Goal: Task Accomplishment & Management: Manage account settings

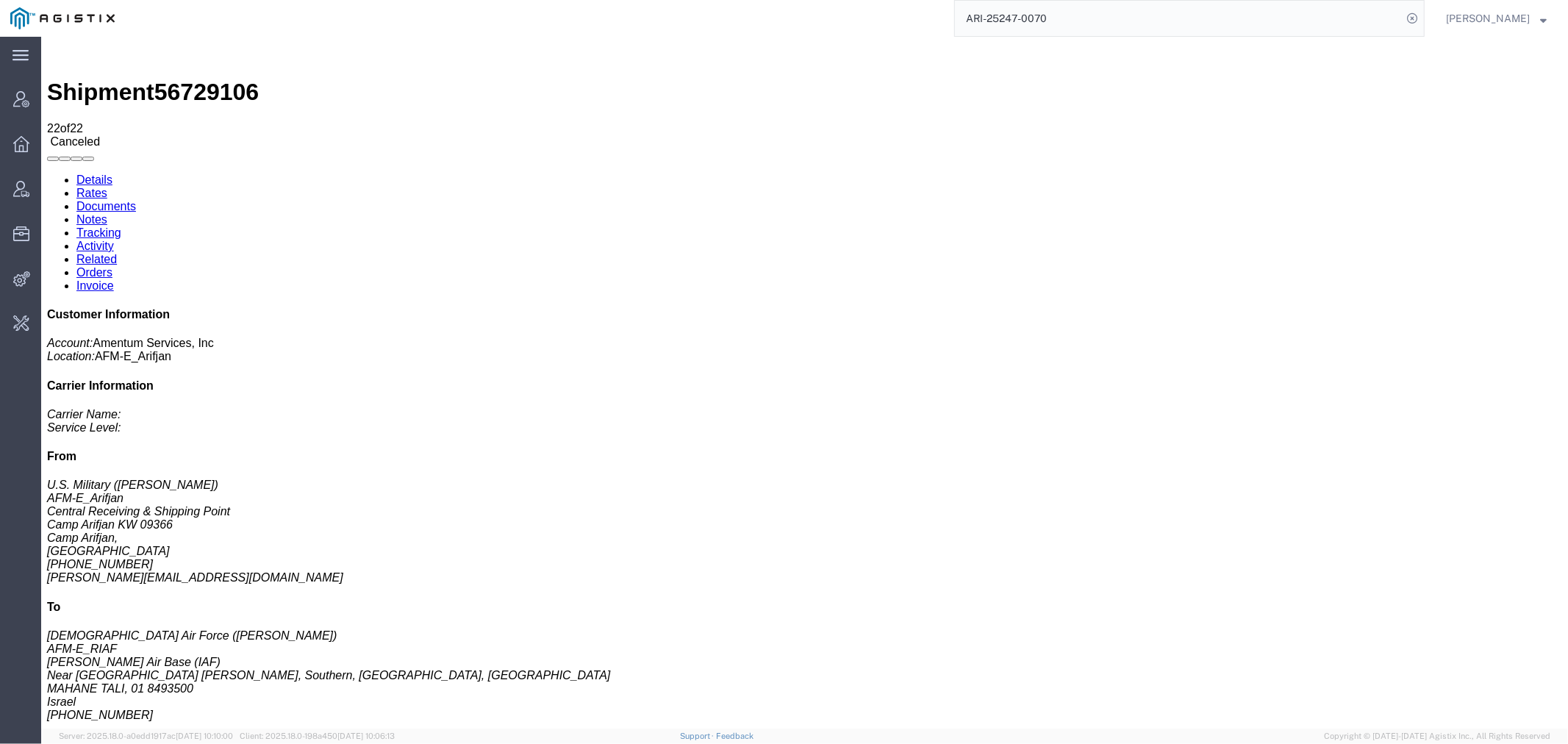
scroll to position [187, 0]
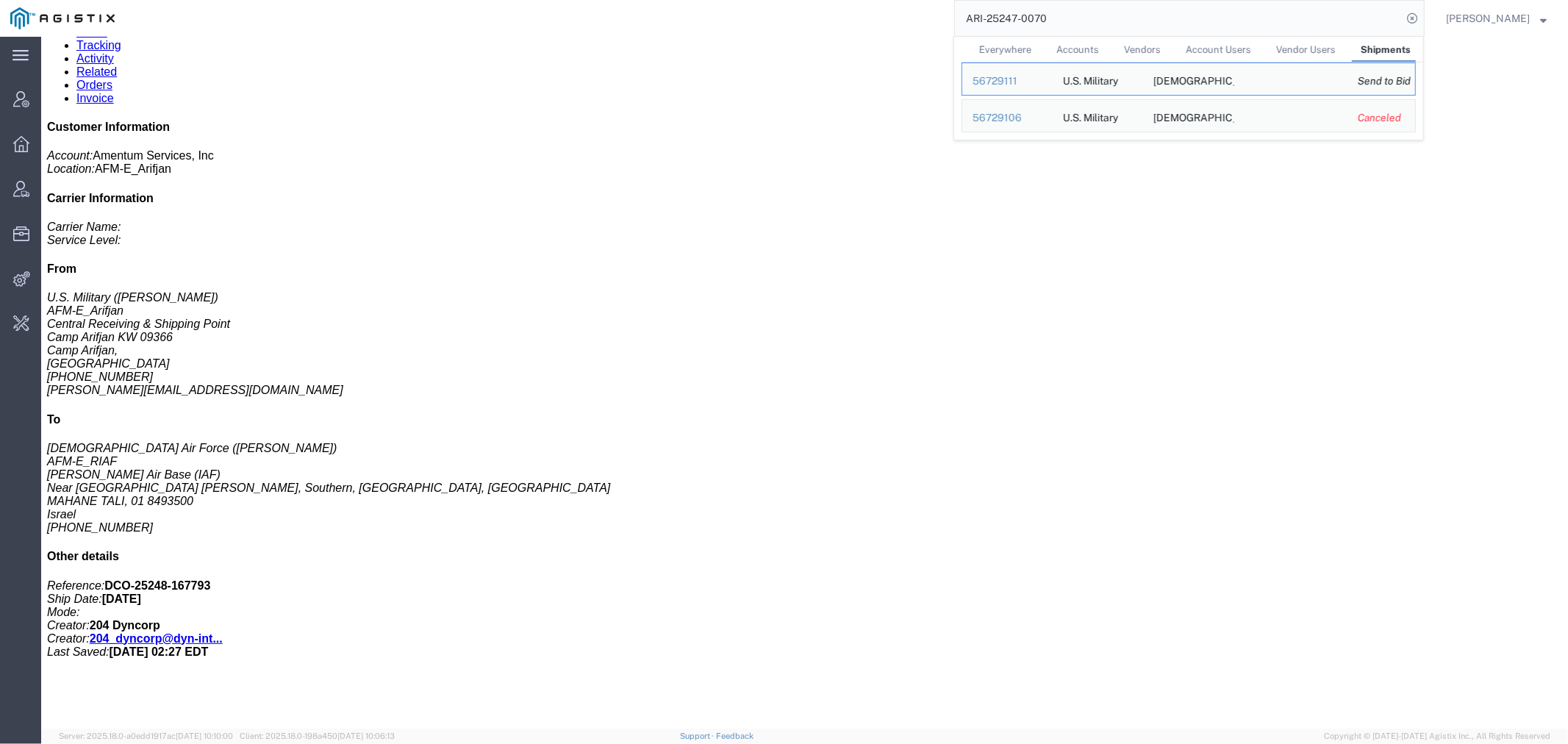
drag, startPoint x: 1155, startPoint y: 9, endPoint x: 858, endPoint y: 12, distance: 297.0
click at [860, 11] on div "ARI-25247-0070 Everywhere Accounts Vendors Account Users Vendor Users Shipments…" at bounding box center [775, 19] width 1300 height 37
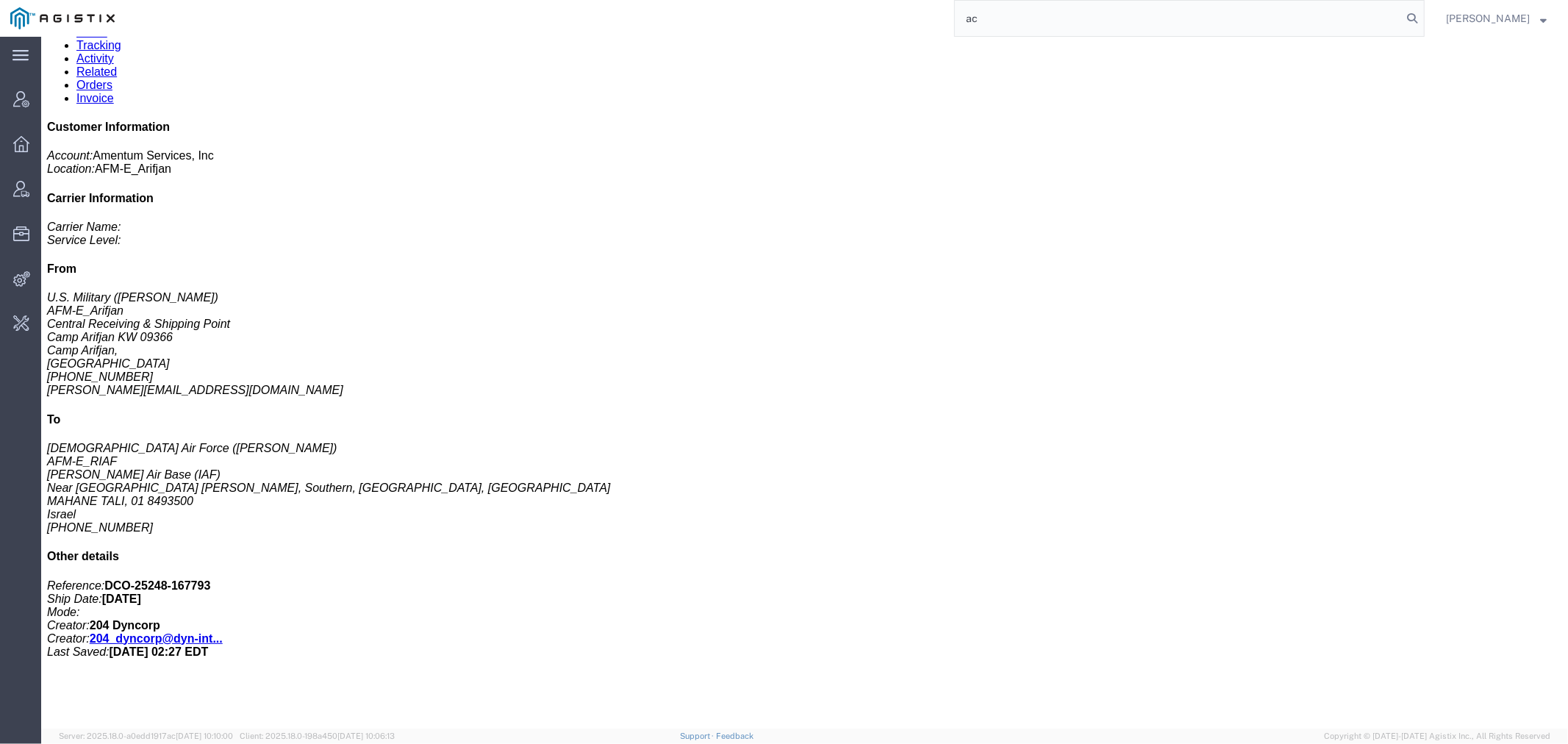
type input "a"
type input "offline@acmglobal"
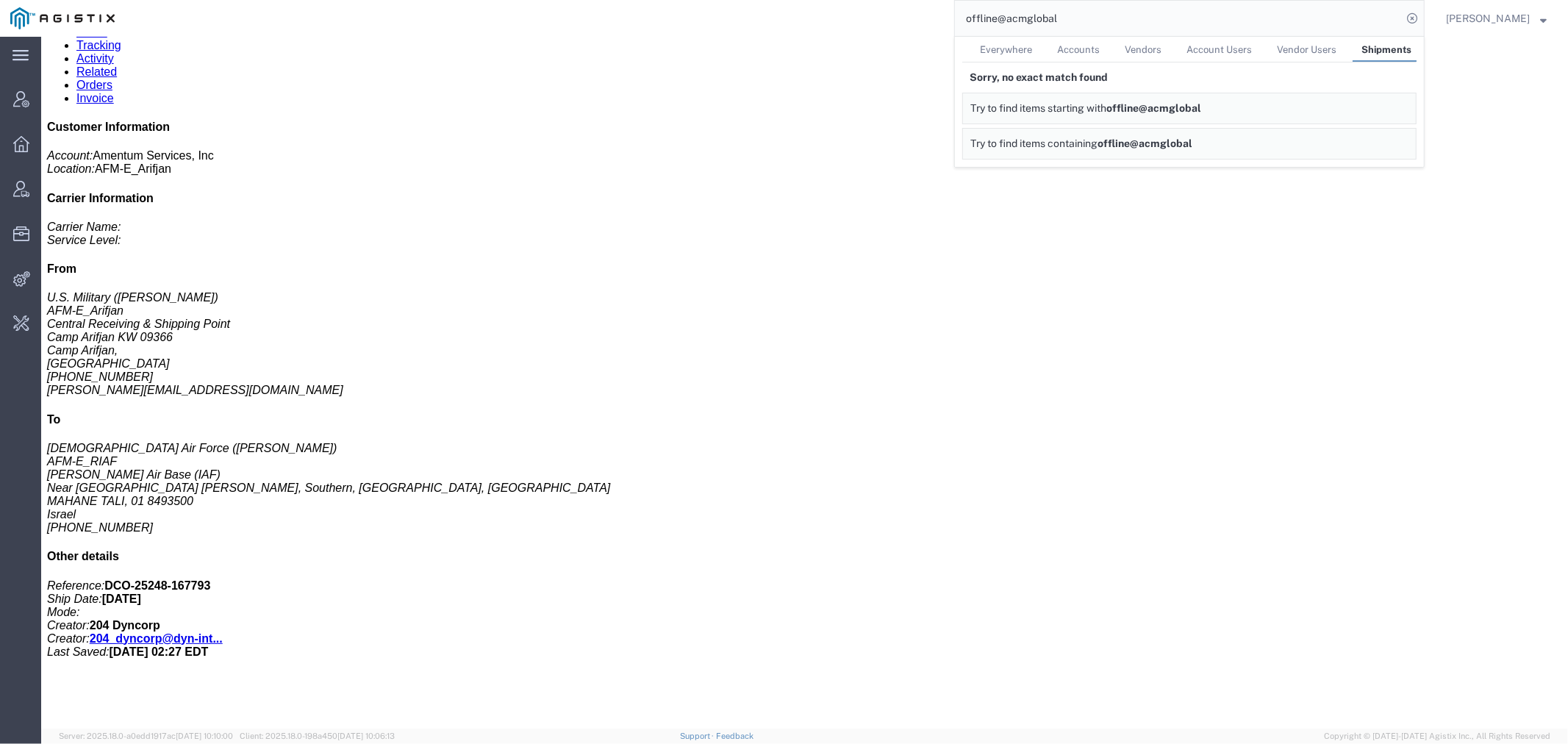
click at [1019, 44] on span "Everywhere" at bounding box center [1006, 50] width 52 height 11
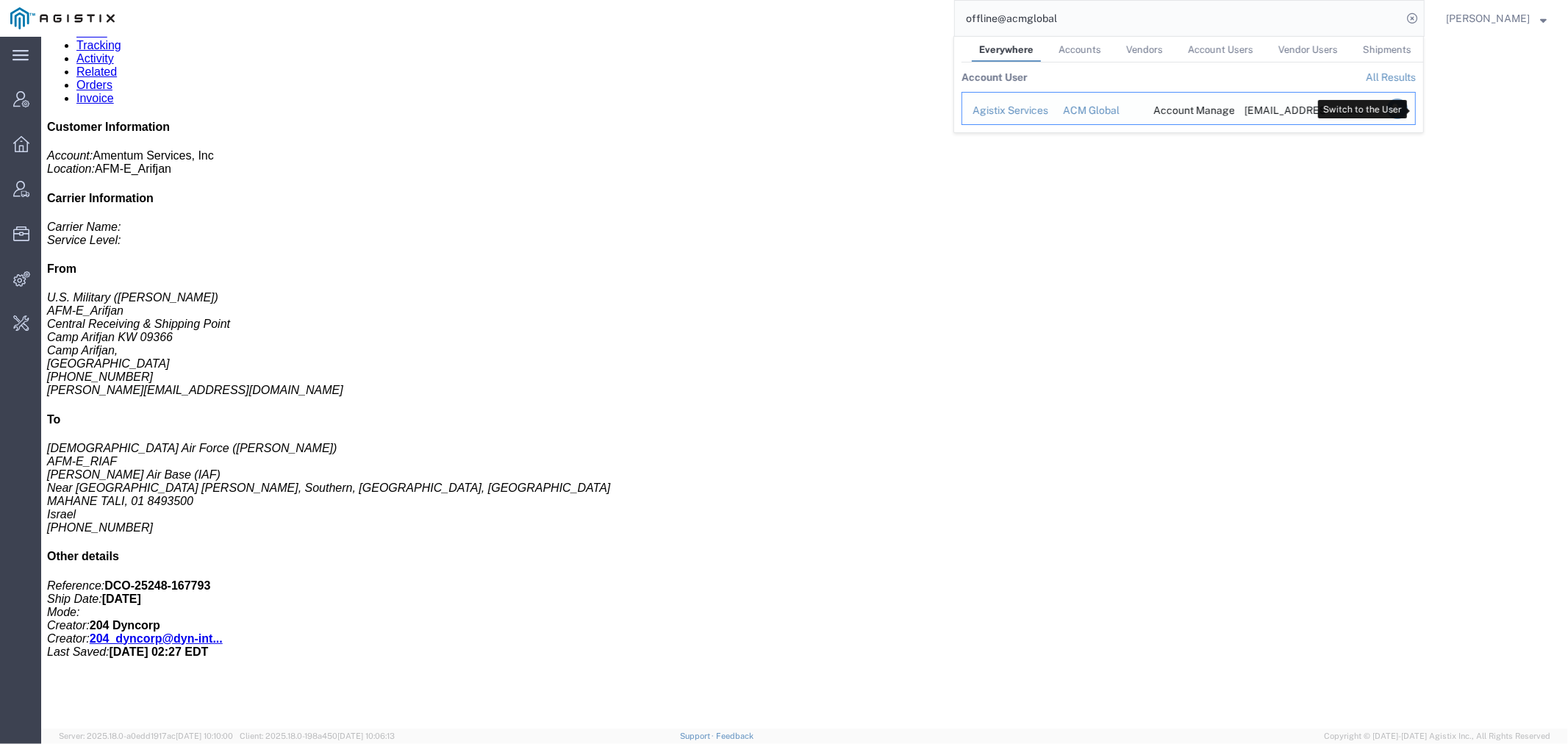
click at [1408, 108] on icon "Search Results" at bounding box center [1398, 109] width 21 height 21
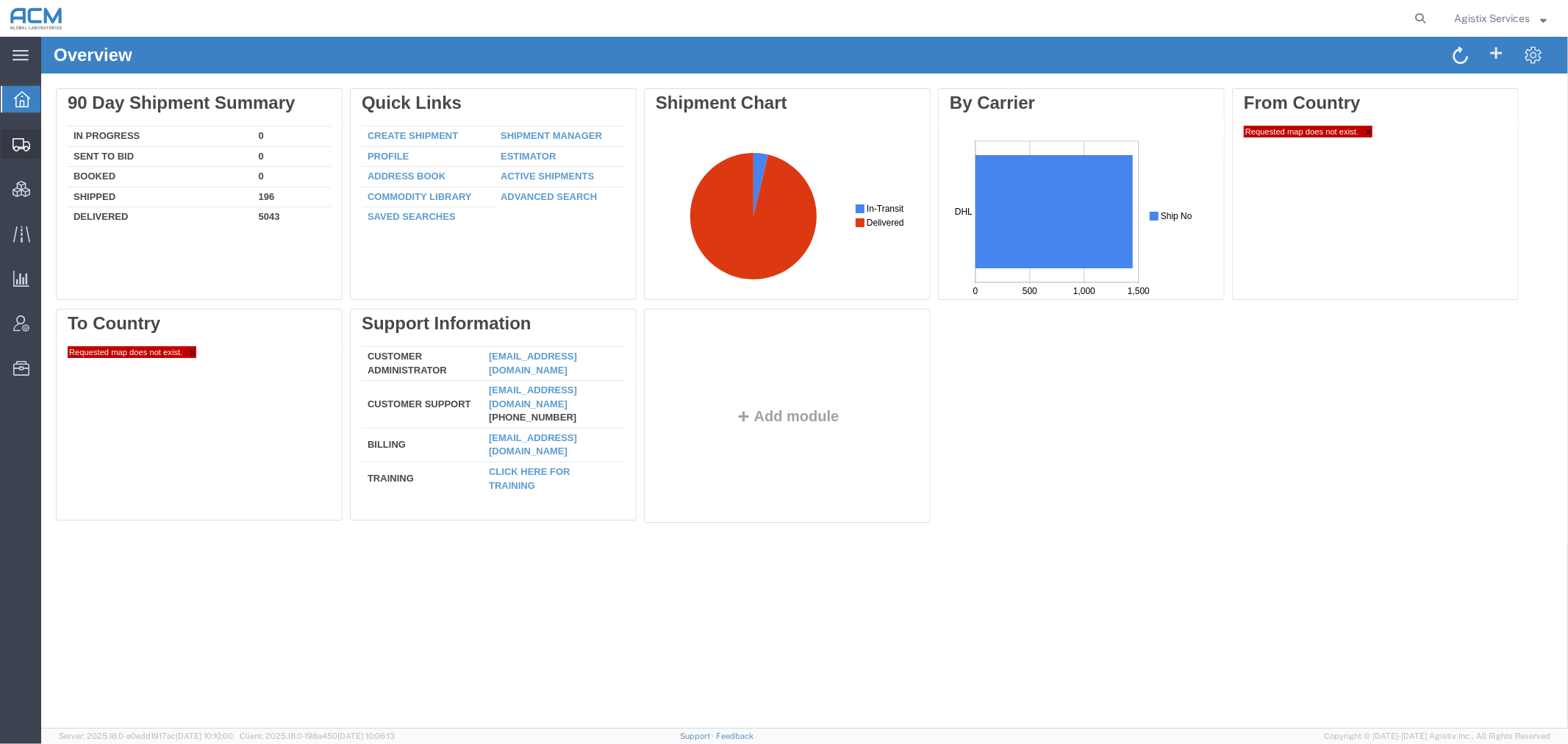
click at [0, 0] on span "Shipment Manager" at bounding box center [0, 0] width 0 height 0
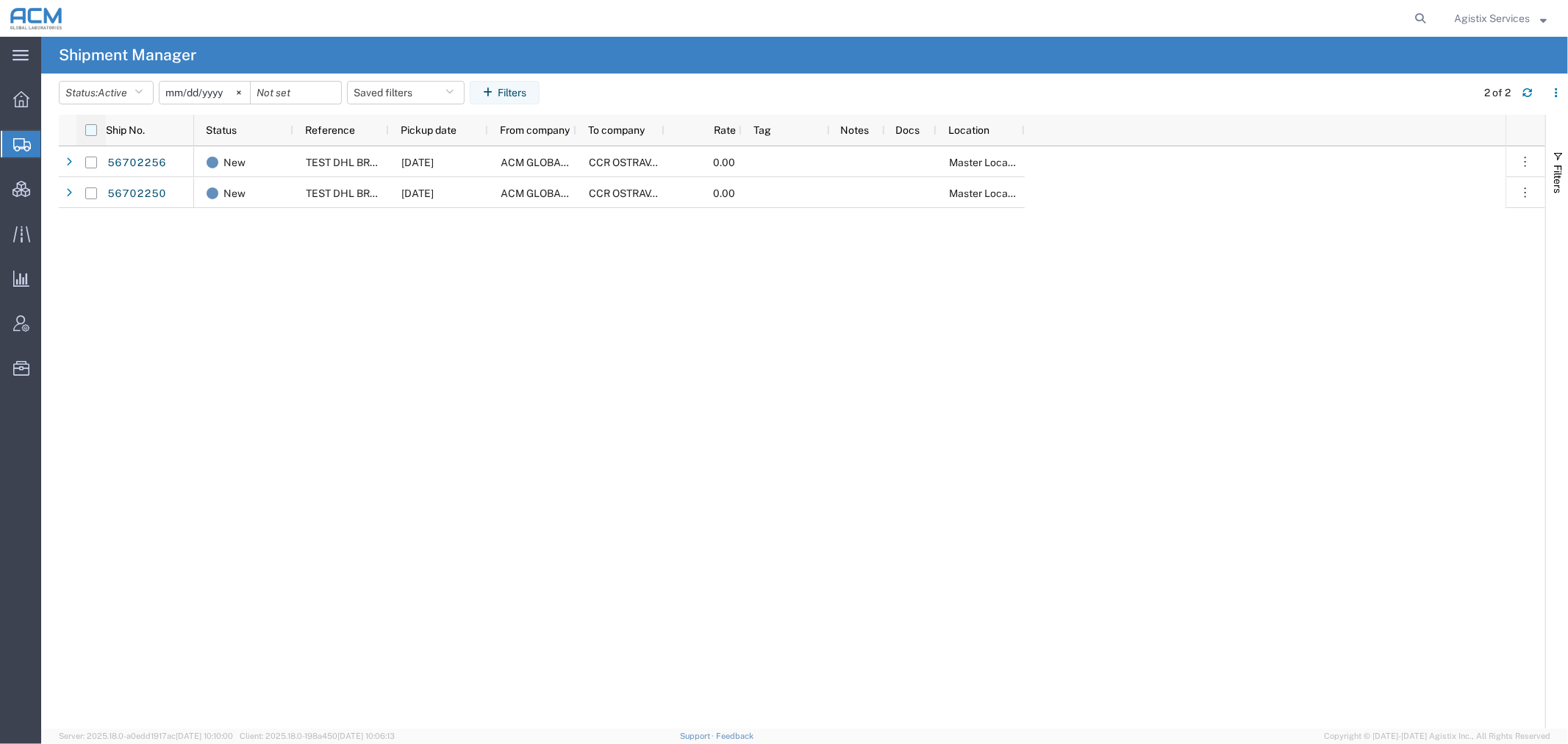
click at [89, 127] on input "checkbox" at bounding box center [91, 130] width 12 height 12
checkbox input "true"
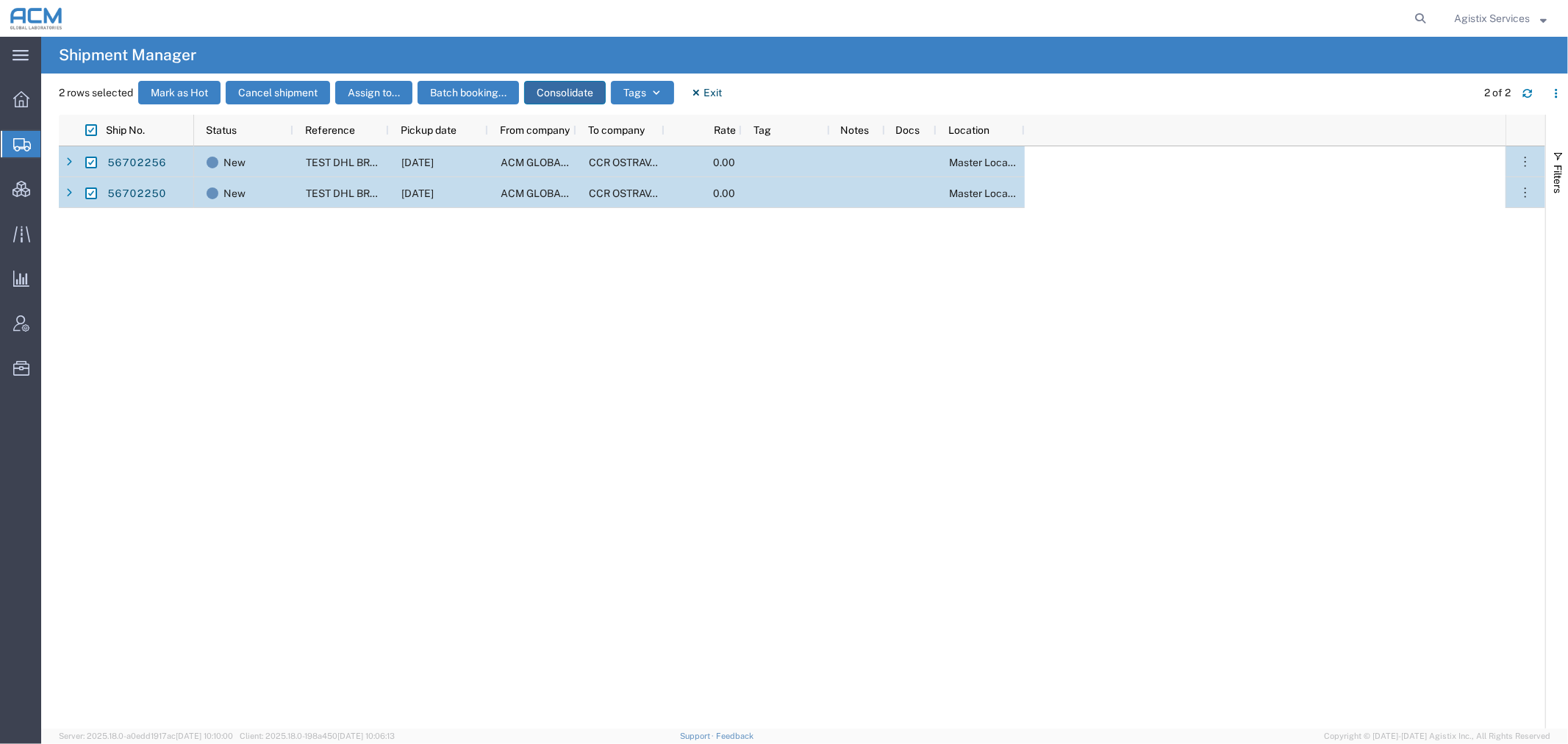
click at [555, 92] on button "Consolidate" at bounding box center [565, 92] width 82 height 23
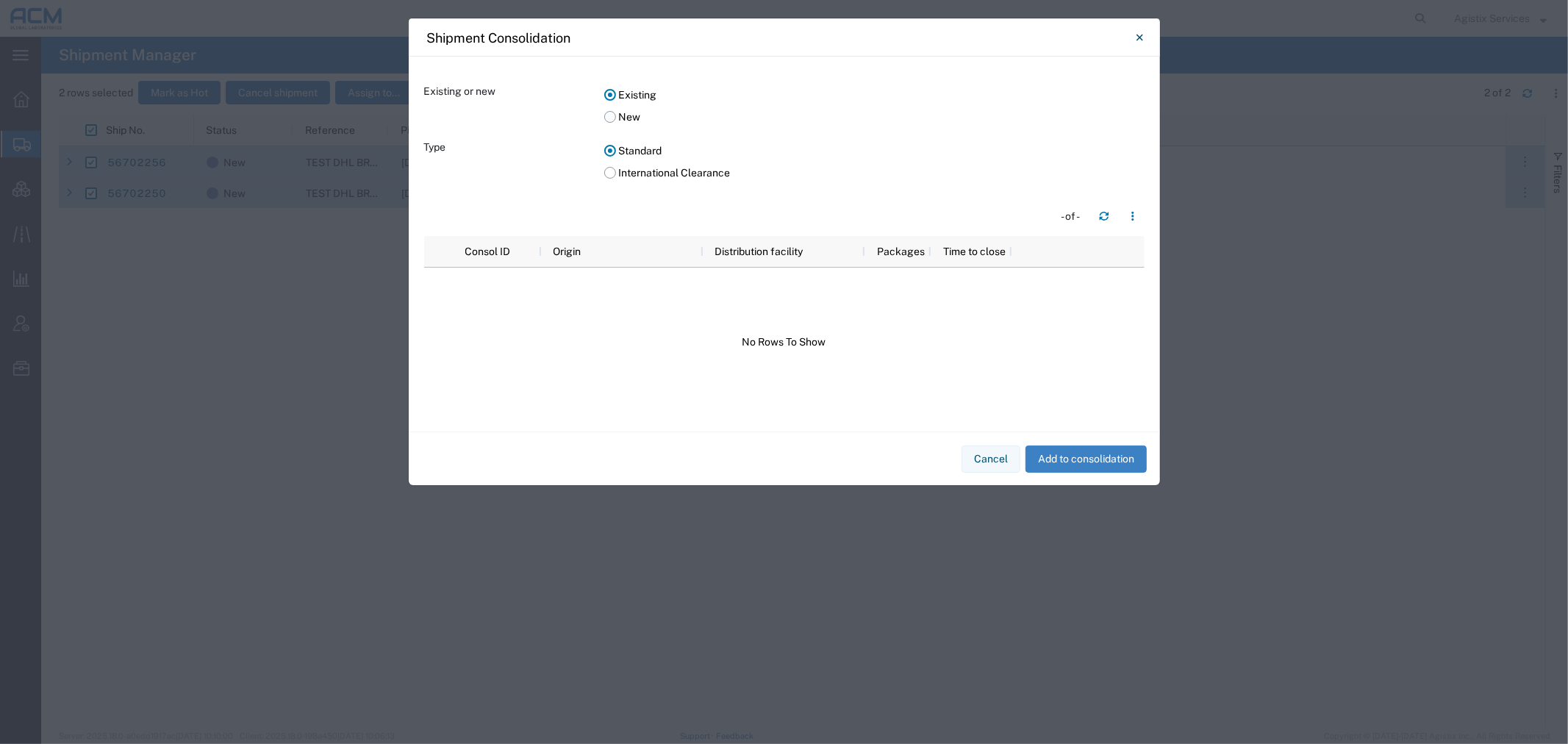
click at [612, 116] on label "New" at bounding box center [875, 116] width 541 height 22
click at [0, 0] on input "New" at bounding box center [0, 0] width 0 height 0
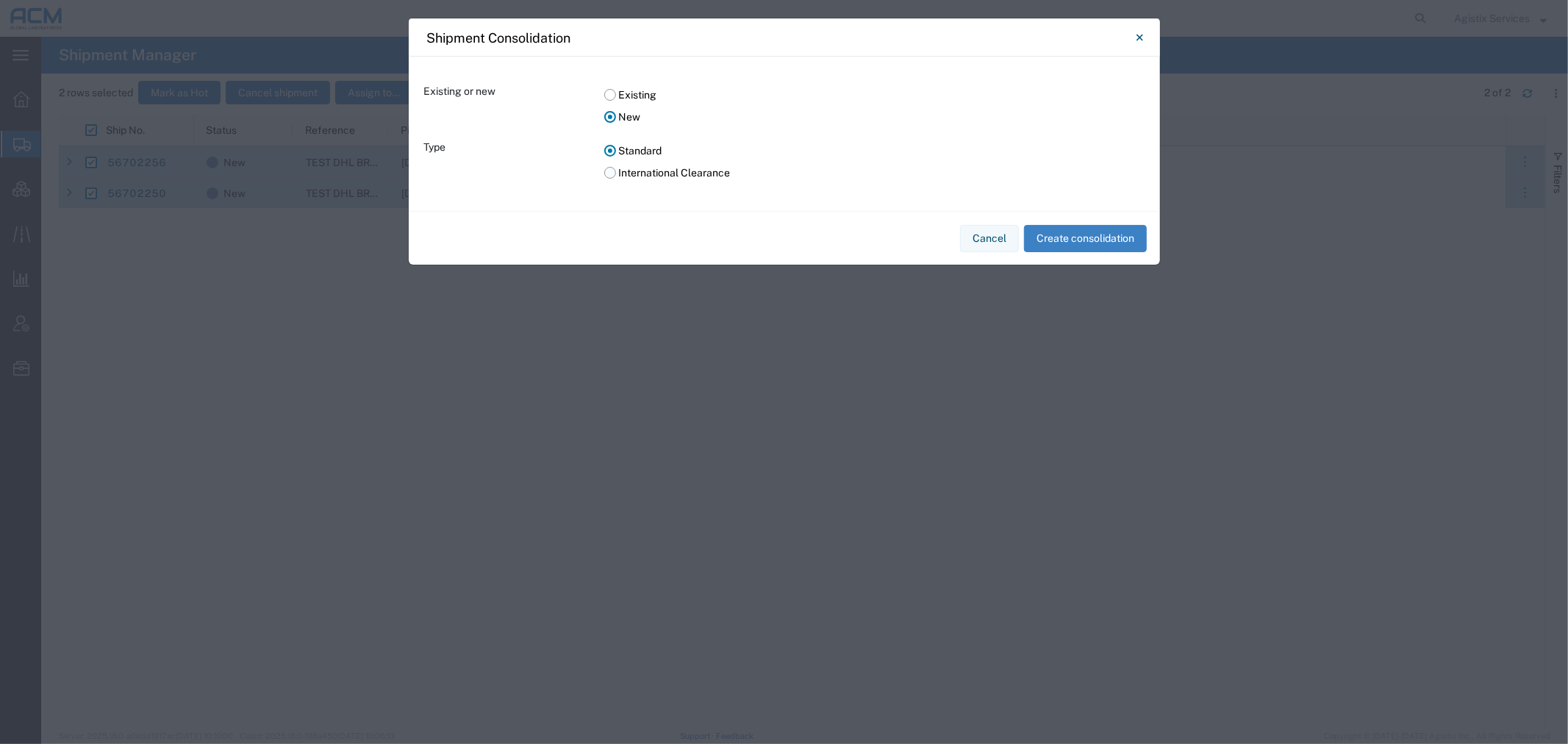
click at [612, 169] on label "International Clearance" at bounding box center [875, 172] width 541 height 22
click at [0, 0] on input "International Clearance" at bounding box center [0, 0] width 0 height 0
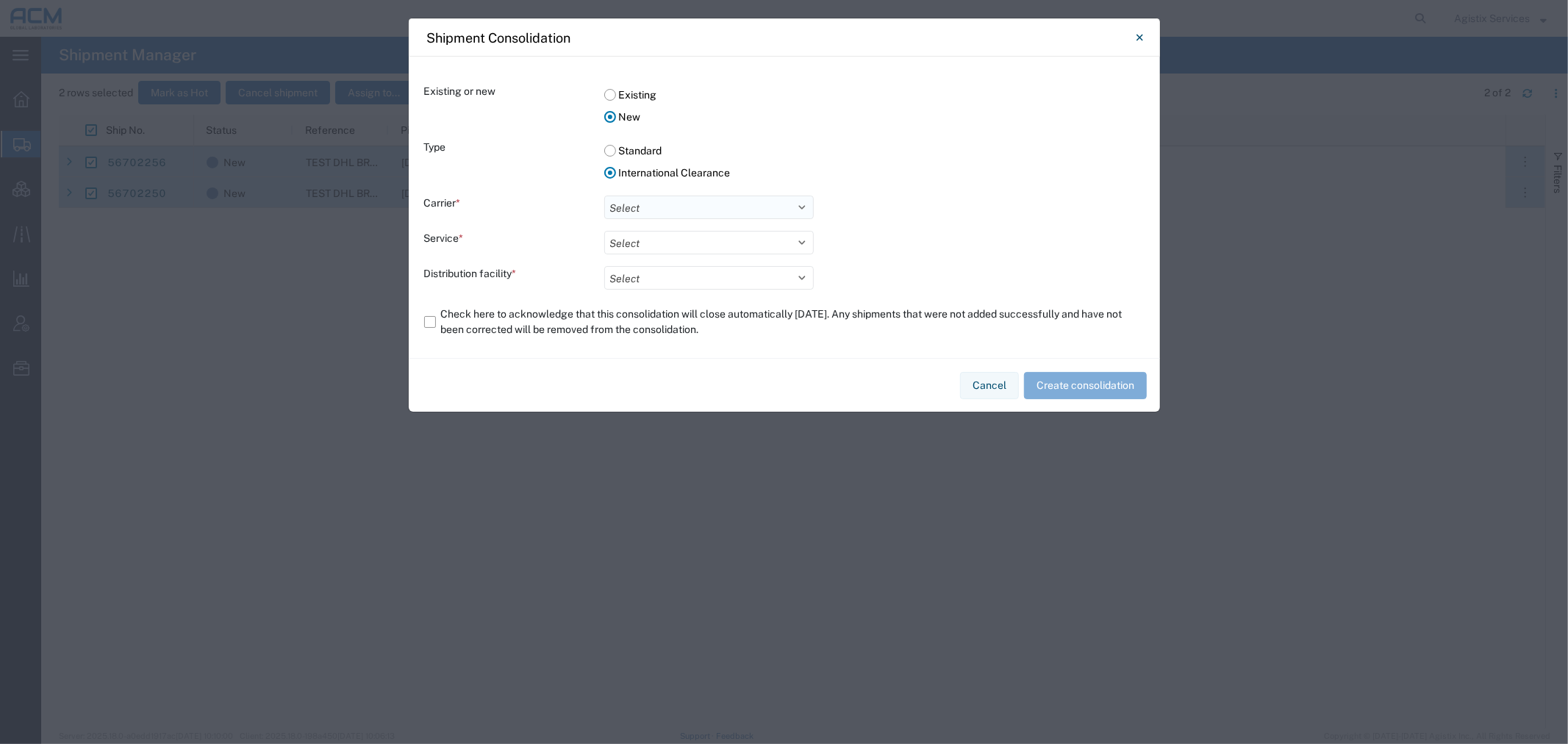
click at [626, 211] on select "Select DHL FedEx Express" at bounding box center [709, 207] width 210 height 23
select select "17"
click at [604, 195] on select "Select DHL FedEx Express" at bounding box center [709, 207] width 210 height 23
click at [635, 236] on select at bounding box center [709, 242] width 210 height 23
select select "10953"
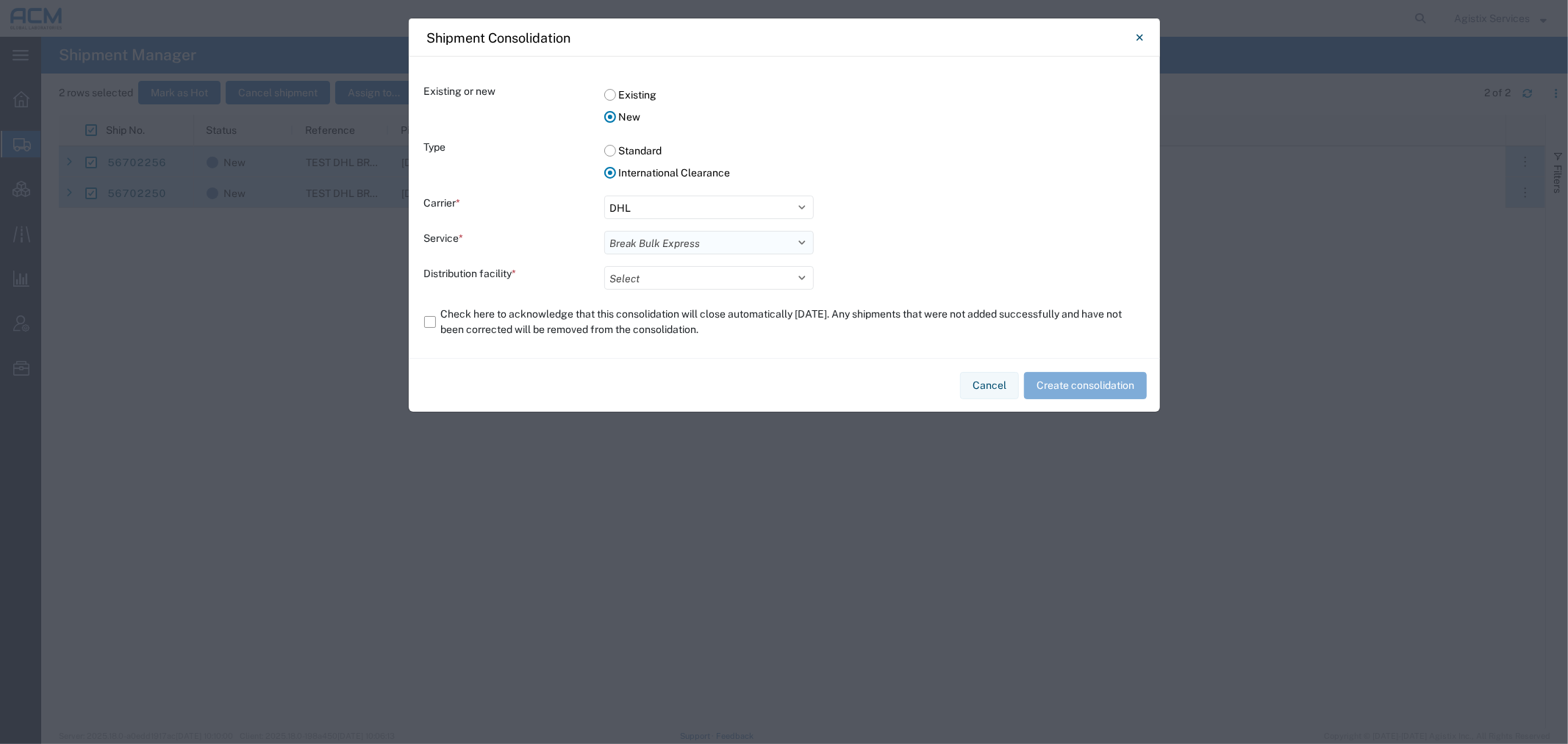
click at [604, 231] on select "Select Break Bulk Express" at bounding box center [709, 242] width 210 height 23
click at [650, 278] on select "Select" at bounding box center [709, 278] width 210 height 23
click at [522, 269] on div "Distribution facility *" at bounding box center [514, 278] width 180 height 23
click at [695, 282] on select "Select" at bounding box center [709, 278] width 210 height 23
drag, startPoint x: 980, startPoint y: 381, endPoint x: 980, endPoint y: 363, distance: 18.0
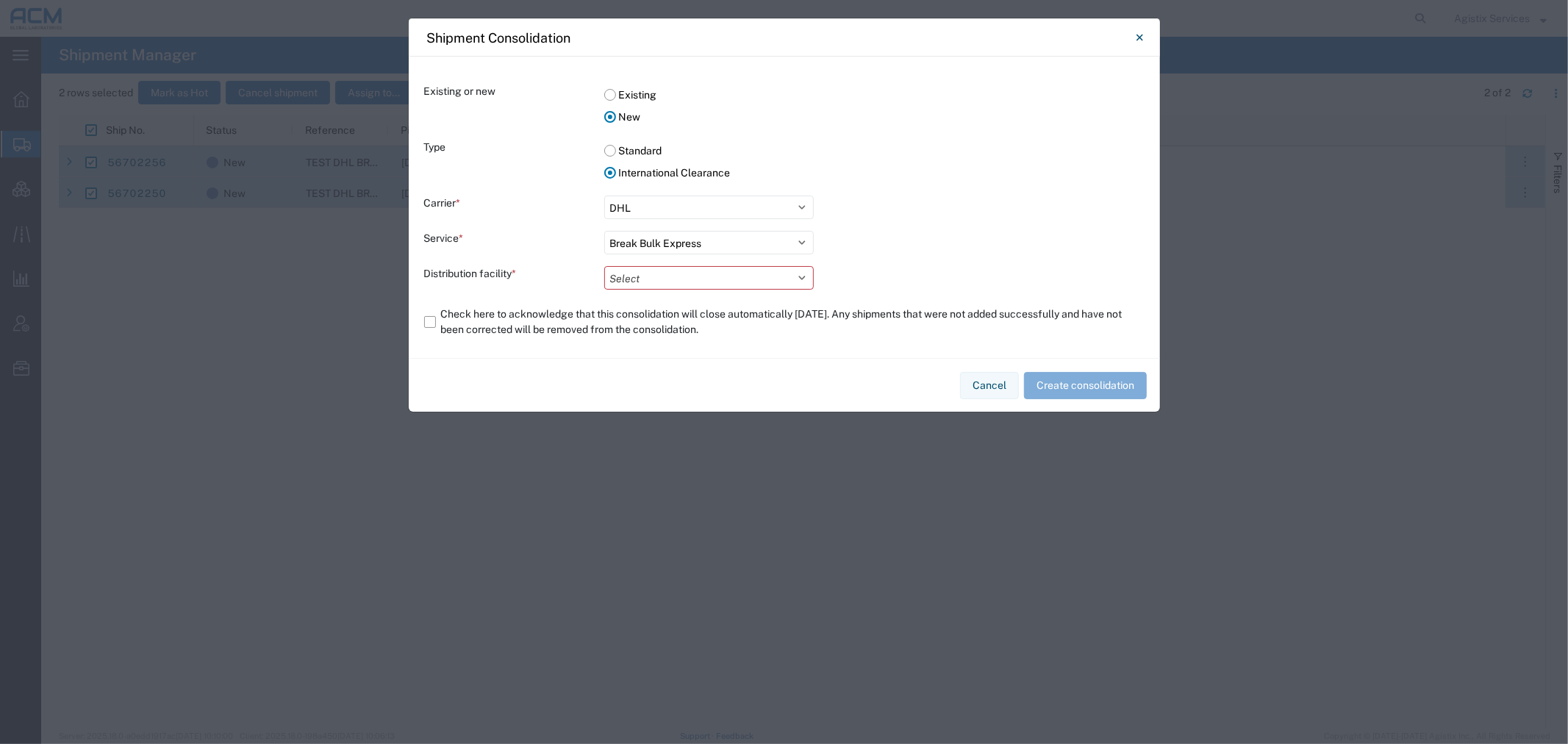
click at [980, 381] on button "Cancel" at bounding box center [989, 386] width 59 height 27
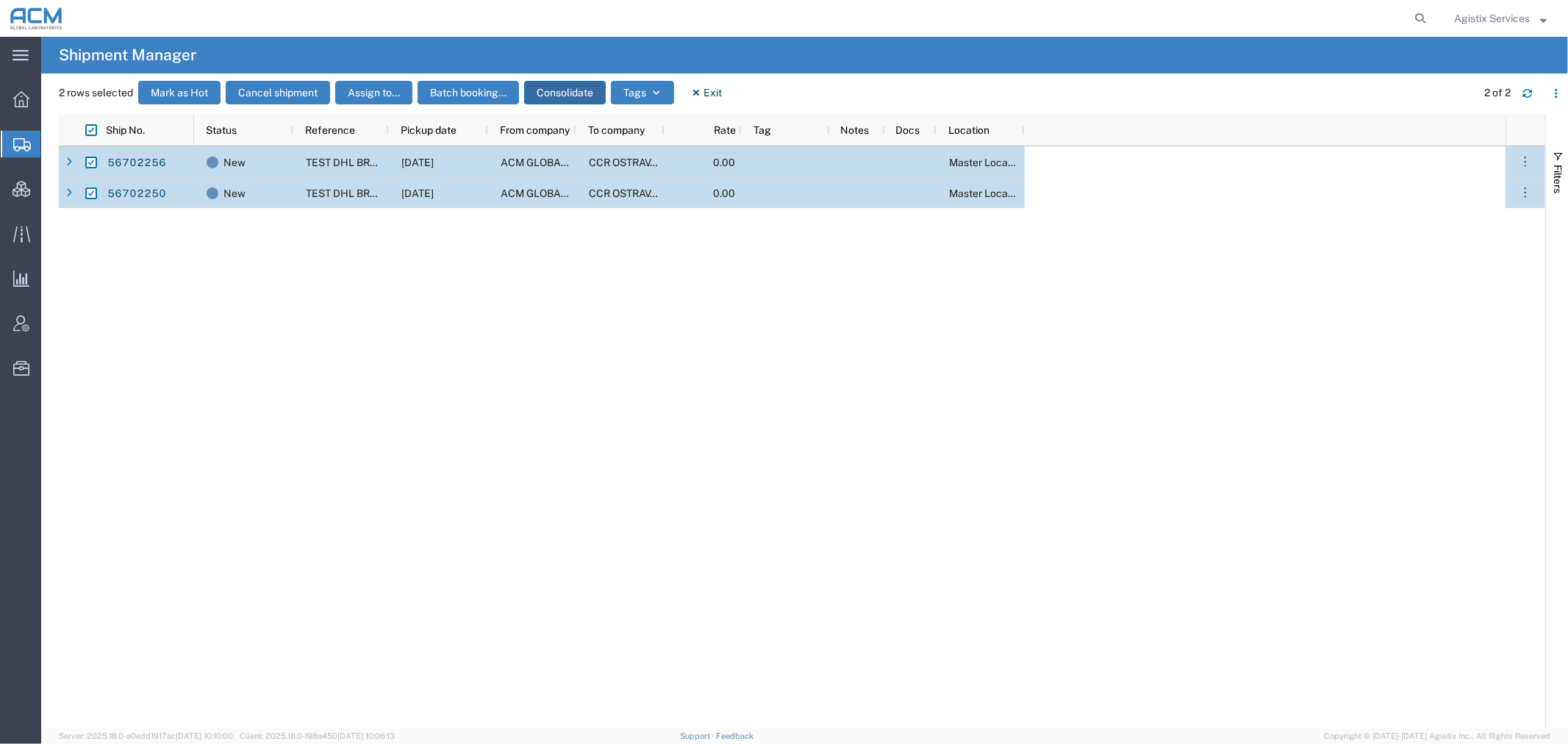
click at [565, 90] on button "Consolidate" at bounding box center [565, 92] width 82 height 23
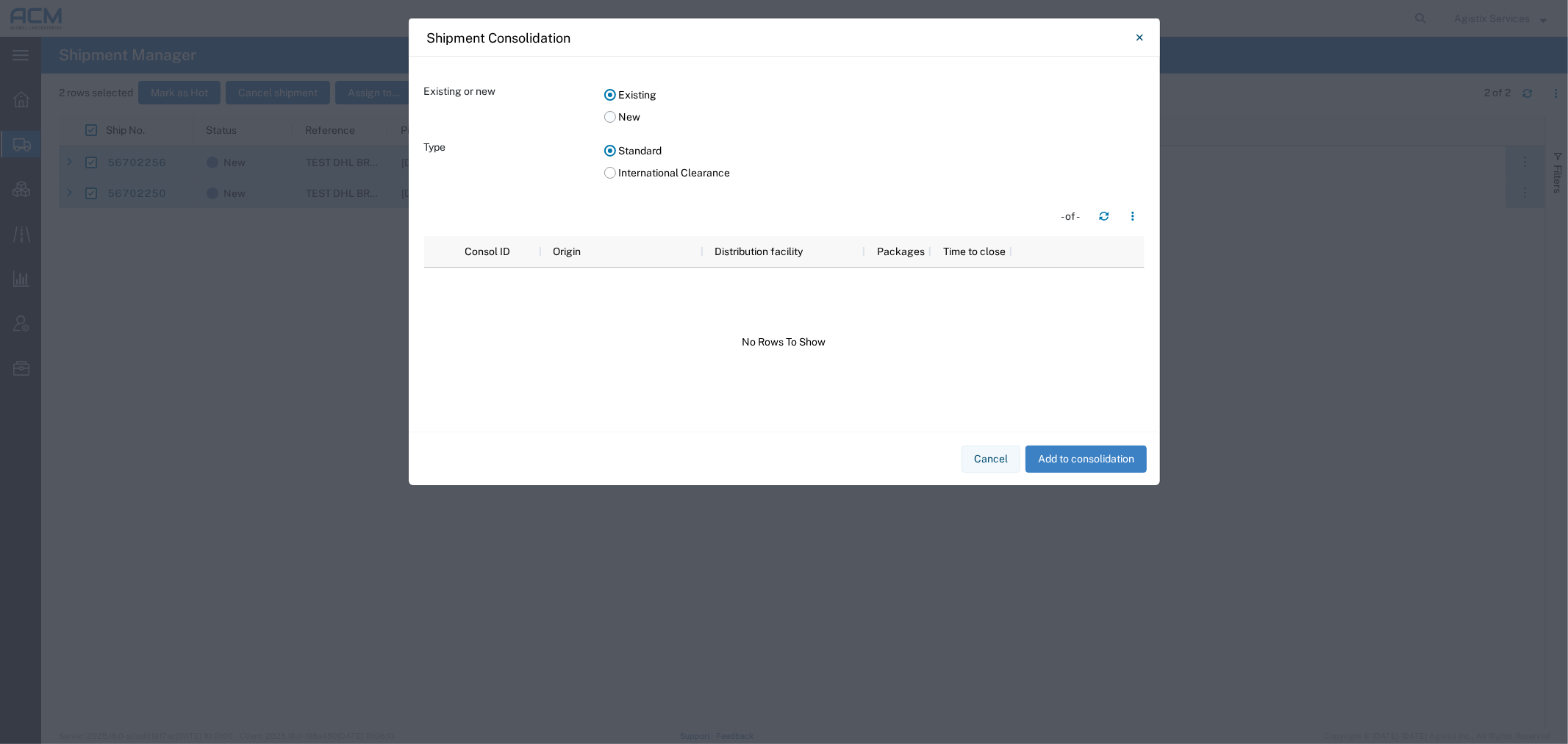
click at [624, 116] on label "New" at bounding box center [875, 116] width 541 height 22
click at [0, 0] on input "New" at bounding box center [0, 0] width 0 height 0
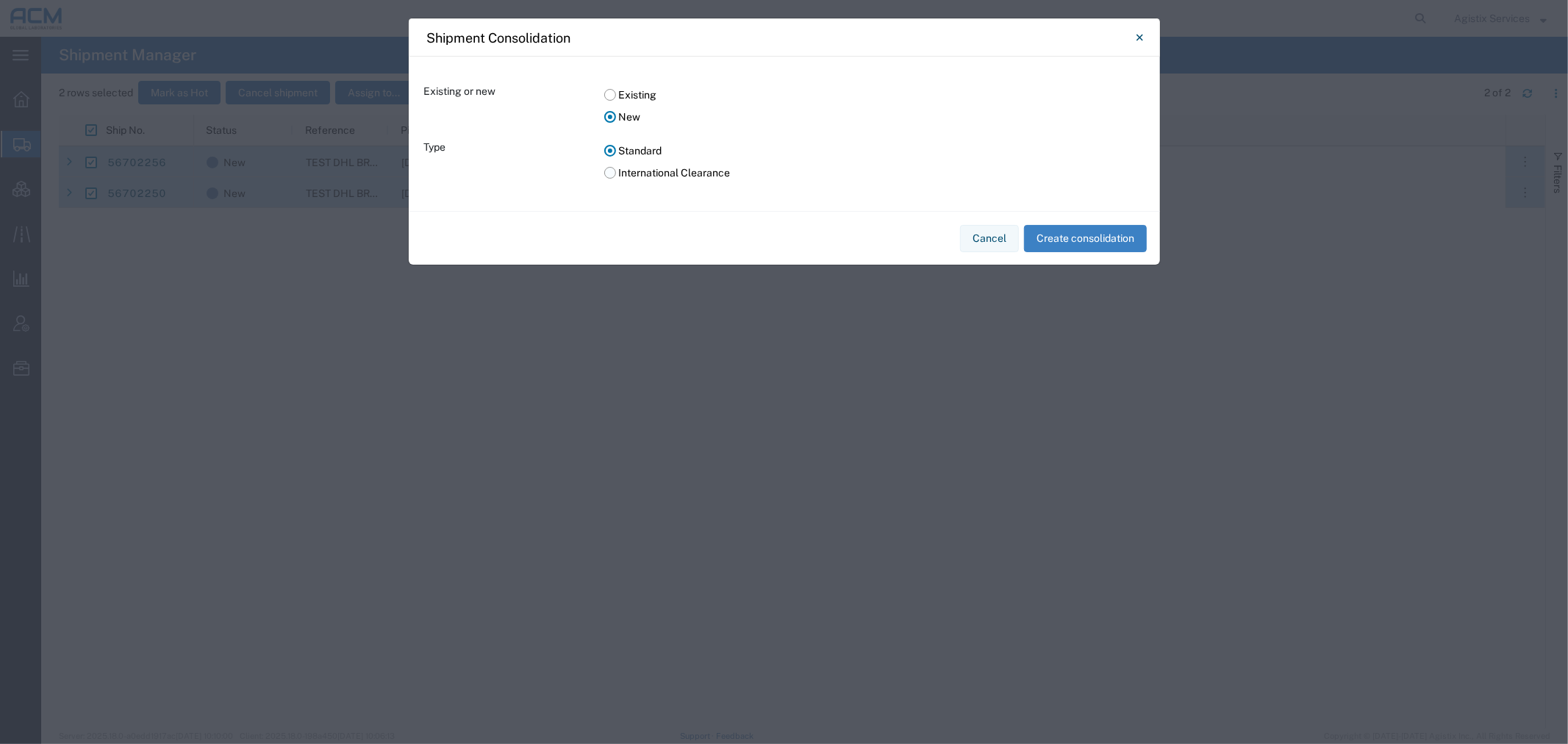
click at [623, 167] on label "International Clearance" at bounding box center [875, 172] width 541 height 22
click at [0, 0] on input "International Clearance" at bounding box center [0, 0] width 0 height 0
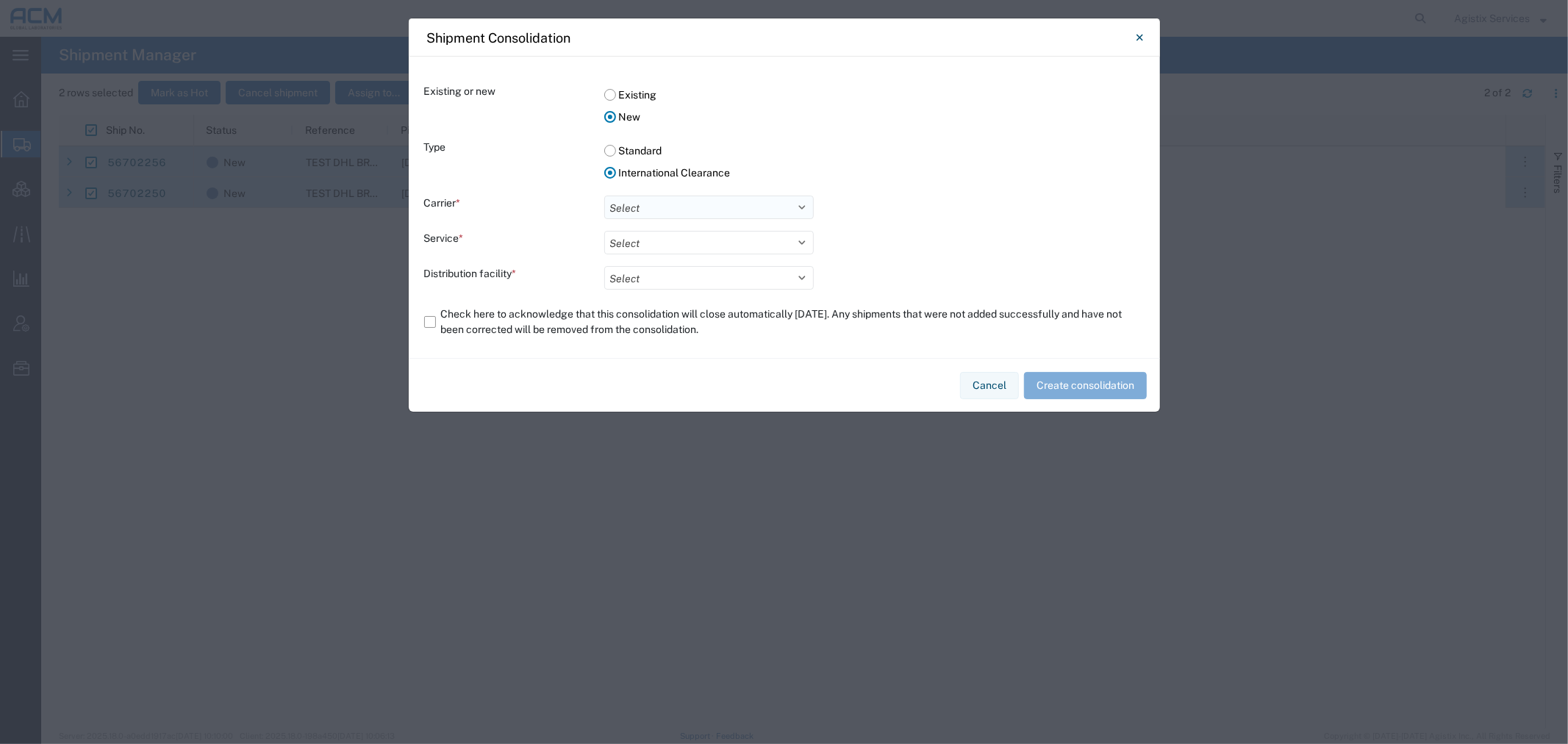
drag, startPoint x: 654, startPoint y: 207, endPoint x: 662, endPoint y: 218, distance: 13.6
click at [654, 207] on select "Select DHL FedEx Express" at bounding box center [709, 207] width 210 height 23
select select "17"
click at [604, 195] on select "Select DHL FedEx Express" at bounding box center [709, 207] width 210 height 23
drag, startPoint x: 672, startPoint y: 243, endPoint x: 677, endPoint y: 253, distance: 11.2
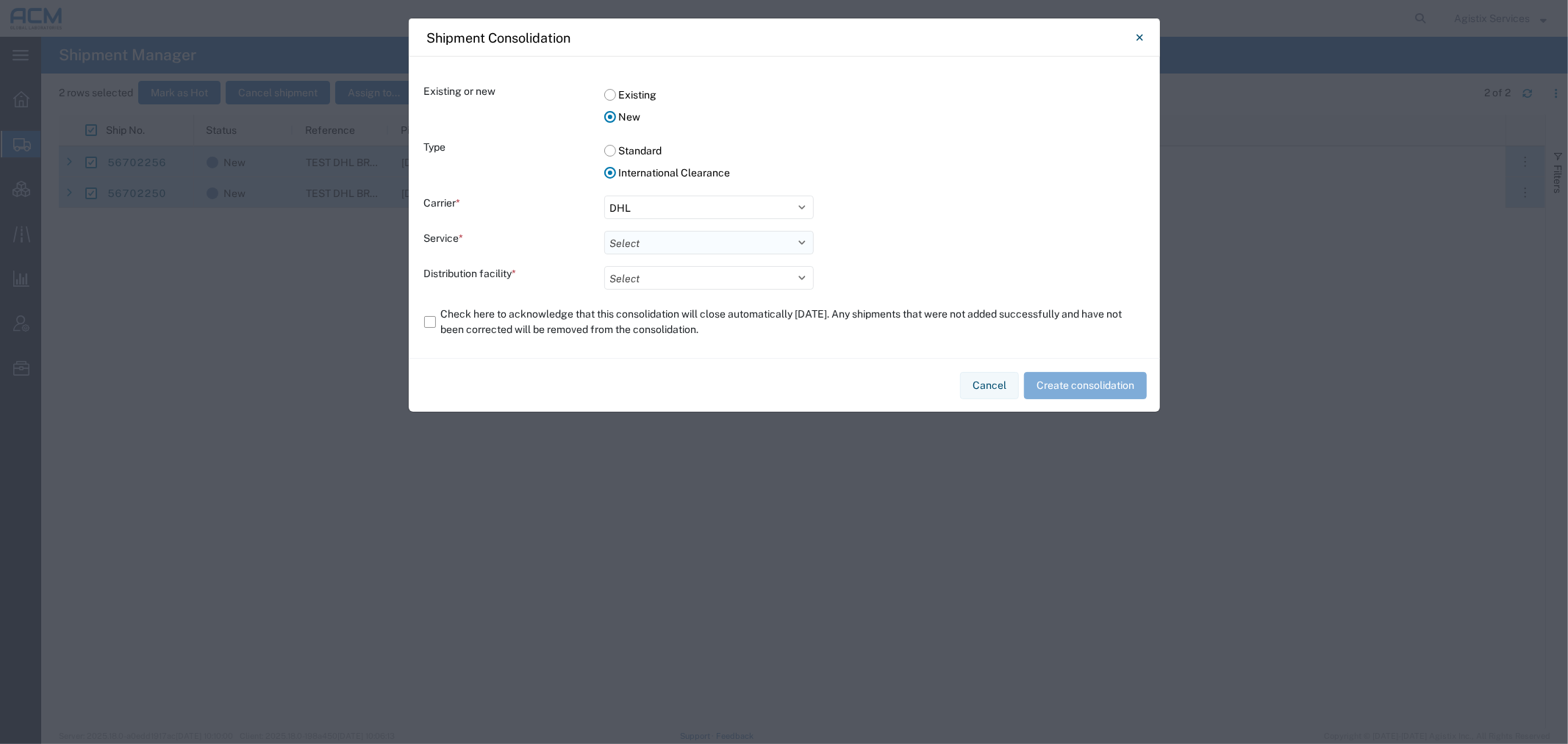
click at [672, 243] on select "Select Break Bulk Express" at bounding box center [709, 242] width 210 height 23
select select "10953"
click at [604, 231] on select "Select Break Bulk Express" at bounding box center [709, 242] width 210 height 23
click at [685, 270] on select "Select ACM C/O DHL H&G BBX TEAM" at bounding box center [709, 278] width 210 height 23
select select "73251"
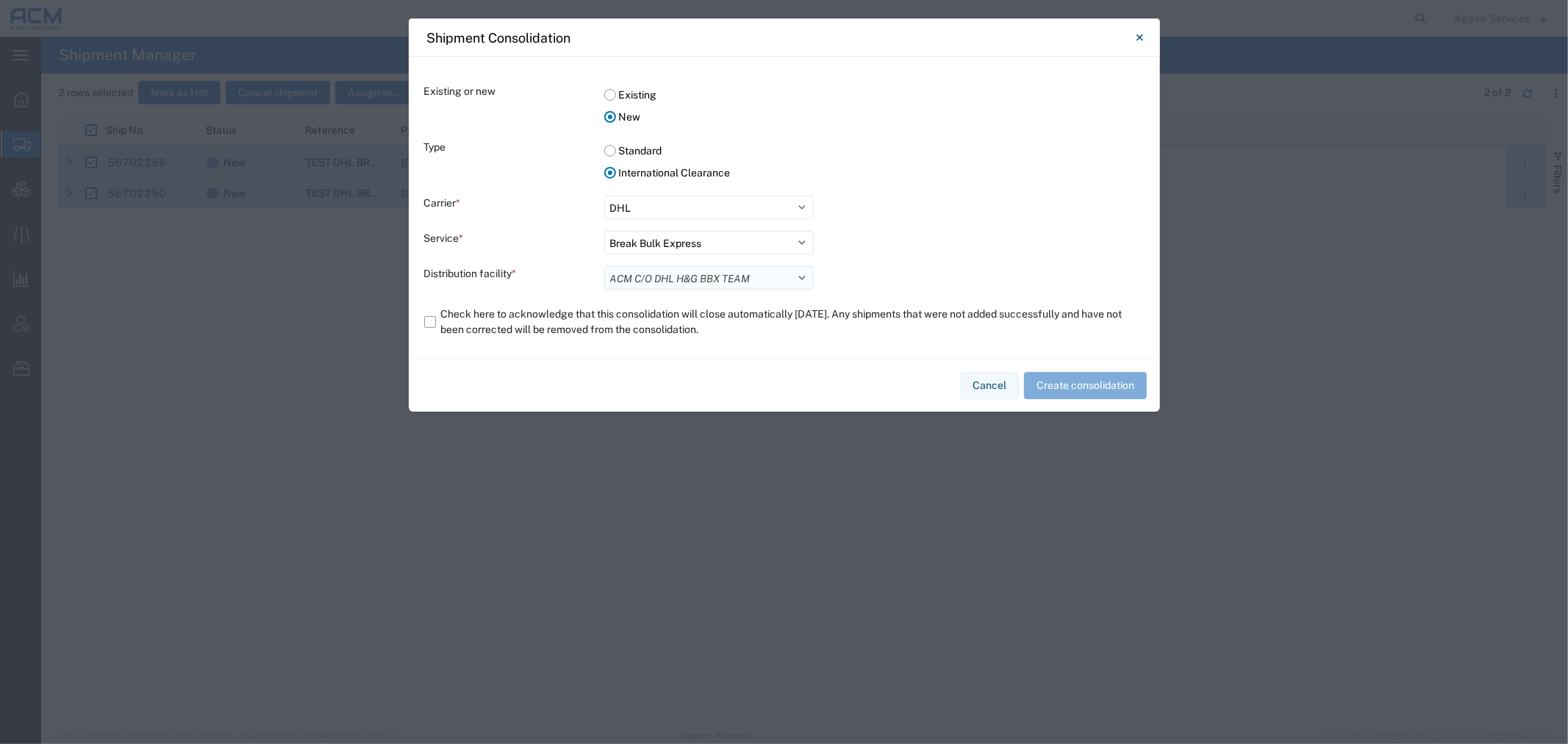
click at [604, 266] on select "Select ACM C/O DHL H&G BBX TEAM" at bounding box center [709, 278] width 210 height 23
click at [454, 320] on label "Check here to acknowledge that this consolidation will close automatically [DAT…" at bounding box center [784, 321] width 721 height 41
click at [0, 0] on input "Check here to acknowledge that this consolidation will close automatically [DAT…" at bounding box center [0, 0] width 0 height 0
click at [1069, 391] on button "Create consolidation" at bounding box center [1085, 386] width 123 height 27
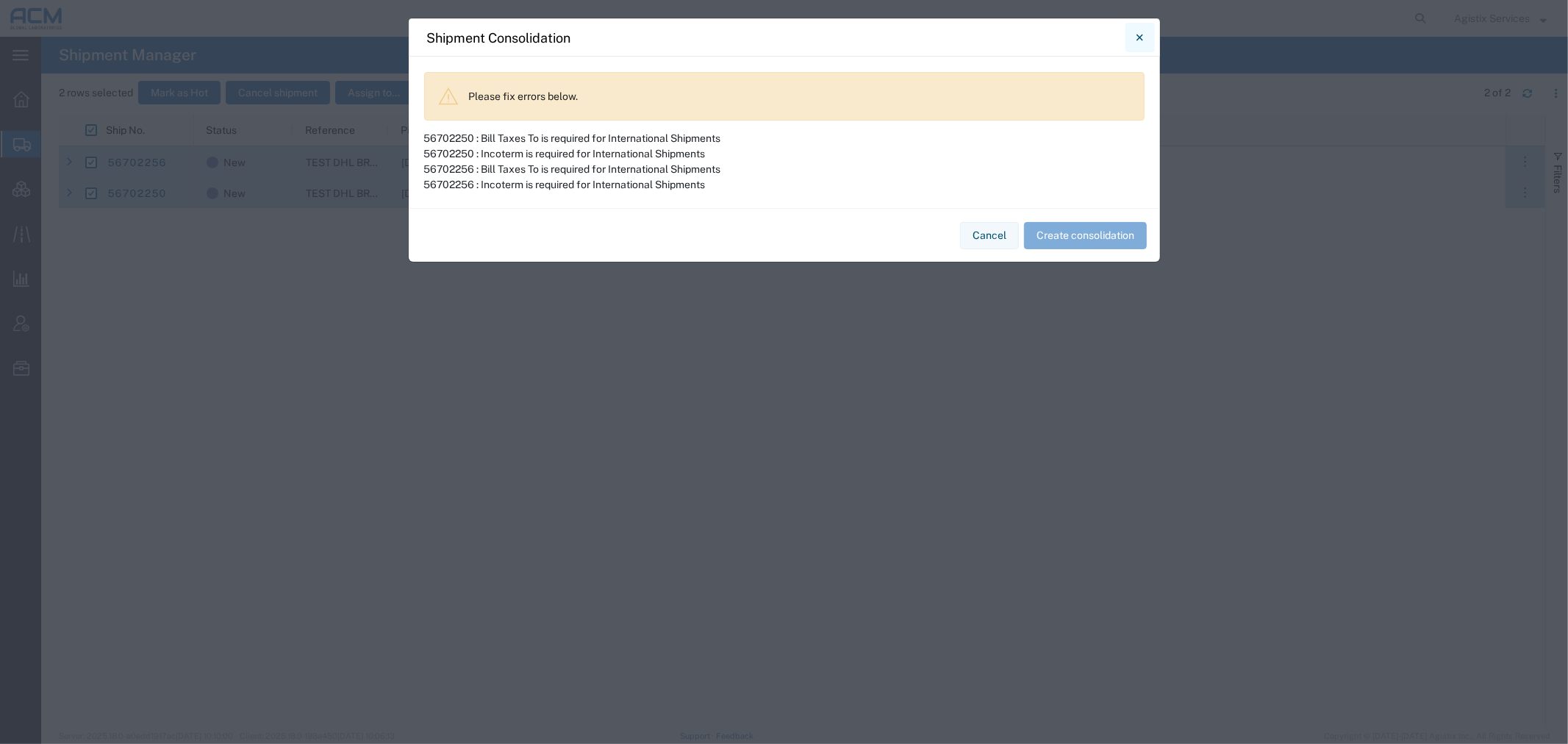
click at [1138, 33] on icon "Close" at bounding box center [1139, 38] width 6 height 18
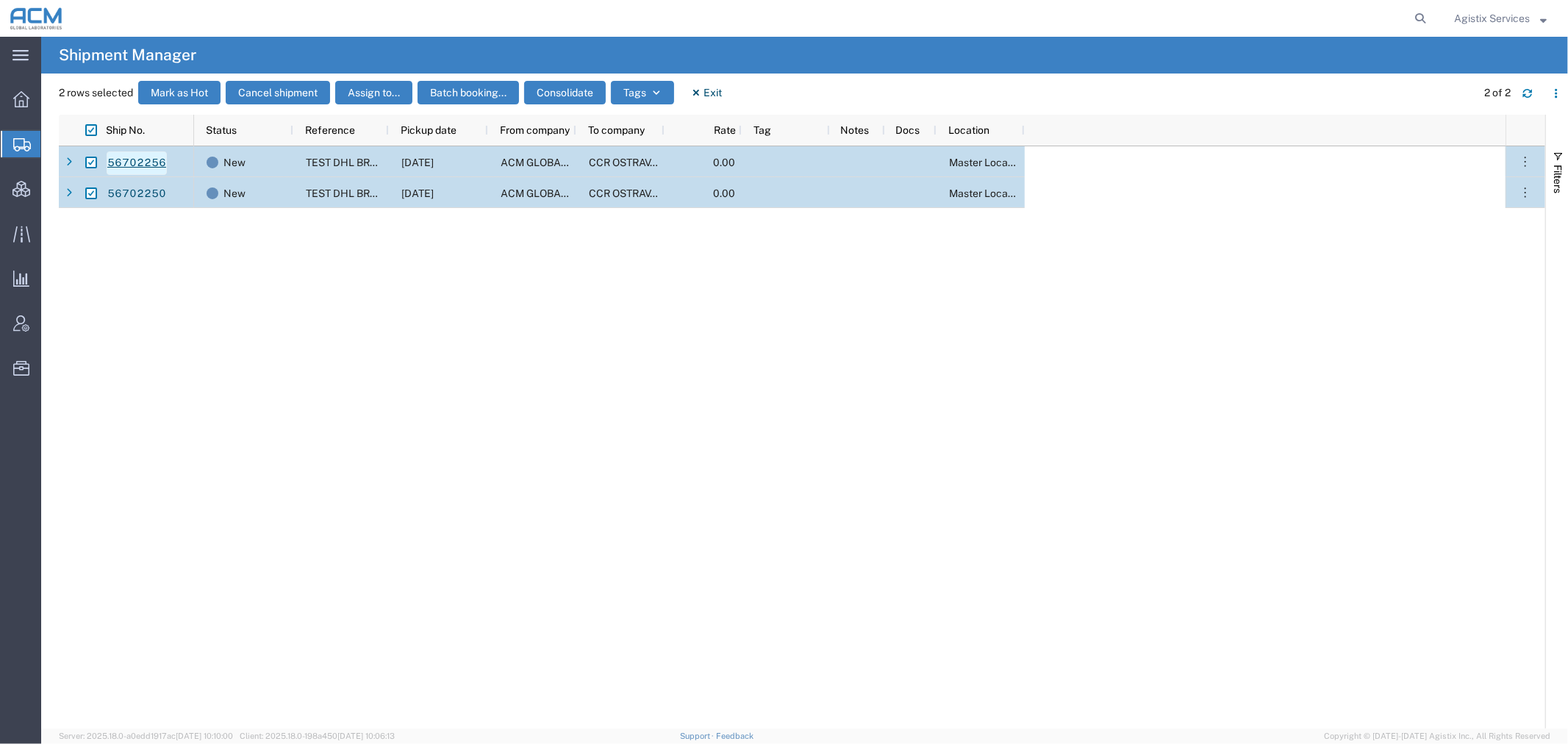
click at [119, 167] on link "56702256" at bounding box center [136, 163] width 61 height 23
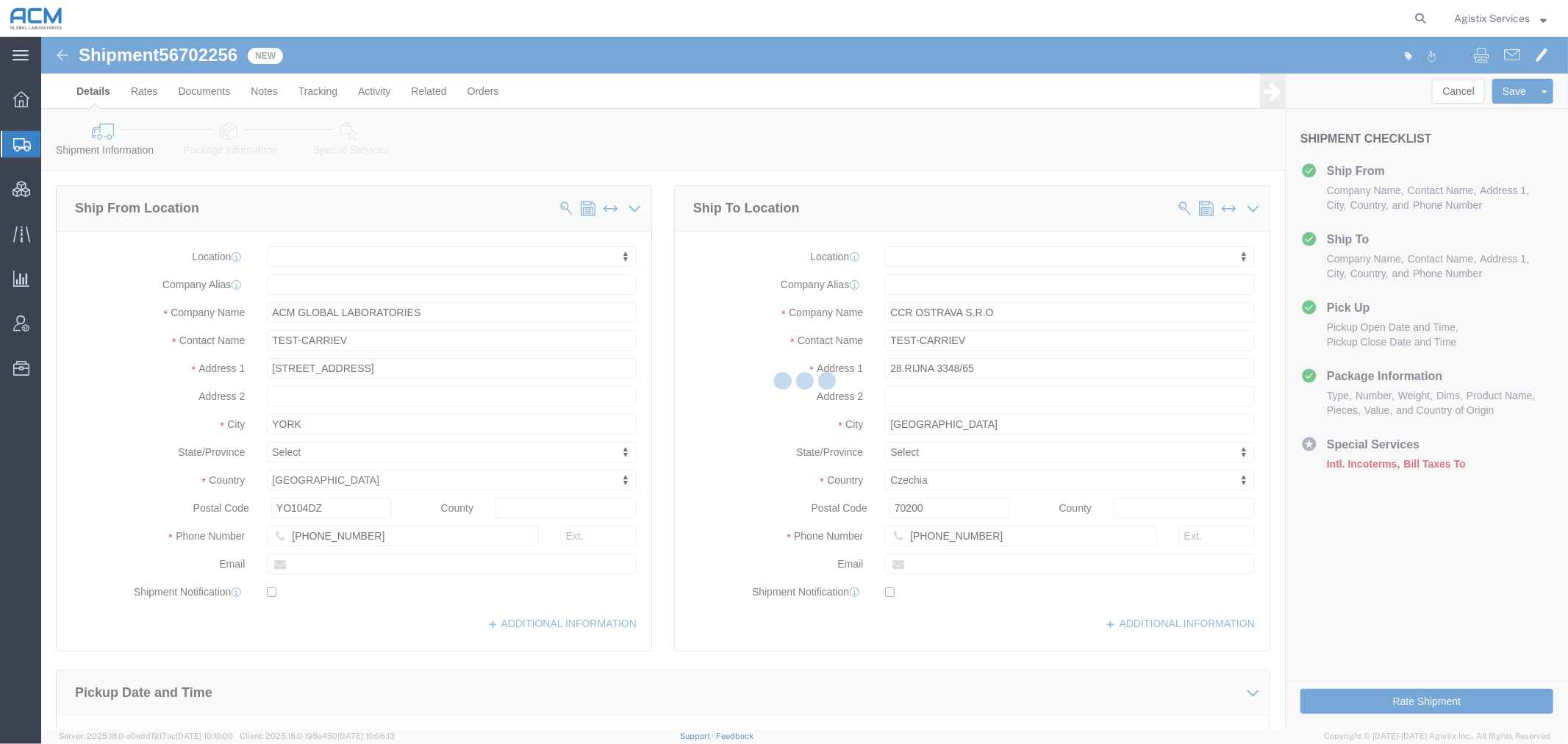
select select
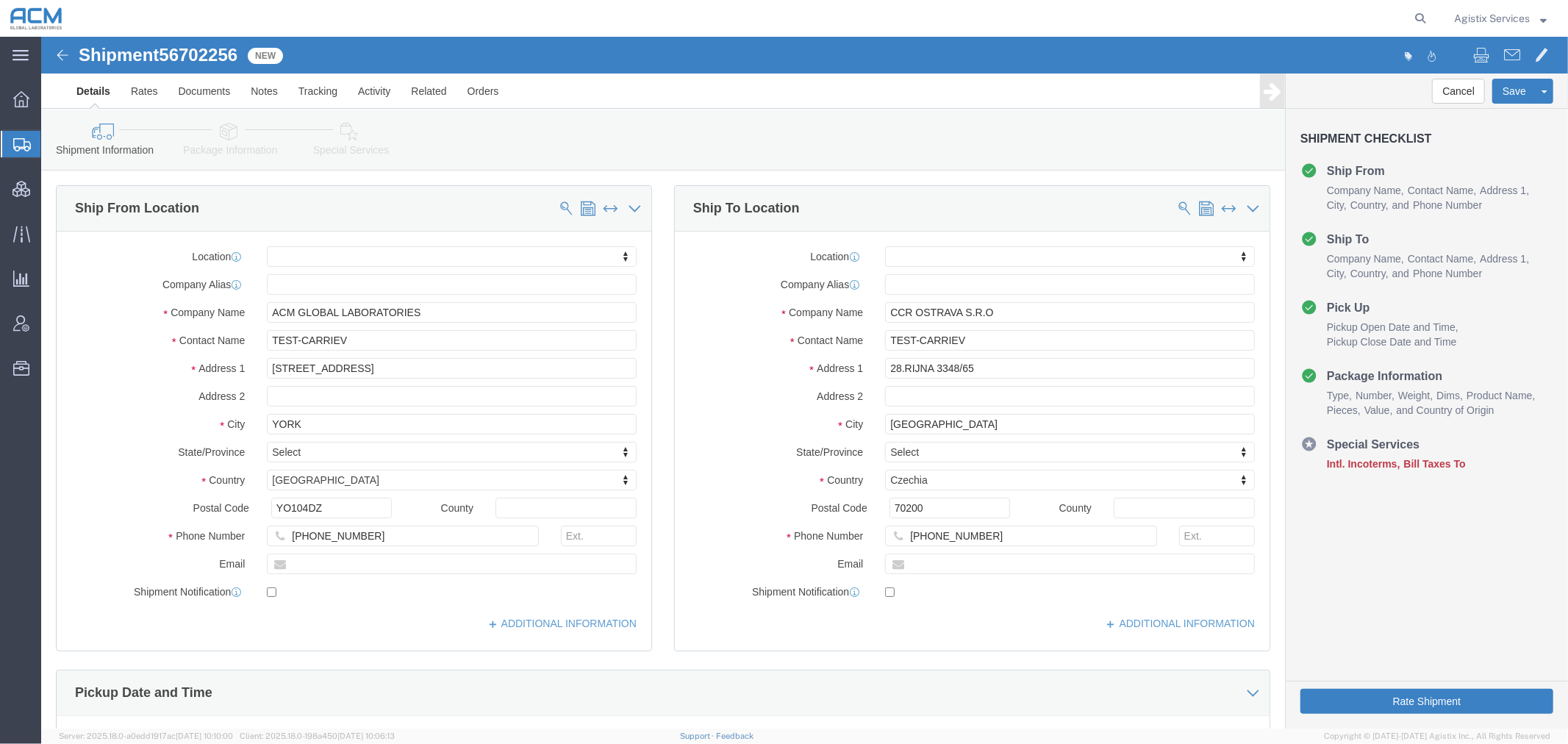
click link "Special Services"
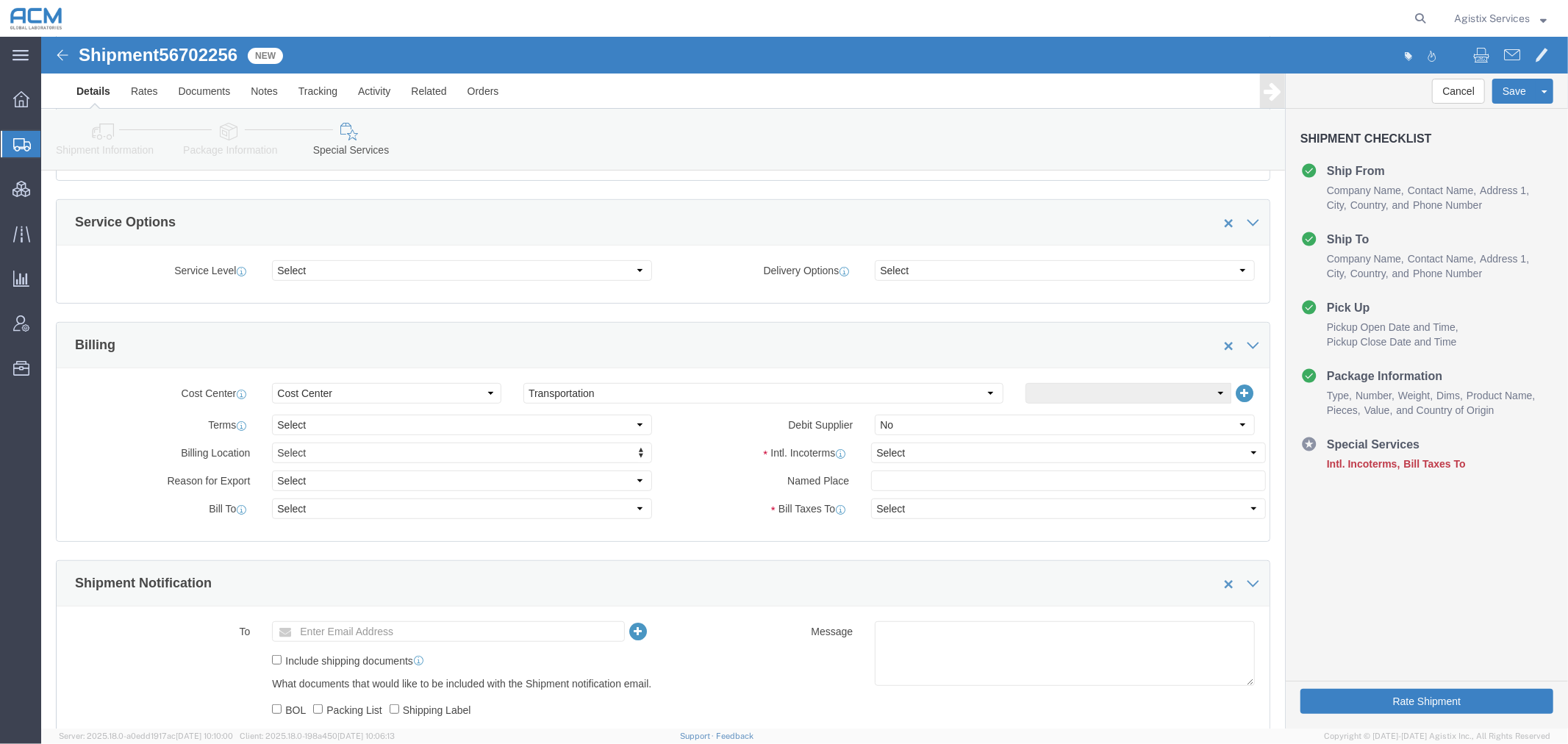
scroll to position [571, 0]
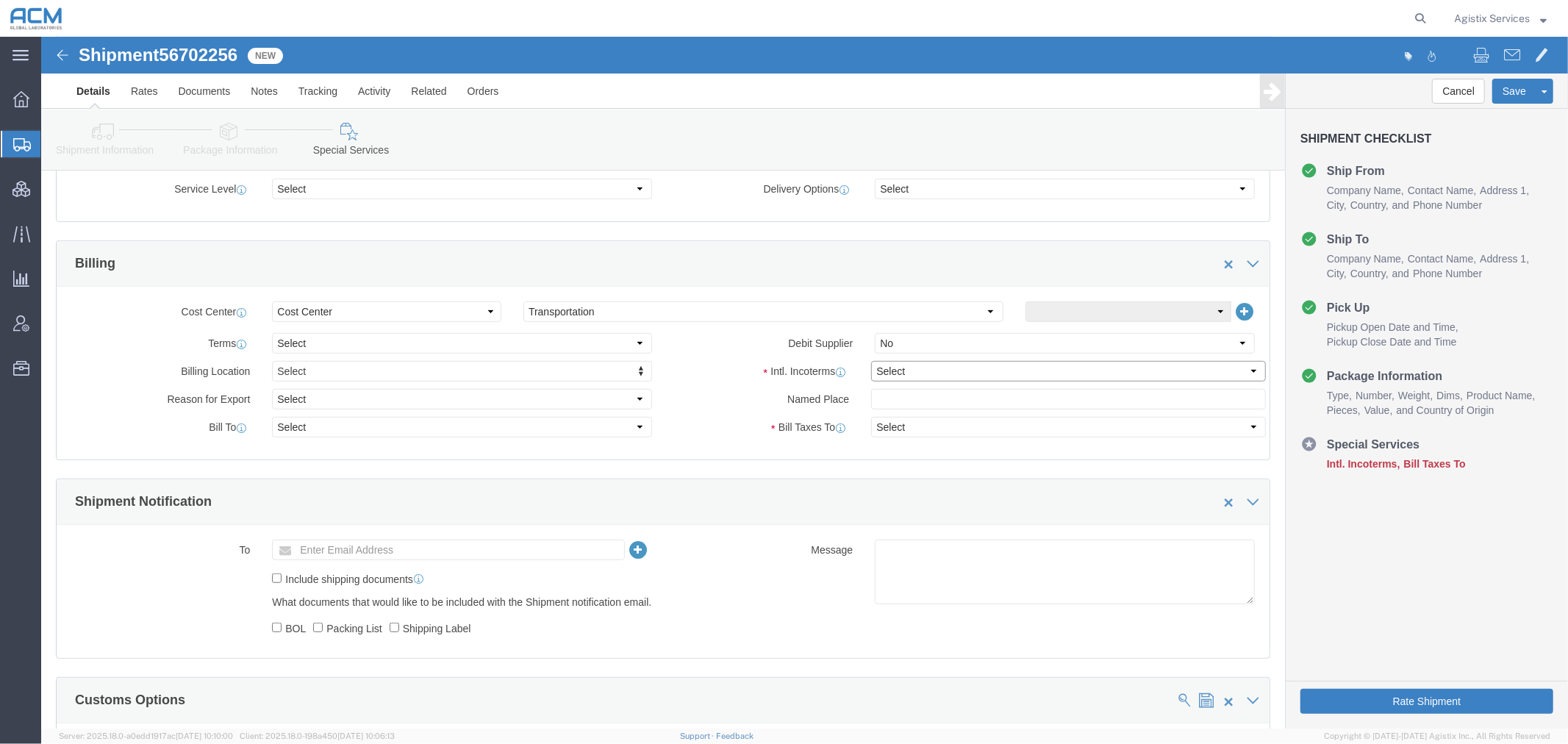
click select "Select Carriage Insurance Paid Carriage Paid To Cost and Freight Cost Insurance…"
select select "DDP"
click select "Select Carriage Insurance Paid Carriage Paid To Cost and Freight Cost Insurance…"
click button "Save"
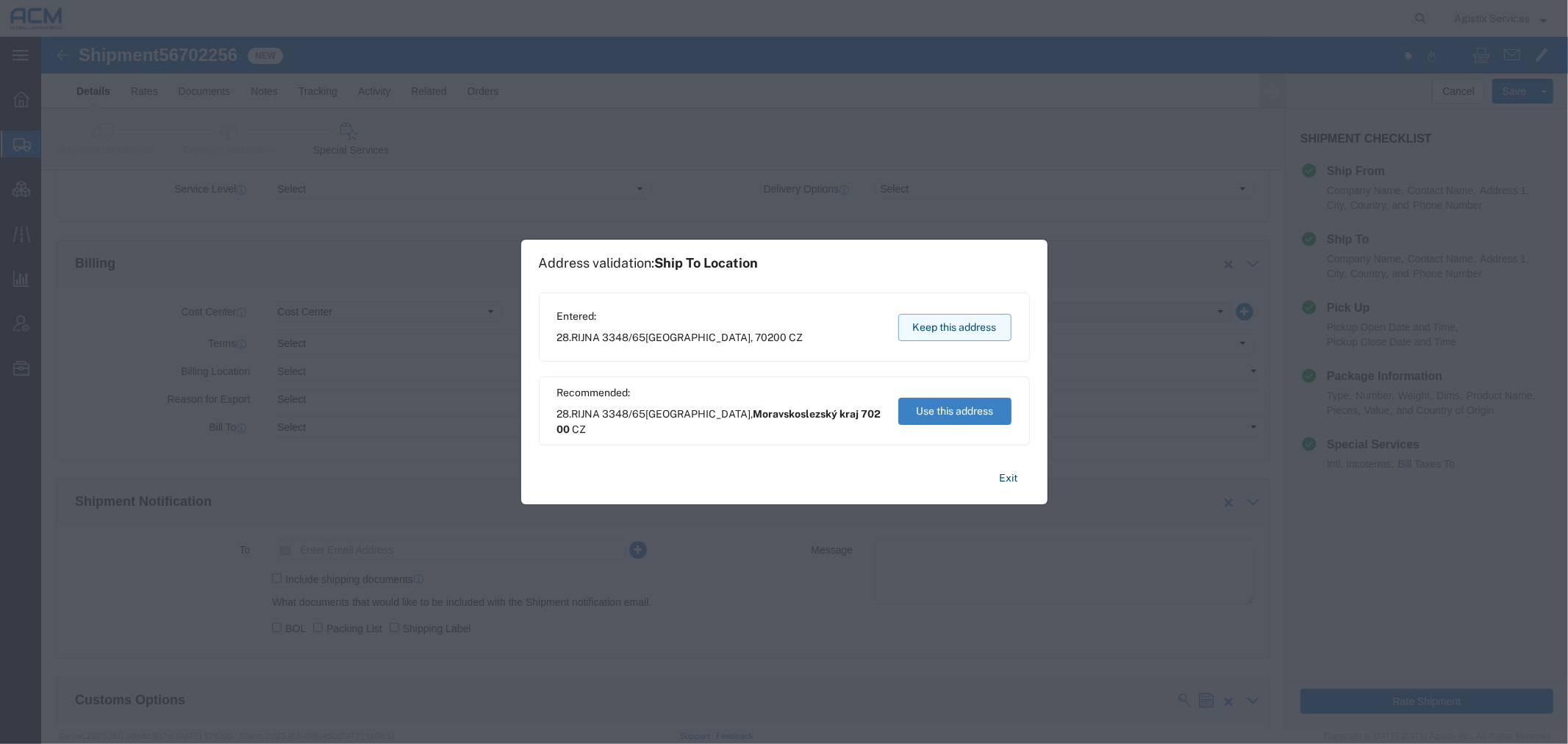
click at [963, 325] on button "Keep this address" at bounding box center [955, 328] width 113 height 27
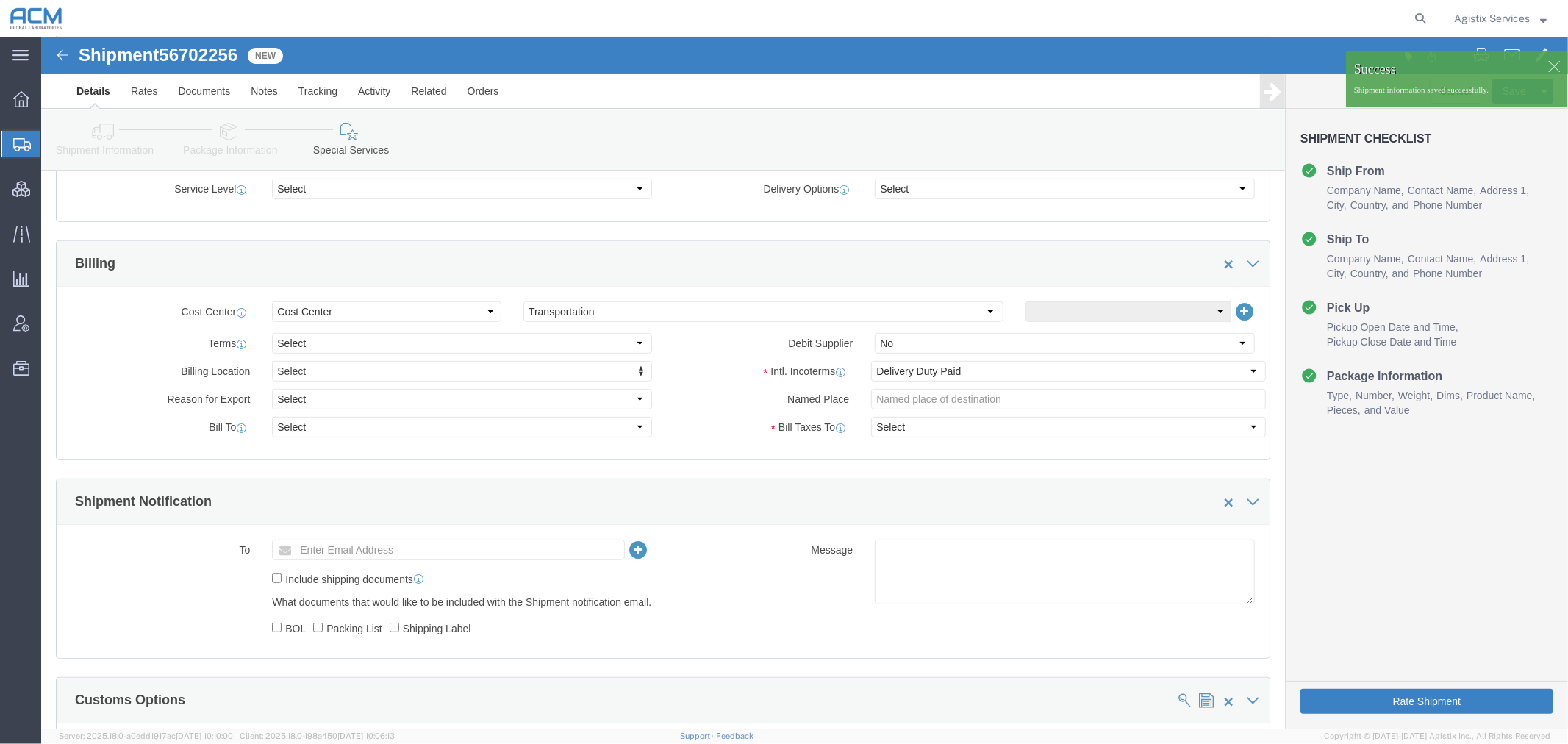
click img
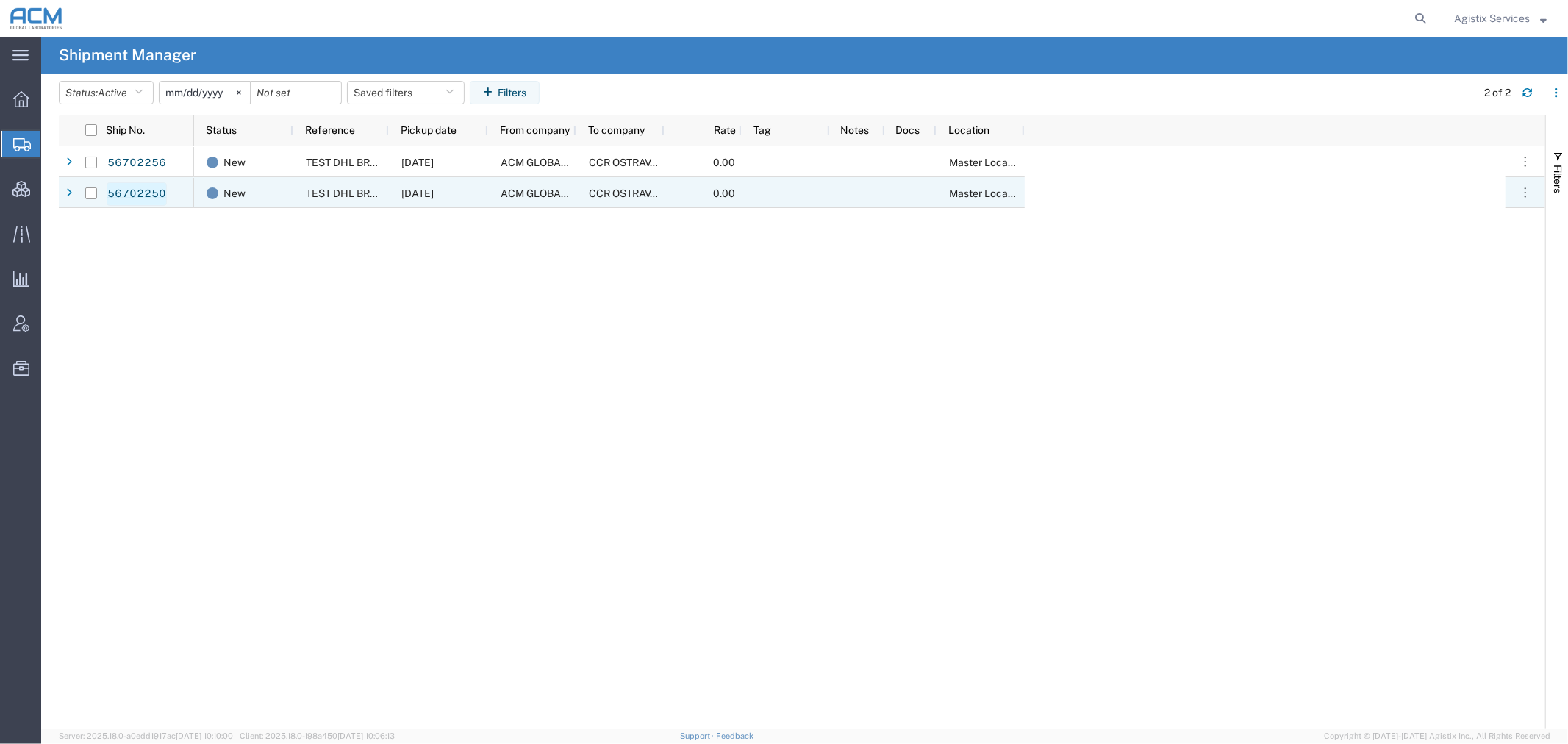
click at [151, 193] on link "56702250" at bounding box center [136, 194] width 61 height 23
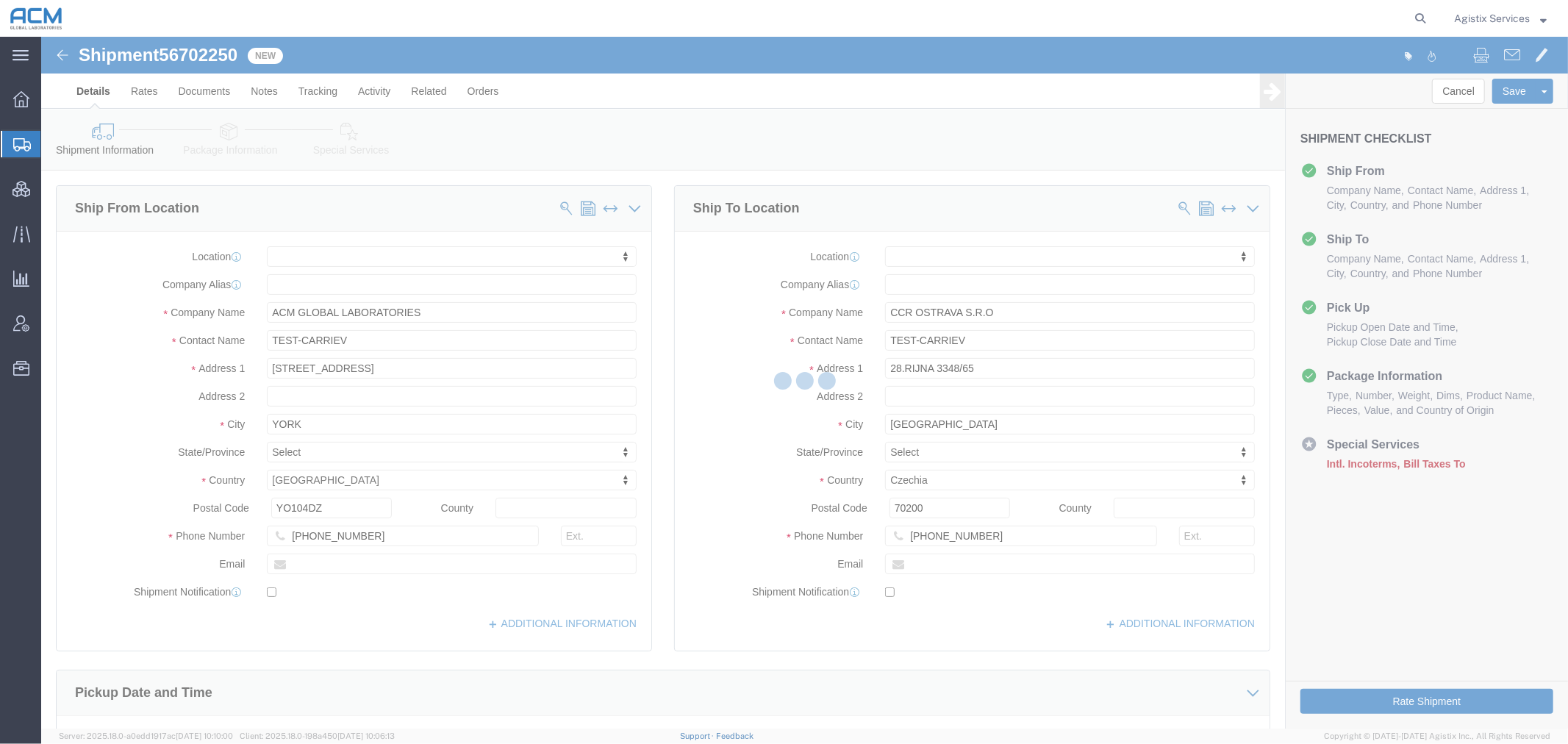
select select
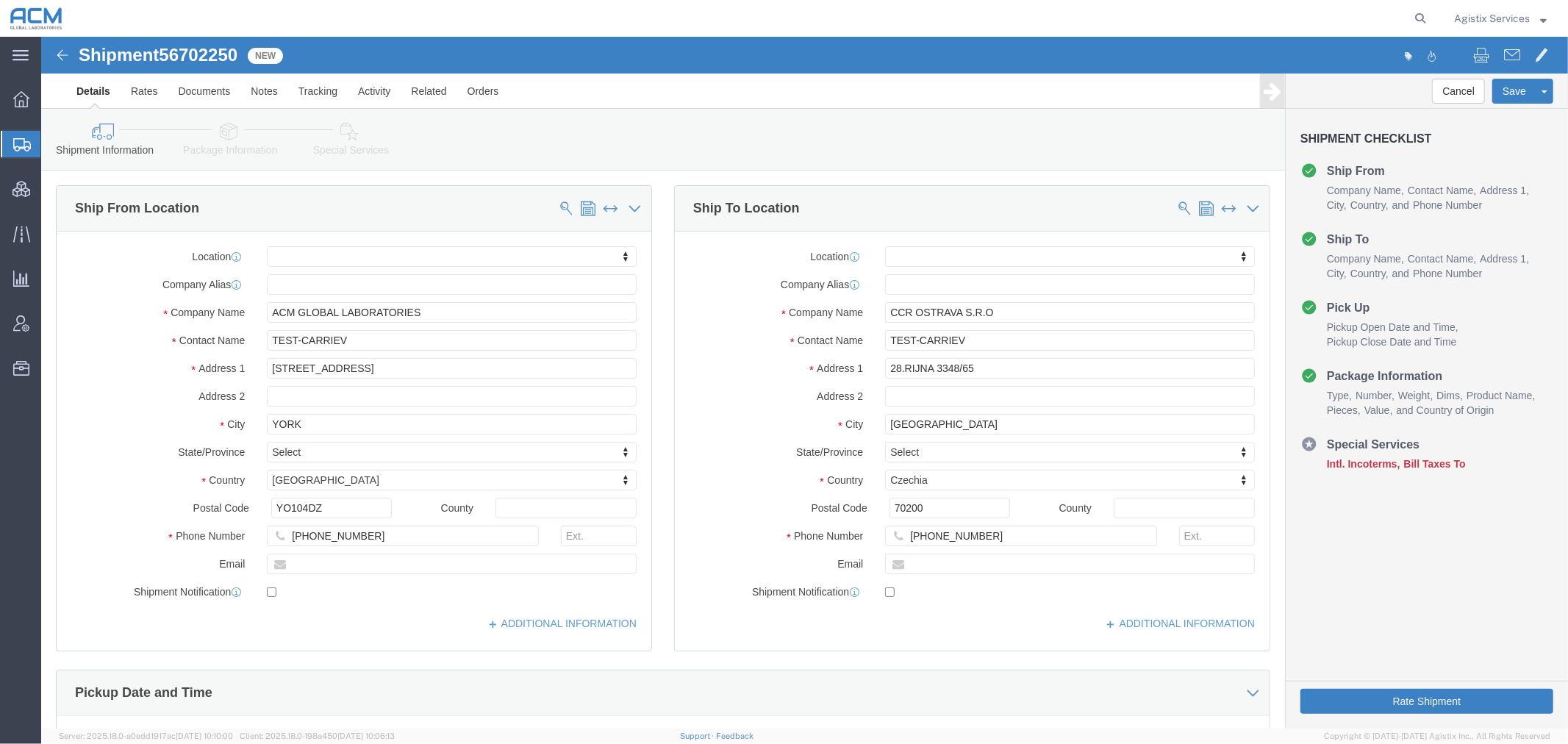
click link "Special Services"
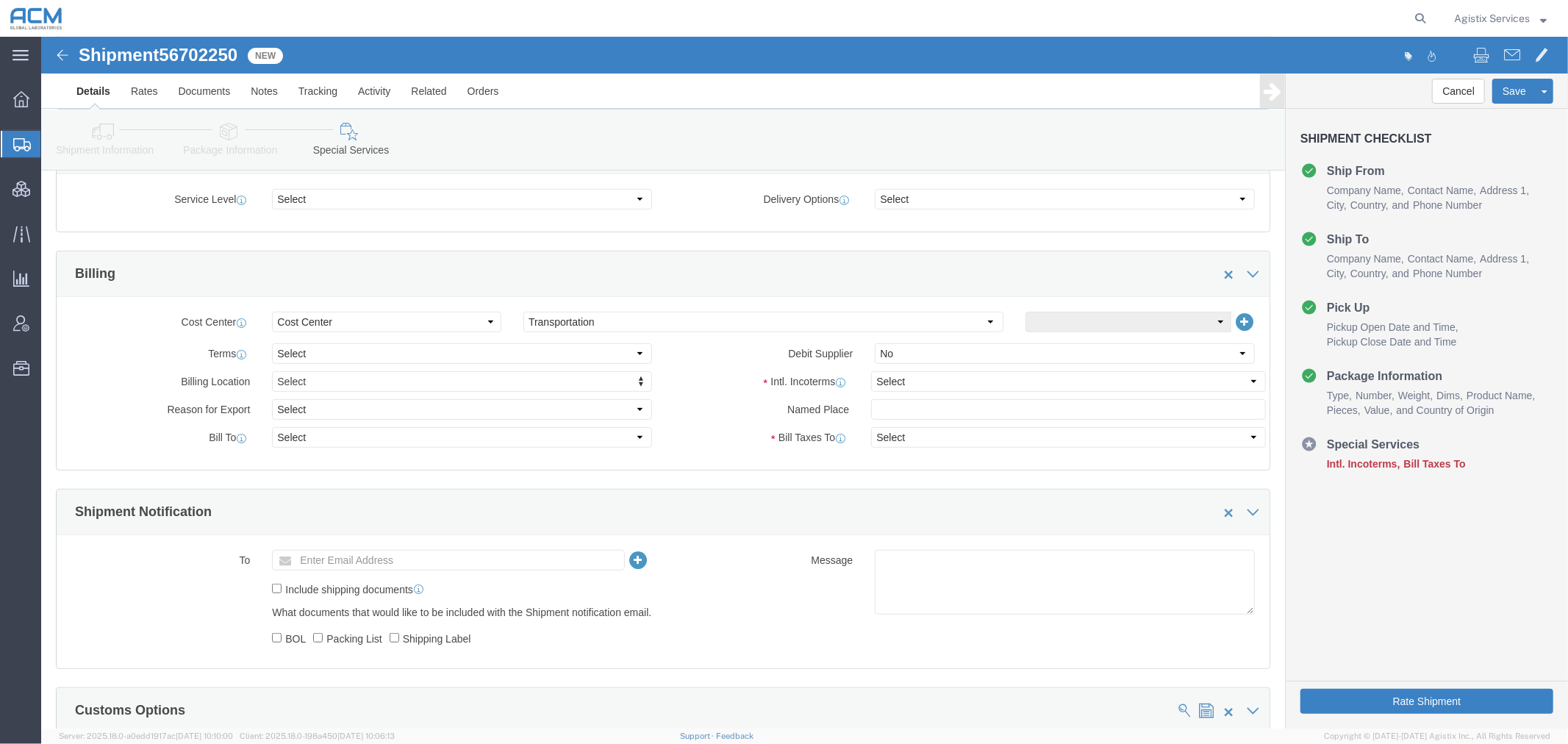
scroll to position [571, 0]
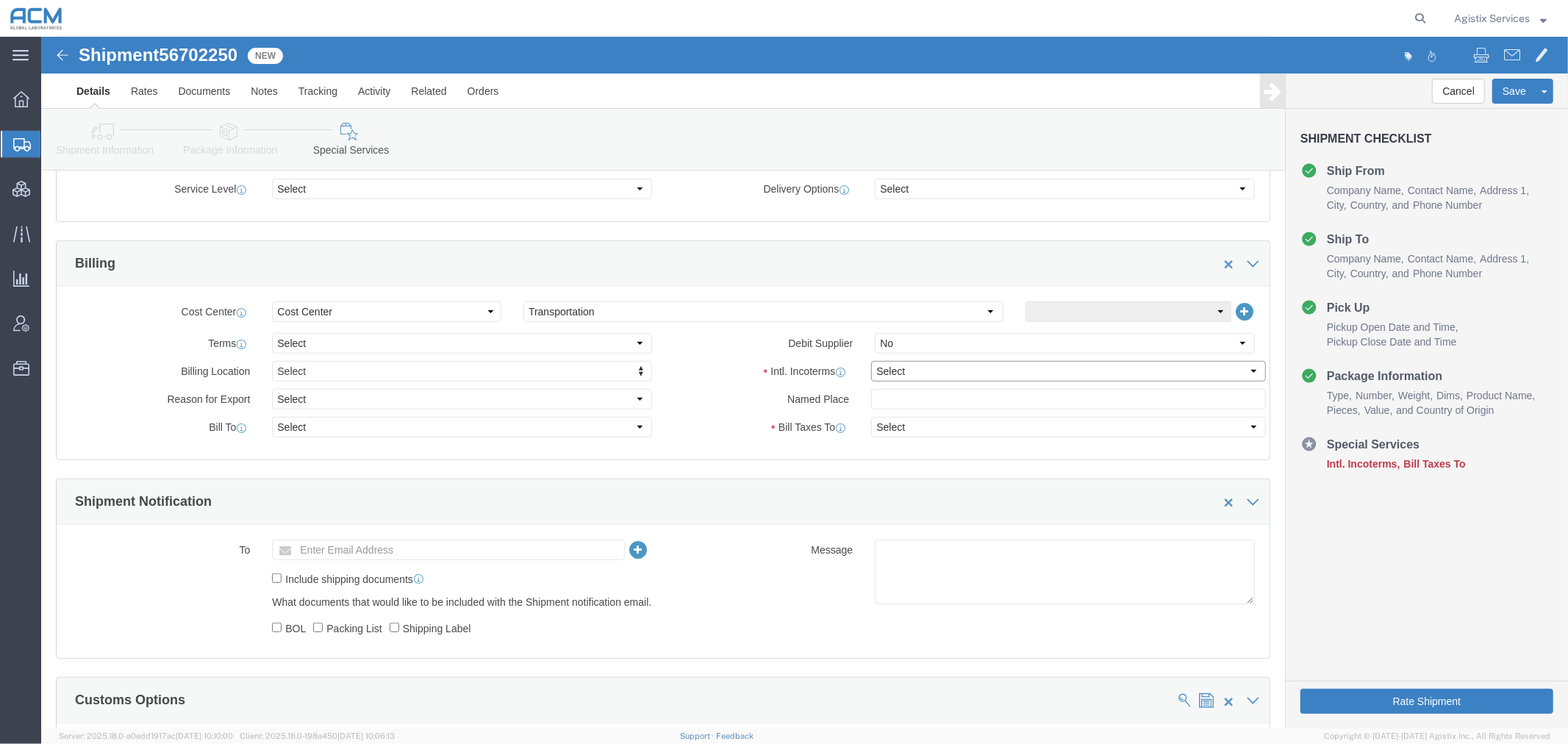
click select "Select Carriage Insurance Paid Carriage Paid To Cost and Freight Cost Insurance…"
select select "DDP"
click select "Select Carriage Insurance Paid Carriage Paid To Cost and Freight Cost Insurance…"
click button "Save"
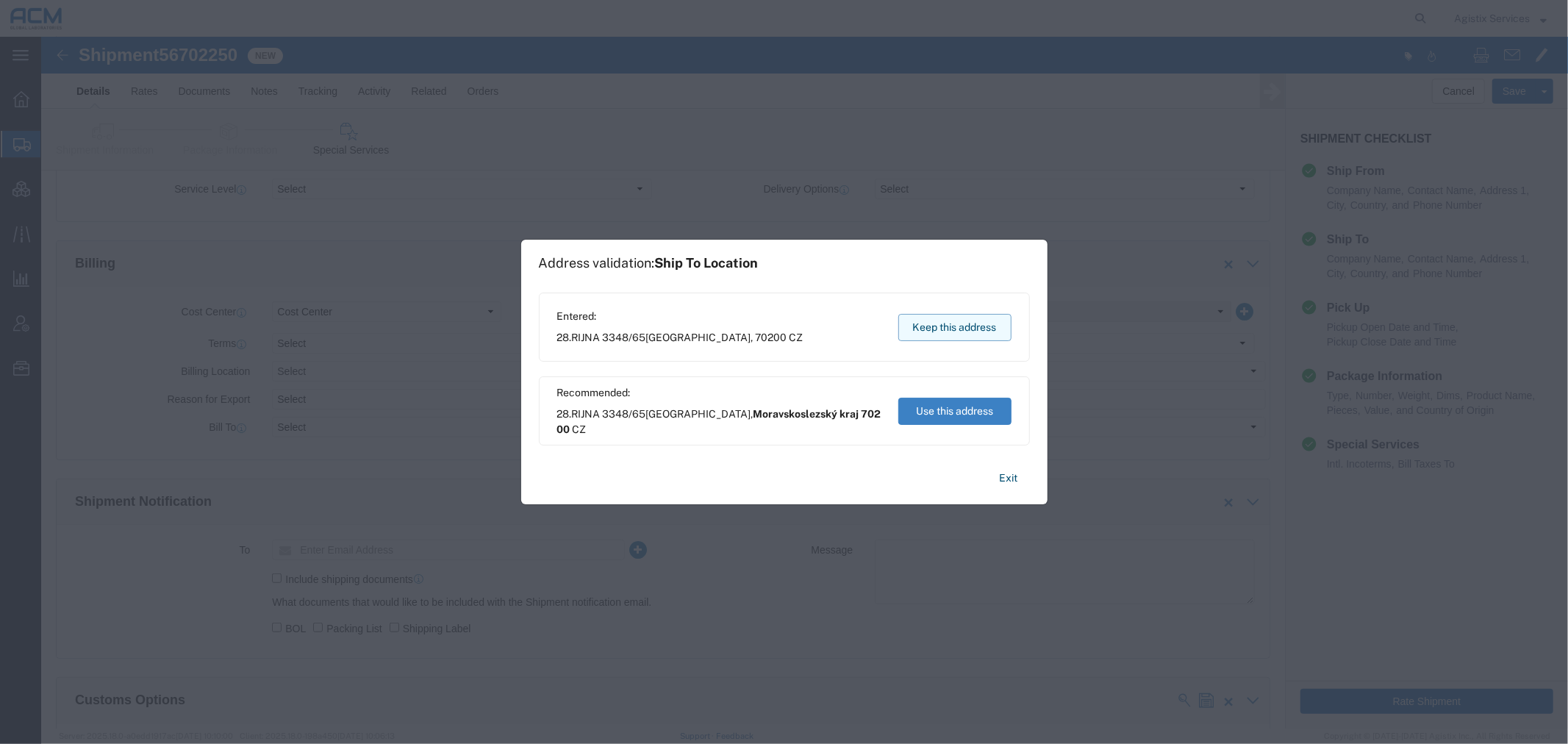
click at [962, 325] on button "Keep this address" at bounding box center [955, 328] width 113 height 27
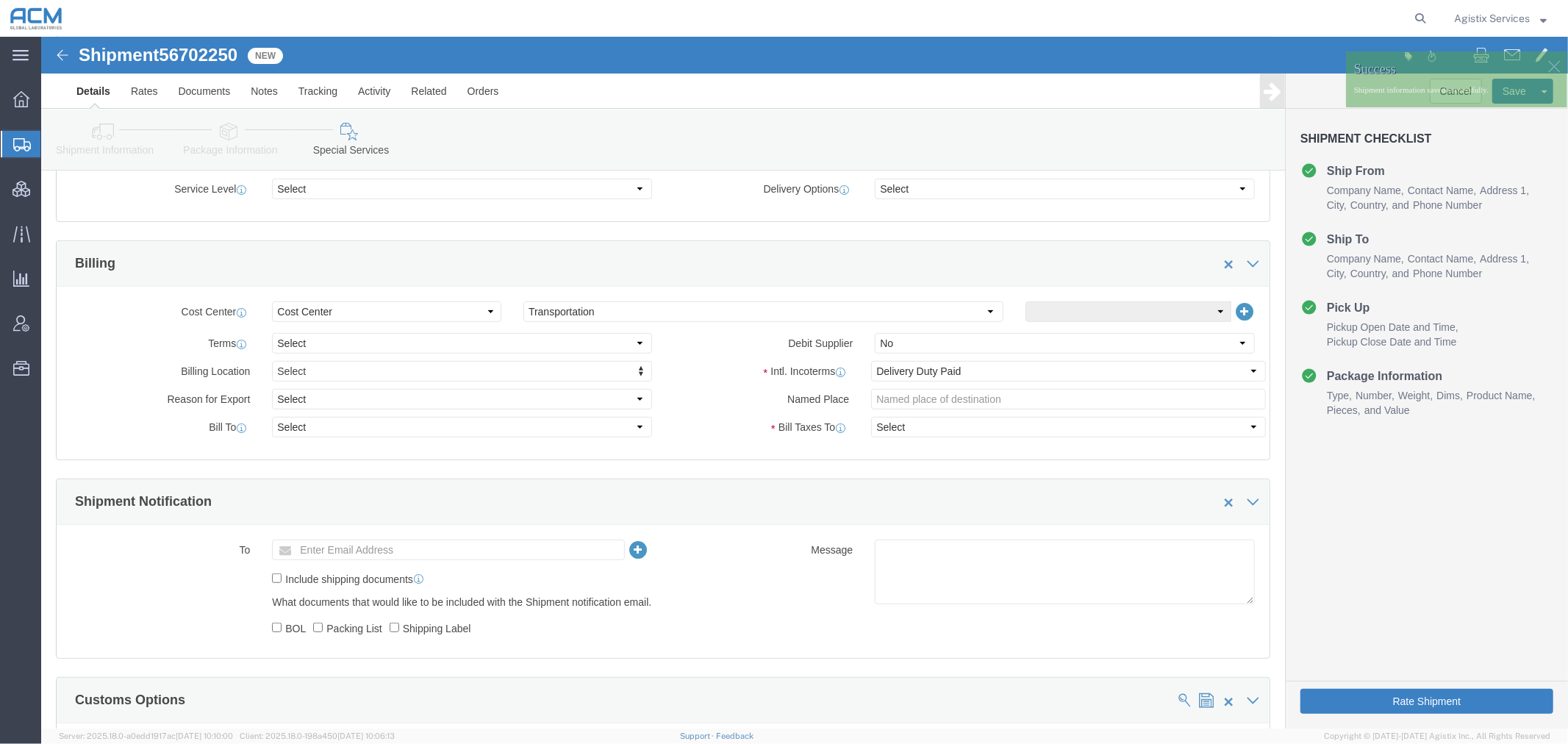
click at [0, 0] on span "Shipment Manager" at bounding box center [0, 0] width 0 height 0
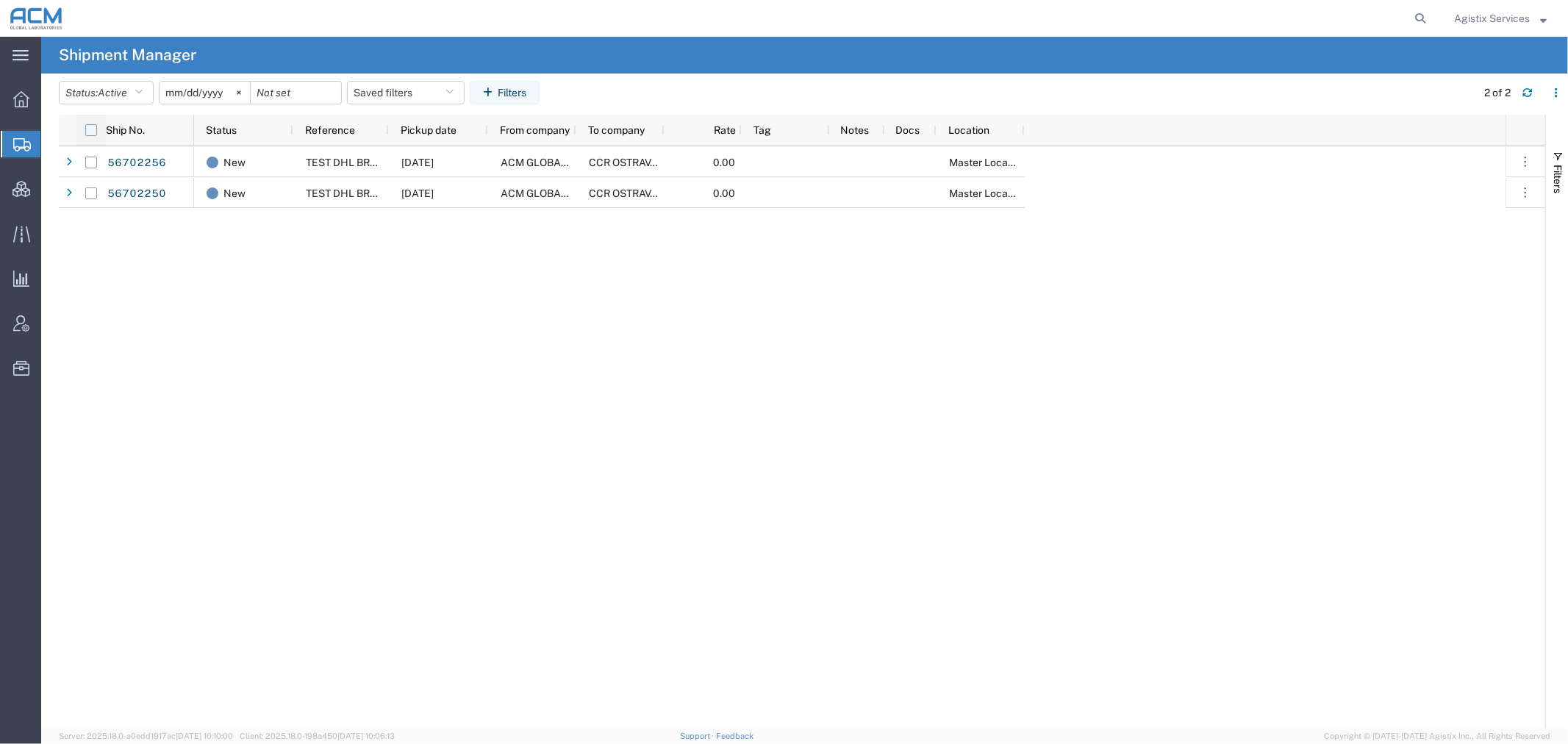
click at [92, 130] on input "checkbox" at bounding box center [91, 130] width 12 height 12
checkbox input "true"
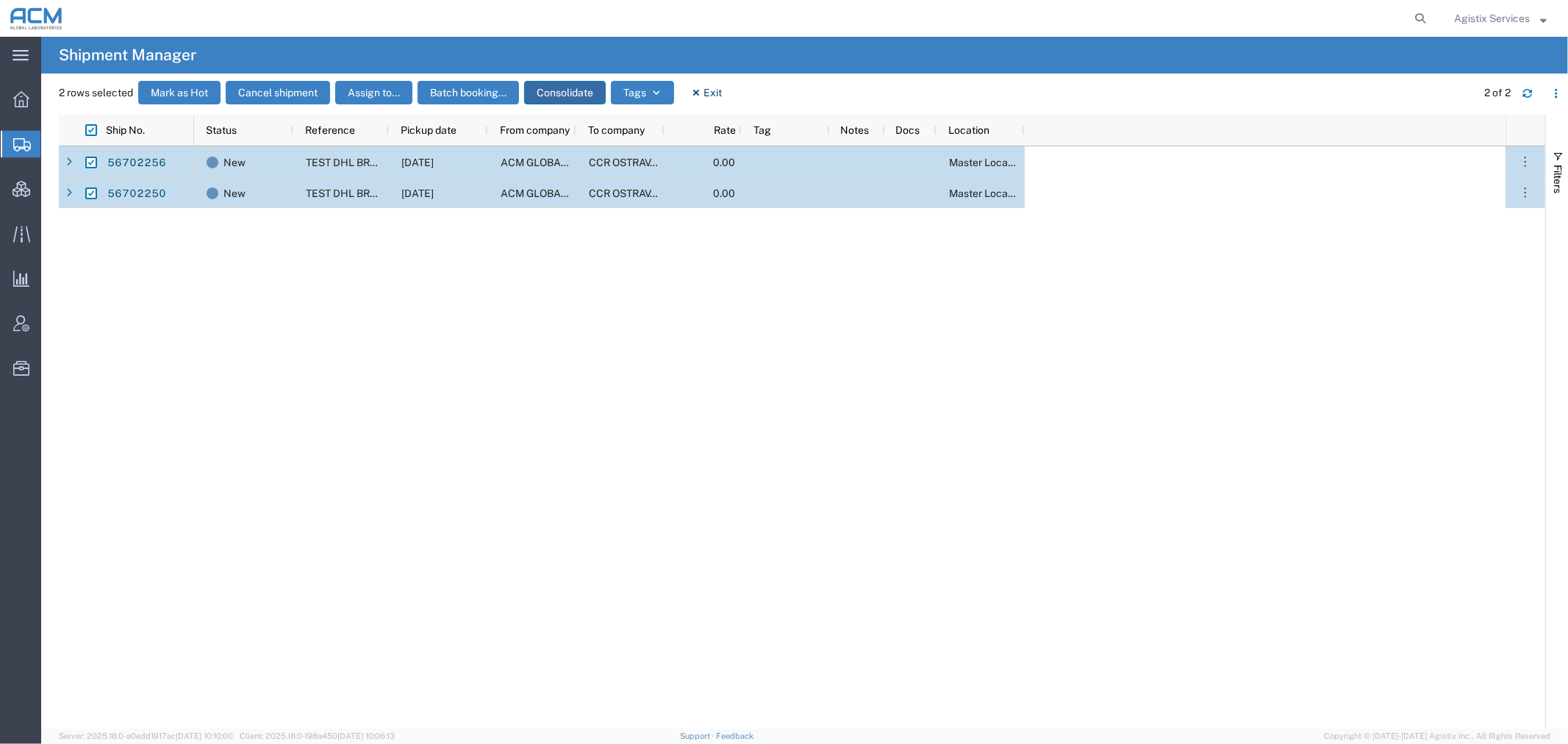
click at [561, 86] on button "Consolidate" at bounding box center [565, 92] width 82 height 23
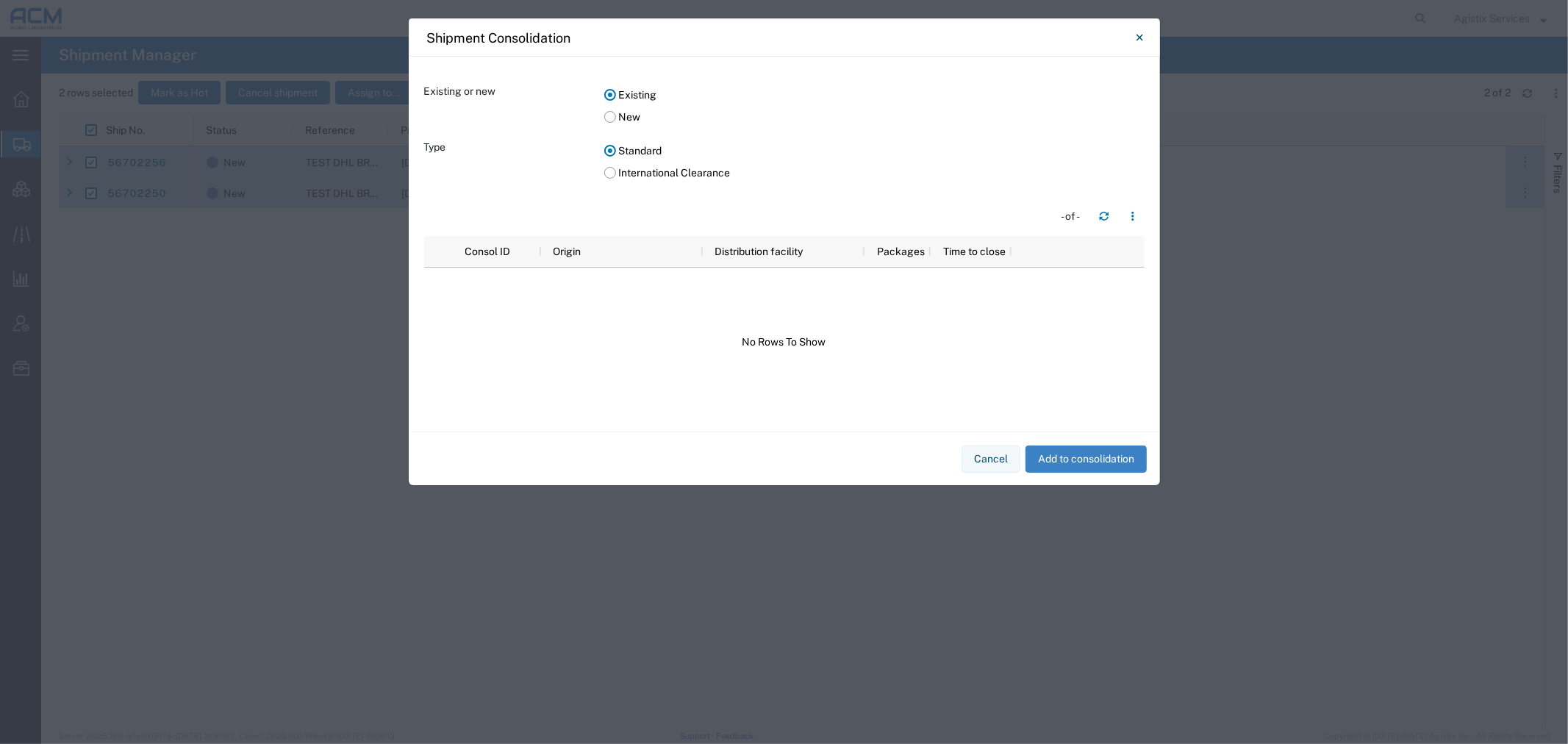
click at [613, 119] on label "New" at bounding box center [875, 116] width 541 height 22
click at [0, 0] on input "New" at bounding box center [0, 0] width 0 height 0
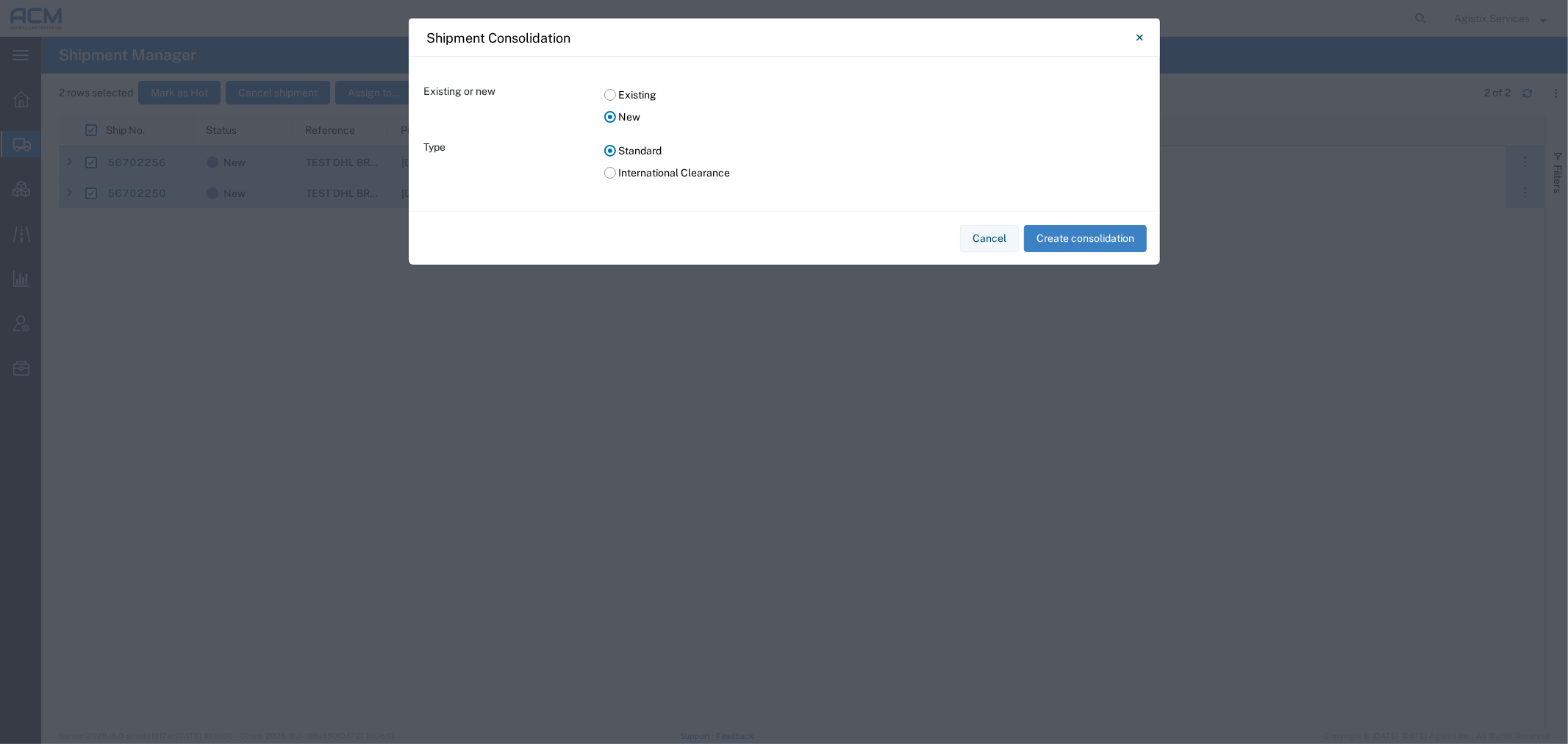
click at [607, 172] on label "International Clearance" at bounding box center [875, 172] width 541 height 22
click at [0, 0] on input "International Clearance" at bounding box center [0, 0] width 0 height 0
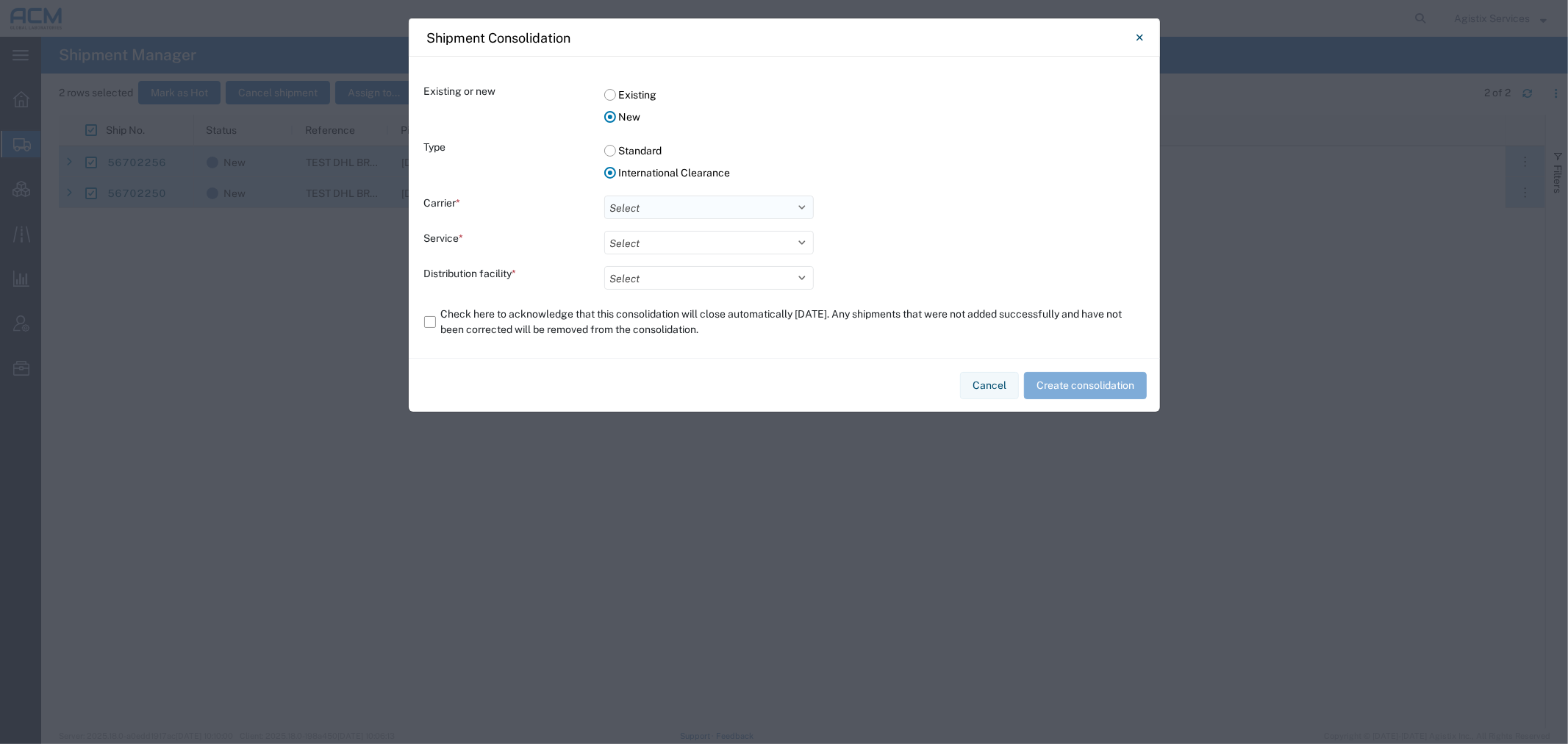
click at [636, 206] on select "Select DHL FedEx Express" at bounding box center [709, 207] width 210 height 23
select select "17"
click at [604, 195] on select "Select DHL FedEx Express" at bounding box center [709, 207] width 210 height 23
click at [648, 246] on select "Select Break Bulk Express" at bounding box center [709, 242] width 210 height 23
select select "10953"
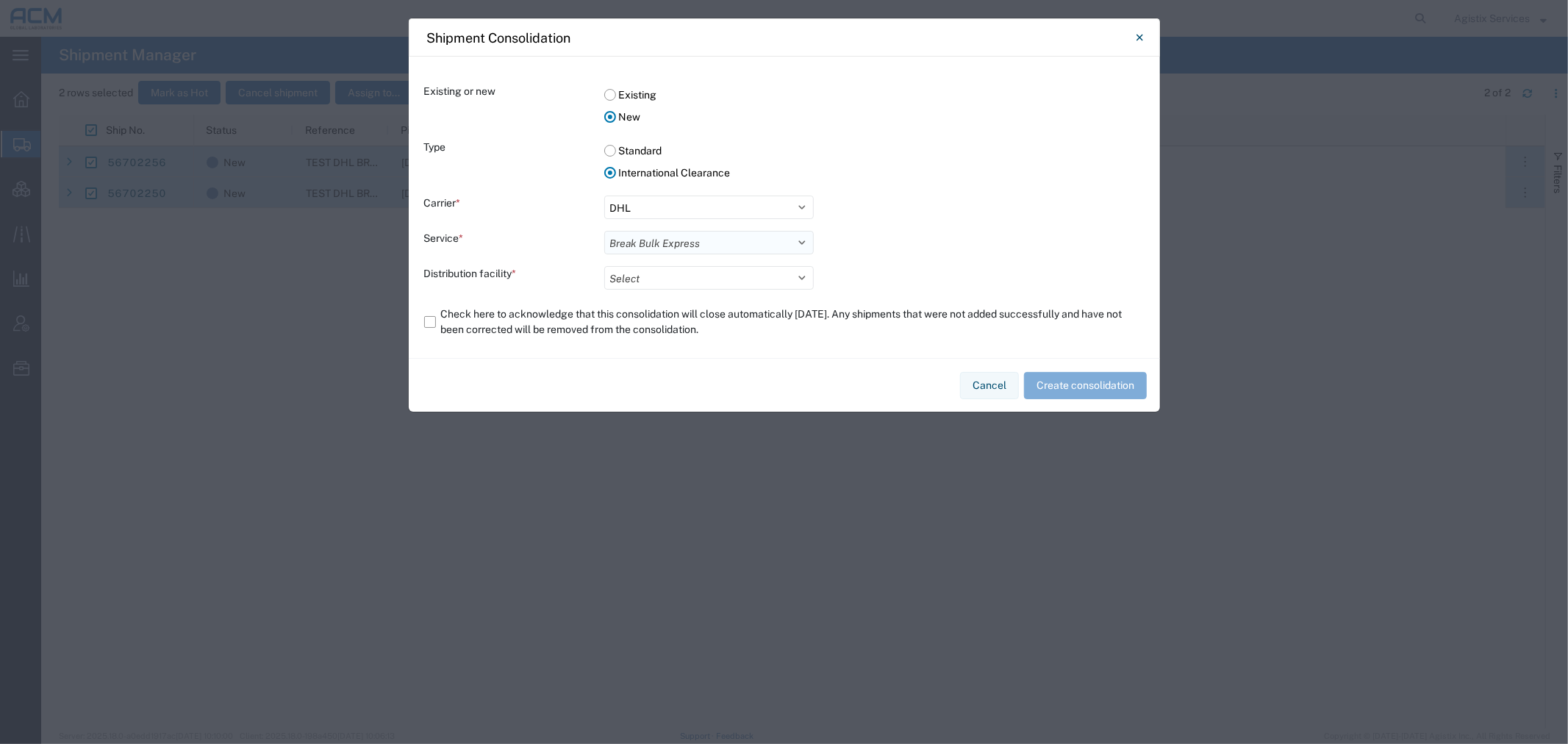
click at [604, 231] on select "Select Break Bulk Express" at bounding box center [709, 242] width 210 height 23
drag, startPoint x: 657, startPoint y: 277, endPoint x: 659, endPoint y: 285, distance: 8.2
click at [657, 277] on select "Select ACM C/O DHL H&G BBX TEAM" at bounding box center [709, 278] width 210 height 23
select select "73251"
click at [604, 266] on select "Select ACM C/O DHL H&G BBX TEAM" at bounding box center [709, 278] width 210 height 23
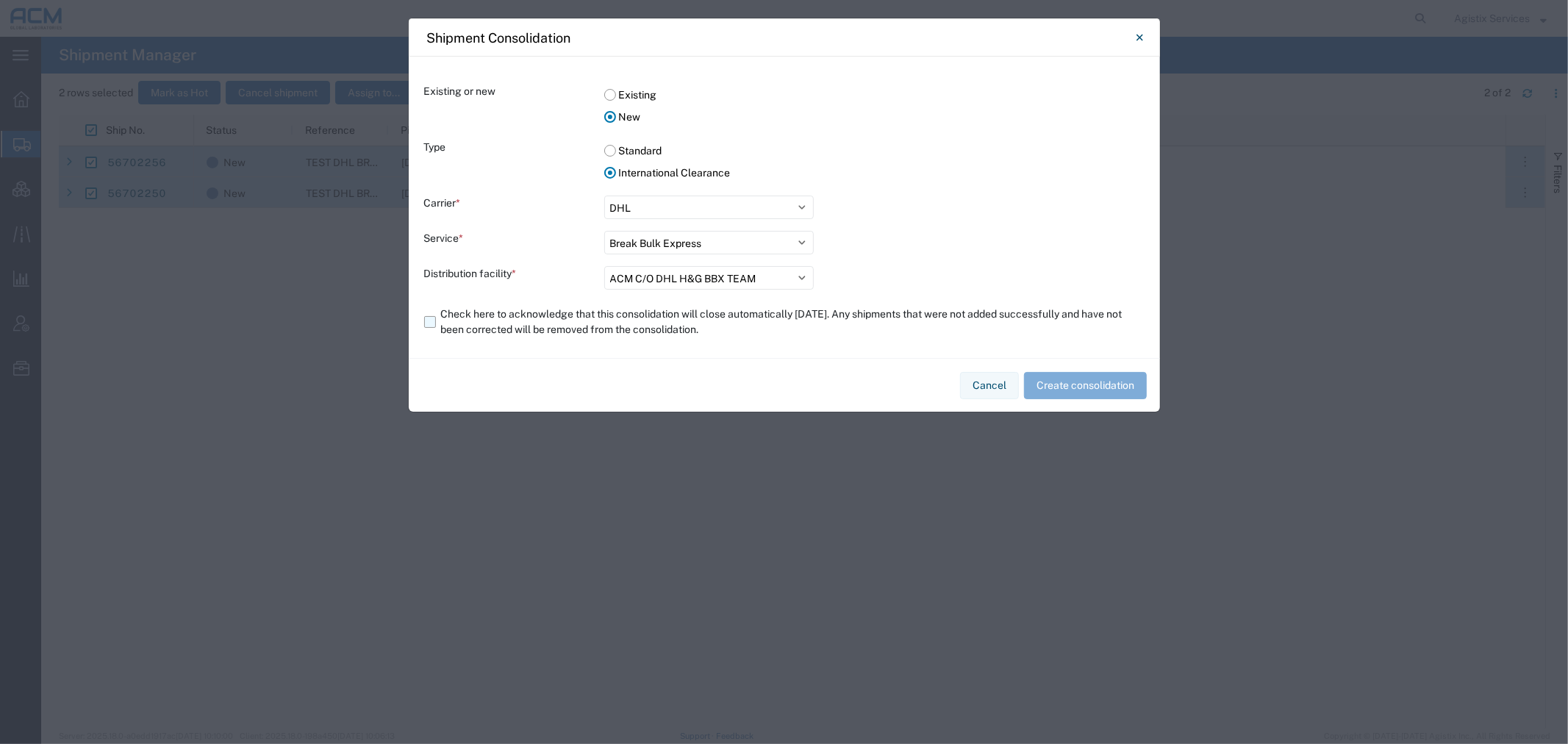
click at [476, 320] on label "Check here to acknowledge that this consolidation will close automatically in 5…" at bounding box center [784, 321] width 721 height 41
click at [0, 0] on input "Check here to acknowledge that this consolidation will close automatically in 5…" at bounding box center [0, 0] width 0 height 0
click at [1091, 390] on button "Create consolidation" at bounding box center [1085, 386] width 123 height 27
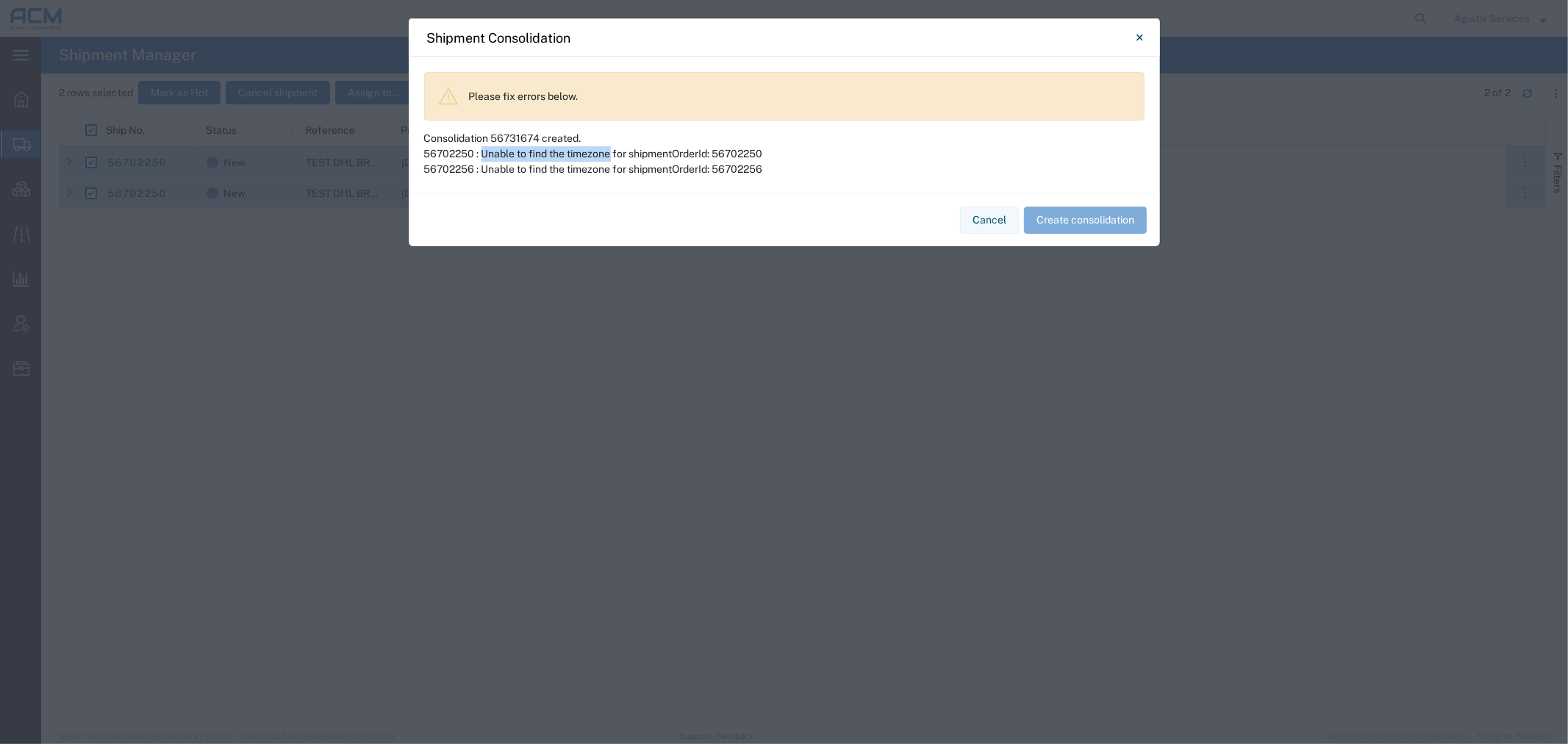
drag, startPoint x: 612, startPoint y: 153, endPoint x: 480, endPoint y: 152, distance: 132.0
click at [480, 152] on div "56702250 : Unable to find the timezone for shipmentOrderId: 56702250" at bounding box center [784, 153] width 721 height 15
copy div "Unable to find the timezone"
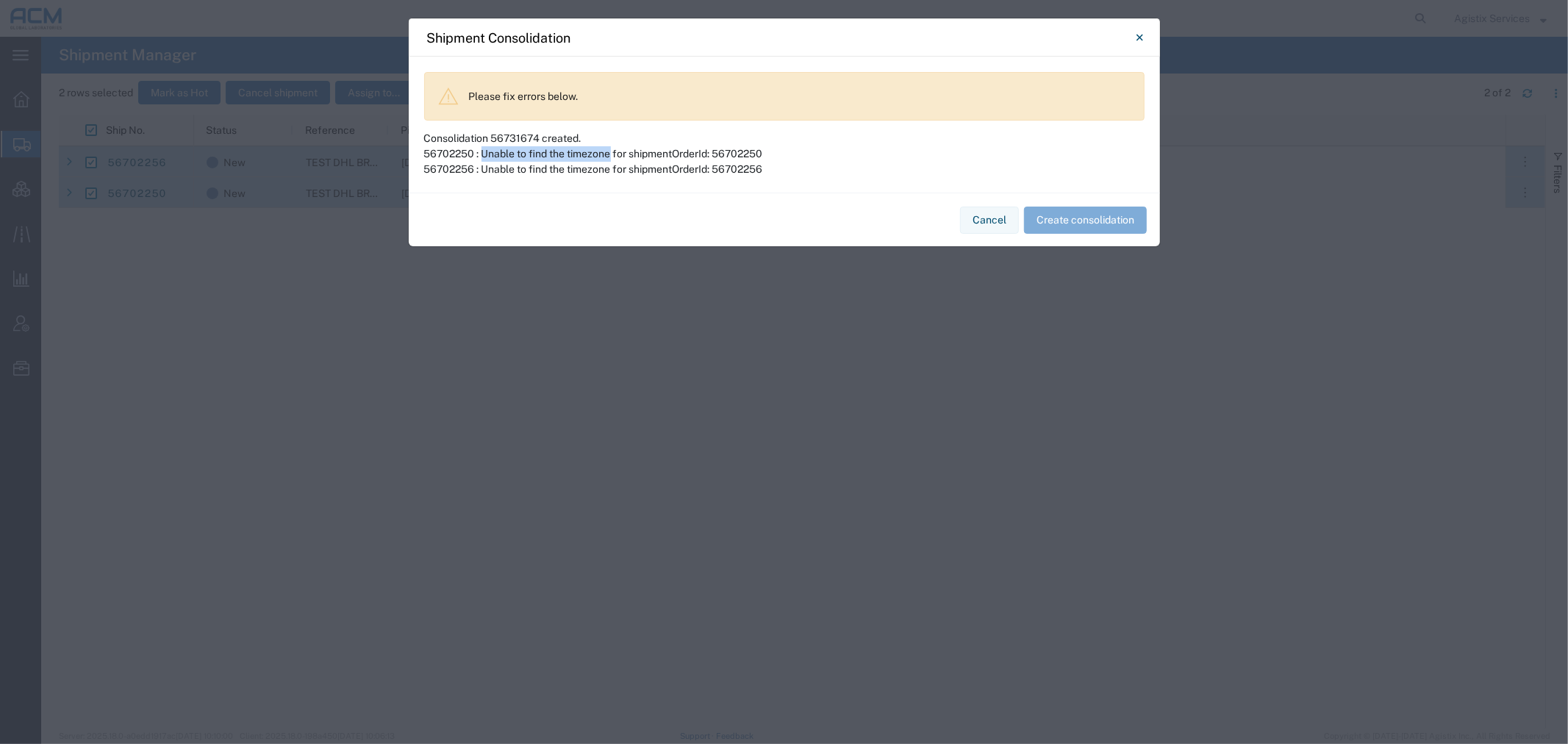
copy div "Unable to find the timezone"
click at [1150, 38] on button "Close" at bounding box center [1140, 37] width 29 height 29
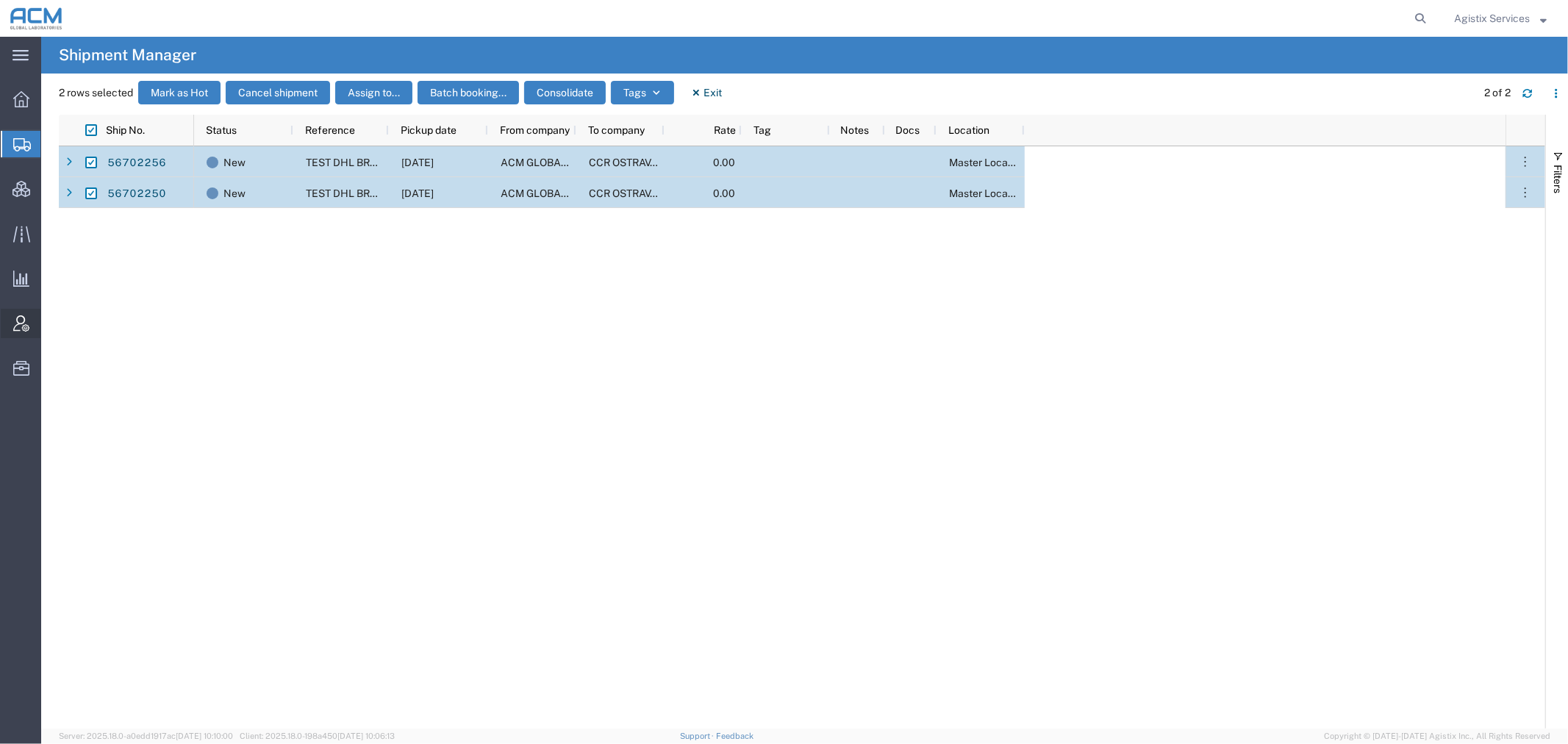
click at [51, 314] on span "Account Admin" at bounding box center [45, 324] width 10 height 29
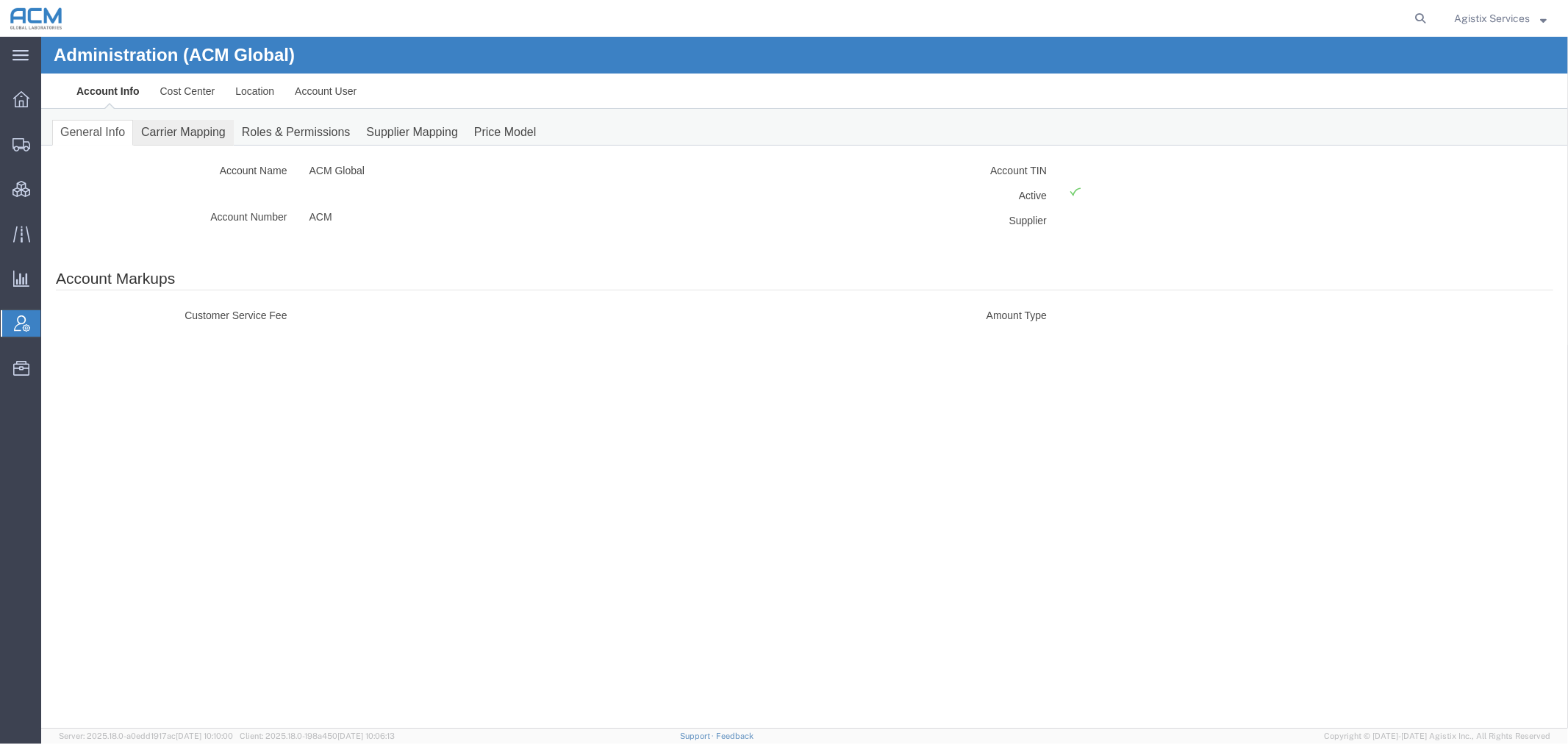
click at [200, 127] on link "Carrier Mapping" at bounding box center [182, 132] width 101 height 26
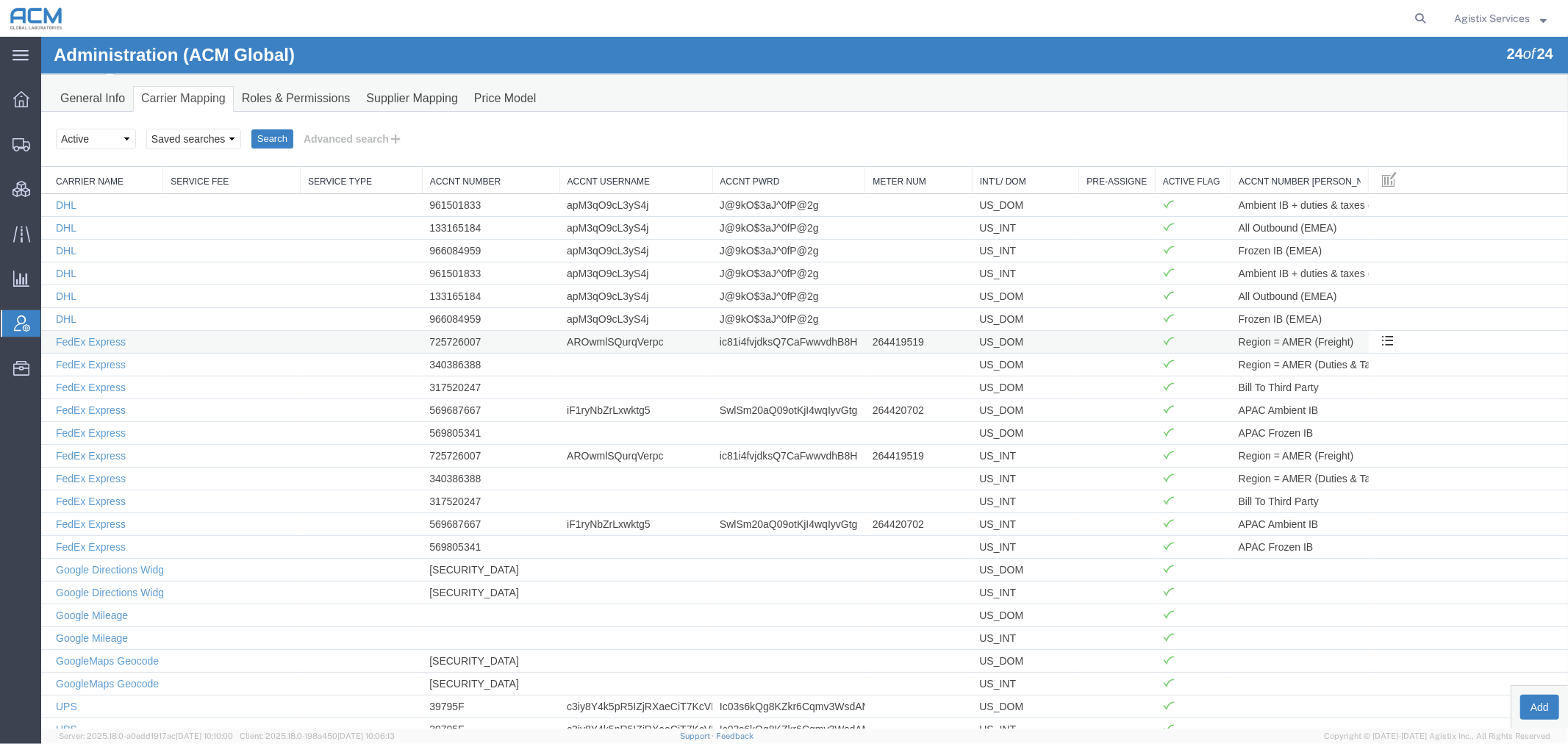
scroll to position [62, 0]
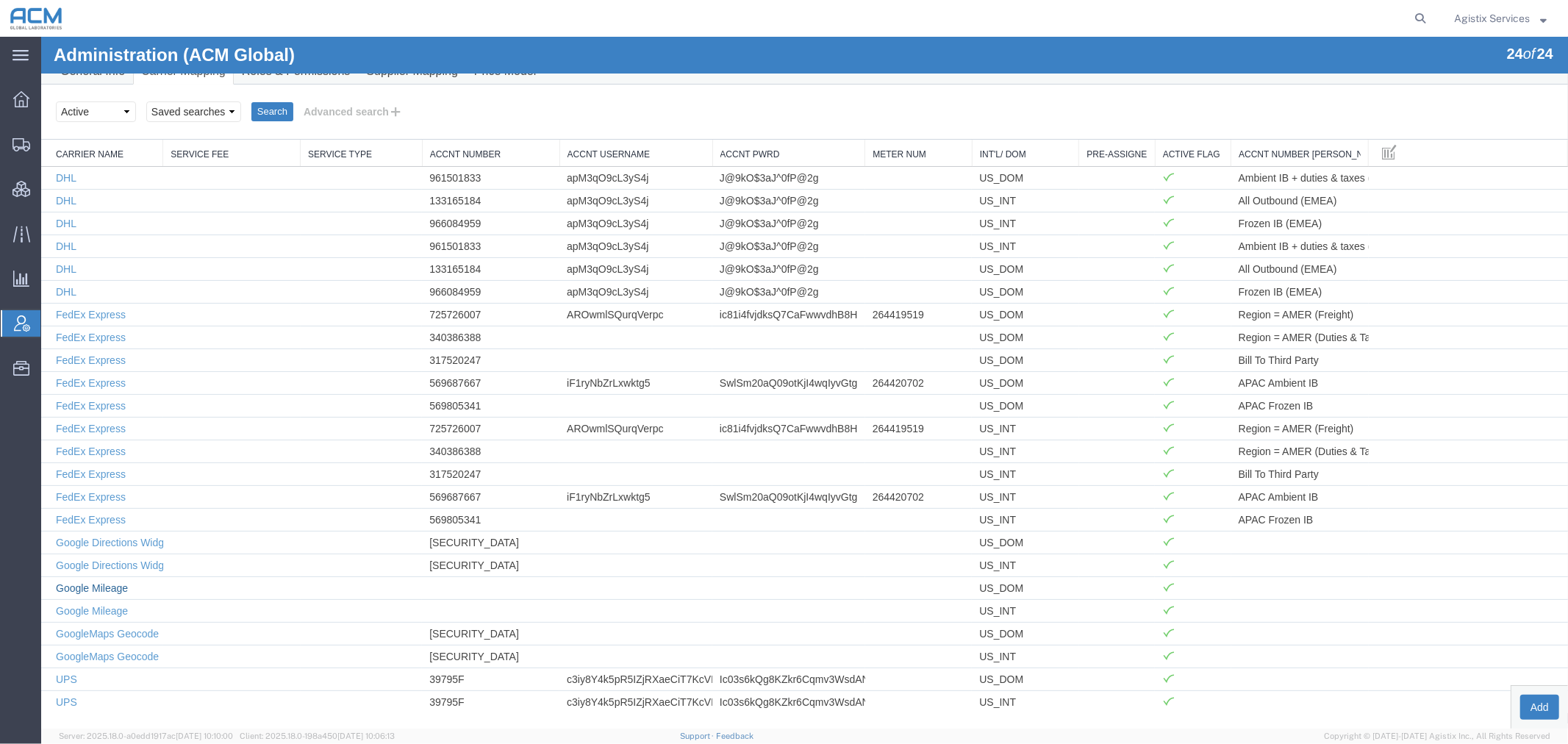
click at [121, 591] on link "Google Mileage" at bounding box center [90, 587] width 72 height 12
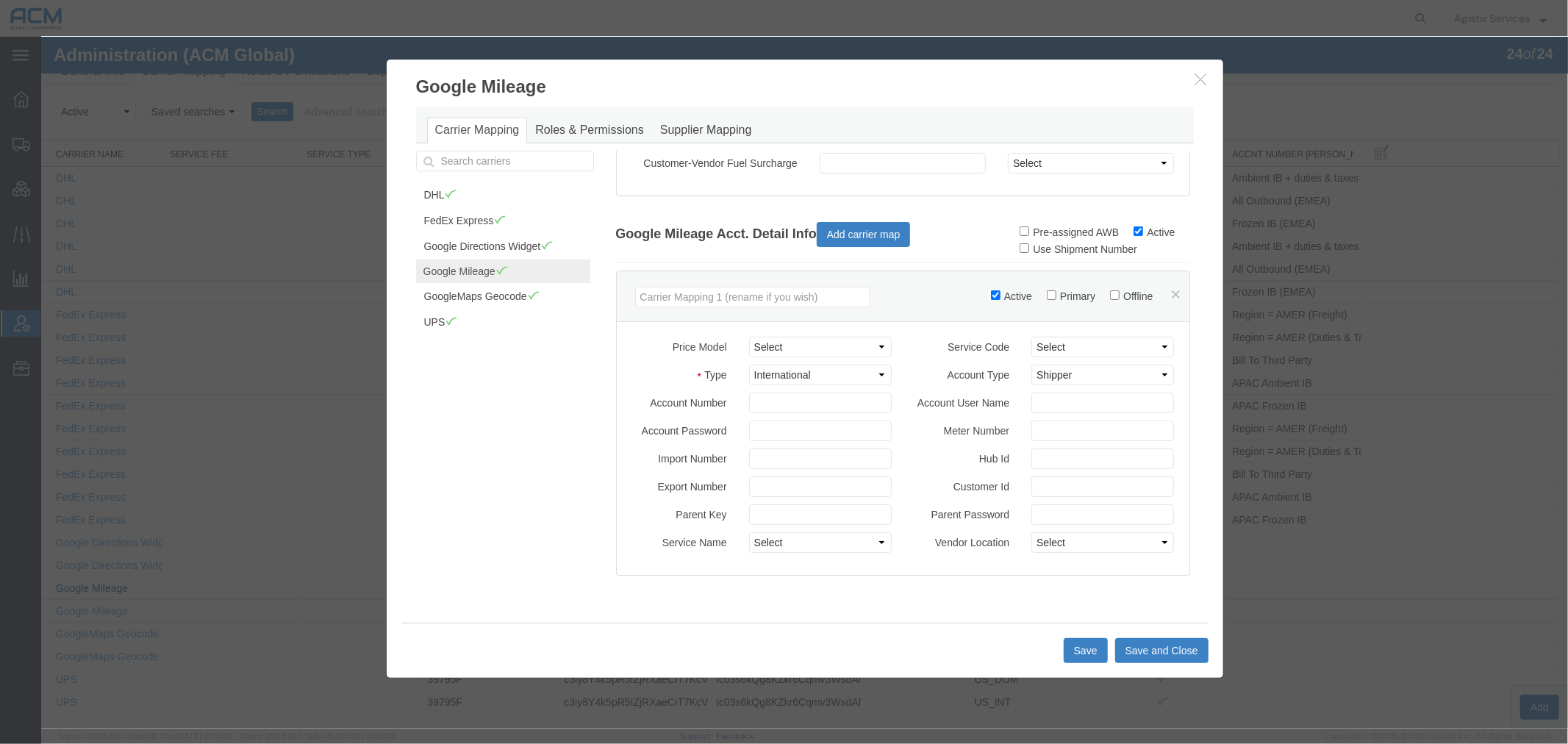
scroll to position [163, 0]
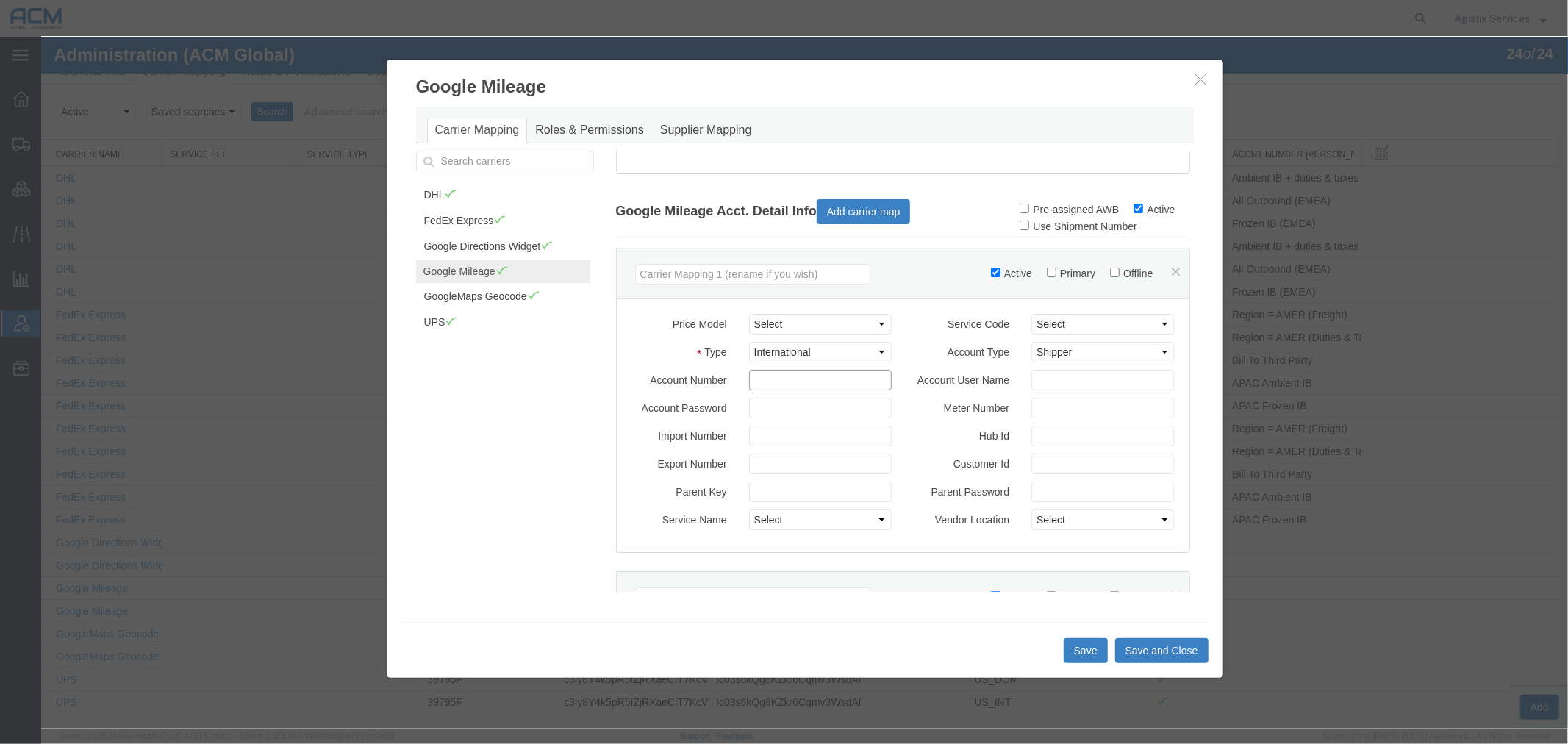
click at [779, 387] on input "Account Number" at bounding box center [819, 379] width 143 height 21
paste input "AIzaSyCJyKKOd0L6zmuCYLg1qMJlHVrjmXpBG3E"
type input "AIzaSyCJyKKOd0L6zmuCYLg1qMJlHVrjmXpBG3E"
drag, startPoint x: 1026, startPoint y: 286, endPoint x: 1008, endPoint y: 303, distance: 24.8
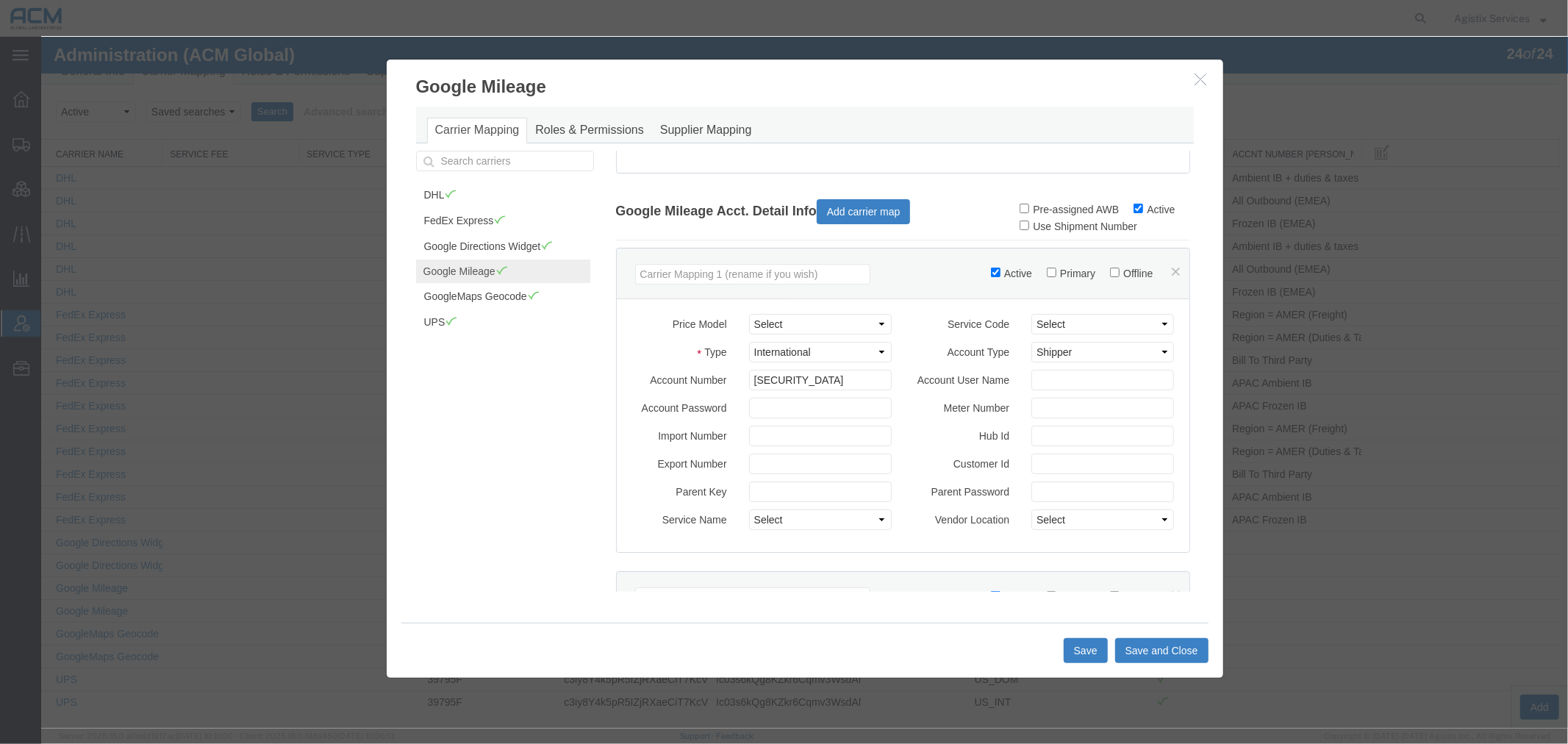
click at [1046, 278] on label "Primary" at bounding box center [1070, 273] width 48 height 12
click at [1046, 277] on input "Primary" at bounding box center [1051, 272] width 10 height 10
checkbox input "true"
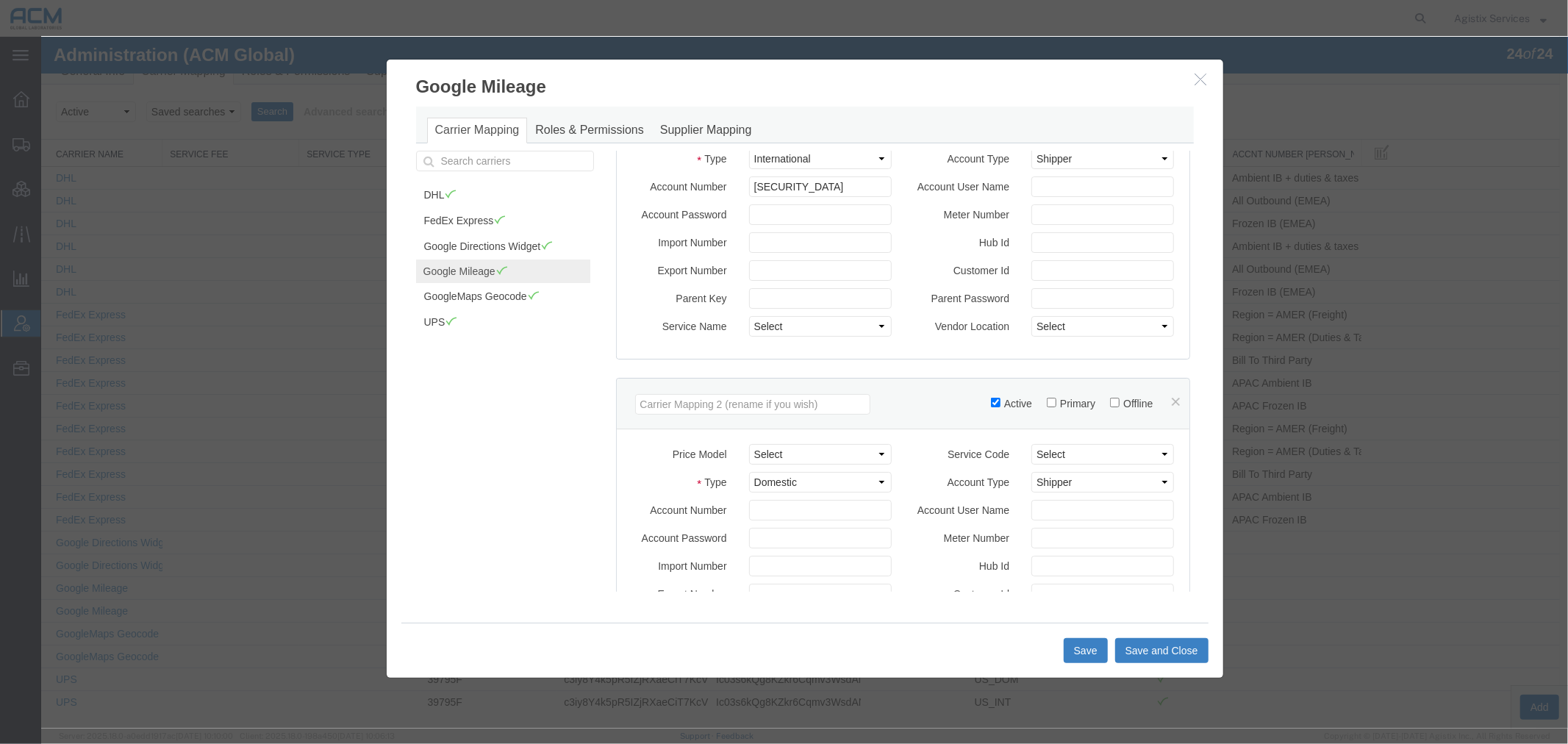
scroll to position [408, 0]
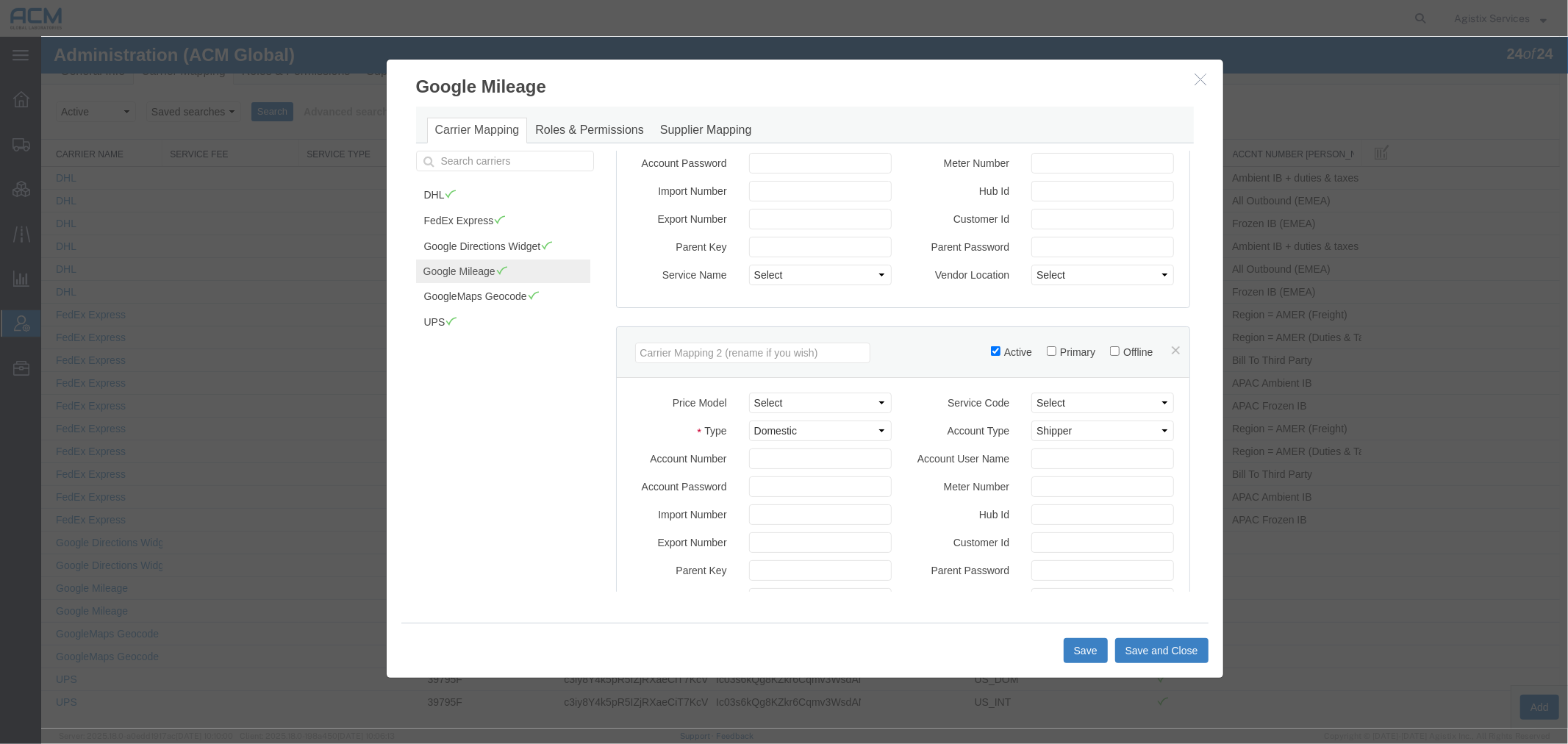
click at [787, 448] on div "Type Select Domestic International International Clearance" at bounding box center [761, 433] width 283 height 28
click at [787, 468] on input "Account Number" at bounding box center [819, 458] width 143 height 21
paste input "AIzaSyCJyKKOd0L6zmuCYLg1qMJlHVrjmXpBG3E"
type input "AIzaSyCJyKKOd0L6zmuCYLg1qMJlHVrjmXpBG3E"
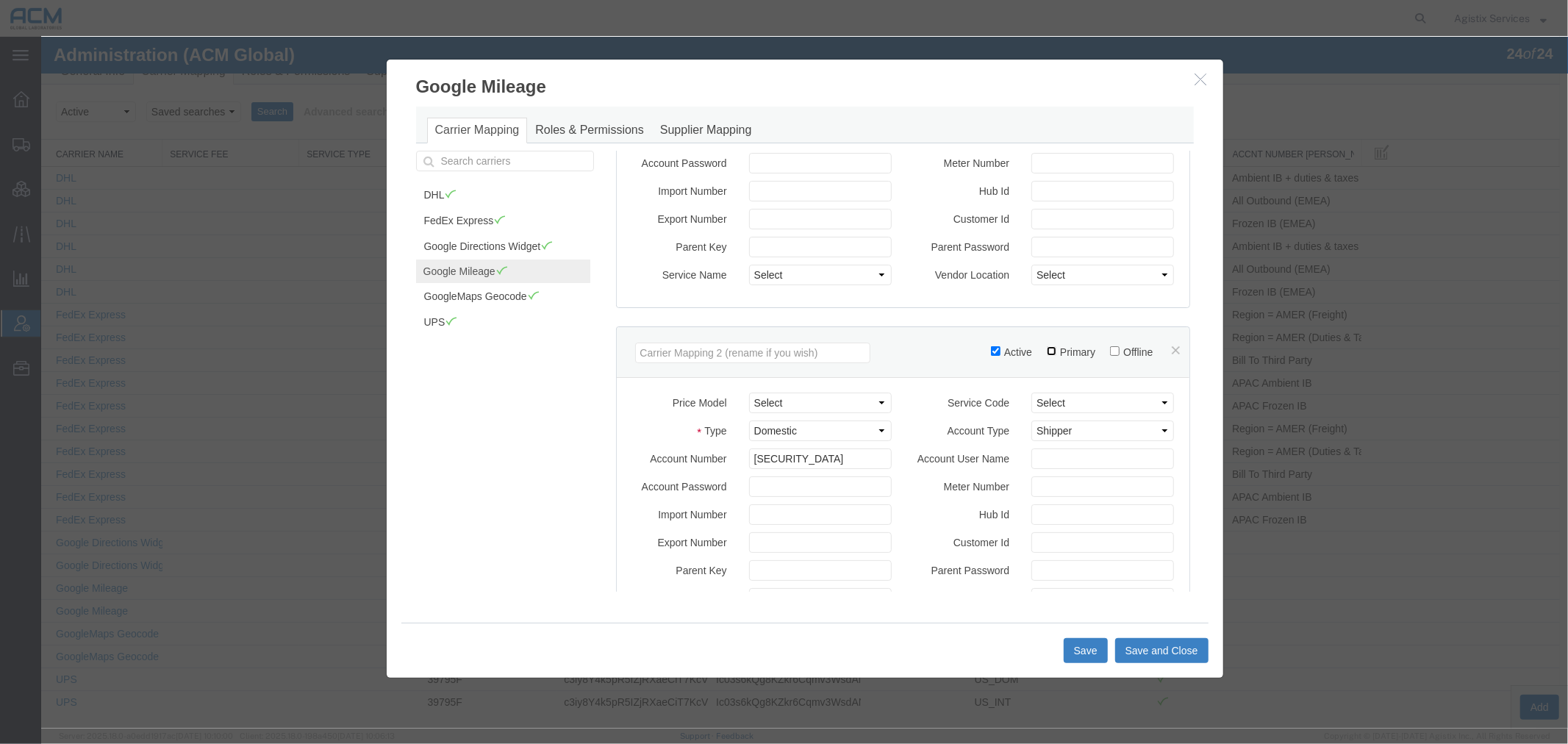
click at [1046, 355] on input "Primary" at bounding box center [1051, 350] width 10 height 10
checkbox input "true"
drag, startPoint x: 1169, startPoint y: 648, endPoint x: 1158, endPoint y: 641, distance: 13.0
click at [1167, 648] on button "Save and Close" at bounding box center [1161, 650] width 94 height 25
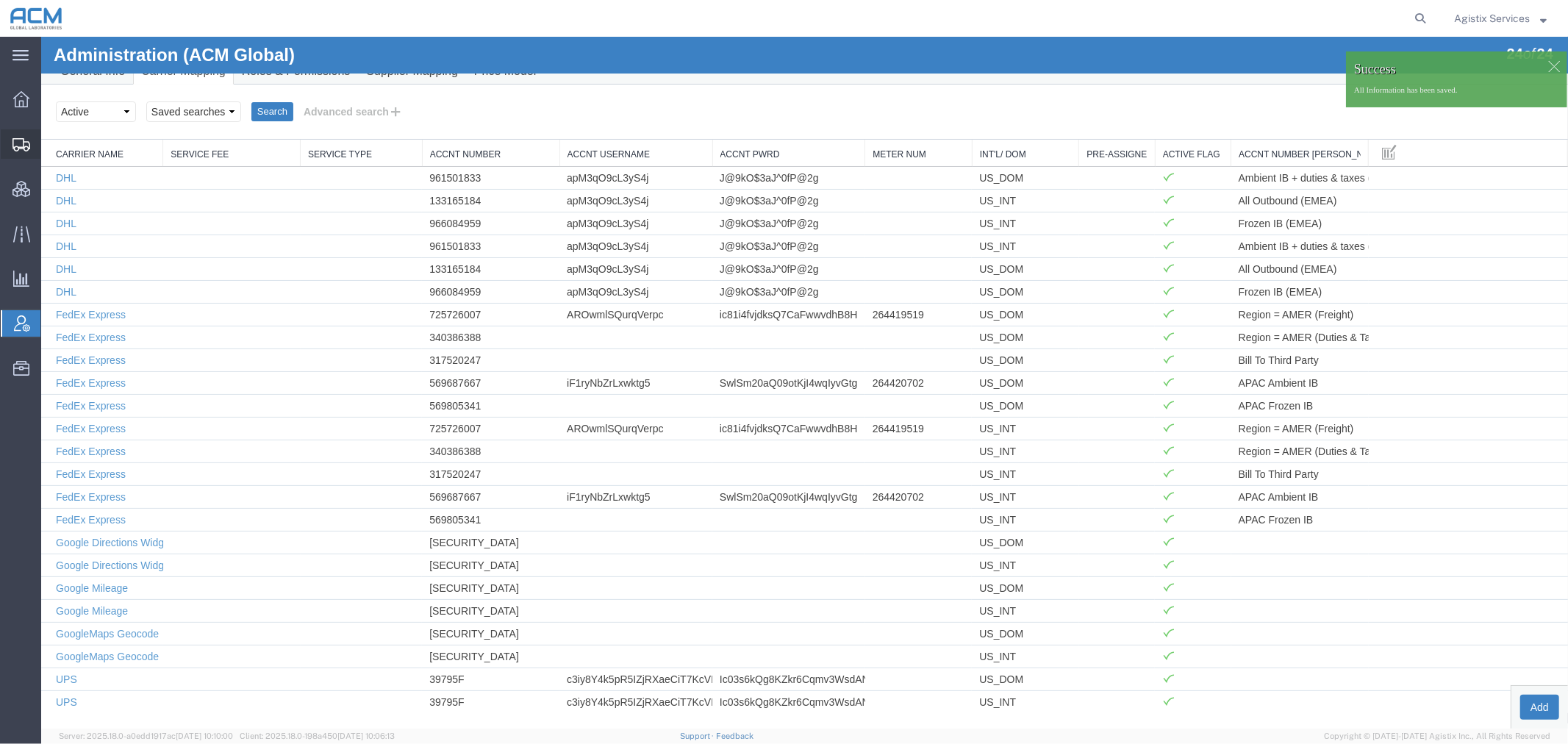
click at [0, 0] on span "Shipment Manager" at bounding box center [0, 0] width 0 height 0
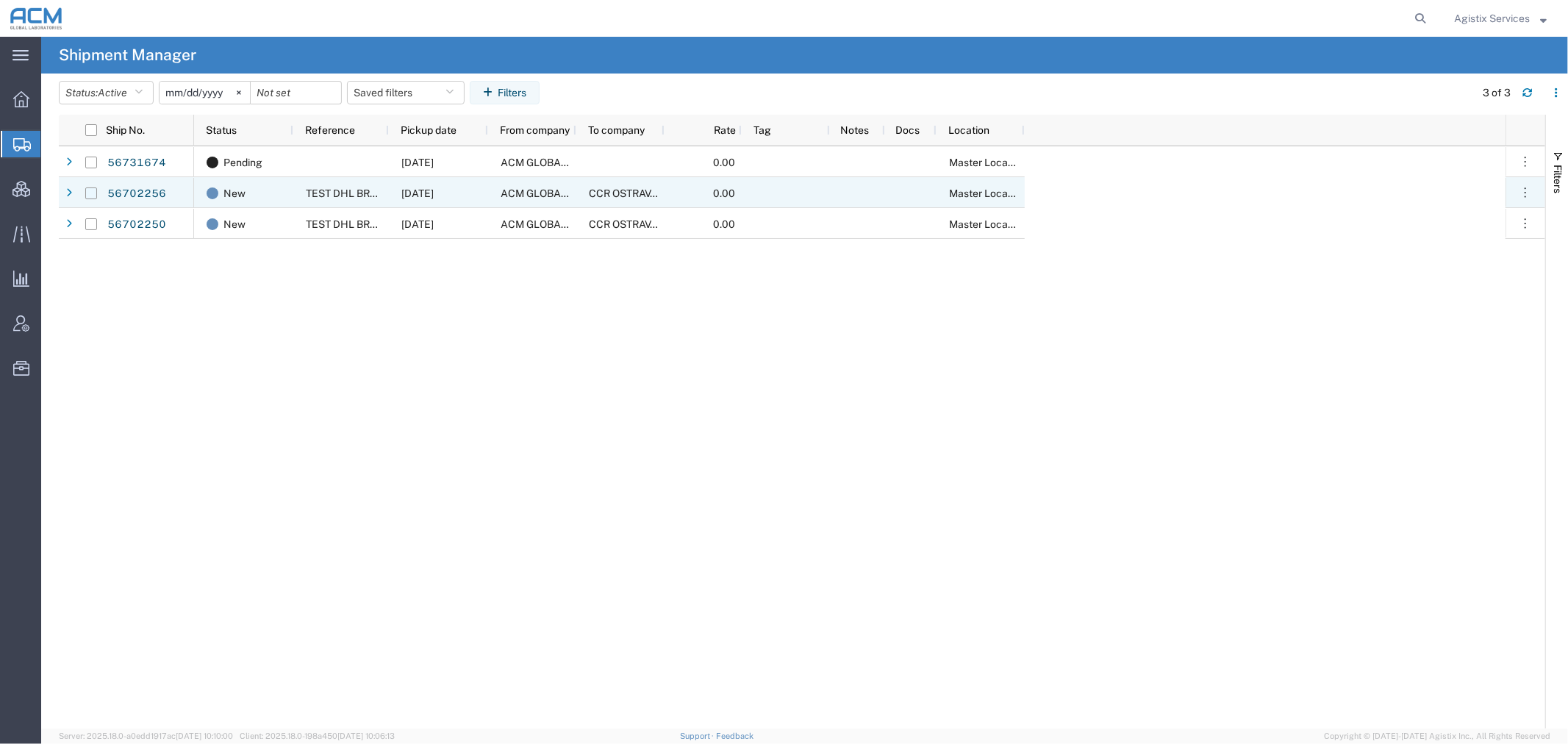
click at [88, 187] on input "Press Space to toggle row selection (unchecked)" at bounding box center [91, 193] width 12 height 12
checkbox input "true"
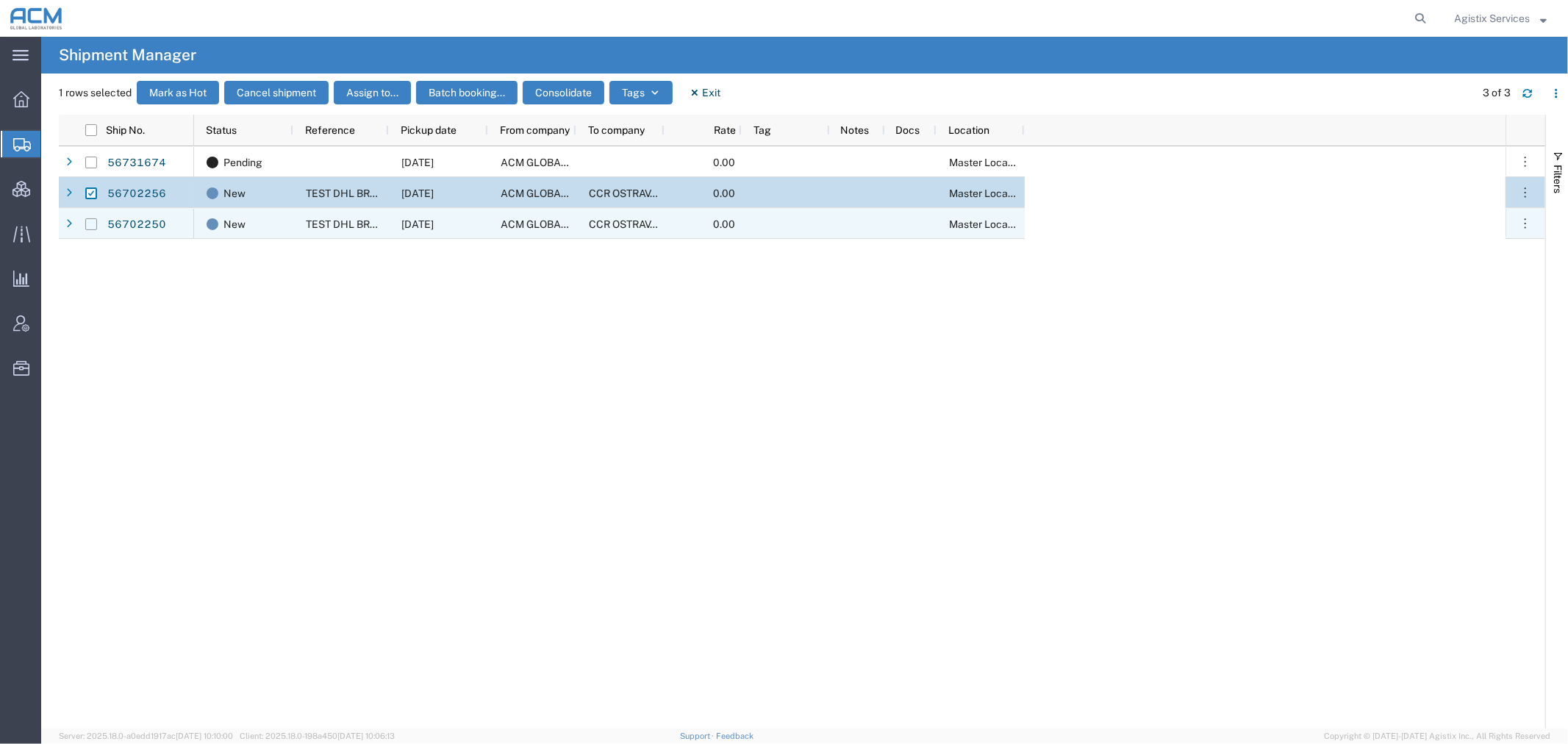
click at [90, 224] on input "Press Space to toggle row selection (unchecked)" at bounding box center [91, 224] width 12 height 12
checkbox input "true"
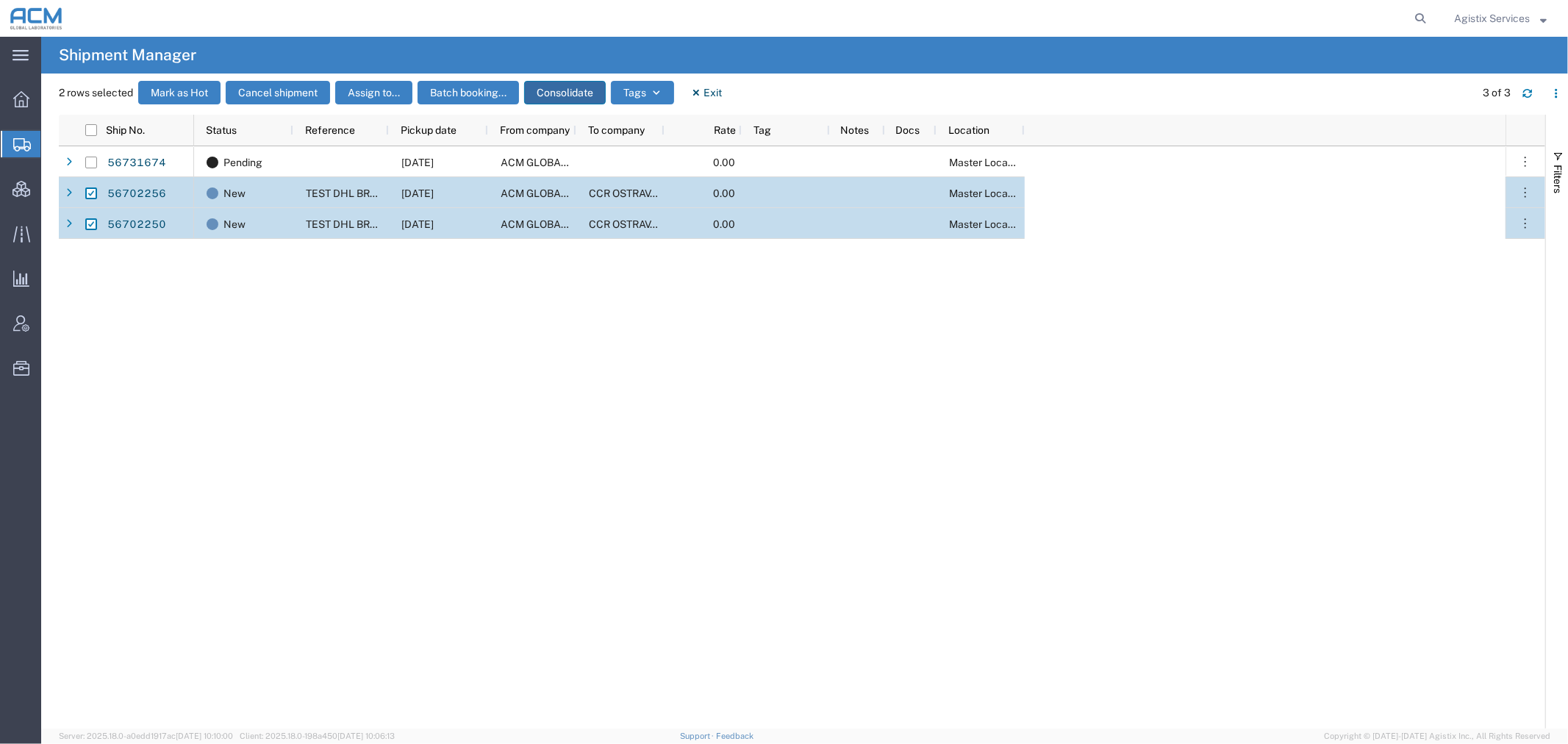
click at [559, 90] on button "Consolidate" at bounding box center [565, 92] width 82 height 23
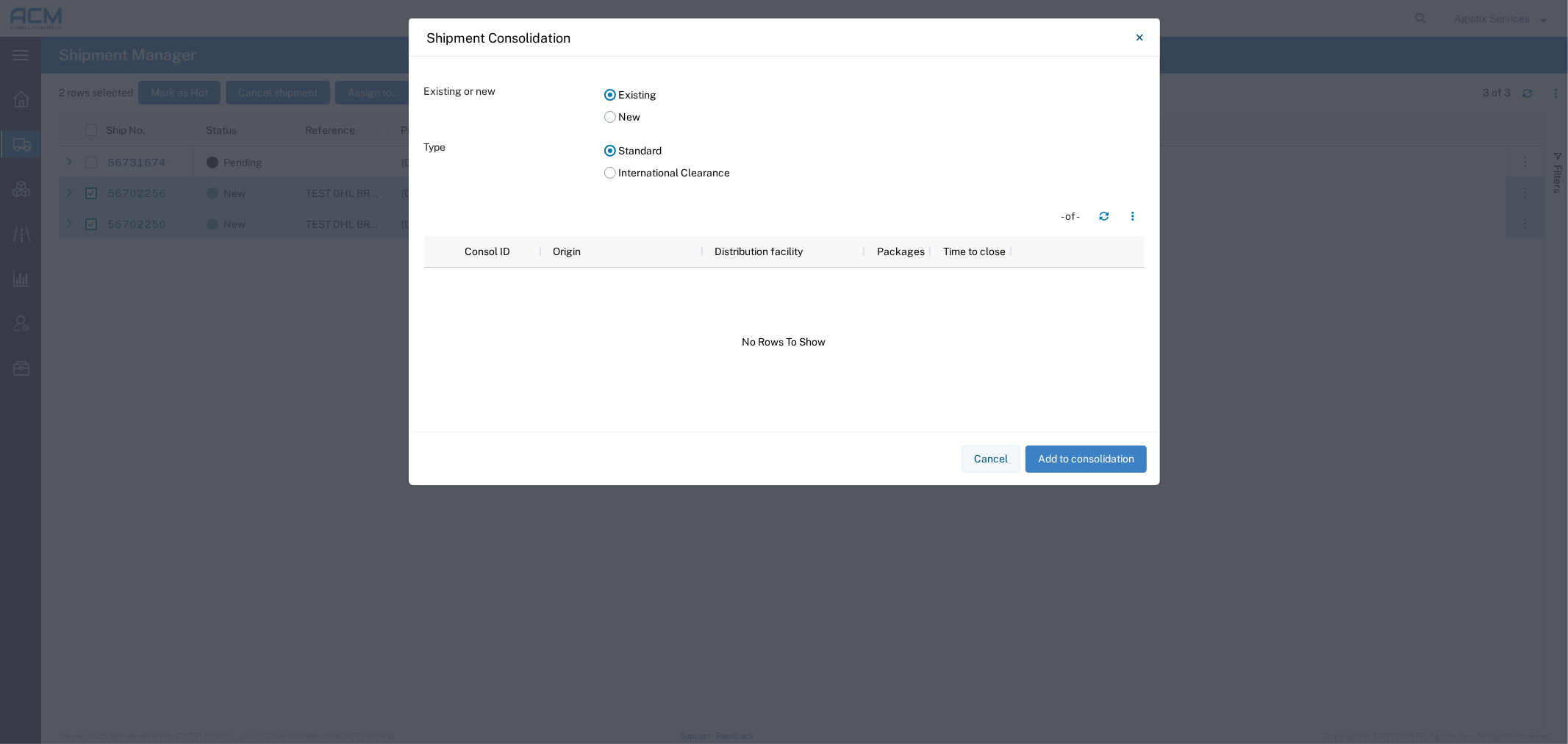
click at [617, 120] on label "New" at bounding box center [875, 116] width 541 height 22
click at [0, 0] on input "New" at bounding box center [0, 0] width 0 height 0
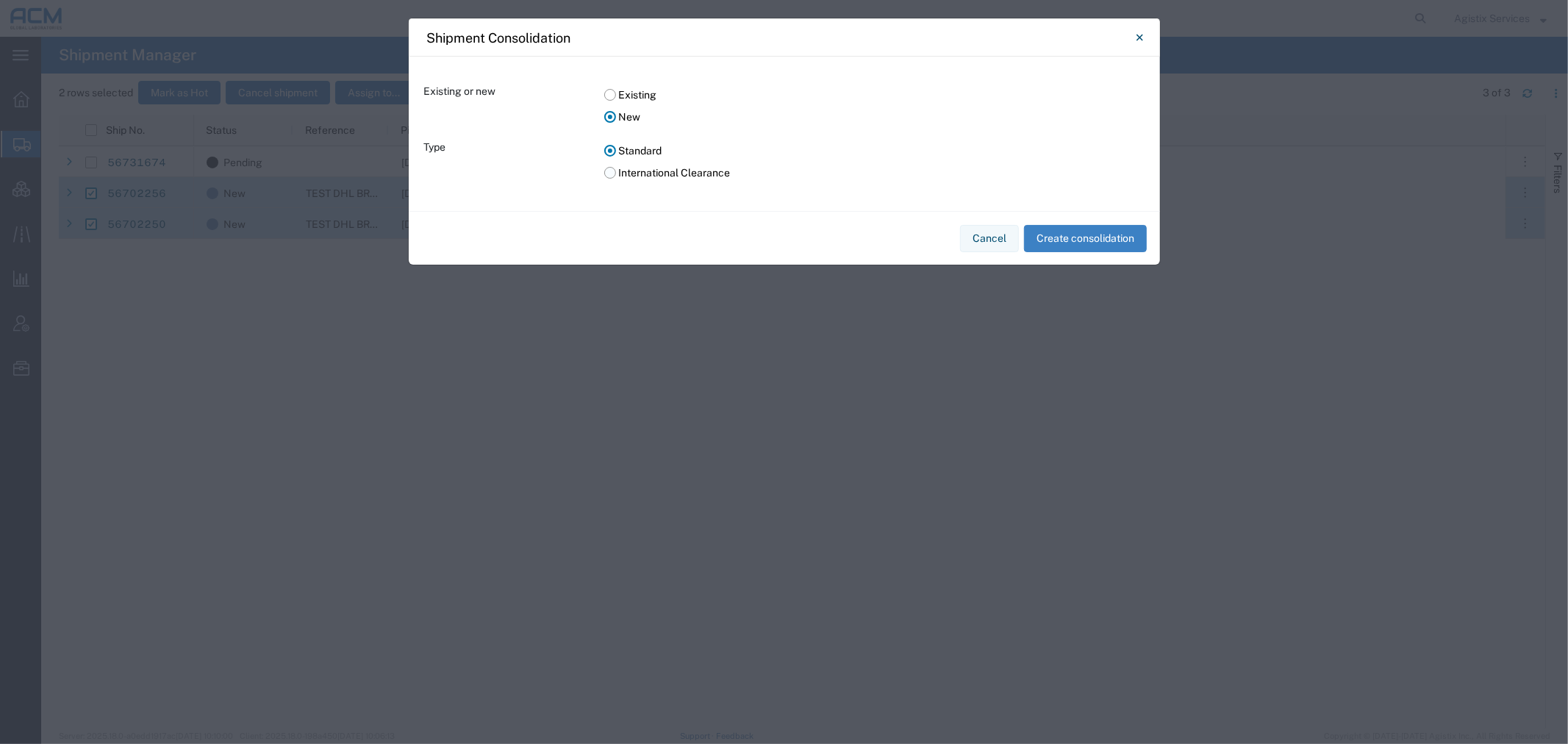
click at [626, 171] on label "International Clearance" at bounding box center [875, 172] width 541 height 22
click at [0, 0] on input "International Clearance" at bounding box center [0, 0] width 0 height 0
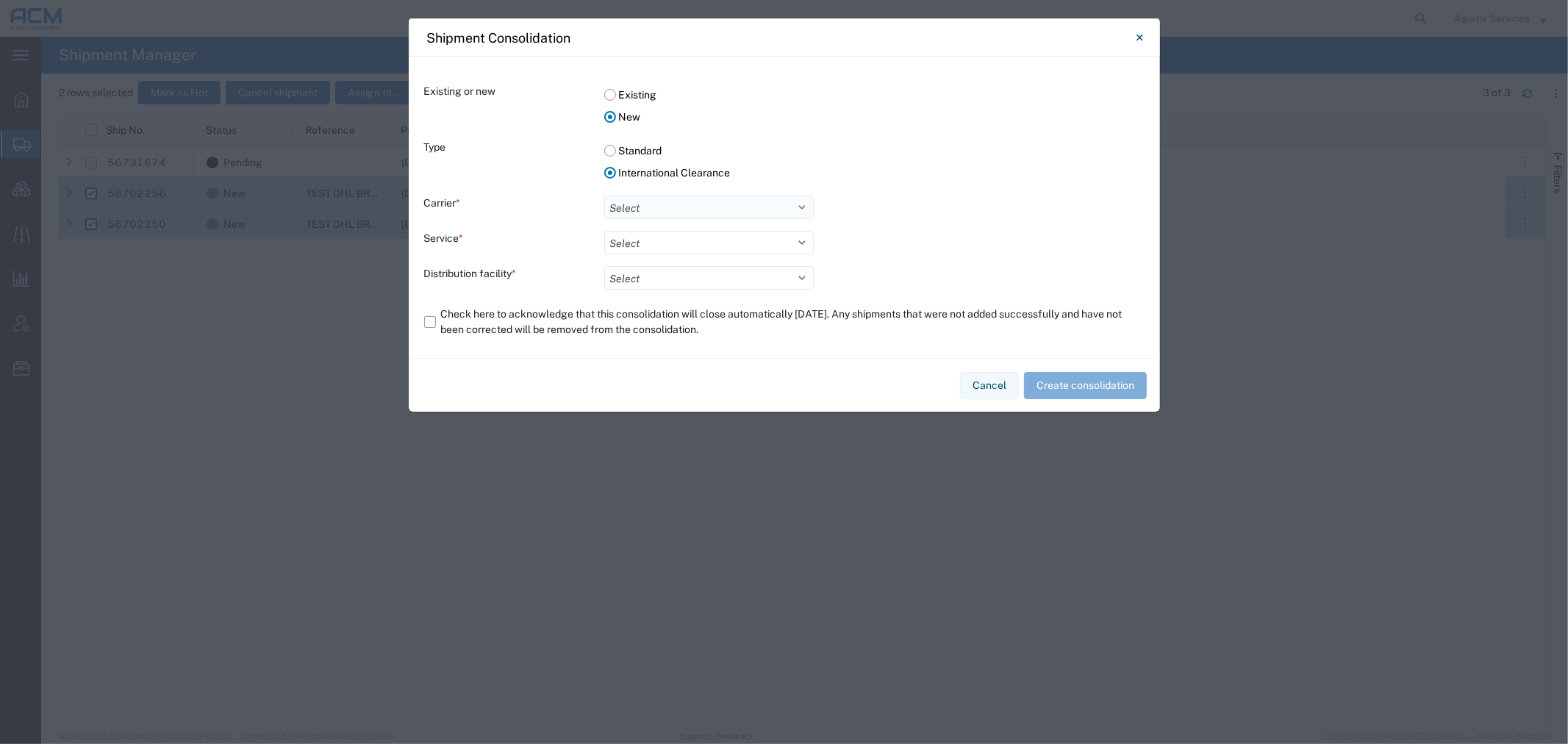
drag, startPoint x: 644, startPoint y: 203, endPoint x: 653, endPoint y: 211, distance: 12.0
click at [644, 203] on select "Select DHL FedEx Express" at bounding box center [709, 207] width 210 height 23
select select "17"
click at [604, 195] on select "Select DHL FedEx Express" at bounding box center [709, 207] width 210 height 23
drag, startPoint x: 665, startPoint y: 236, endPoint x: 672, endPoint y: 245, distance: 11.4
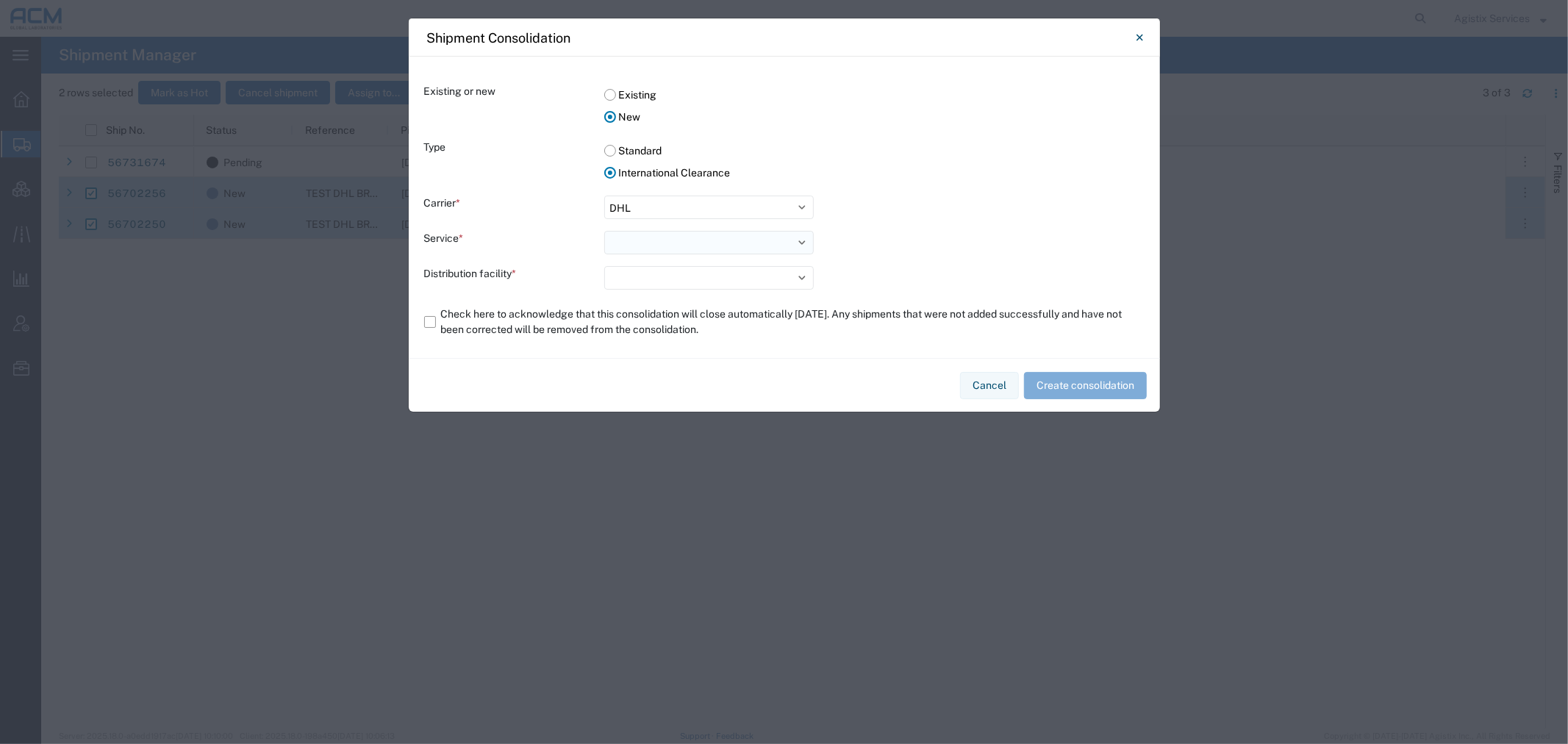
click at [665, 236] on select at bounding box center [709, 242] width 210 height 23
select select "10953"
click at [604, 231] on select "Select Break Bulk Express" at bounding box center [709, 242] width 210 height 23
click at [663, 272] on select "Select ACM C/O DHL H&G BBX TEAM" at bounding box center [709, 278] width 210 height 23
select select "73251"
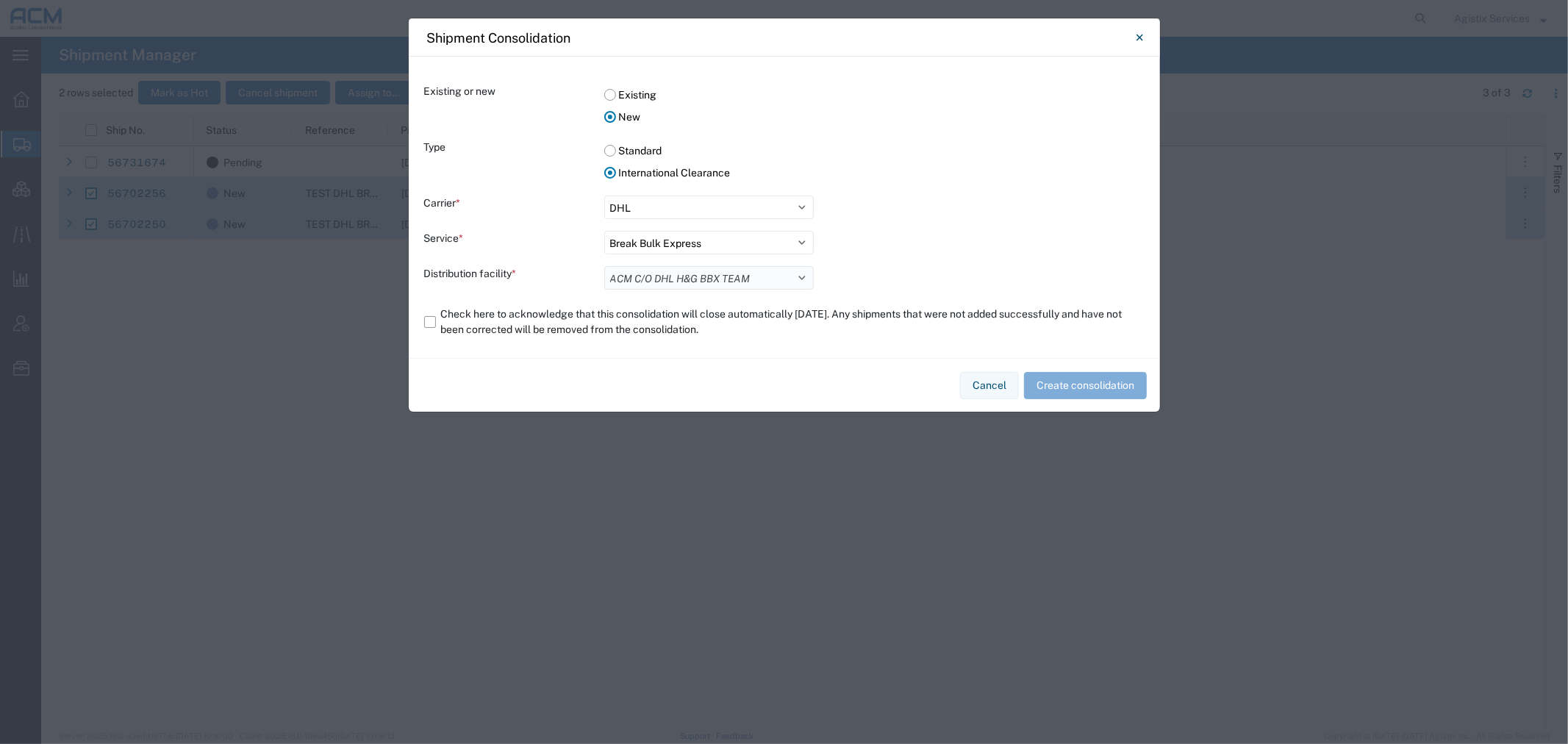
click at [604, 266] on select "Select ACM C/O DHL H&G BBX TEAM" at bounding box center [709, 278] width 210 height 23
click at [485, 321] on label "Check here to acknowledge that this consolidation will close automatically in 5…" at bounding box center [784, 321] width 721 height 41
click at [0, 0] on input "Check here to acknowledge that this consolidation will close automatically in 5…" at bounding box center [0, 0] width 0 height 0
click at [1114, 381] on button "Create consolidation" at bounding box center [1085, 386] width 123 height 27
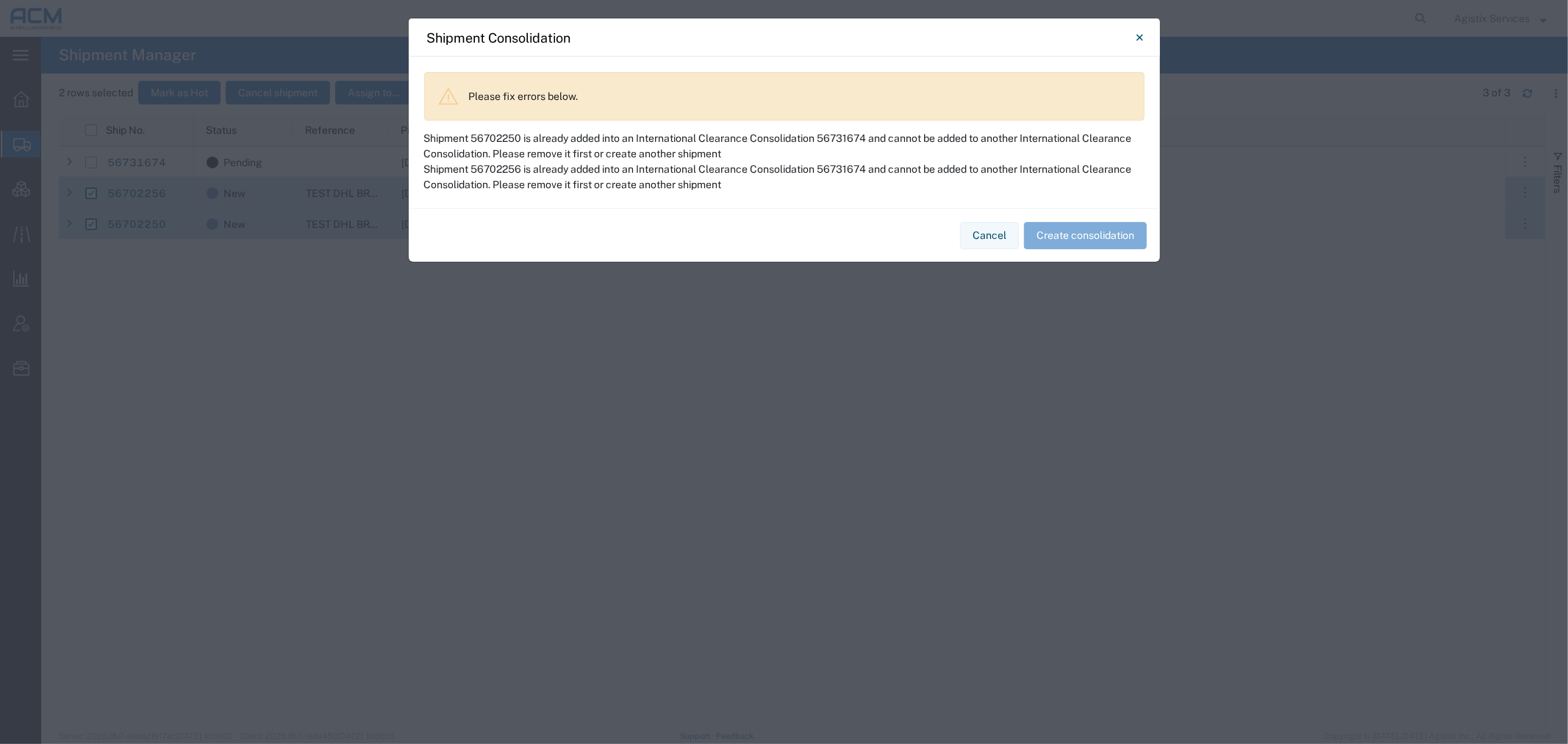
click at [1138, 32] on icon "Close" at bounding box center [1139, 38] width 6 height 18
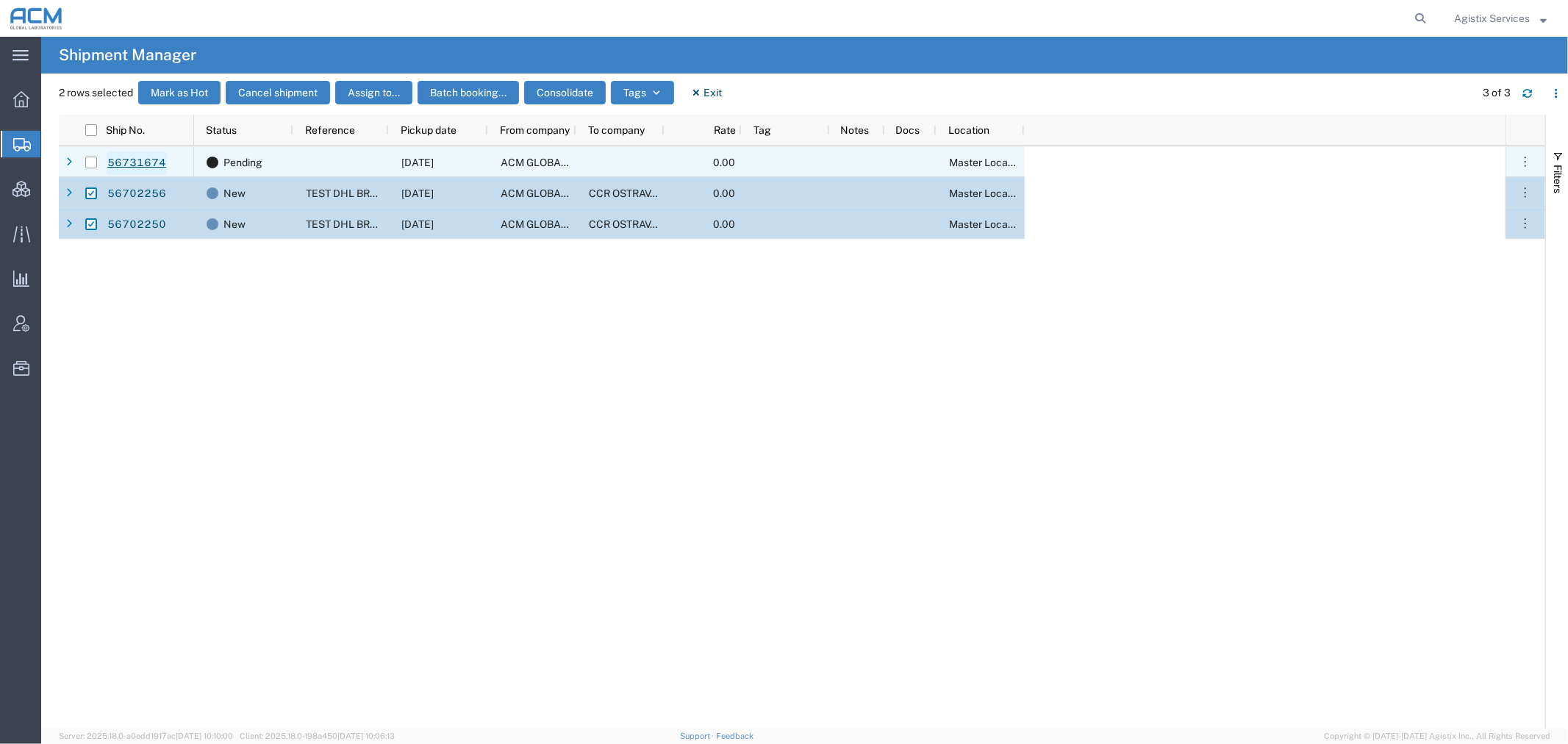
click at [136, 159] on link "56731674" at bounding box center [136, 163] width 61 height 23
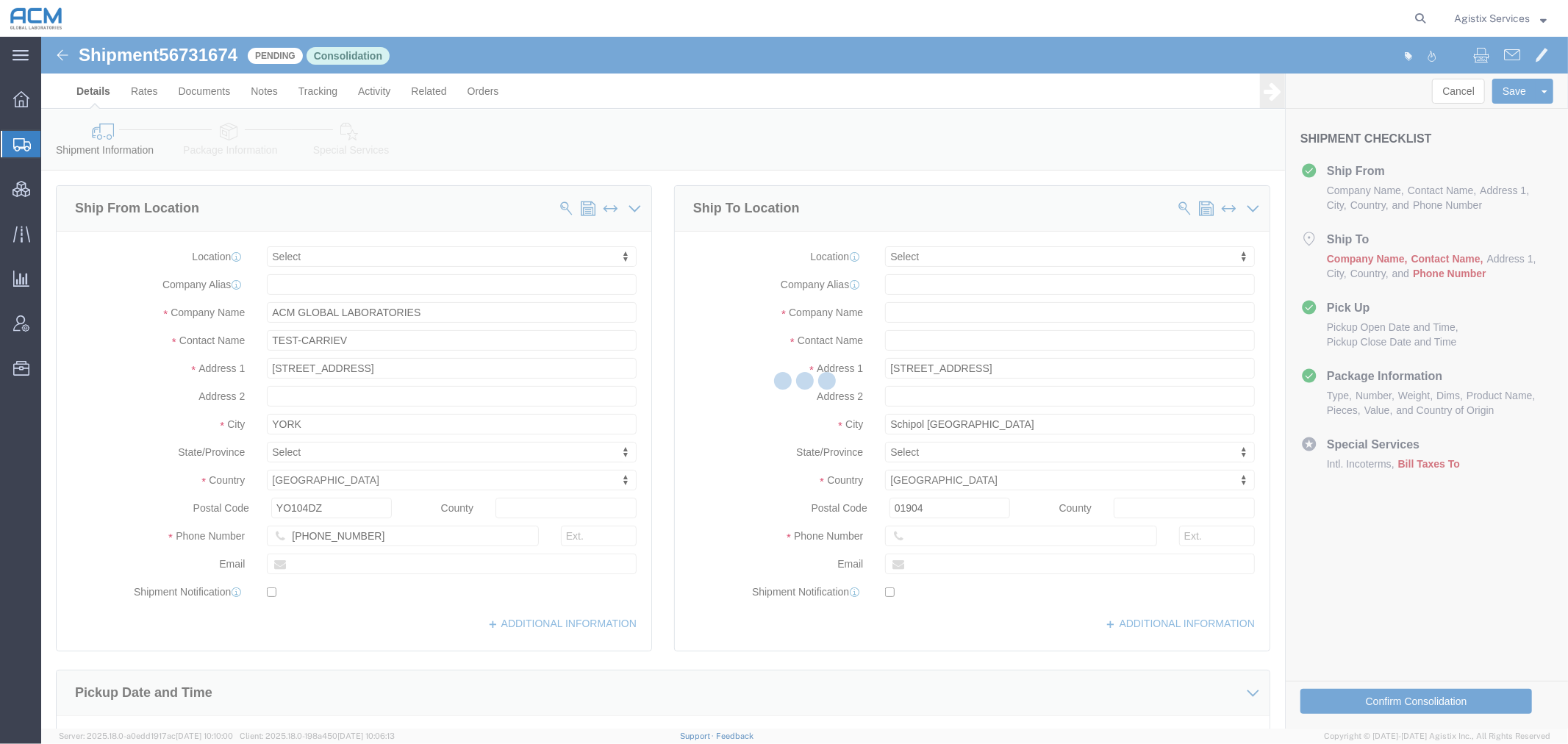
select select
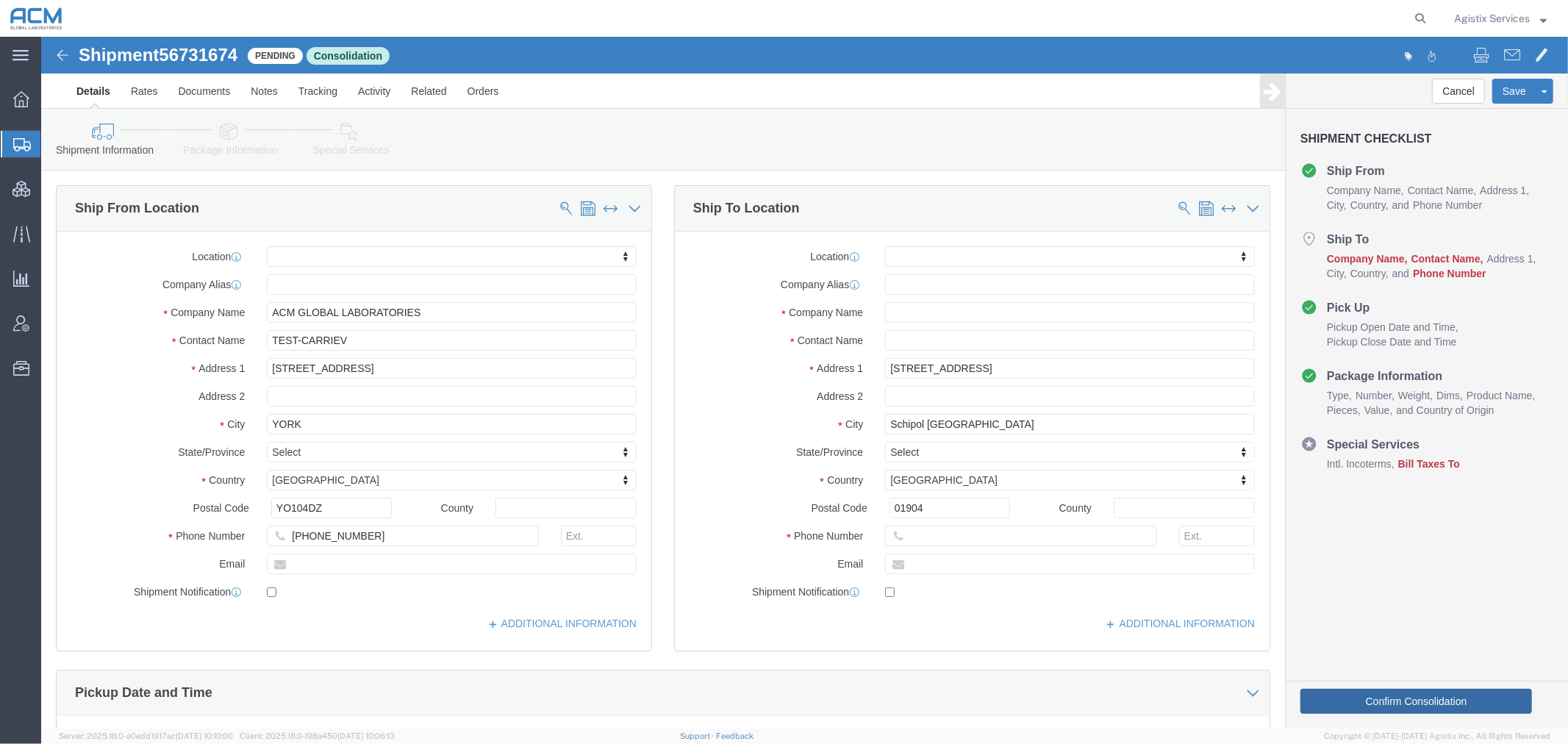
click button "Confirm Consolidation"
click input "text"
type input "TEST-CARRIEV"
click input "text"
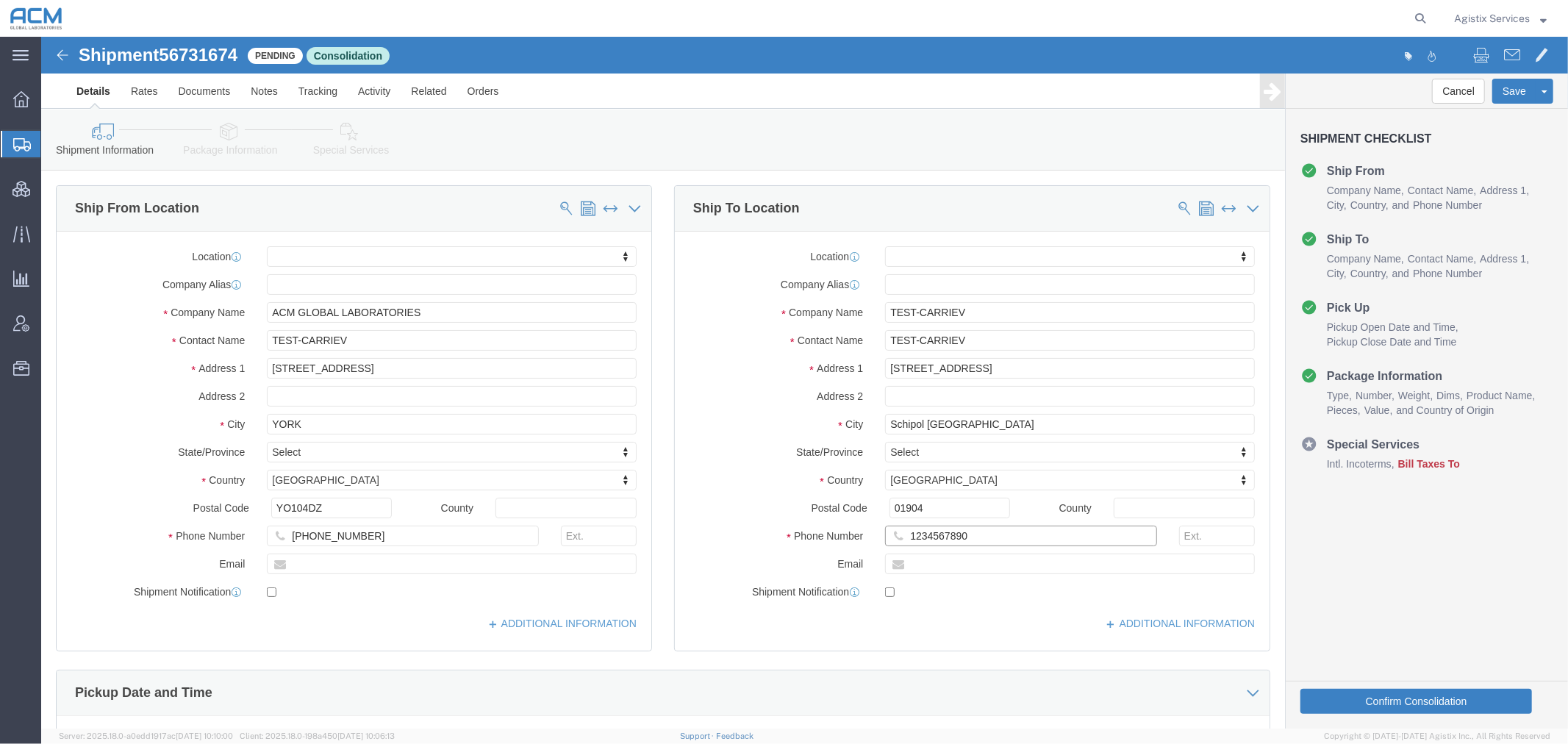
type input "1234567890"
click icon
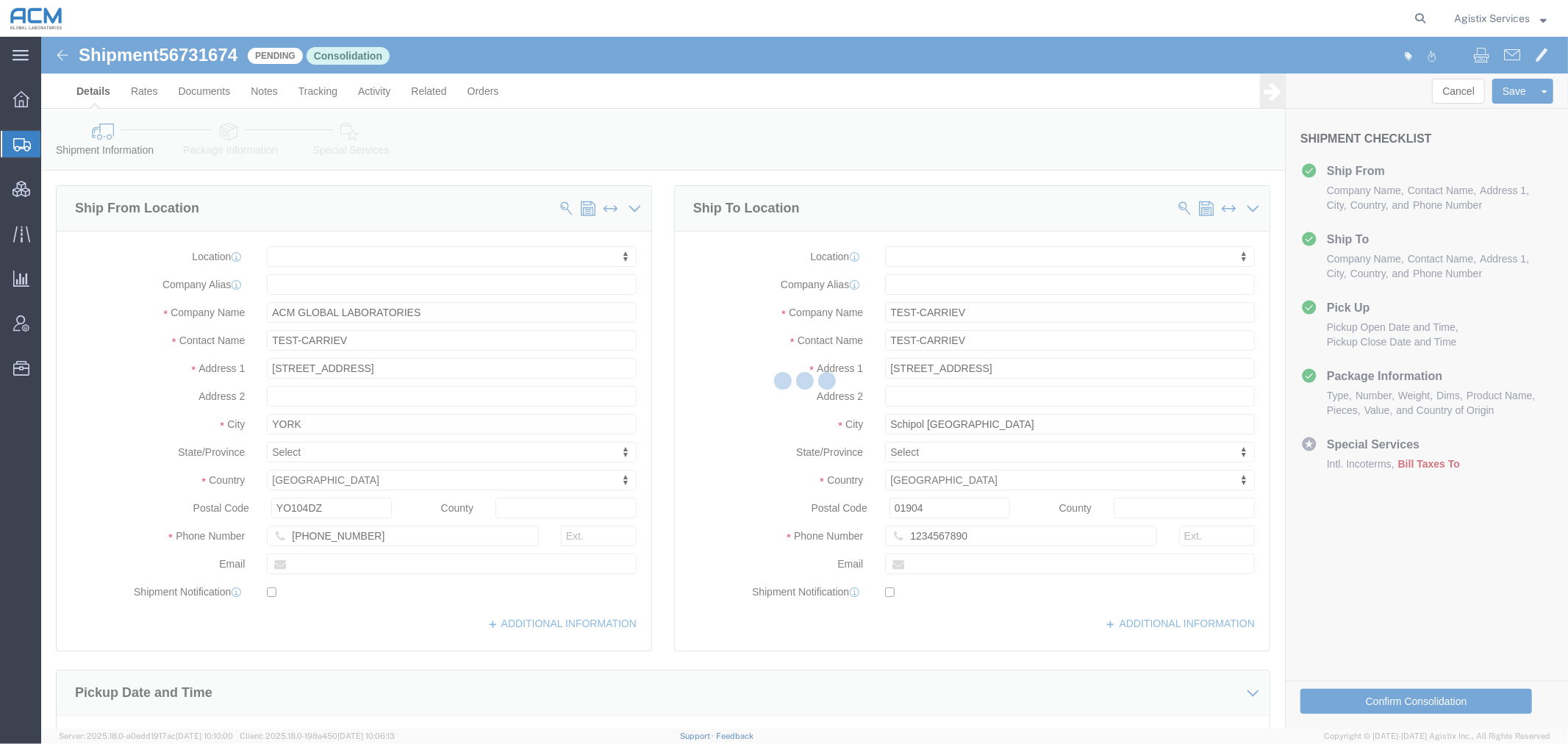
select select
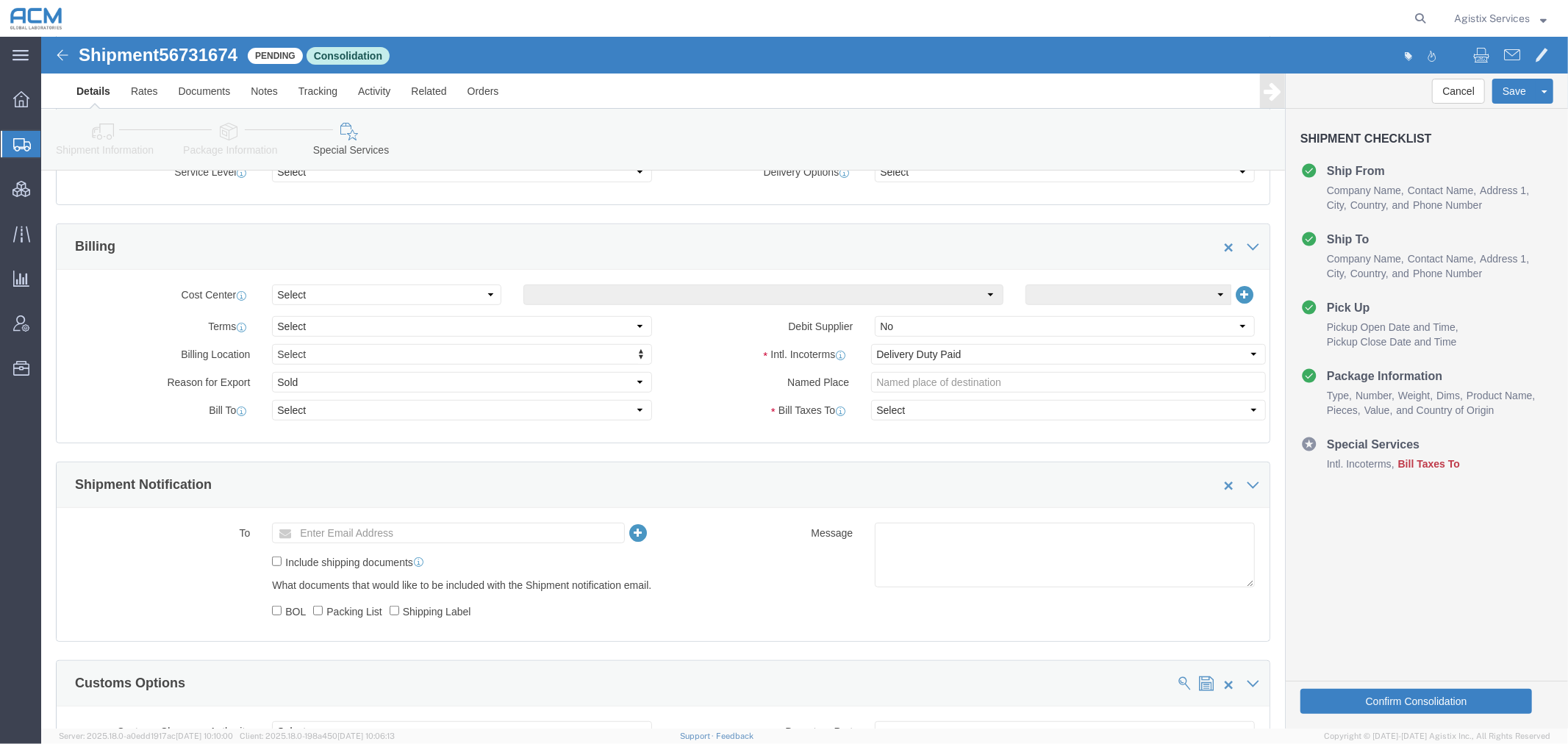
scroll to position [735, 0]
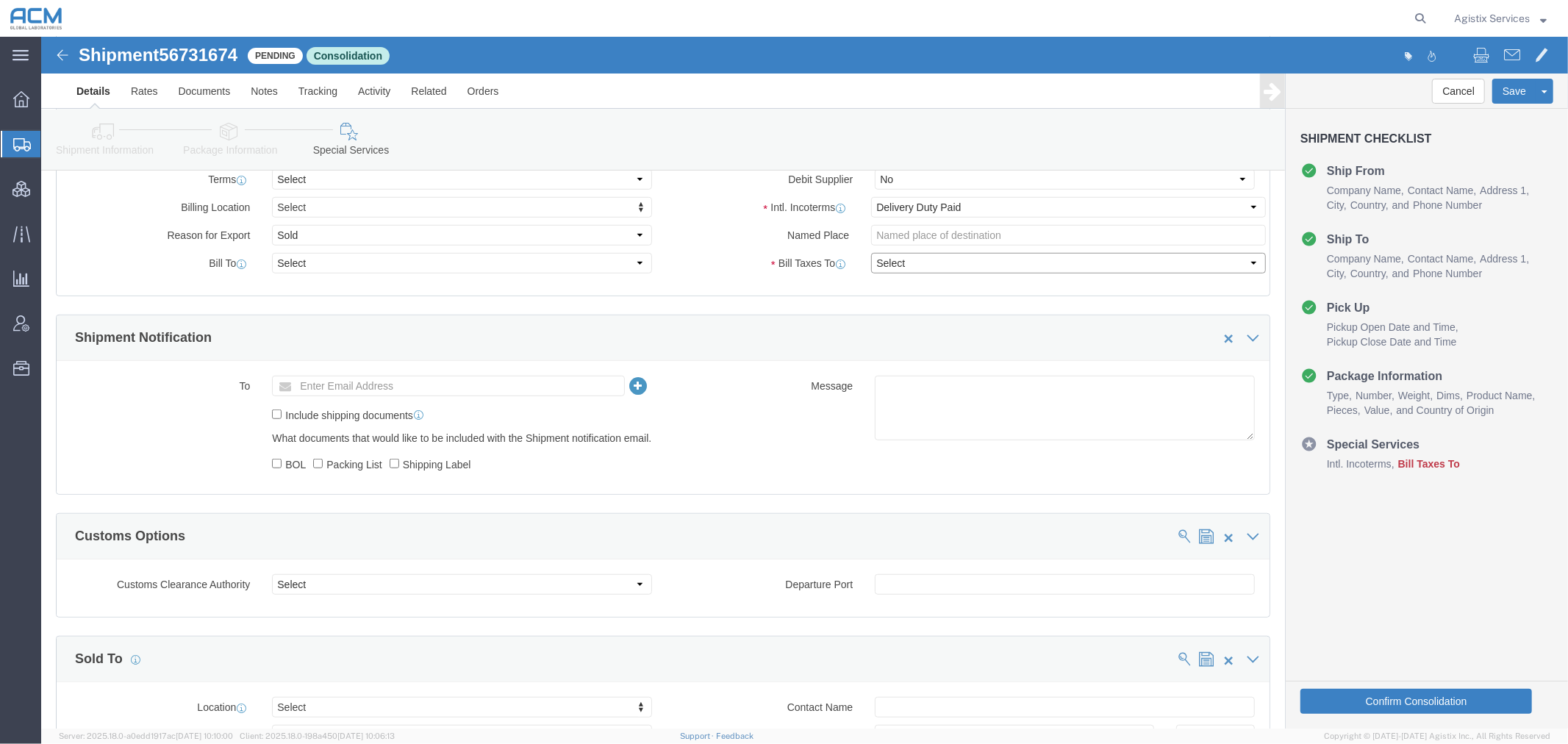
click select "Select Recipient Account Sender/Shipper Third Party Account"
click select "Select Carriage Insurance Paid Carriage Paid To Cost and Freight Cost Insurance…"
drag, startPoint x: 851, startPoint y: 228, endPoint x: 868, endPoint y: 233, distance: 17.7
click select "Select Recipient Account Sender/Shipper Third Party Account"
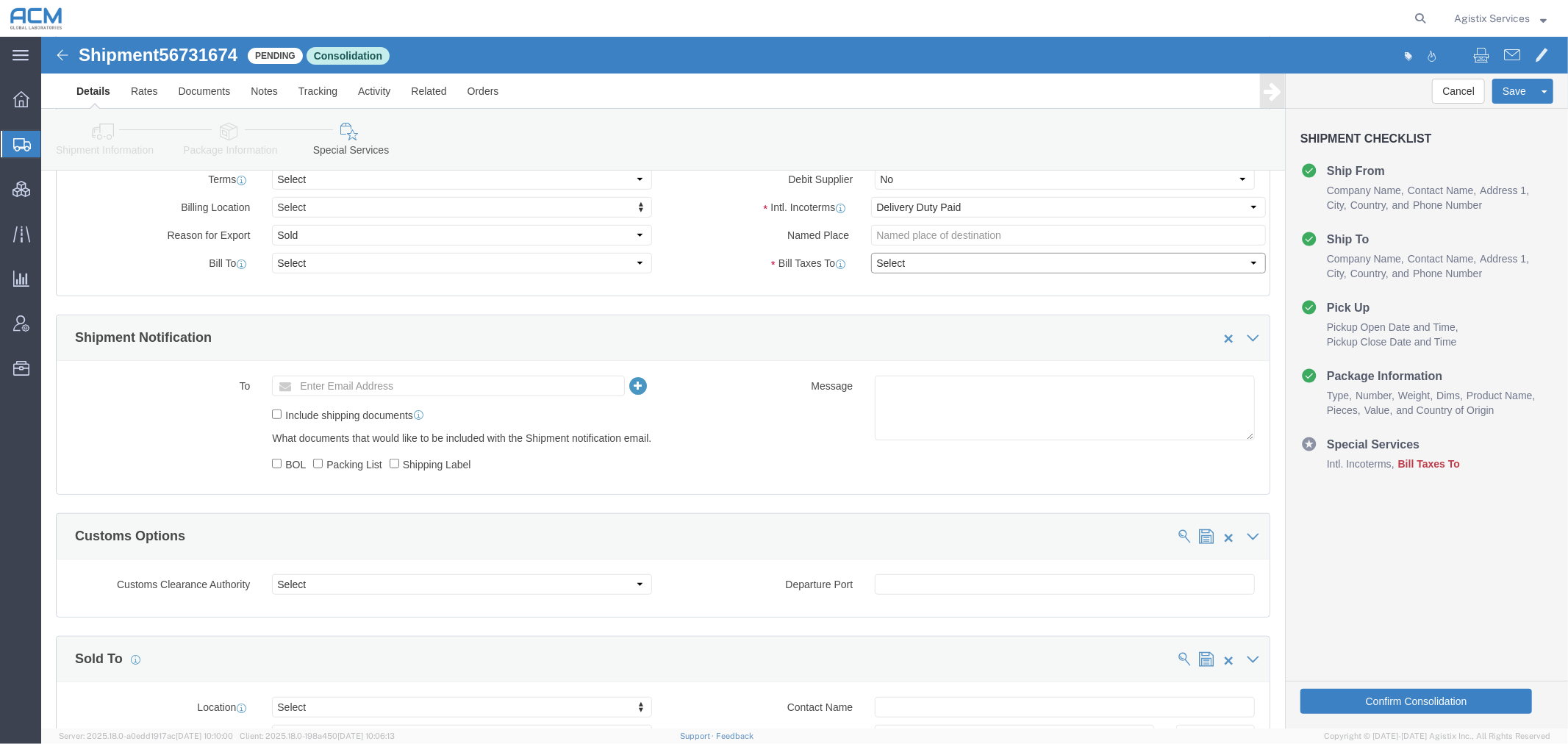
select select "SHIP"
click select "Select Recipient Account Sender/Shipper Third Party Account"
select select "SHIP"
click select "Select Recipient Account Sender/Shipper Third Party Account"
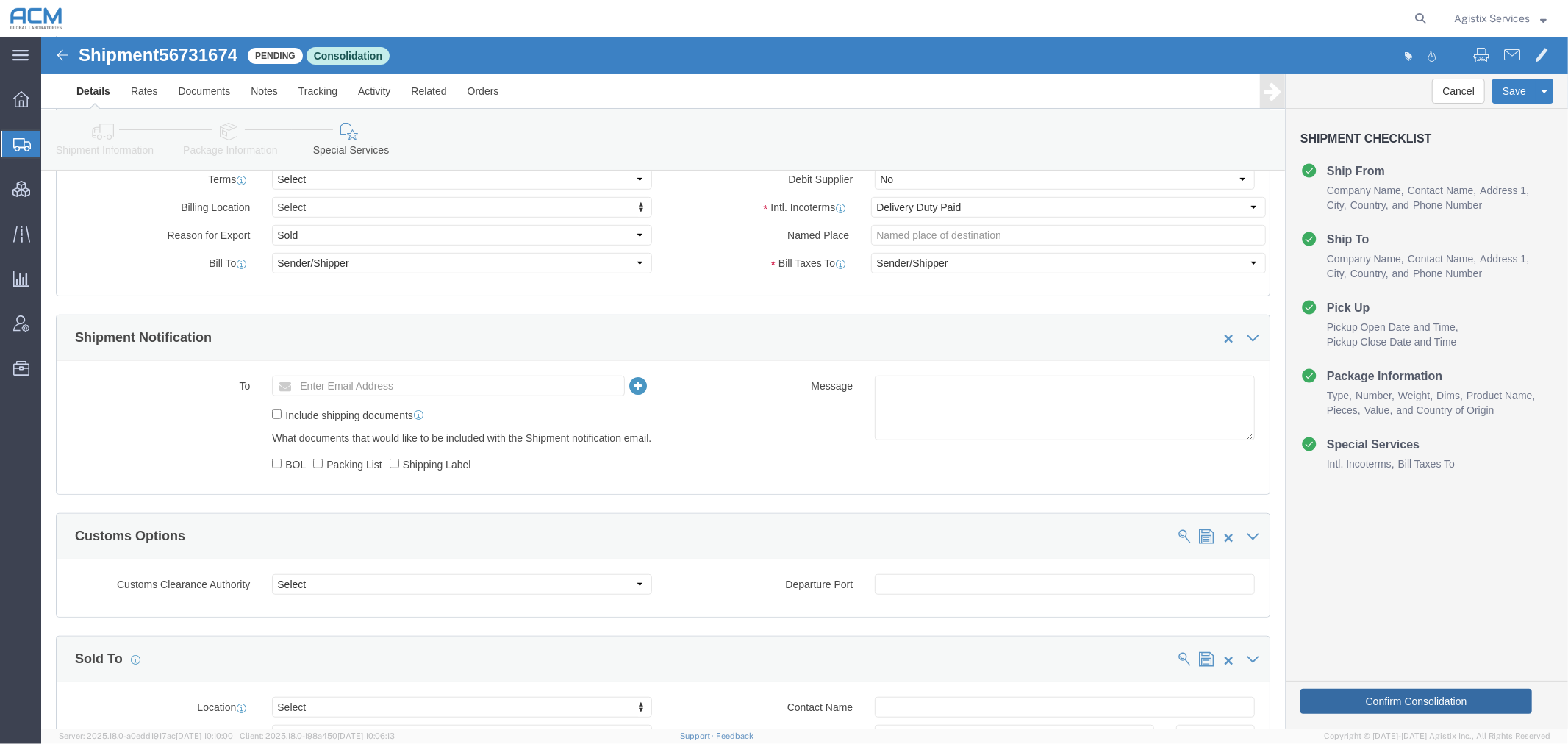
click button "Confirm Consolidation"
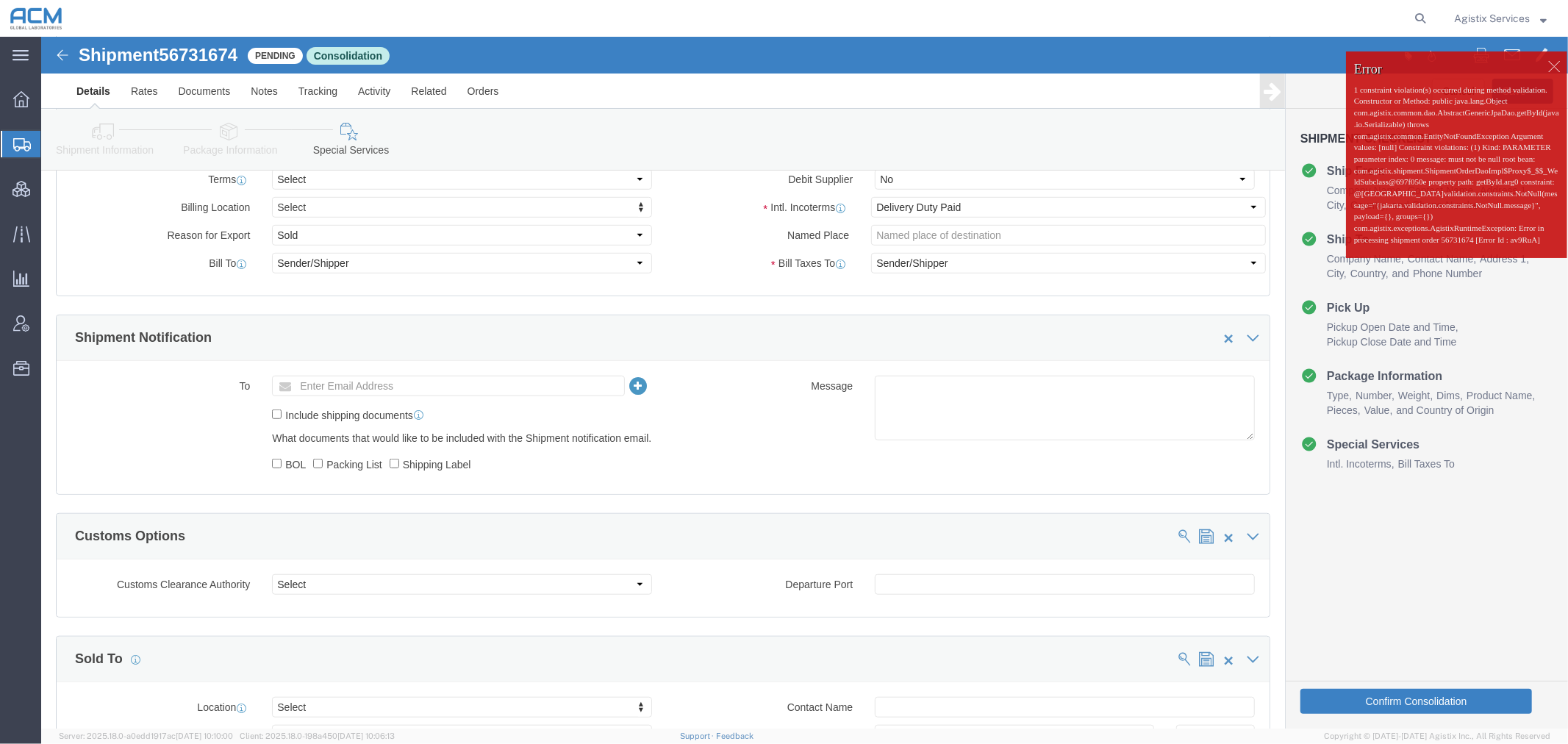
click p "1 constraint violation(s) occurred during method validation. Constructor or Met…"
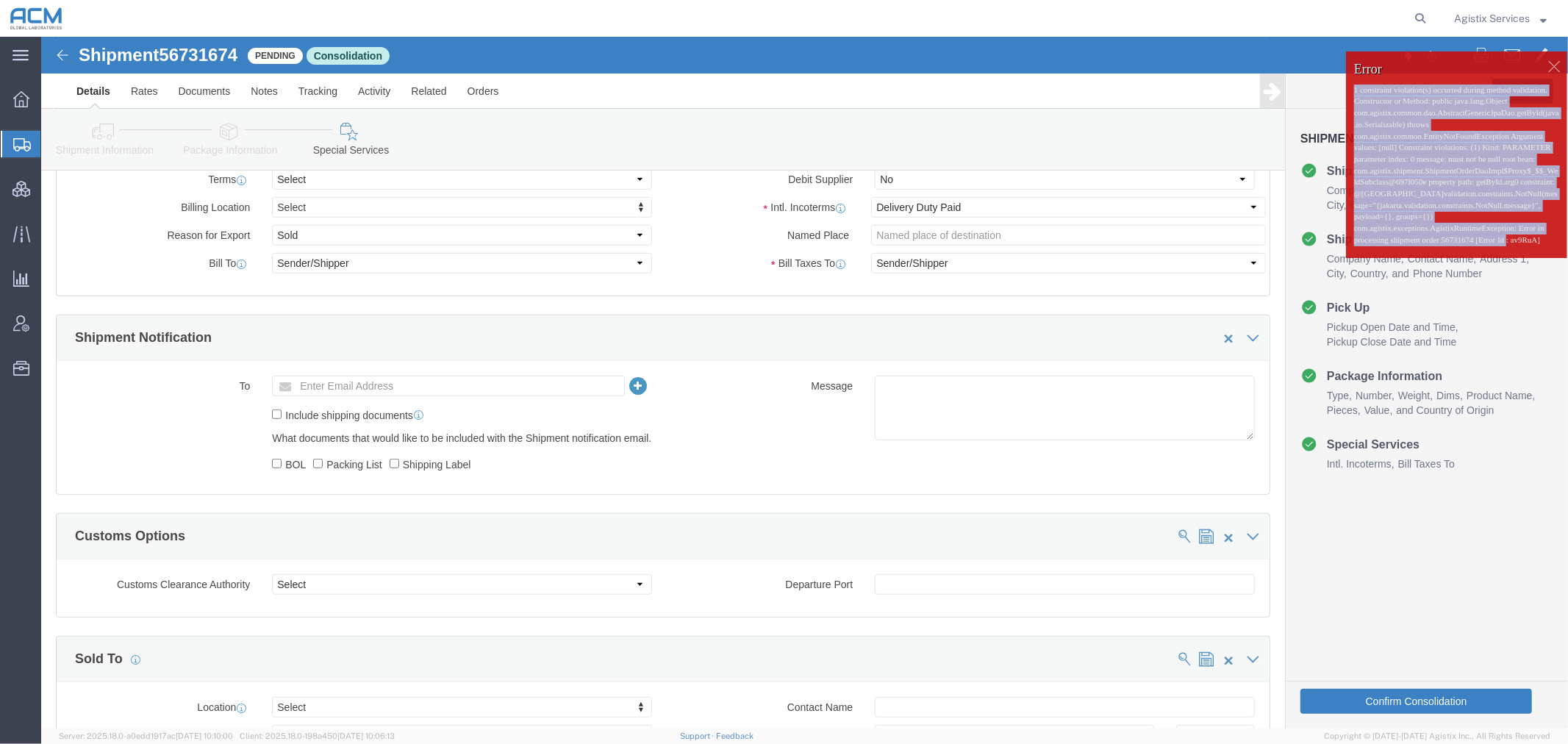
drag, startPoint x: 1406, startPoint y: 270, endPoint x: 1297, endPoint y: 54, distance: 241.9
click div "Error 1 constraint violation(s) occurred during method validation. Constructor …"
copy p "1 constraint violation(s) occurred during method validation. Constructor or Met…"
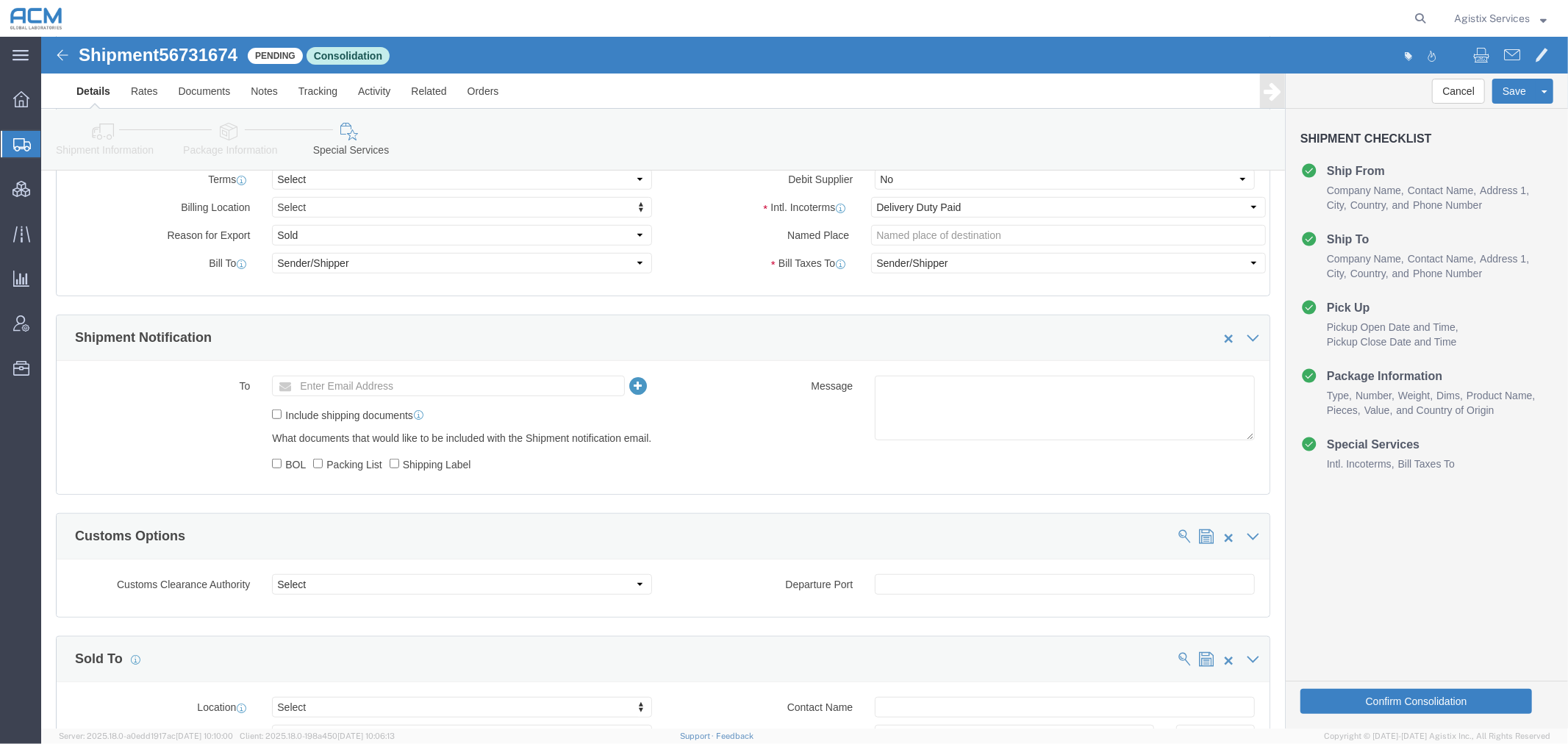
drag, startPoint x: 22, startPoint y: 148, endPoint x: 94, endPoint y: 156, distance: 72.4
click at [22, 148] on icon at bounding box center [22, 144] width 18 height 13
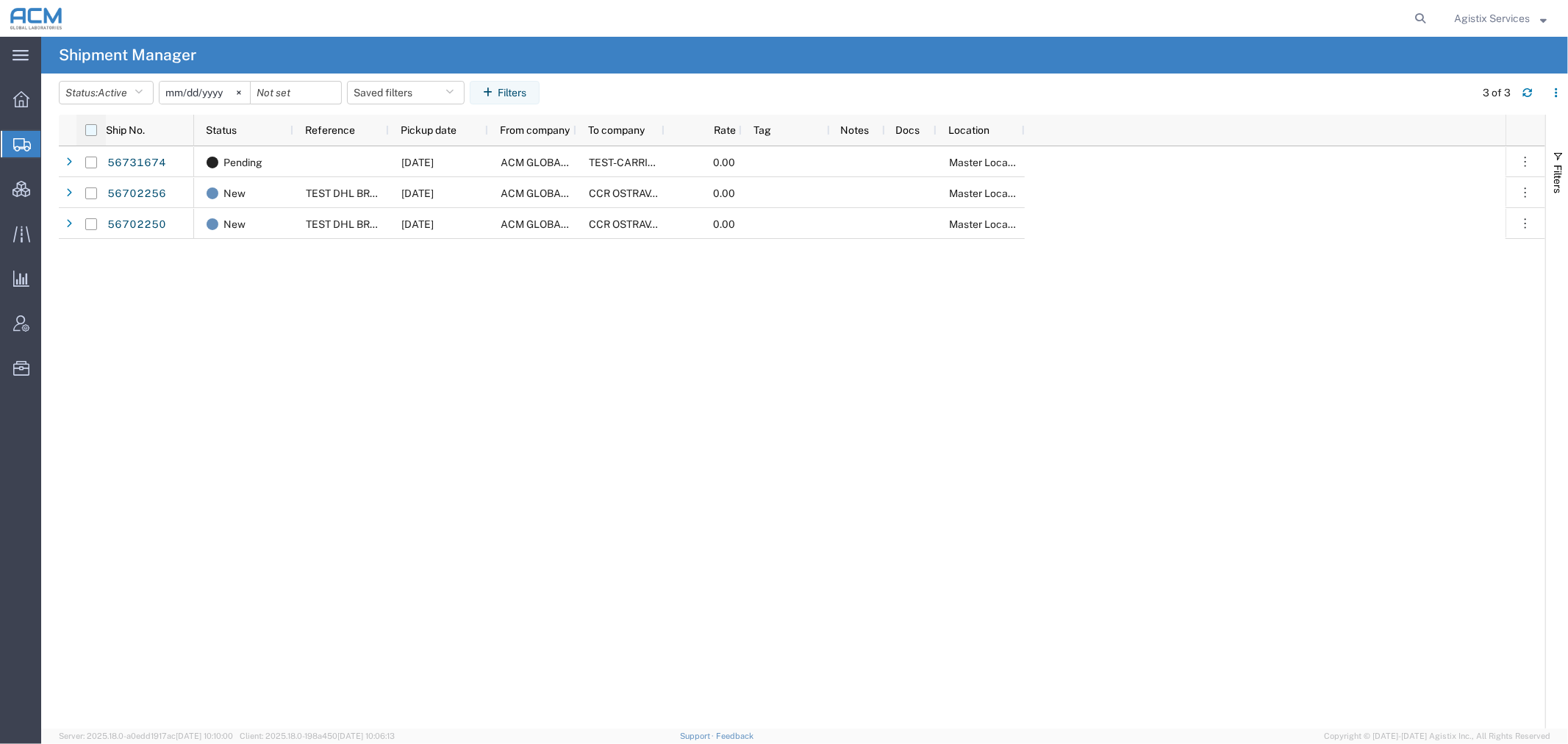
click at [91, 126] on input "checkbox" at bounding box center [91, 130] width 12 height 12
checkbox input "true"
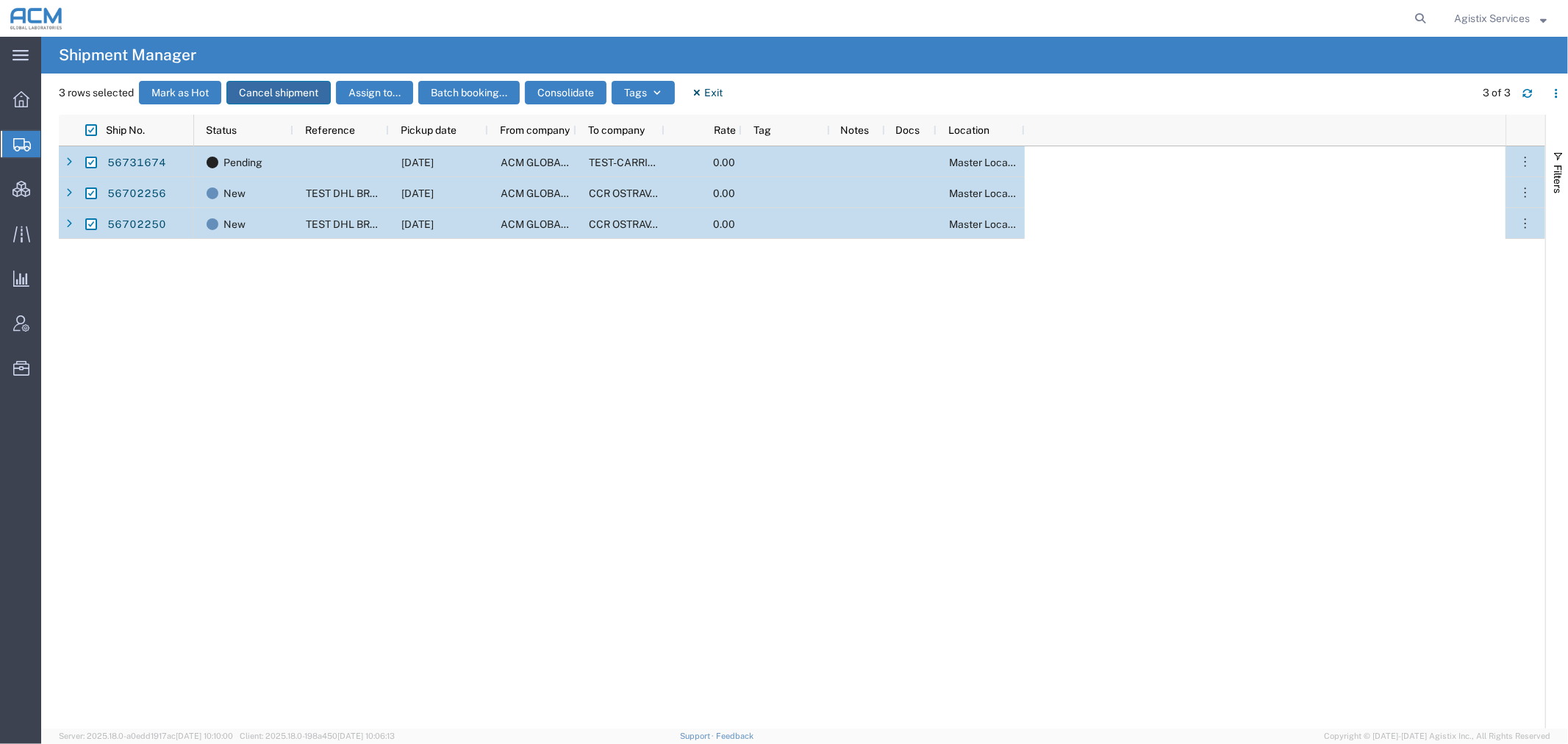
click at [281, 94] on button "Cancel shipment" at bounding box center [278, 92] width 104 height 23
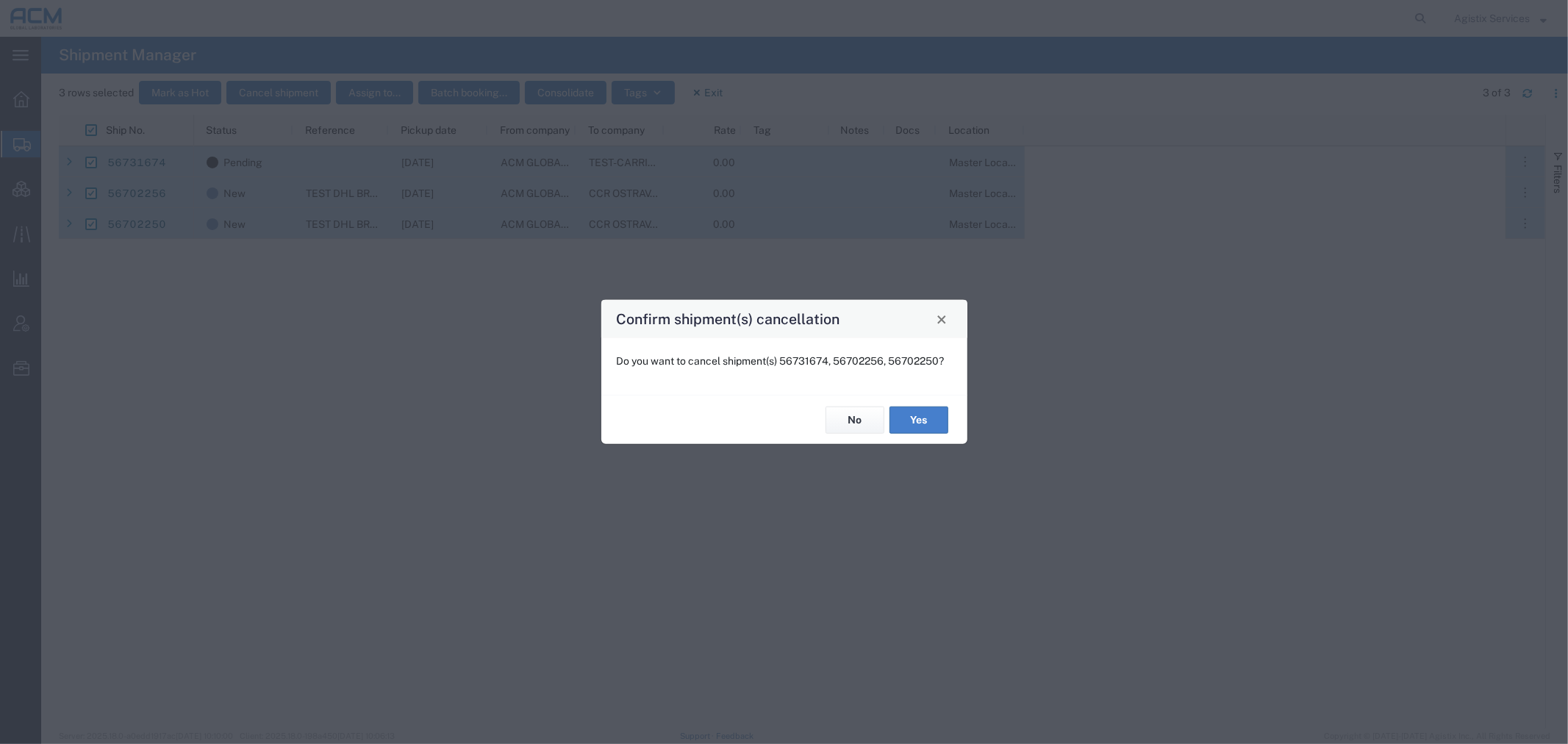
click at [913, 424] on button "Yes" at bounding box center [918, 420] width 59 height 27
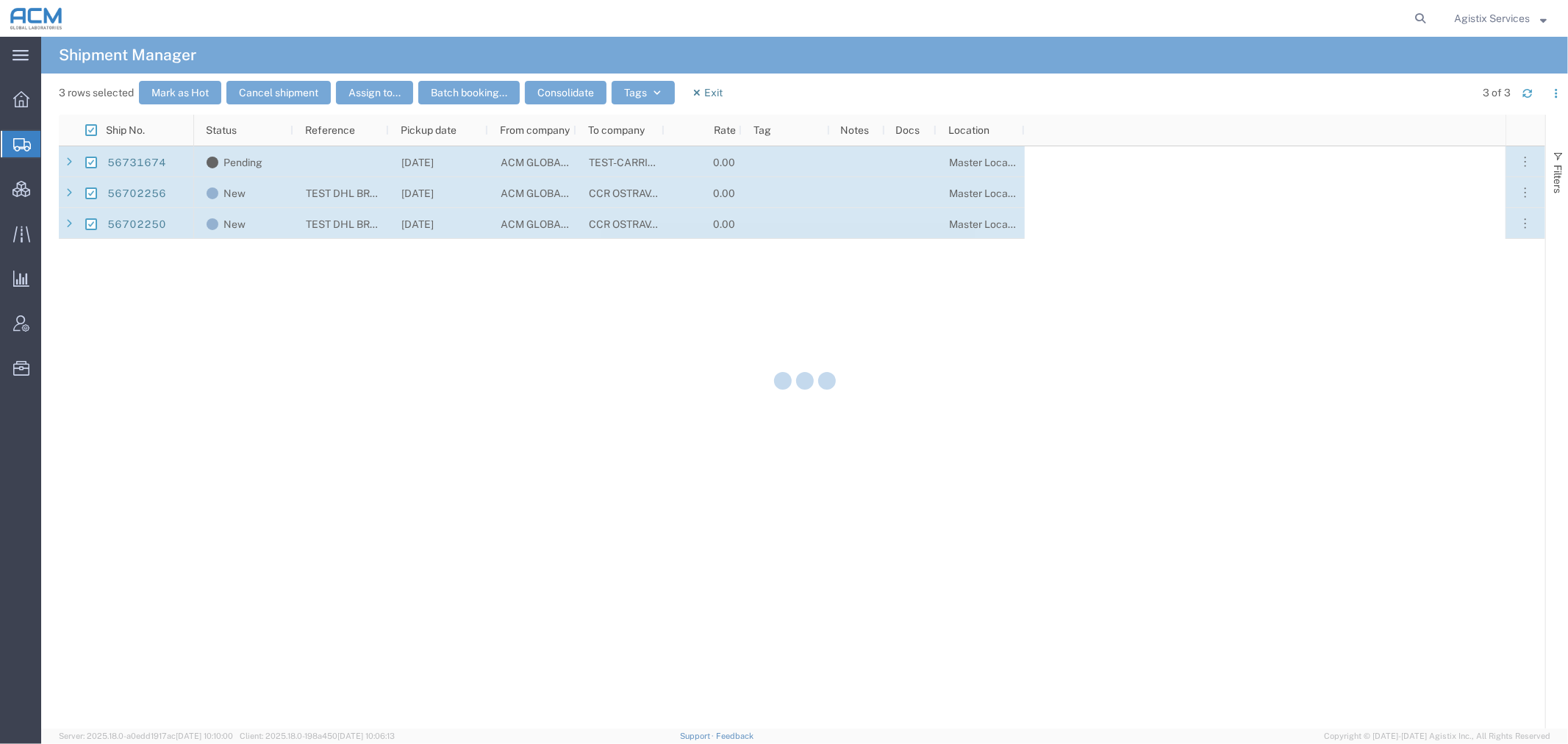
checkbox input "false"
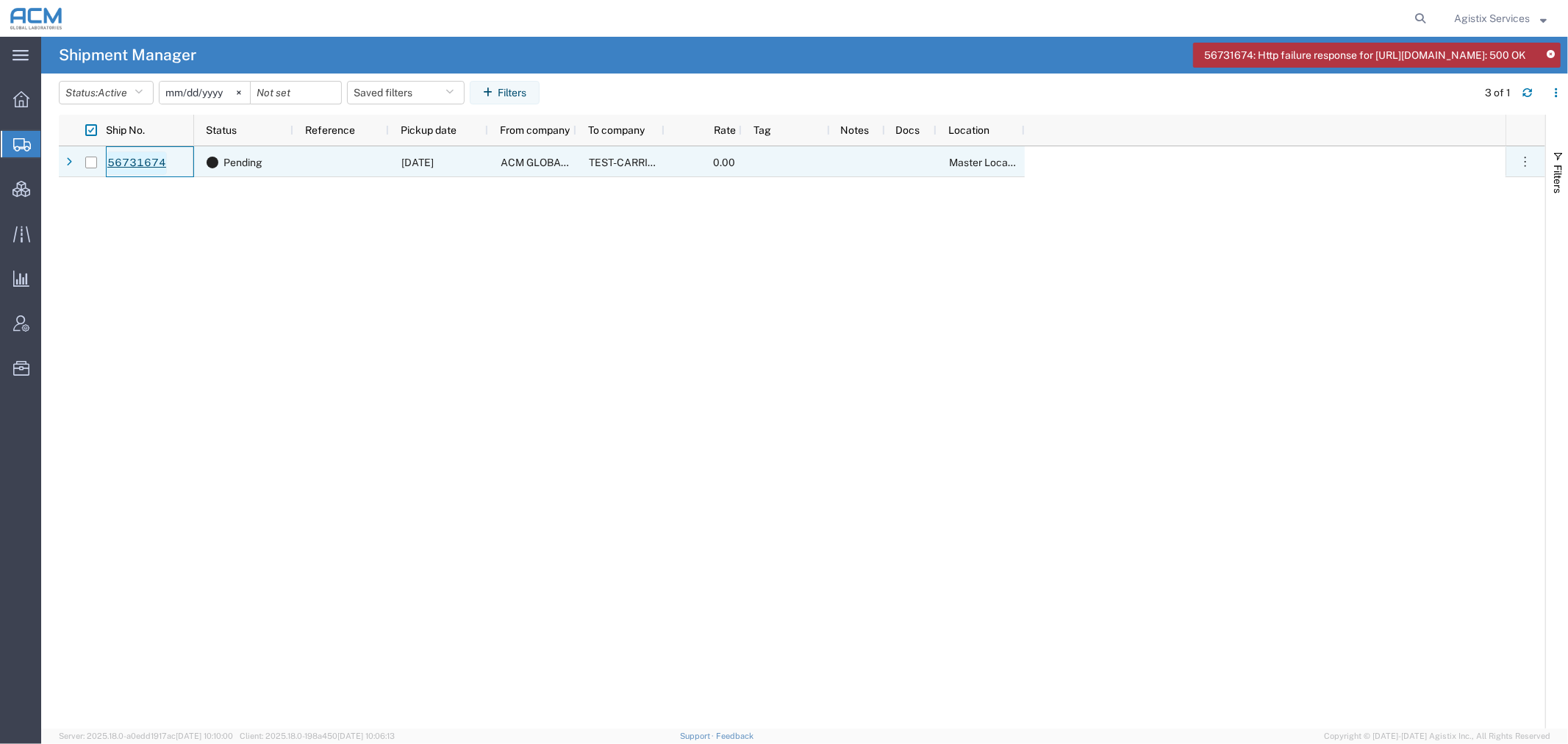
drag, startPoint x: 171, startPoint y: 166, endPoint x: 119, endPoint y: 166, distance: 52.0
click at [119, 166] on div "56731674" at bounding box center [149, 161] width 88 height 31
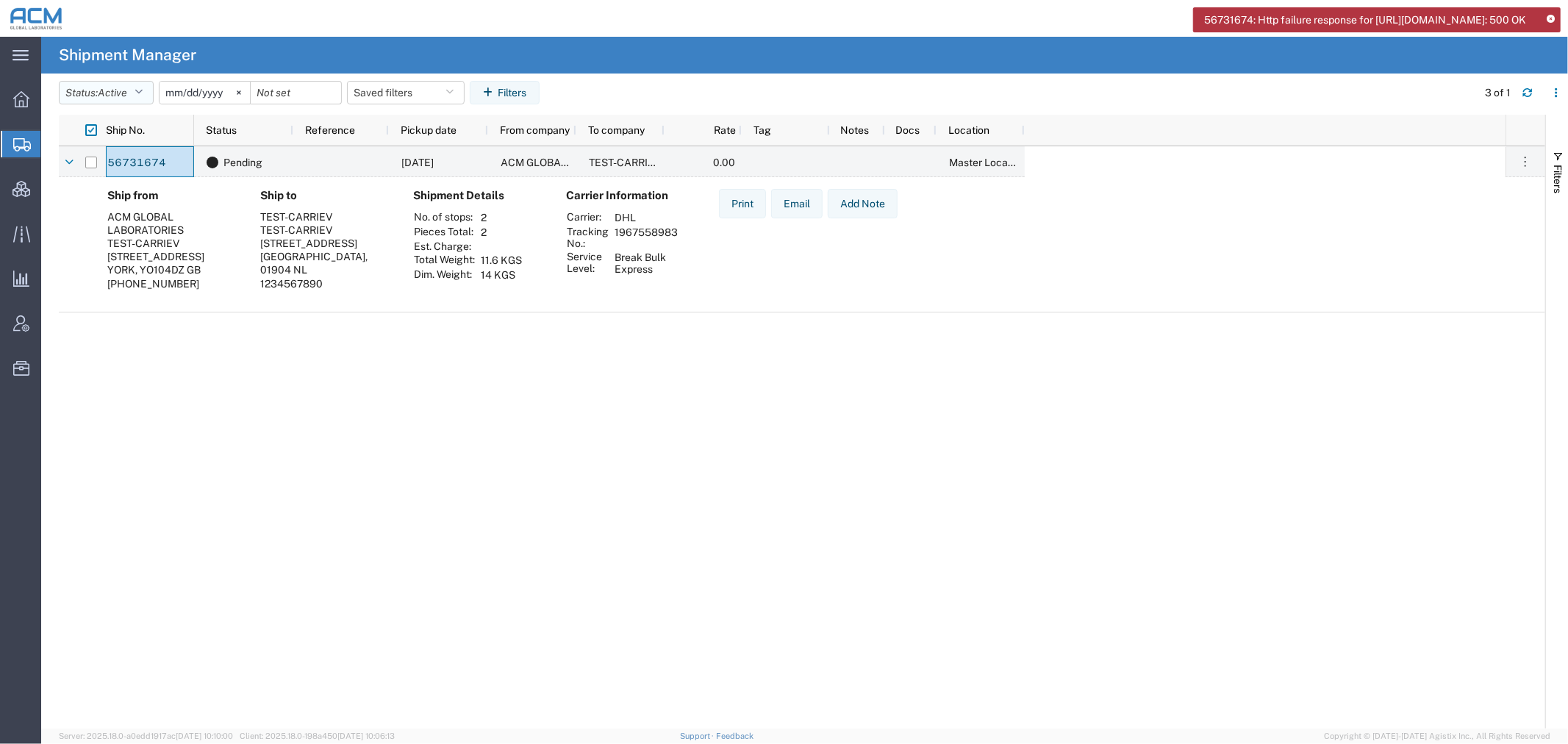
click at [108, 95] on span "Active" at bounding box center [112, 92] width 29 height 12
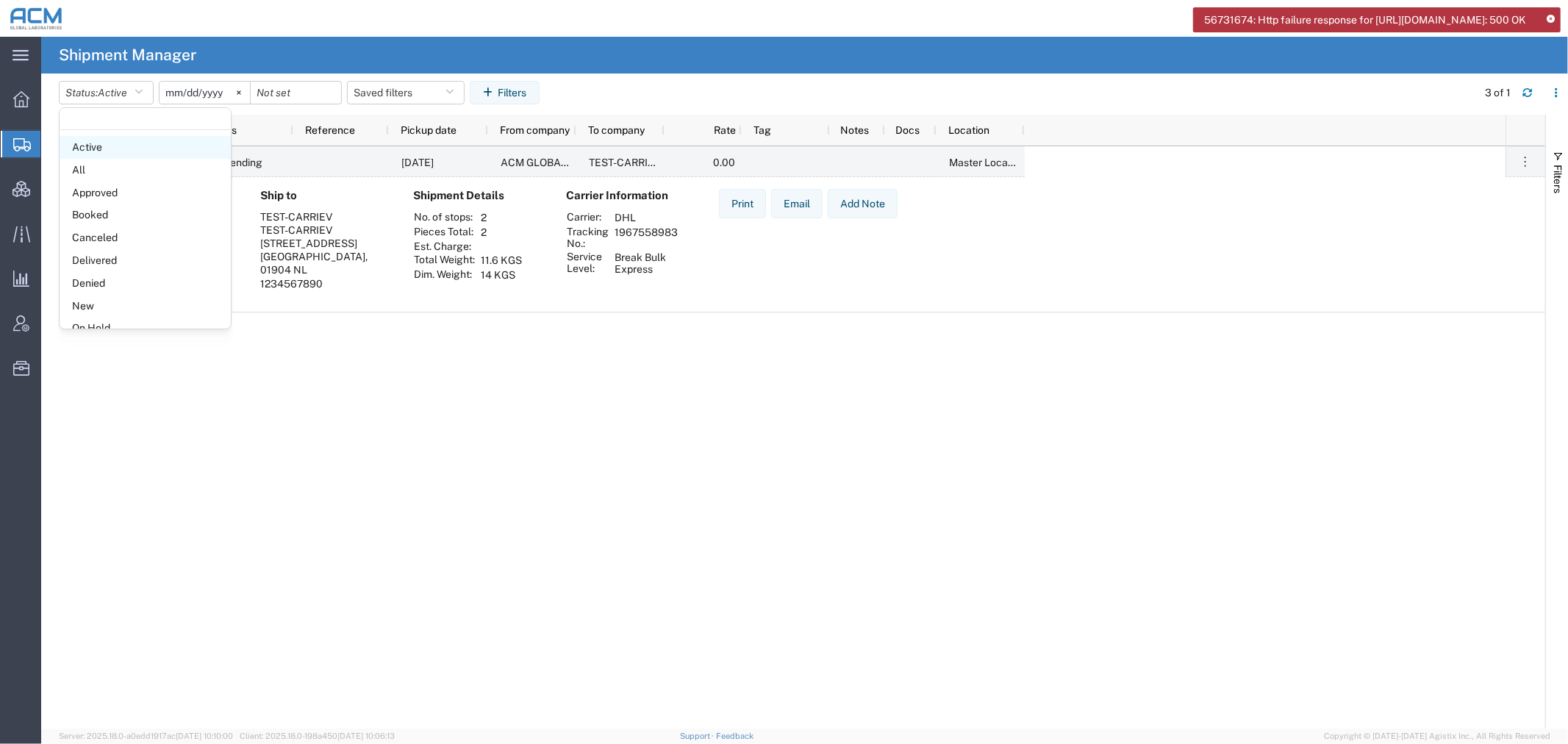
click at [111, 144] on span "Active" at bounding box center [145, 148] width 171 height 23
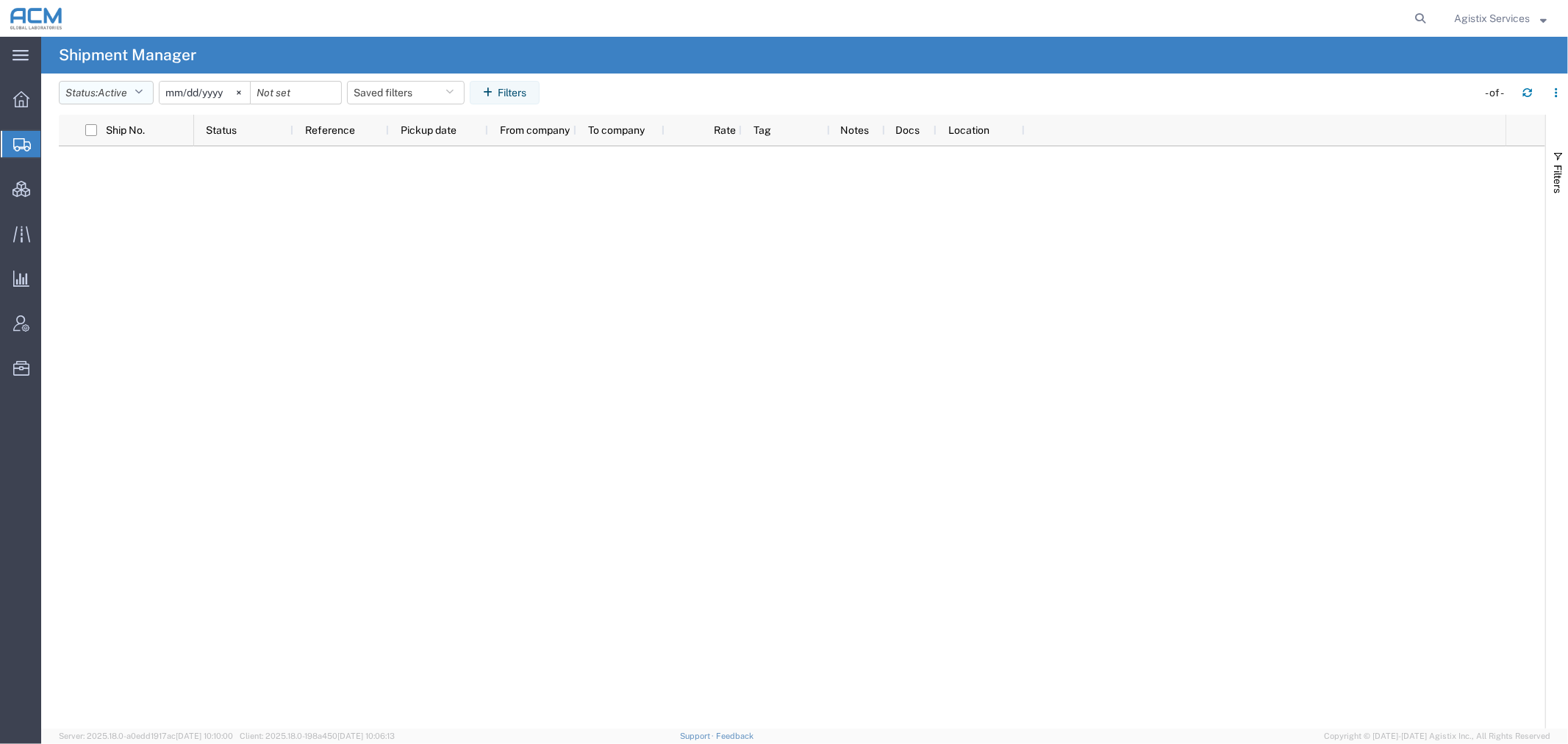
click at [98, 88] on button "Status: Active" at bounding box center [107, 92] width 95 height 23
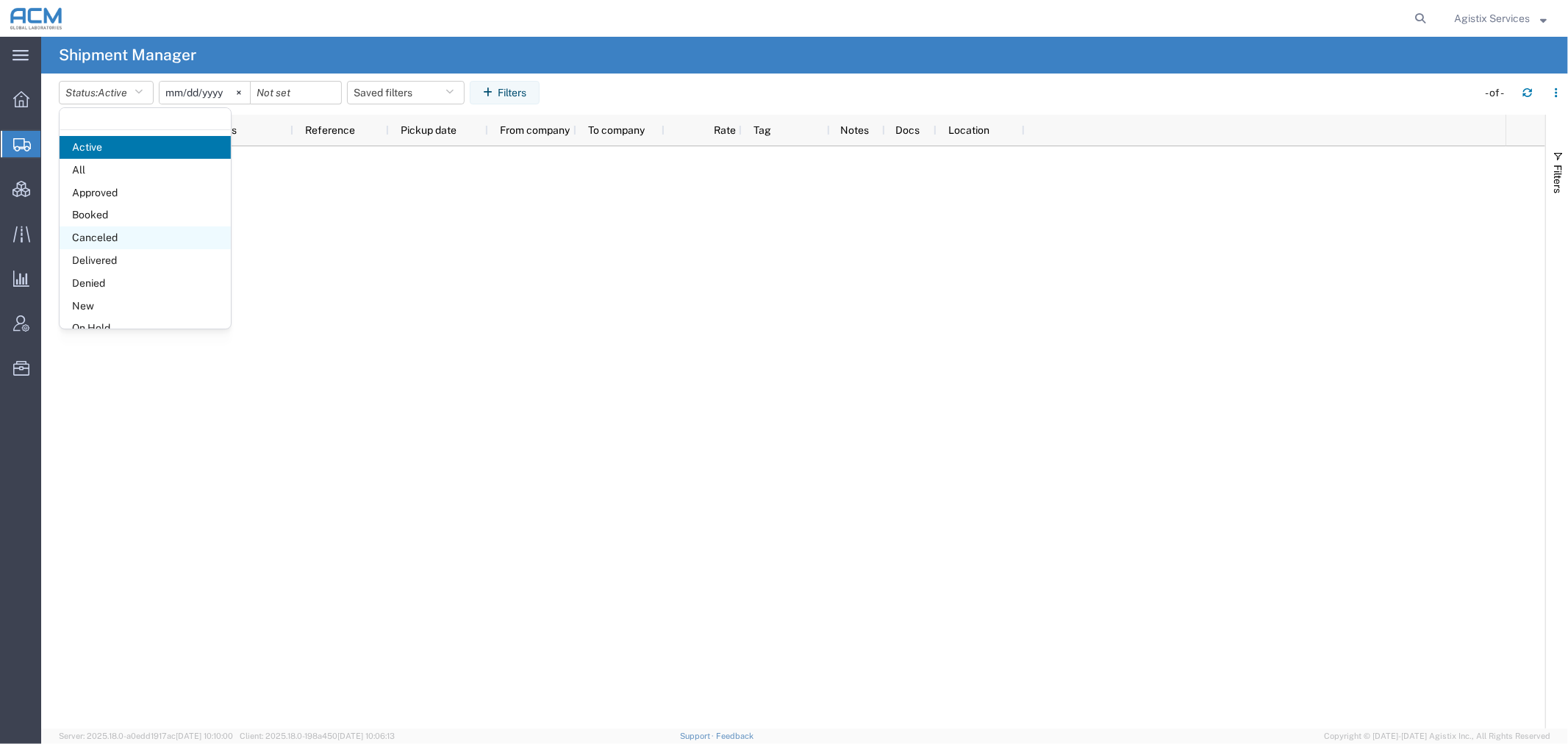
click at [135, 237] on span "Canceled" at bounding box center [145, 238] width 171 height 23
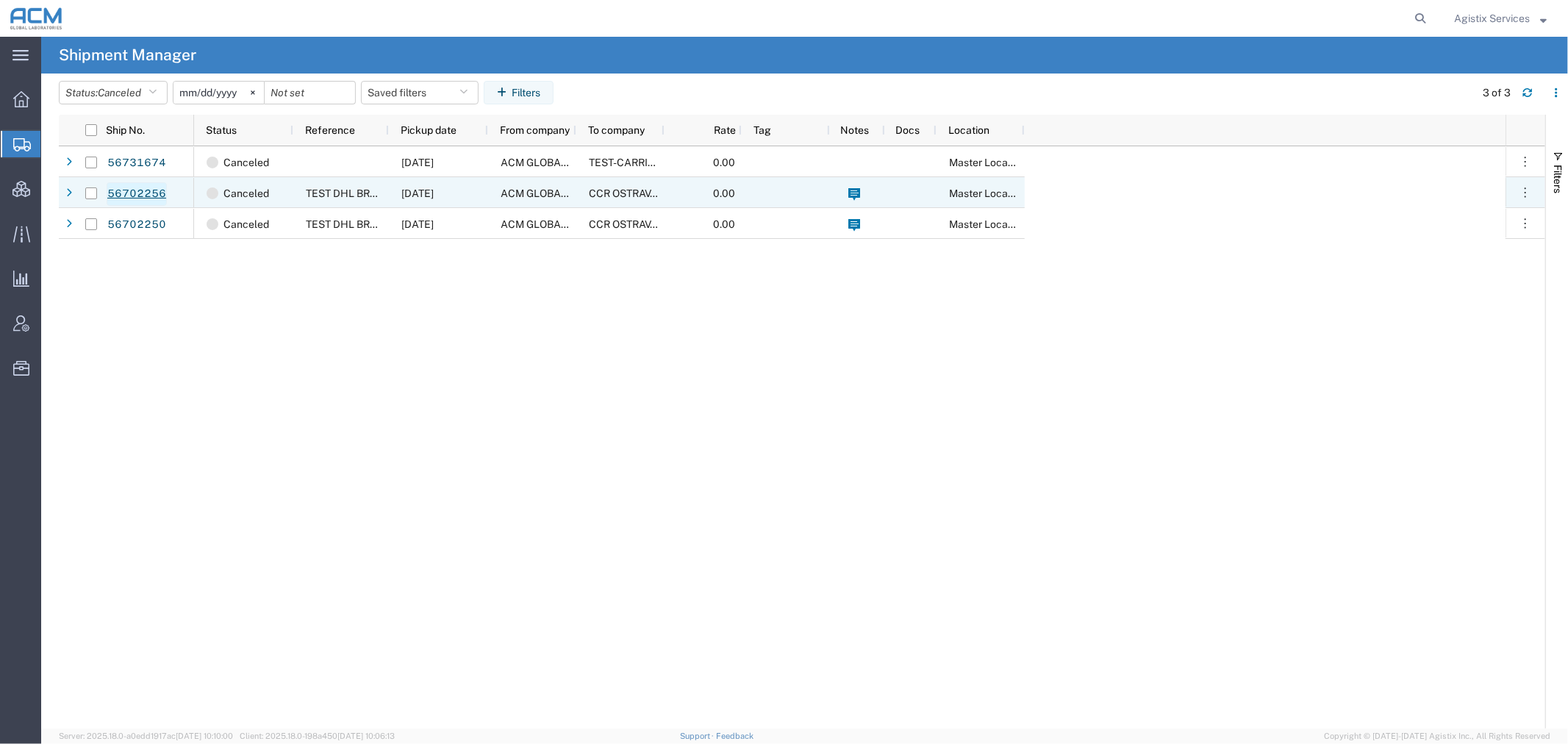
click at [144, 199] on link "56702256" at bounding box center [136, 194] width 61 height 23
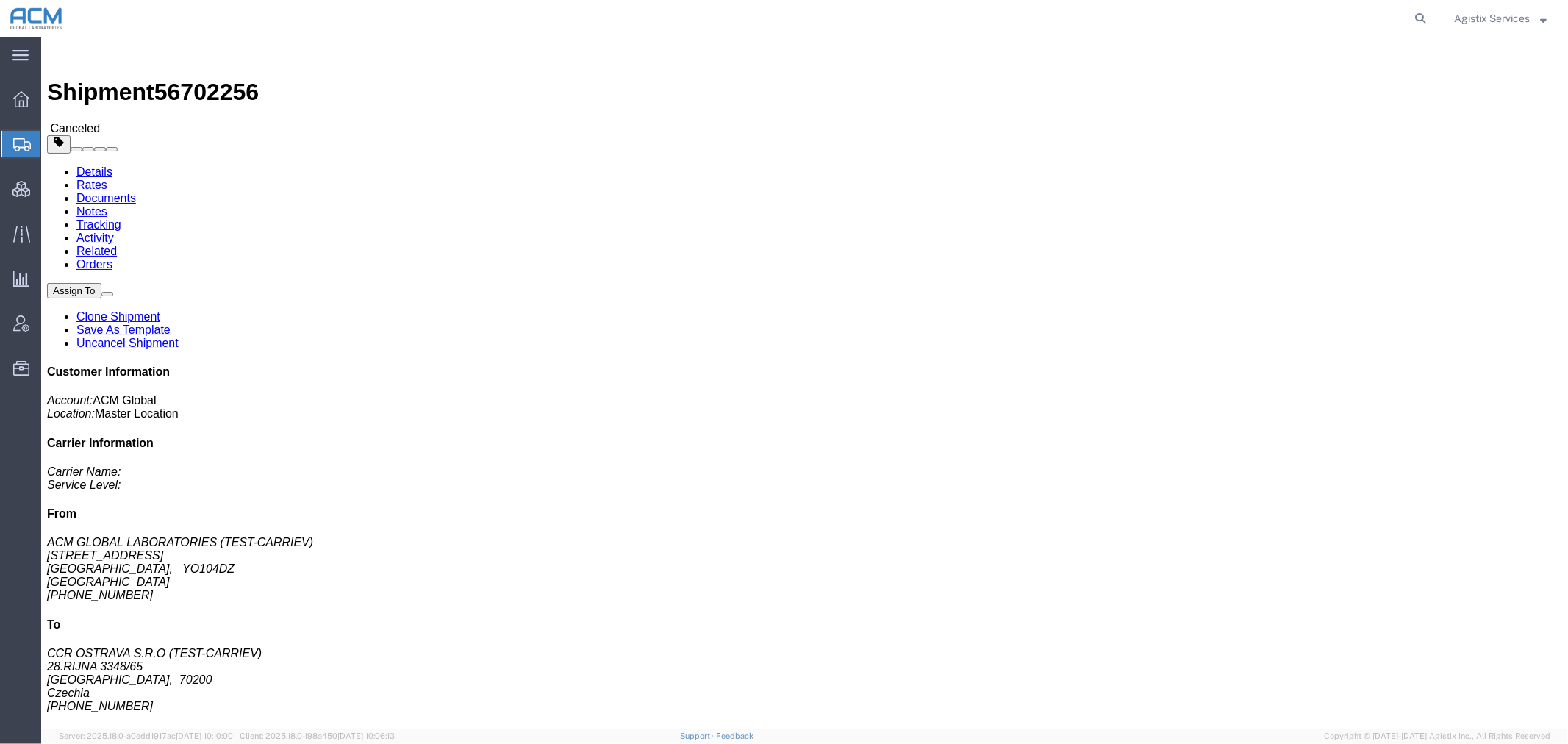
click link "Clone Shipment"
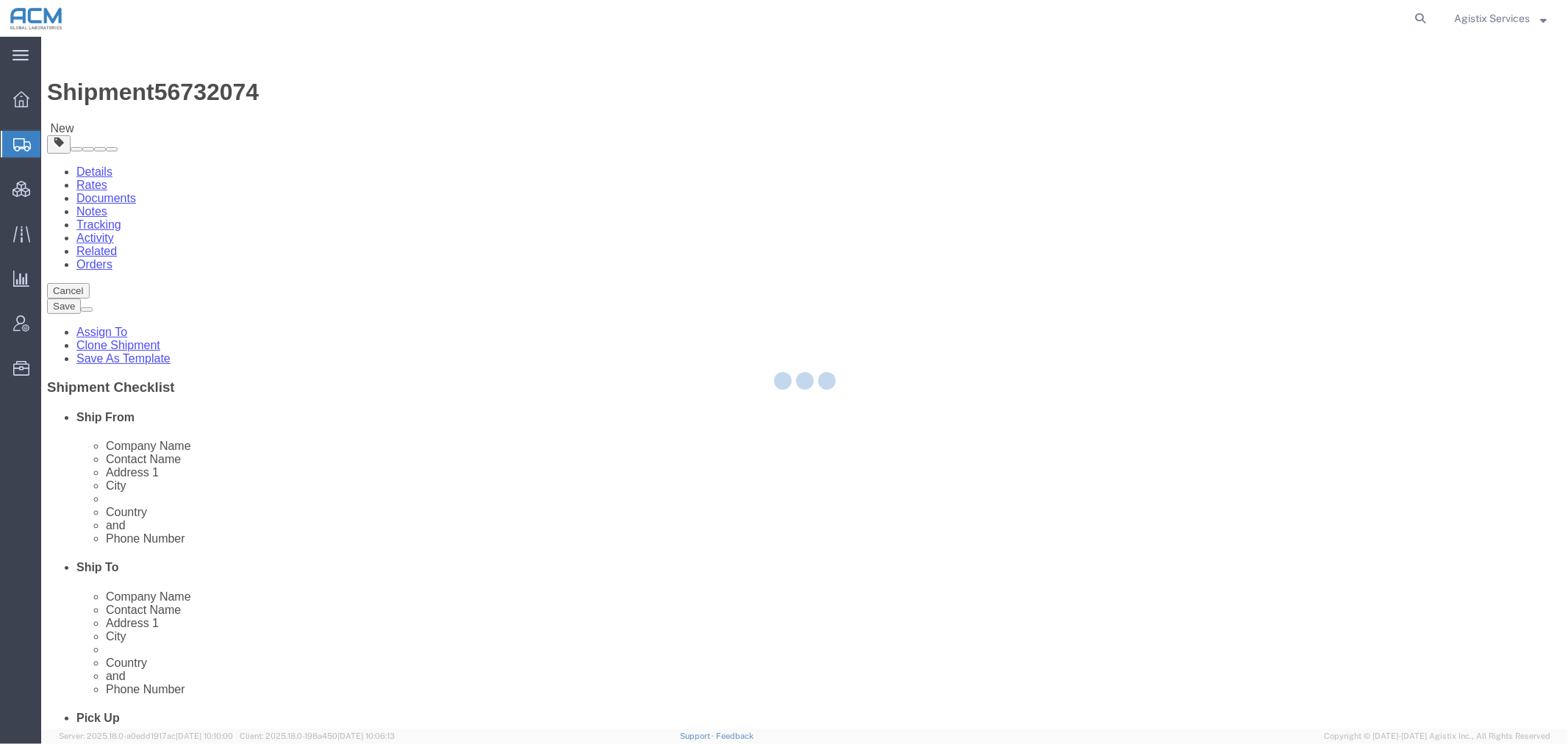
select select
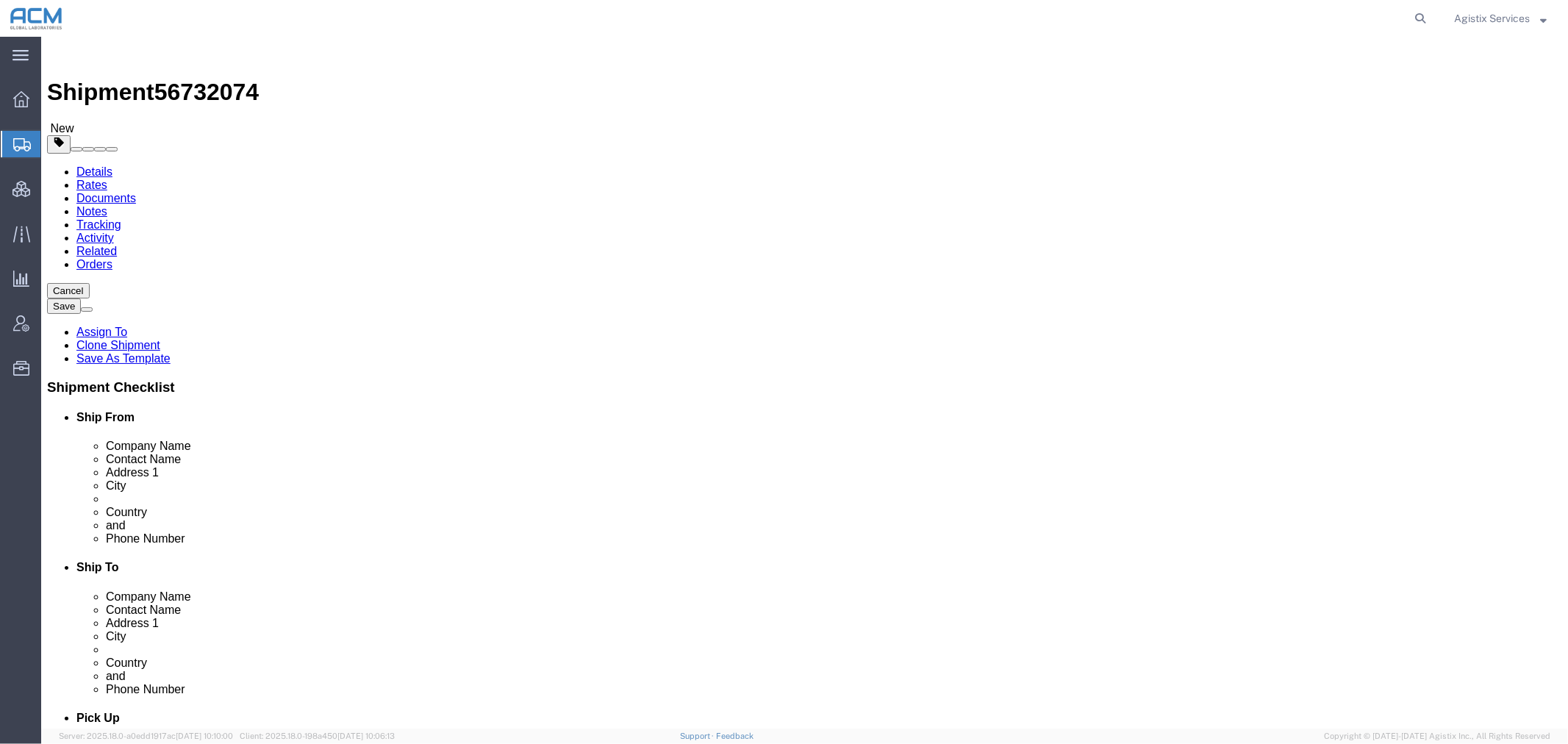
click link "Special Services"
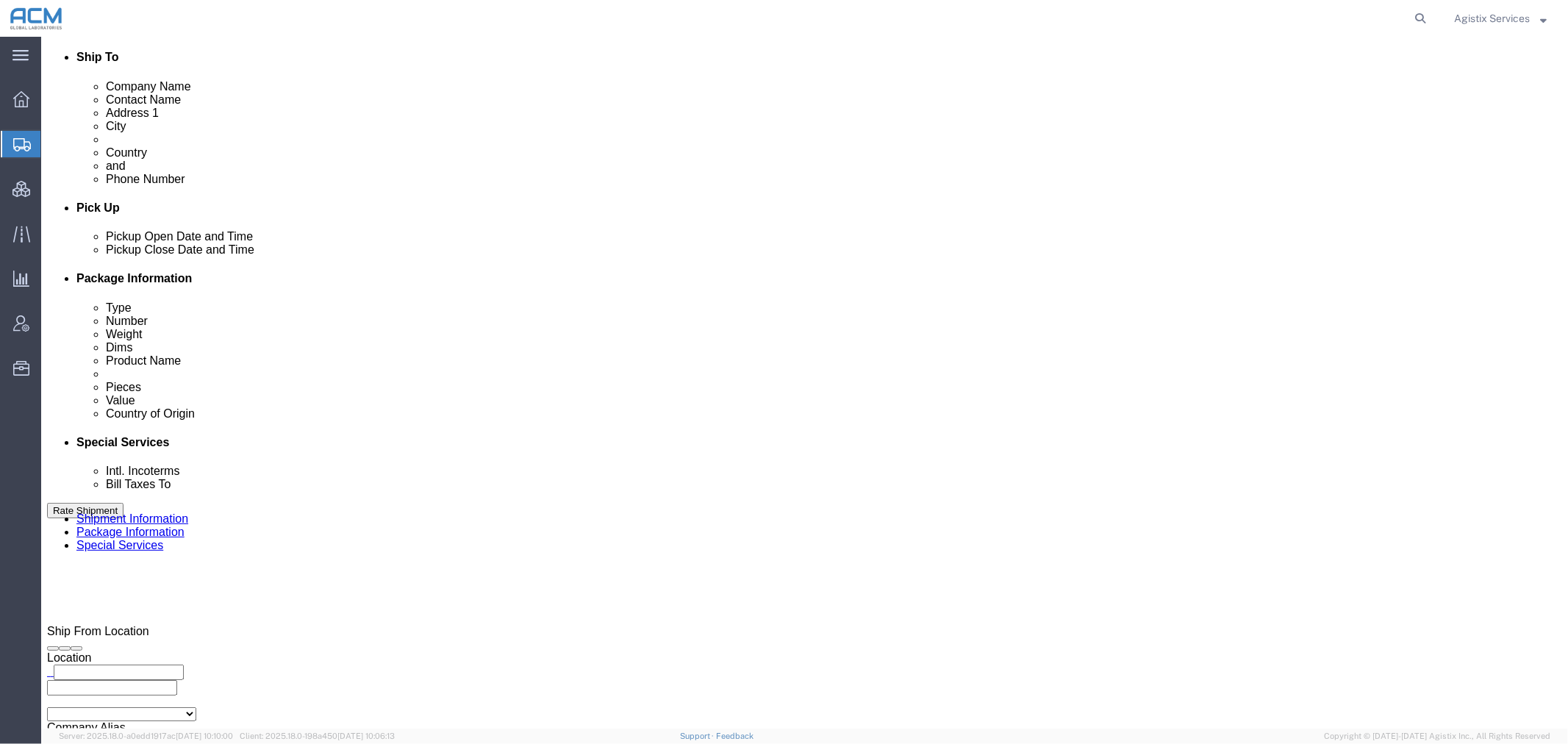
scroll to position [653, 0]
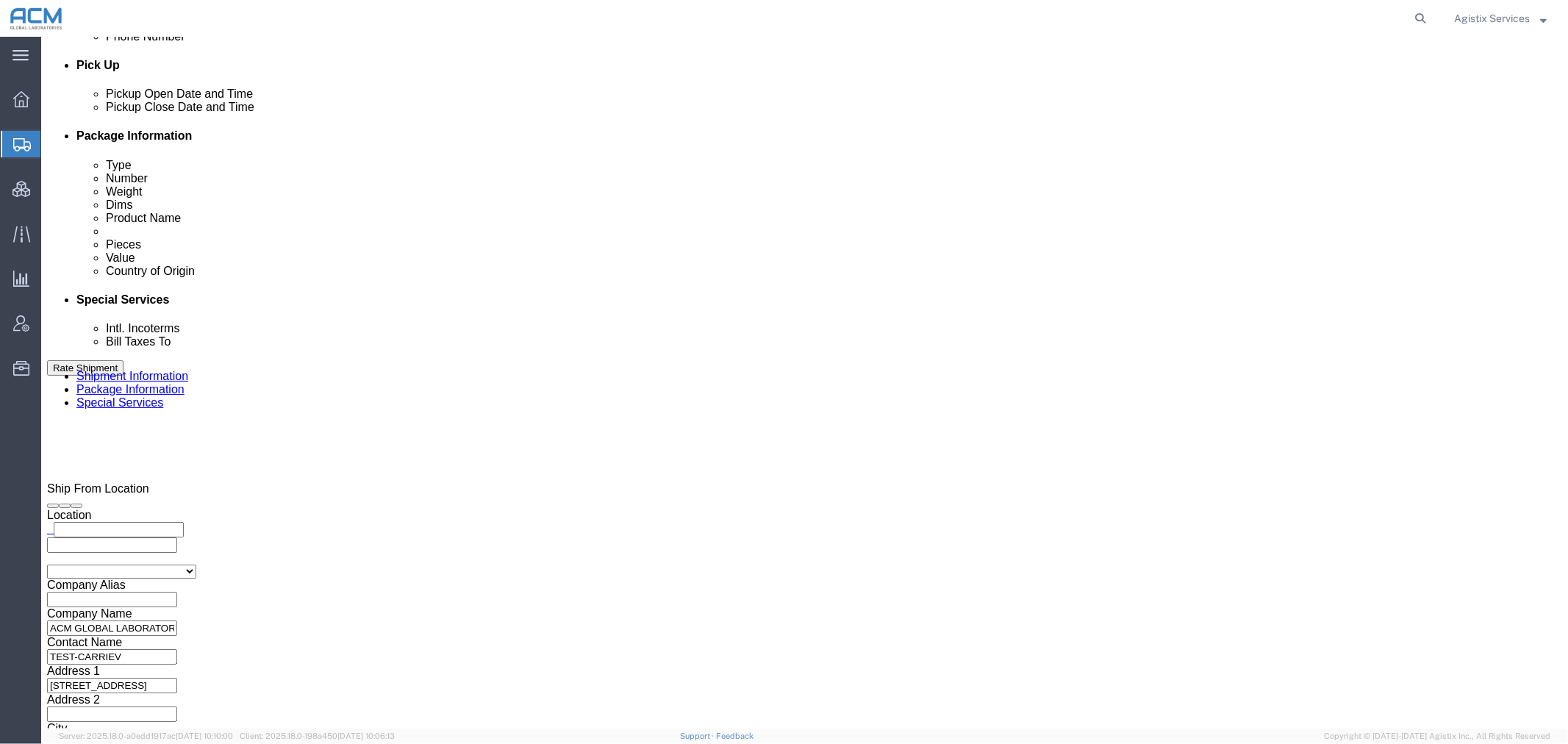
click select "Select Carriage Insurance Paid Carriage Paid To Cost and Freight Cost Insurance…"
select select "DDP"
click select "Select Carriage Insurance Paid Carriage Paid To Cost and Freight Cost Insurance…"
select select "SHIP"
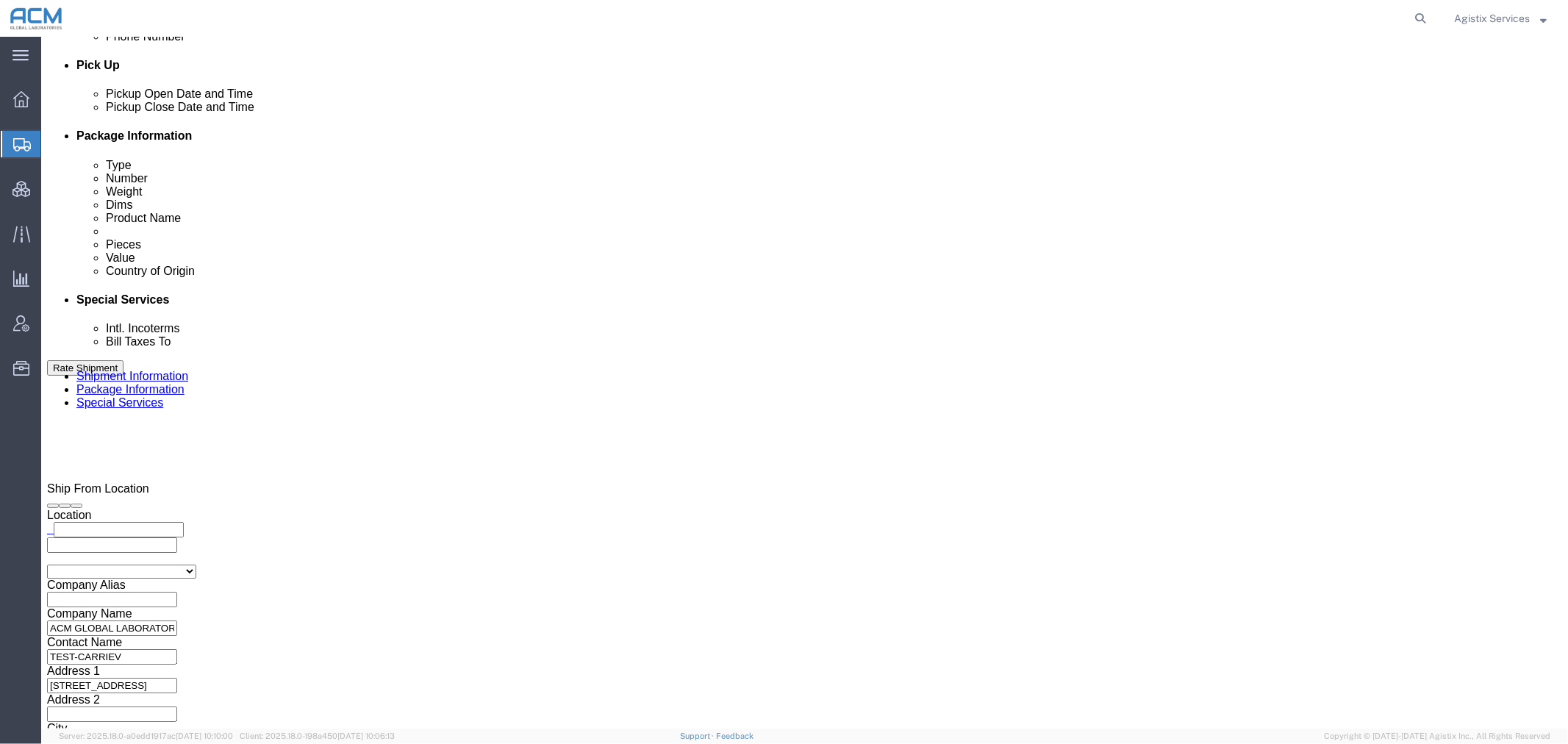
click select "Select Recipient Account Sender/Shipper Third Party Account"
drag, startPoint x: 723, startPoint y: 356, endPoint x: 738, endPoint y: 359, distance: 15.3
click div "Manage special services Handling Options Hold at Location Return Info Service O…"
click button "Save"
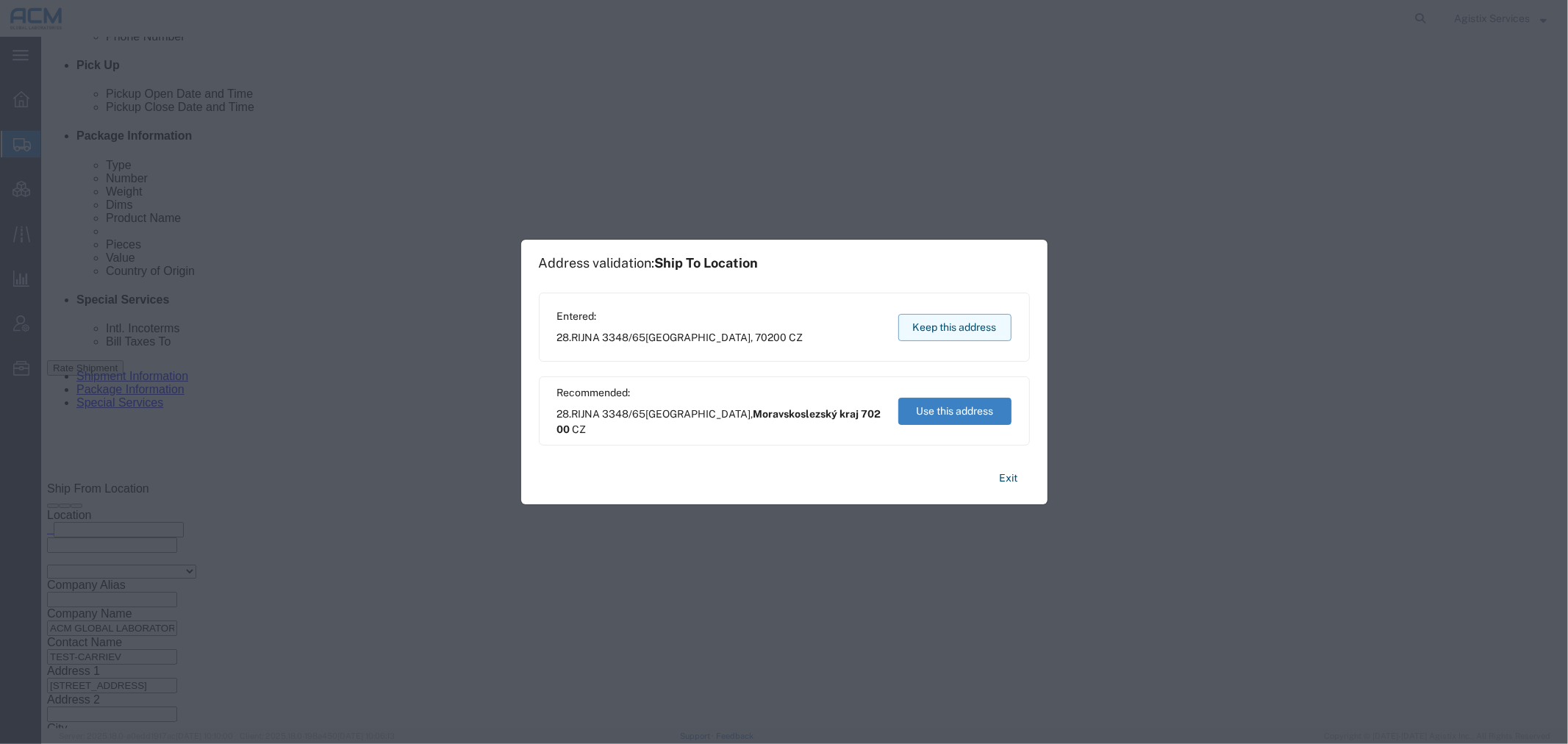
click at [937, 326] on button "Keep this address" at bounding box center [955, 328] width 113 height 27
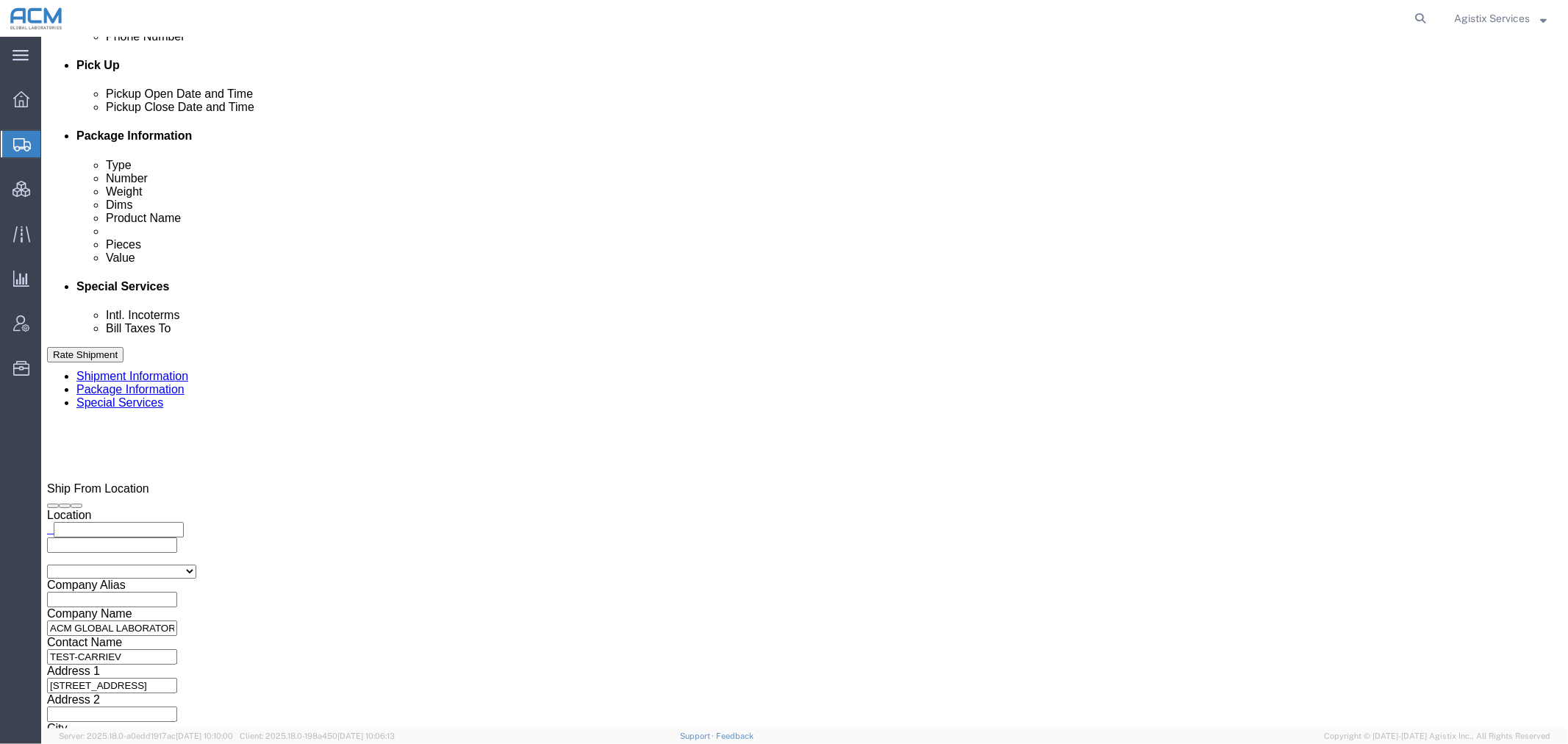
click div
click link "Clone Shipment"
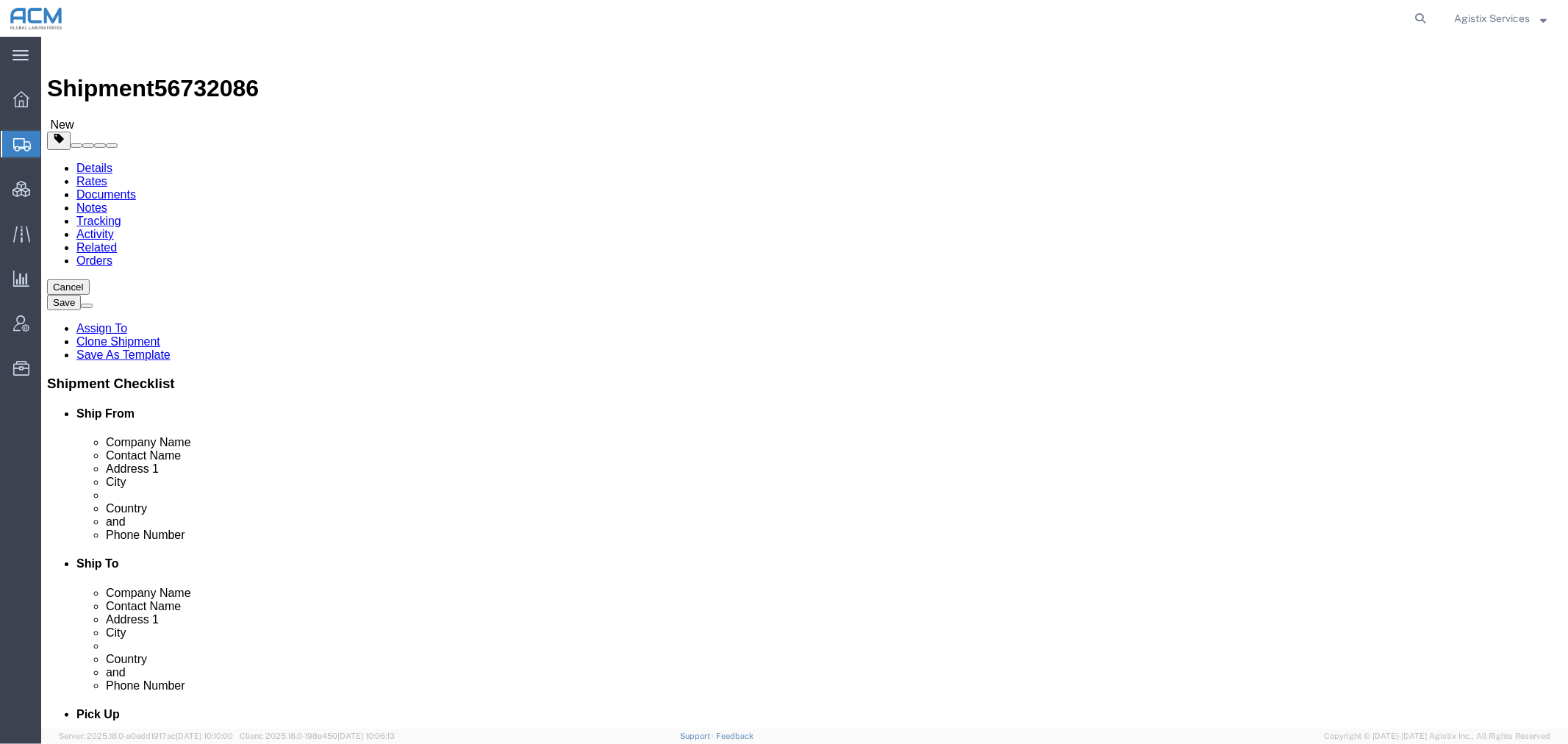
scroll to position [0, 0]
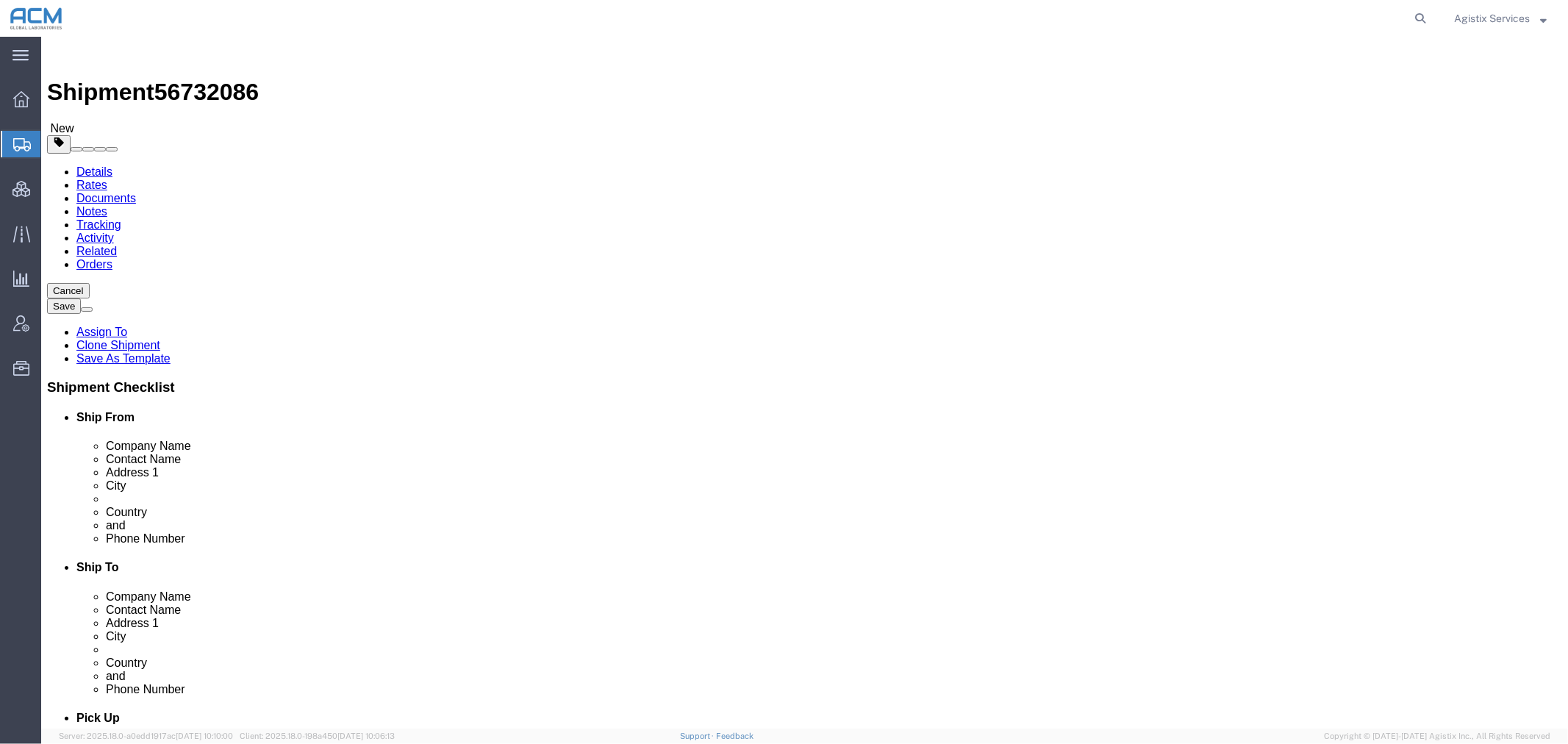
click link "Special Services"
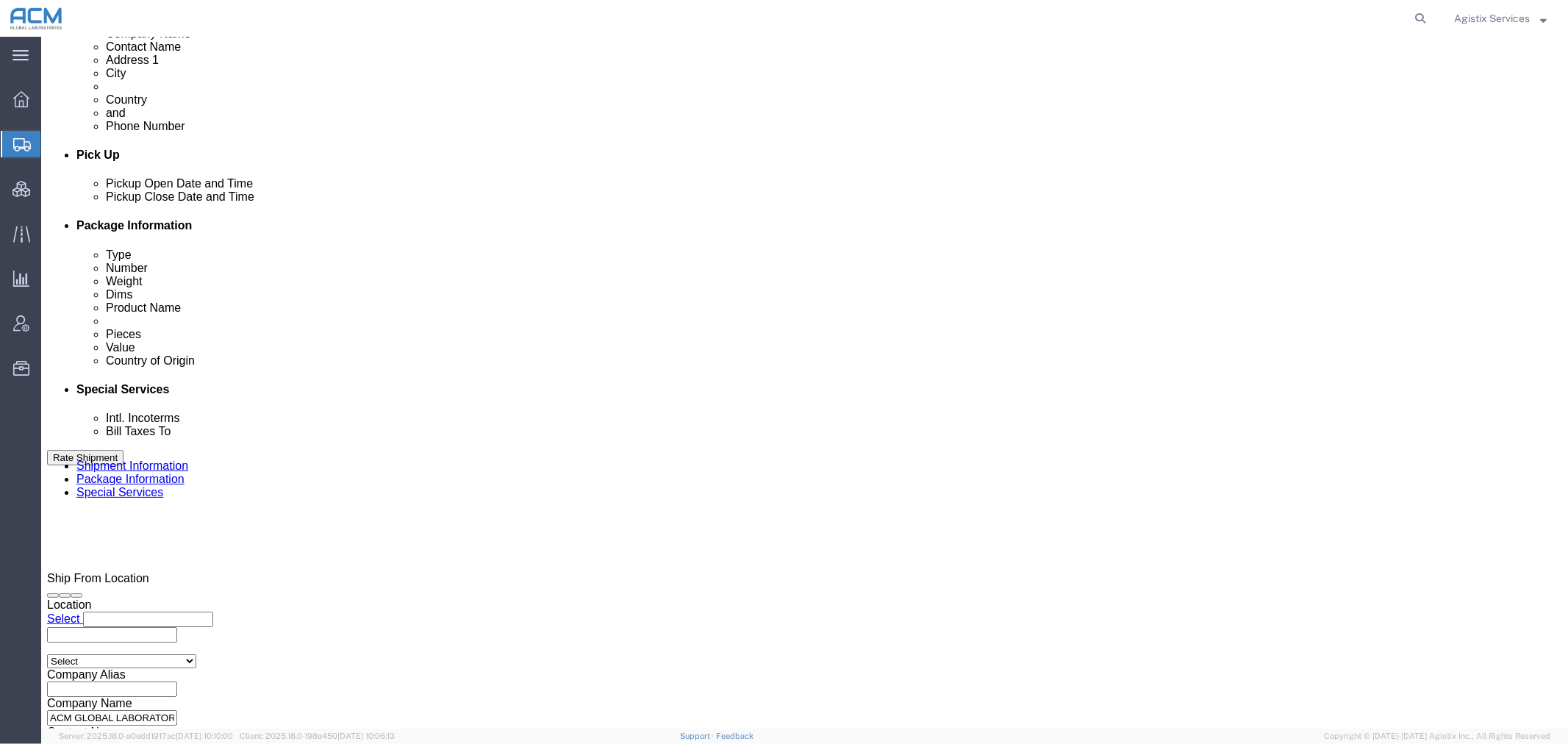
scroll to position [653, 0]
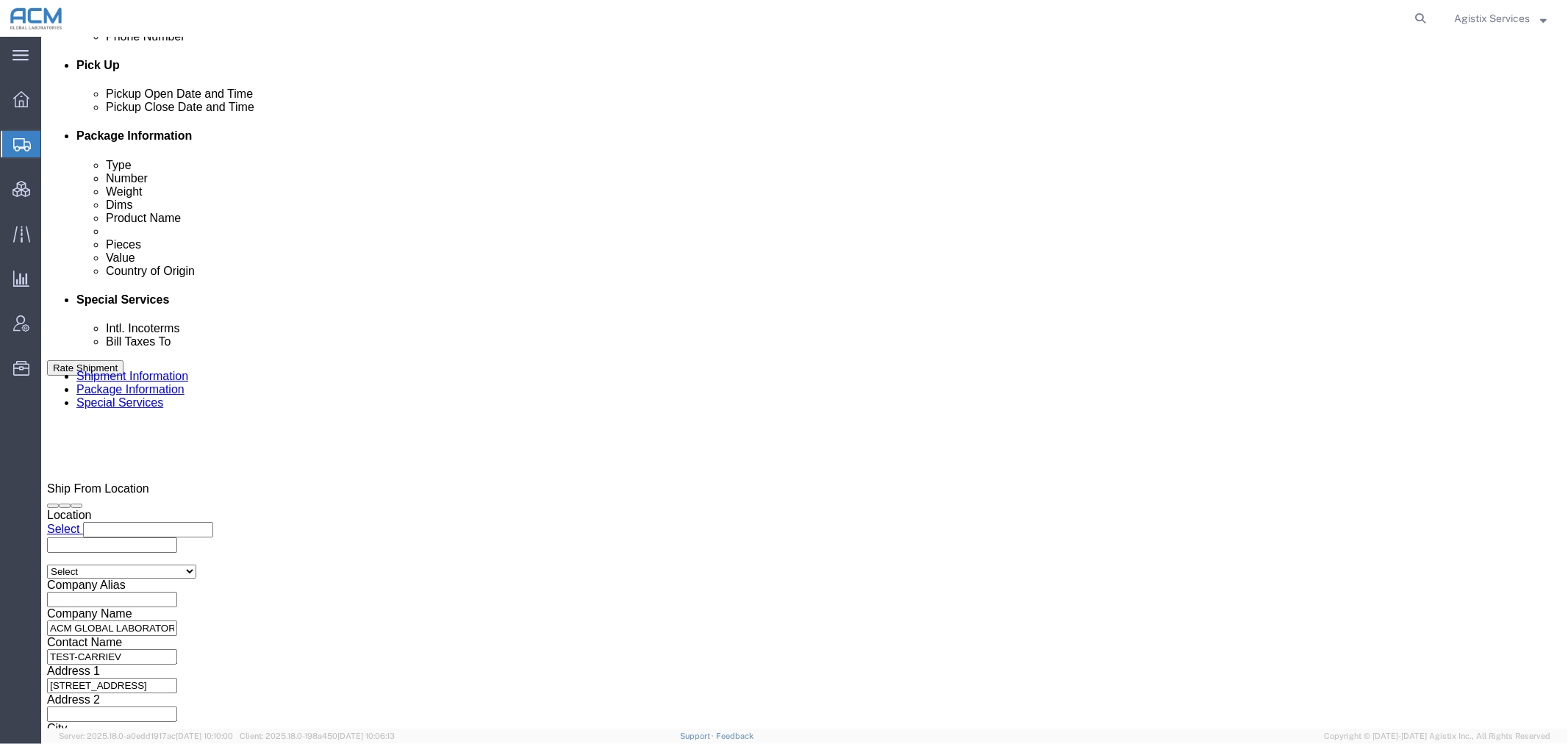
click select "Select Carriage Insurance Paid Carriage Paid To Cost and Freight Cost Insurance…"
select select "DDP"
click select "Select Carriage Insurance Paid Carriage Paid To Cost and Freight Cost Insurance…"
select select "SHIP"
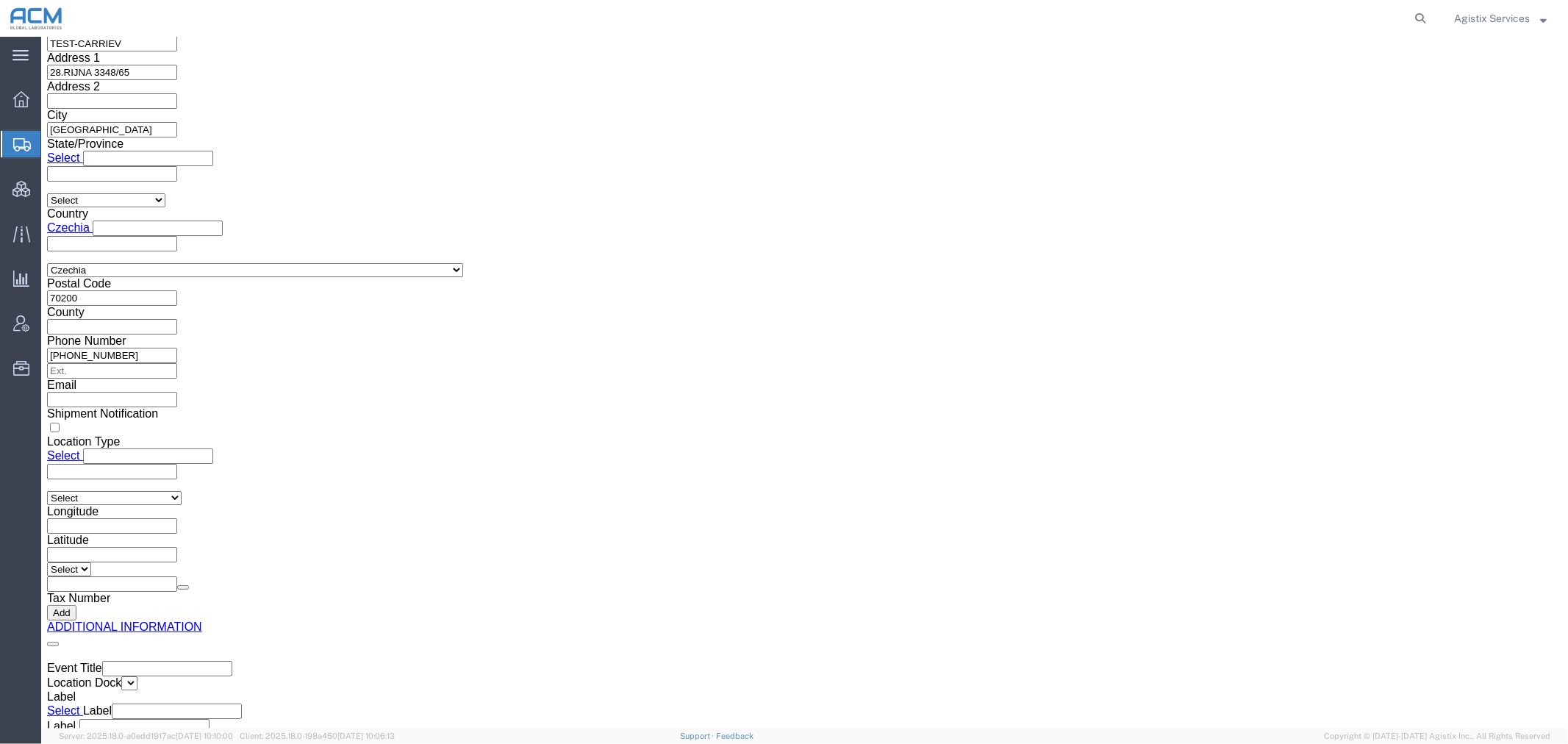
scroll to position [2066, 0]
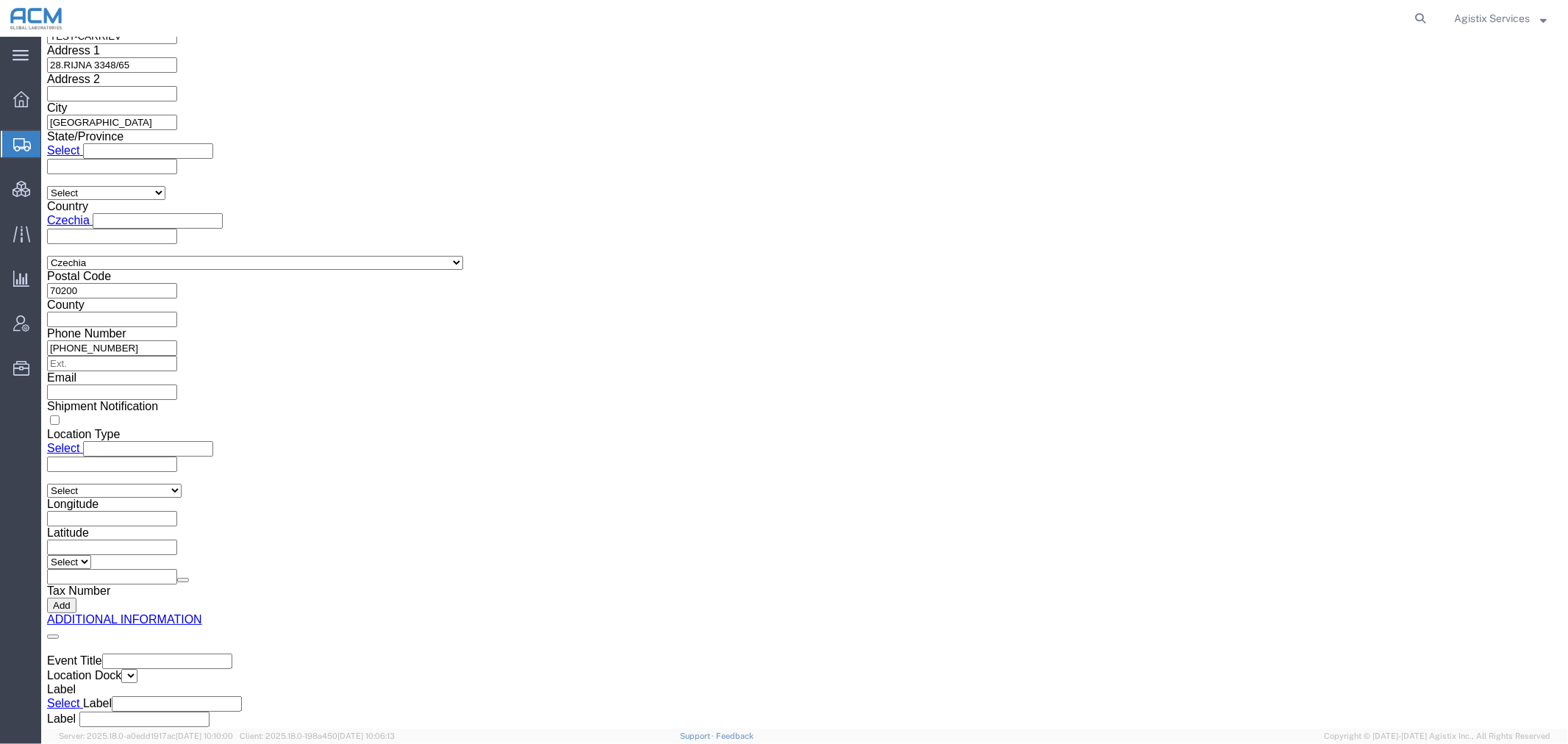
click button "Save"
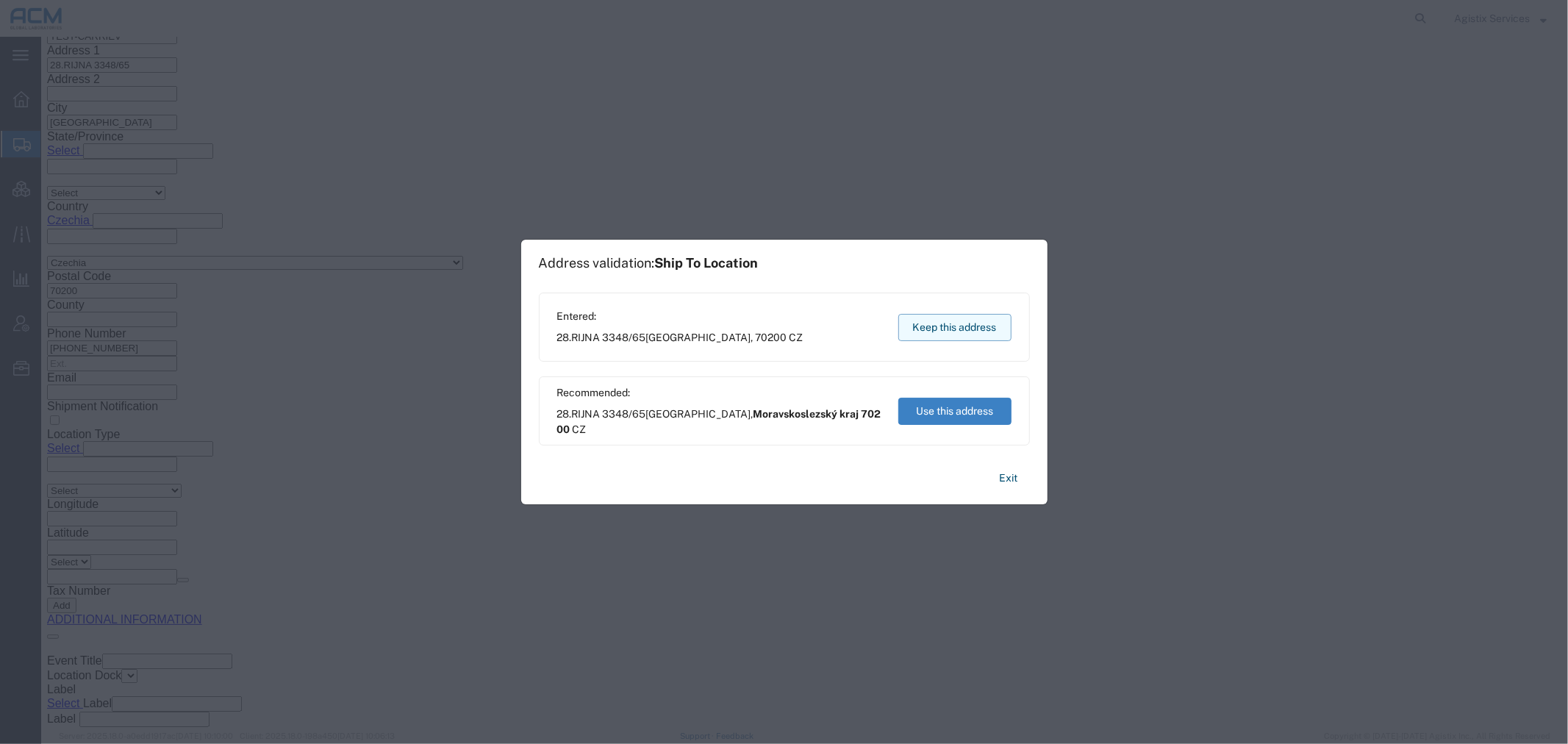
click at [935, 320] on button "Keep this address" at bounding box center [955, 328] width 113 height 27
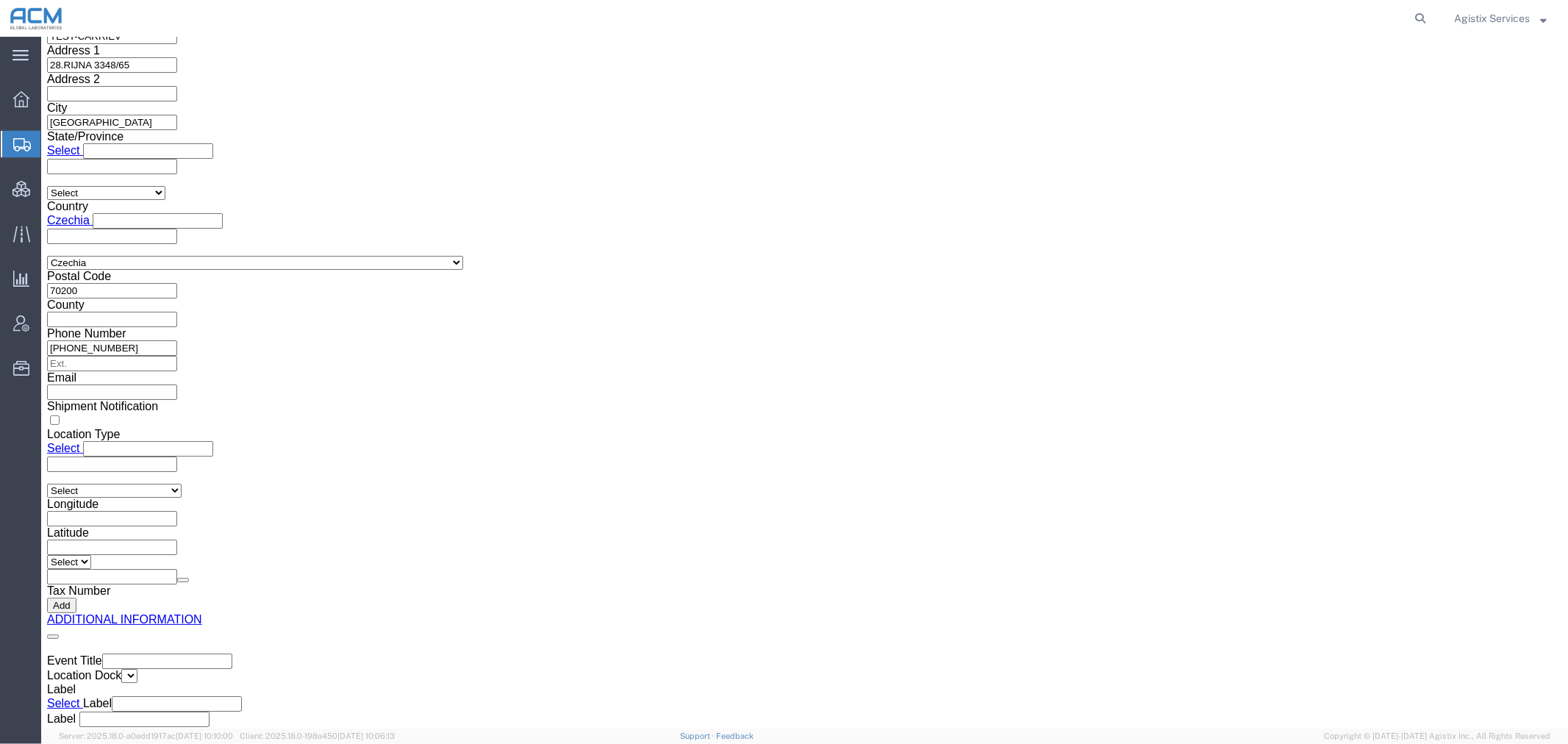
click at [0, 0] on span "Shipment Manager" at bounding box center [0, 0] width 0 height 0
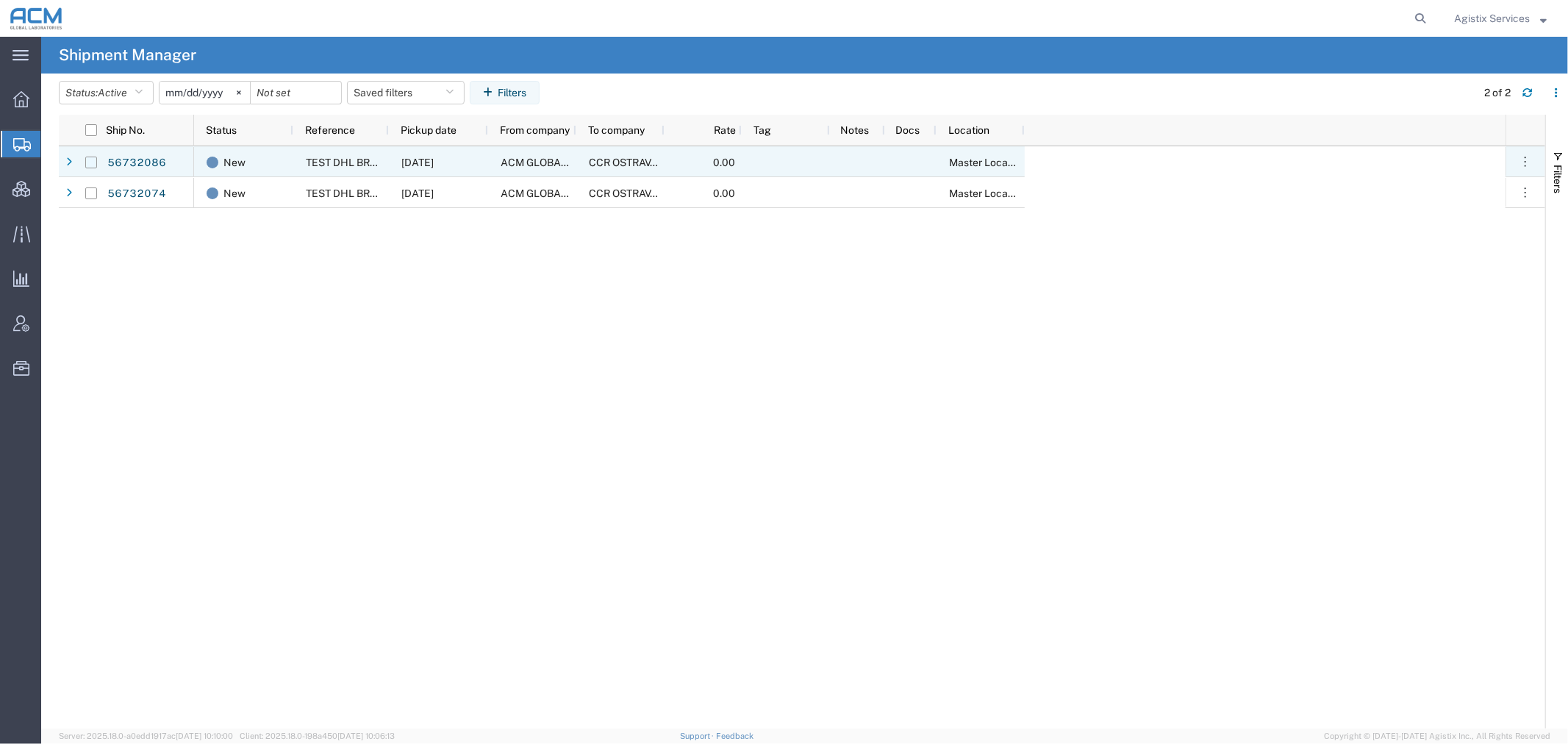
click at [86, 161] on input "Press Space to toggle row selection (unchecked)" at bounding box center [91, 162] width 12 height 12
checkbox input "true"
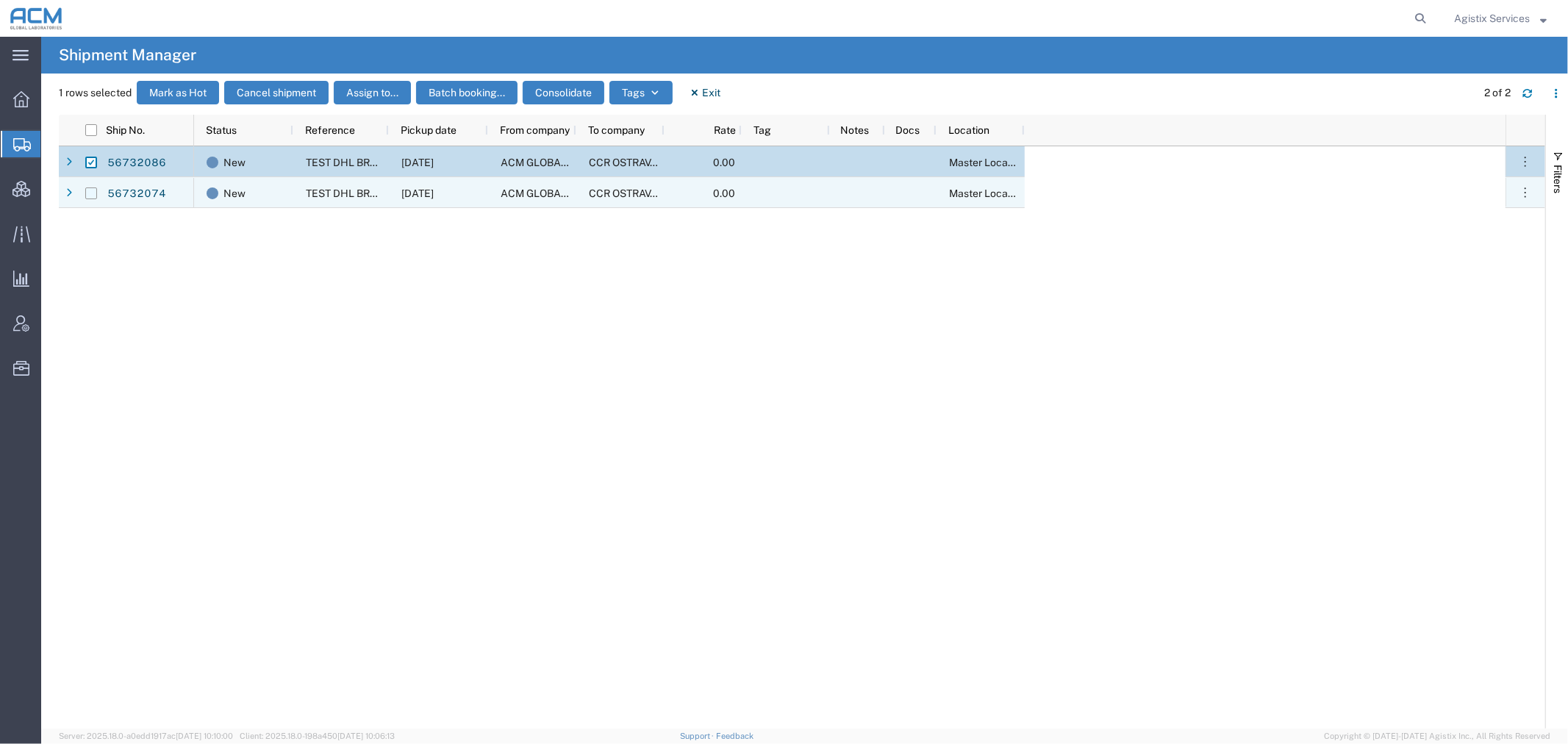
click at [88, 192] on input "Press Space to toggle row selection (unchecked)" at bounding box center [91, 193] width 12 height 12
checkbox input "true"
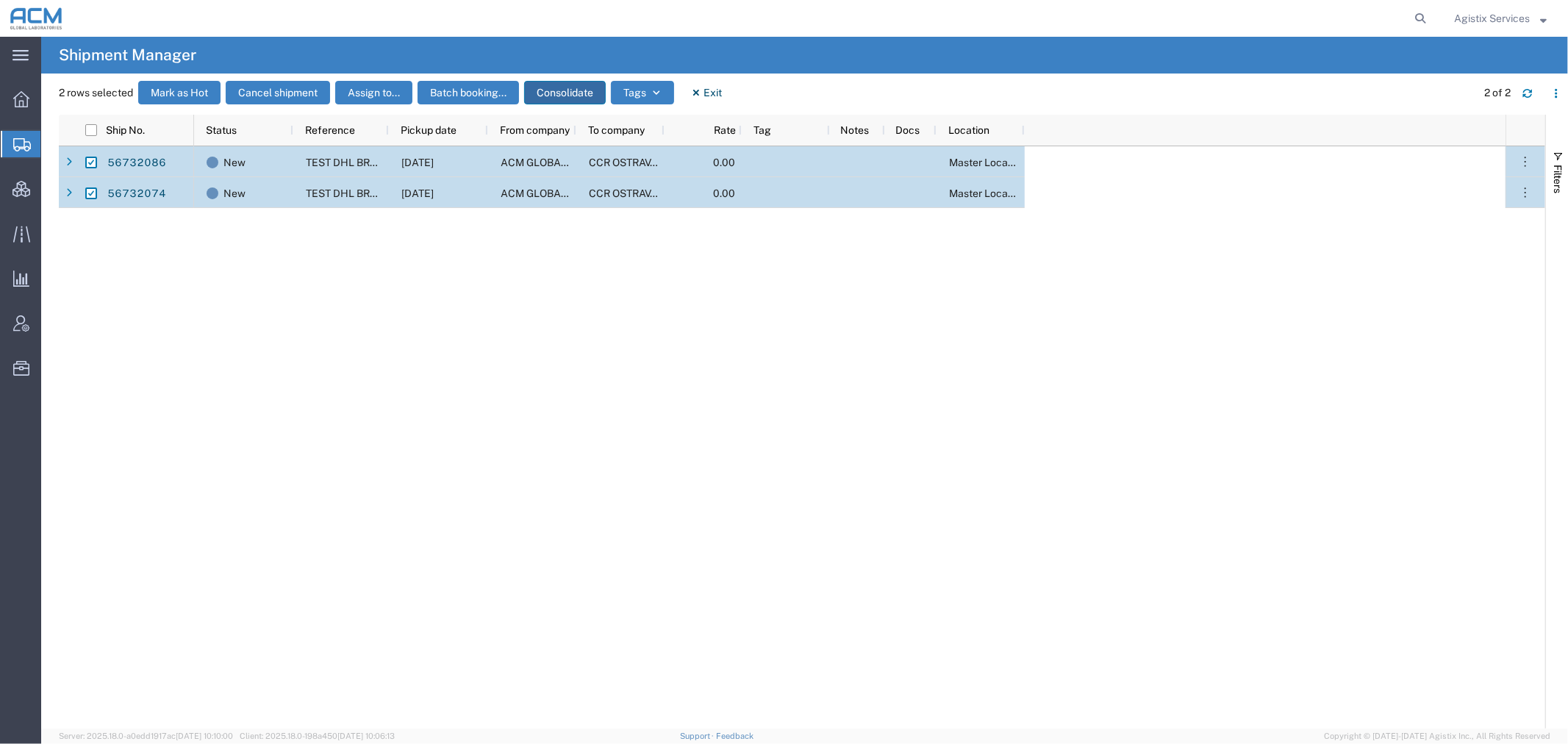
click at [555, 94] on button "Consolidate" at bounding box center [565, 92] width 82 height 23
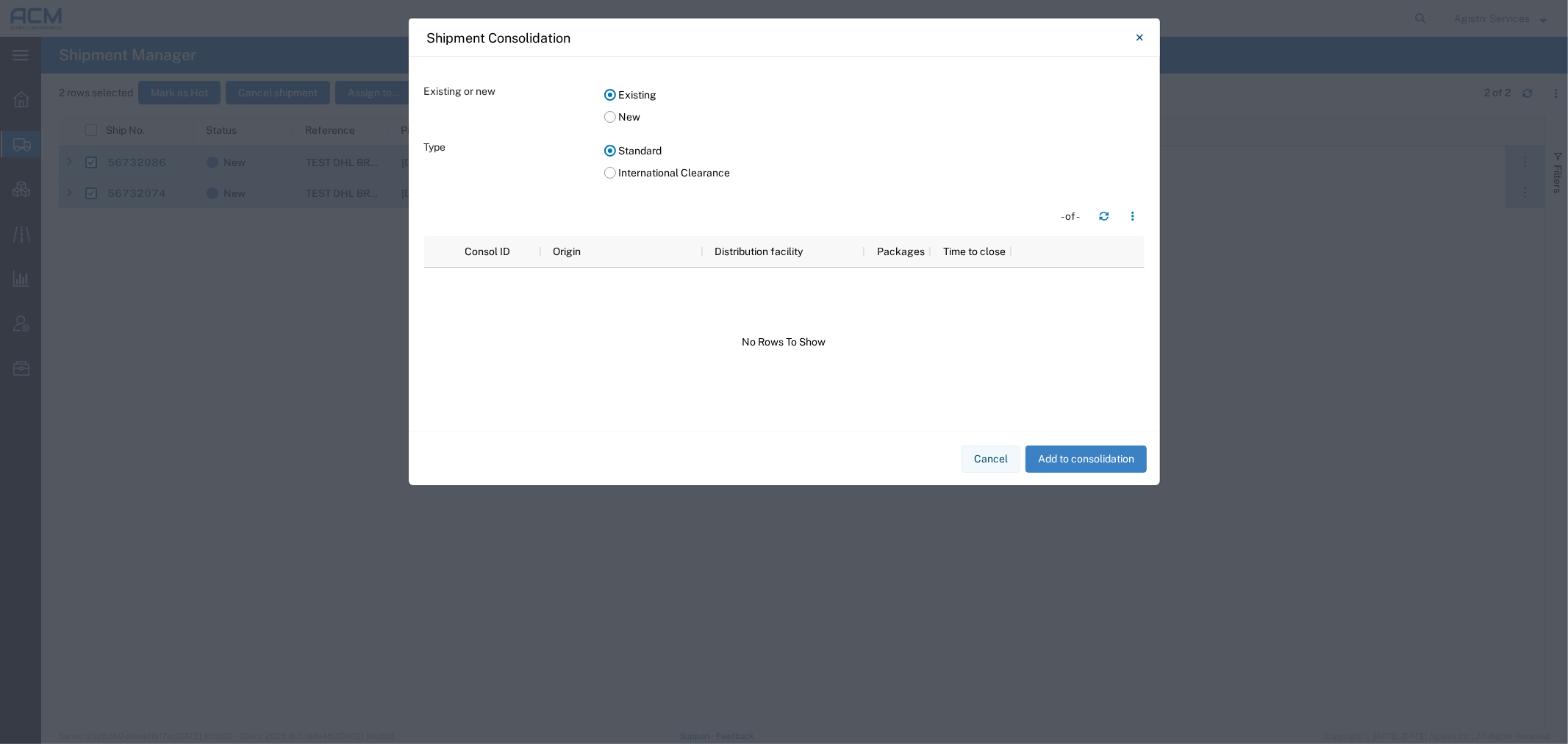
click at [608, 111] on label "New" at bounding box center [875, 116] width 541 height 22
click at [0, 0] on input "New" at bounding box center [0, 0] width 0 height 0
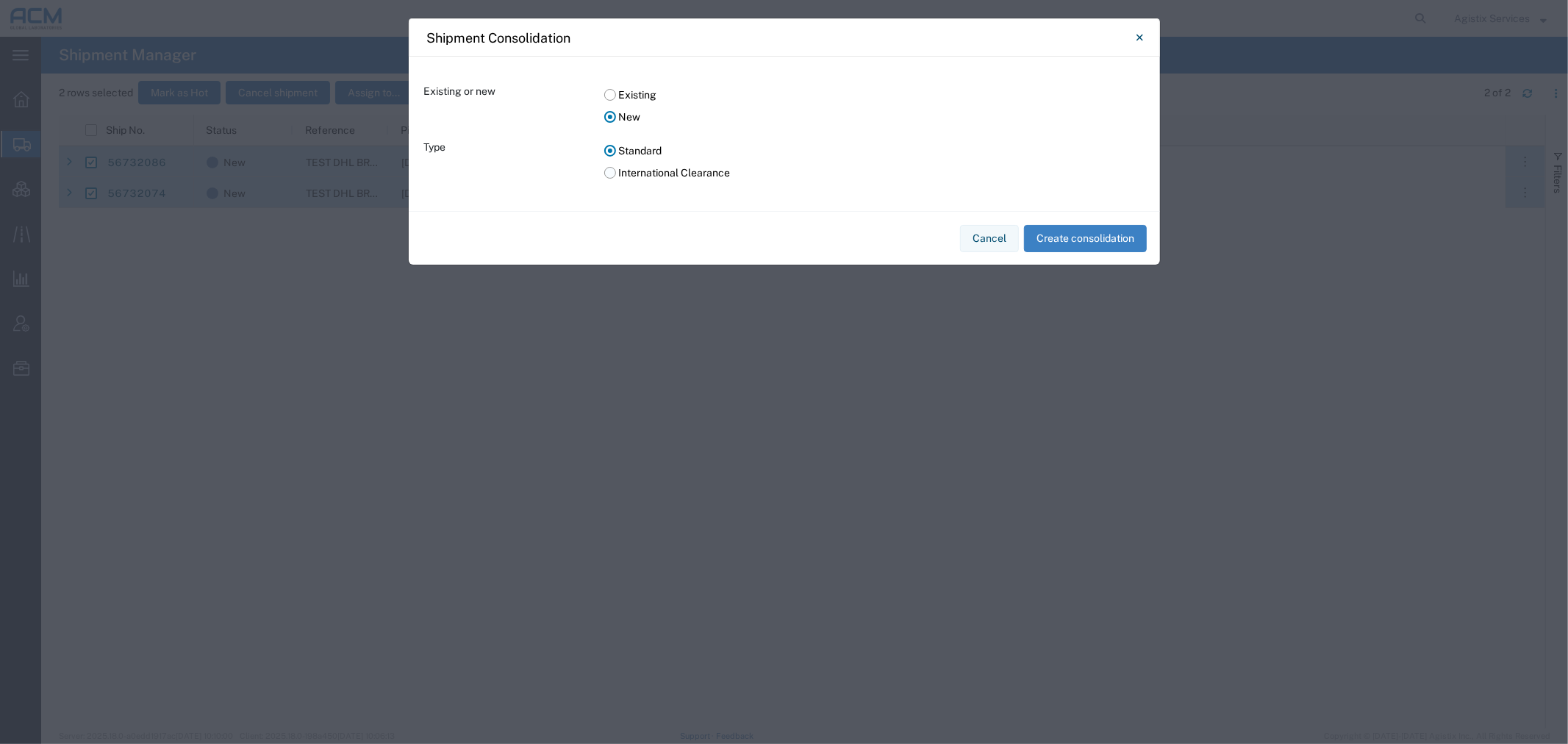
click at [622, 179] on label "International Clearance" at bounding box center [875, 172] width 541 height 22
click at [0, 0] on input "International Clearance" at bounding box center [0, 0] width 0 height 0
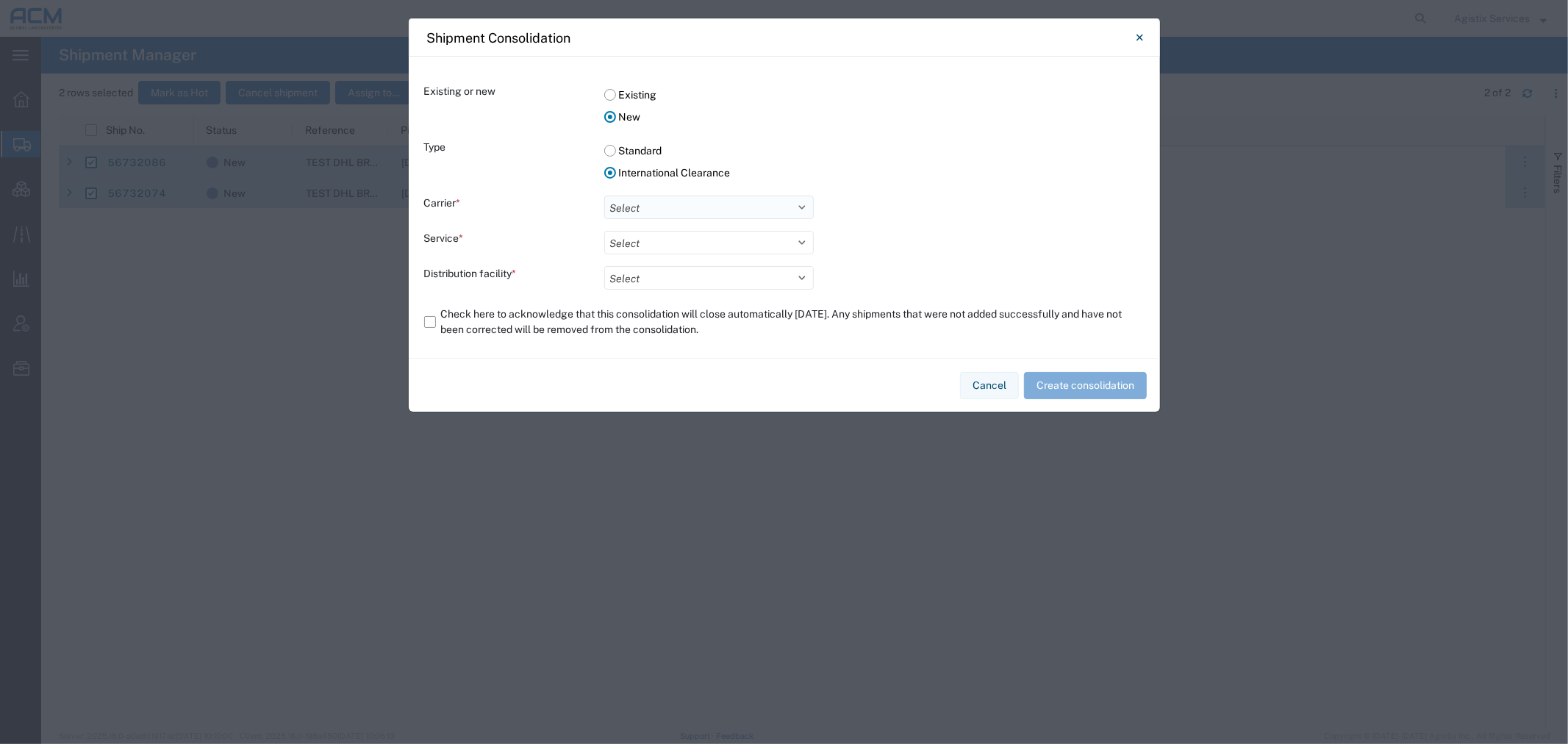
click at [641, 206] on select "Select DHL FedEx Express" at bounding box center [709, 207] width 210 height 23
select select "17"
click at [604, 195] on select "Select DHL FedEx Express" at bounding box center [709, 207] width 210 height 23
drag, startPoint x: 657, startPoint y: 245, endPoint x: 660, endPoint y: 253, distance: 8.5
click at [657, 245] on select "Select Break Bulk Express" at bounding box center [709, 242] width 210 height 23
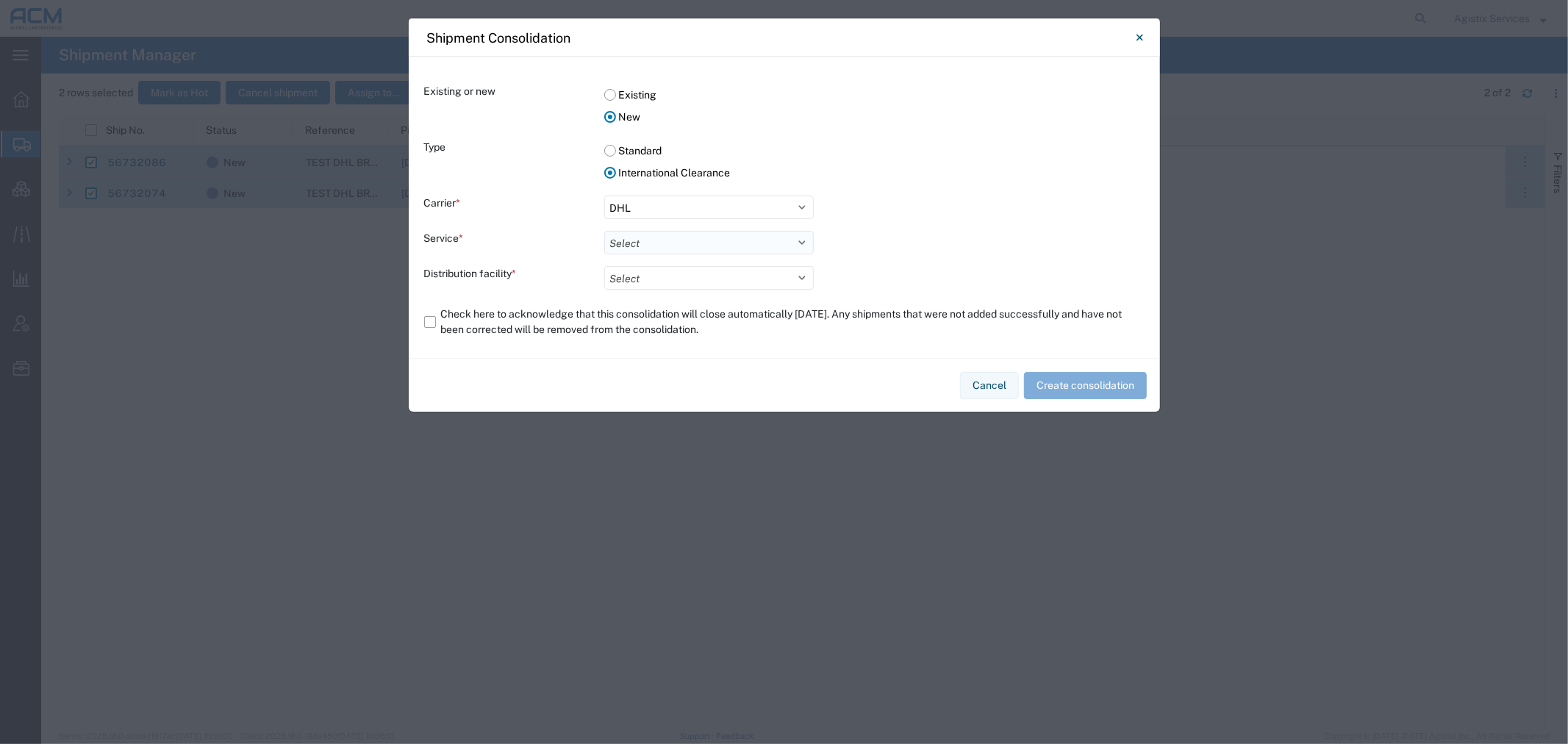
select select "10953"
click at [604, 231] on select "Select Break Bulk Express" at bounding box center [709, 242] width 210 height 23
drag, startPoint x: 670, startPoint y: 267, endPoint x: 671, endPoint y: 275, distance: 8.1
click at [670, 267] on select "Select ACM C/O DHL H&G BBX TEAM" at bounding box center [709, 278] width 210 height 23
select select "73251"
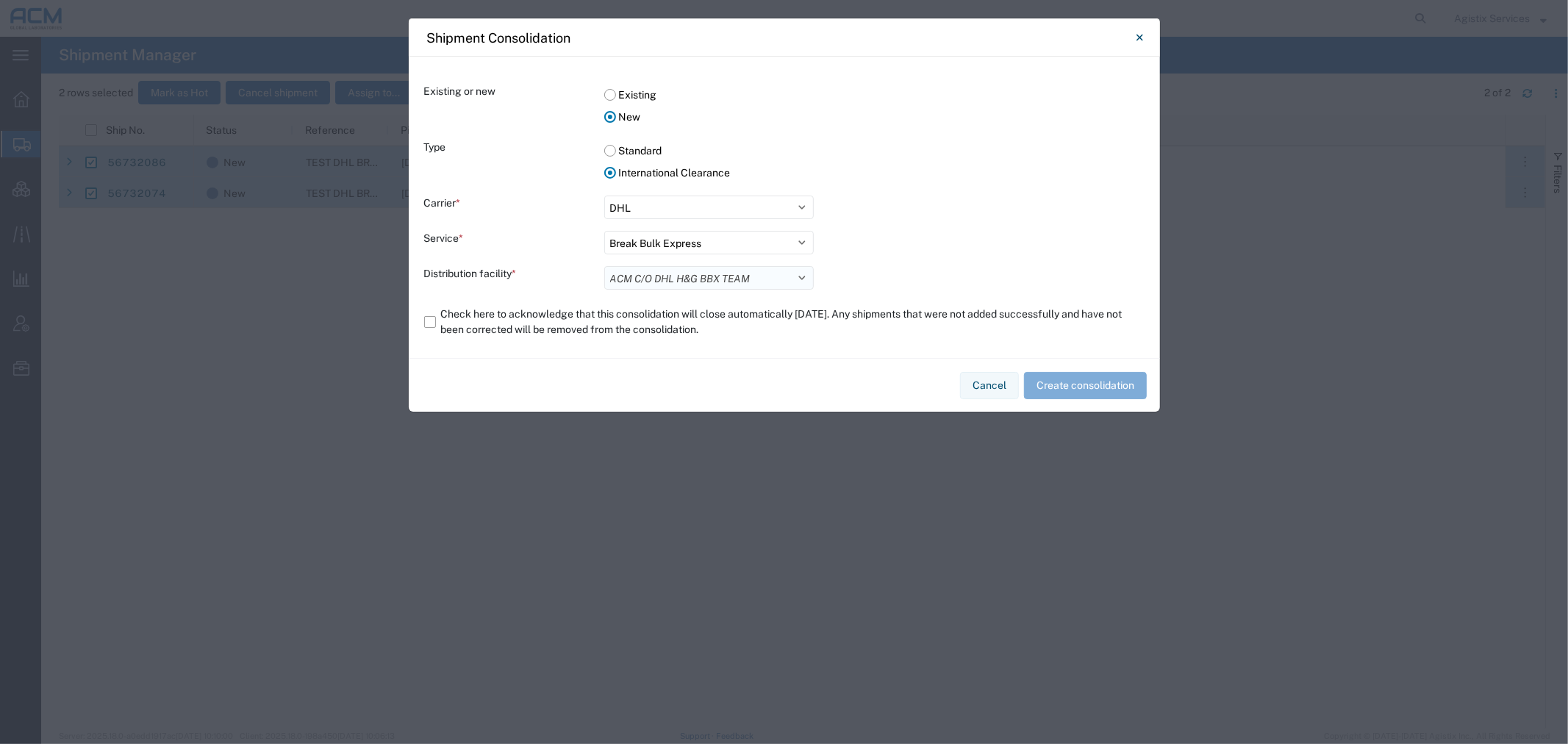
click at [604, 266] on select "Select ACM C/O DHL H&G BBX TEAM" at bounding box center [709, 278] width 210 height 23
drag, startPoint x: 499, startPoint y: 317, endPoint x: 516, endPoint y: 321, distance: 17.5
click at [498, 317] on label "Check here to acknowledge that this consolidation will close automatically in 5…" at bounding box center [784, 321] width 721 height 41
click at [0, 0] on input "Check here to acknowledge that this consolidation will close automatically in 5…" at bounding box center [0, 0] width 0 height 0
click at [1077, 388] on button "Create consolidation" at bounding box center [1085, 386] width 123 height 27
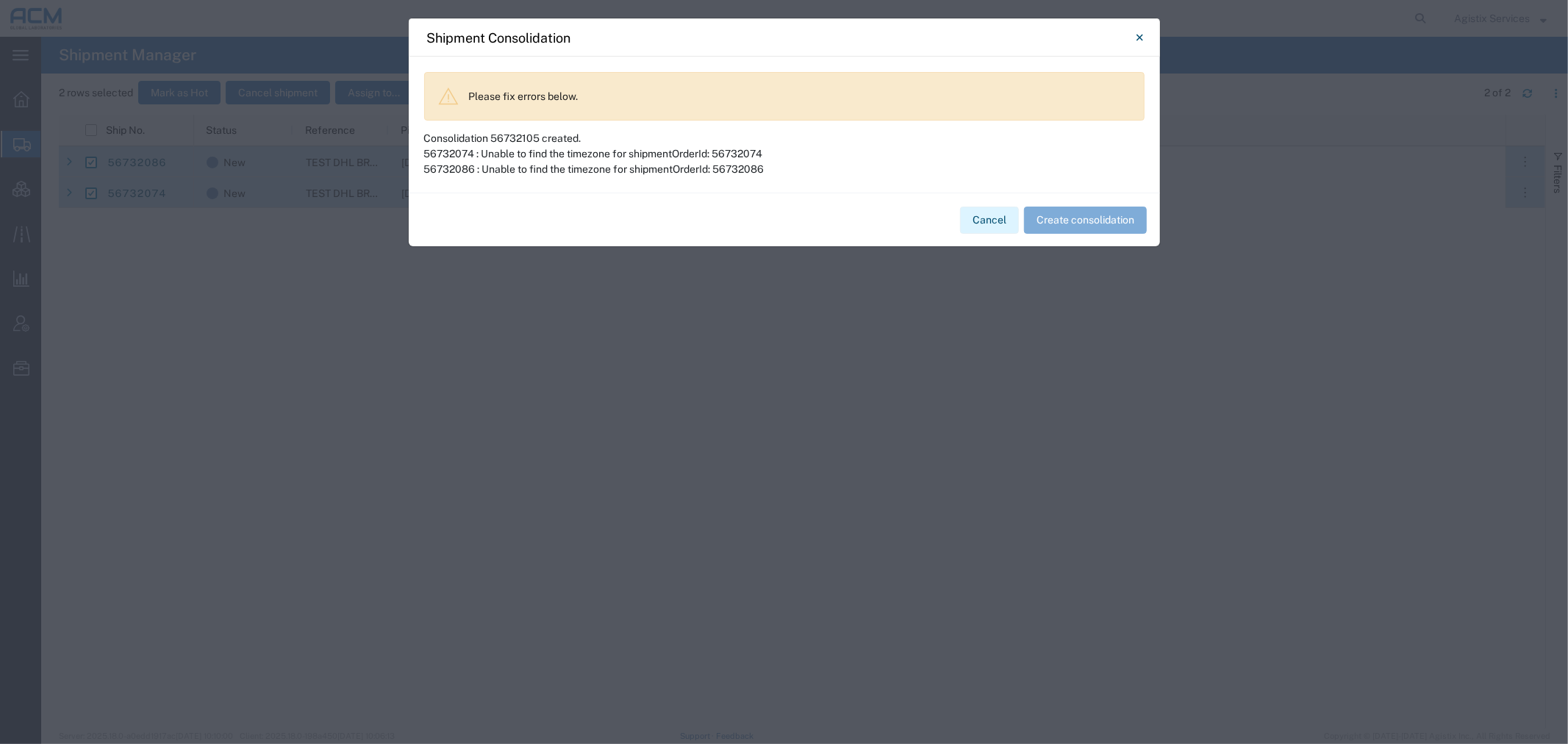
click at [984, 222] on button "Cancel" at bounding box center [989, 220] width 59 height 27
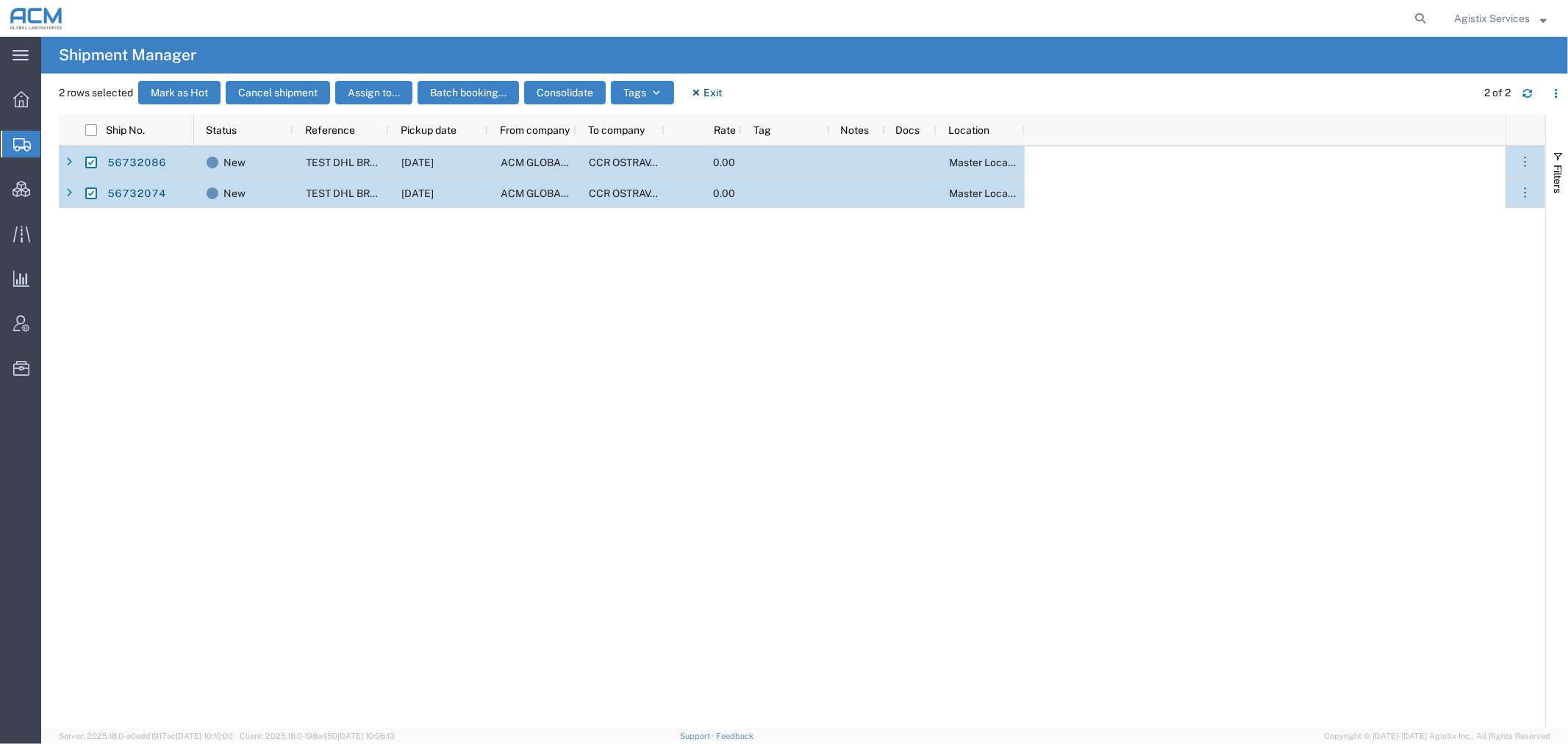
click at [24, 144] on icon at bounding box center [22, 144] width 18 height 13
click at [0, 0] on span "Shipment Manager" at bounding box center [0, 0] width 0 height 0
click at [17, 199] on div at bounding box center [21, 189] width 41 height 29
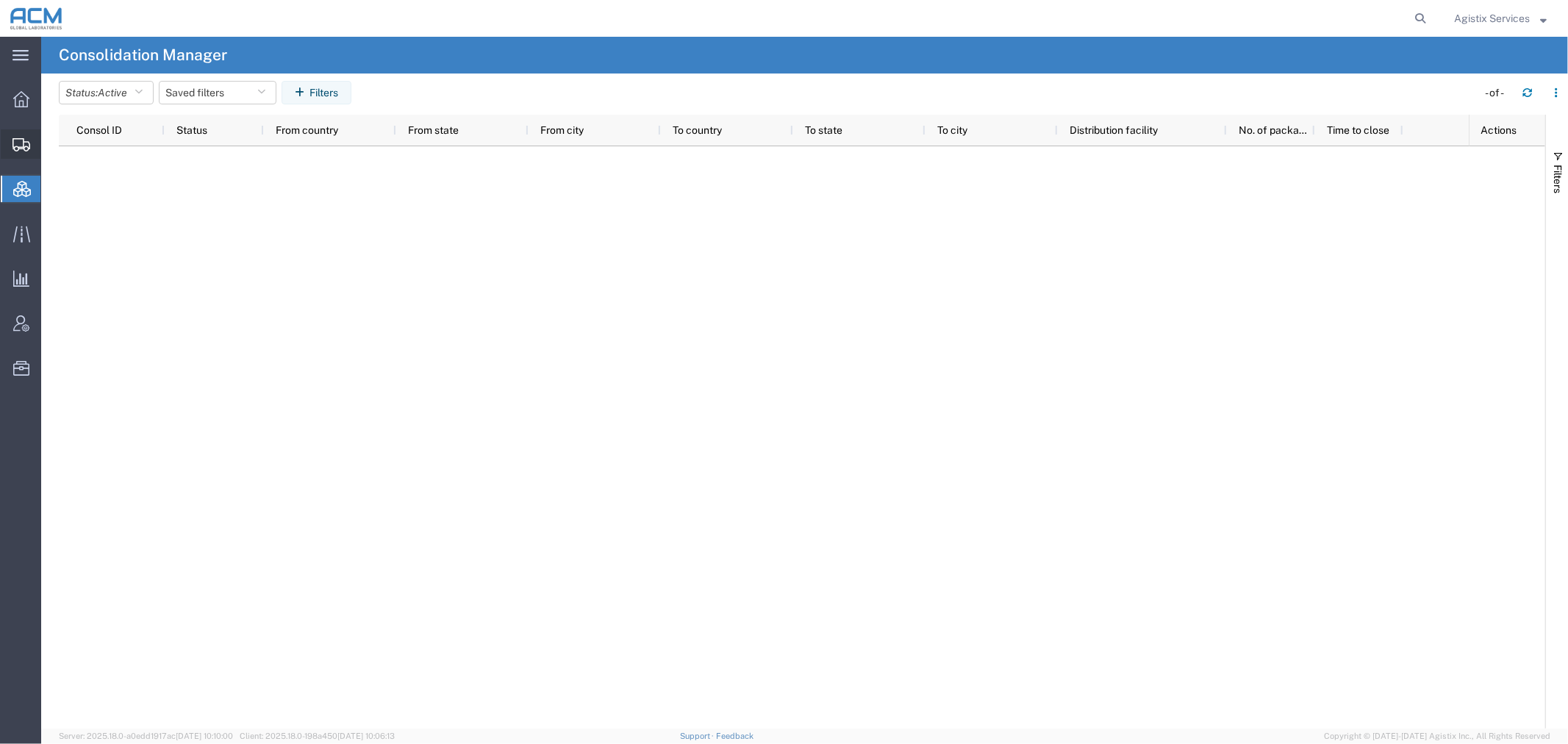
click at [0, 0] on span "Shipment Manager" at bounding box center [0, 0] width 0 height 0
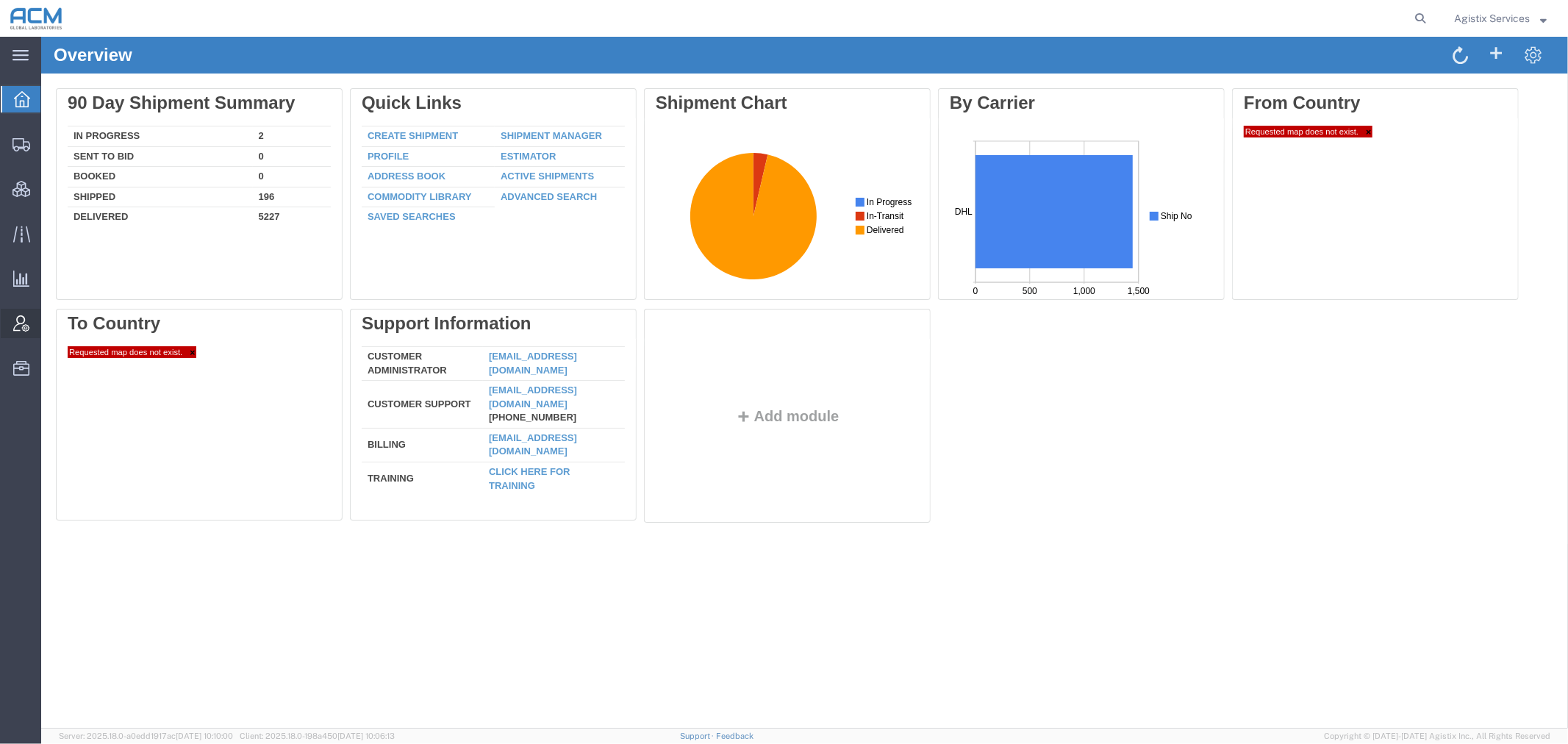
click at [51, 326] on span "Account Admin" at bounding box center [45, 324] width 10 height 29
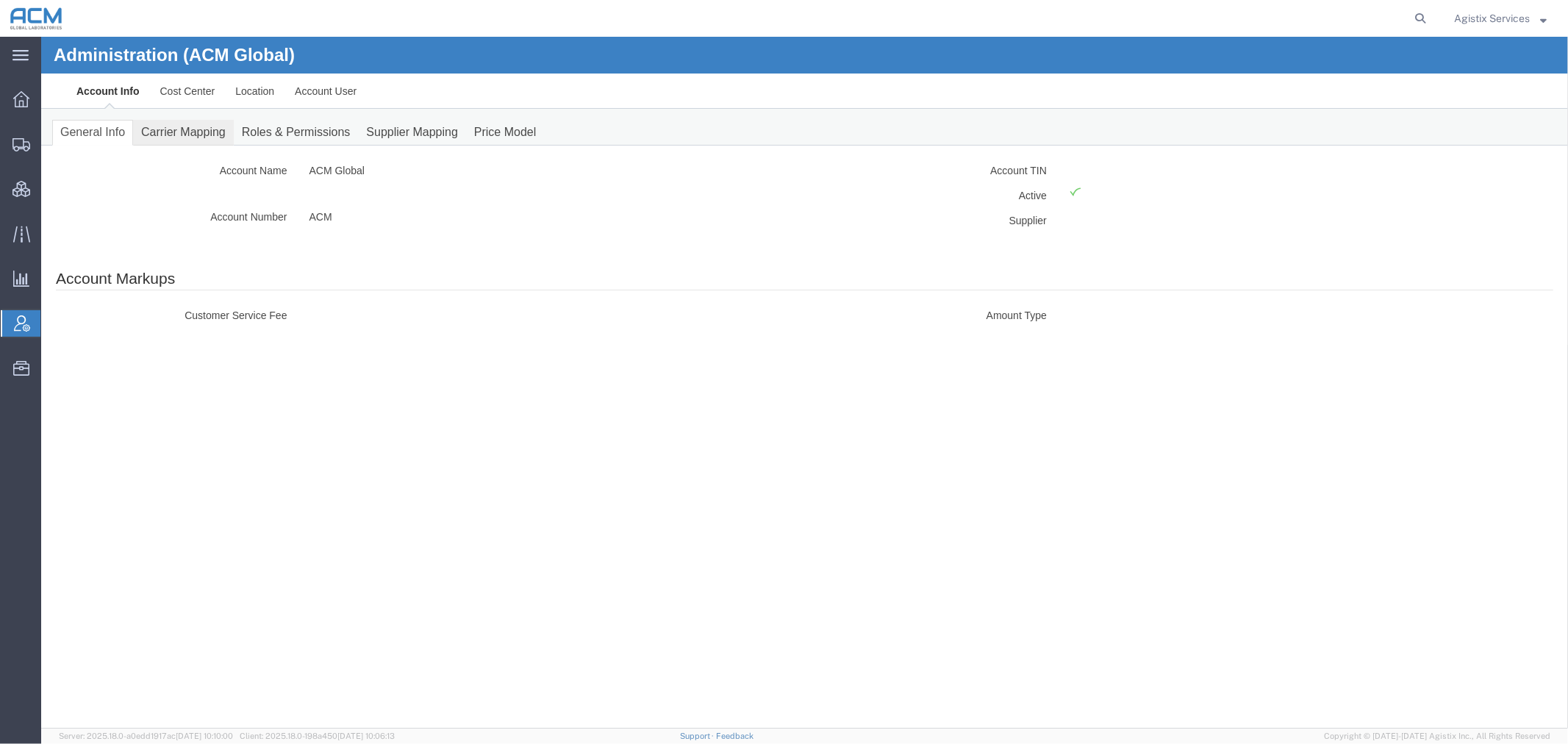
click at [201, 128] on link "Carrier Mapping" at bounding box center [182, 132] width 101 height 26
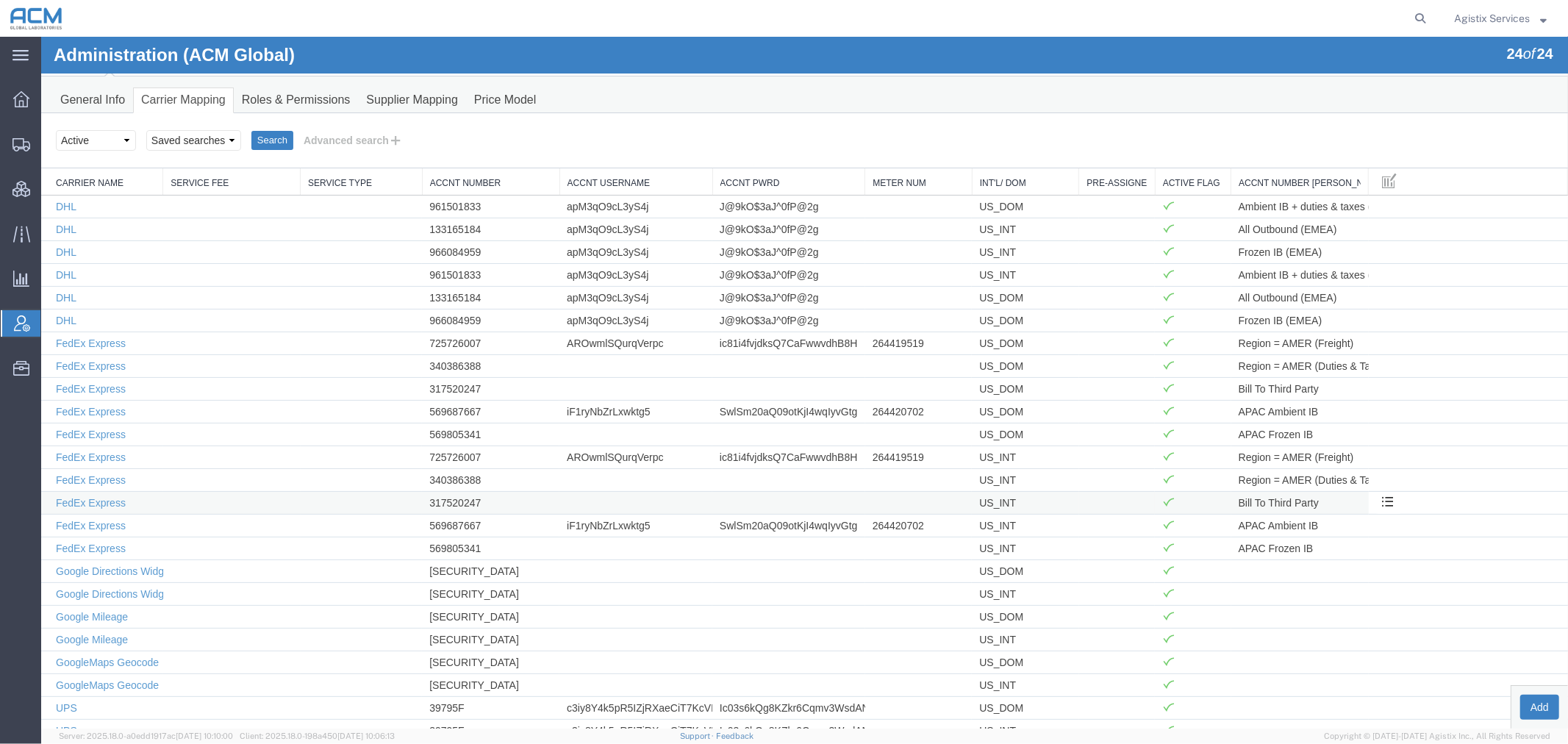
scroll to position [62, 0]
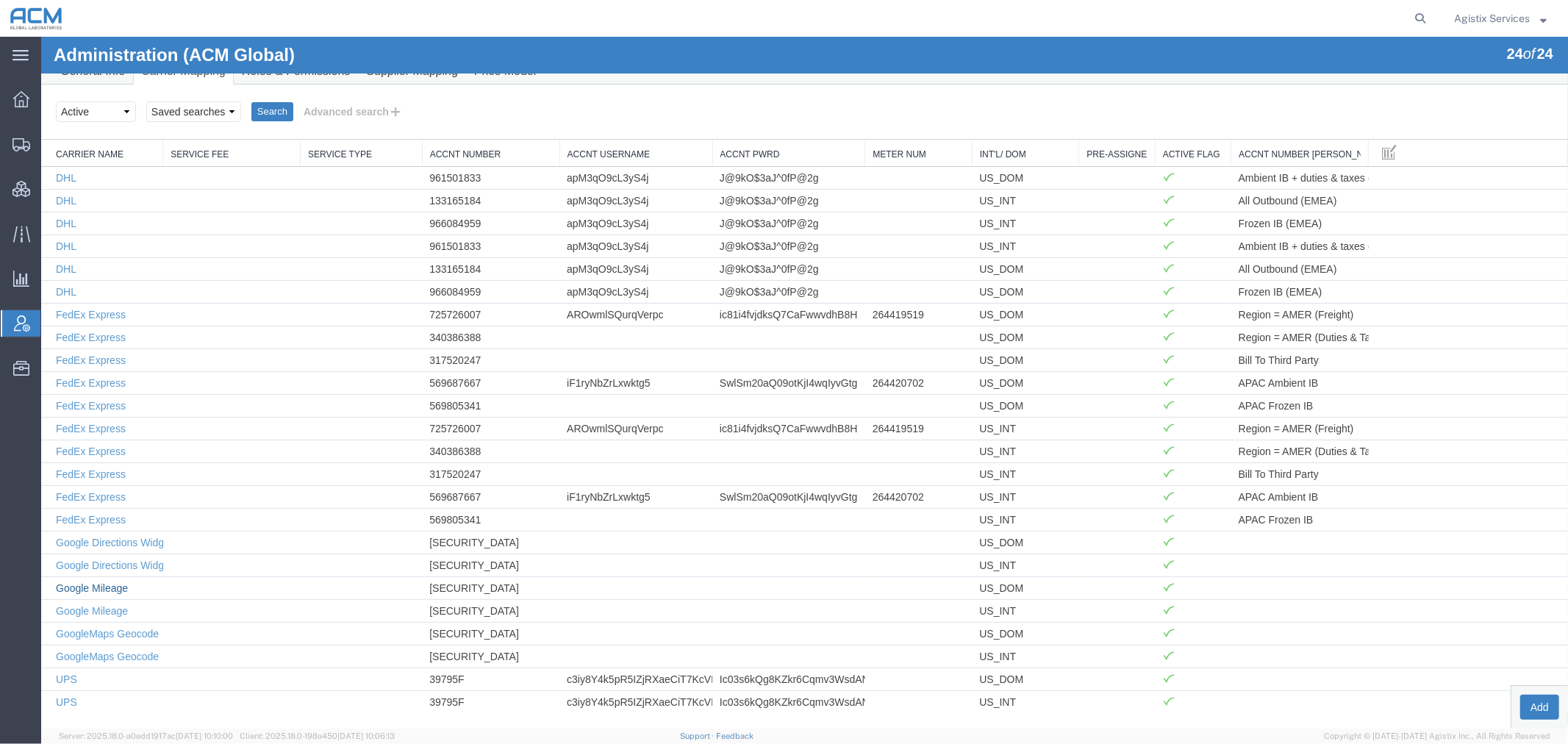
click at [111, 586] on link "Google Mileage" at bounding box center [90, 587] width 72 height 12
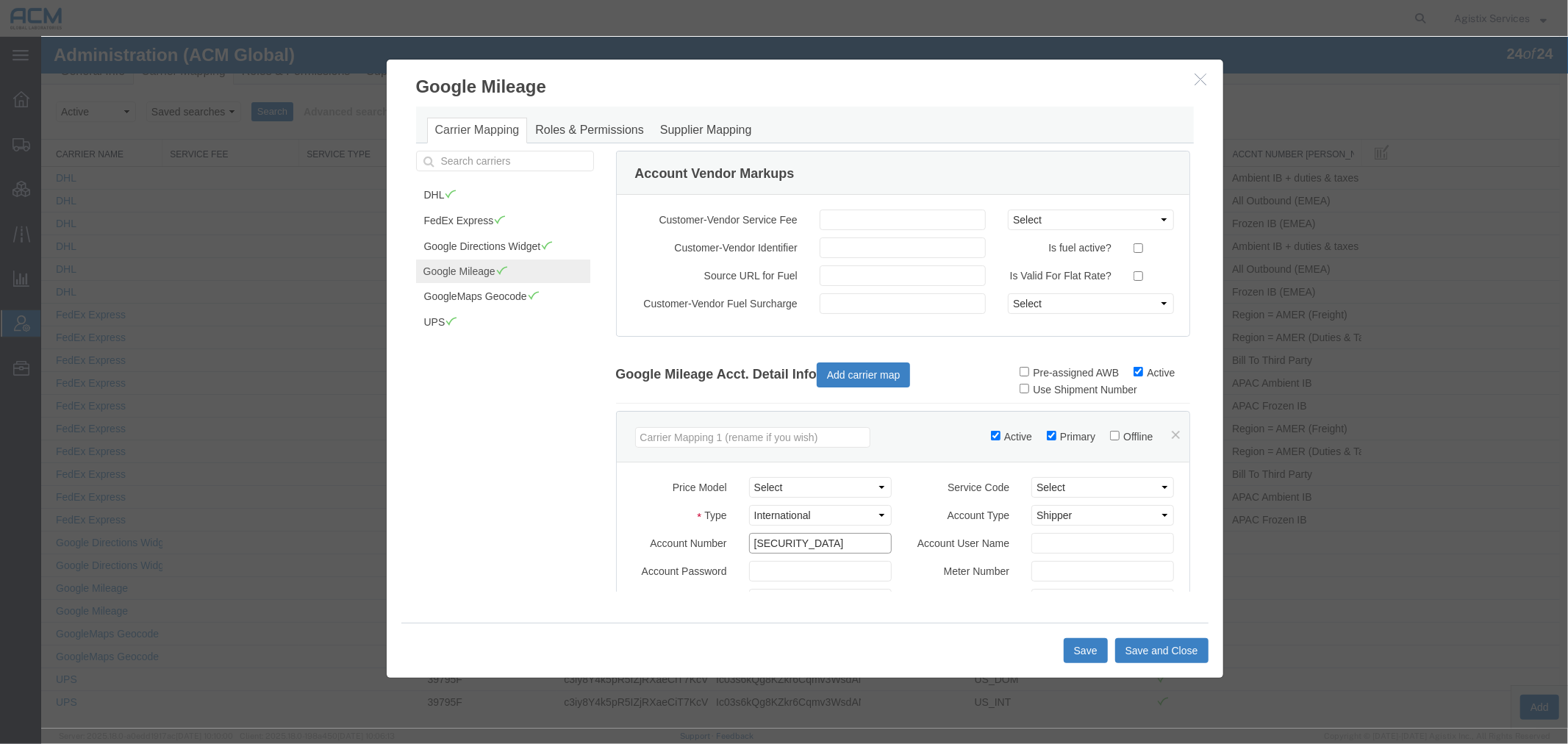
click at [797, 549] on input "[SECURITY_DATA]" at bounding box center [819, 543] width 143 height 21
drag, startPoint x: 797, startPoint y: 549, endPoint x: 951, endPoint y: 550, distance: 154.0
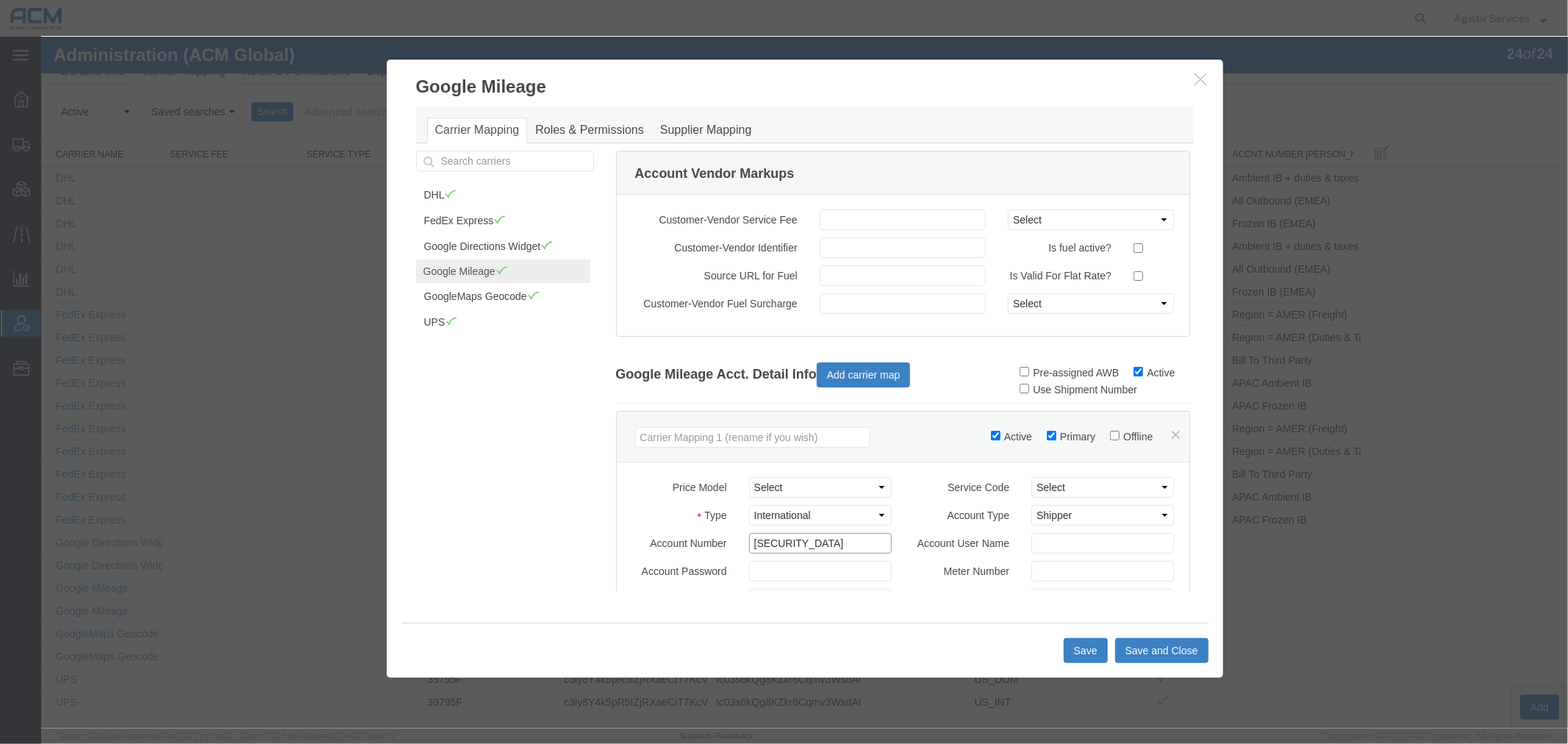
click at [951, 550] on div "Account Number AIzaSyCJyKKOd0L6zmuCYLg1qMJlHVrjmXpBG3E Account User Name" at bounding box center [902, 546] width 566 height 28
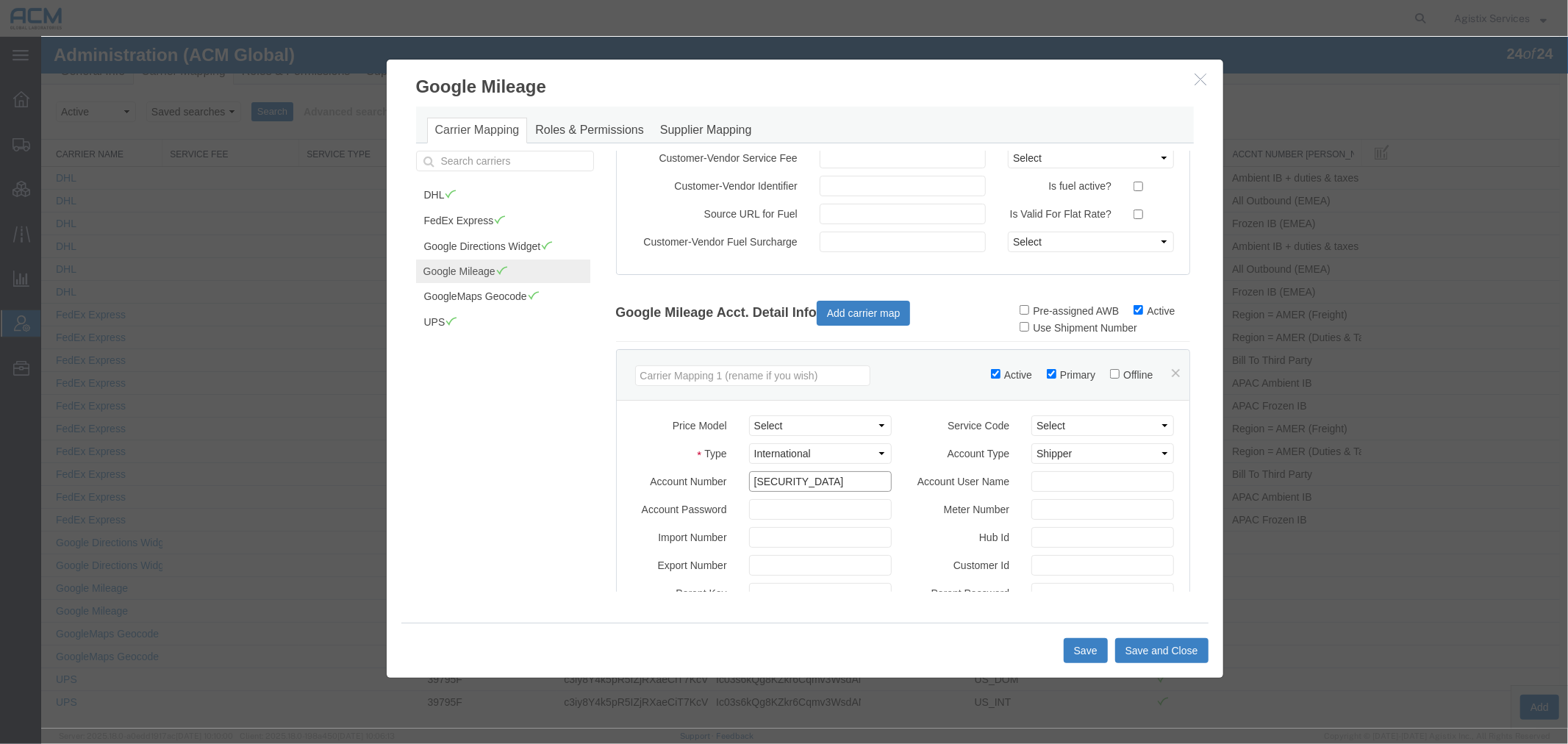
scroll to position [326, 0]
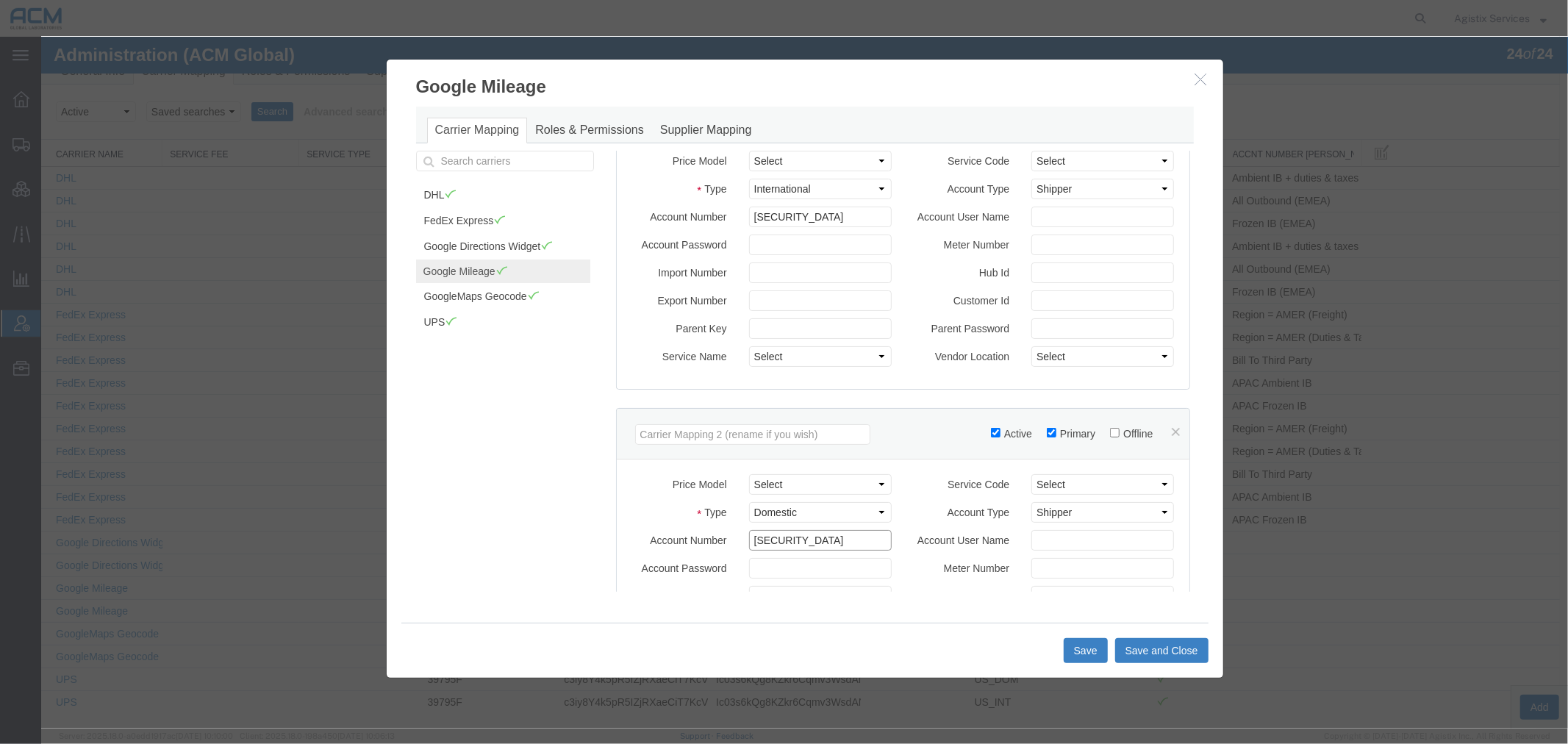
click at [808, 550] on input "AIzaSyCJyKKOd0L6zmuCYLg1qMJlHVrjmXpBG3E" at bounding box center [819, 540] width 143 height 21
drag, startPoint x: 813, startPoint y: 554, endPoint x: 986, endPoint y: 554, distance: 173.0
click at [986, 554] on div "Account Number AIzaSyCJyKKOd0L6zmuCYLg1qMJlHVrjmXpBG3E Account User Name" at bounding box center [902, 543] width 566 height 28
click at [808, 550] on input "AIzaSyCJyKKOd0L6zmuCYLg1qMJlHVrjmXpBG3E" at bounding box center [819, 540] width 143 height 21
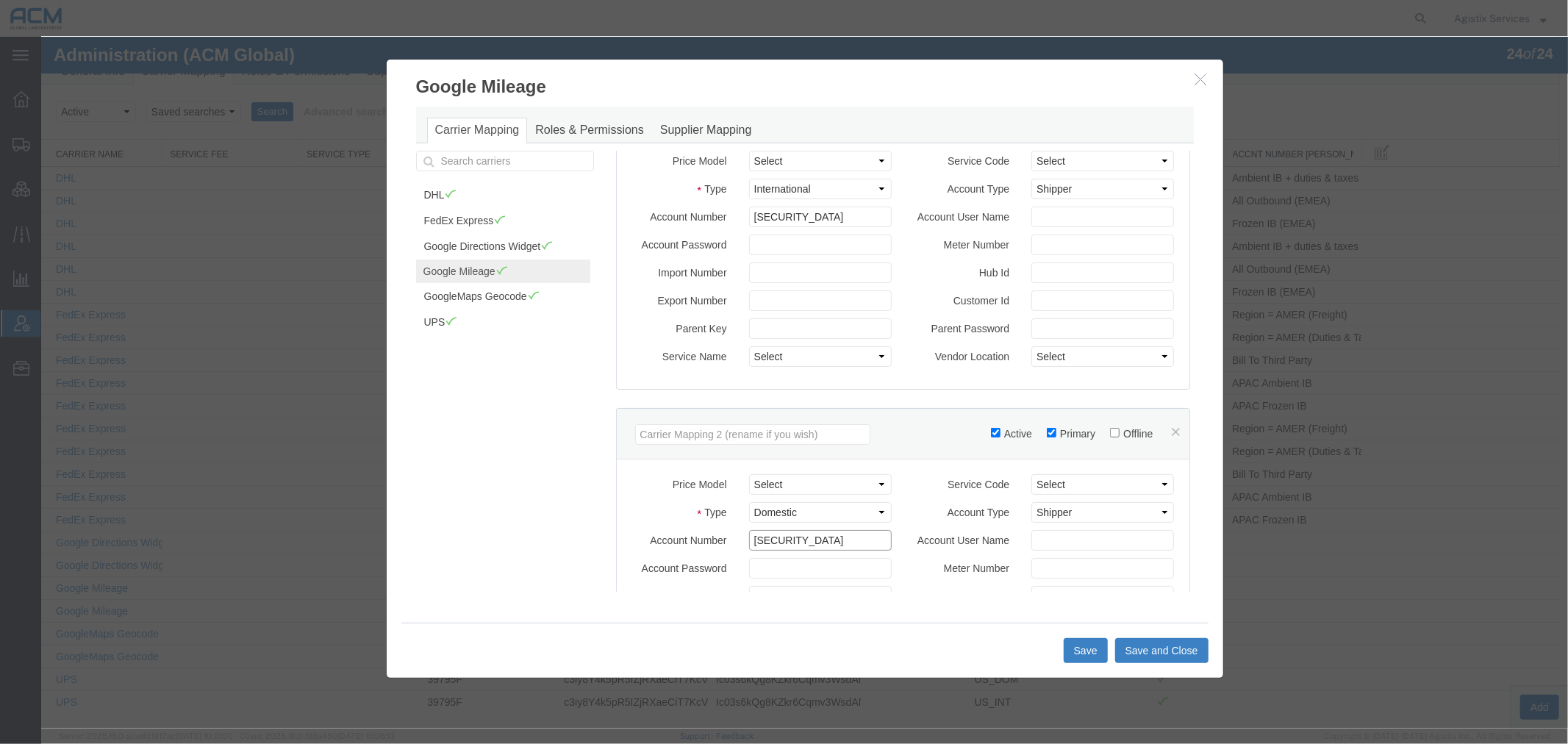
click at [808, 550] on input "AIzaSyCJyKKOd0L6zmuCYLg1qMJlHVrjmXpBG3E" at bounding box center [819, 540] width 143 height 21
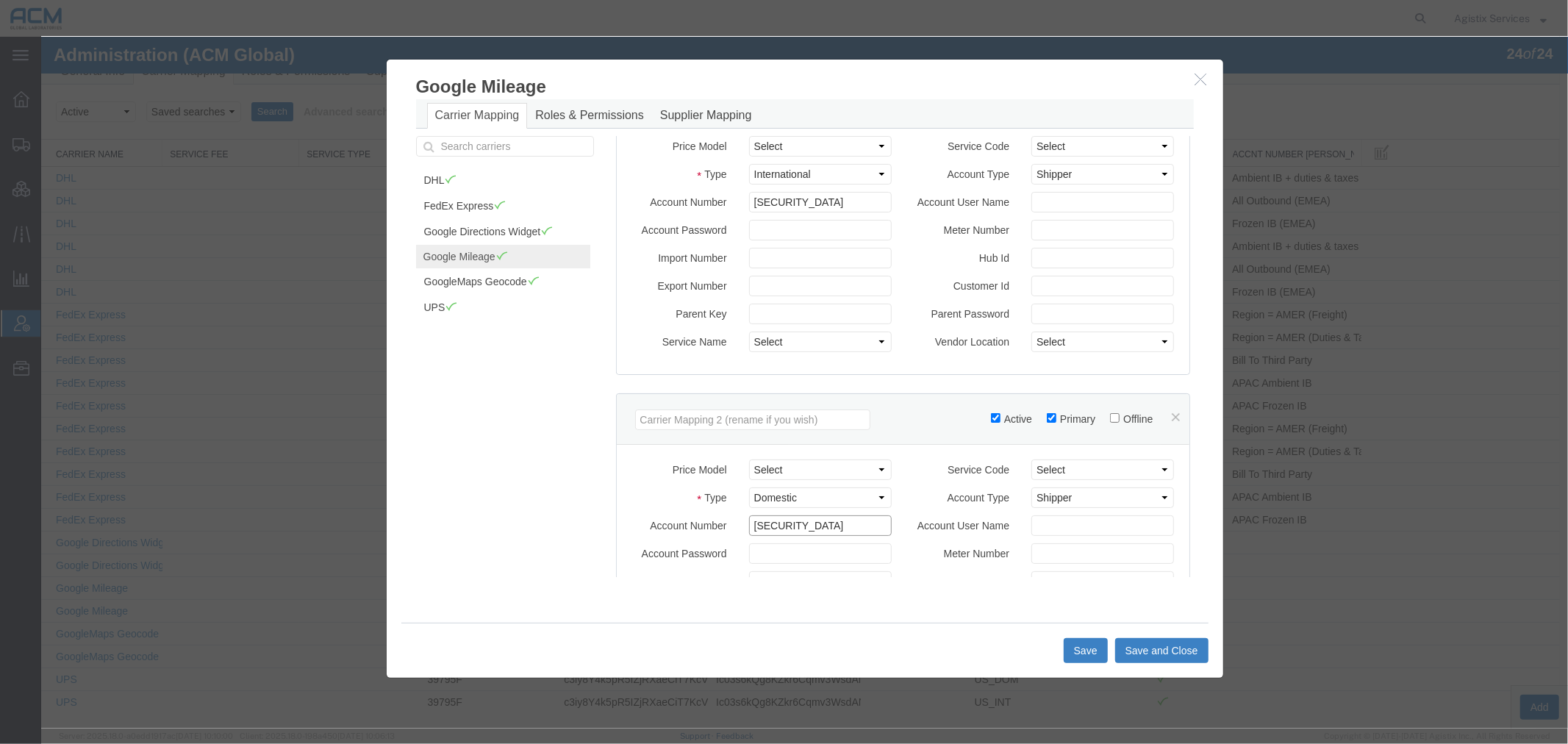
scroll to position [19, 0]
click at [1149, 654] on button "Save and Close" at bounding box center [1161, 650] width 94 height 25
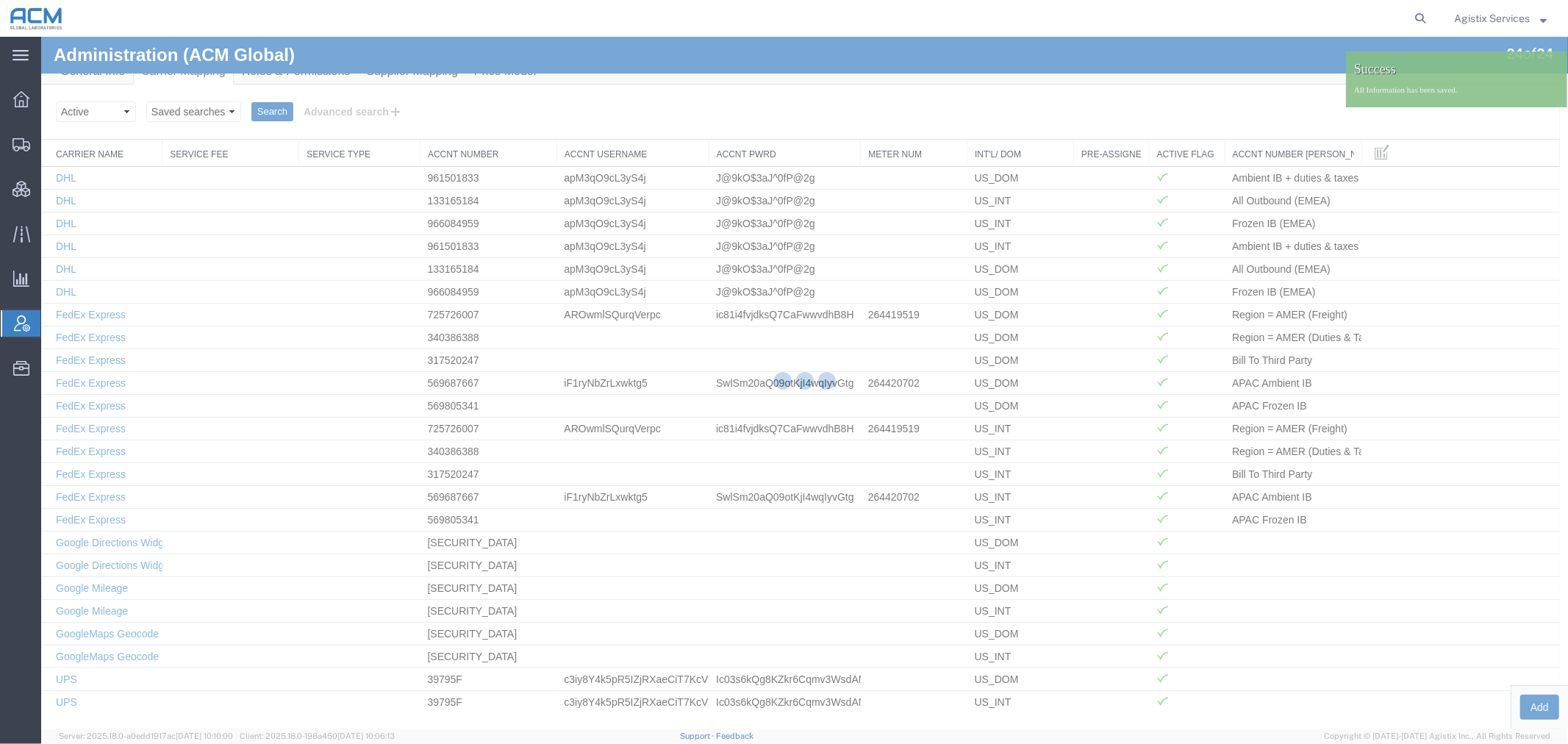
scroll to position [0, 0]
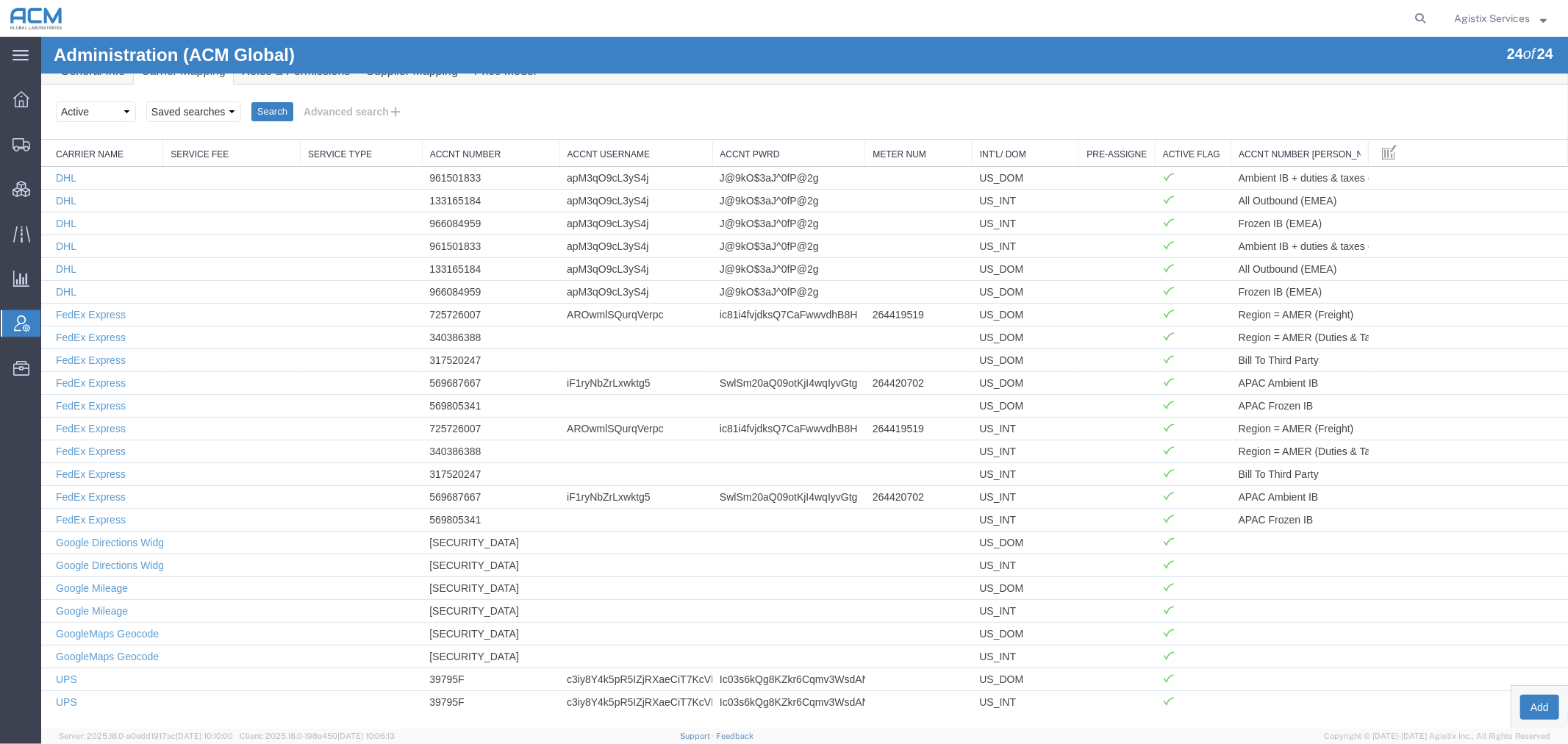
click at [559, 144] on th "Accnt Username" at bounding box center [634, 153] width 153 height 27
click at [421, 147] on th "Accnt Number" at bounding box center [490, 153] width 137 height 27
drag, startPoint x: 420, startPoint y: 148, endPoint x: 342, endPoint y: 148, distance: 78.0
click at [342, 148] on tr "Carrier Name Service Fee Service Type Accnt Number Accnt Username Accnt Pwrd Me…" at bounding box center [804, 153] width 1527 height 27
click at [394, 153] on link "Service Type" at bounding box center [361, 153] width 107 height 12
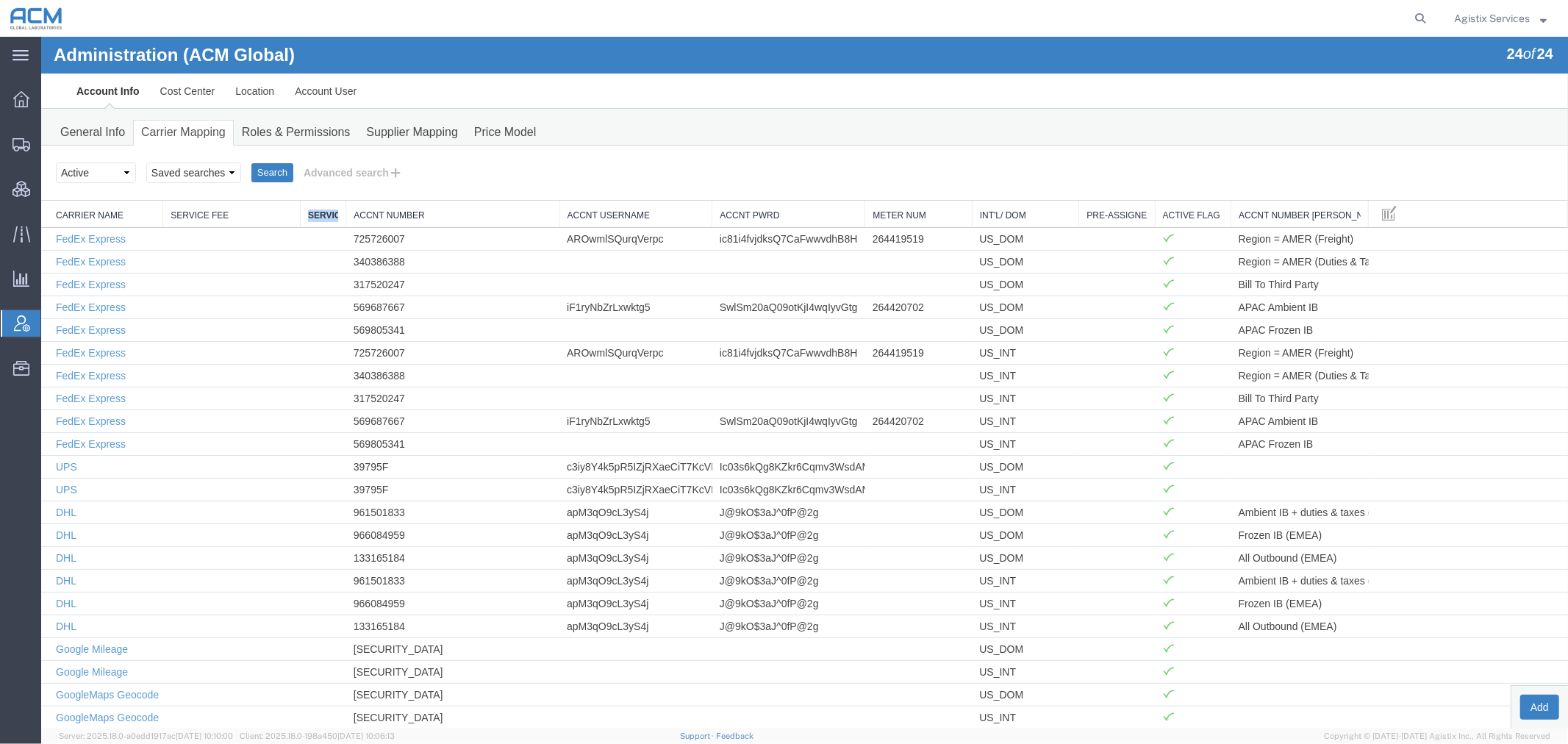
drag, startPoint x: 420, startPoint y: 211, endPoint x: 327, endPoint y: 206, distance: 93.1
click at [291, 212] on div "Carrier Name Service Fee Service Type Accnt Number Accnt Username Accnt Pwrd Me…" at bounding box center [804, 487] width 1527 height 574
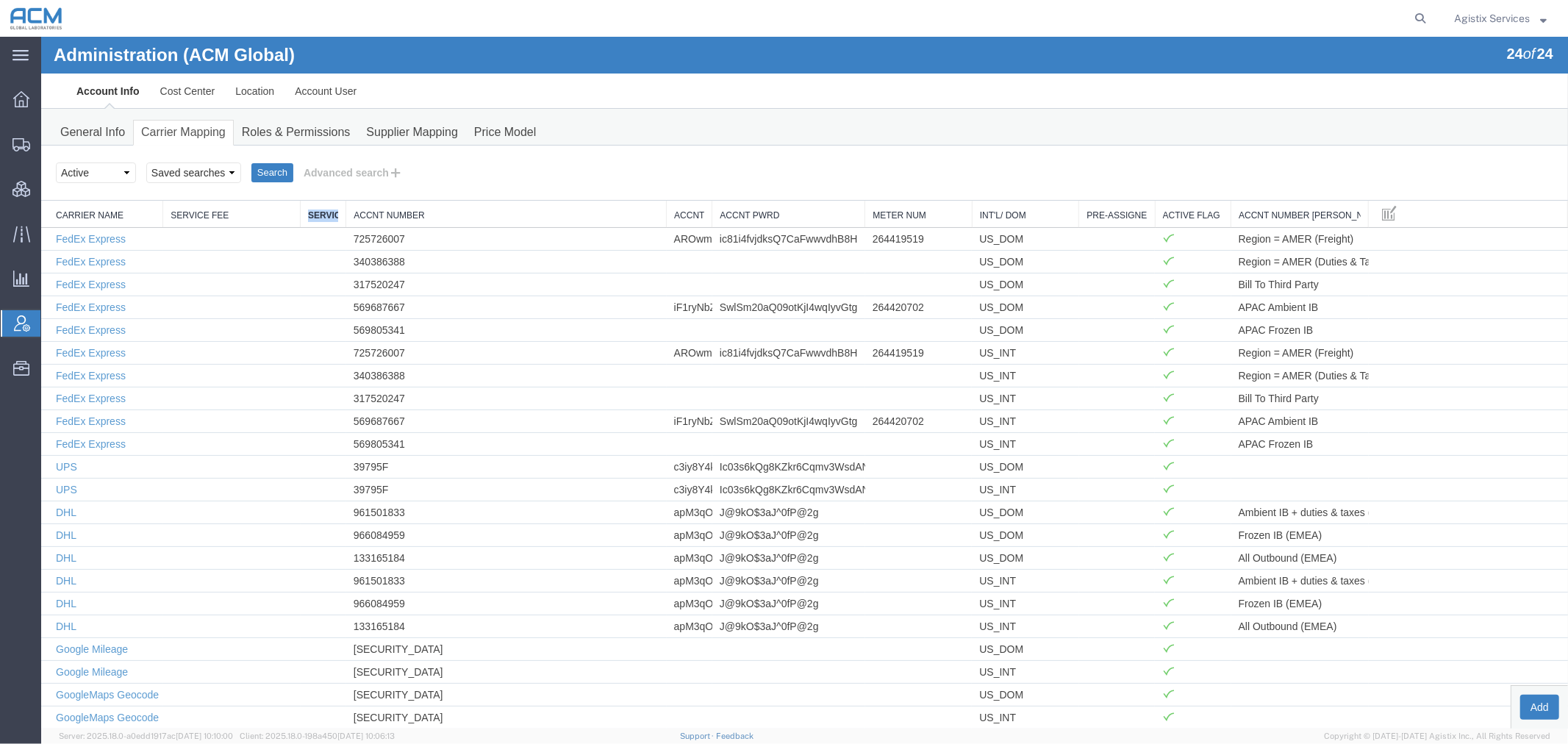
drag, startPoint x: 555, startPoint y: 214, endPoint x: 716, endPoint y: 214, distance: 161.0
click at [716, 214] on div "Carrier Name Service Fee Service Type Accnt Number Accnt Username Accnt Pwrd Me…" at bounding box center [804, 487] width 1527 height 574
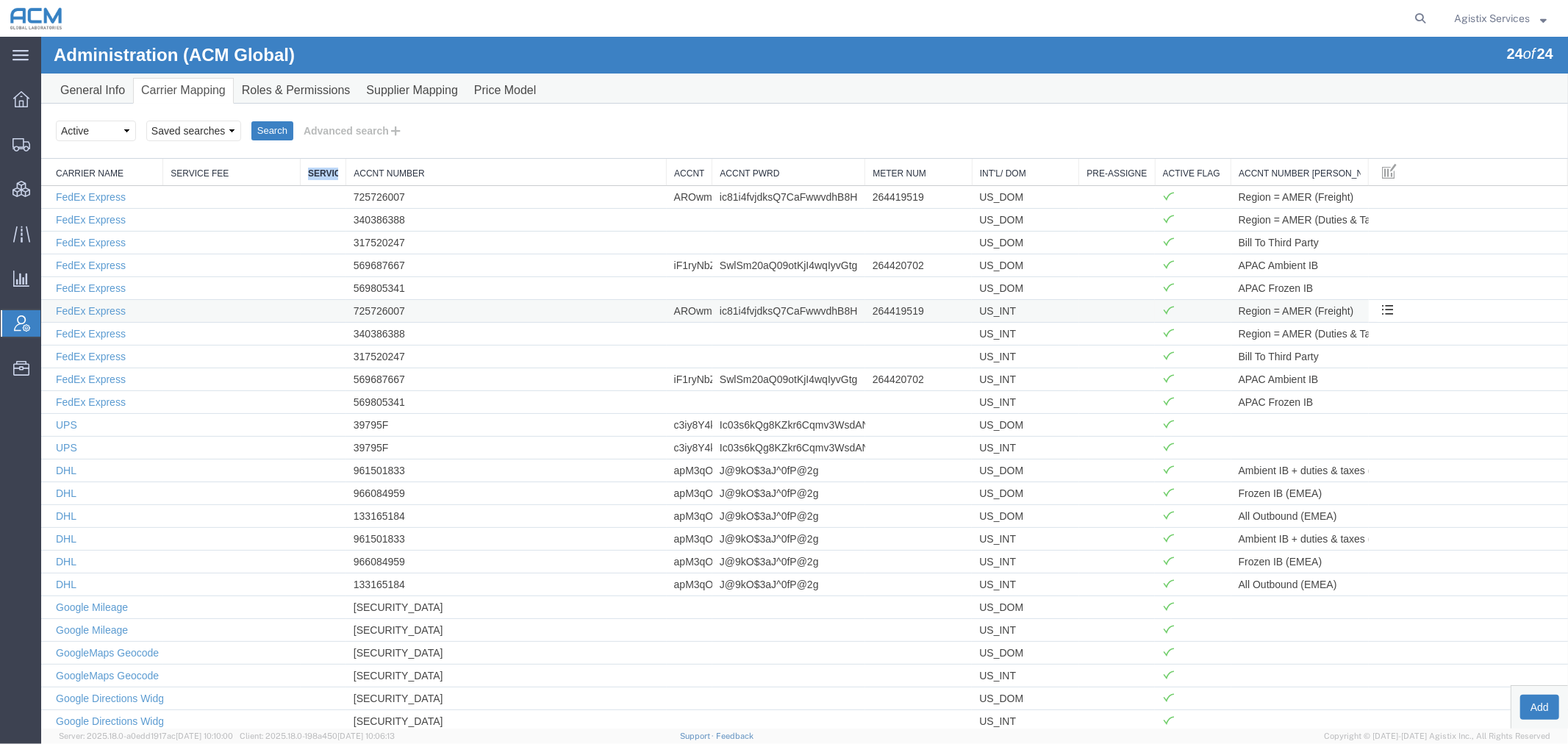
scroll to position [62, 0]
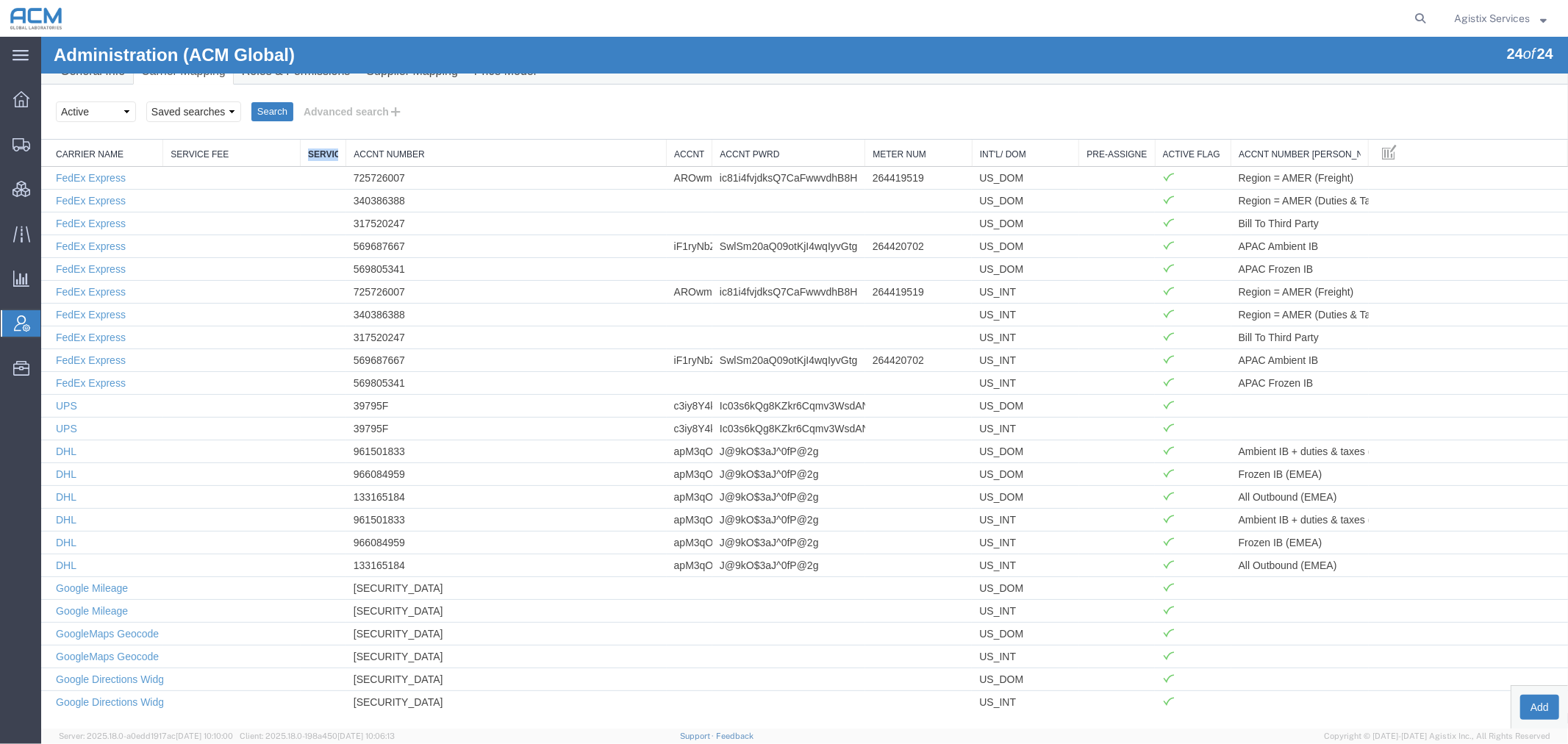
click at [91, 150] on link "Carrier Name" at bounding box center [104, 153] width 99 height 12
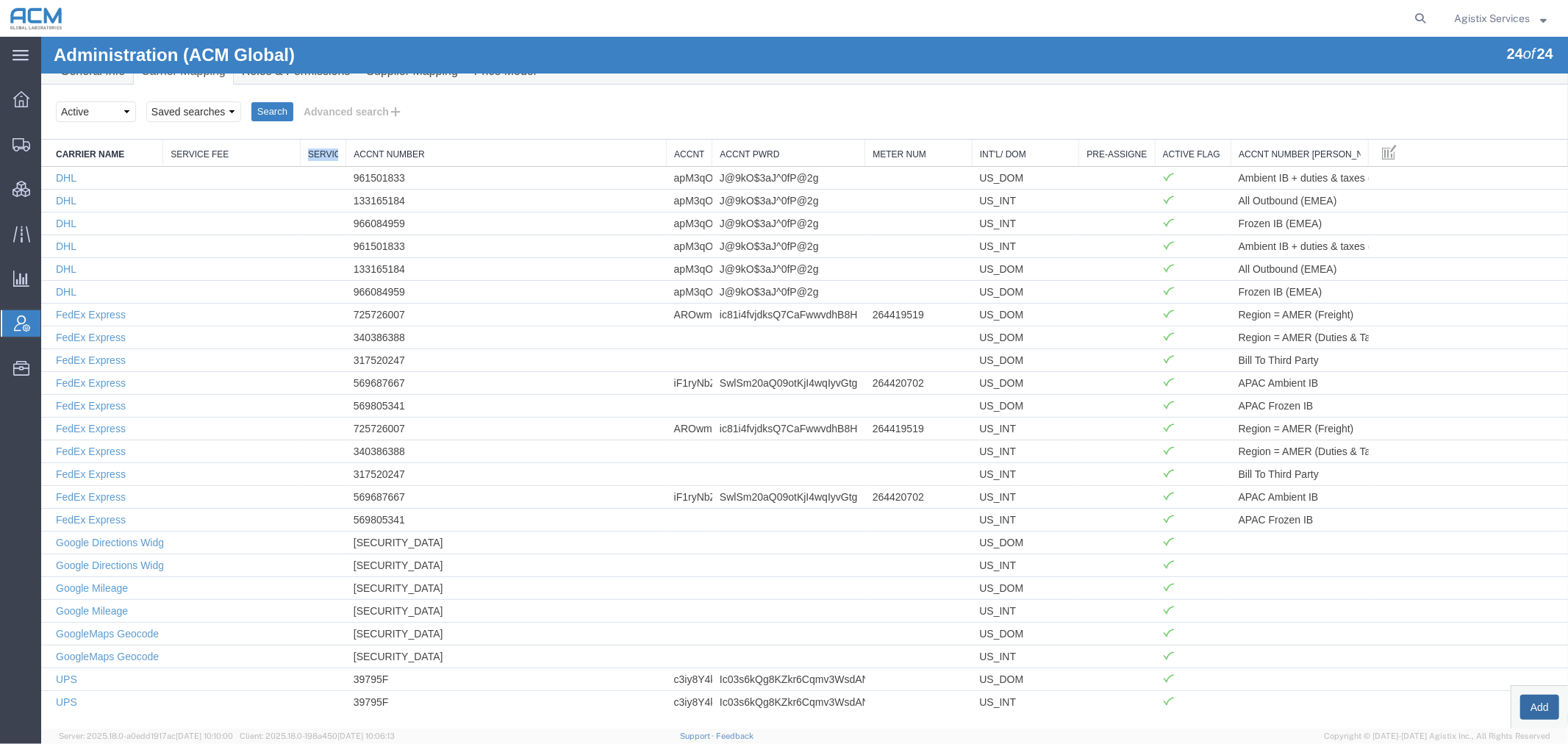
click at [1526, 709] on button "Add" at bounding box center [1539, 706] width 39 height 25
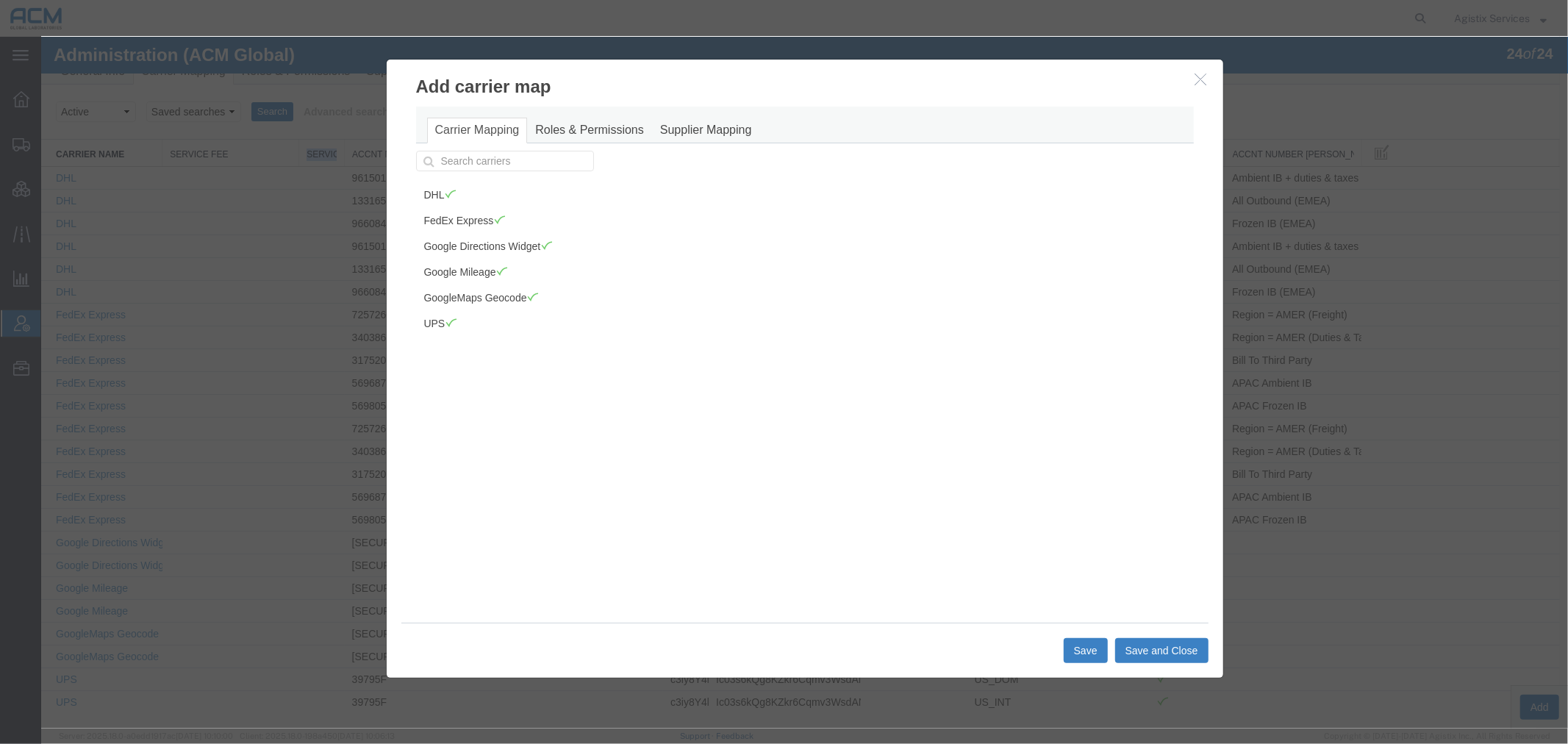
drag, startPoint x: 1196, startPoint y: 78, endPoint x: 1177, endPoint y: 84, distance: 19.9
click at [1196, 78] on icon "button" at bounding box center [1200, 77] width 12 height 12
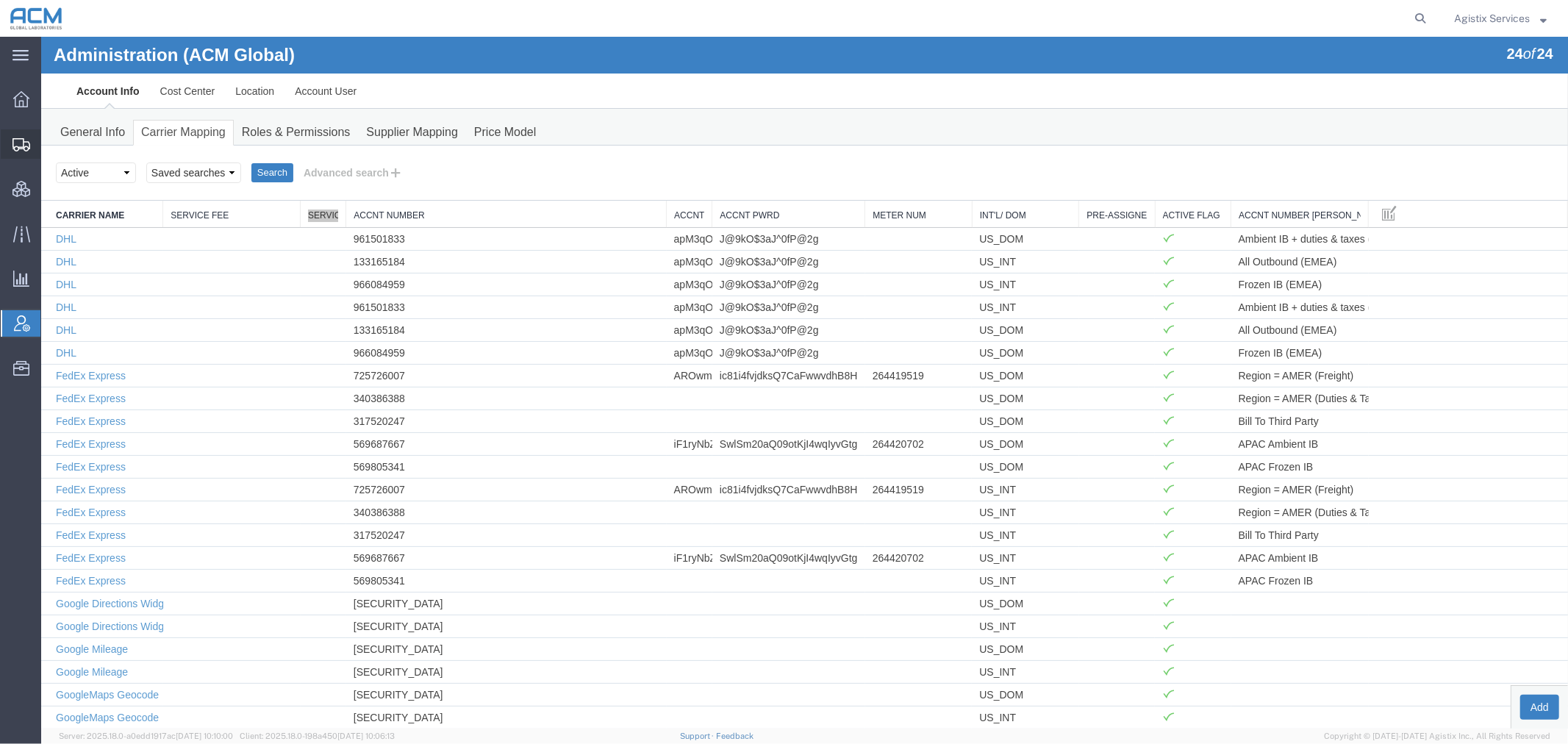
click at [0, 0] on span "Shipment Manager" at bounding box center [0, 0] width 0 height 0
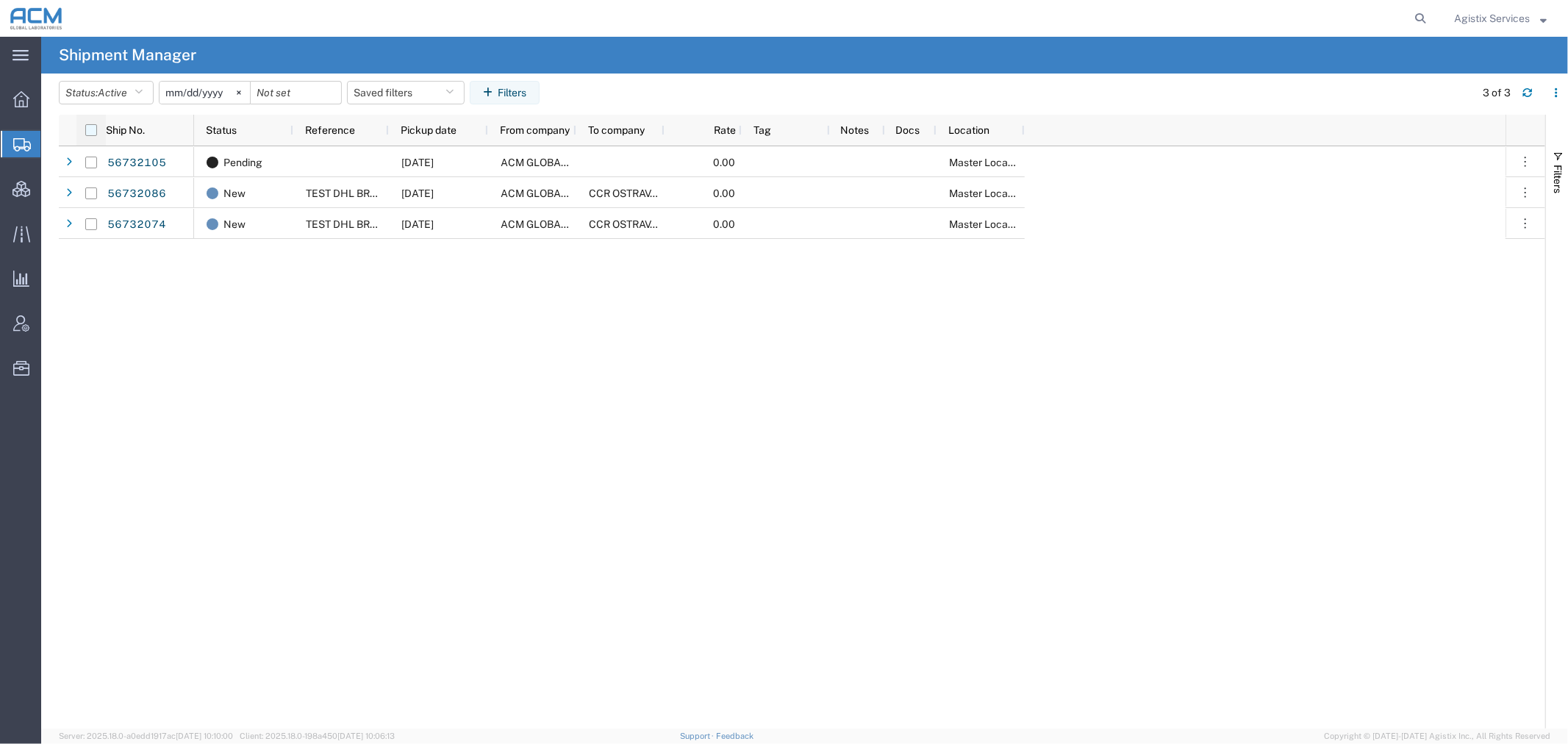
click at [93, 130] on input "checkbox" at bounding box center [91, 130] width 12 height 12
checkbox input "true"
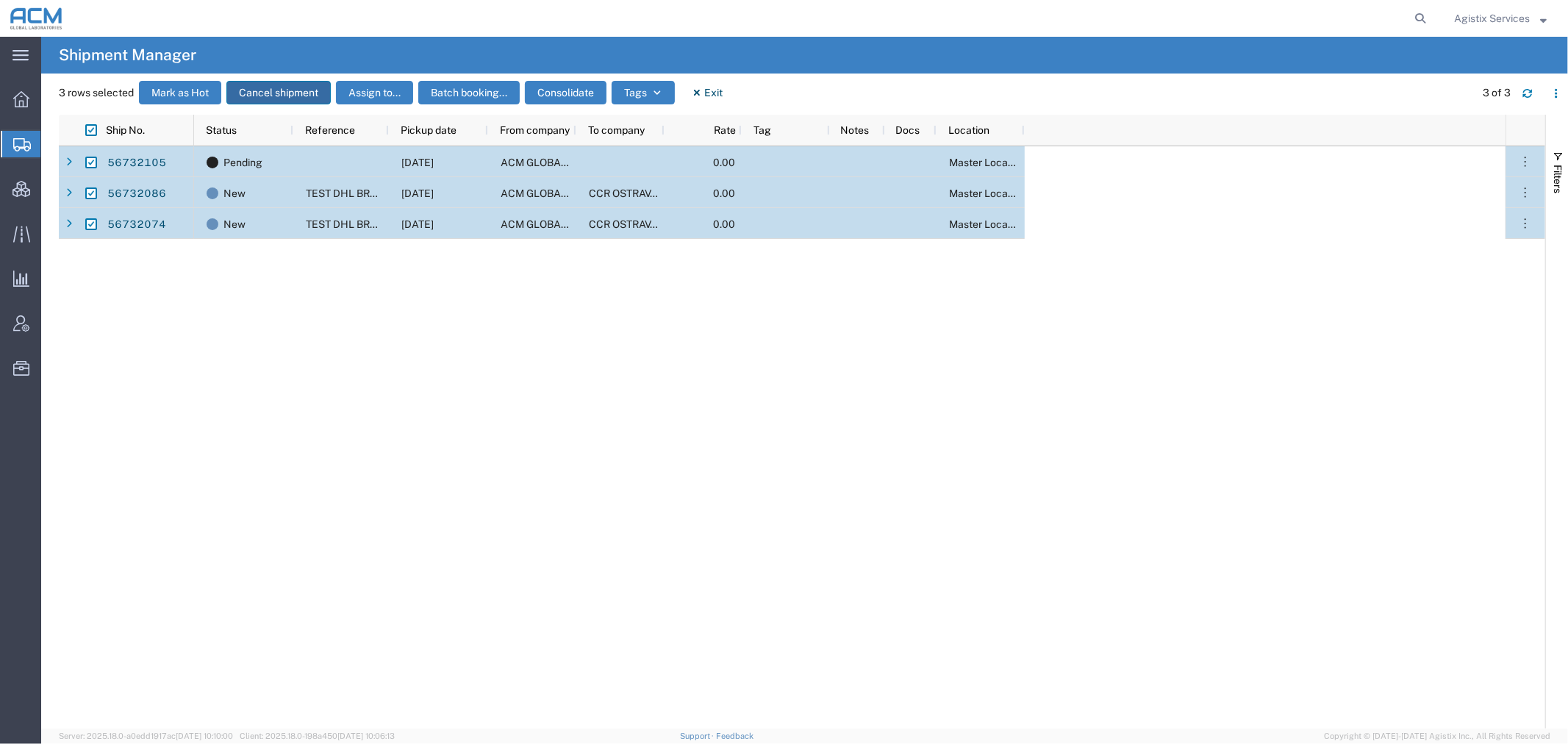
click at [296, 90] on button "Cancel shipment" at bounding box center [278, 92] width 104 height 23
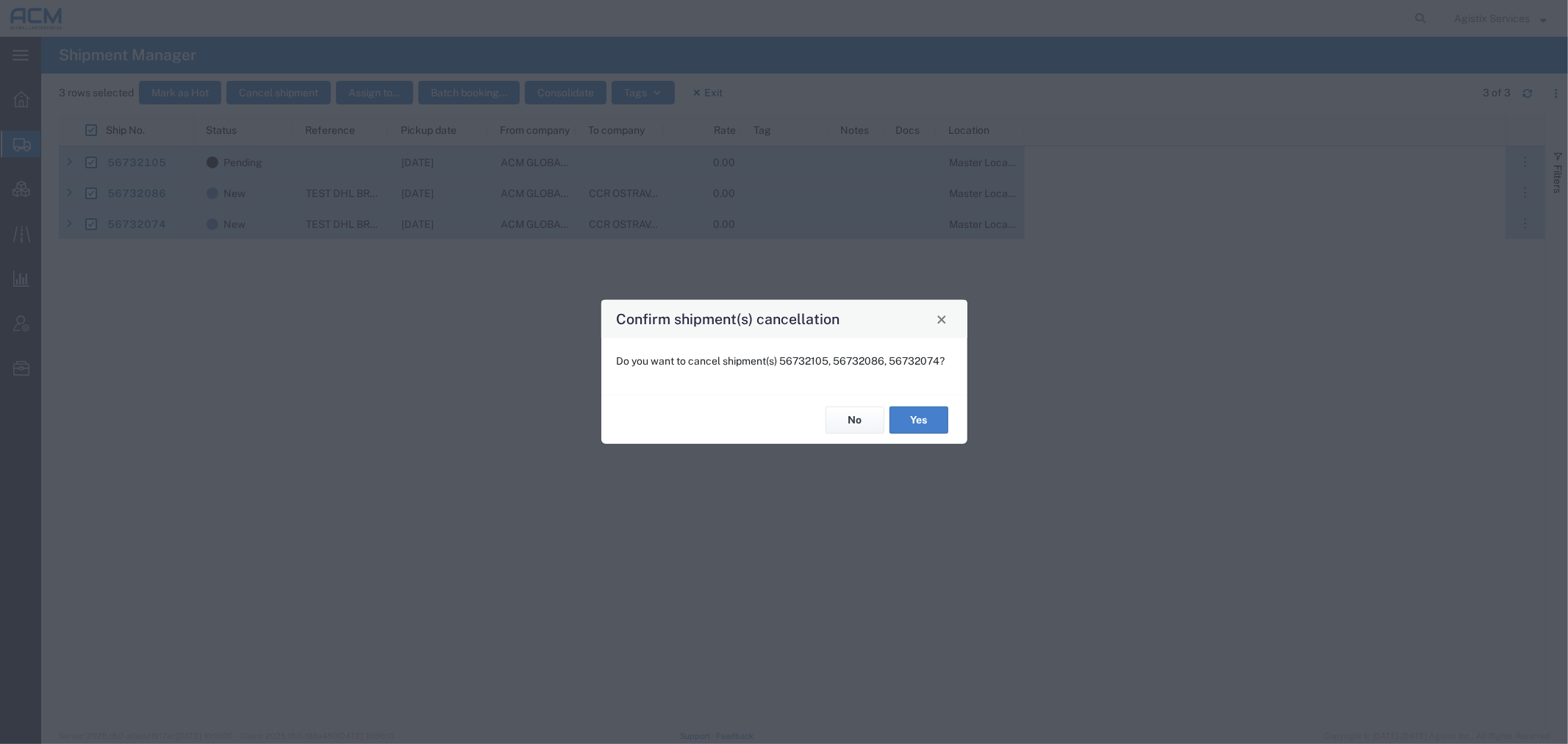
click at [913, 417] on button "Yes" at bounding box center [918, 420] width 59 height 27
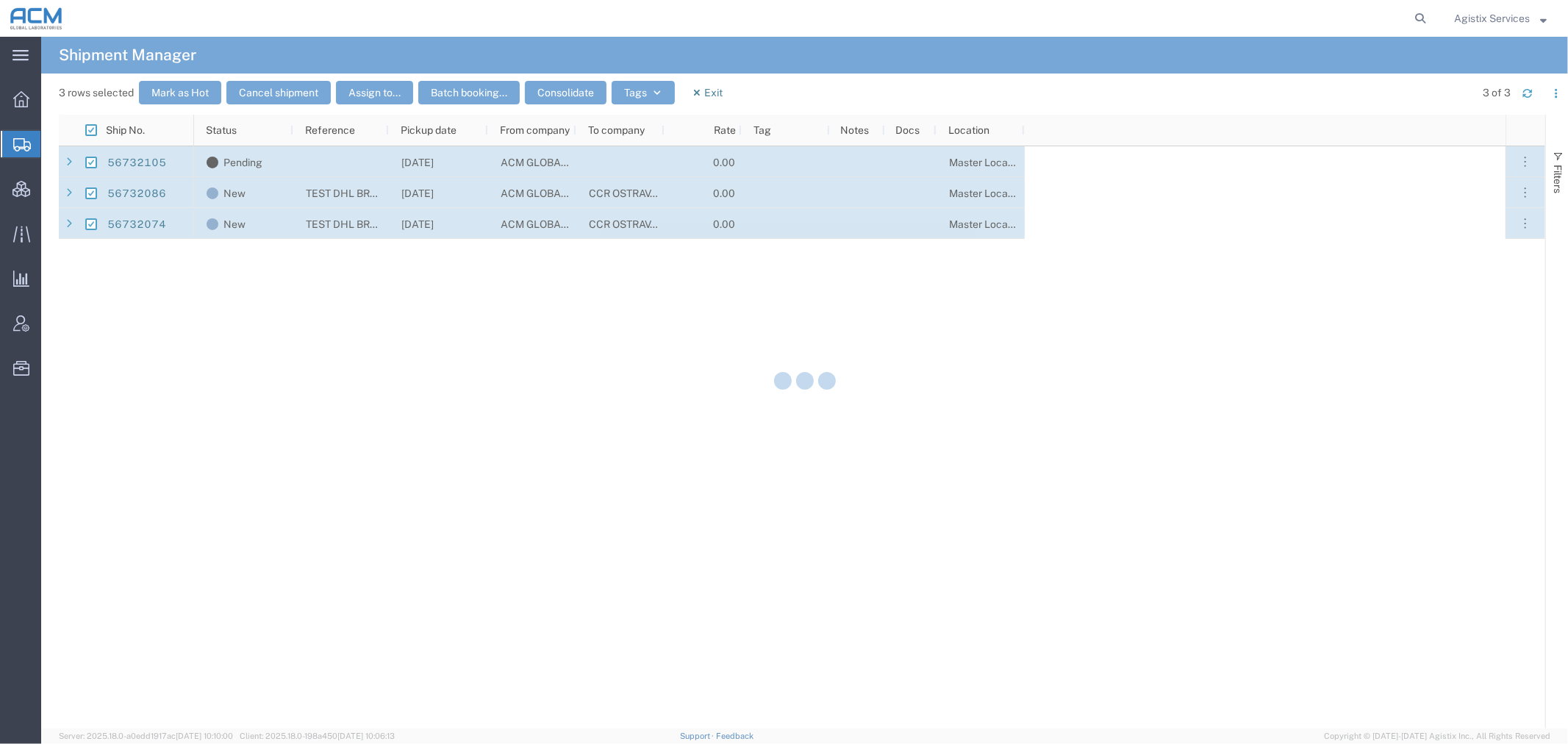
checkbox input "false"
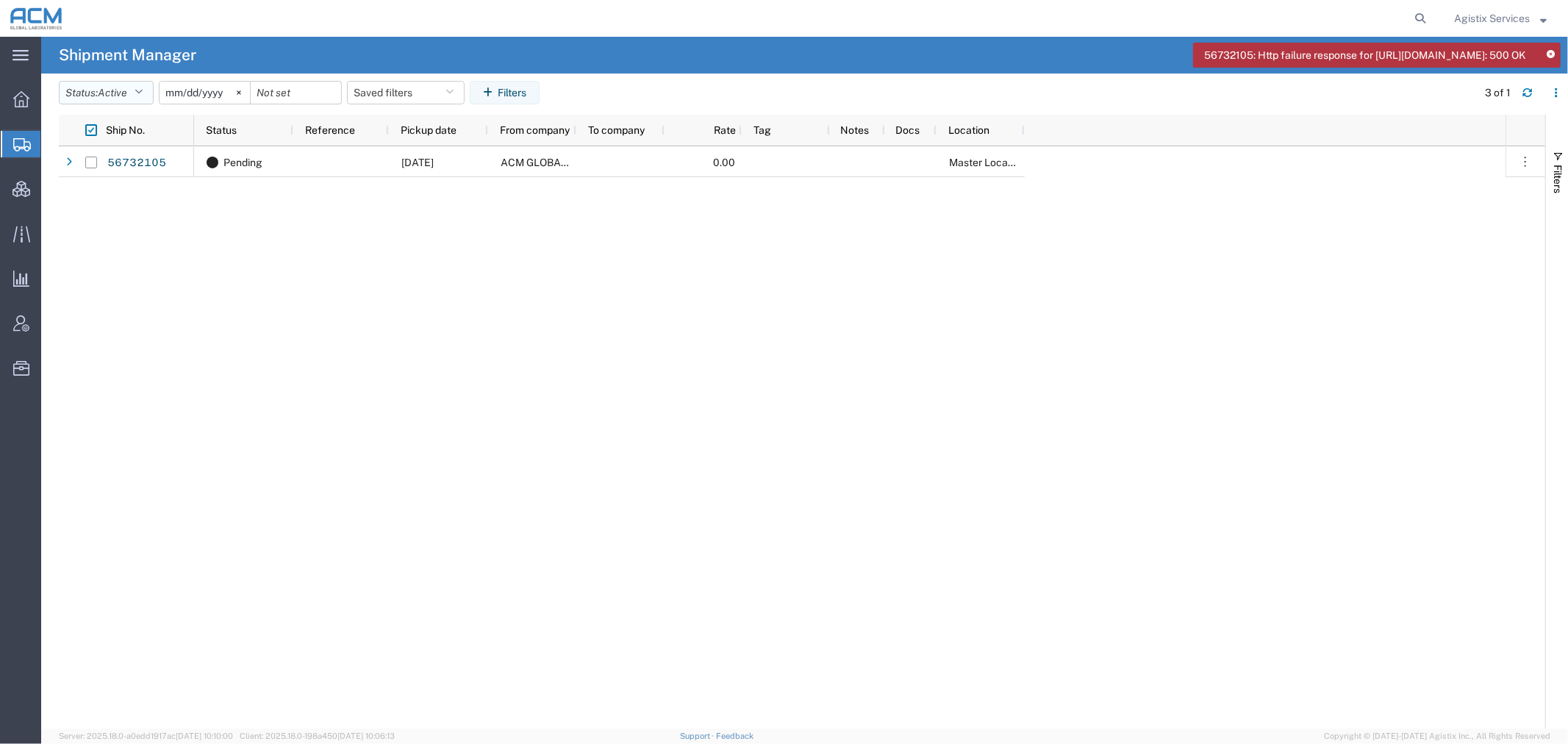
click at [107, 93] on span "Active" at bounding box center [112, 92] width 29 height 12
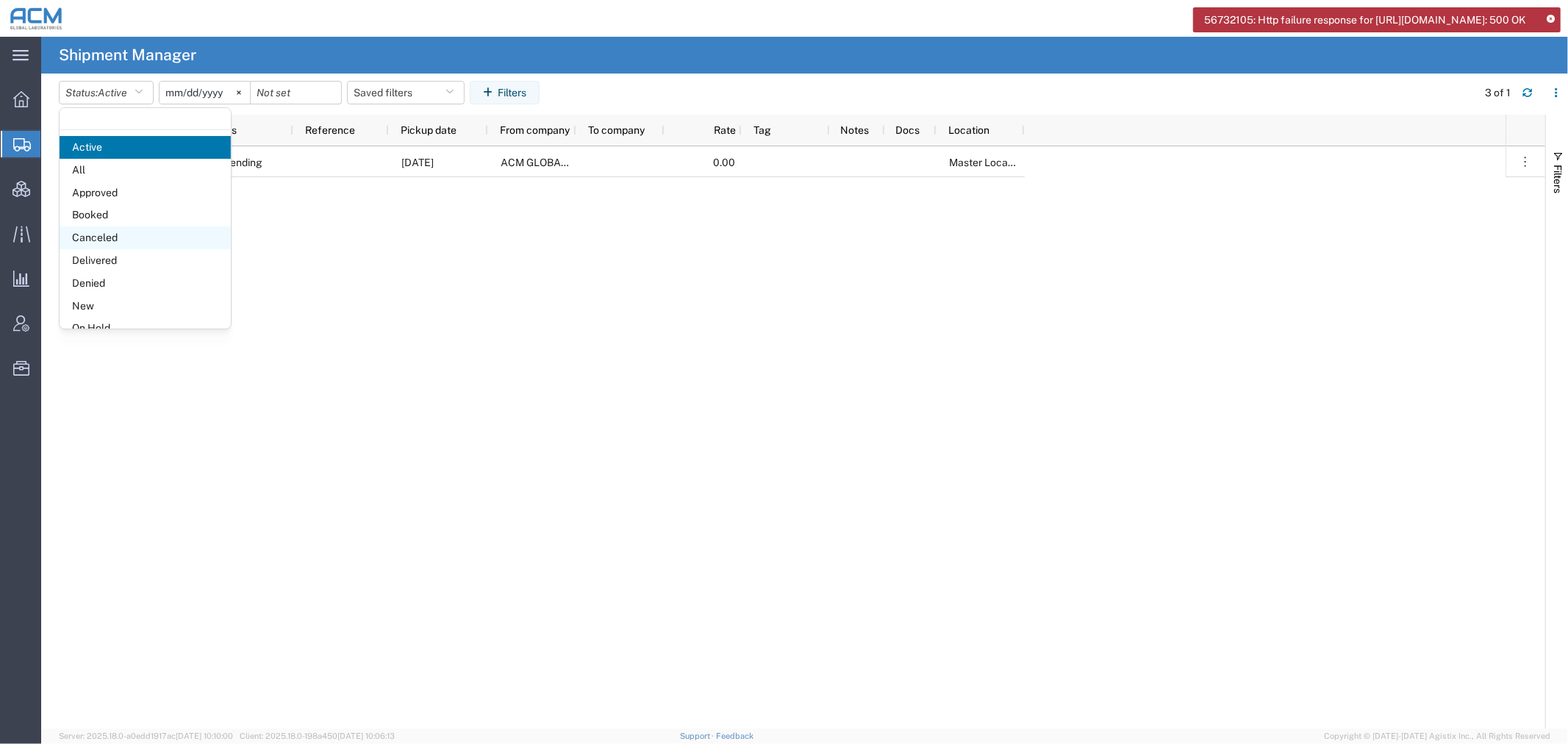
click at [119, 239] on span "Canceled" at bounding box center [145, 238] width 171 height 23
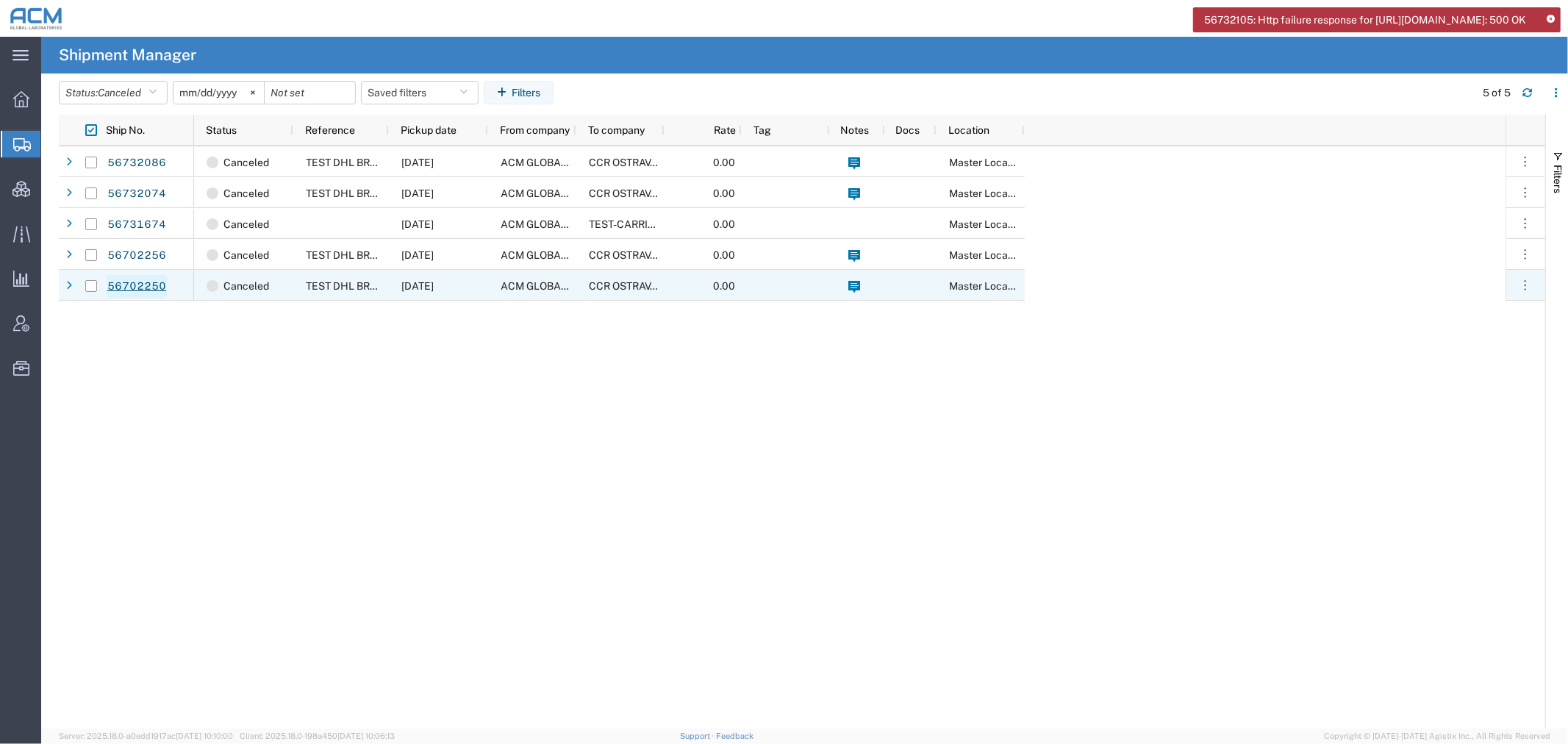
click at [138, 283] on link "56702250" at bounding box center [136, 286] width 61 height 23
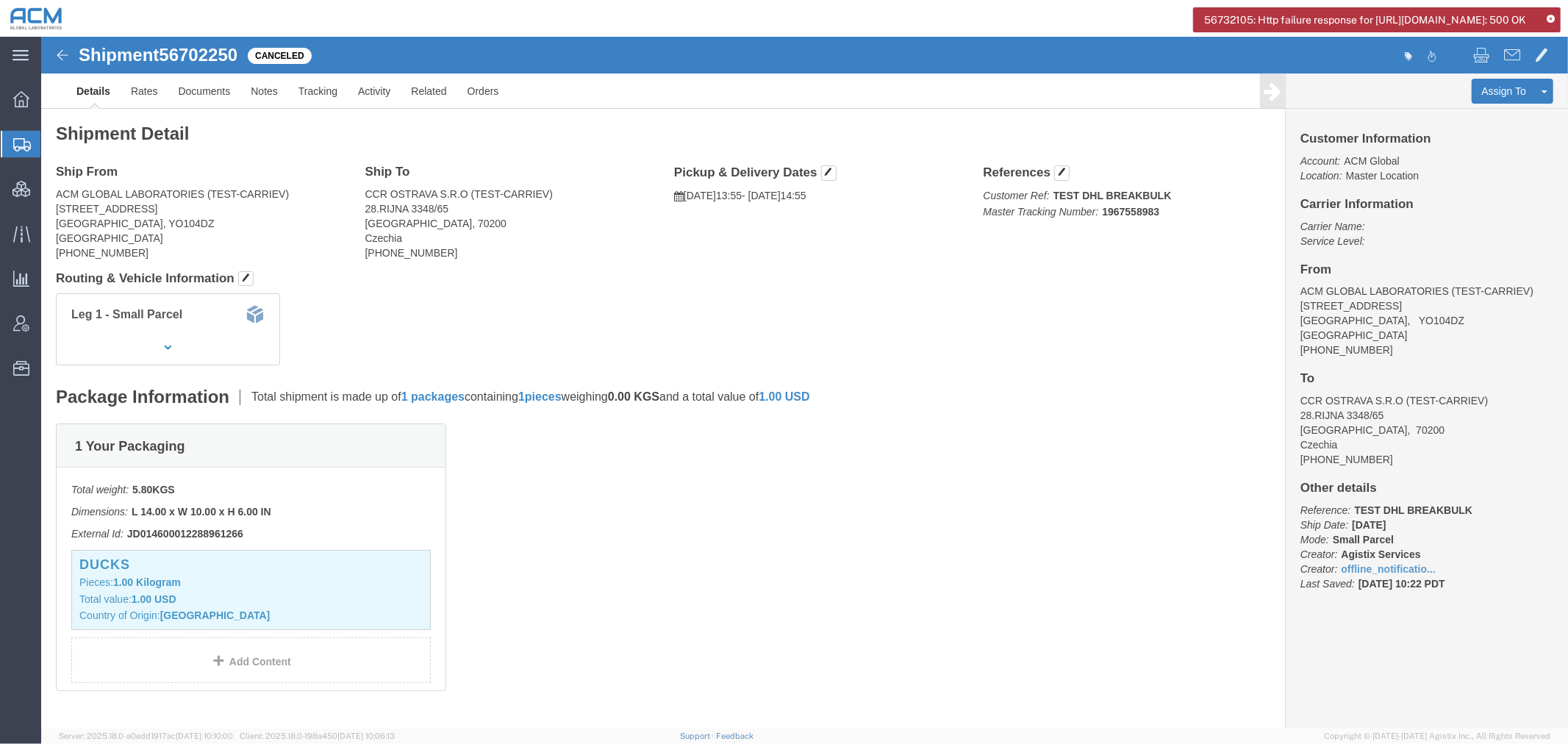
click at [1549, 20] on icon at bounding box center [1551, 19] width 8 height 8
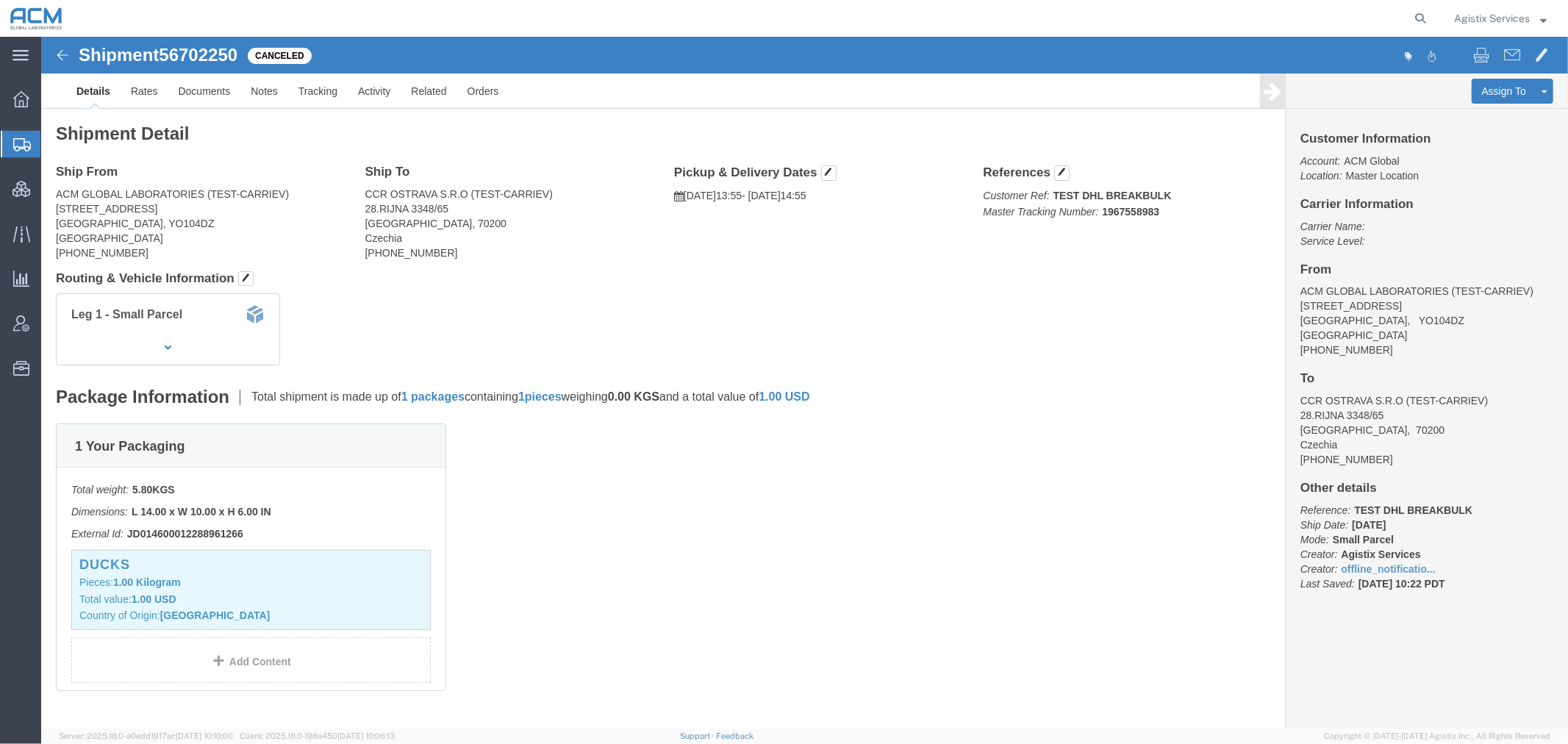
click link "Clone Shipment"
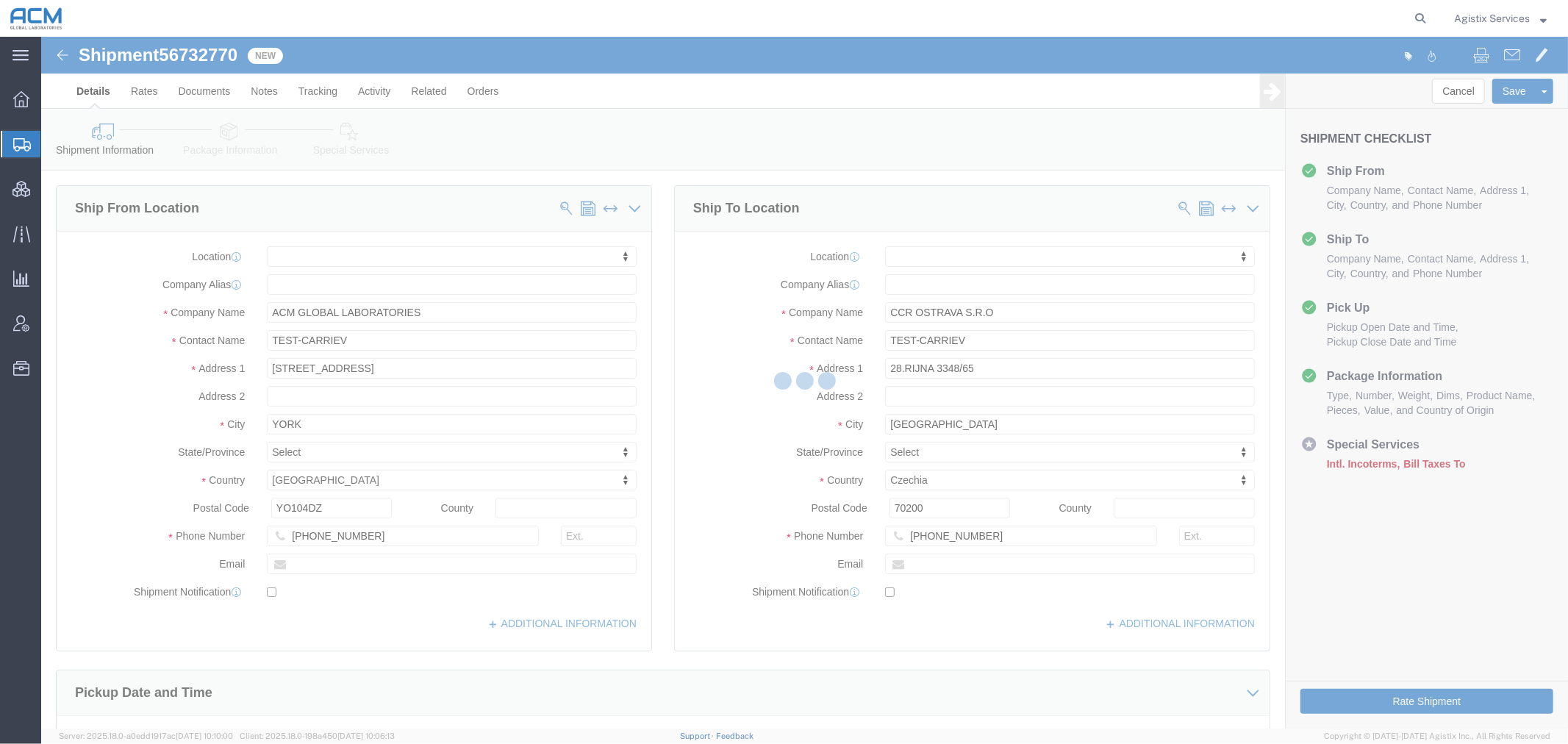
select select
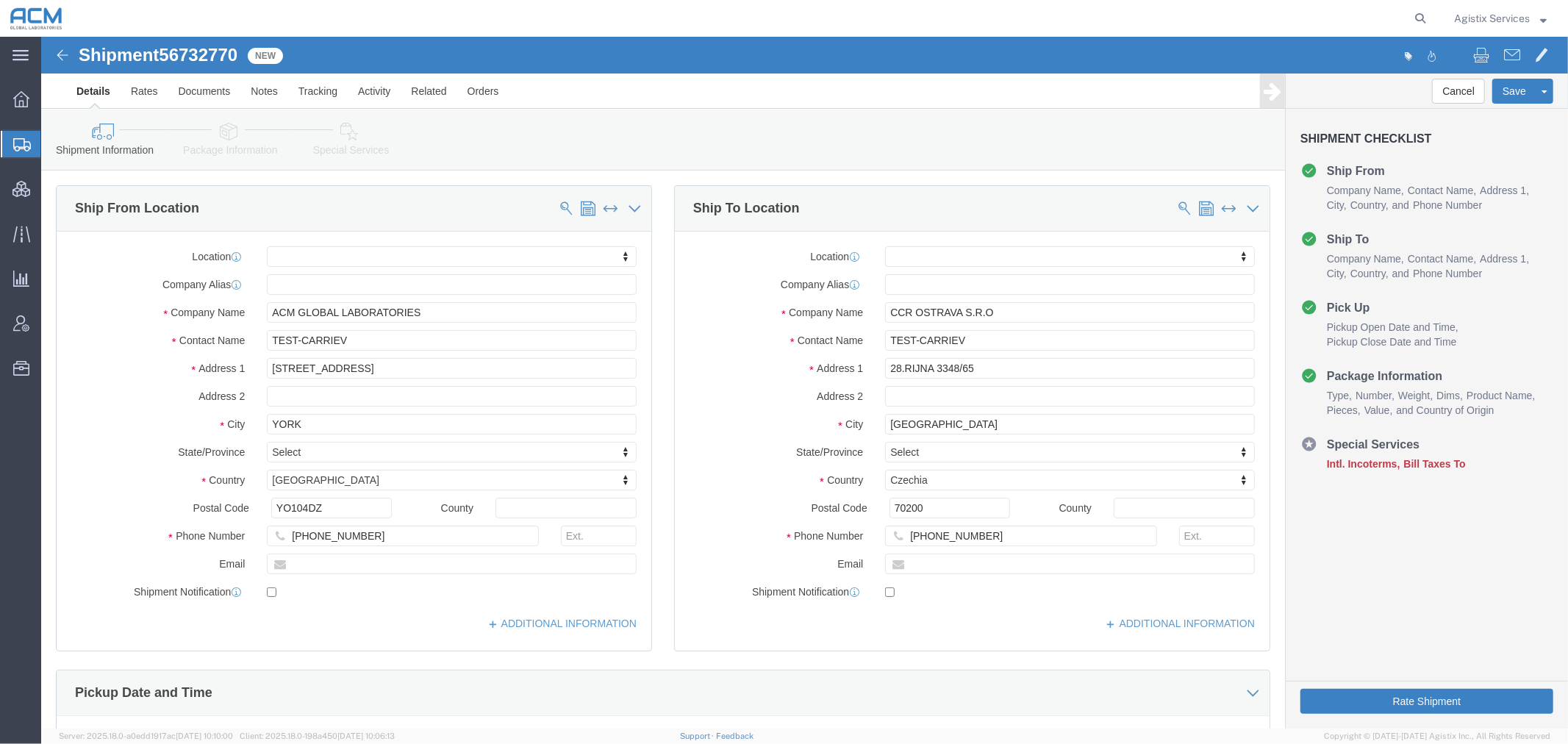
click div "Shipment Information Package Information Special Services"
click icon
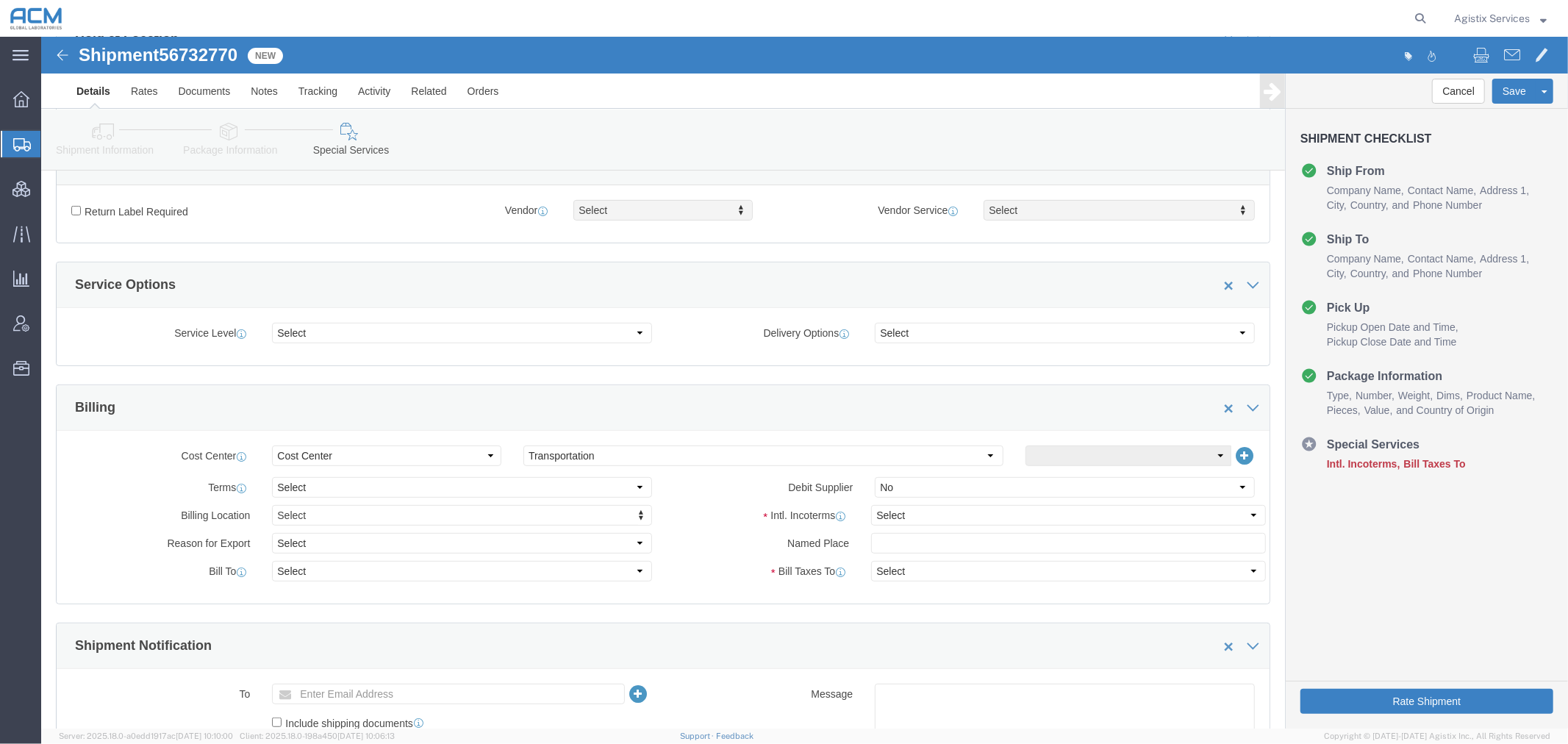
scroll to position [653, 0]
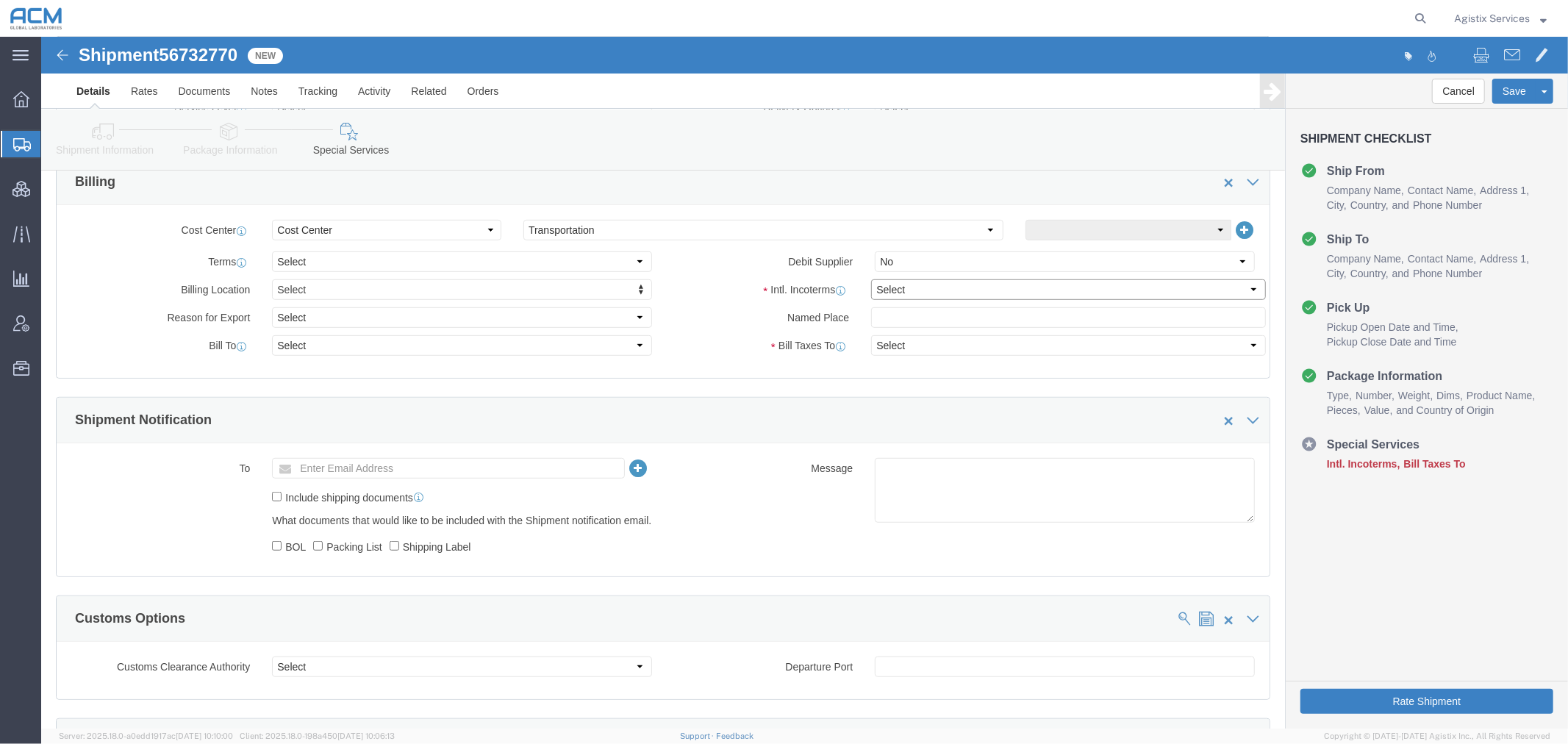
drag, startPoint x: 918, startPoint y: 251, endPoint x: 918, endPoint y: 260, distance: 9.0
click select "Select Carriage Insurance Paid Carriage Paid To Cost and Freight Cost Insurance…"
select select "DDP"
click select "Select Carriage Insurance Paid Carriage Paid To Cost and Freight Cost Insurance…"
select select "SHIP"
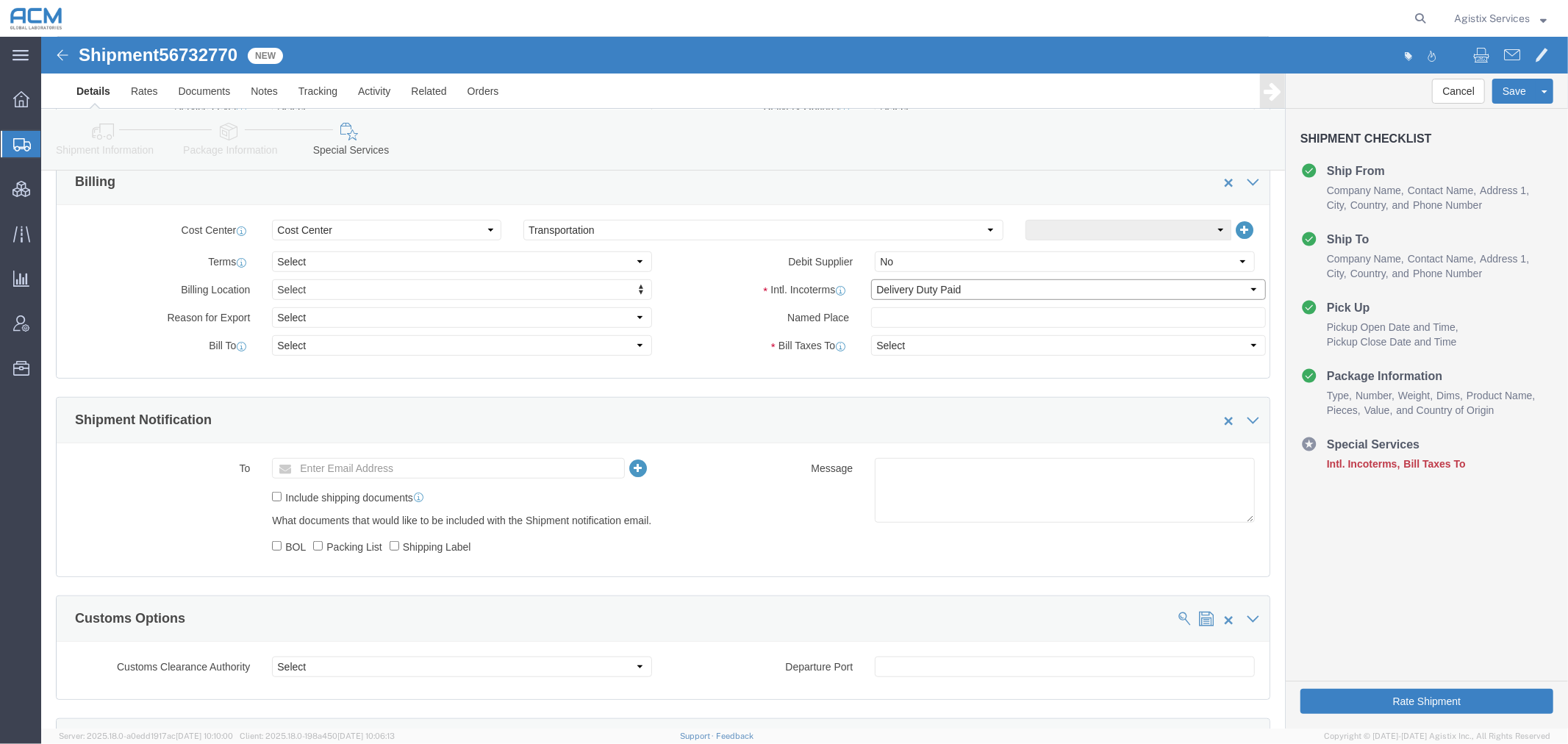
select select "SHIP"
click button "Save"
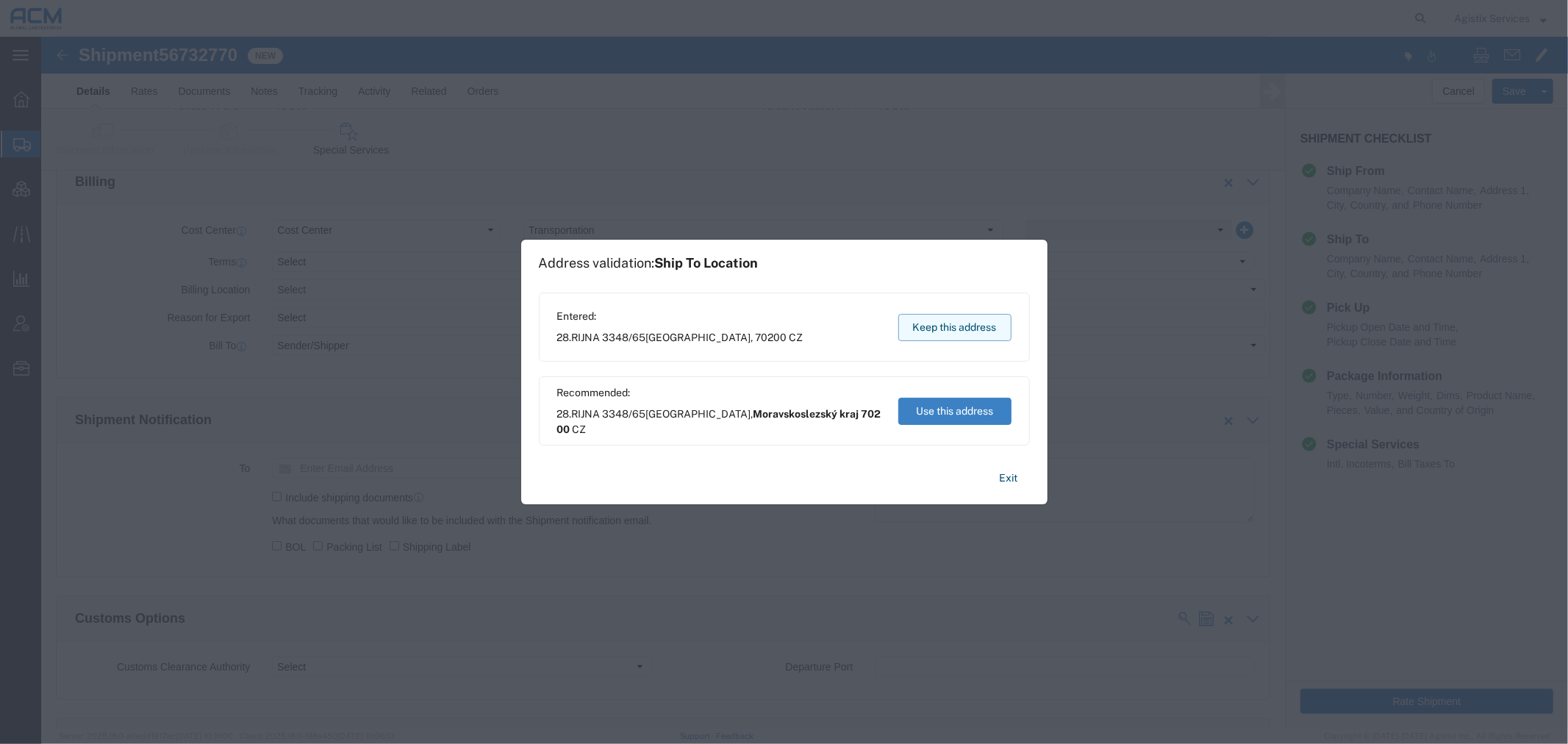
click at [912, 327] on button "Keep this address" at bounding box center [955, 328] width 113 height 27
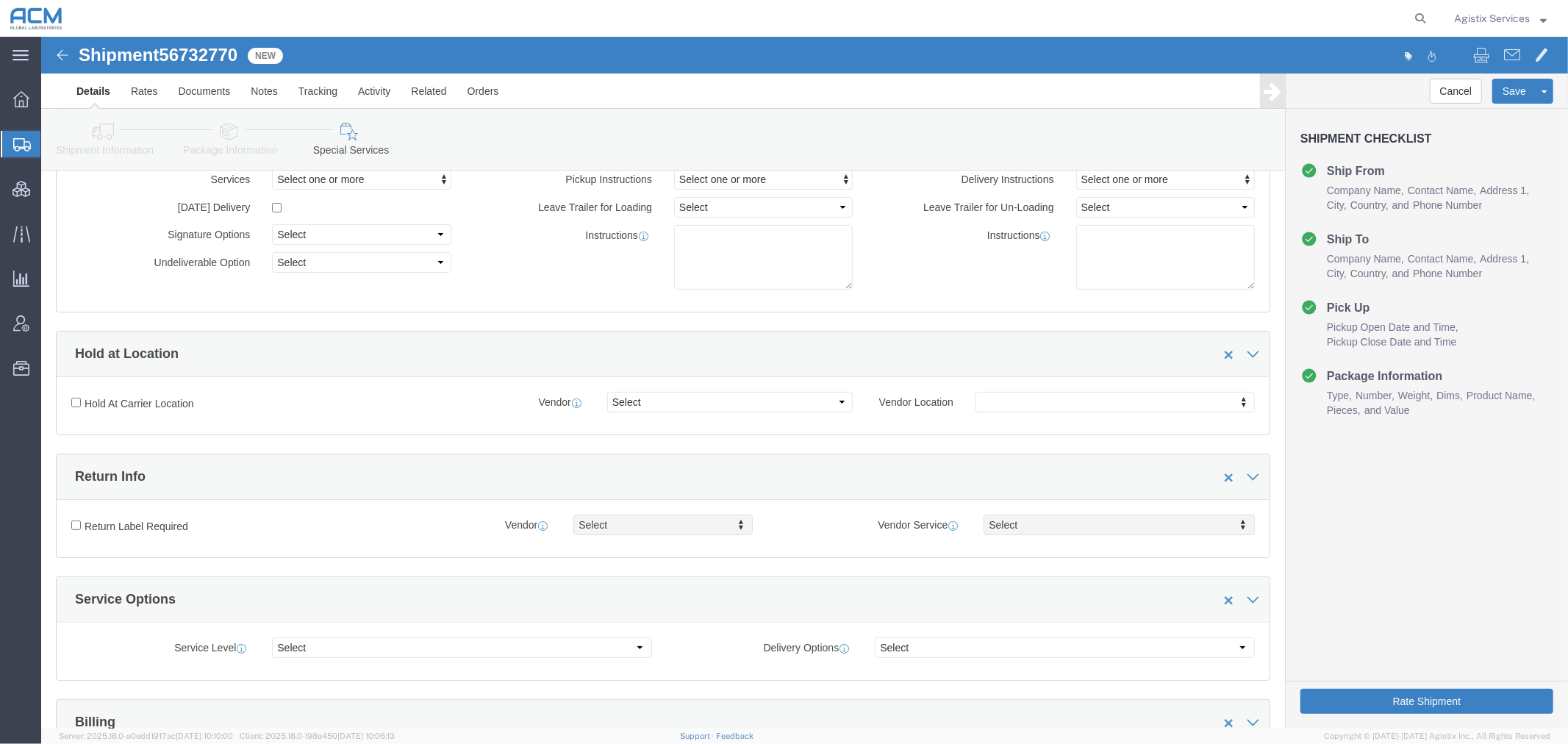
scroll to position [0, 0]
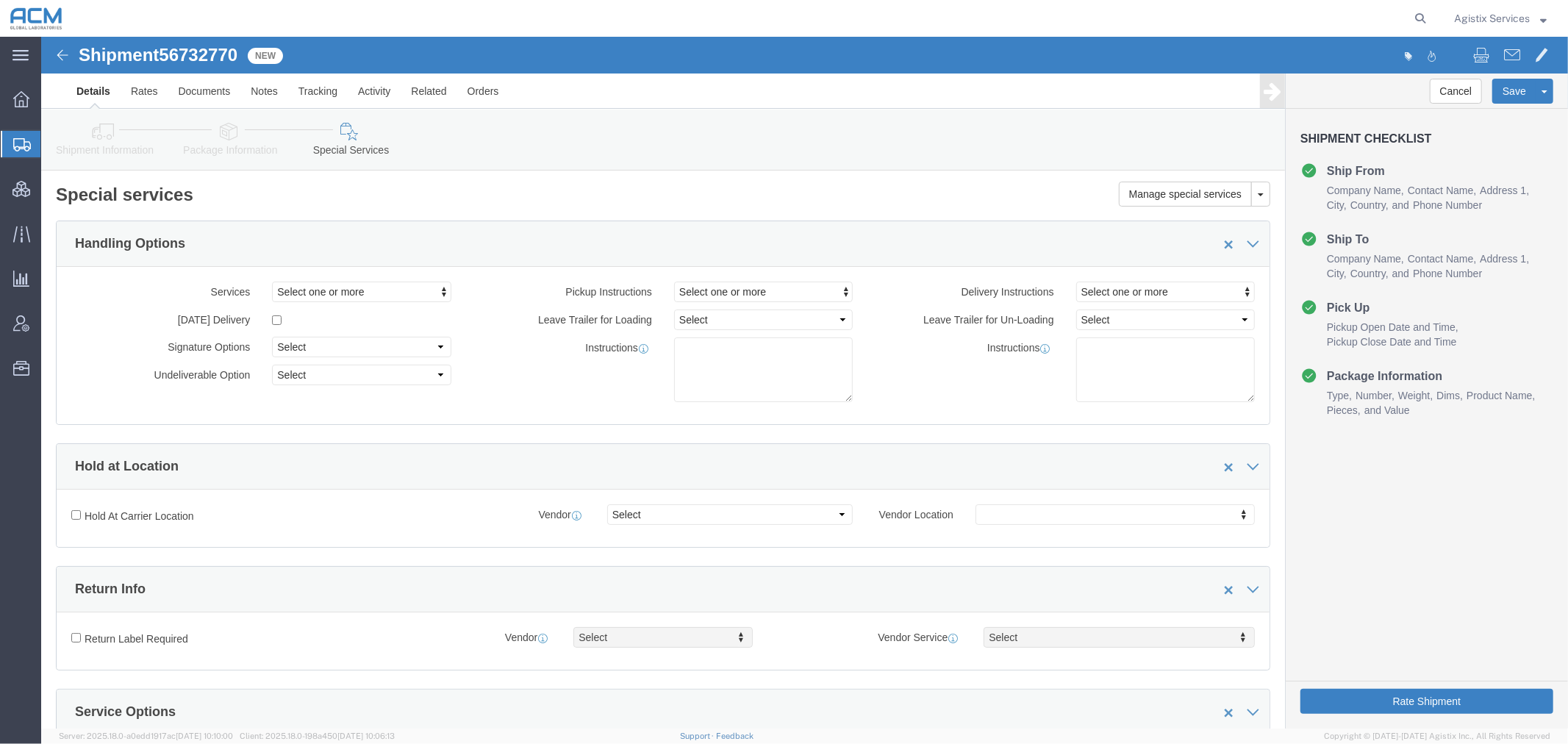
drag, startPoint x: 1459, startPoint y: 94, endPoint x: 1452, endPoint y: 96, distance: 7.3
click link "Clone Shipment"
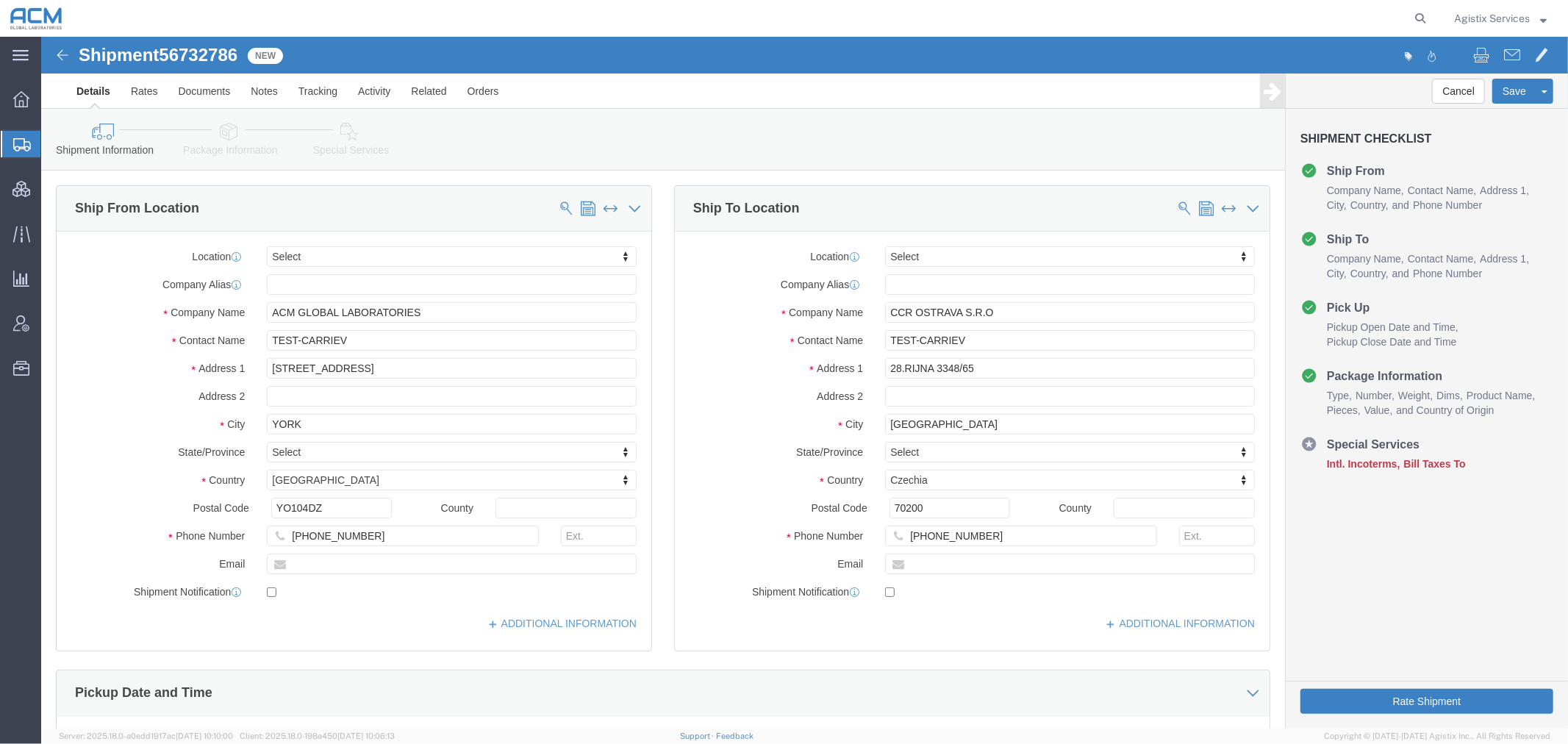
click link "Clone Shipment"
click icon
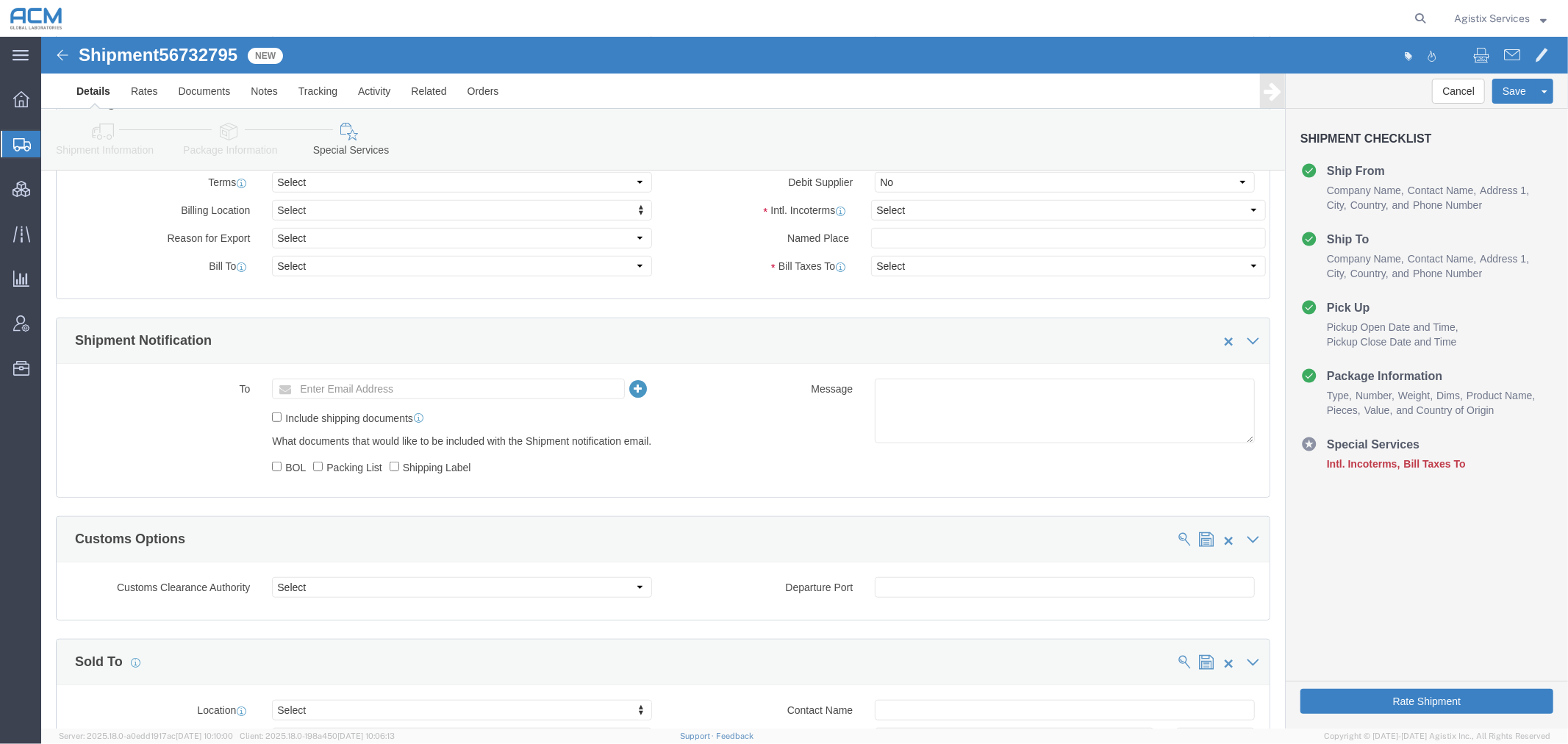
scroll to position [735, 0]
click select "Select Carriage Insurance Paid Carriage Paid To Cost and Freight Cost Insurance…"
select select "DDP"
click select "Select Carriage Insurance Paid Carriage Paid To Cost and Freight Cost Insurance…"
select select "SHIP"
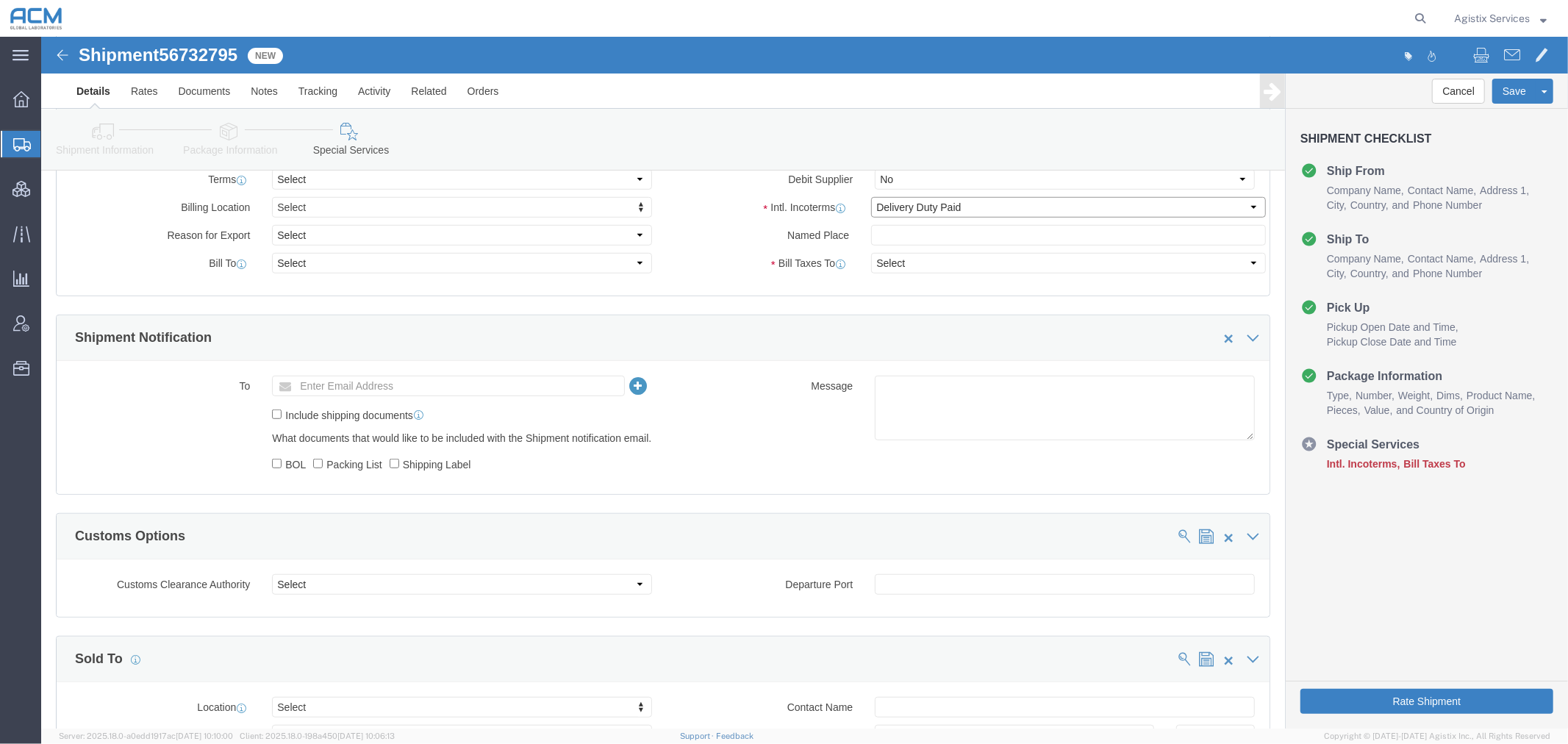
select select "SHIP"
click button "Save"
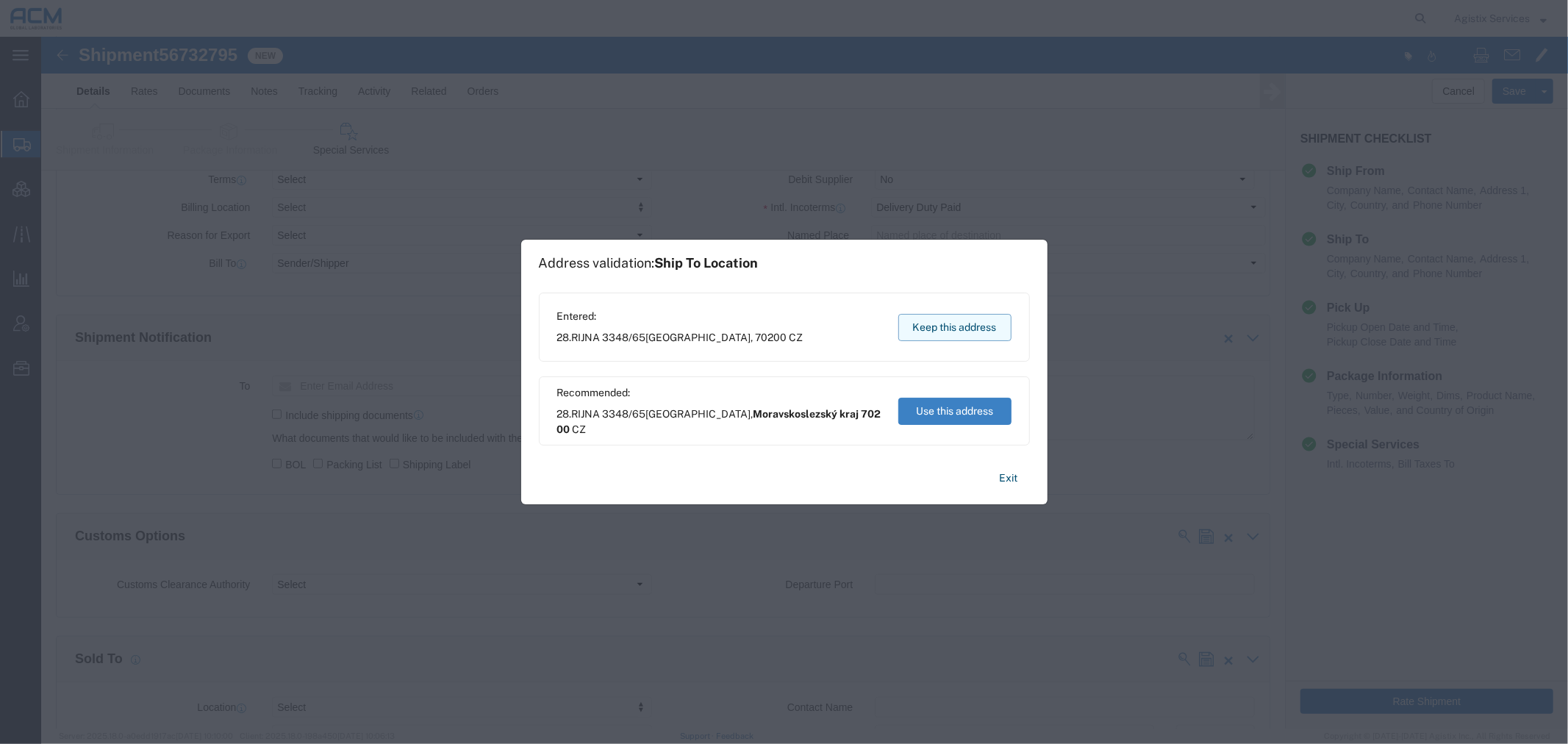
click at [935, 324] on button "Keep this address" at bounding box center [955, 328] width 113 height 27
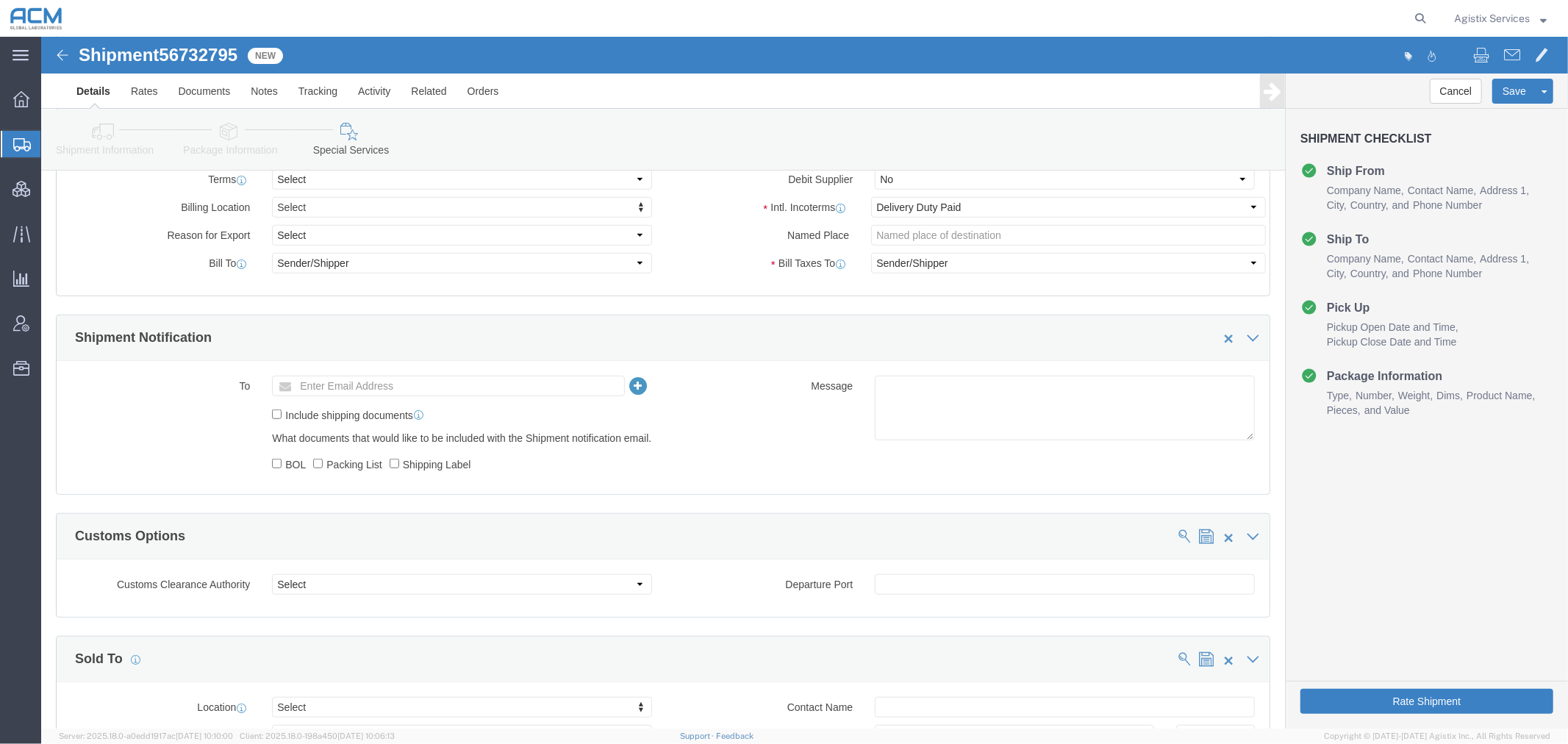
click at [0, 0] on span "Shipment Manager" at bounding box center [0, 0] width 0 height 0
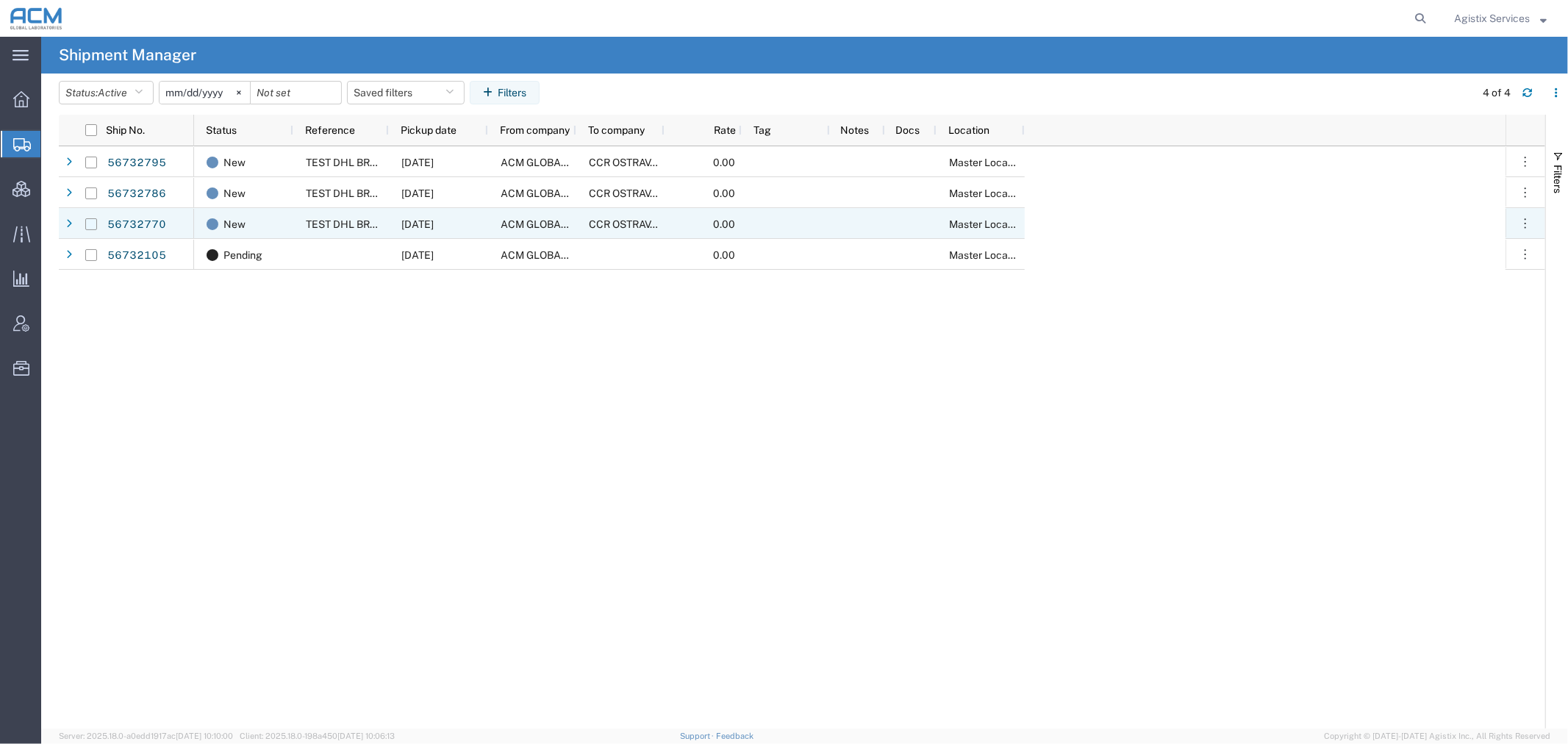
click at [91, 224] on input "Press Space to toggle row selection (unchecked)" at bounding box center [91, 224] width 12 height 12
checkbox input "true"
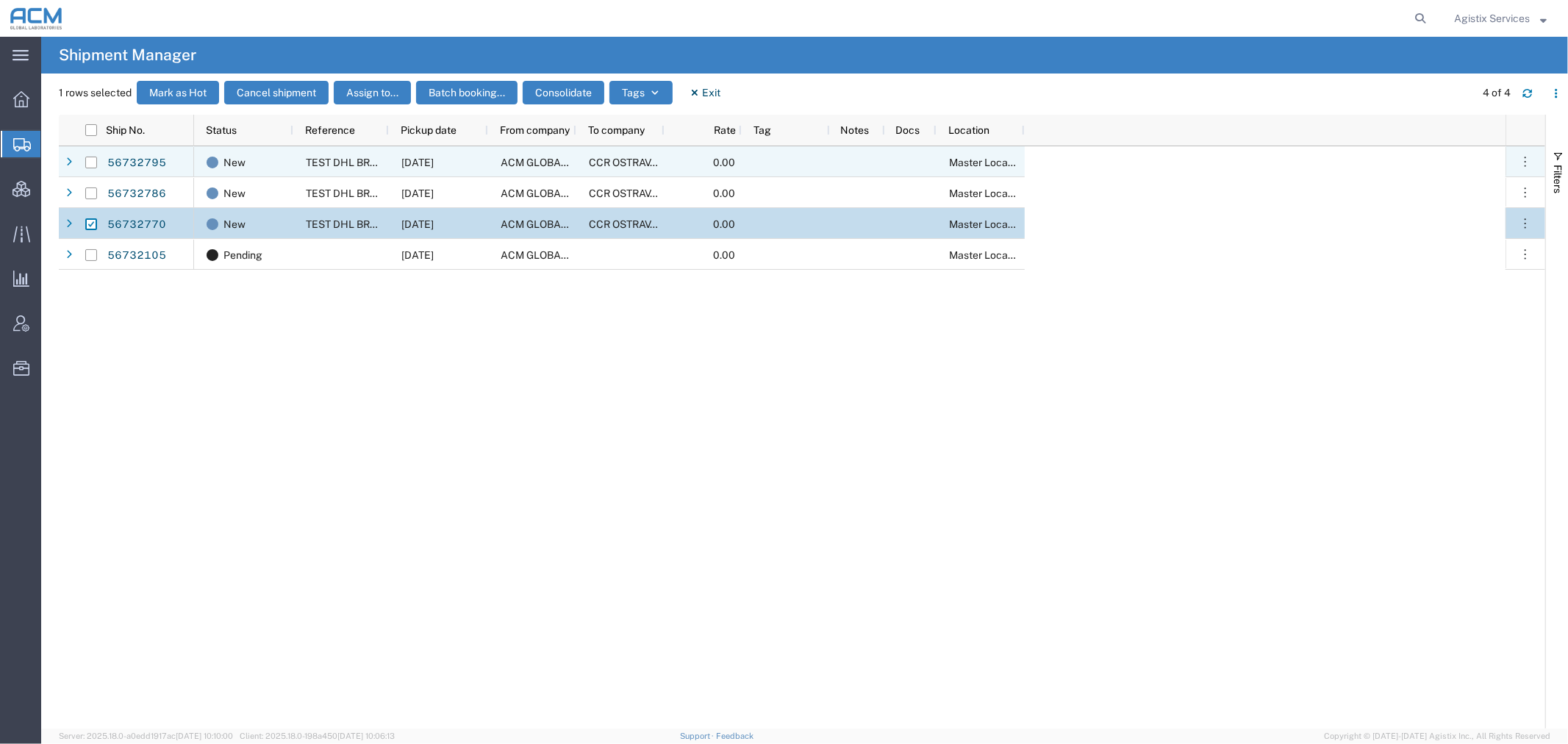
click at [98, 161] on div at bounding box center [91, 162] width 28 height 31
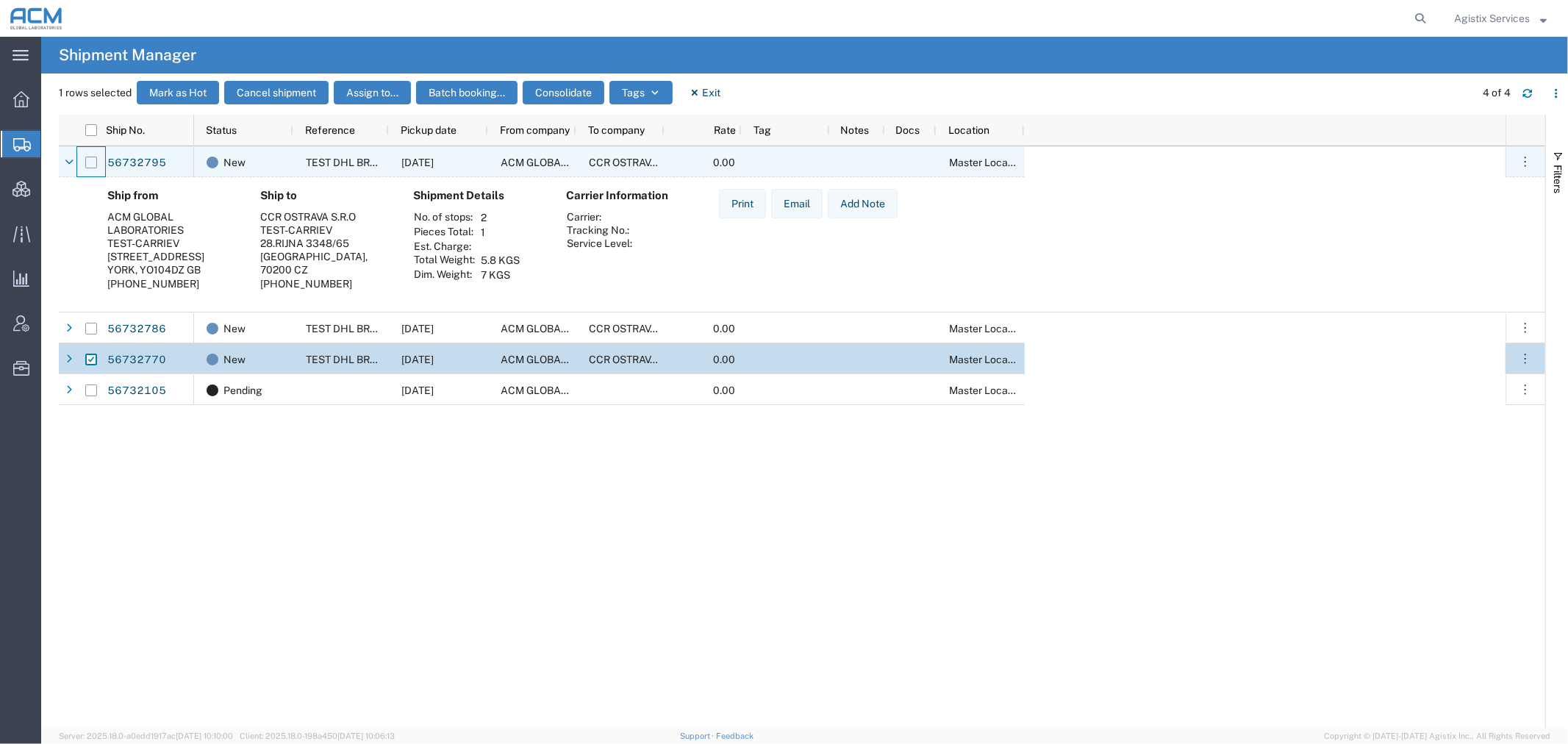
click at [90, 161] on input "Press Space to toggle row selection (unchecked)" at bounding box center [91, 162] width 12 height 12
checkbox input "true"
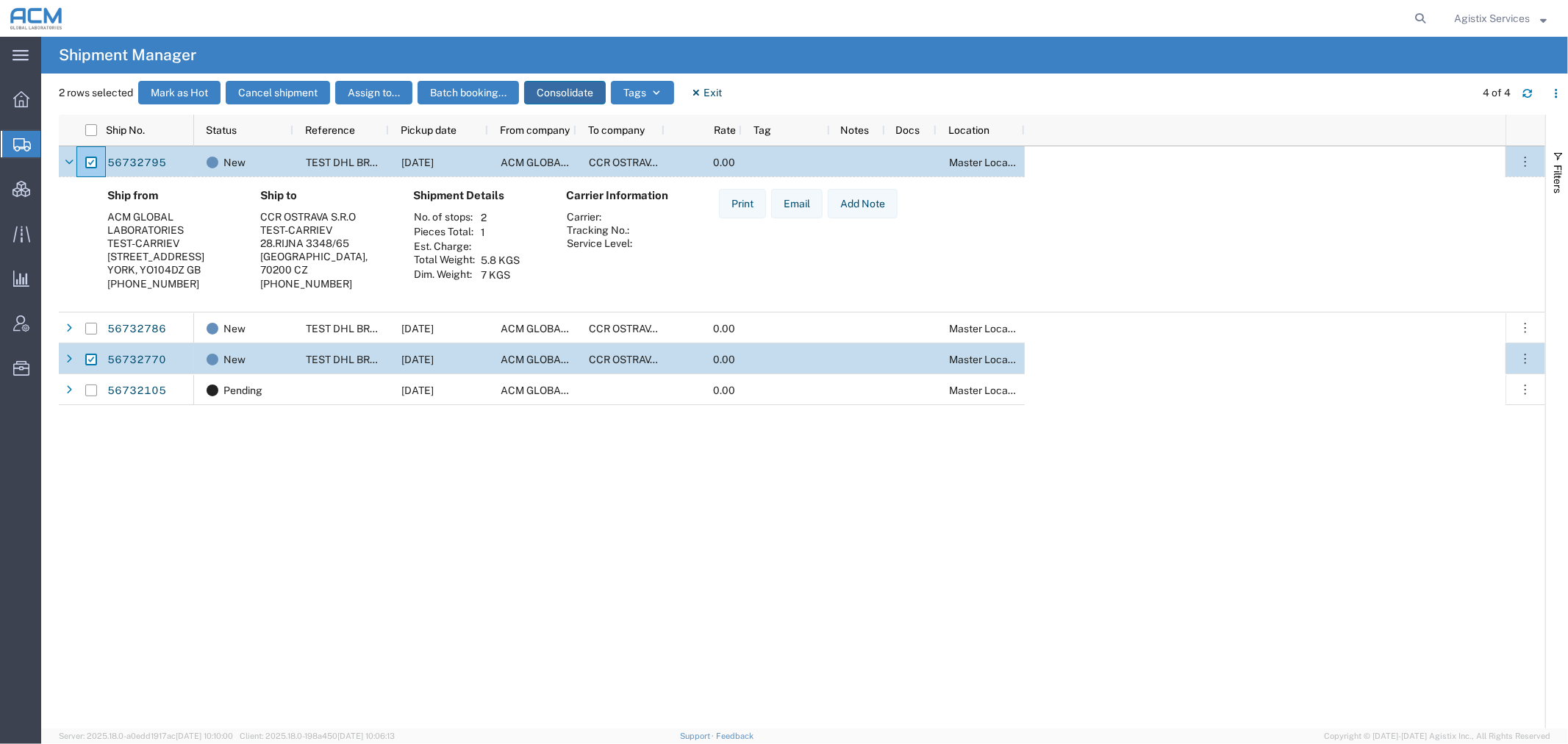
click at [556, 92] on button "Consolidate" at bounding box center [565, 92] width 82 height 23
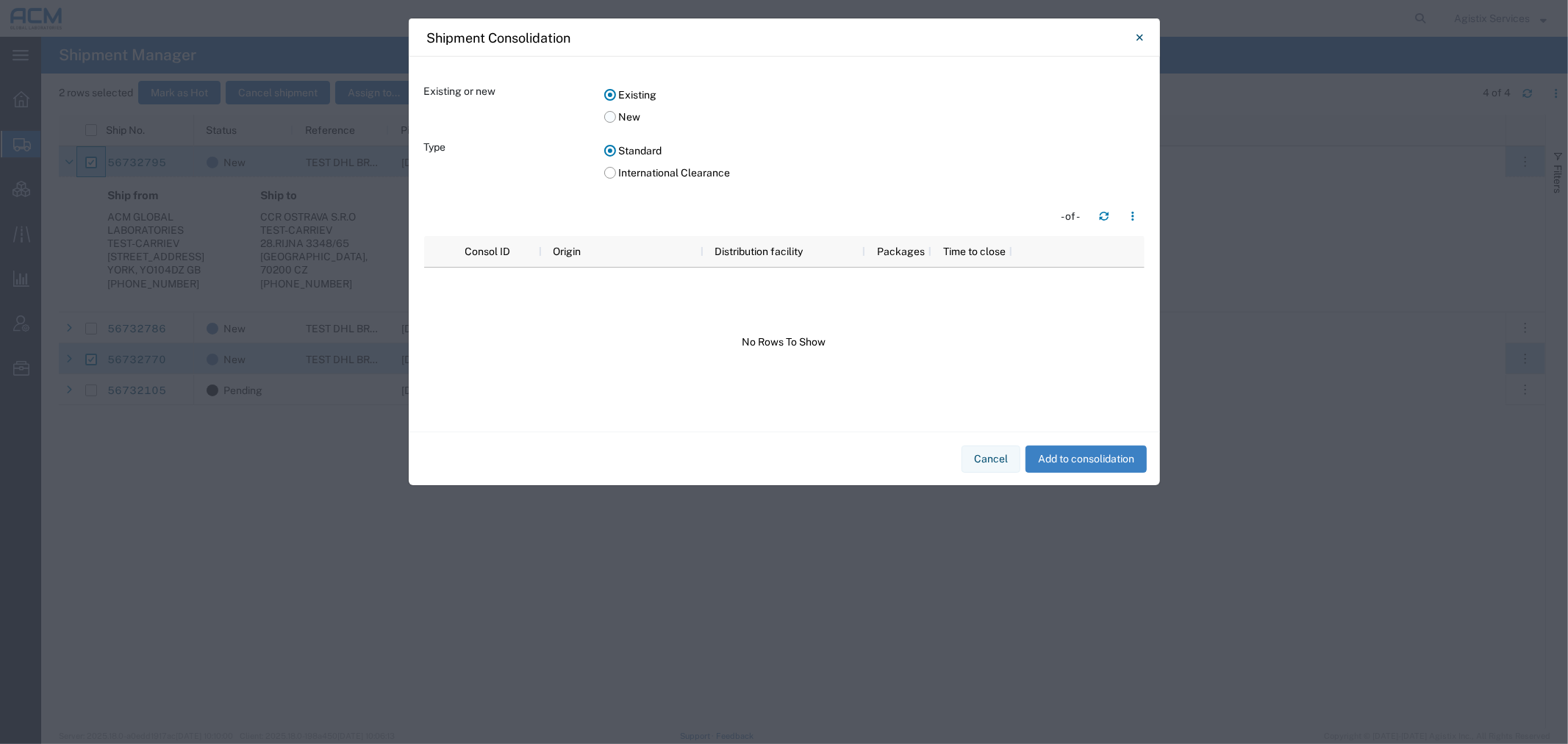
click at [623, 121] on label "New" at bounding box center [875, 116] width 541 height 22
click at [0, 0] on input "New" at bounding box center [0, 0] width 0 height 0
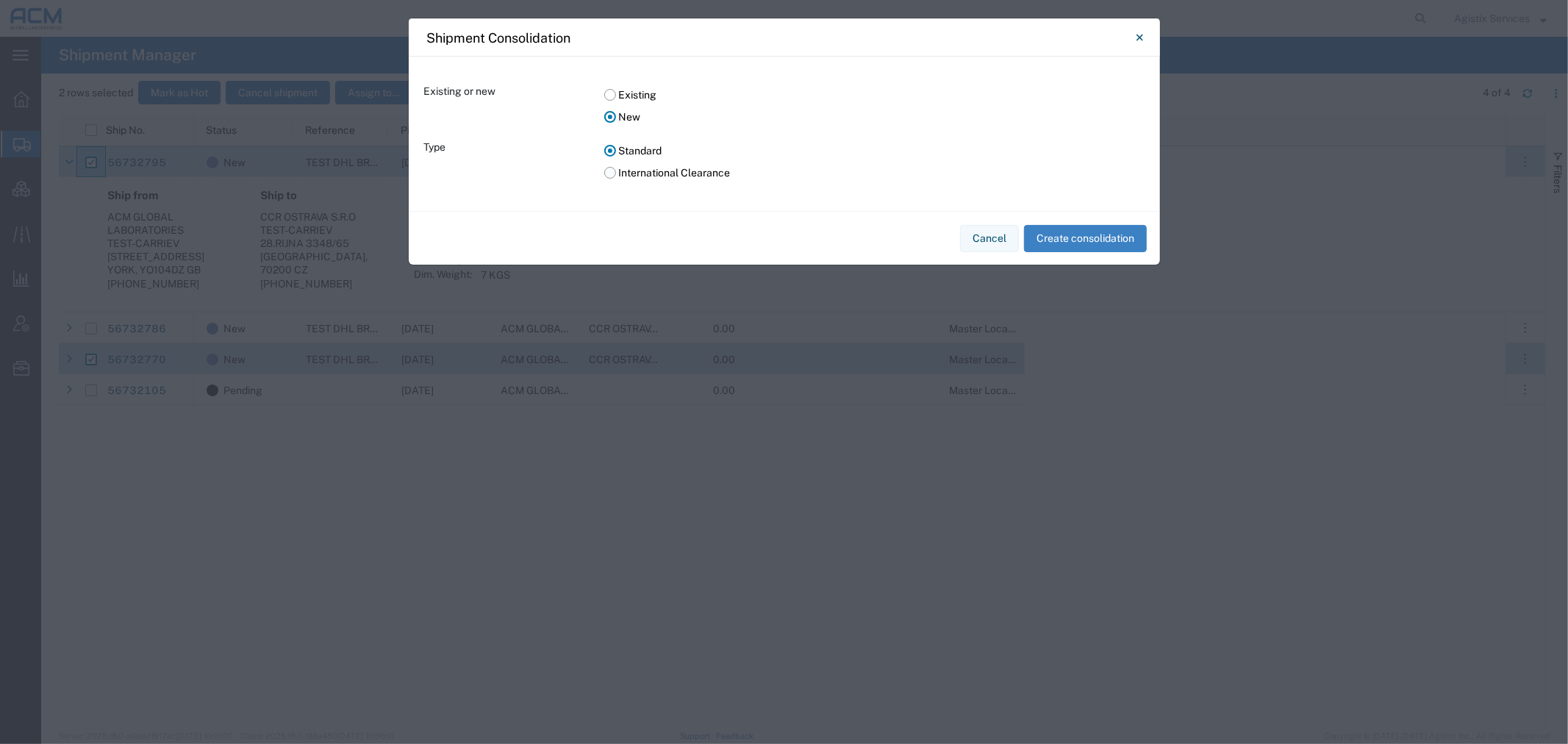
click at [629, 168] on label "International Clearance" at bounding box center [875, 172] width 541 height 22
click at [0, 0] on input "International Clearance" at bounding box center [0, 0] width 0 height 0
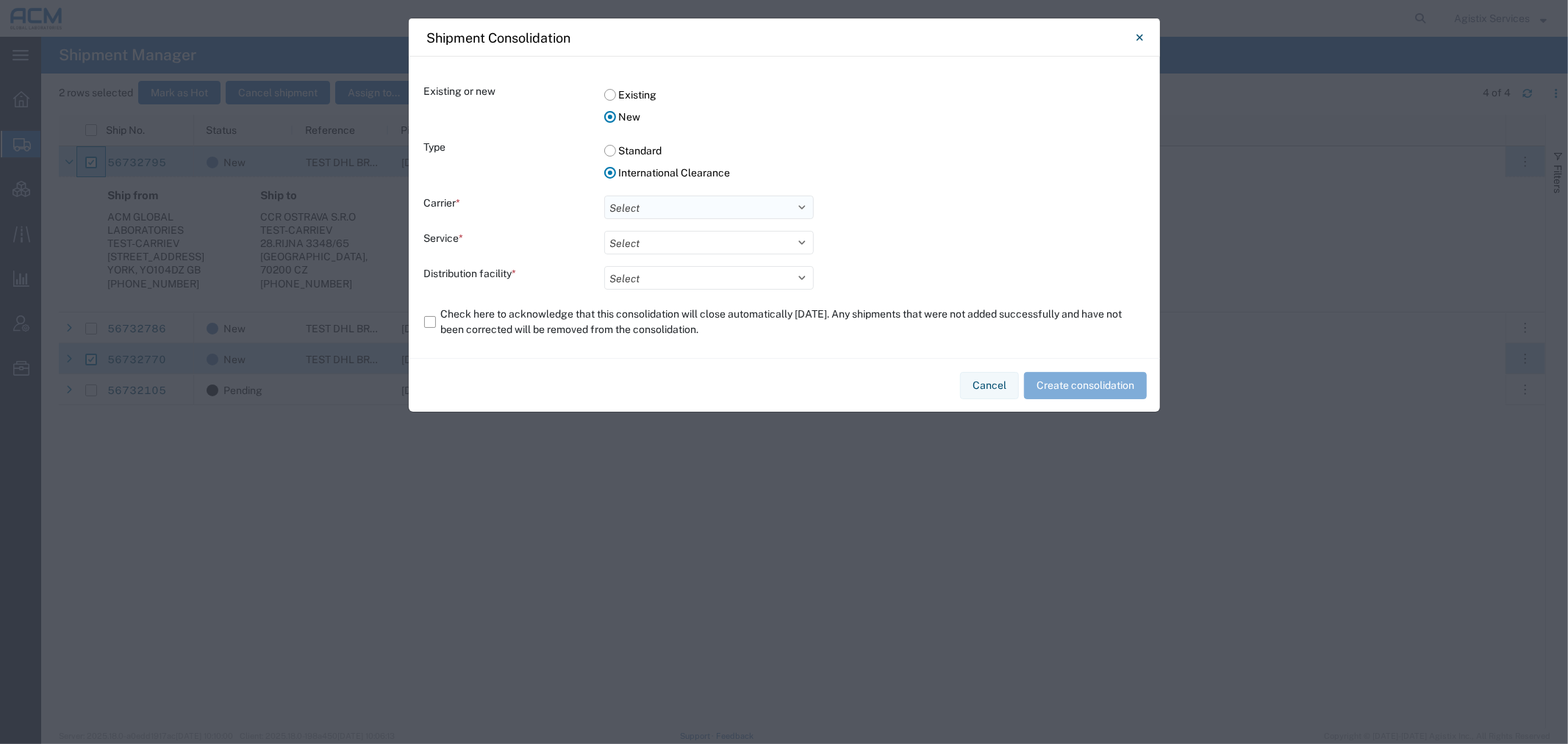
click at [641, 207] on select "Select DHL FedEx Express" at bounding box center [709, 207] width 210 height 23
select select "17"
click at [604, 195] on select "Select DHL FedEx Express" at bounding box center [709, 207] width 210 height 23
click at [649, 238] on select at bounding box center [709, 242] width 210 height 23
select select "10953"
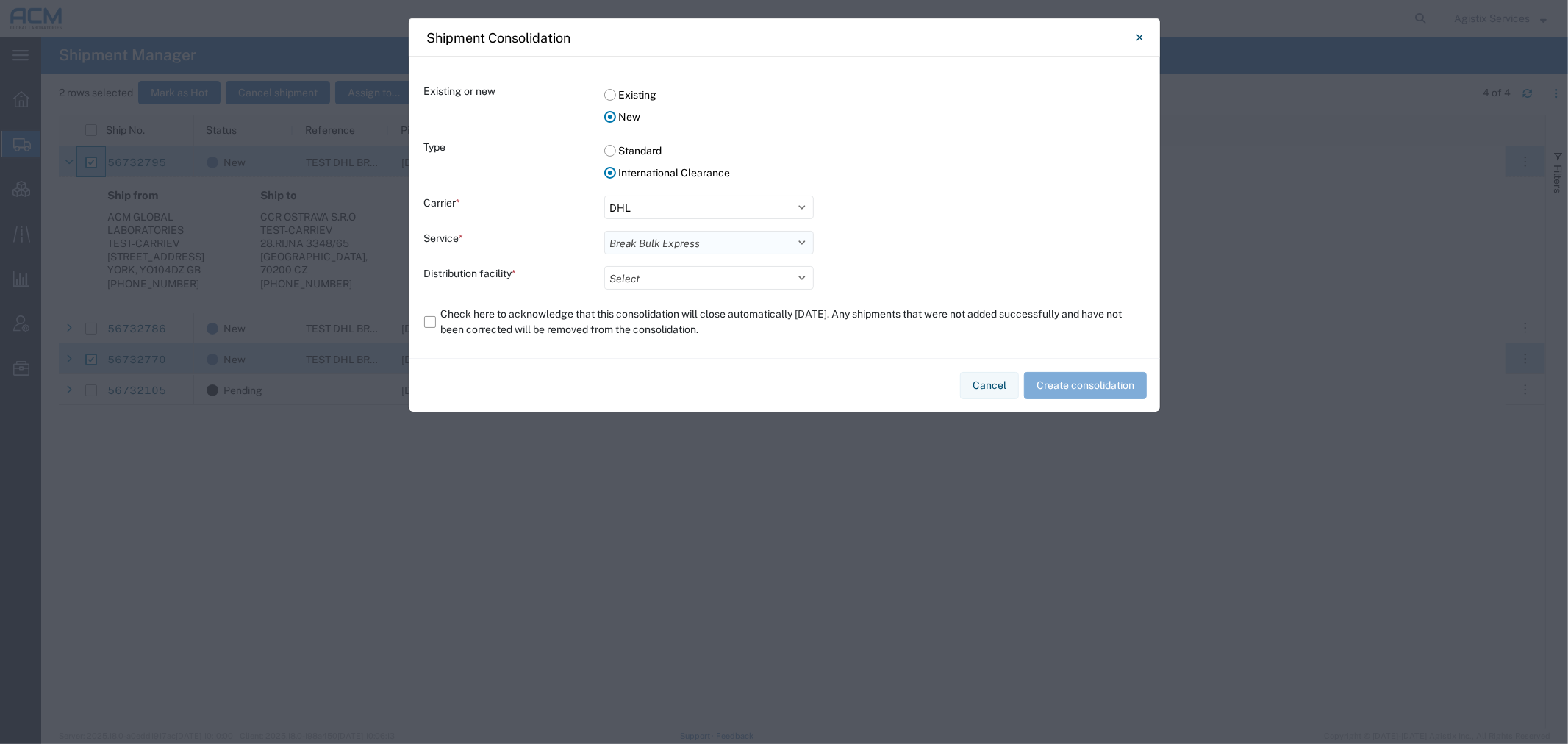
click at [604, 231] on select "Select Break Bulk Express" at bounding box center [709, 242] width 210 height 23
click at [649, 276] on select "Select ACM C/O DHL H&G BBX TEAM" at bounding box center [709, 278] width 210 height 23
select select "73251"
click at [604, 266] on select "Select ACM C/O DHL H&G BBX TEAM" at bounding box center [709, 278] width 210 height 23
click at [482, 324] on label "Check here to acknowledge that this consolidation will close automatically in 5…" at bounding box center [784, 321] width 721 height 41
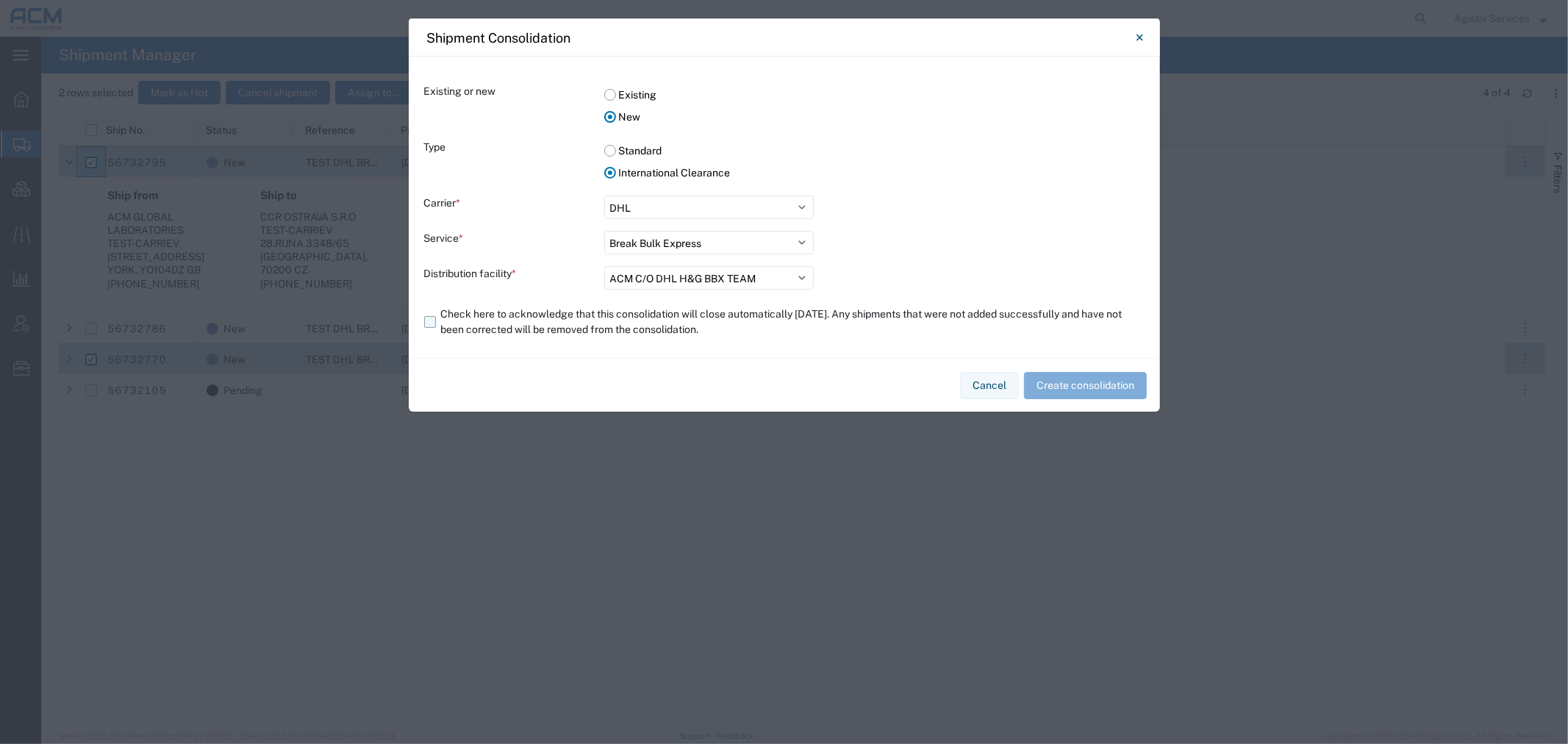
click at [0, 0] on input "Check here to acknowledge that this consolidation will close automatically in 5…" at bounding box center [0, 0] width 0 height 0
click at [1115, 385] on button "Create consolidation" at bounding box center [1085, 386] width 123 height 27
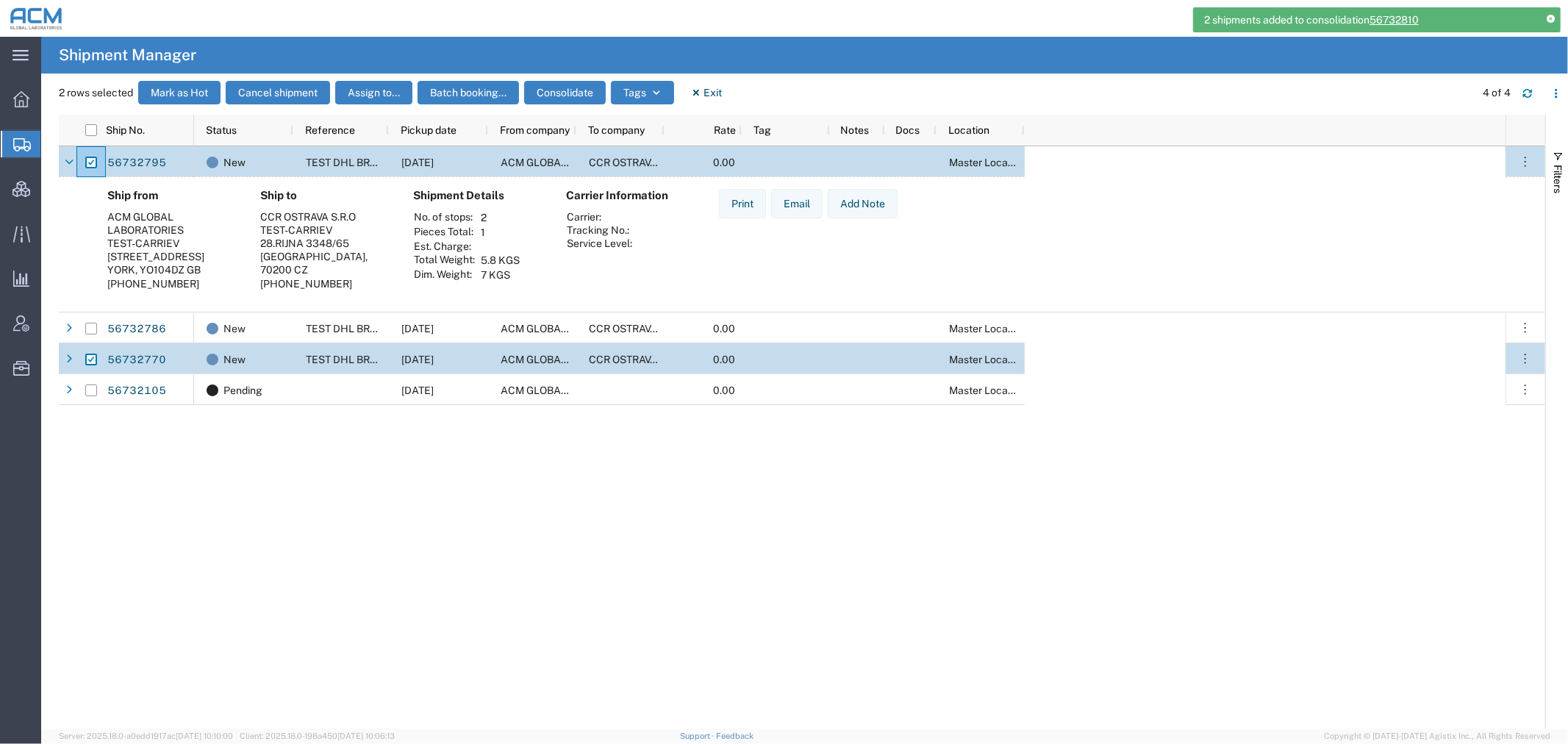
click at [1391, 15] on link "56732810" at bounding box center [1394, 19] width 49 height 12
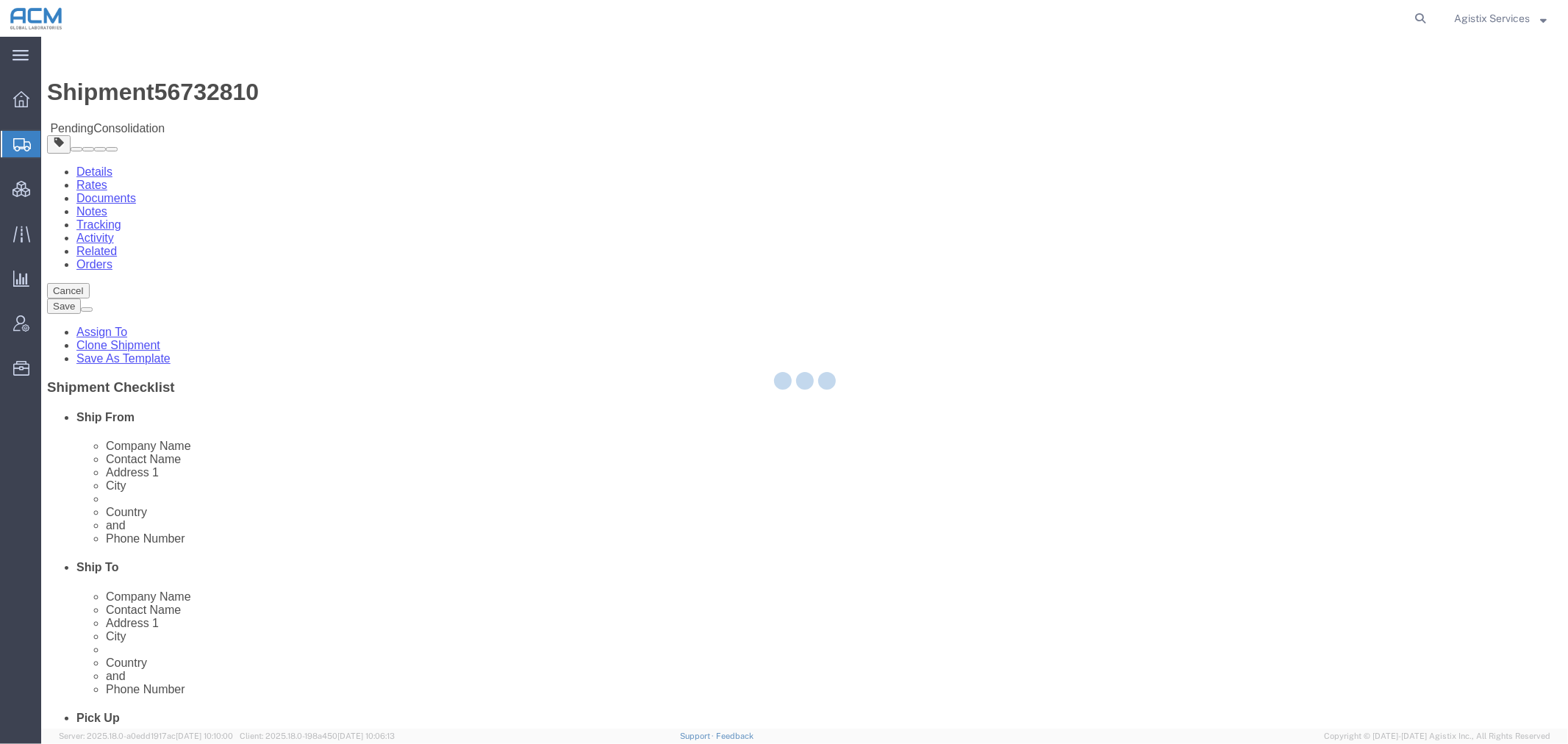
select select
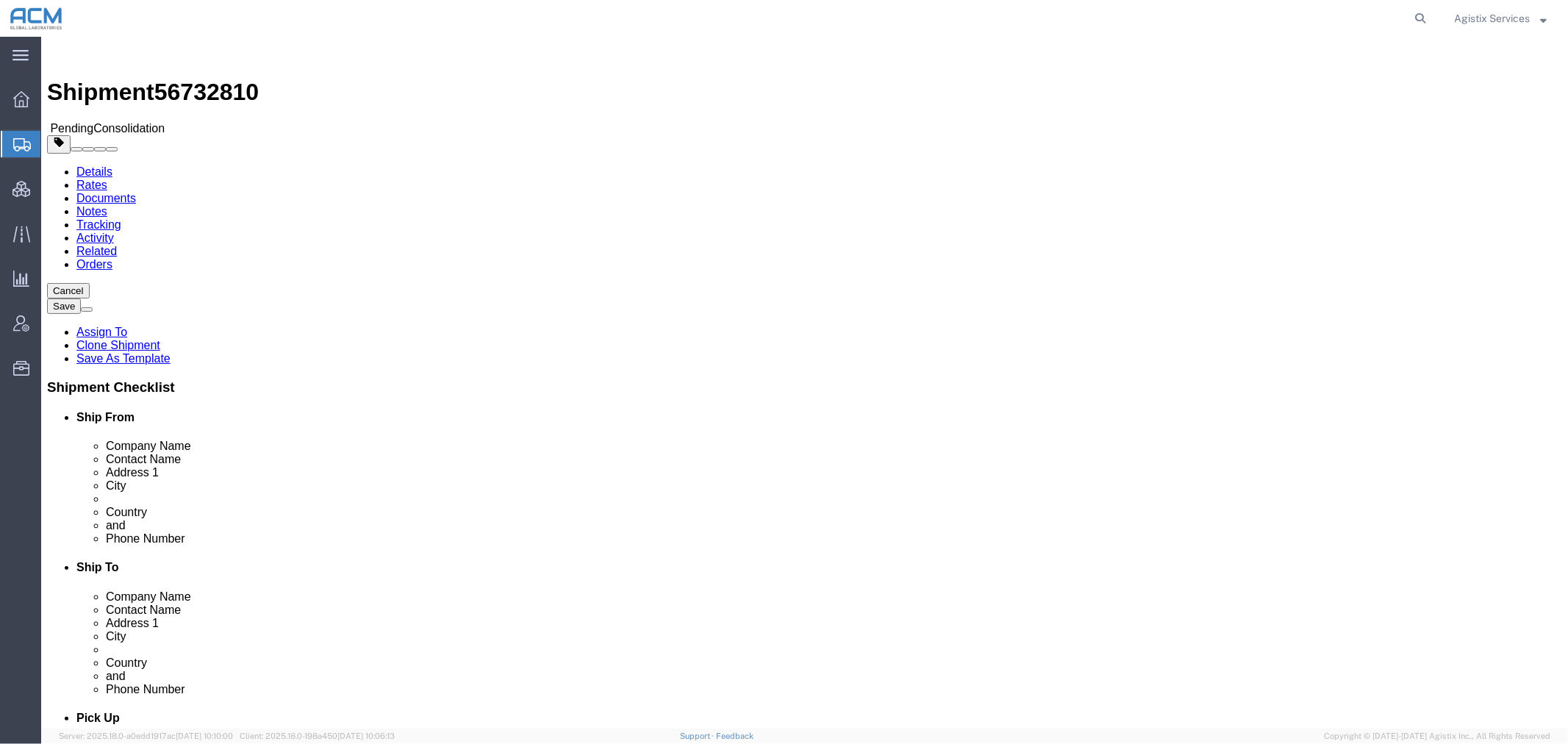
click input "text"
type input "TEST-CARRIEV"
click input "text"
type input "1234567890"
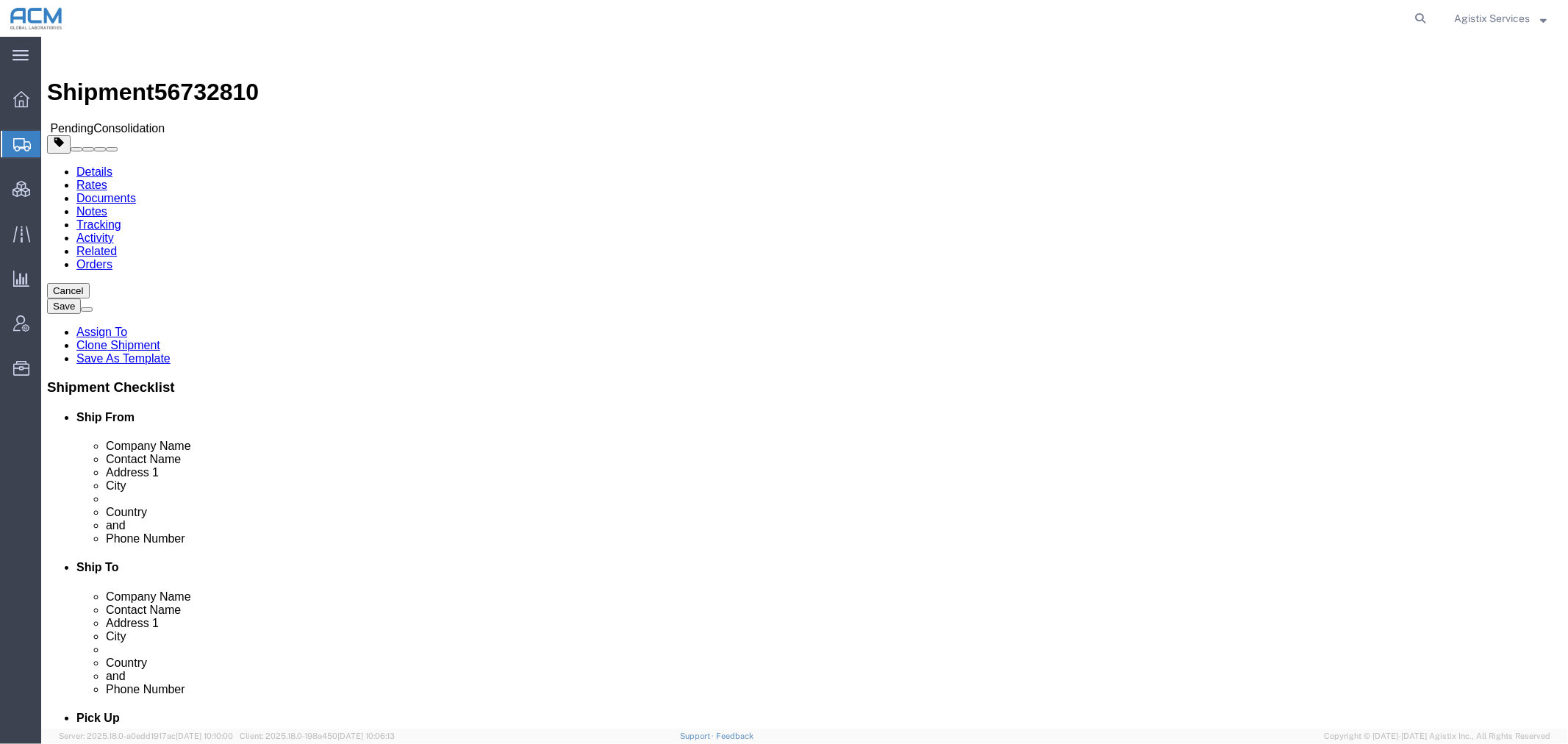
click icon
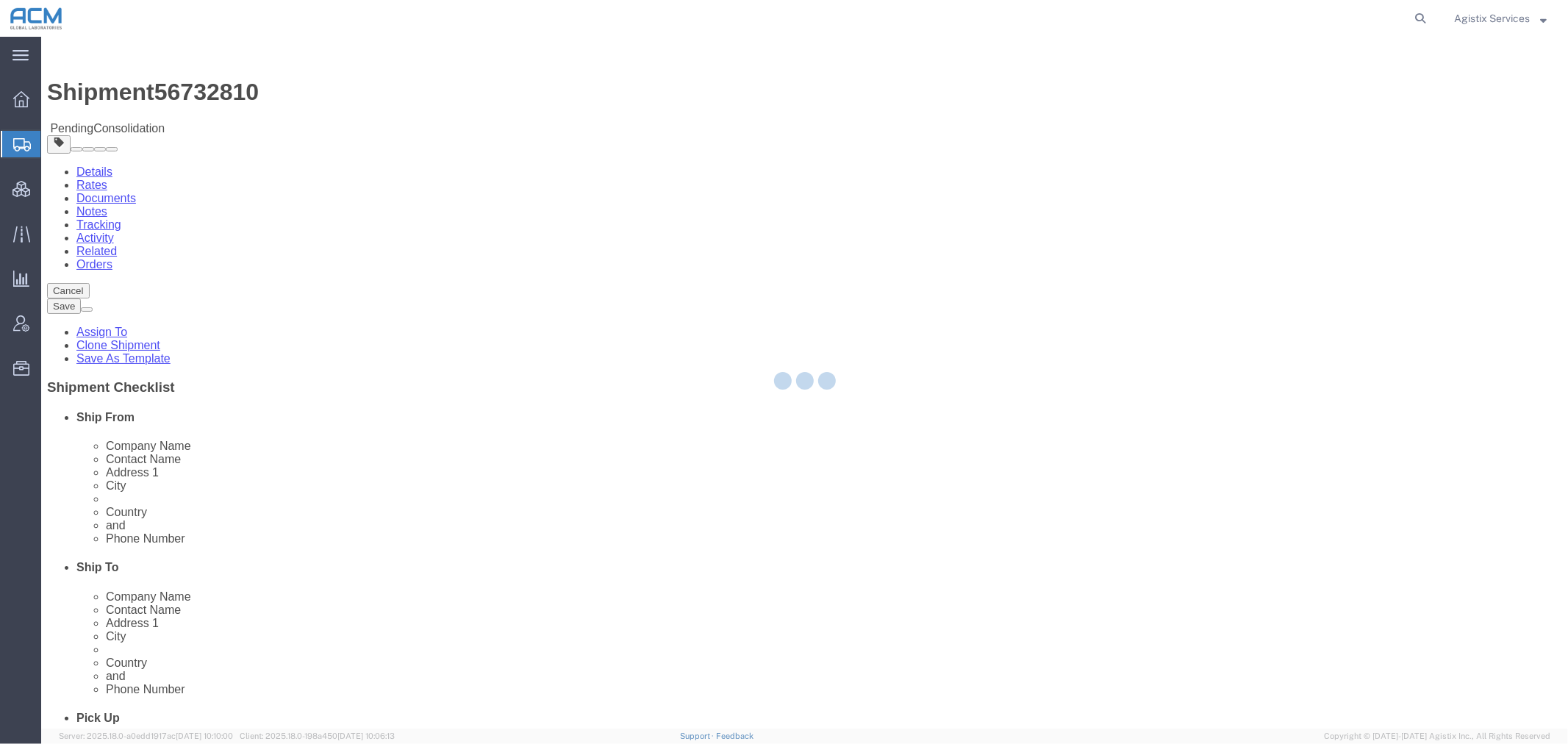
select select
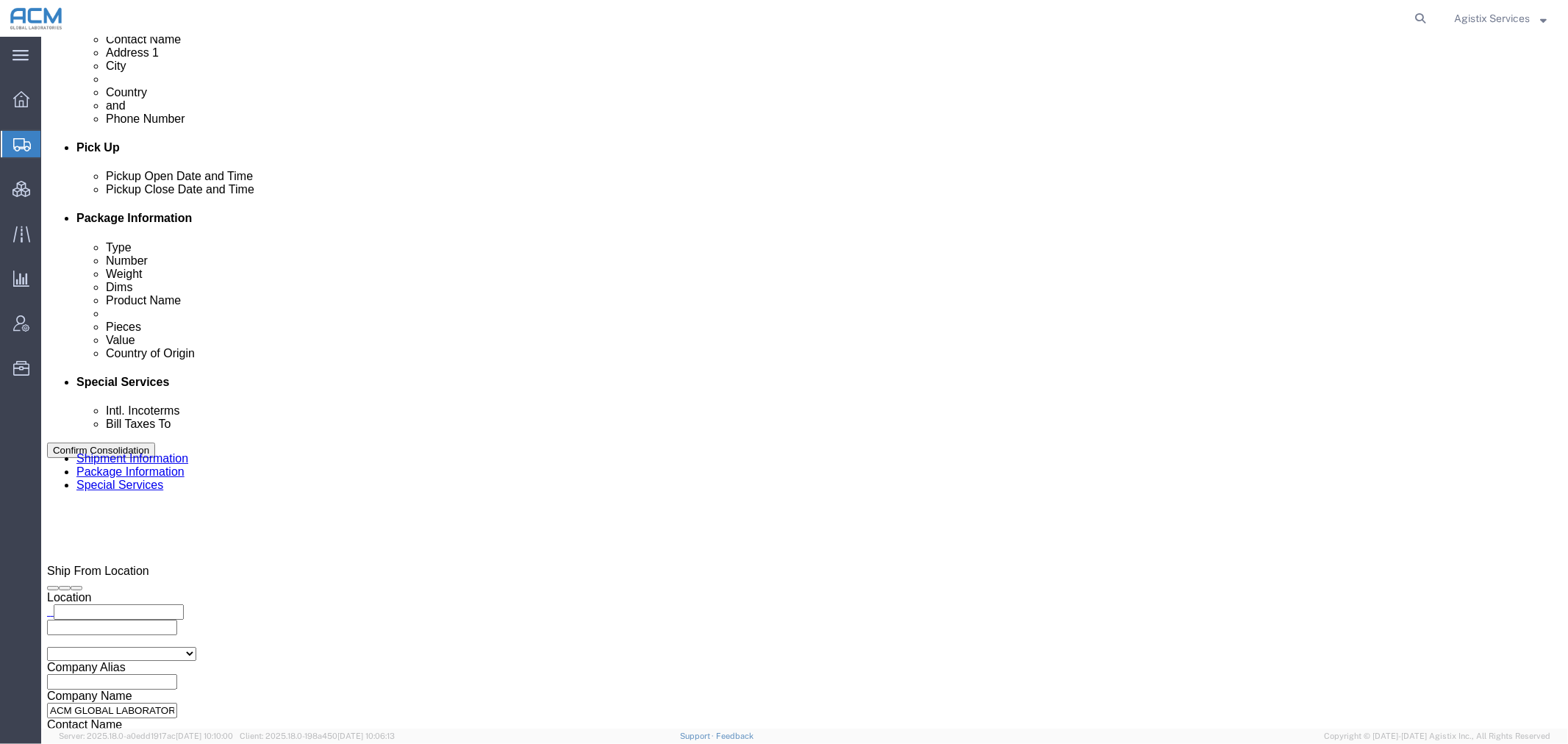
scroll to position [571, 0]
click select "Select Carriage Insurance Paid Carriage Paid To Cost and Freight Cost Insurance…"
drag, startPoint x: 868, startPoint y: 394, endPoint x: 875, endPoint y: 405, distance: 13.0
click select "Select Recipient Account Sender/Shipper Third Party Account"
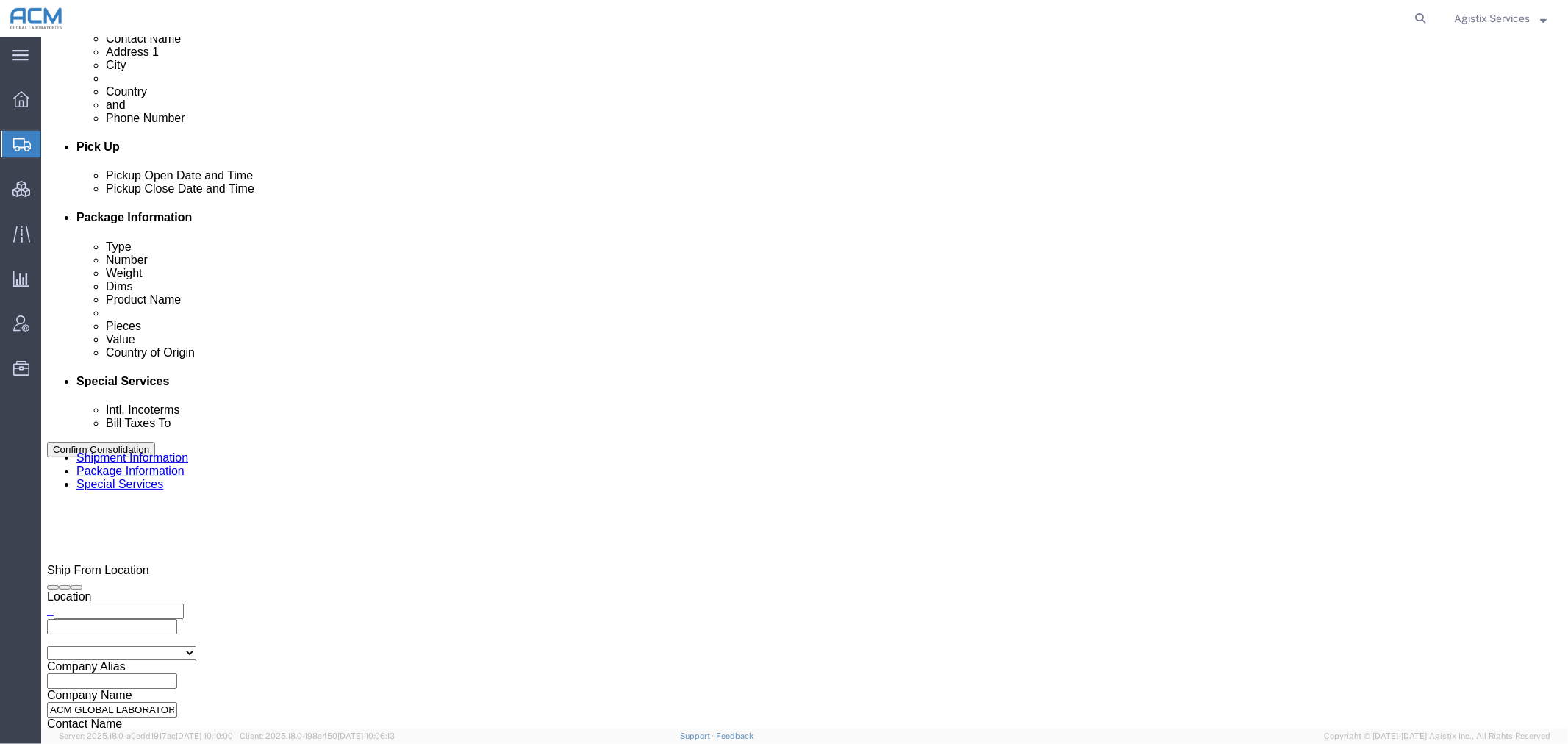
select select "SHIP"
click select "Select Recipient Account Sender/Shipper Third Party Account"
click button "Confirm Consolidation"
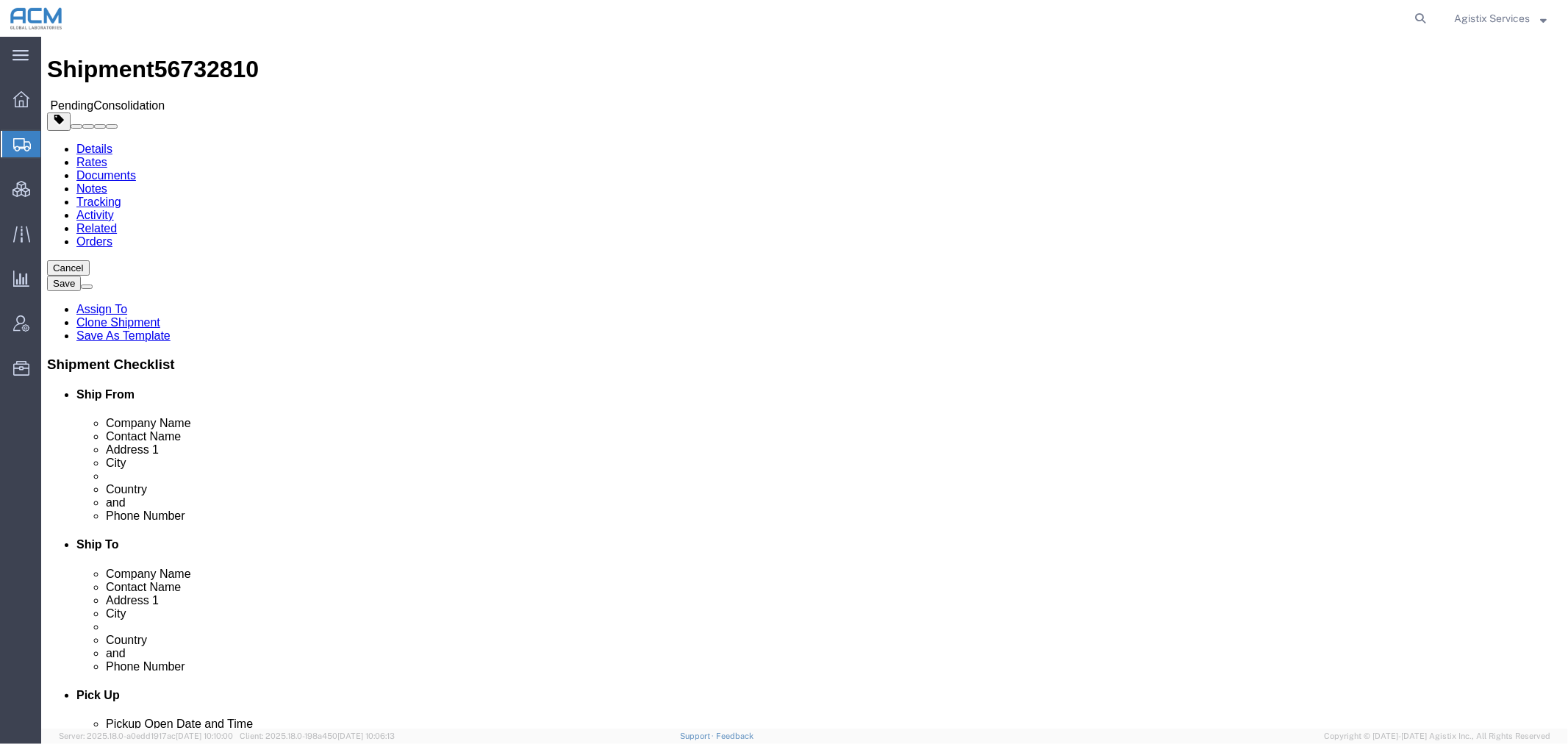
scroll to position [0, 0]
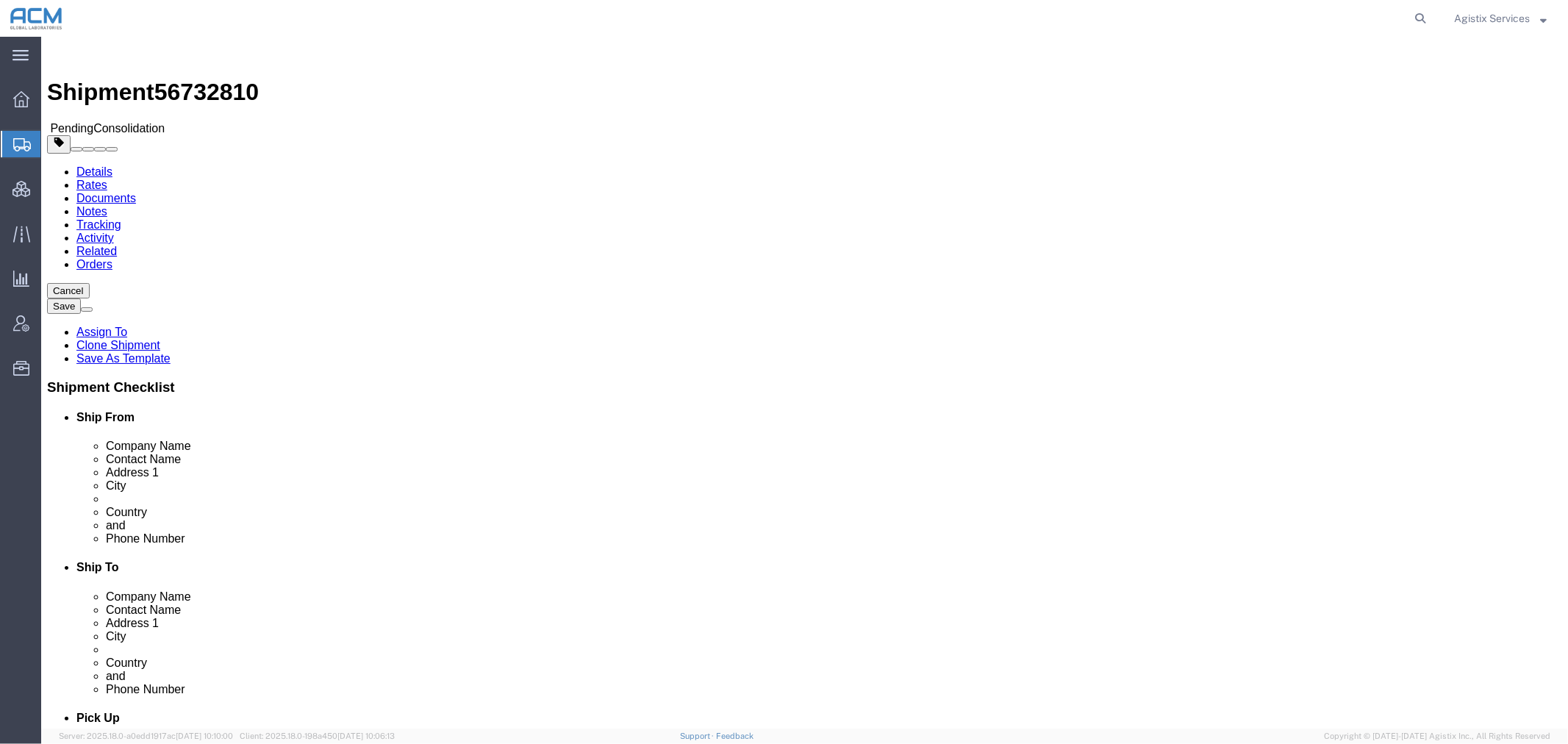
click icon
click at [94, 165] on link "Details" at bounding box center [94, 170] width 36 height 12
drag, startPoint x: 888, startPoint y: 466, endPoint x: 777, endPoint y: 459, distance: 111.2
click div "Location Select Select My Profile Location BioTouch [GEOGRAPHIC_DATA] [GEOGRAPH…"
drag, startPoint x: 935, startPoint y: 326, endPoint x: 756, endPoint y: 326, distance: 179.0
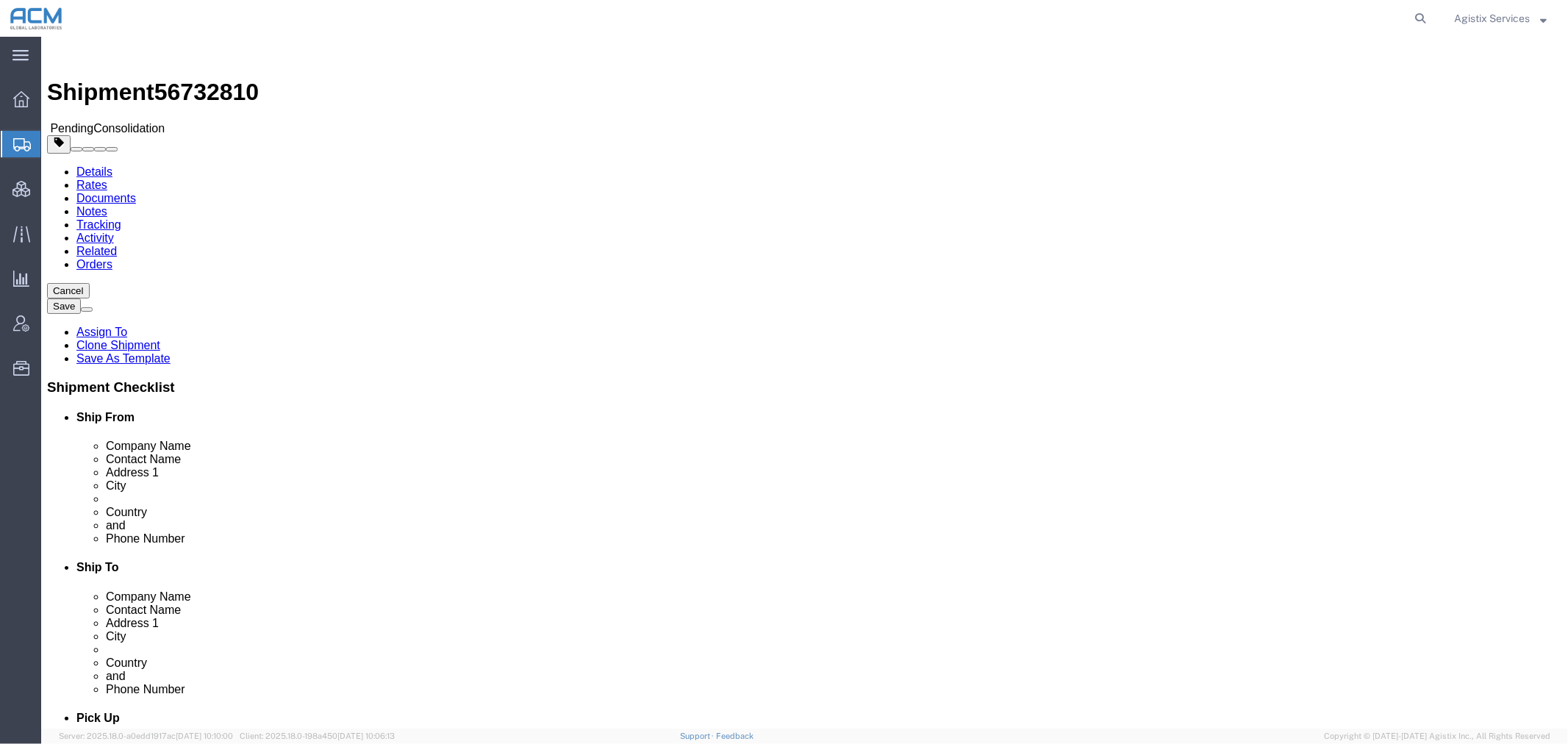
click div "Address 1 [STREET_ADDRESS]"
click at [0, 0] on span "Shipment Manager" at bounding box center [0, 0] width 0 height 0
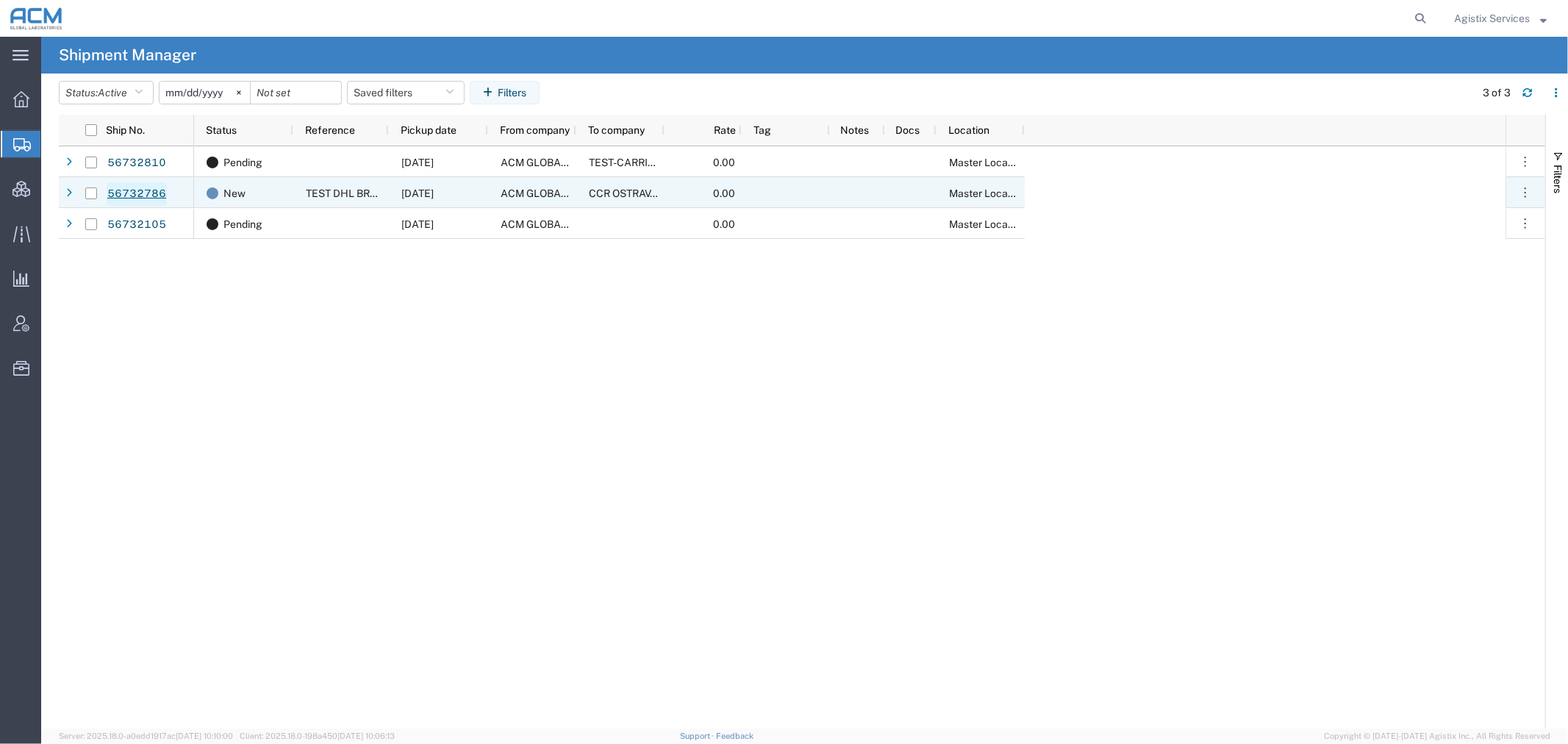
click at [132, 191] on link "56732786" at bounding box center [136, 194] width 61 height 23
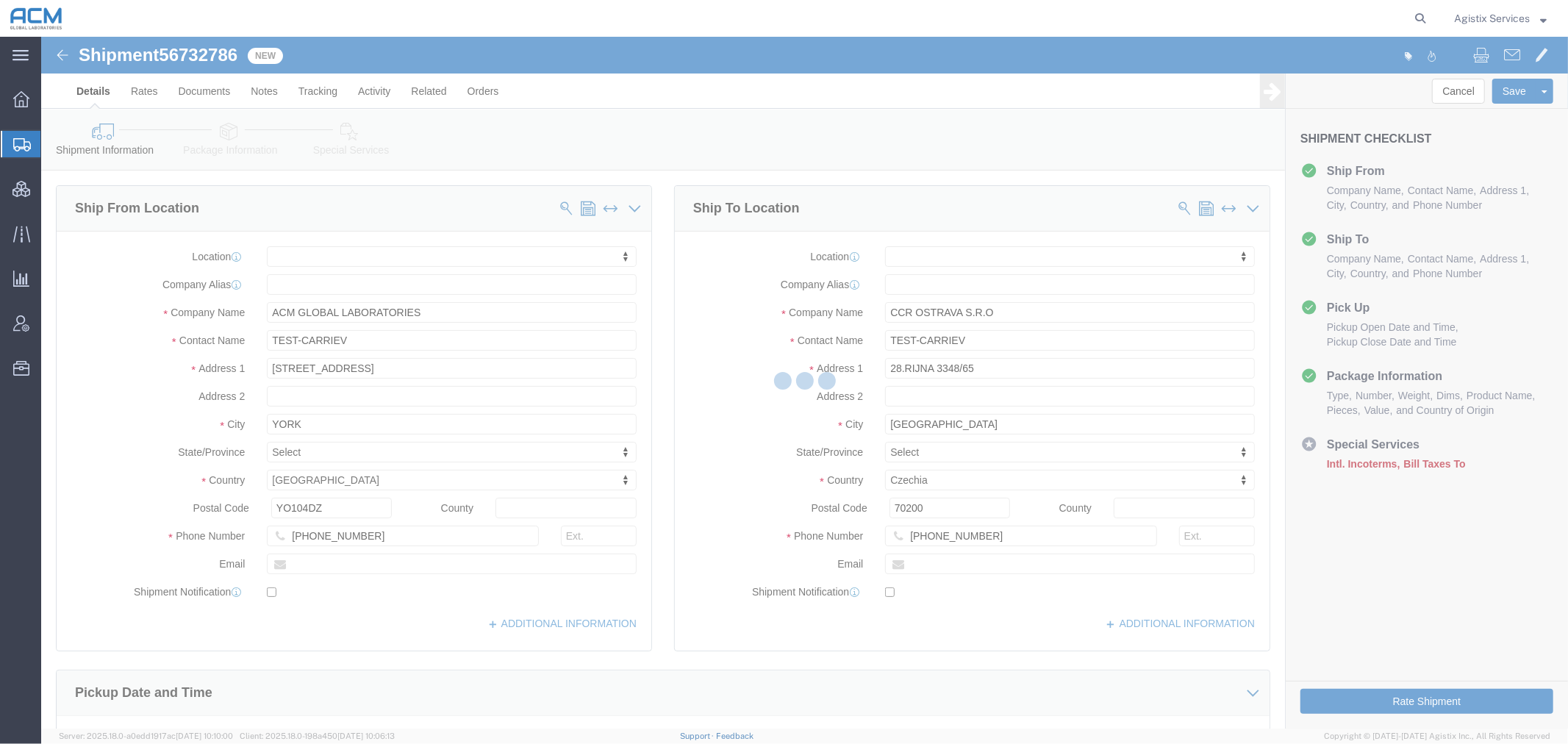
select select
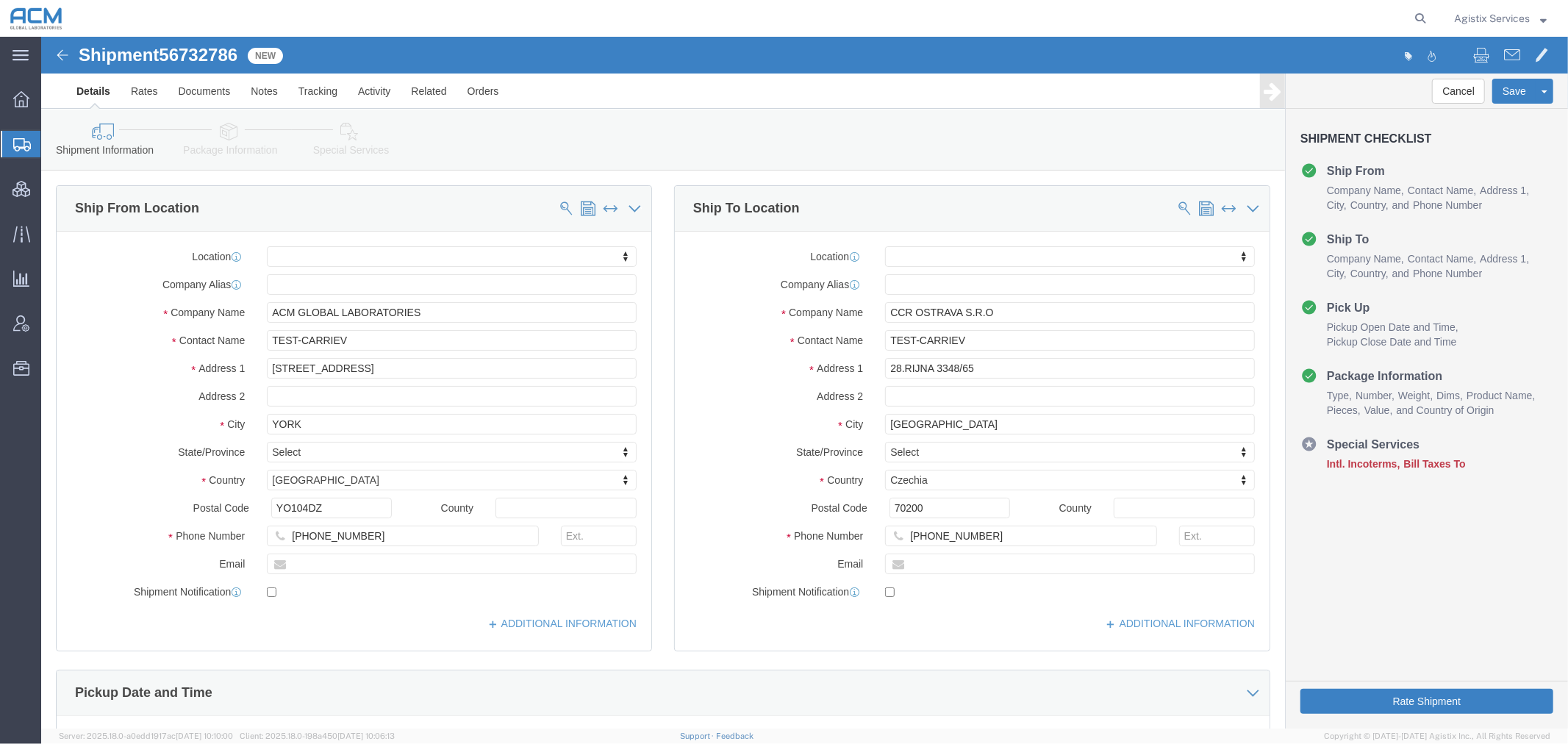
click icon
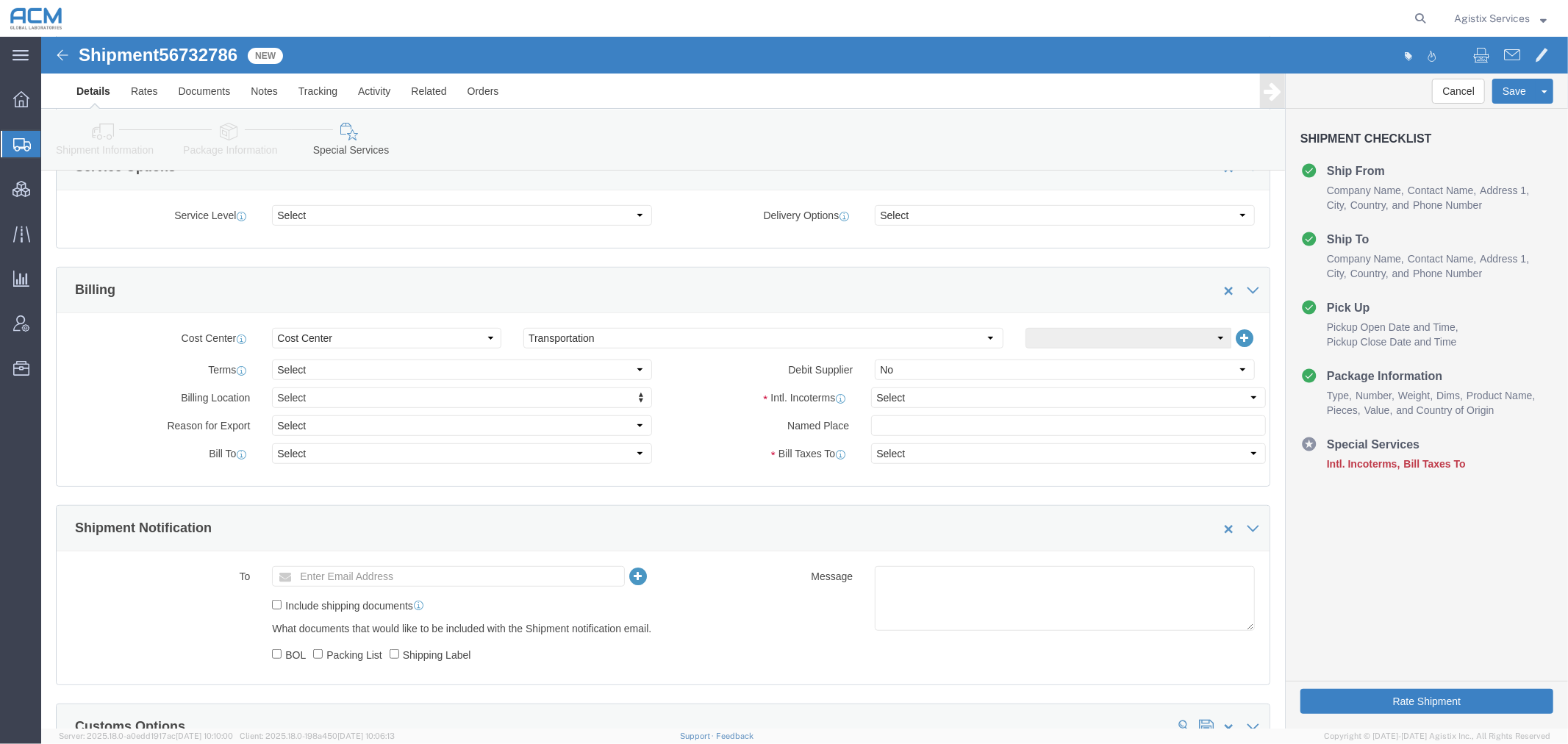
scroll to position [571, 0]
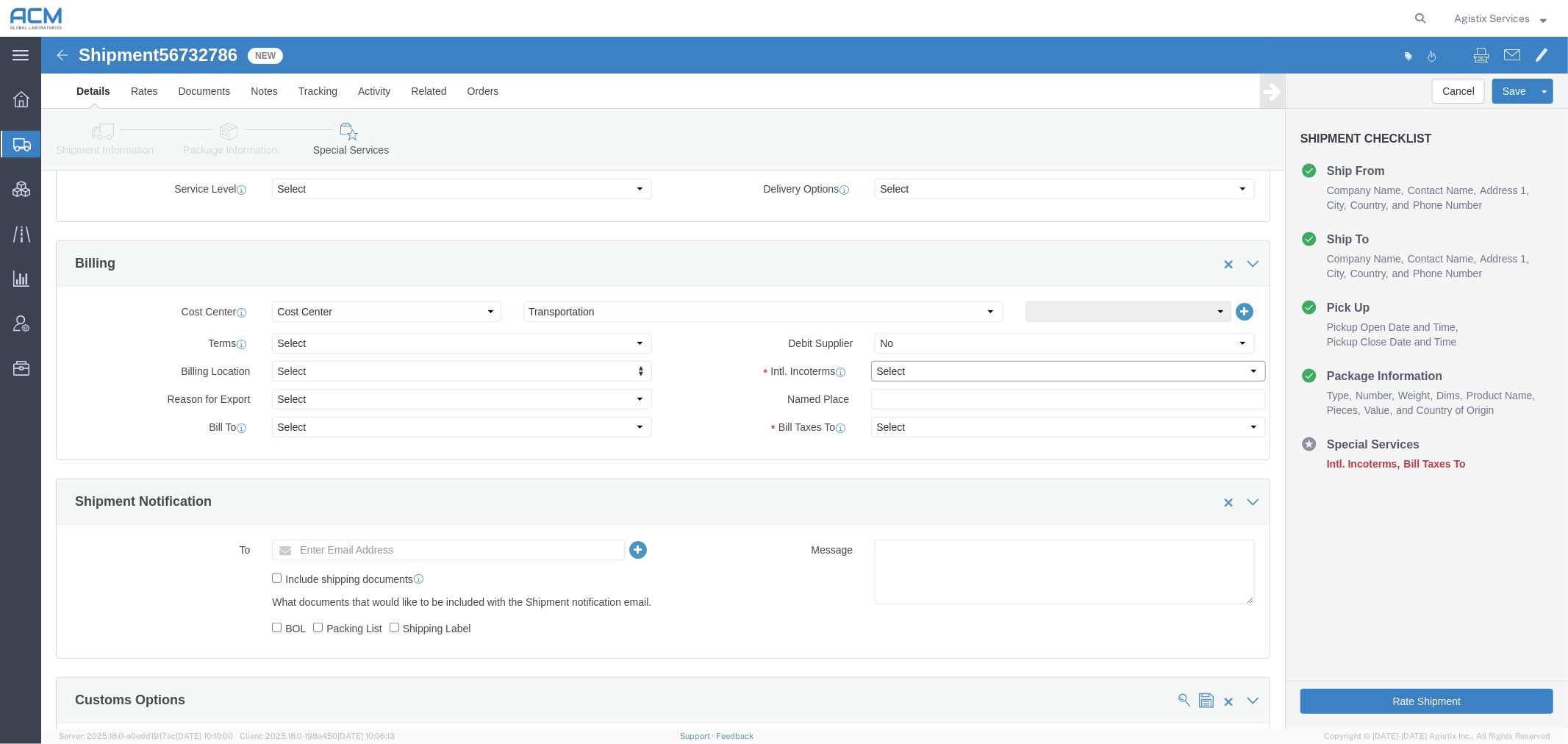
click select "Select Carriage Insurance Paid Carriage Paid To Cost and Freight Cost Insurance…"
select select "DDP"
click select "Select Carriage Insurance Paid Carriage Paid To Cost and Freight Cost Insurance…"
click button "Save"
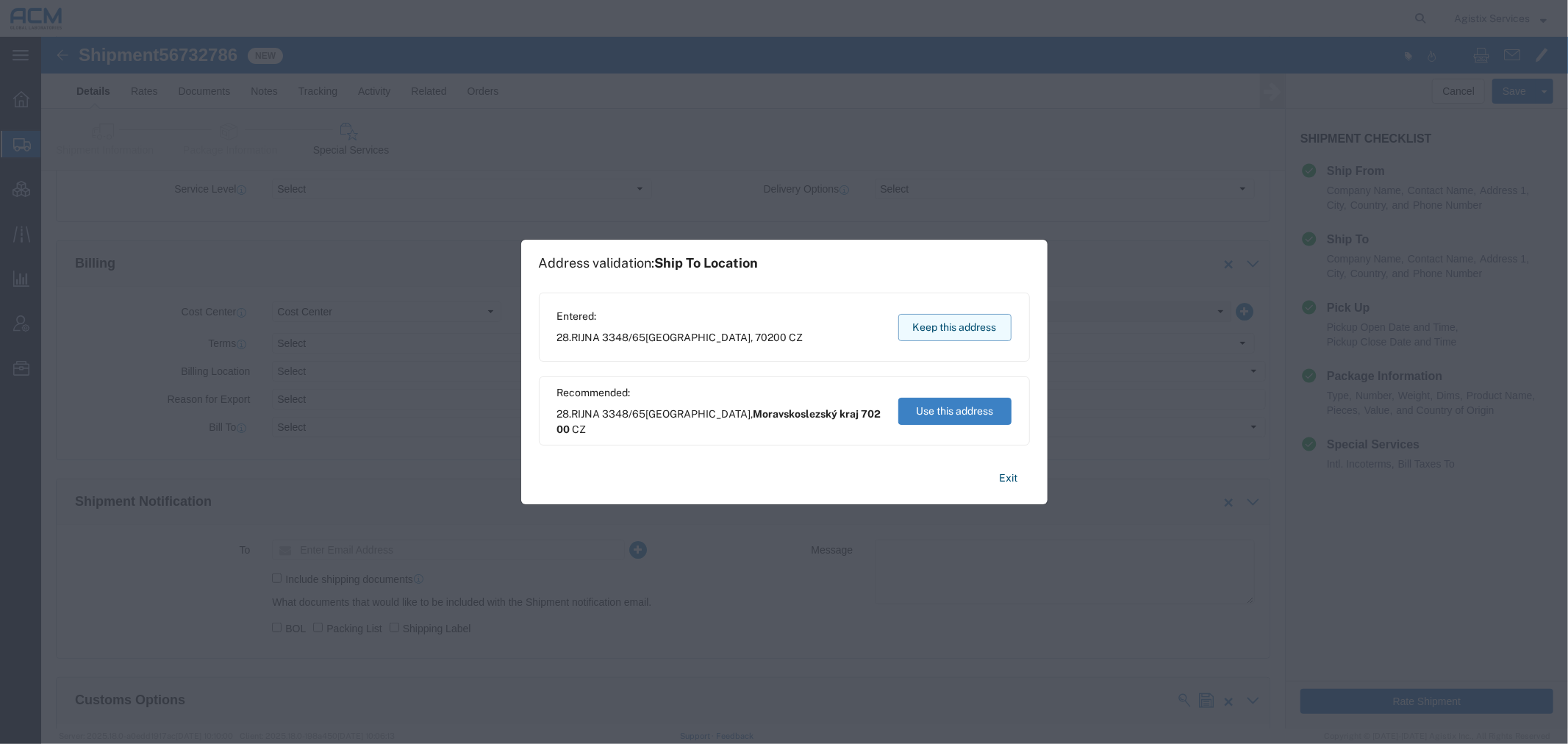
click at [943, 336] on button "Keep this address" at bounding box center [955, 328] width 113 height 27
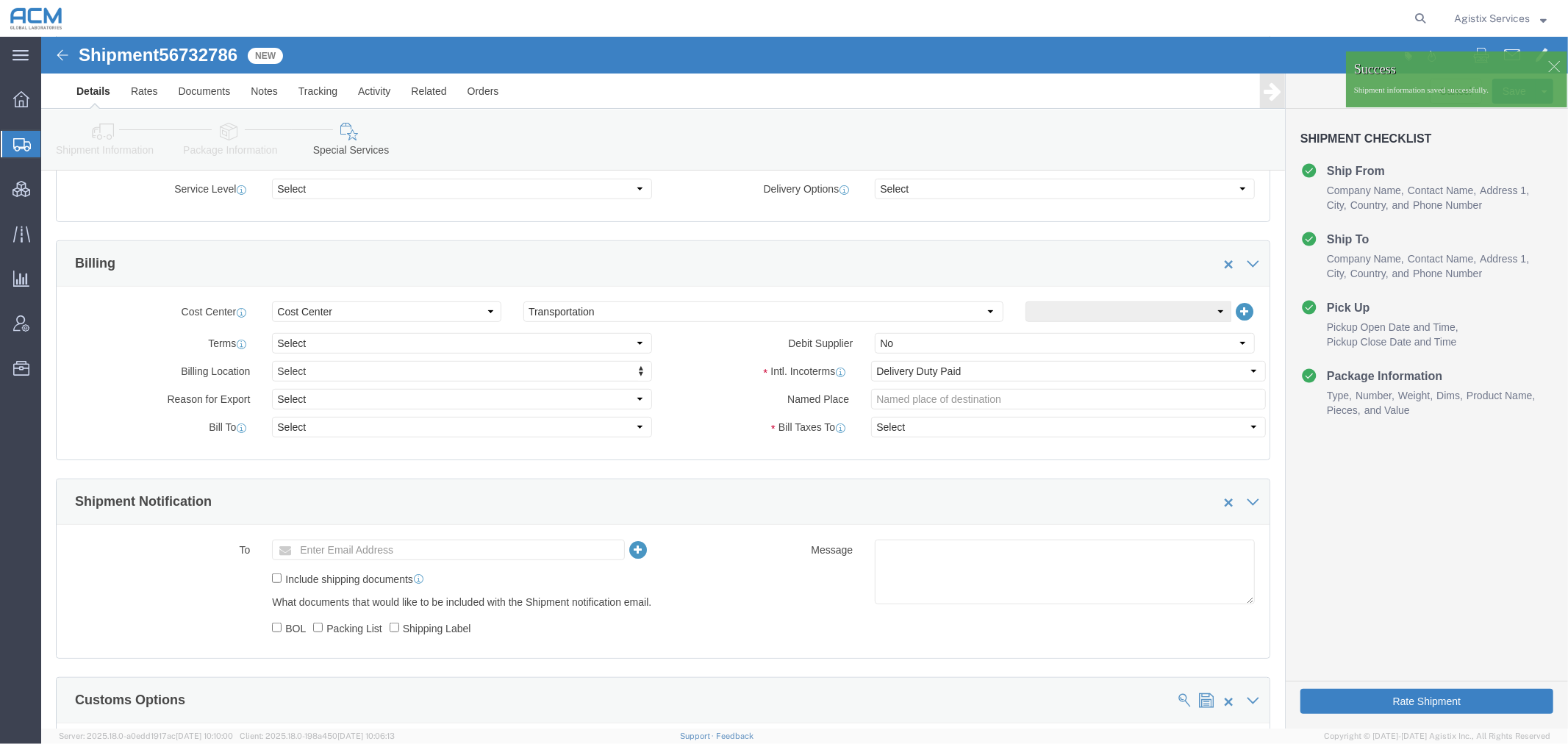
click icon
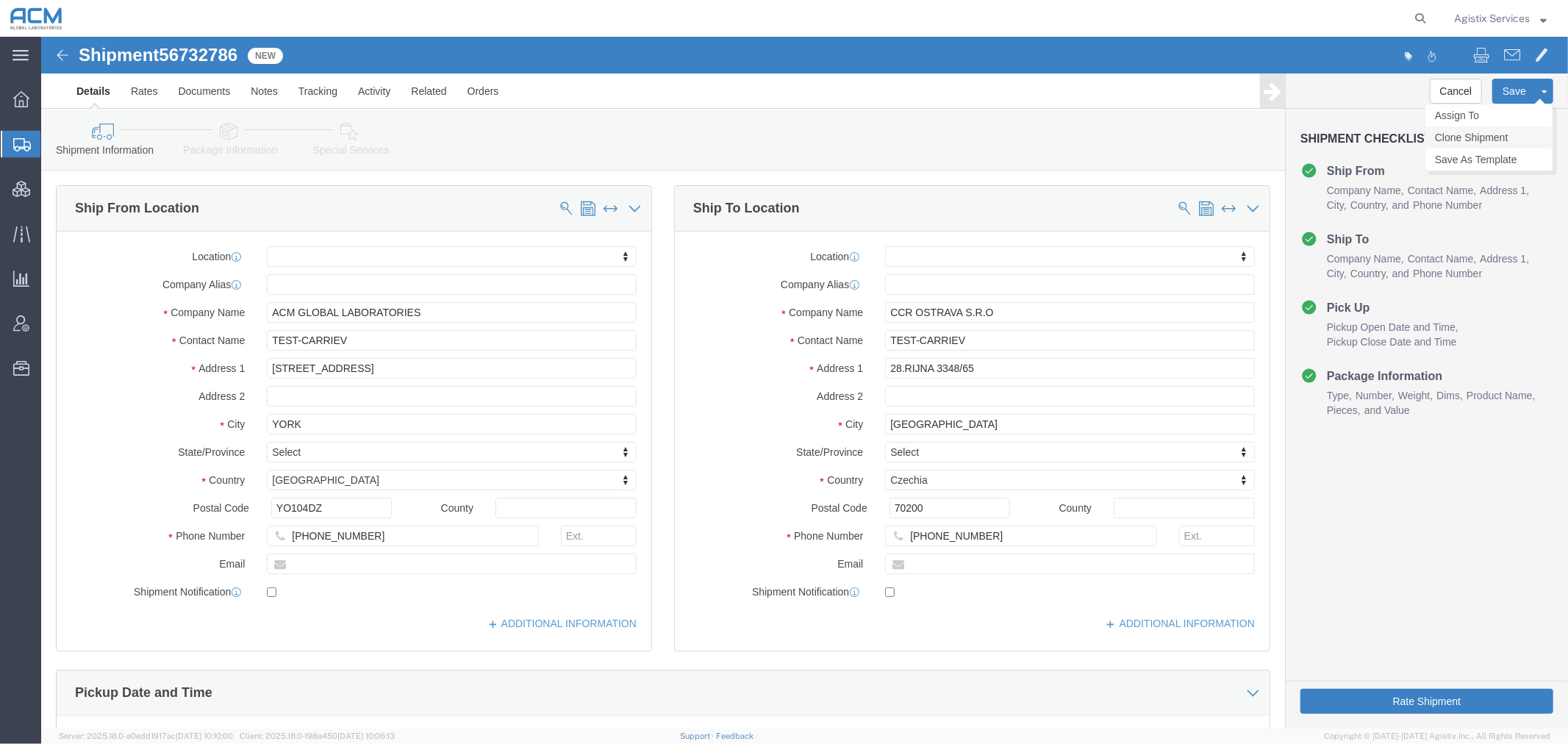
click link "Clone Shipment"
click icon
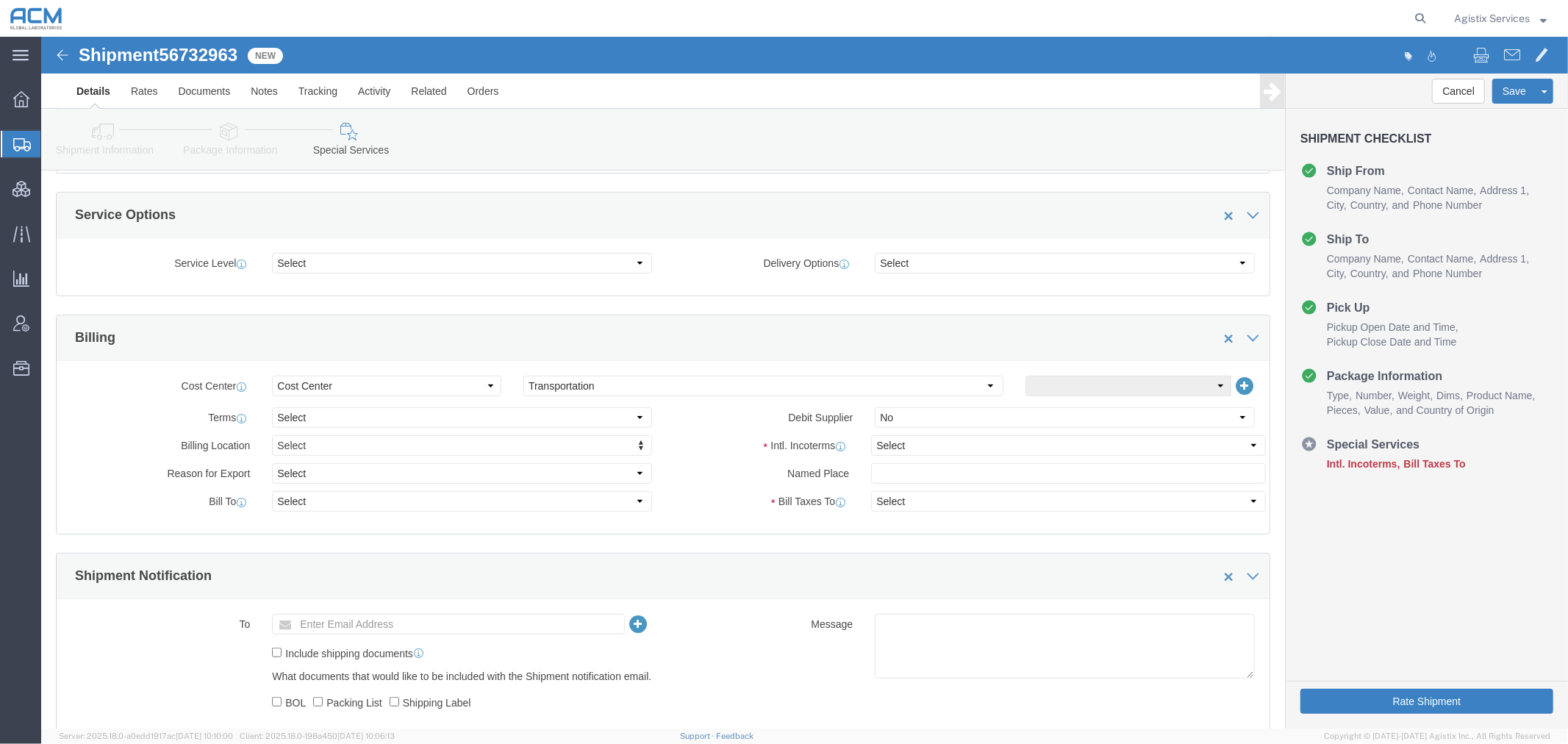
scroll to position [735, 0]
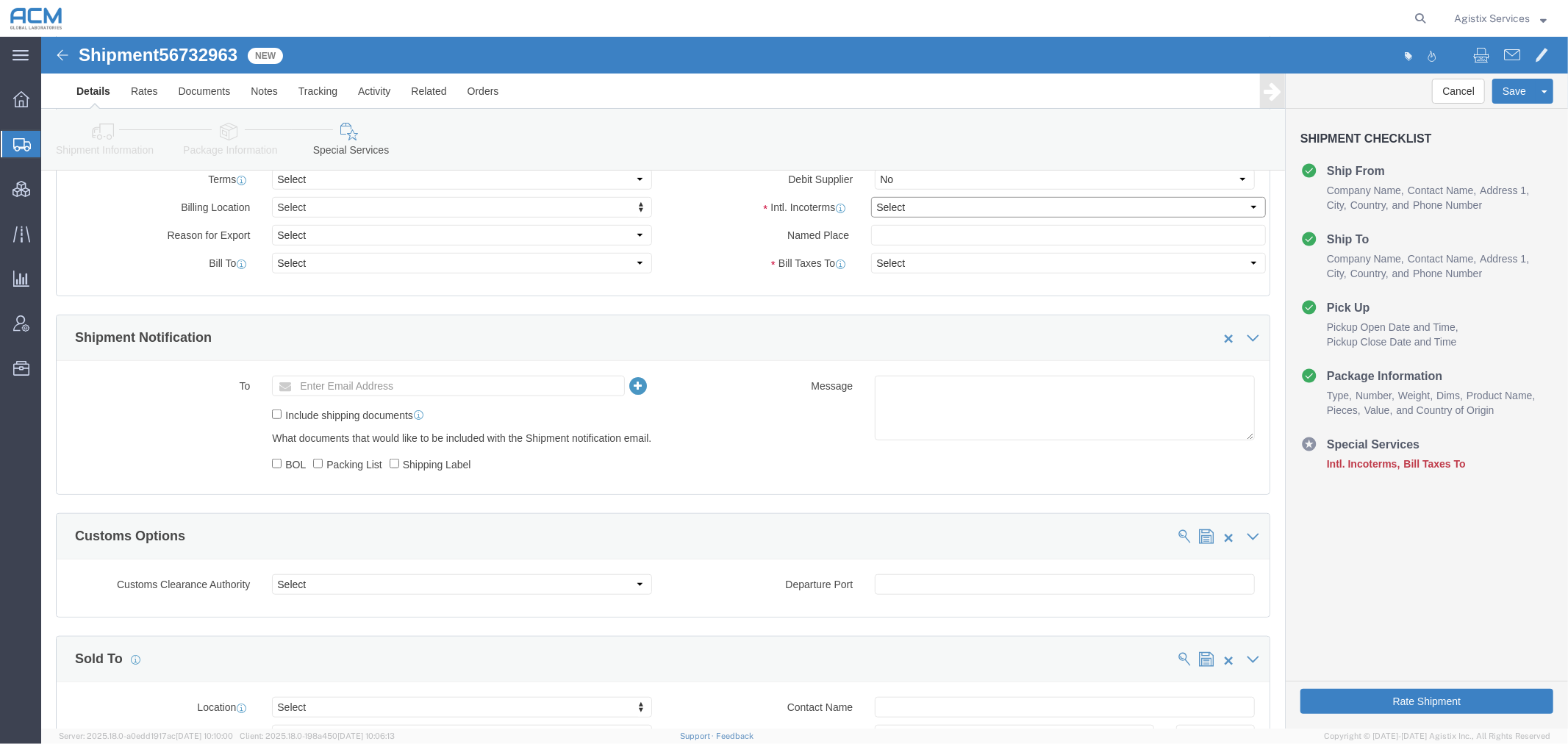
drag, startPoint x: 854, startPoint y: 177, endPoint x: 855, endPoint y: 185, distance: 8.1
click select "Select Carriage Insurance Paid Carriage Paid To Cost and Freight Cost Insurance…"
select select "DDP"
click select "Select Carriage Insurance Paid Carriage Paid To Cost and Freight Cost Insurance…"
select select "SHIP"
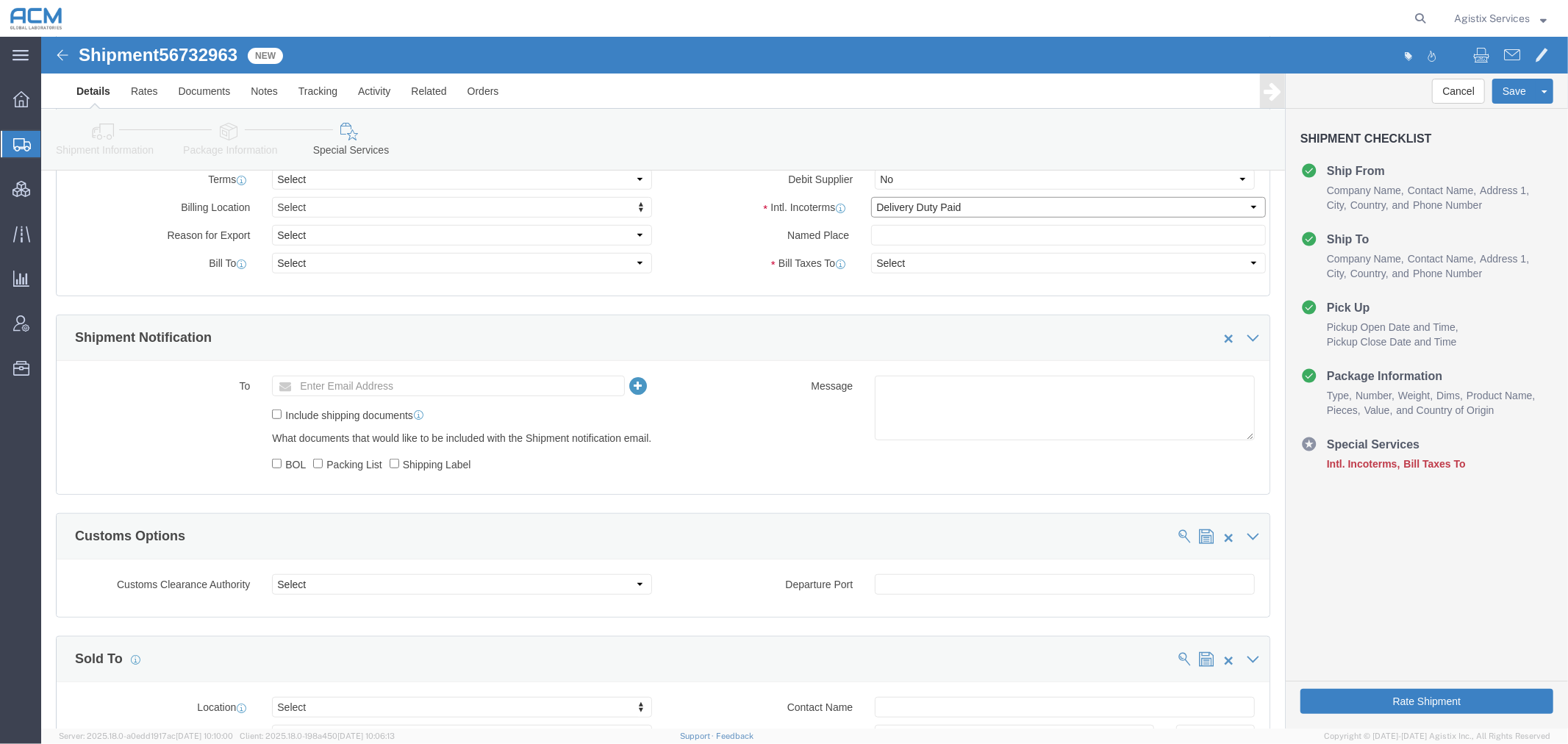
select select "SHIP"
click button "Save"
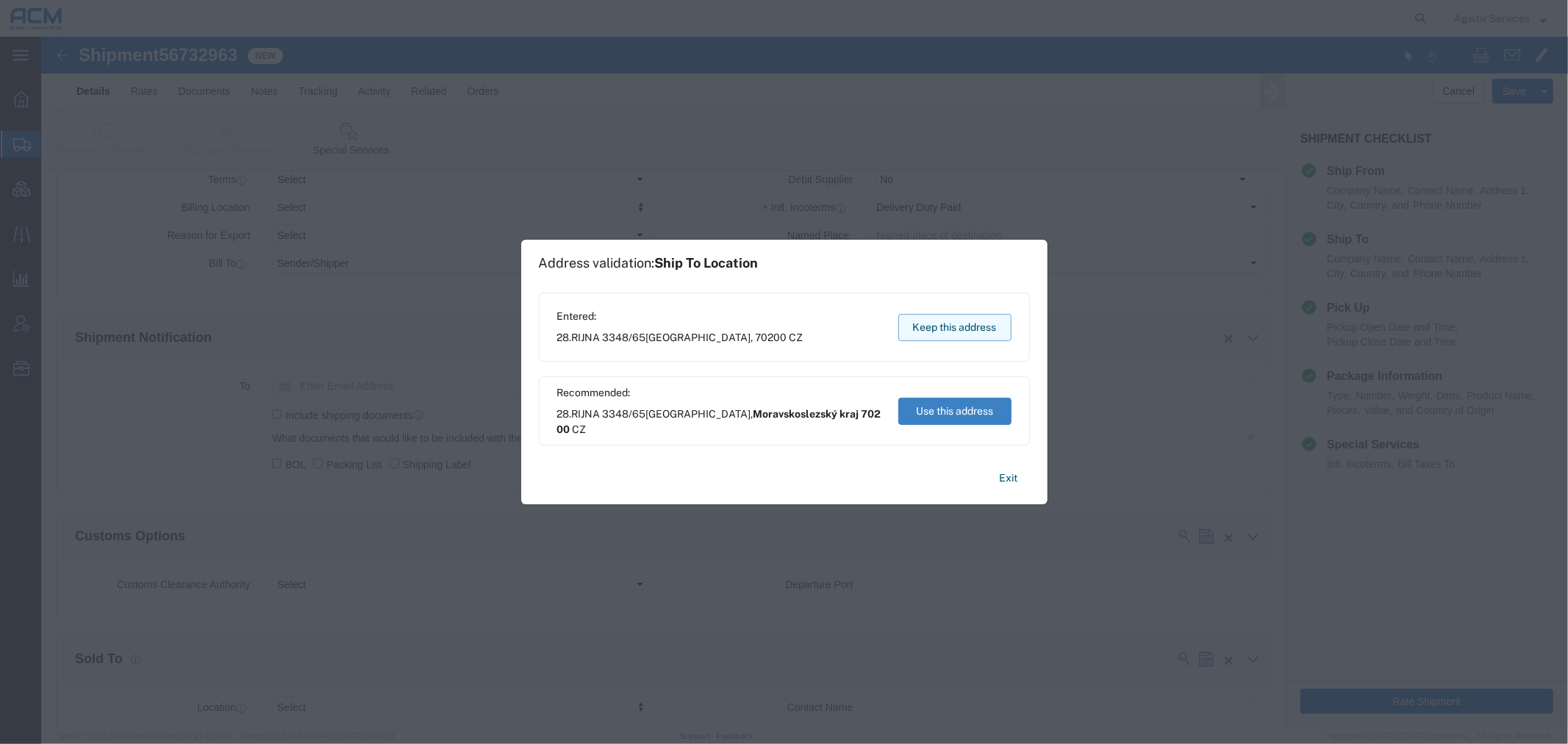
click at [935, 332] on button "Keep this address" at bounding box center [955, 328] width 113 height 27
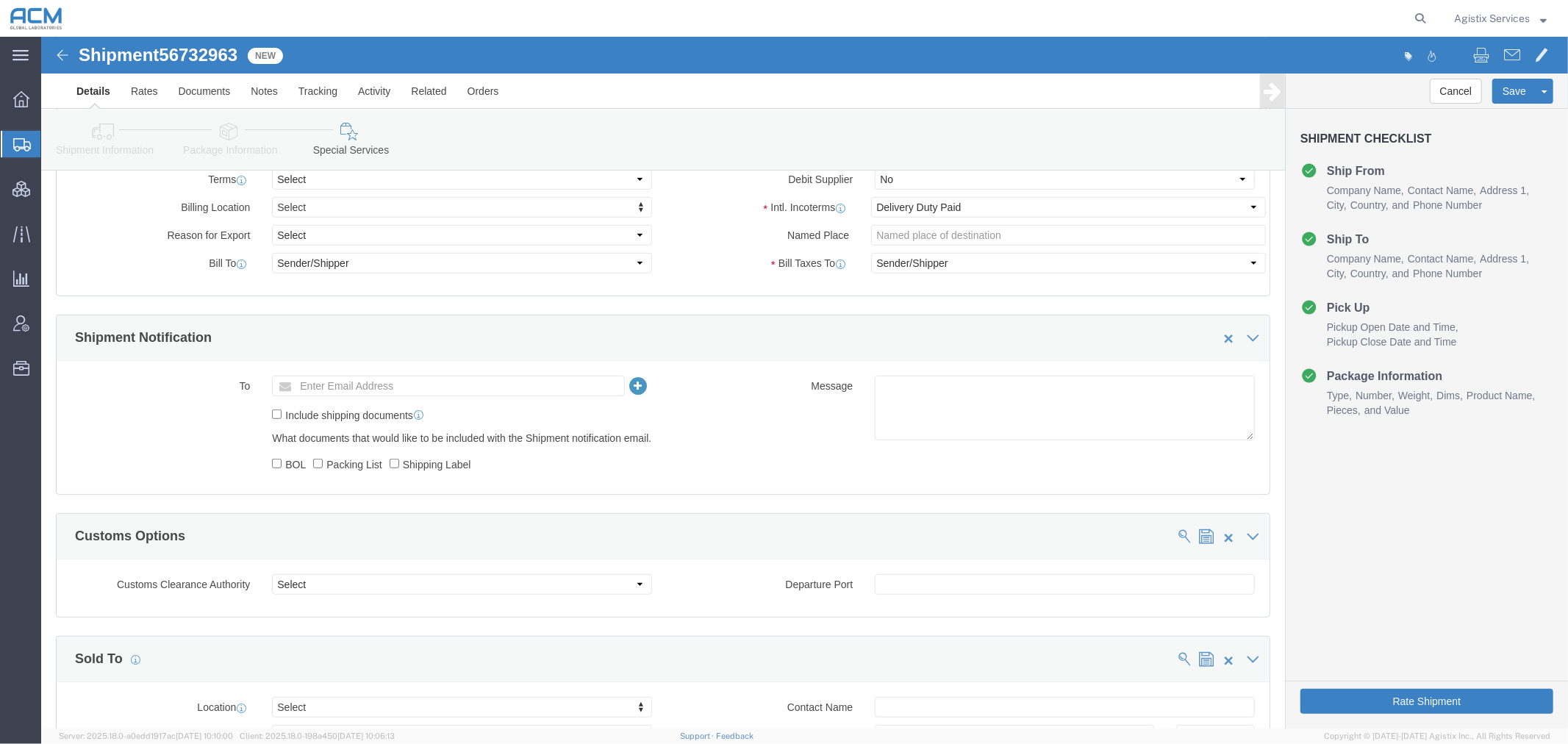
click at [0, 0] on span "Shipment Manager" at bounding box center [0, 0] width 0 height 0
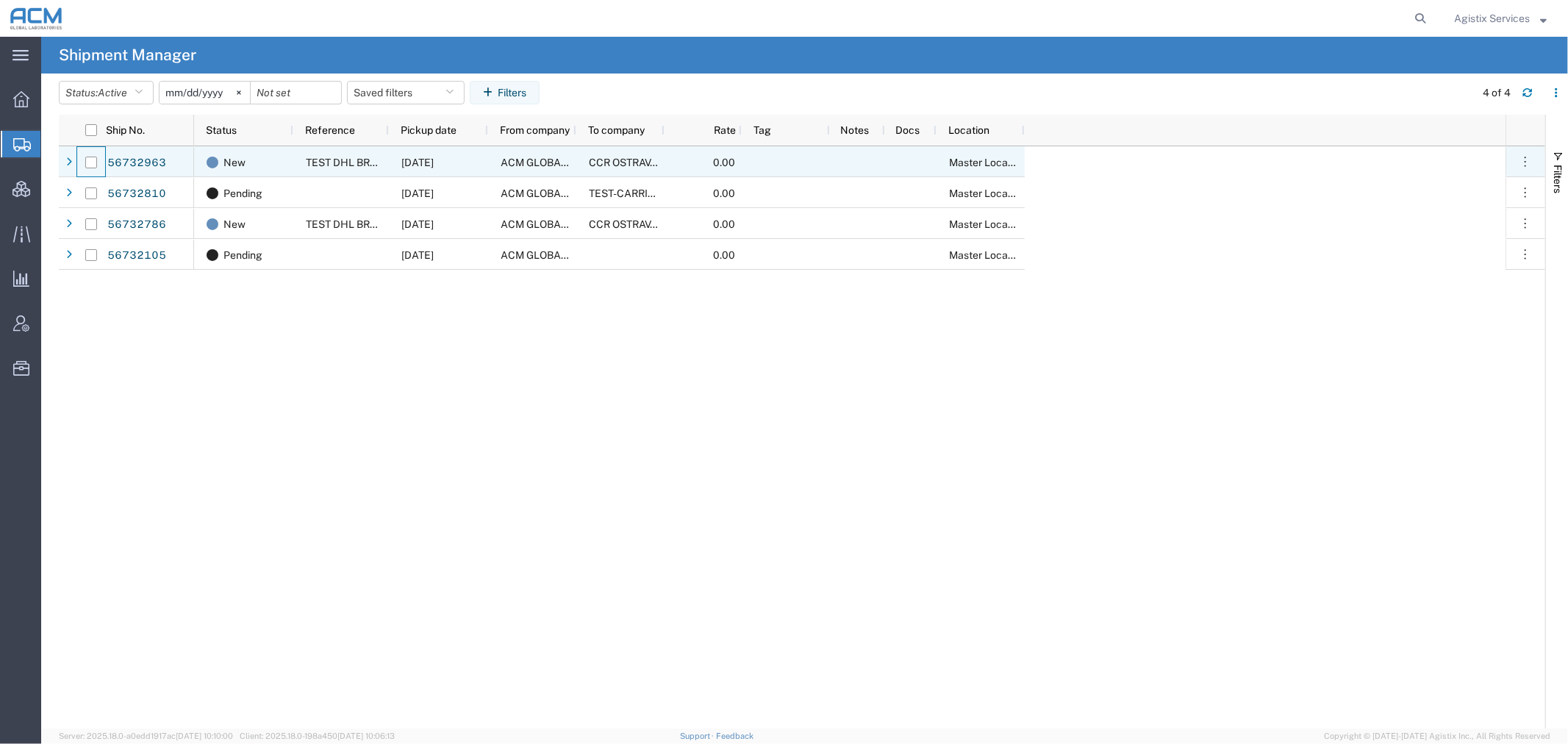
click at [99, 161] on div at bounding box center [91, 162] width 28 height 31
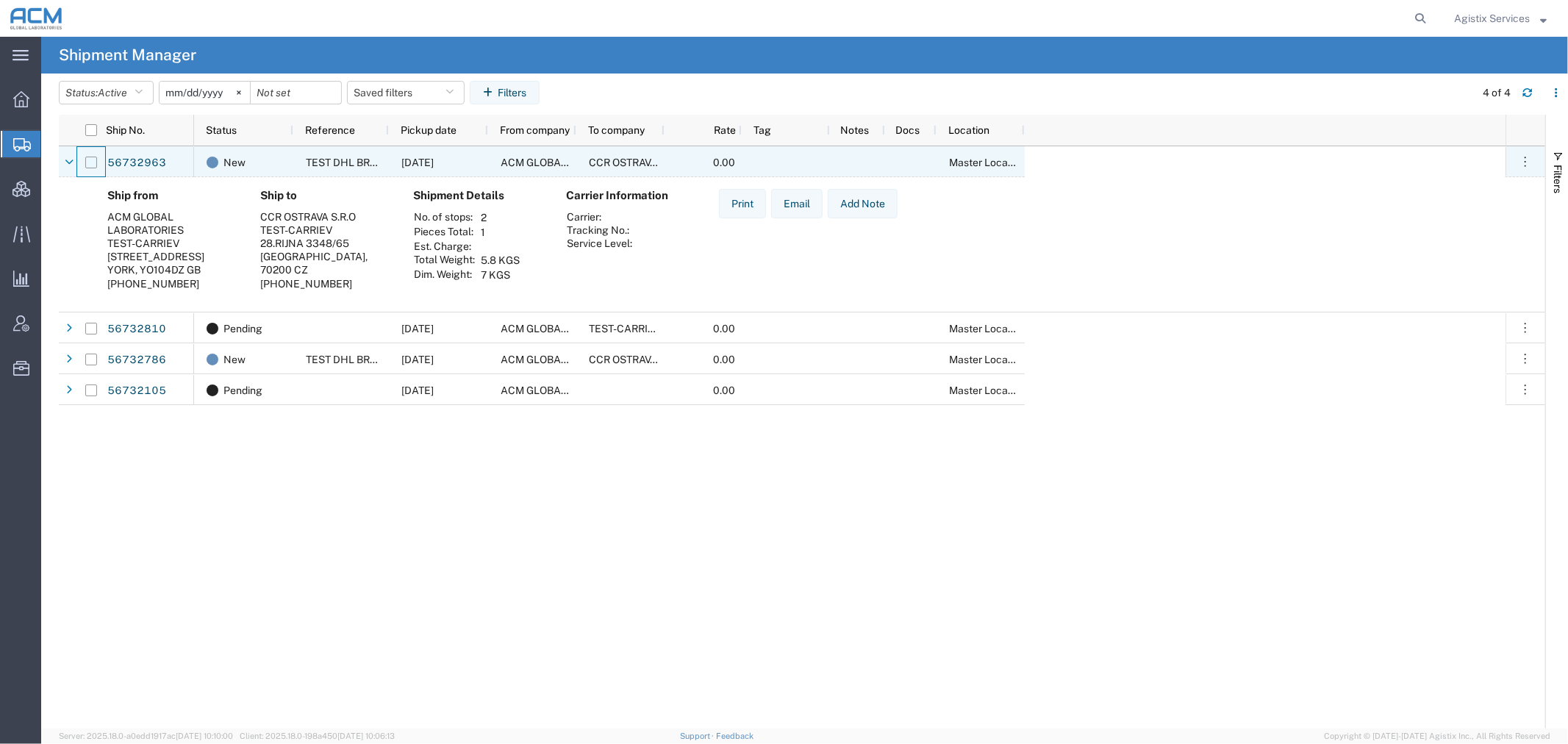
click at [95, 162] on input "Press Space to toggle row selection (unchecked)" at bounding box center [91, 162] width 12 height 12
checkbox input "true"
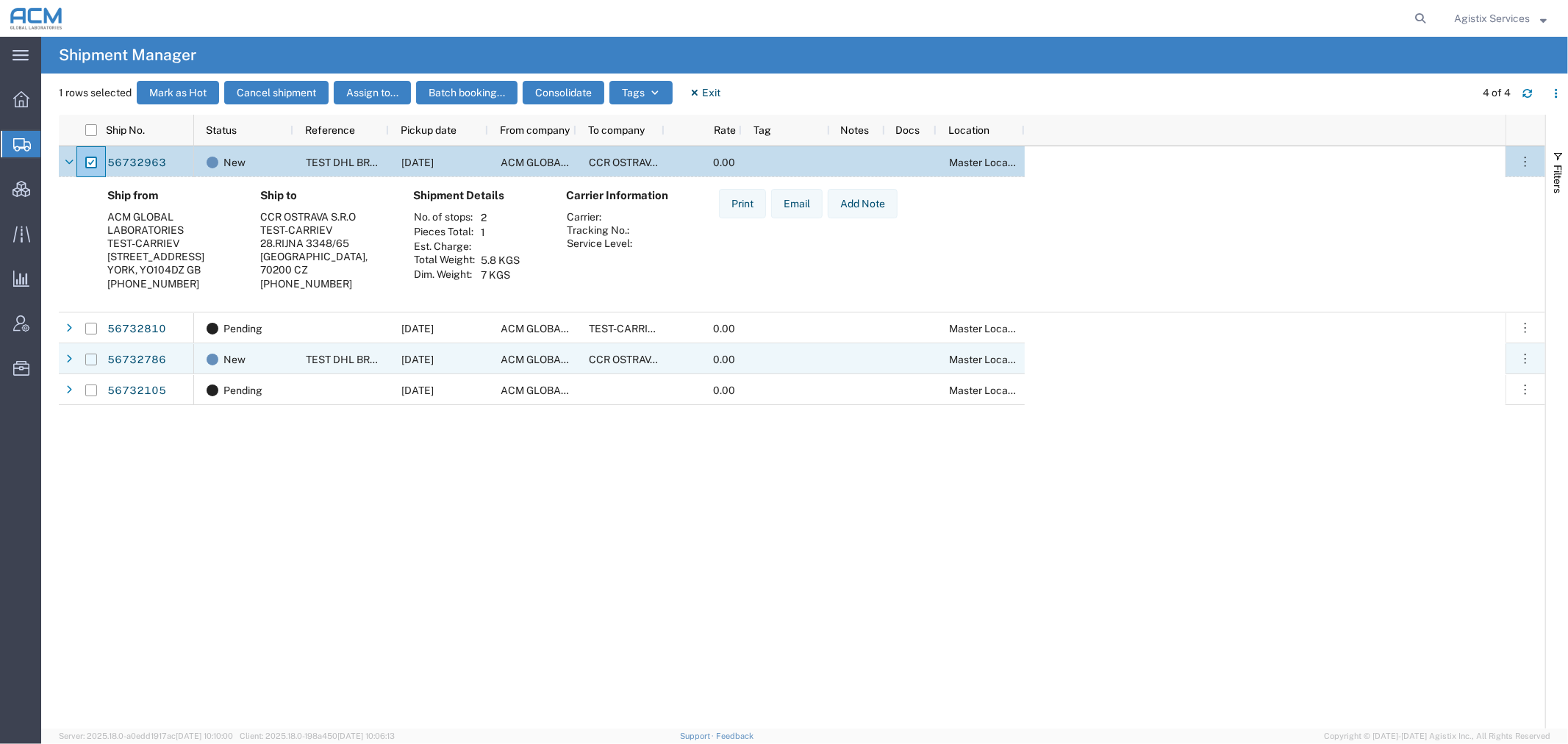
click at [93, 357] on input "Press Space to toggle row selection (unchecked)" at bounding box center [91, 359] width 12 height 12
checkbox input "true"
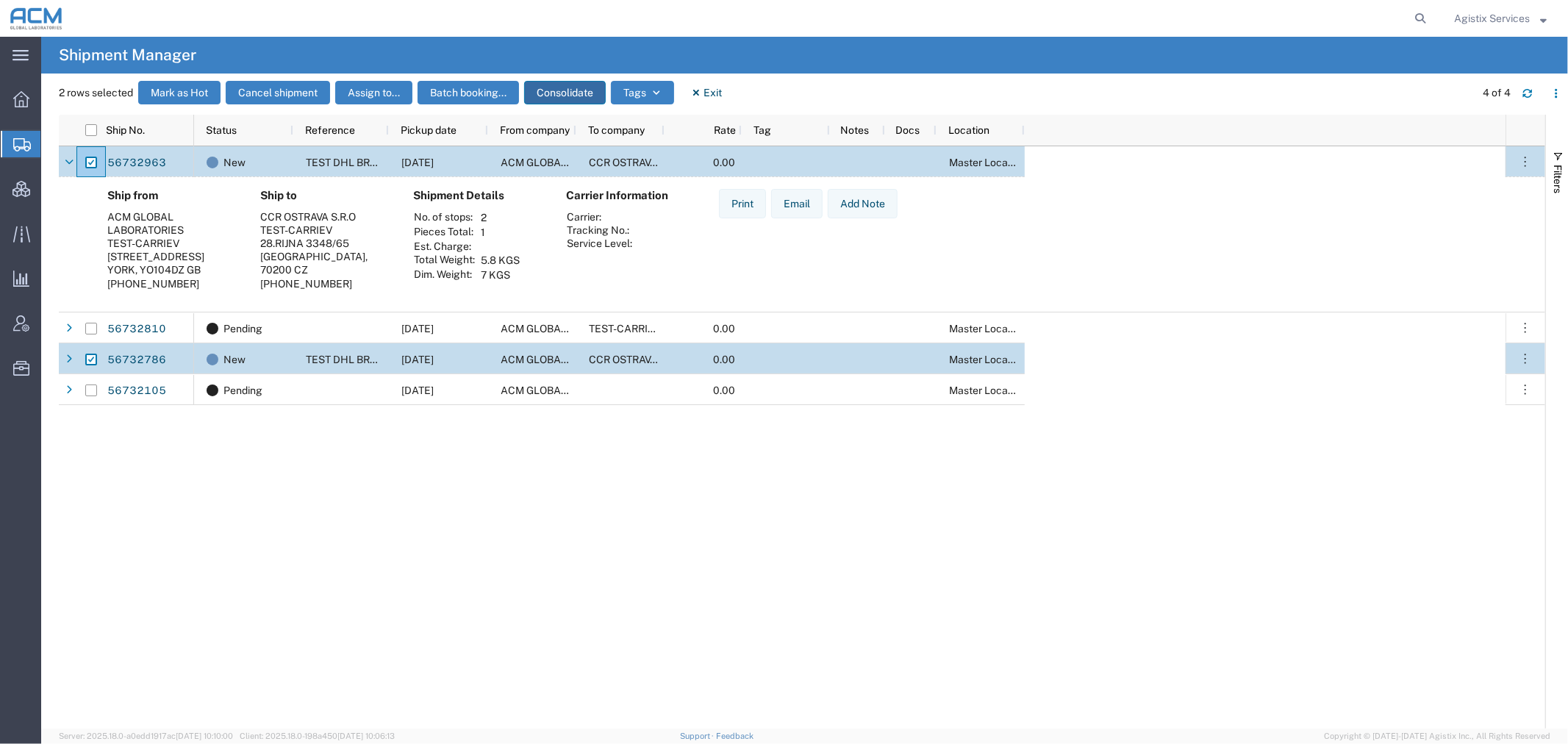
click at [549, 92] on button "Consolidate" at bounding box center [565, 92] width 82 height 23
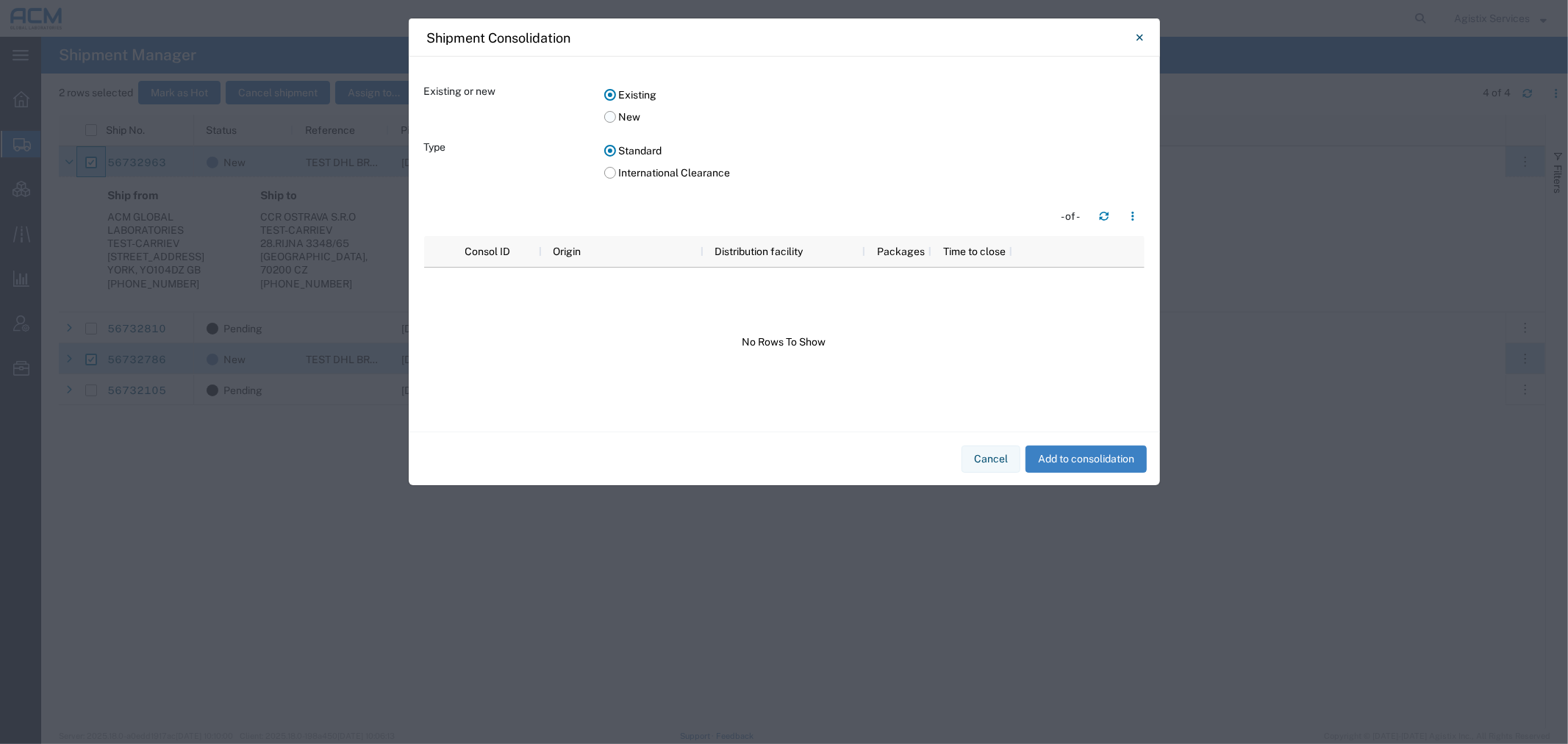
click at [608, 119] on label "New" at bounding box center [875, 116] width 541 height 22
click at [0, 0] on input "New" at bounding box center [0, 0] width 0 height 0
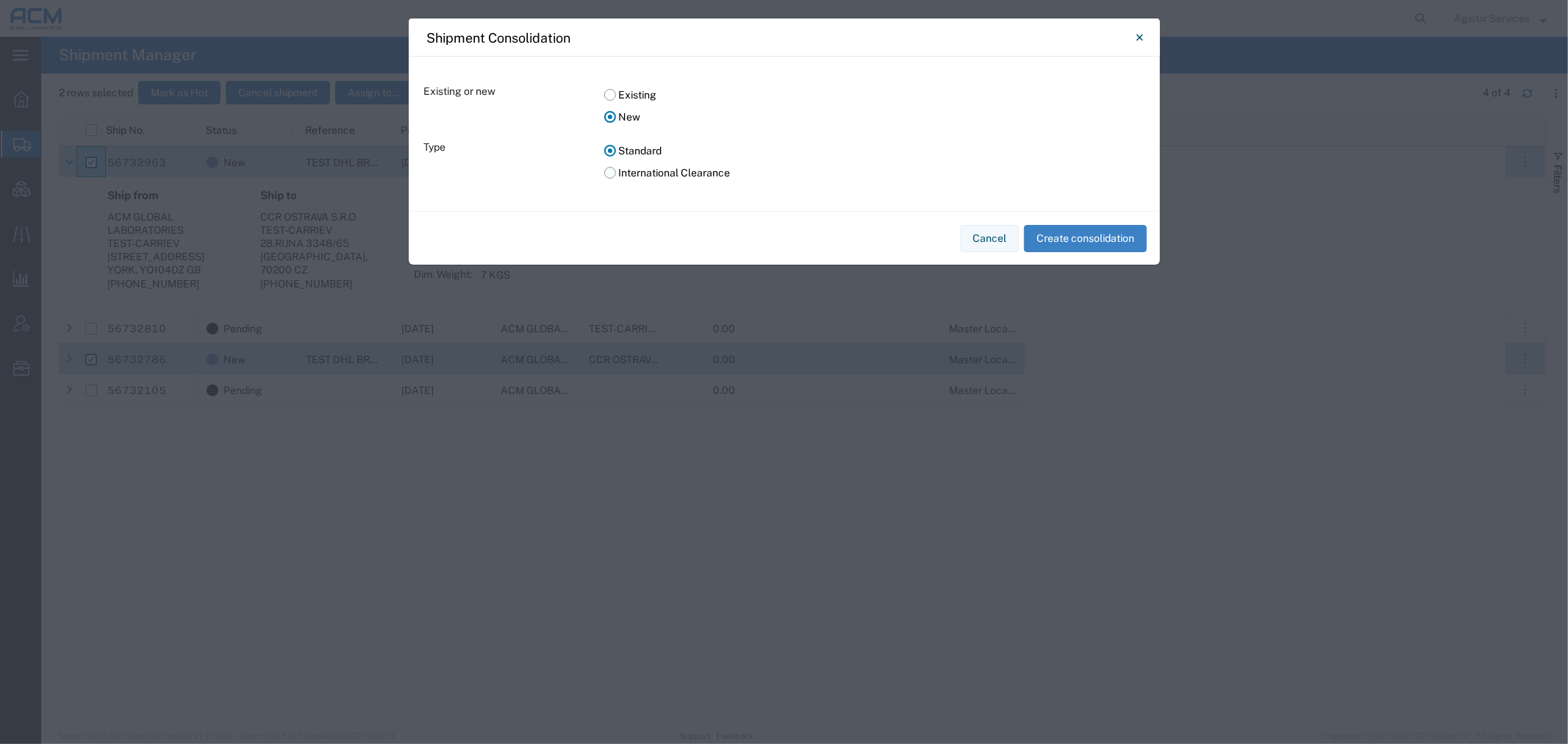
click at [615, 170] on label "International Clearance" at bounding box center [875, 172] width 541 height 22
click at [0, 0] on input "International Clearance" at bounding box center [0, 0] width 0 height 0
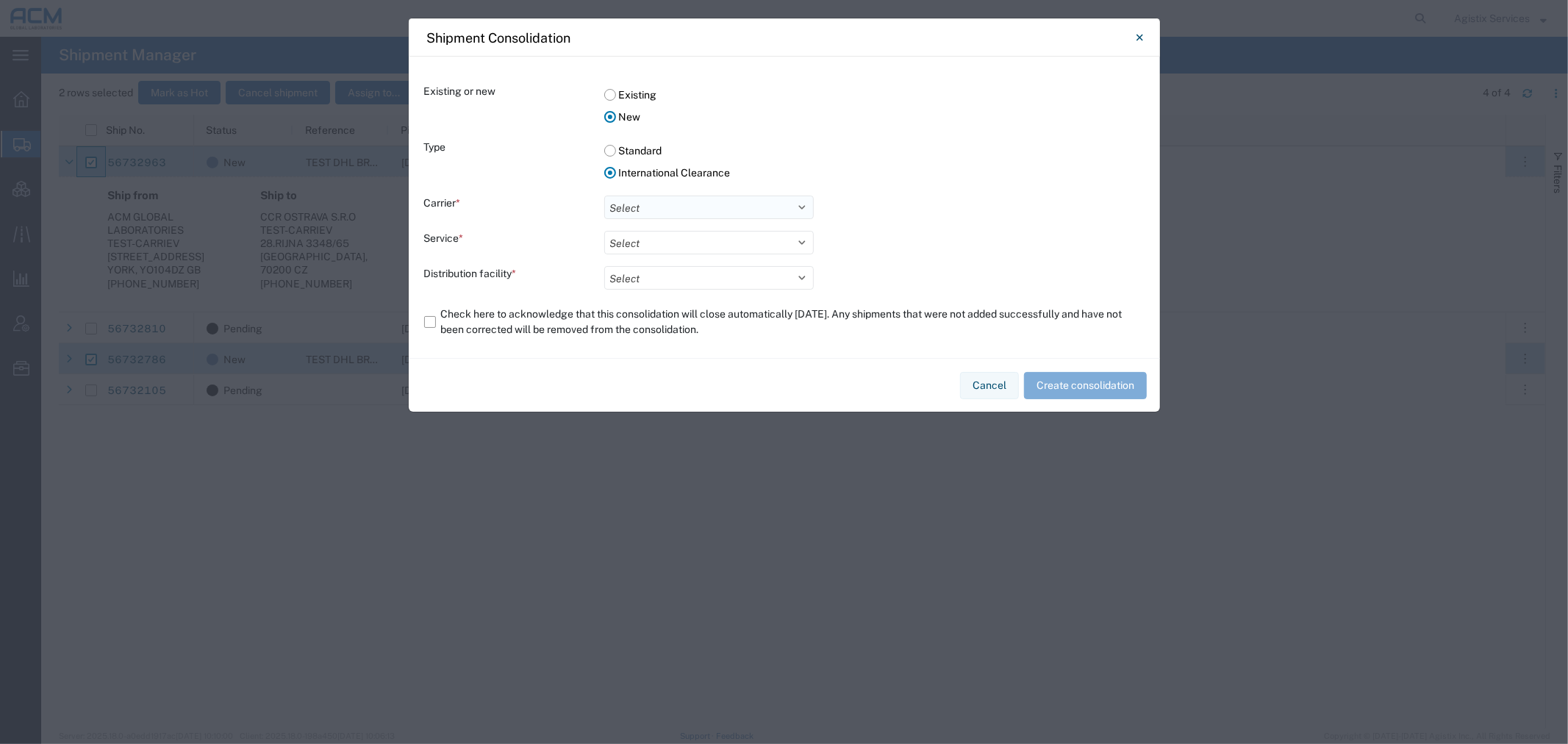
click at [638, 203] on select "Select DHL FedEx Express" at bounding box center [709, 207] width 210 height 23
select select "17"
click at [604, 195] on select "Select DHL FedEx Express" at bounding box center [709, 207] width 210 height 23
click at [642, 237] on select "Select Break Bulk Express" at bounding box center [709, 242] width 210 height 23
select select "10953"
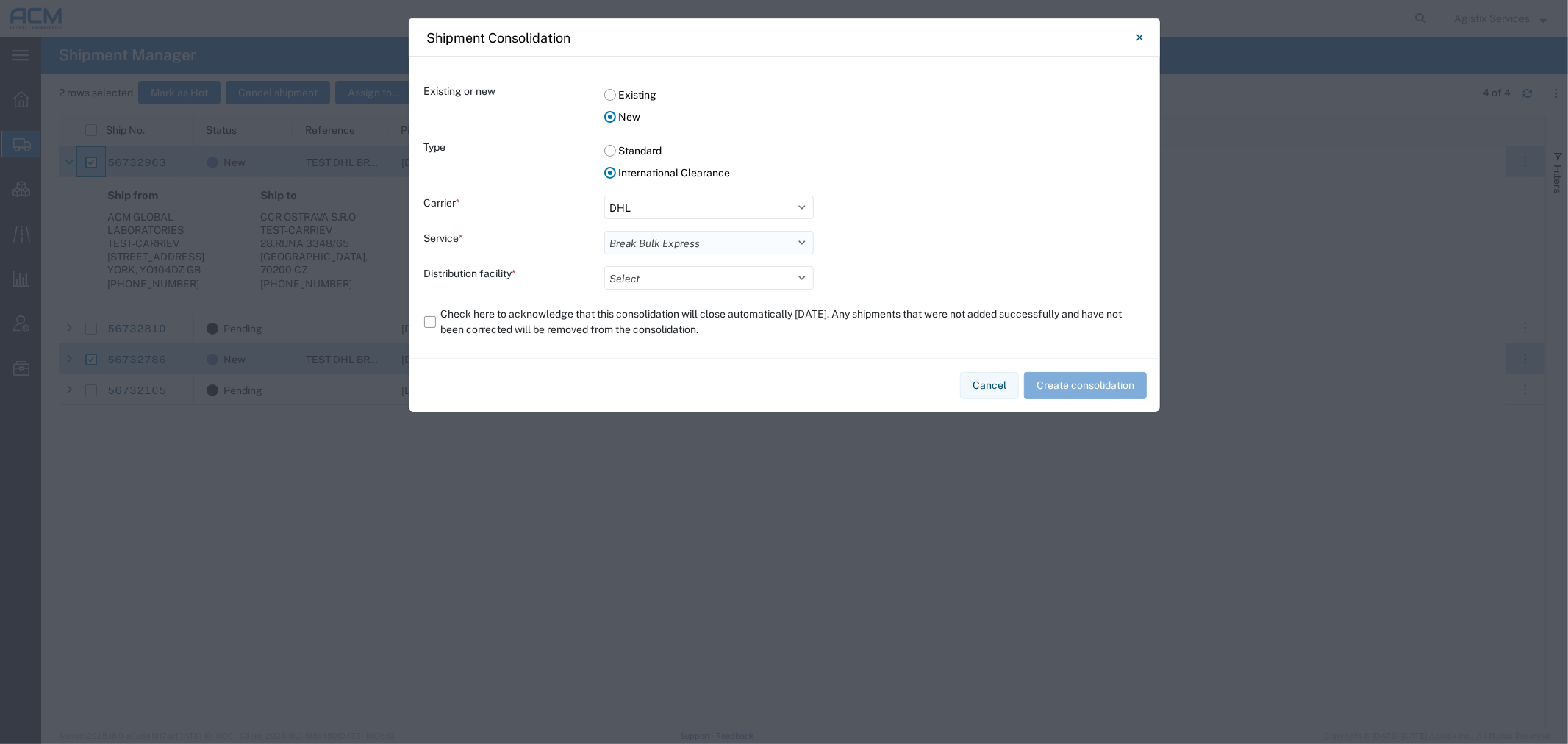
click at [604, 231] on select "Select Break Bulk Express" at bounding box center [709, 242] width 210 height 23
drag, startPoint x: 658, startPoint y: 270, endPoint x: 663, endPoint y: 282, distance: 13.0
click at [658, 270] on select "Select ACM C/O DHL H&G BBX TEAM" at bounding box center [709, 278] width 210 height 23
select select "73251"
click at [604, 266] on select "Select ACM C/O DHL H&G BBX TEAM" at bounding box center [709, 278] width 210 height 23
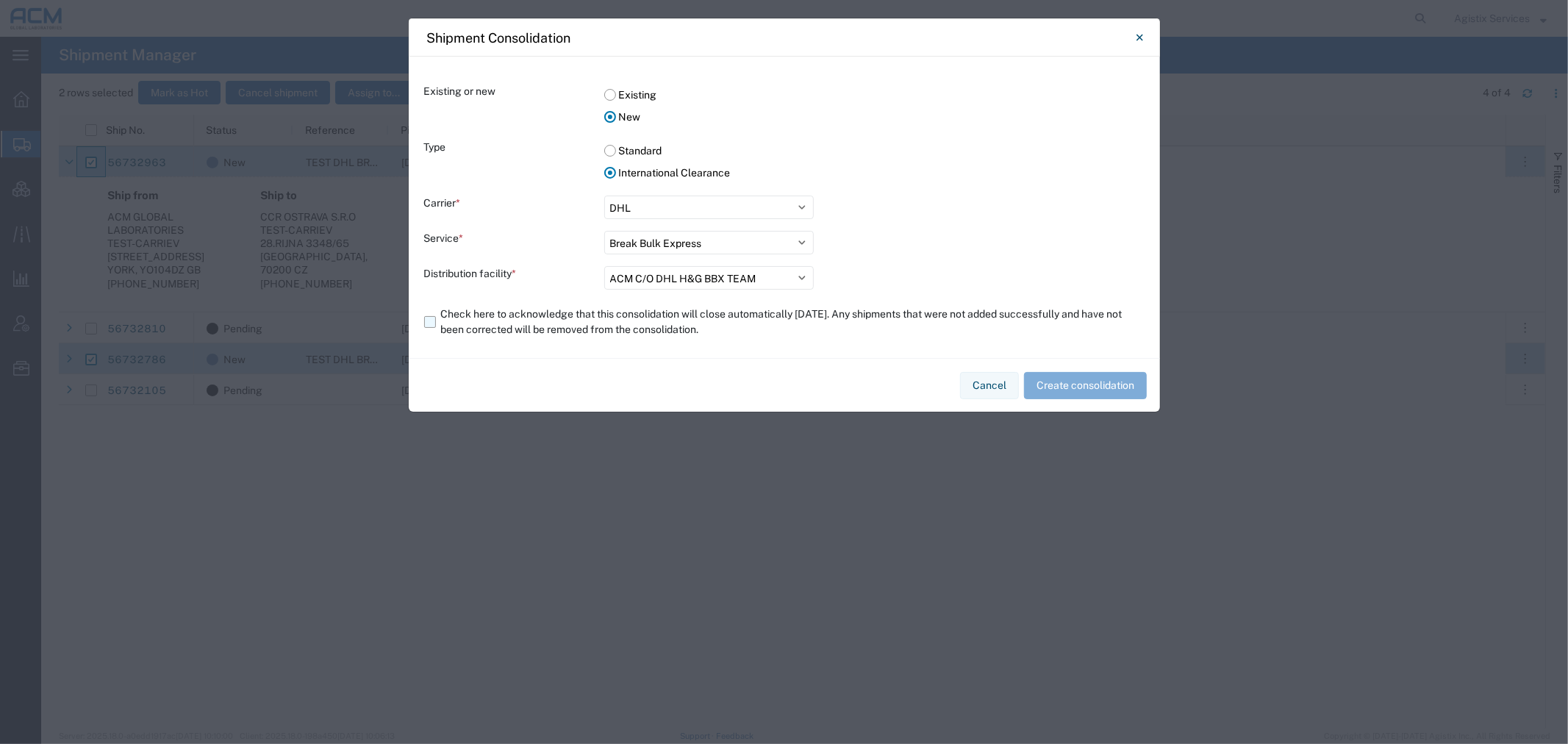
click at [437, 317] on label "Check here to acknowledge that this consolidation will close automatically [DAT…" at bounding box center [784, 321] width 721 height 41
click at [0, 0] on input "Check here to acknowledge that this consolidation will close automatically [DAT…" at bounding box center [0, 0] width 0 height 0
click at [1041, 382] on button "Create consolidation" at bounding box center [1085, 386] width 123 height 27
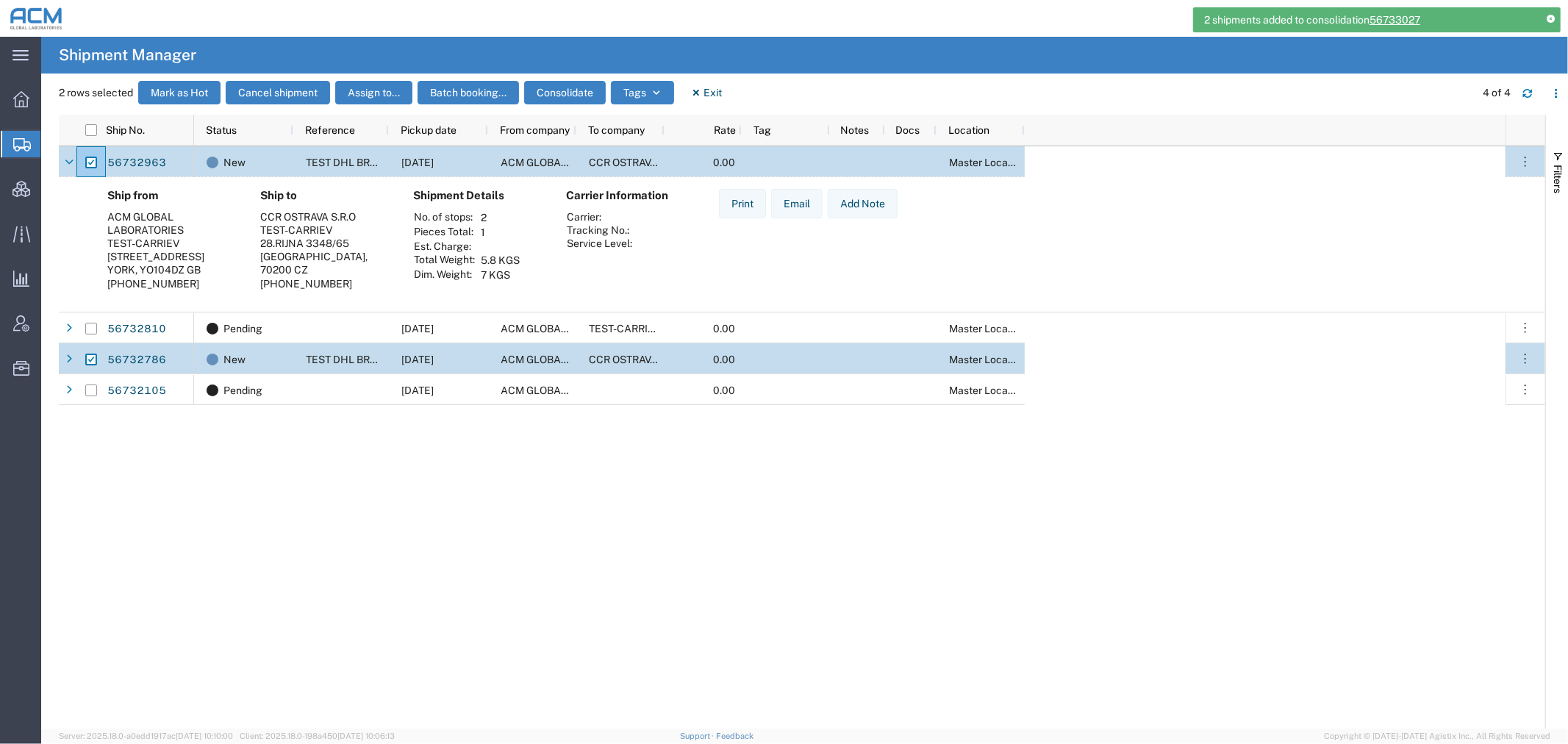
click at [1407, 15] on link "56733027" at bounding box center [1394, 19] width 51 height 12
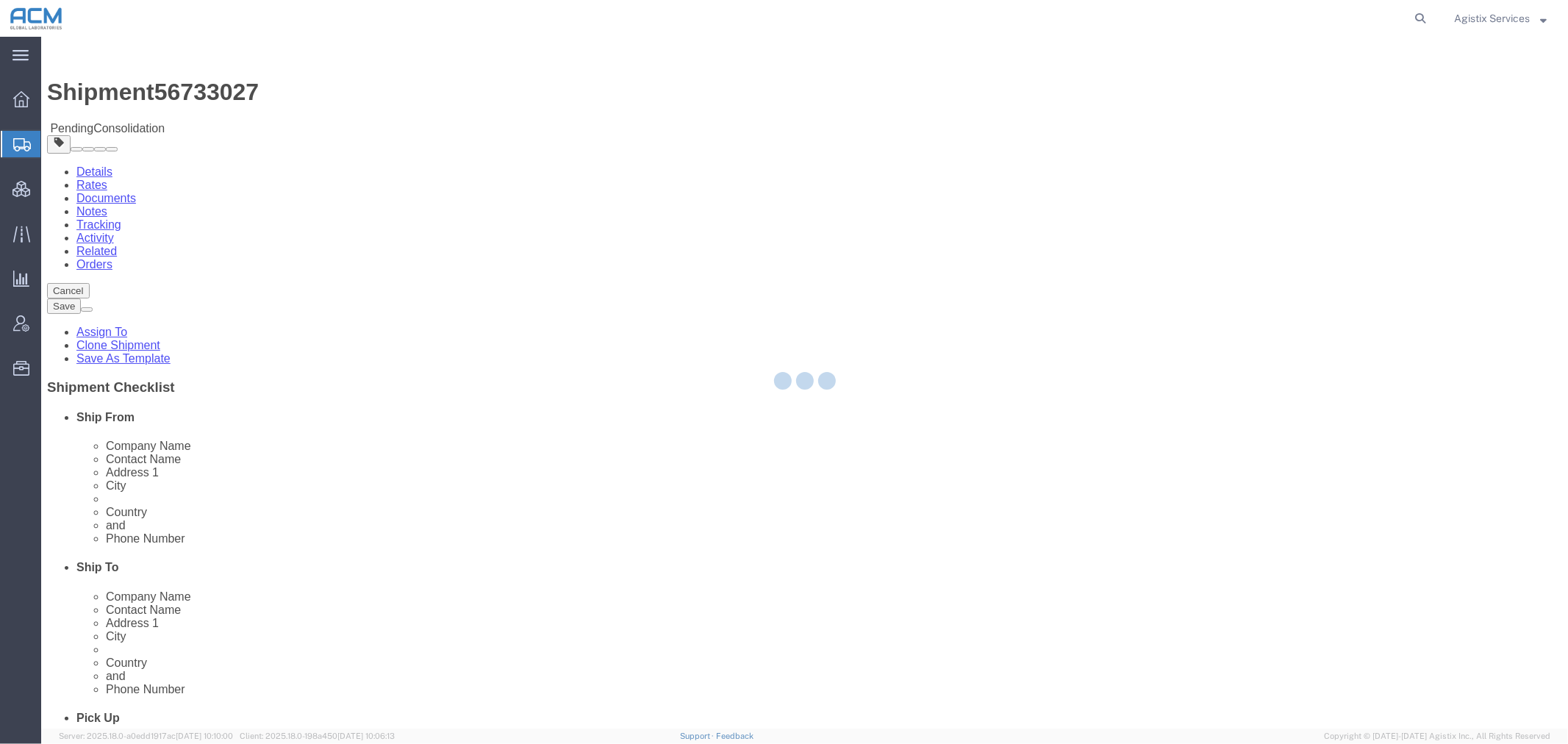
select select
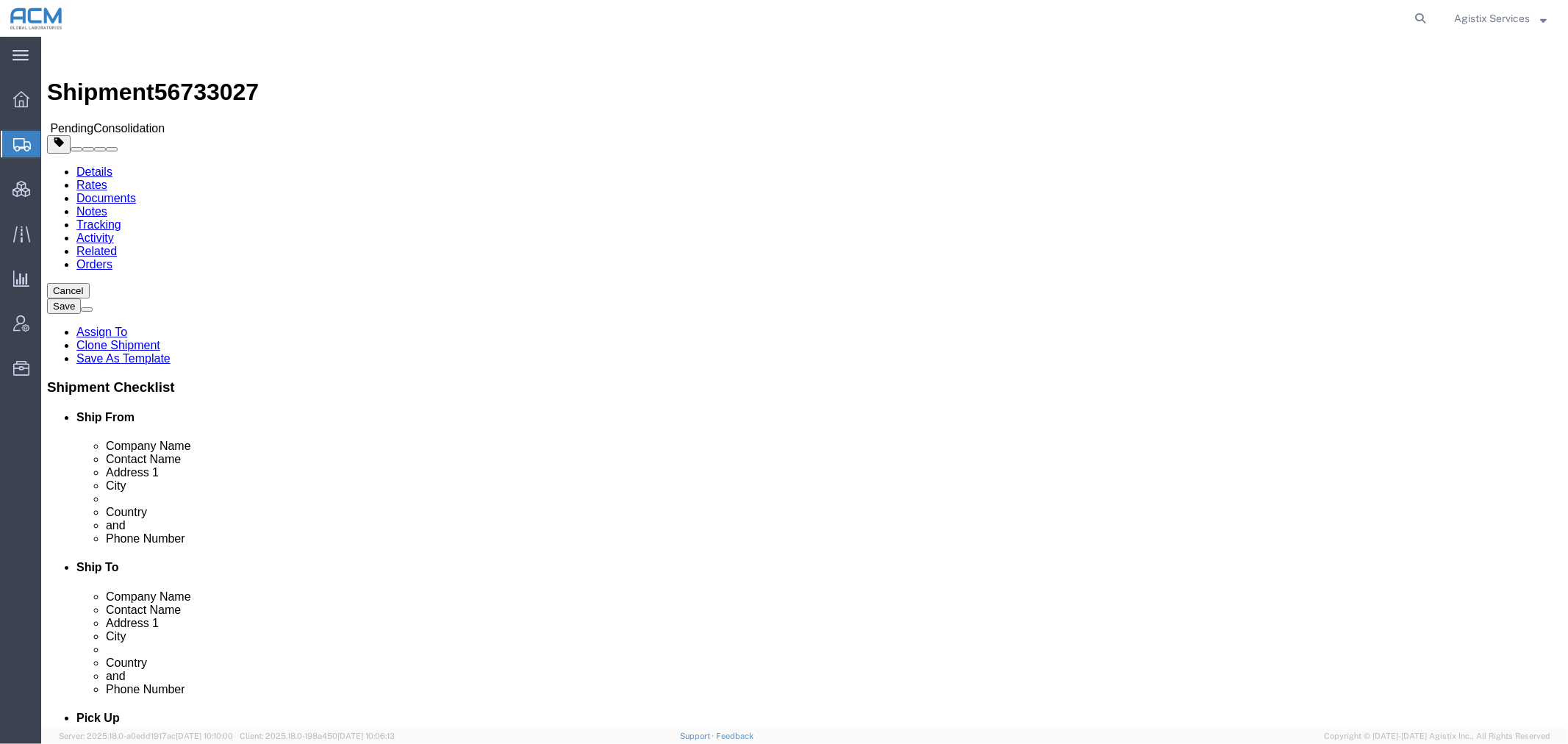
click input "text"
type input "test-carriev"
click input "text"
type input "test-carriev"
click input "text"
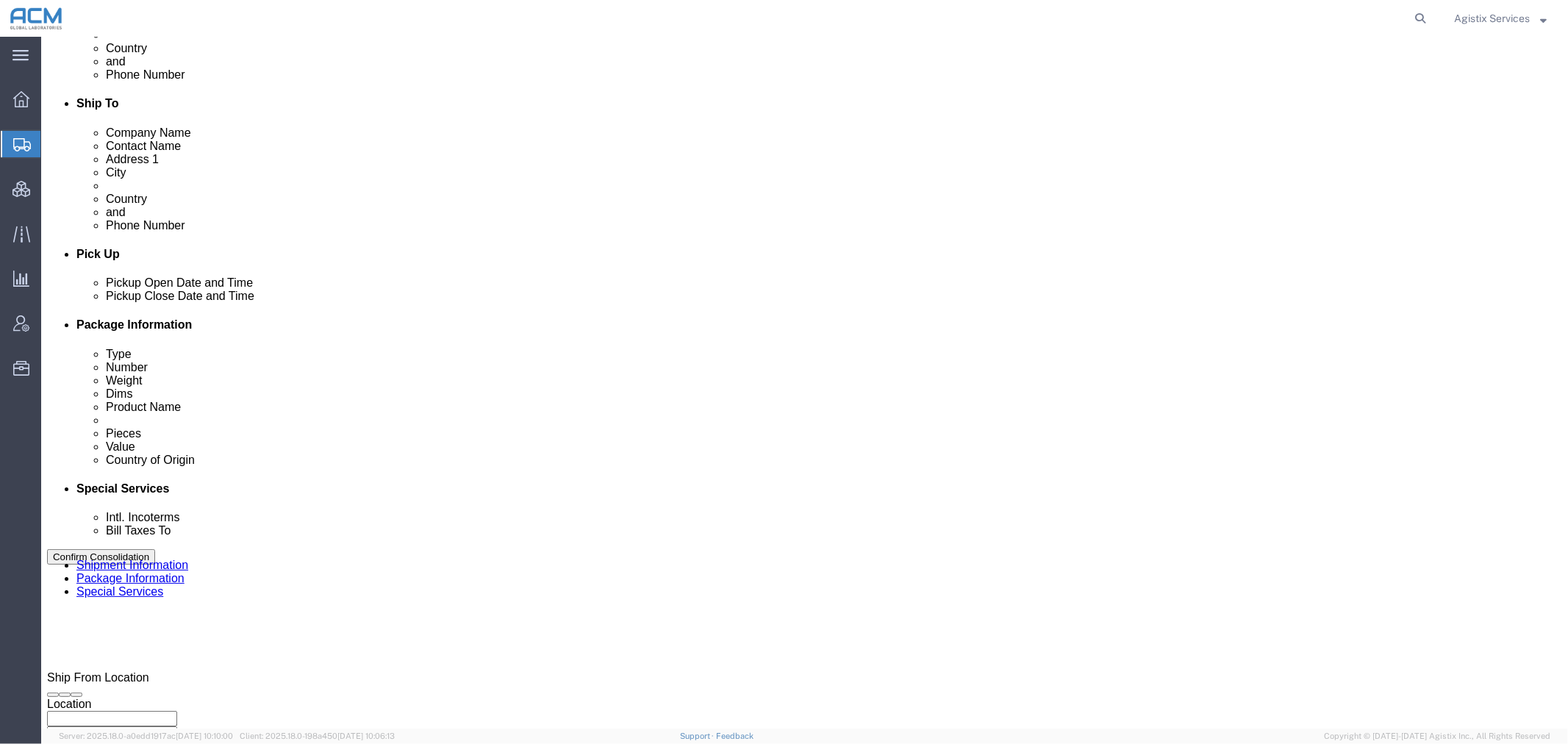
scroll to position [571, 0]
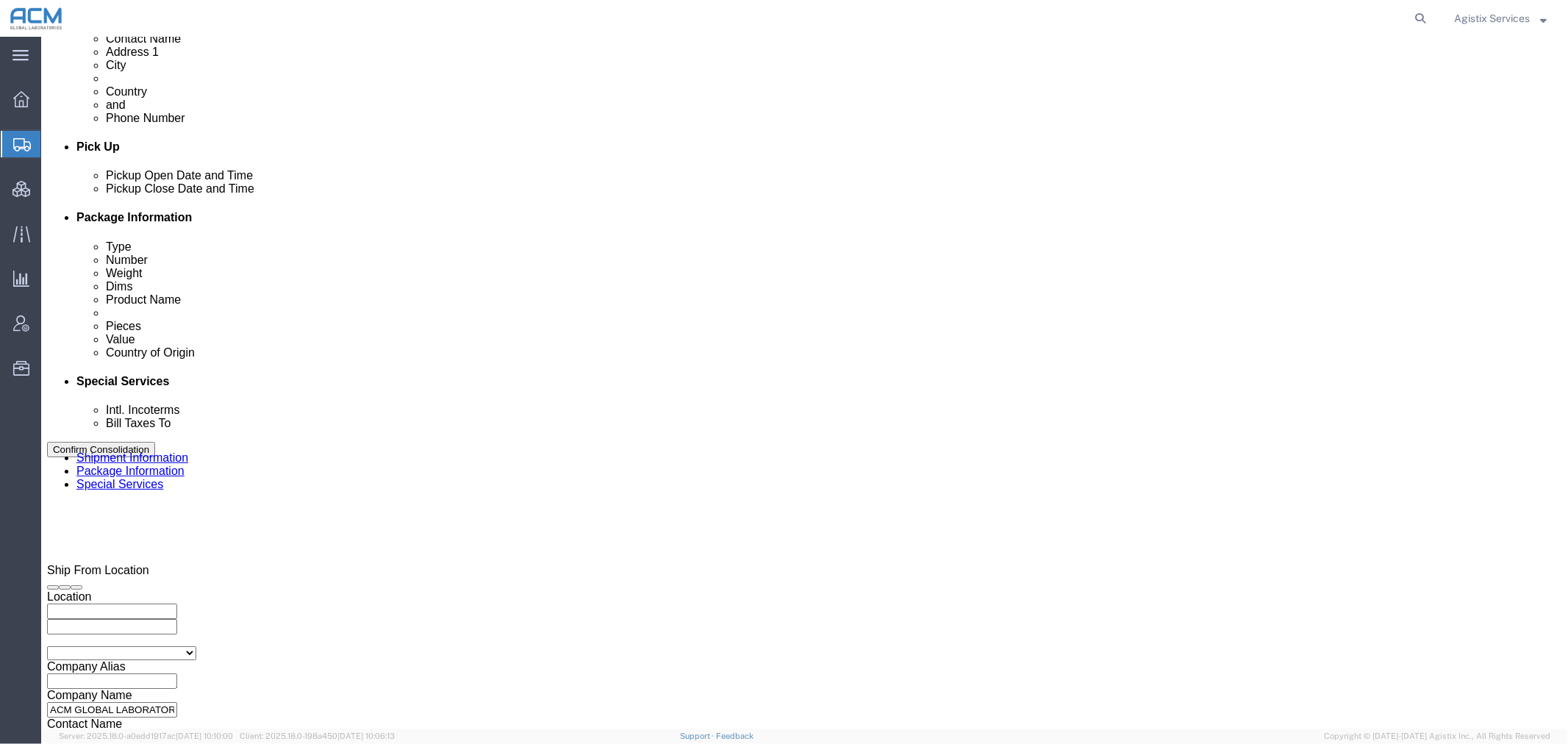
type input "12345567890"
drag, startPoint x: 307, startPoint y: 99, endPoint x: 582, endPoint y: 144, distance: 278.7
click icon
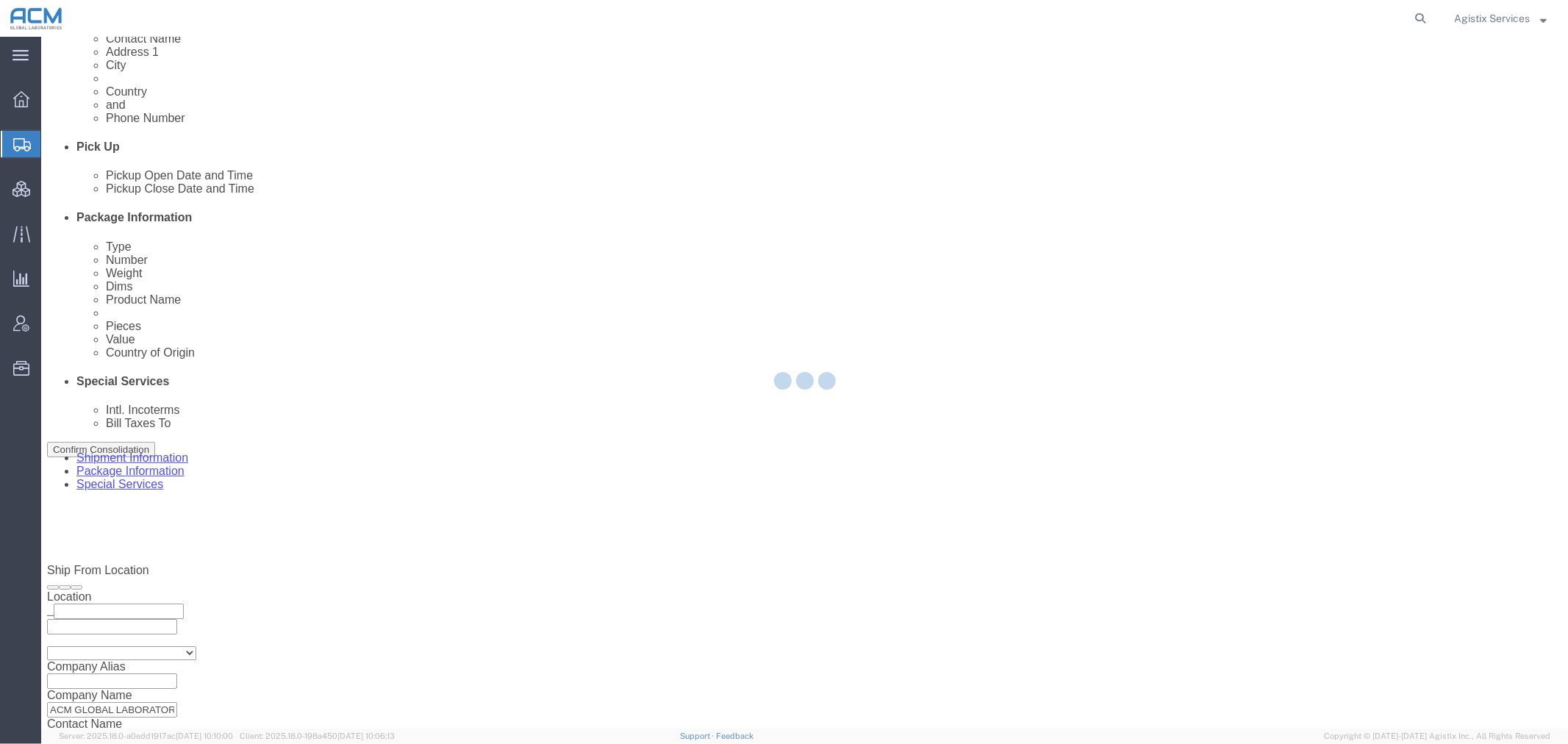
select select
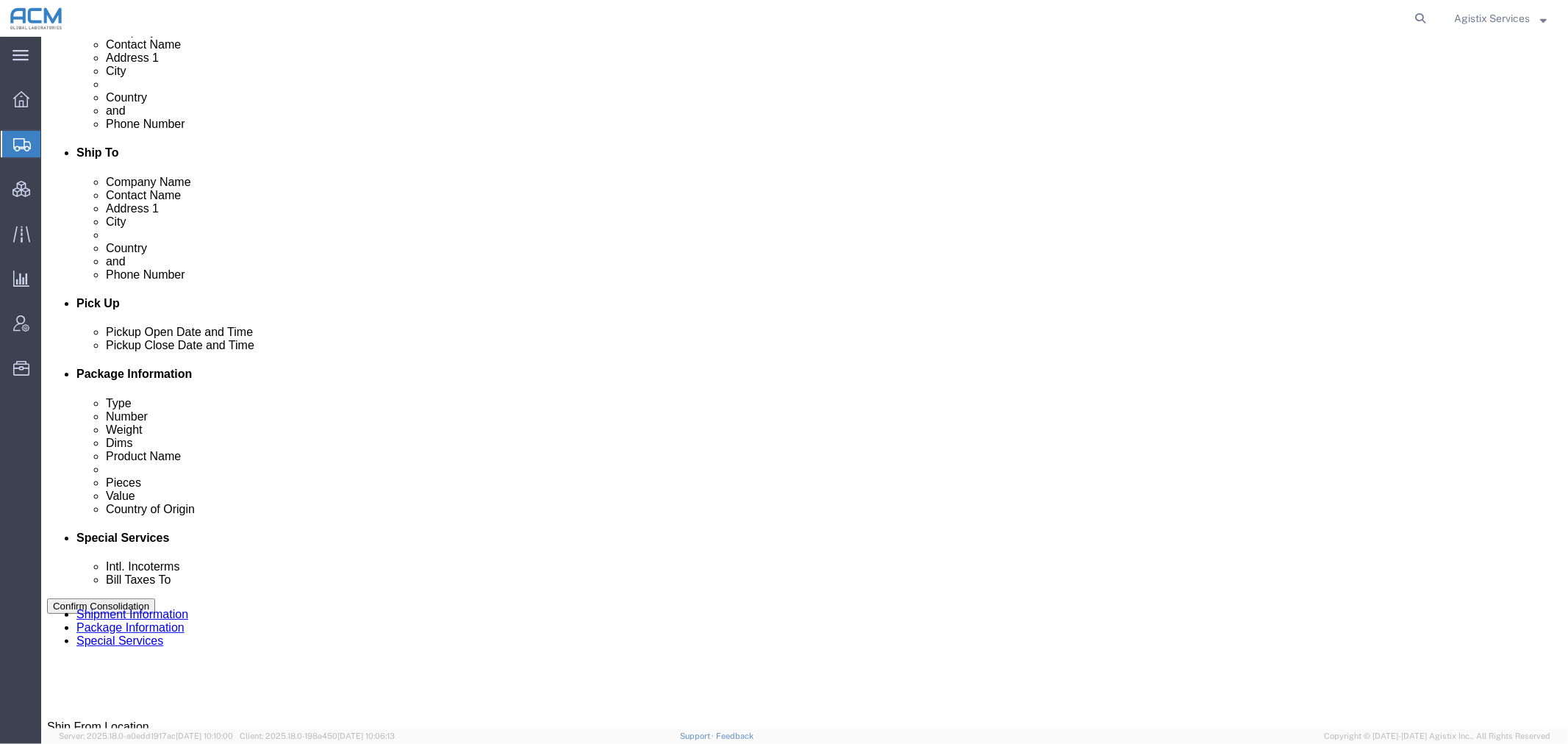
scroll to position [343, 0]
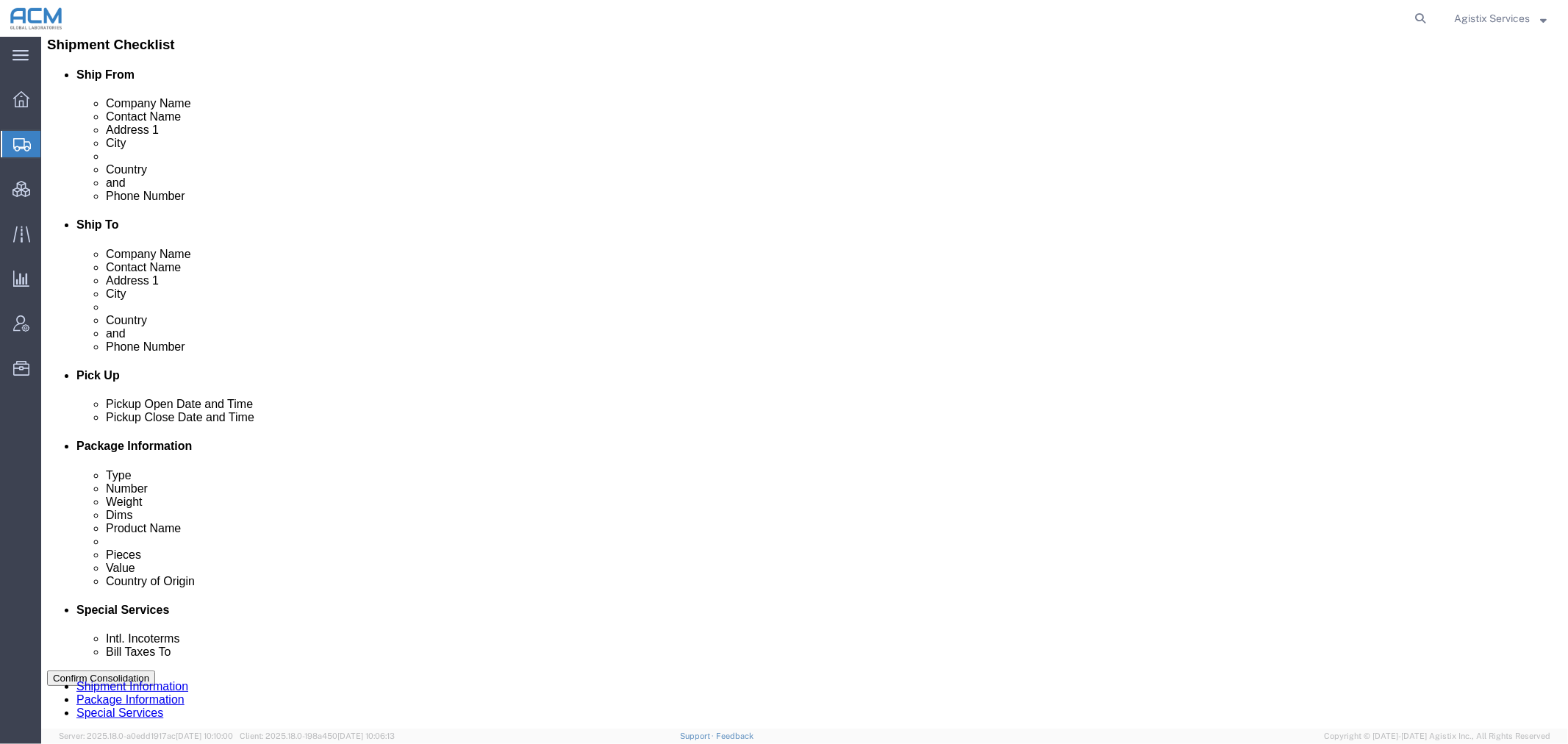
click select "Select Recipient Account Sender/Shipper Third Party Account"
select select "SHIP"
click select "Select Recipient Account Sender/Shipper Third Party Account"
click button "Confirm Consolidation"
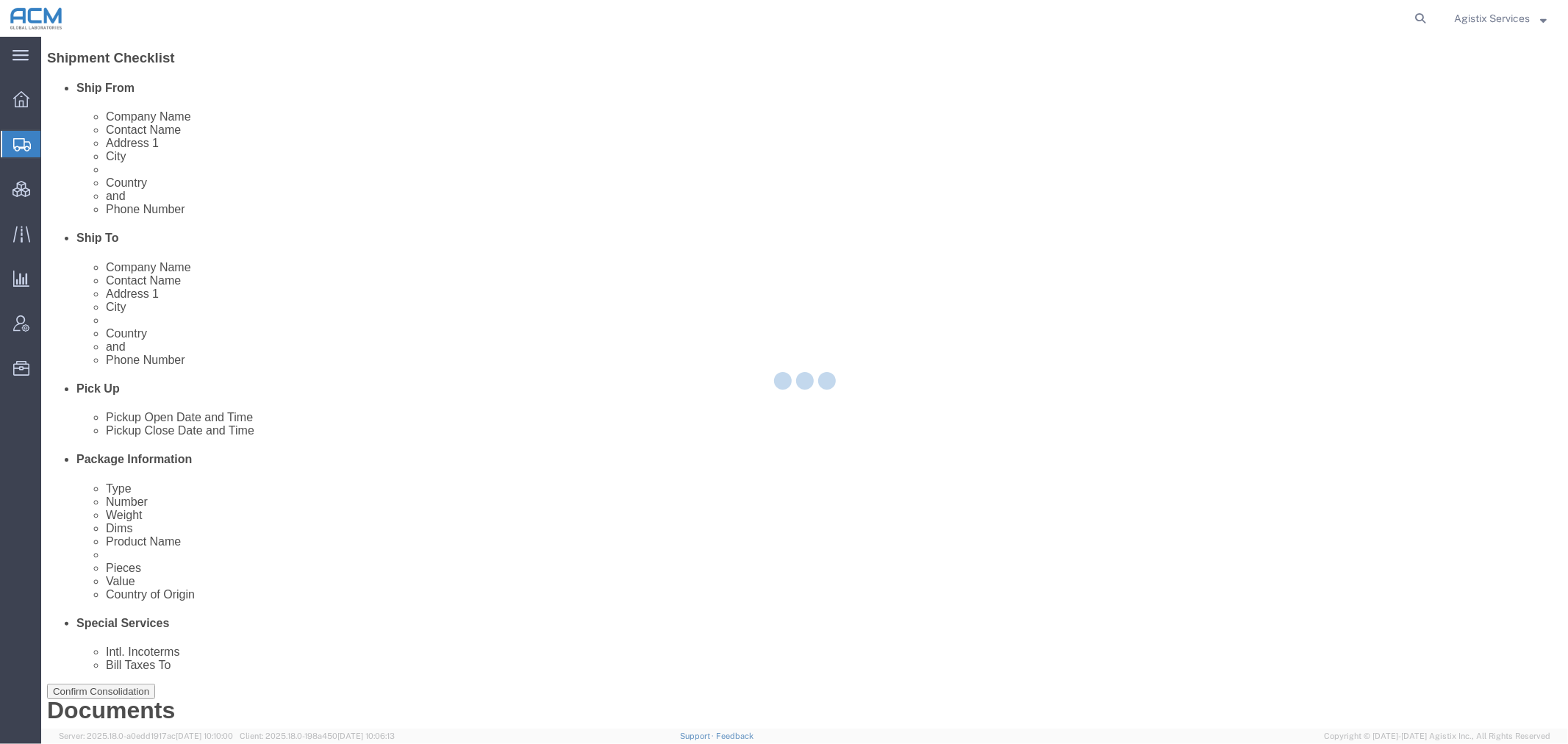
scroll to position [0, 0]
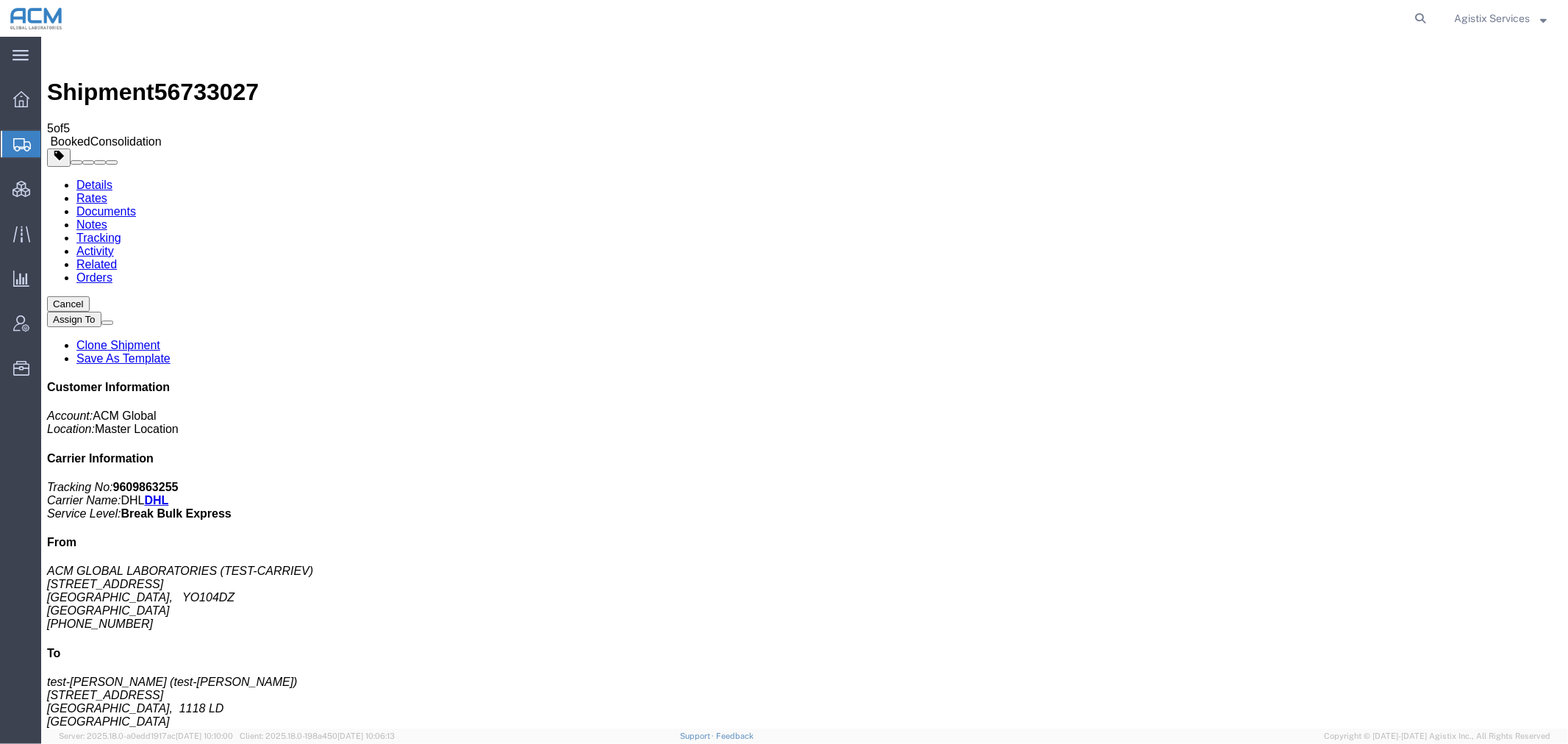
click at [90, 178] on link "Details" at bounding box center [94, 183] width 36 height 12
click link "Activity"
click at [116, 257] on link "Related" at bounding box center [96, 263] width 40 height 12
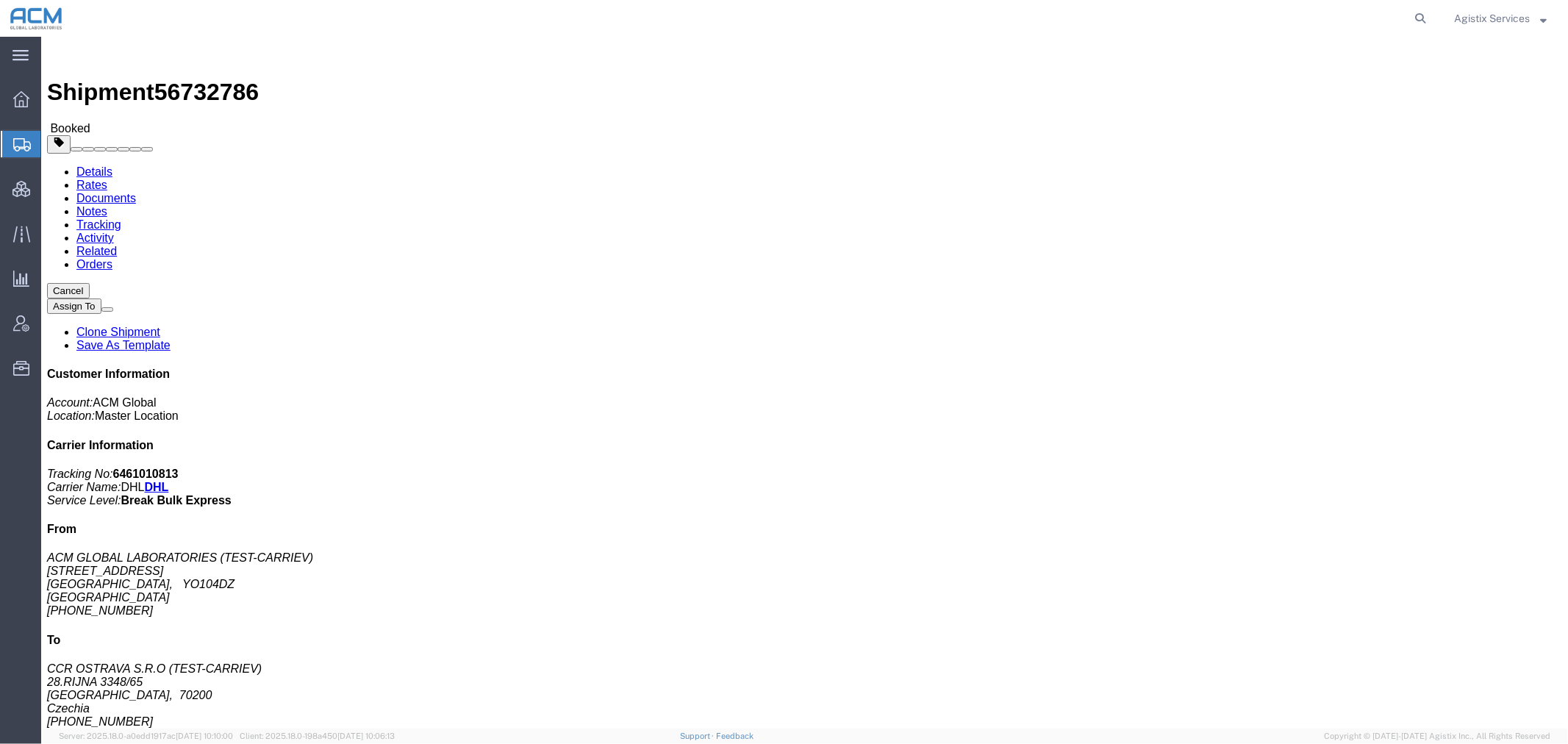
click link "Documents"
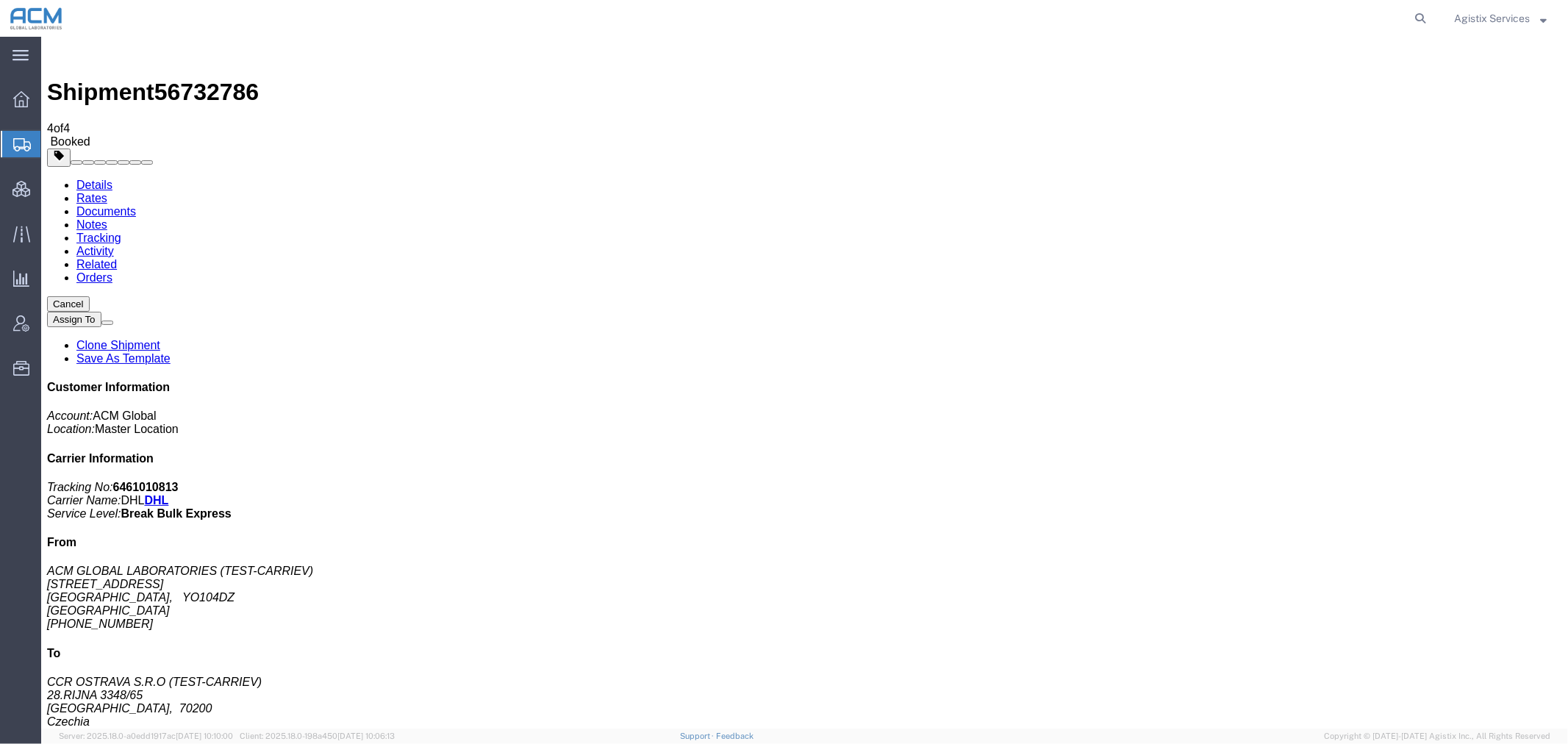
click at [116, 257] on link "Related" at bounding box center [96, 263] width 40 height 12
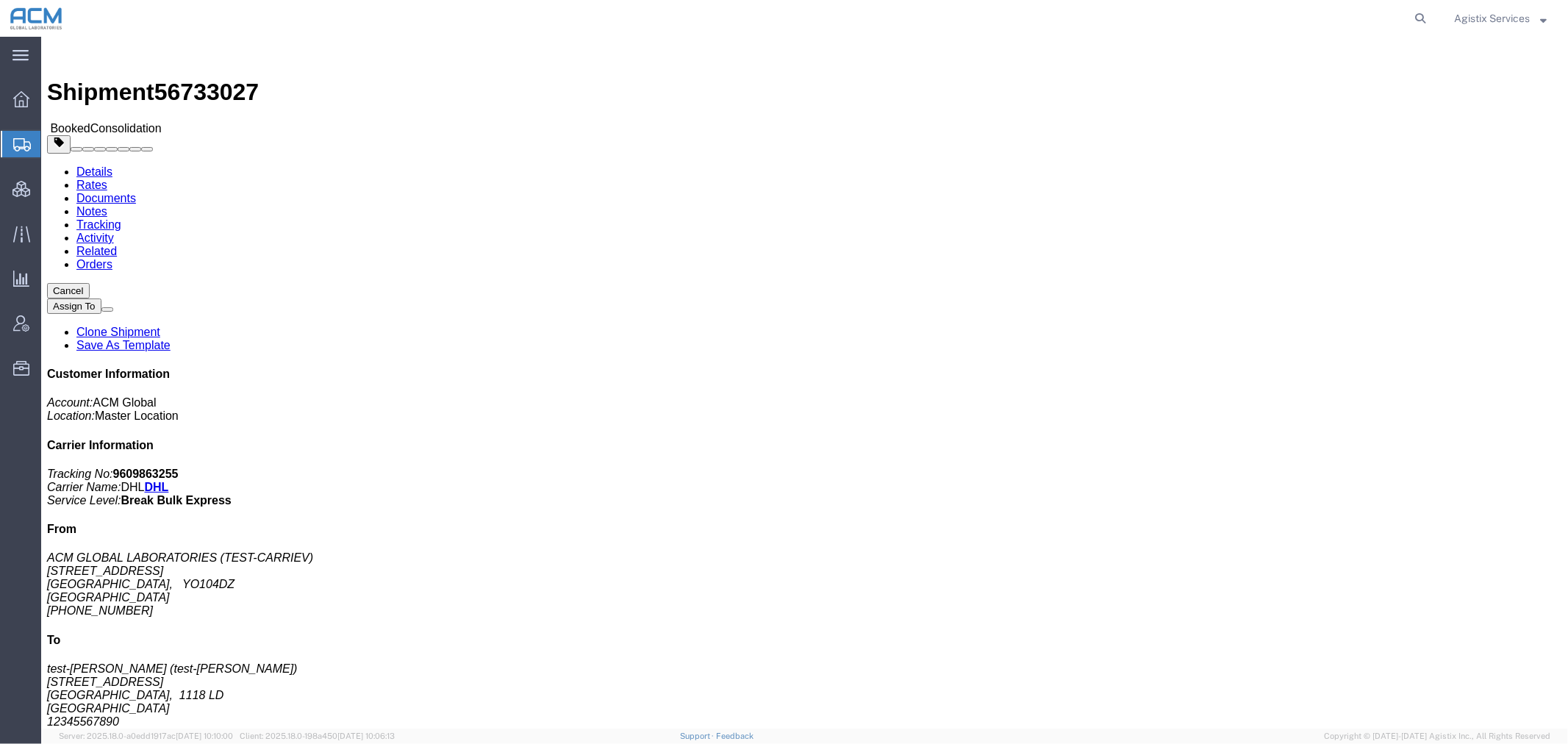
click span "56733027"
copy span "56733027"
click at [0, 0] on span "Shipment Manager" at bounding box center [0, 0] width 0 height 0
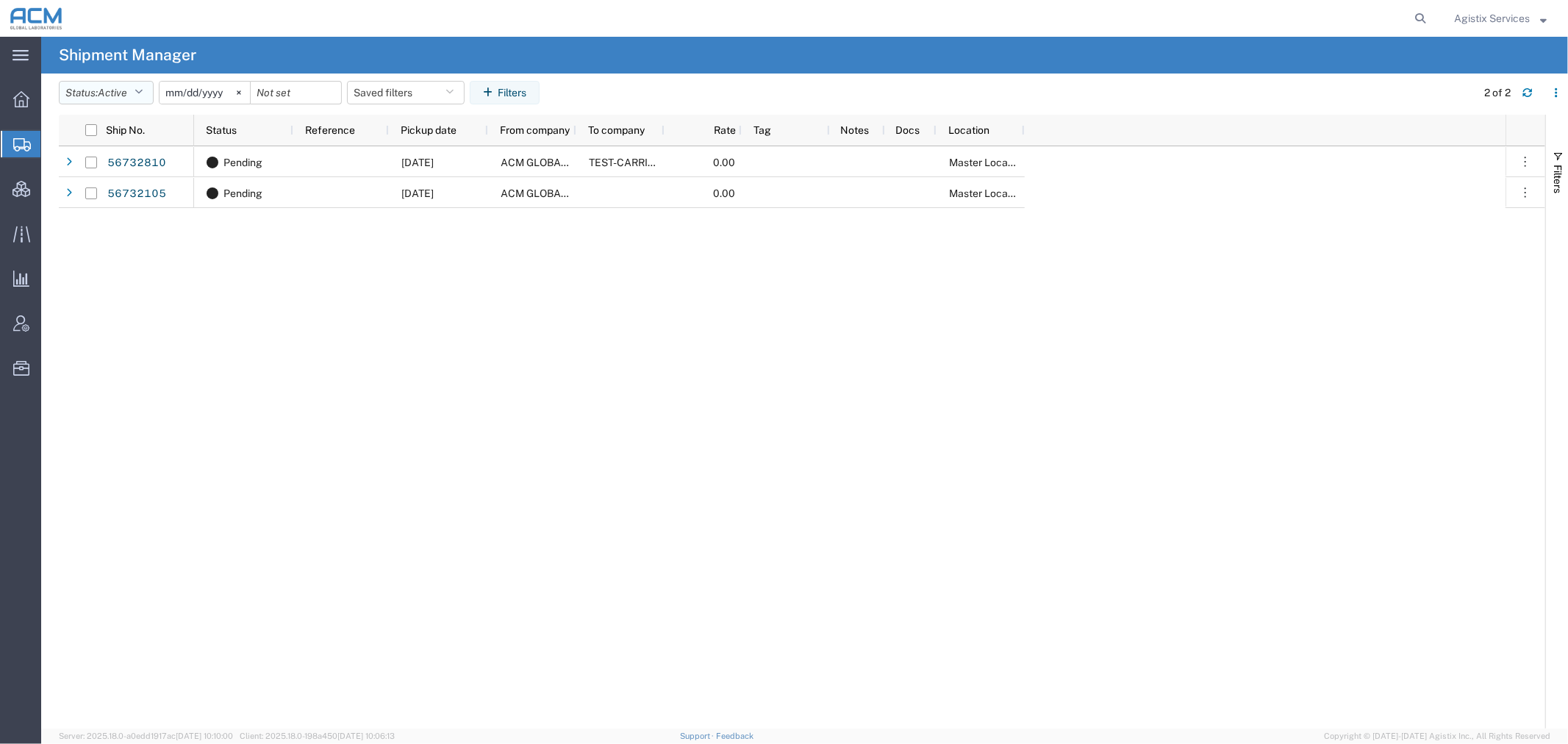
click at [107, 91] on span "Active" at bounding box center [112, 92] width 29 height 12
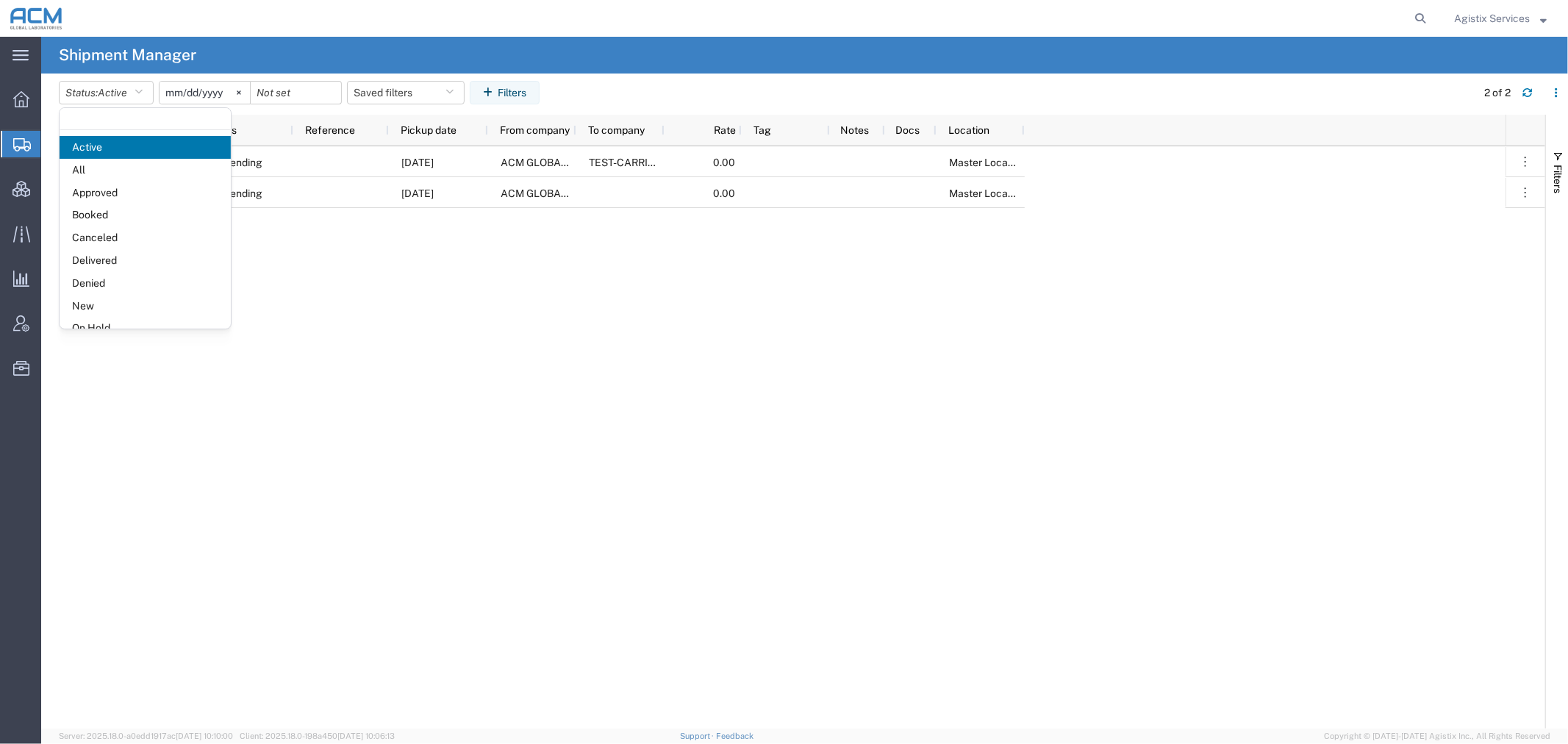
click at [406, 328] on div "Pending [DATE] ACM GLOBAL LABORATORIES TEST-CARRIEV 0.00 Master Location Pendin…" at bounding box center [849, 437] width 1311 height 582
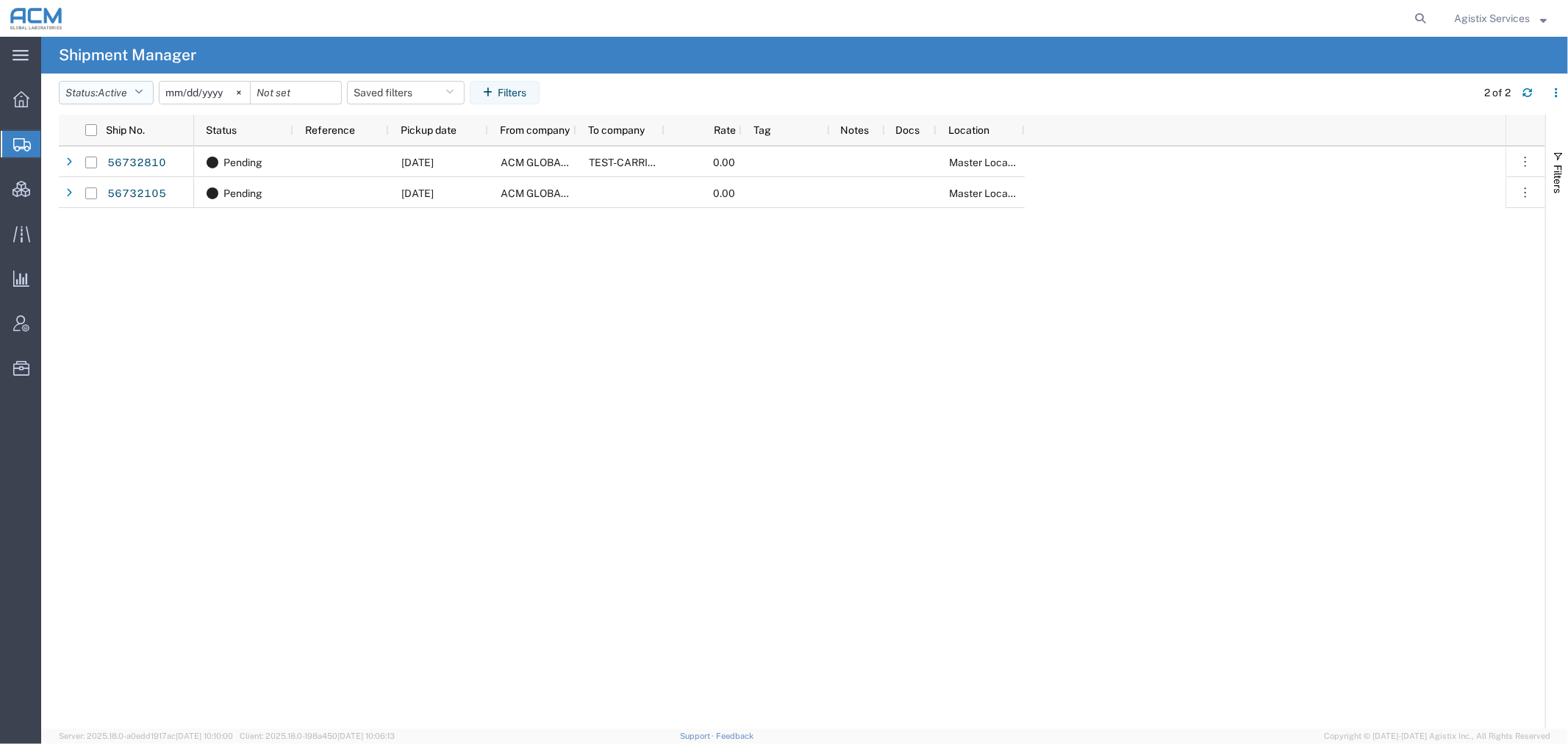
click at [115, 90] on span "Active" at bounding box center [112, 92] width 29 height 12
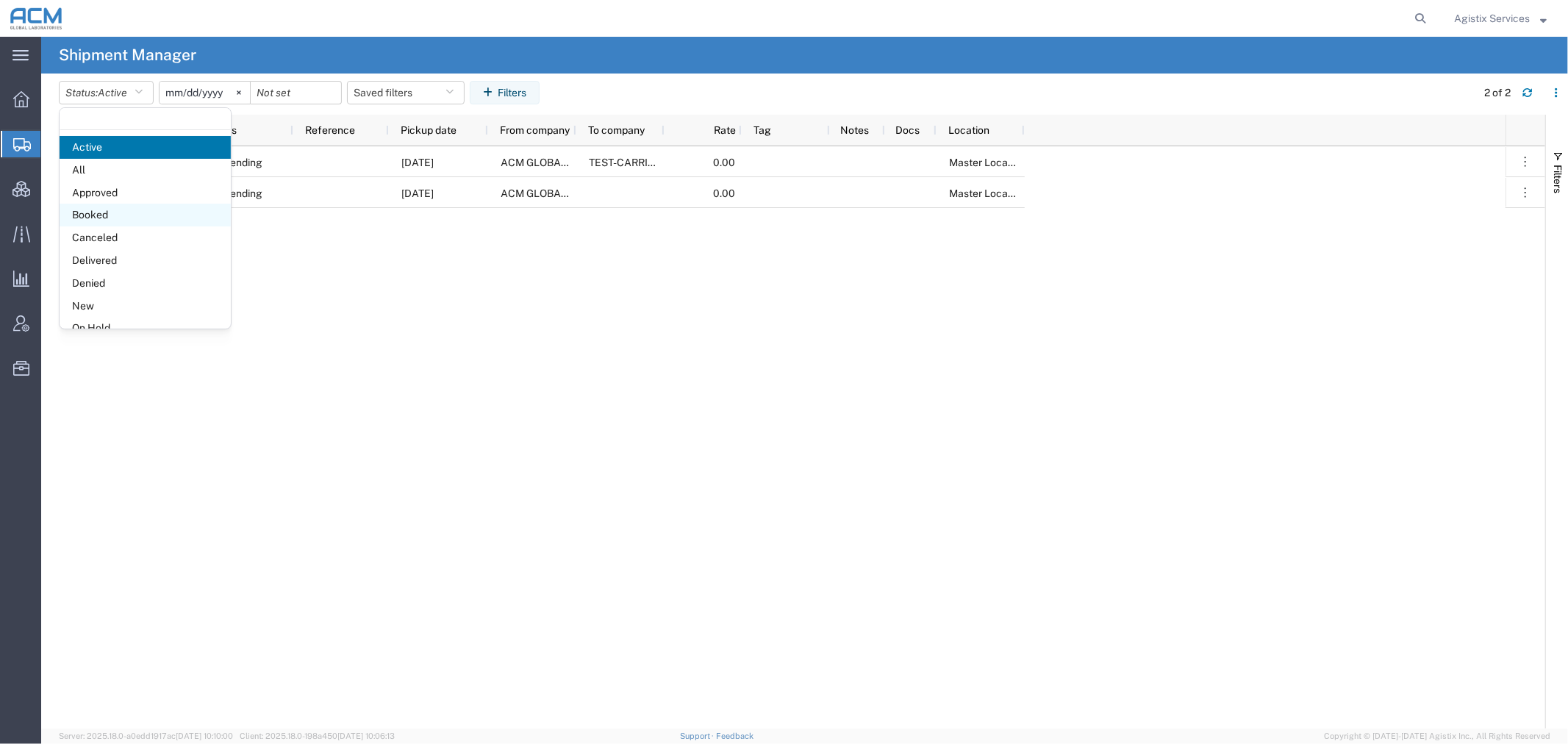
click at [107, 220] on span "Booked" at bounding box center [145, 215] width 171 height 23
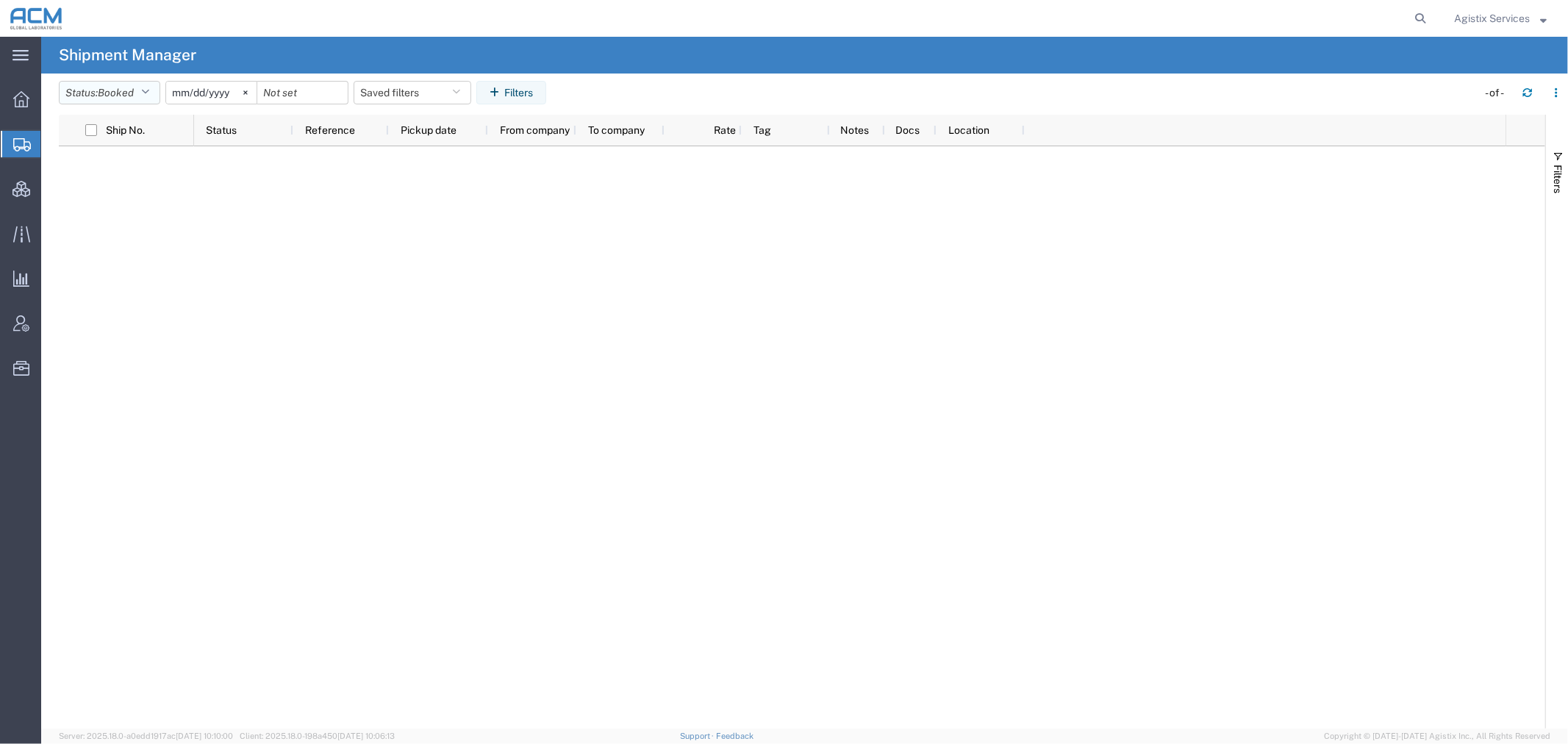
click at [107, 86] on span "Booked" at bounding box center [115, 92] width 36 height 12
click at [112, 144] on span "Active" at bounding box center [145, 148] width 171 height 23
click at [1478, 19] on span "Agistix Services" at bounding box center [1492, 19] width 76 height 16
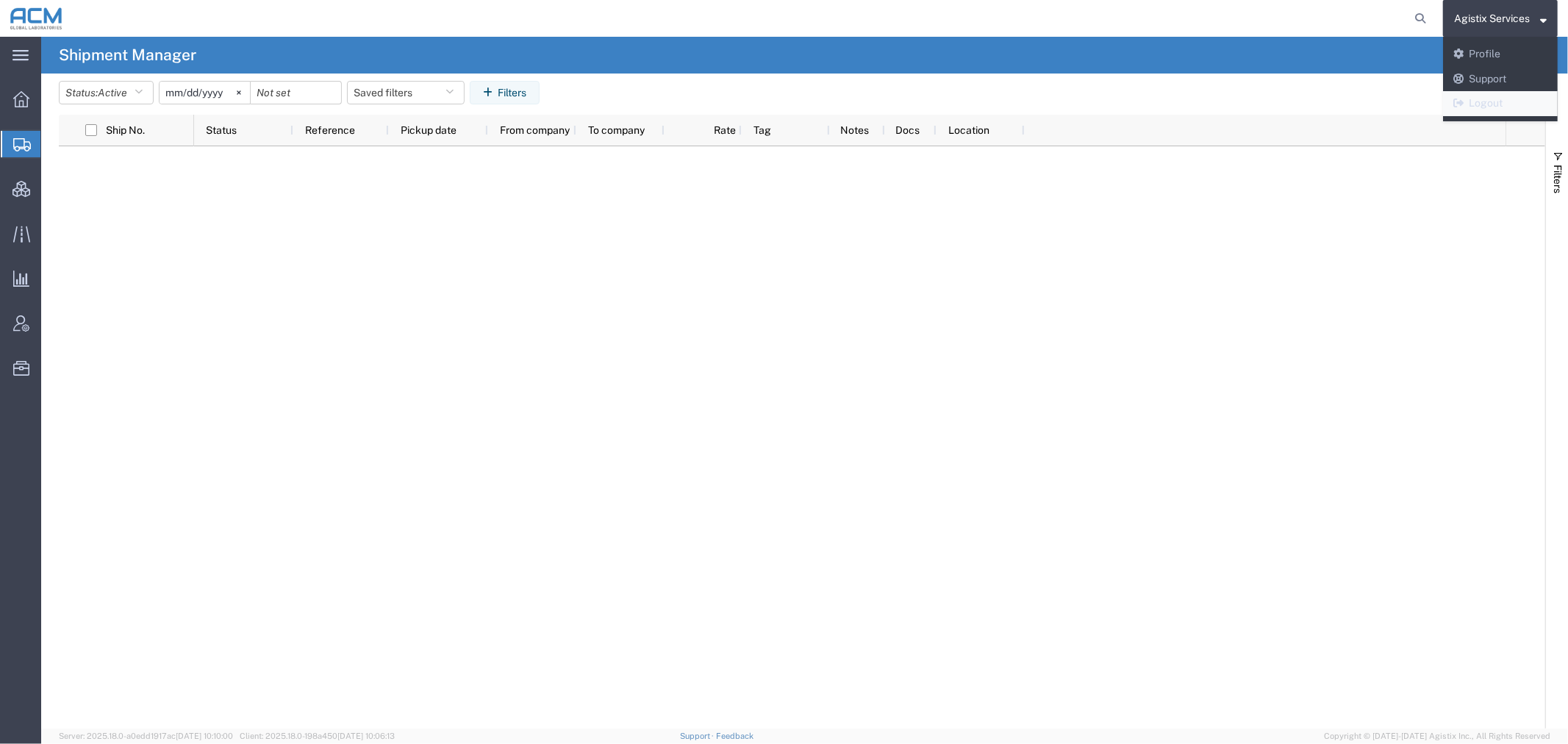
drag, startPoint x: 1466, startPoint y: 94, endPoint x: 1440, endPoint y: 98, distance: 26.3
click at [1466, 94] on link "Logout" at bounding box center [1500, 103] width 115 height 25
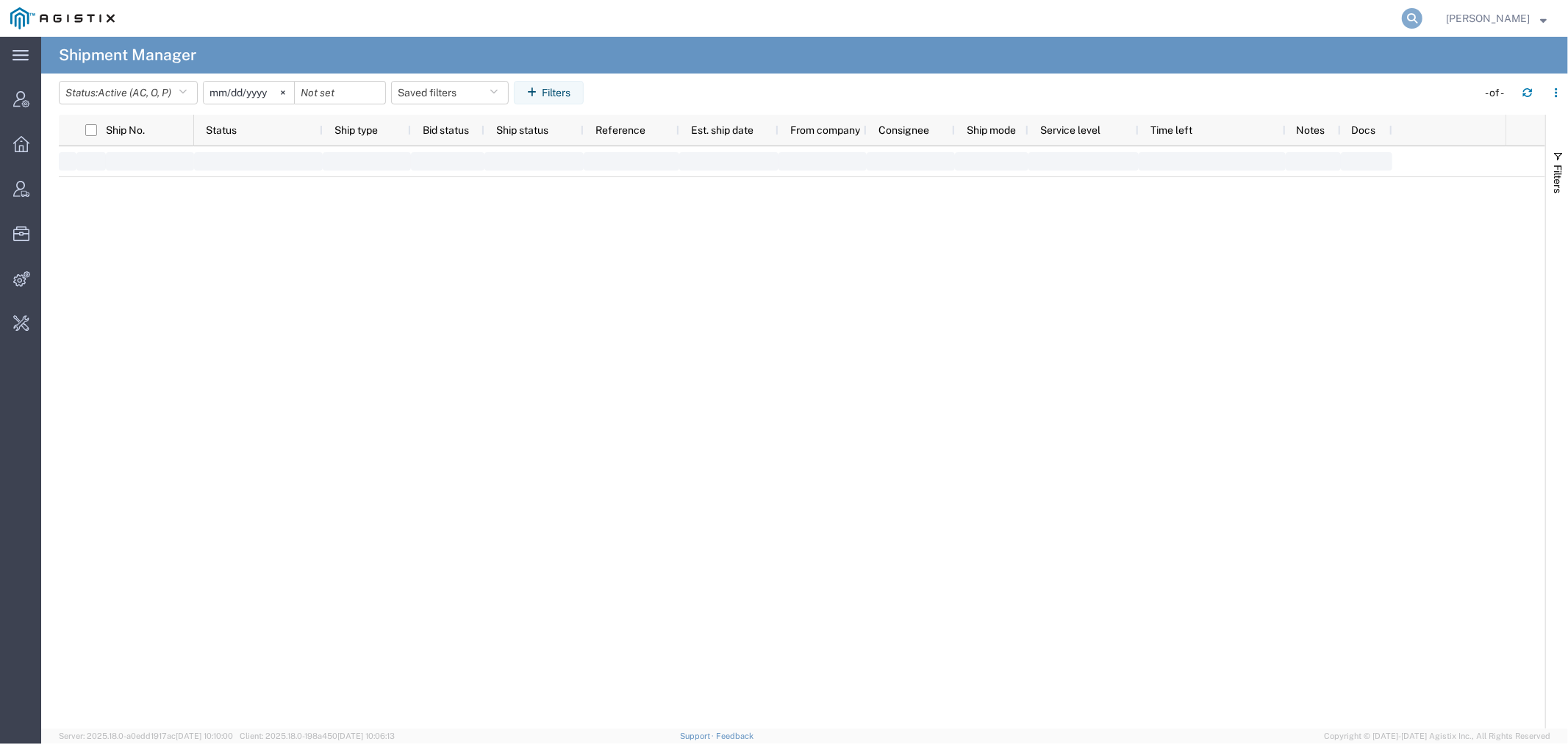
click at [1420, 13] on icon at bounding box center [1412, 19] width 21 height 21
paste input "56733027"
type input "56733027"
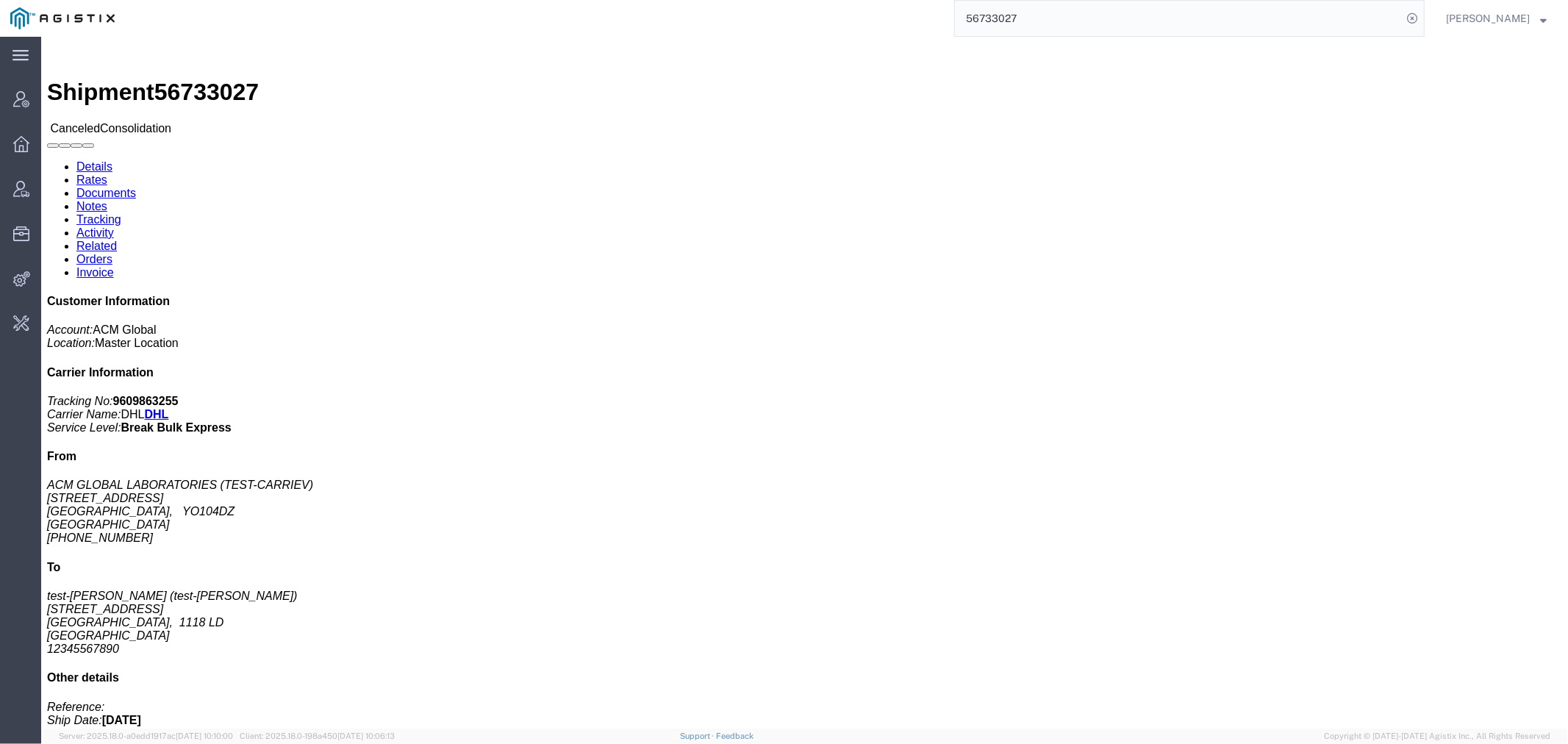
click link "Activity"
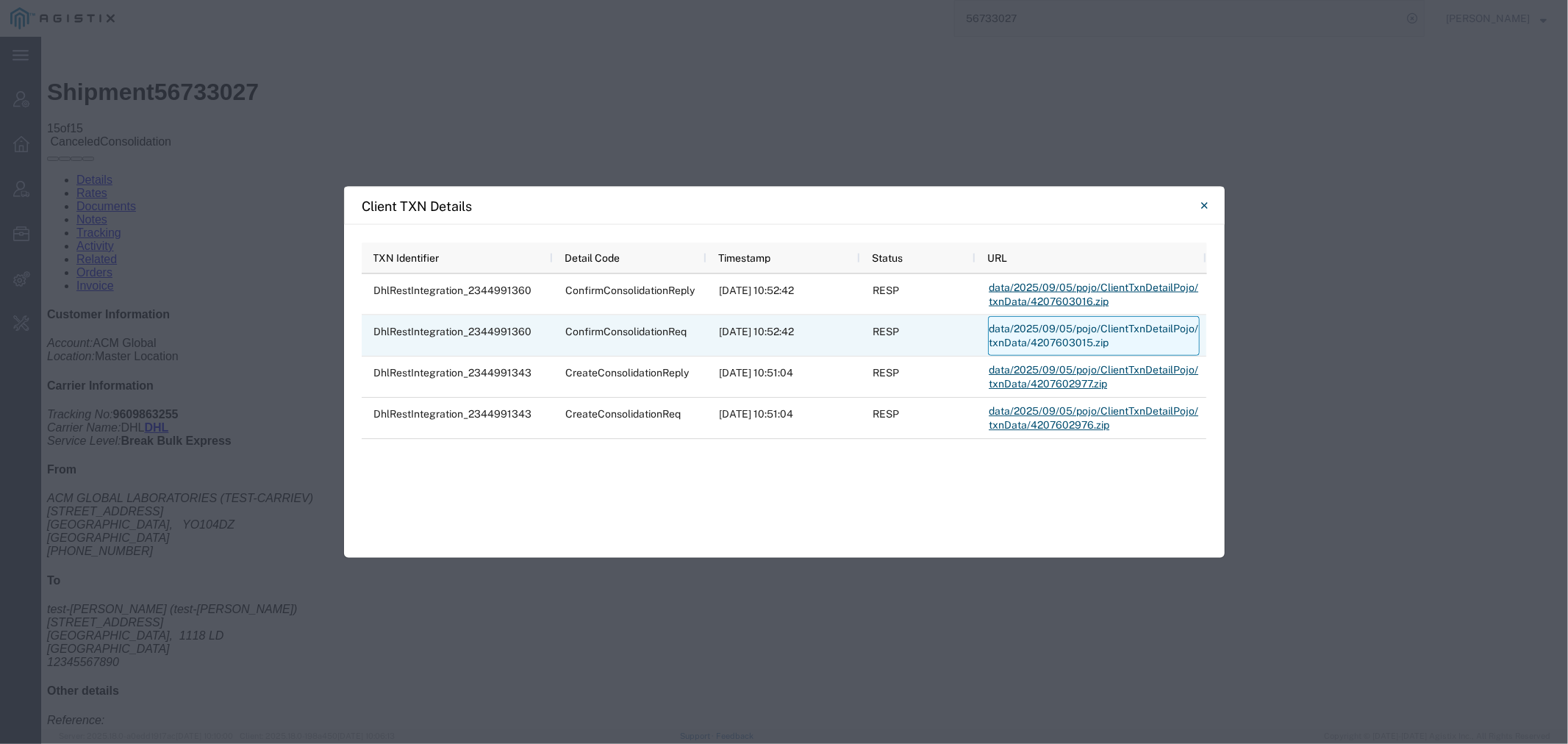
click at [1014, 332] on link "data/2025/09/05/pojo/ClientTxnDetailPojo/txnData/4207603015.zip" at bounding box center [1093, 336] width 211 height 40
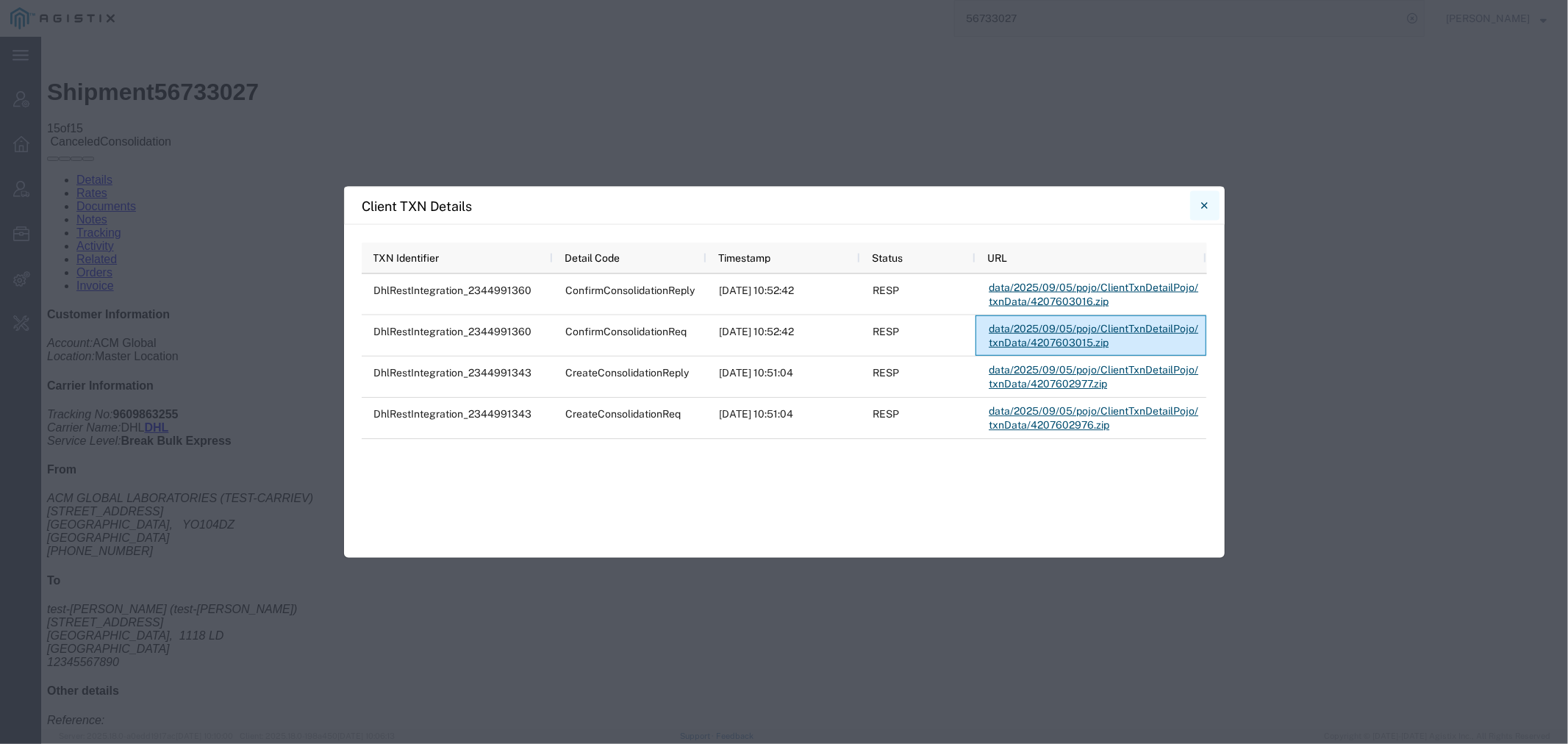
click at [1202, 201] on icon "Close" at bounding box center [1205, 206] width 6 height 18
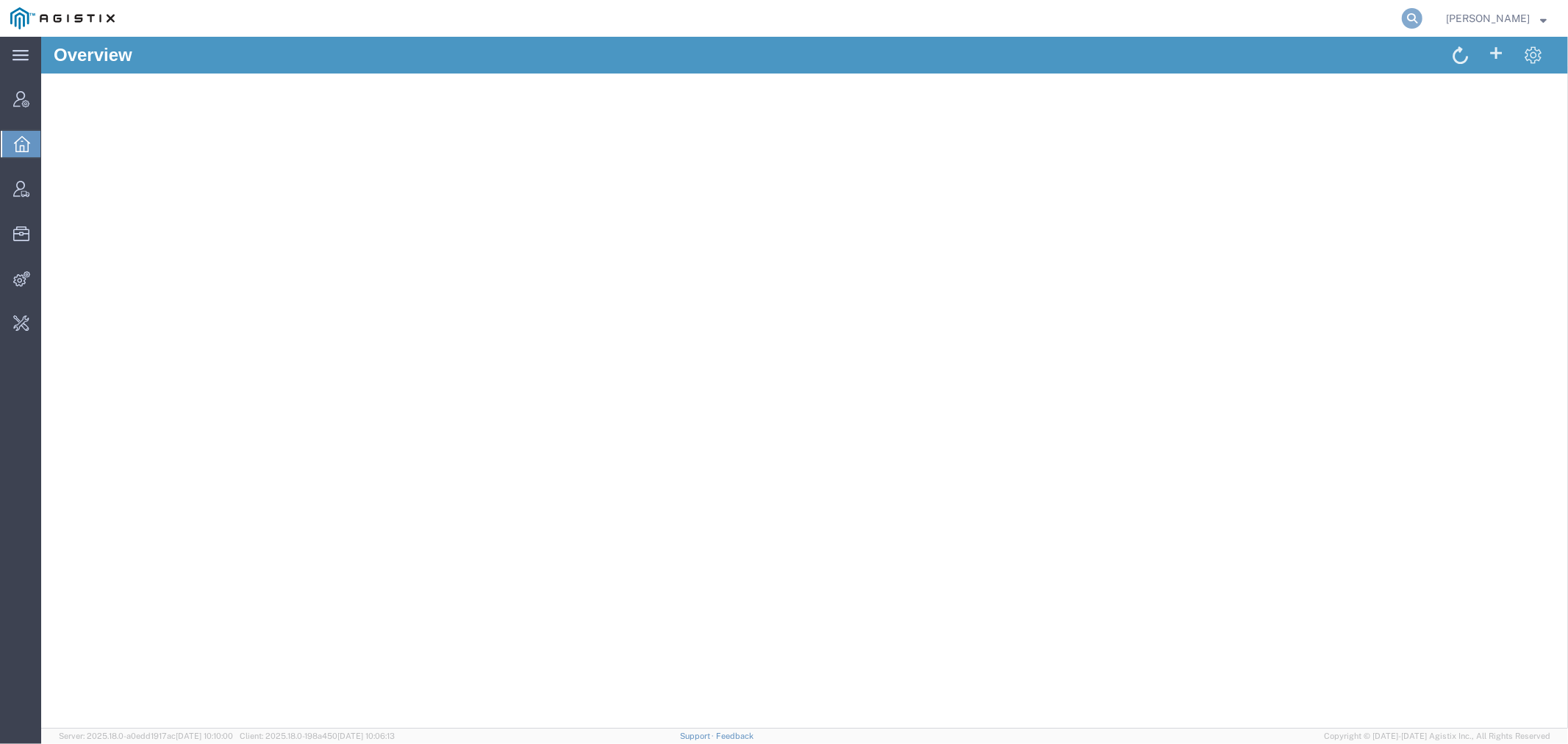
click at [1423, 23] on icon at bounding box center [1412, 19] width 21 height 21
paste input "285795584651"
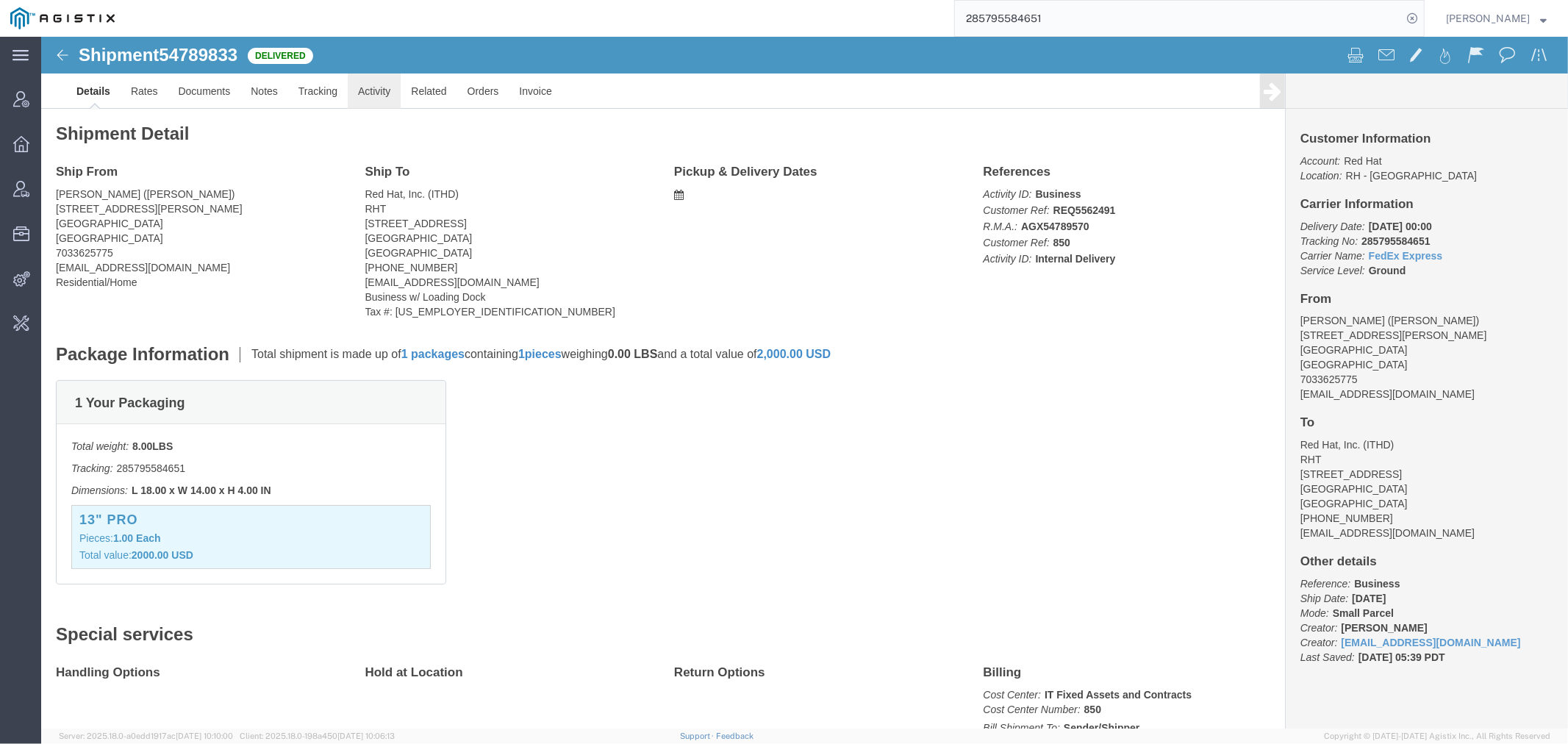
click link "Activity"
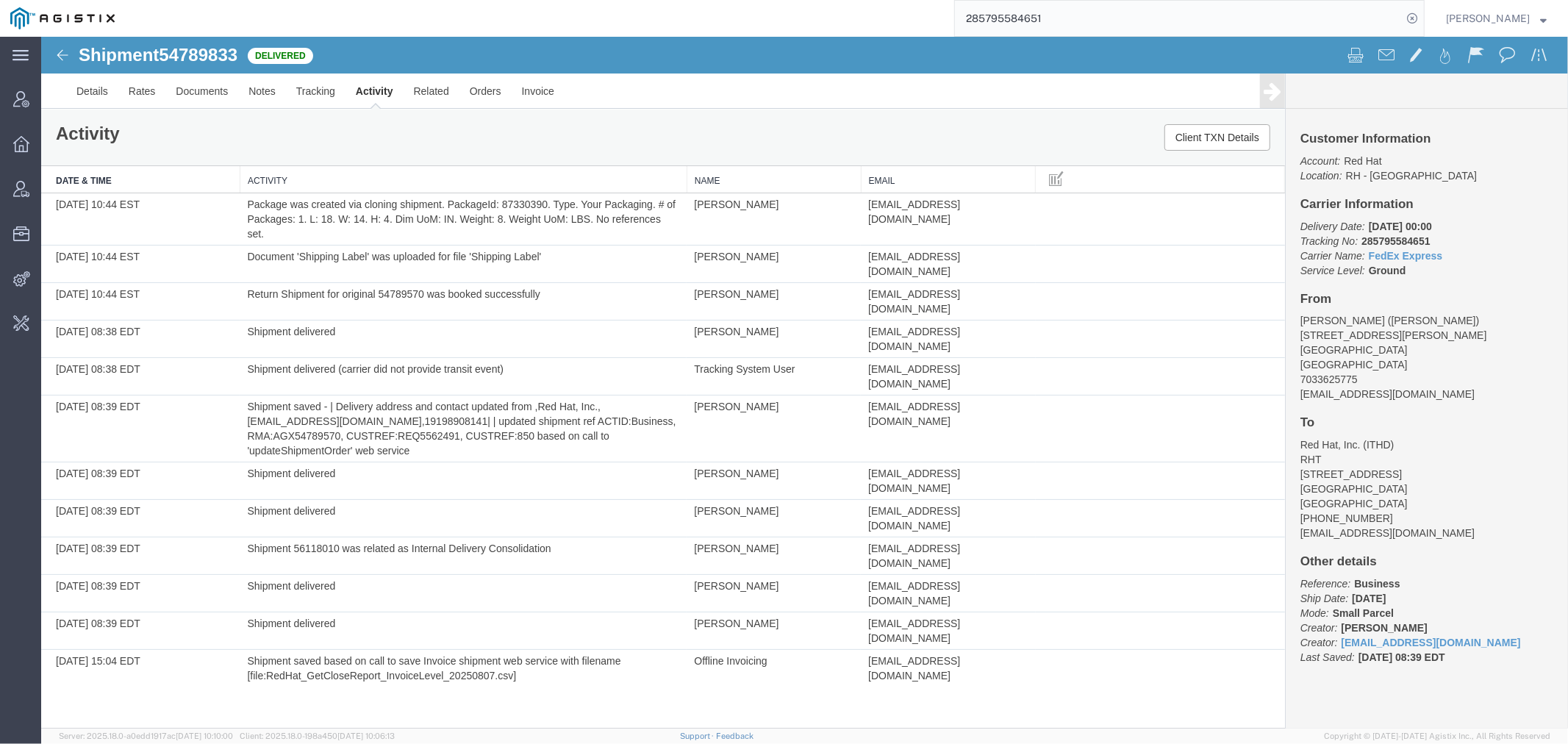
click at [823, 15] on div "285795584651" at bounding box center [775, 19] width 1300 height 37
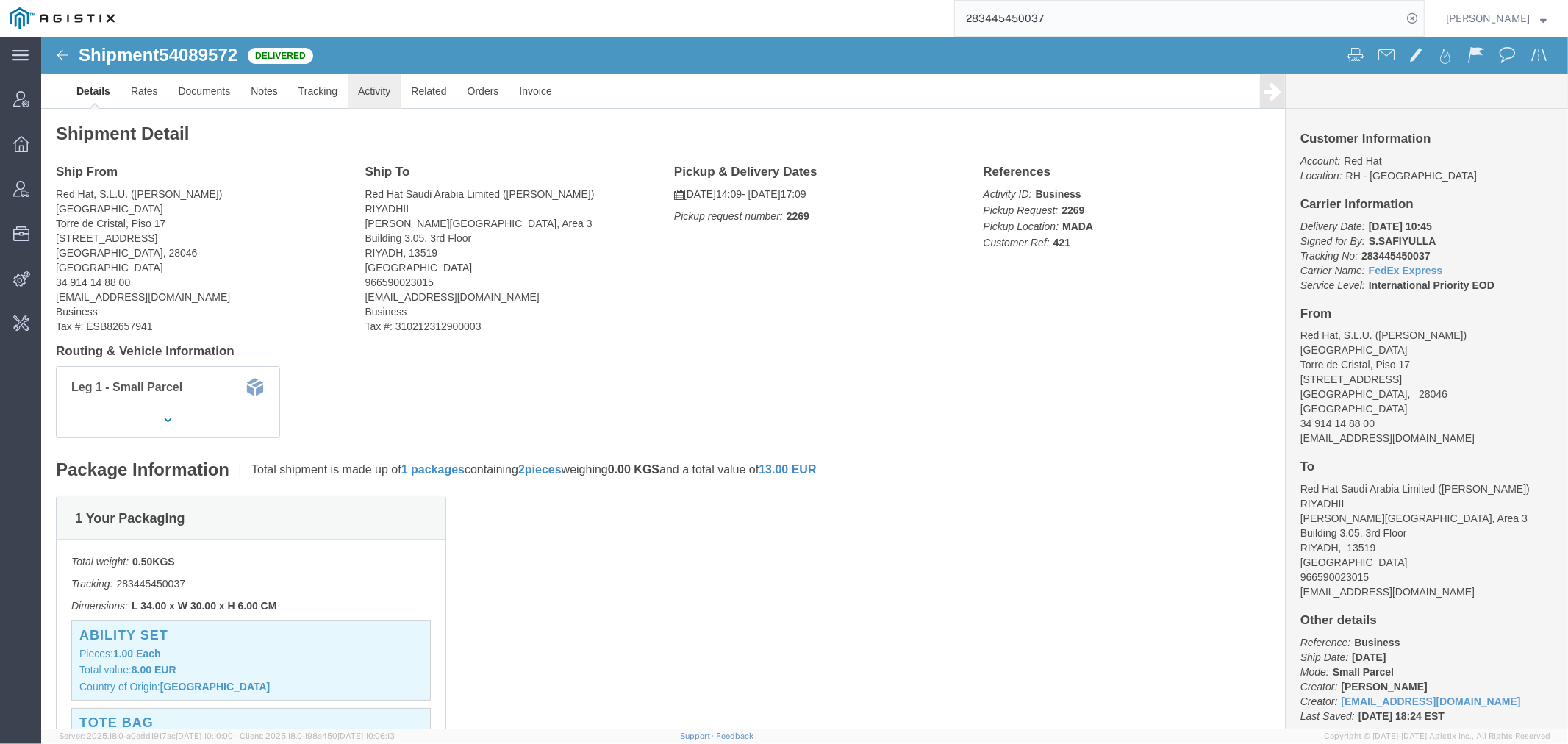
click link "Activity"
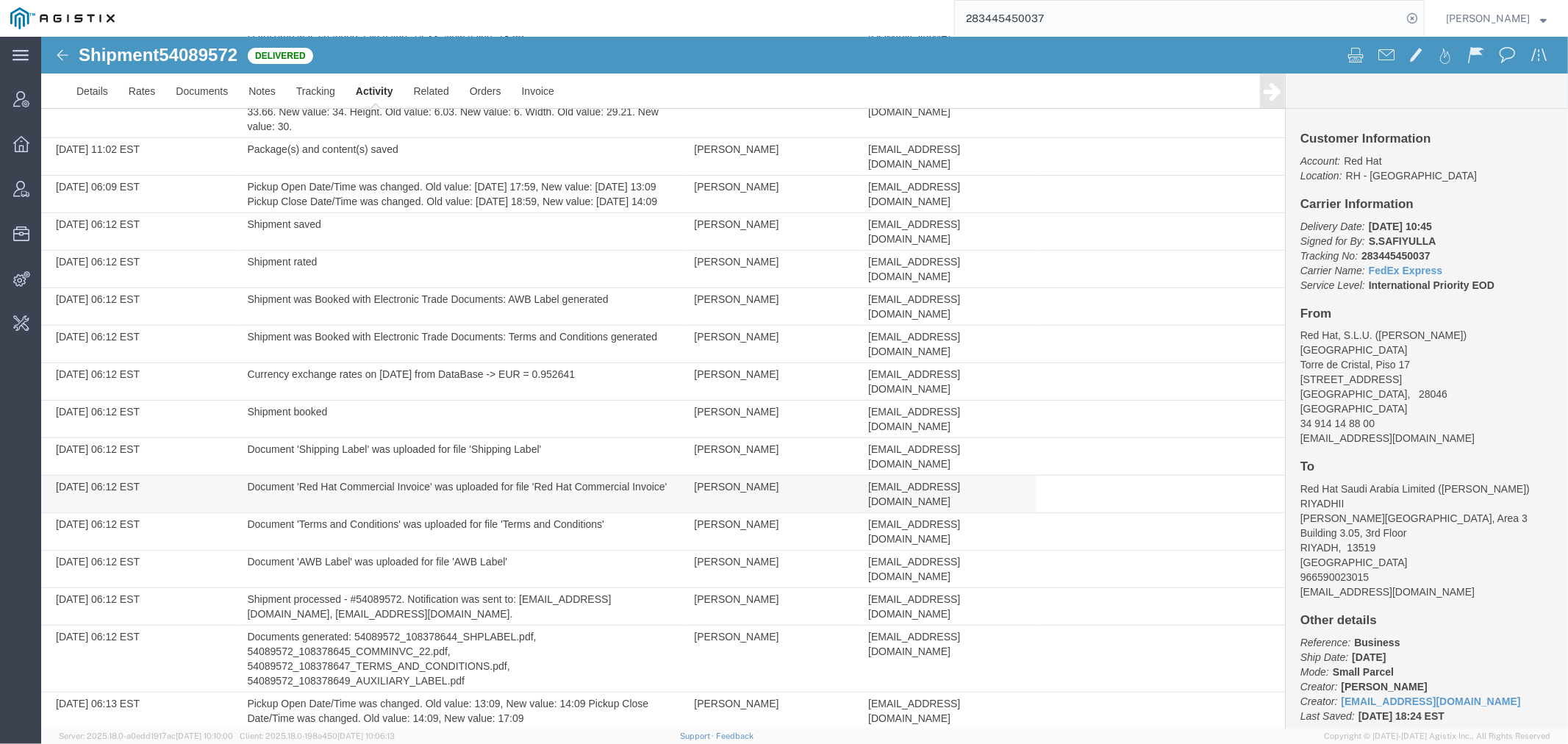
scroll to position [535, 0]
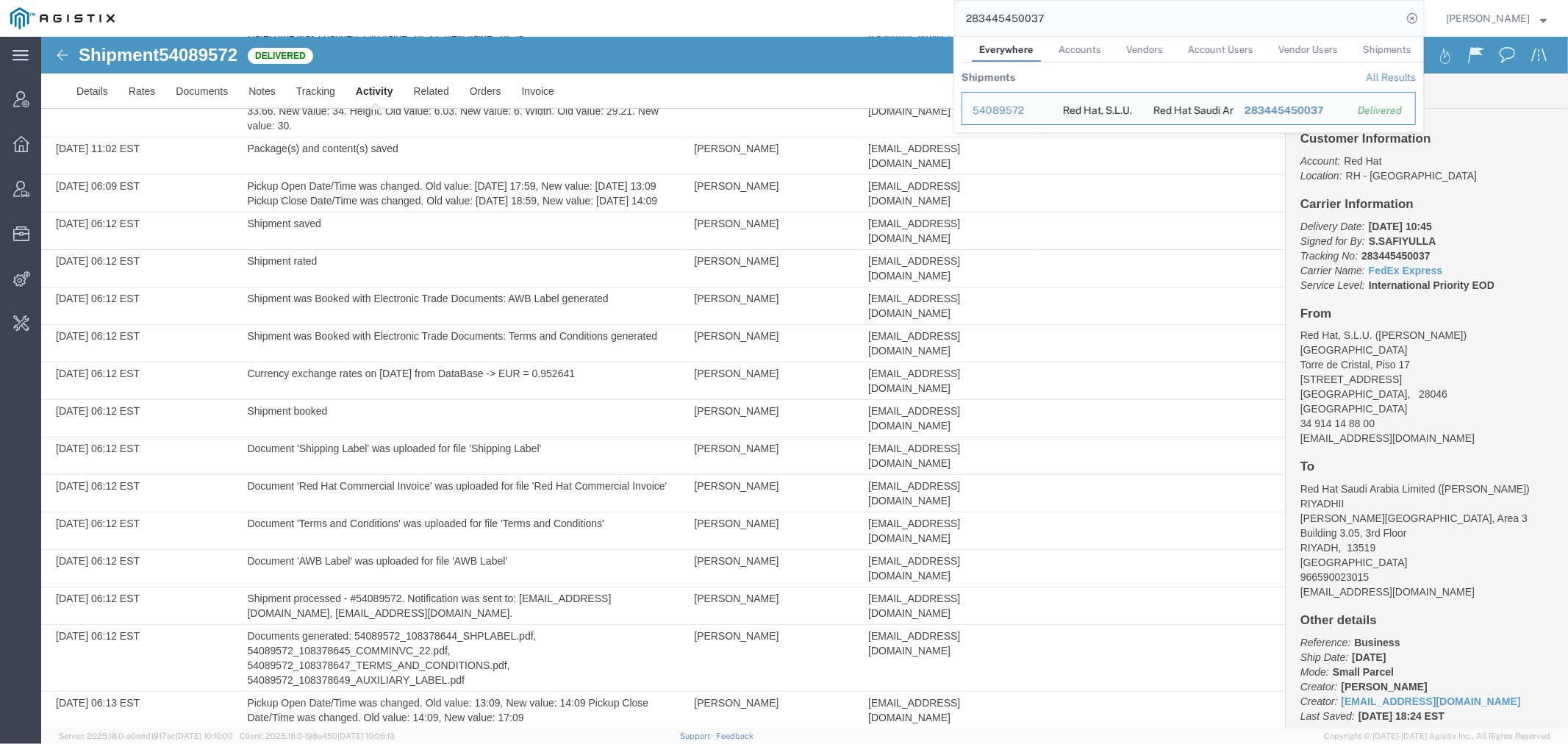
drag, startPoint x: 1077, startPoint y: 19, endPoint x: 558, endPoint y: 16, distance: 519.0
click at [616, 16] on div "283445450037 Everywhere Accounts Vendors Account Users Vendor Users Shipments S…" at bounding box center [775, 19] width 1300 height 37
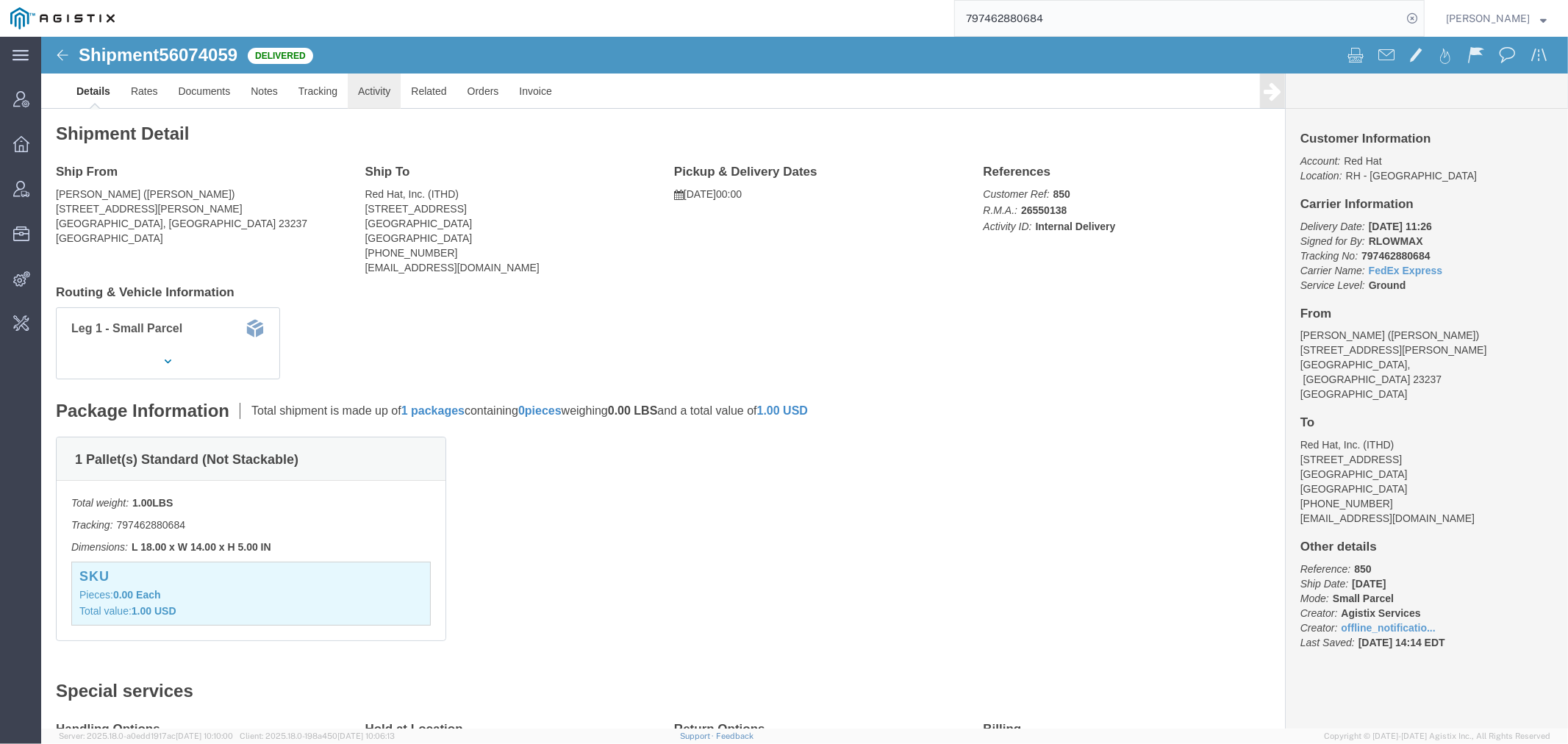
click link "Activity"
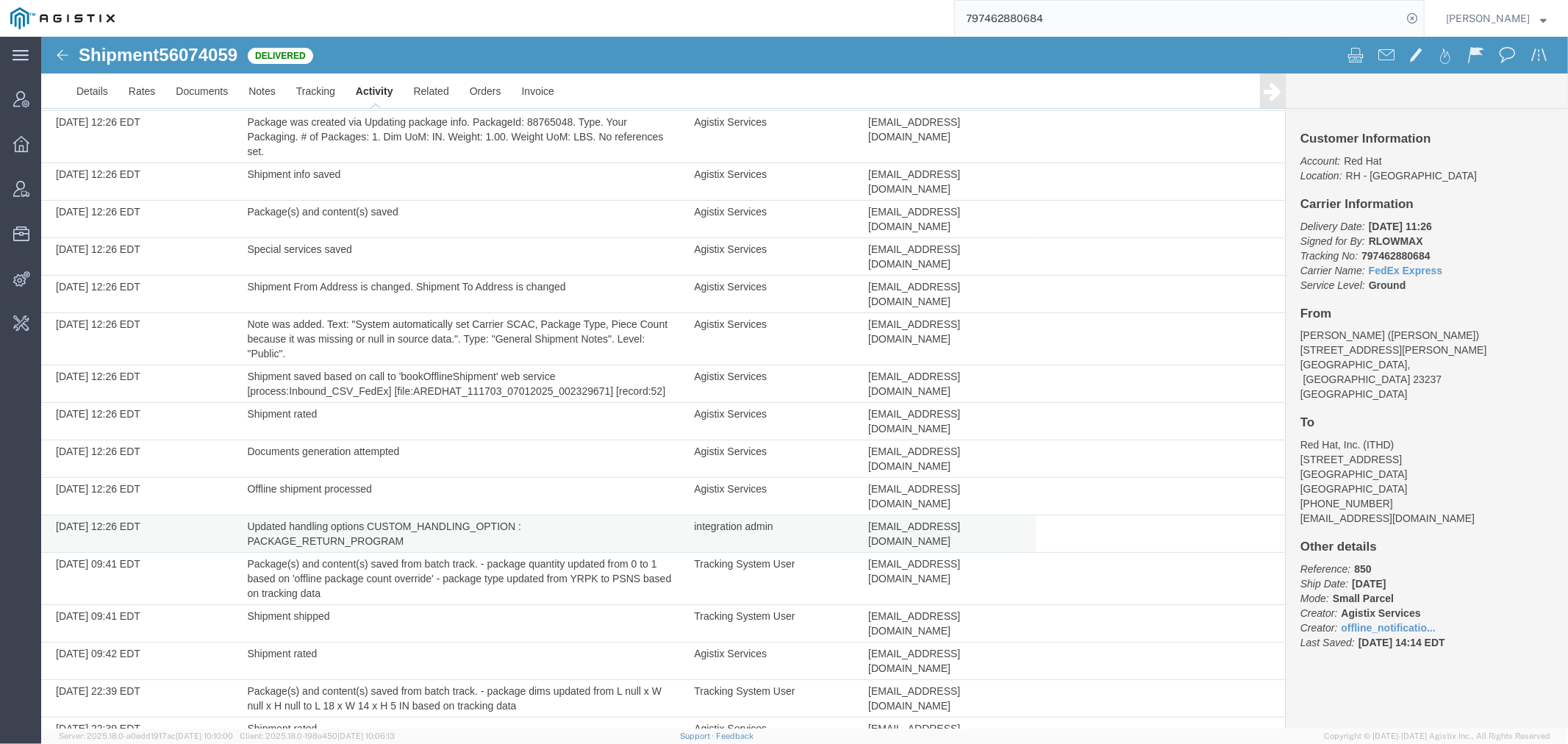
scroll to position [241, 0]
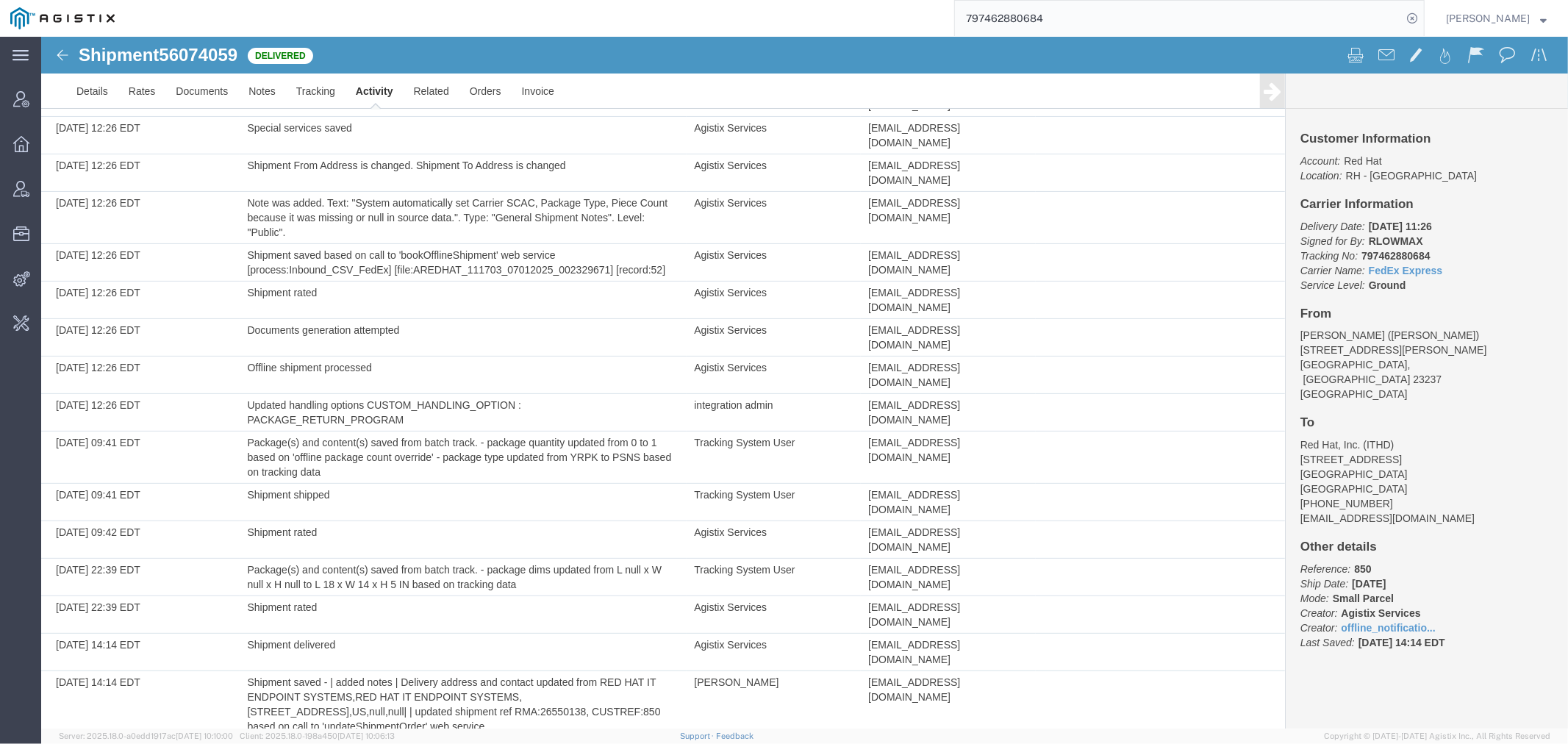
drag, startPoint x: 1088, startPoint y: 15, endPoint x: 742, endPoint y: 15, distance: 346.0
click at [790, 15] on div "797462880684" at bounding box center [775, 19] width 1300 height 37
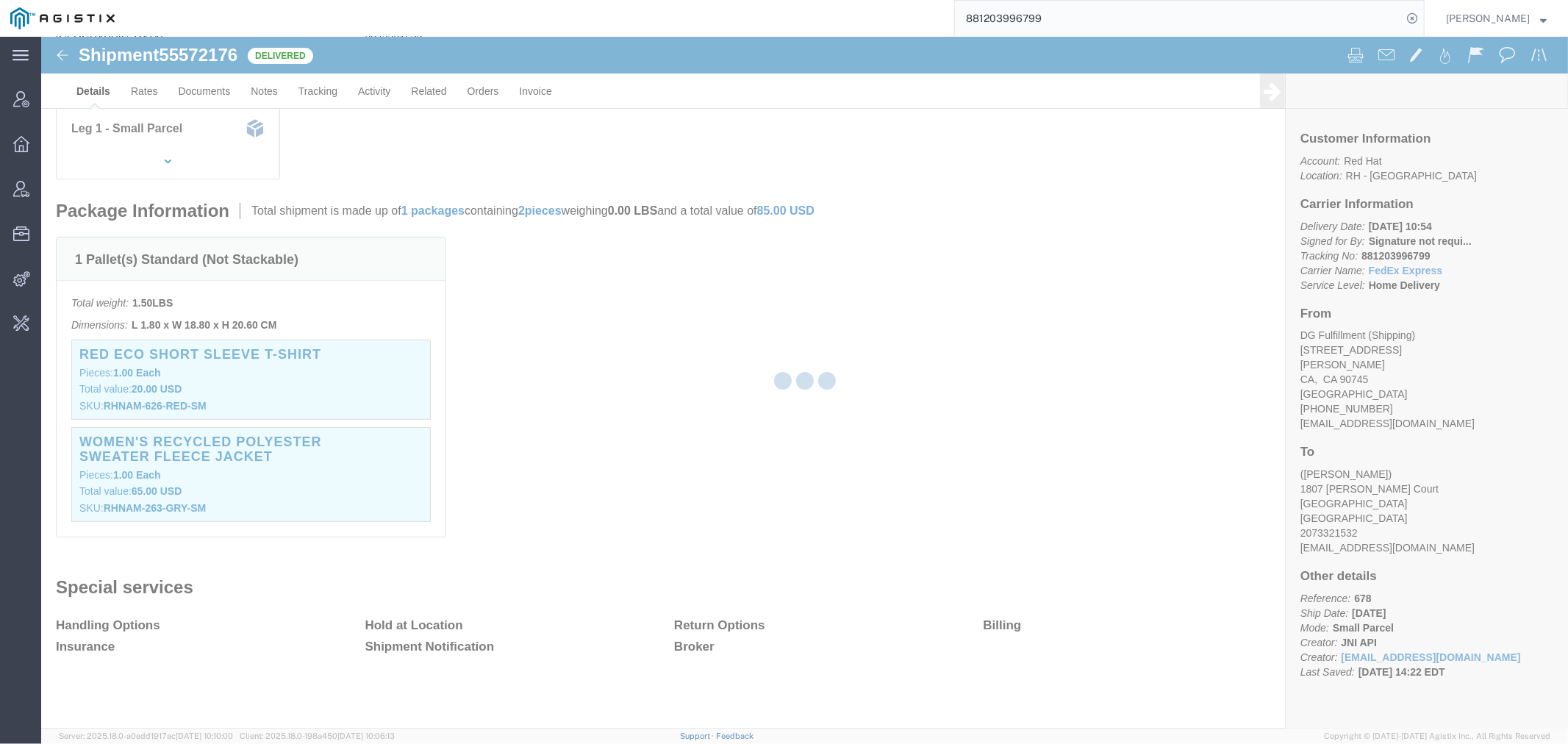
scroll to position [241, 0]
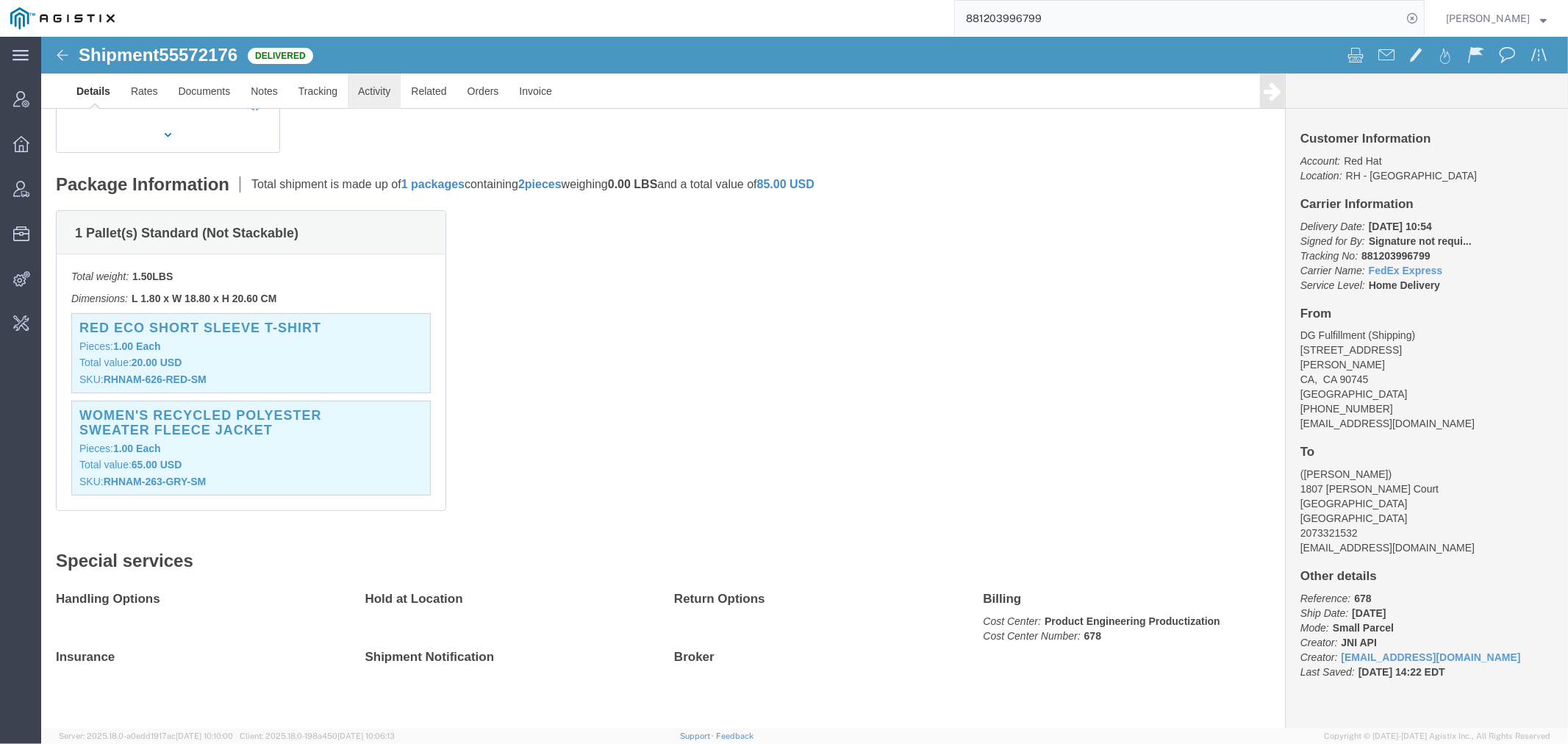
click link "Activity"
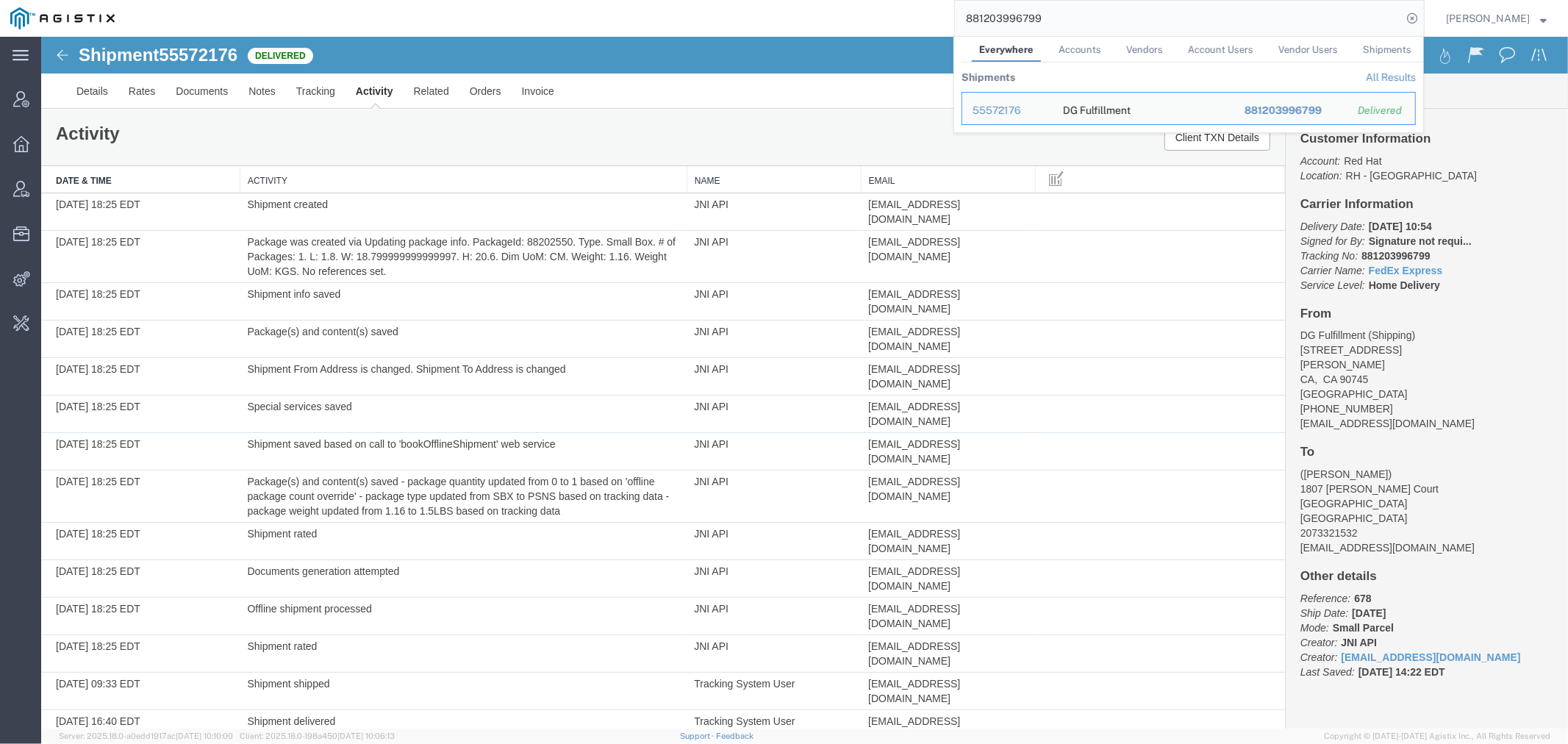
drag, startPoint x: 903, startPoint y: 8, endPoint x: 714, endPoint y: 8, distance: 189.0
click at [717, 8] on div "881203996799 Everywhere Accounts Vendors Account Users Vendor Users Shipments S…" at bounding box center [775, 19] width 1300 height 37
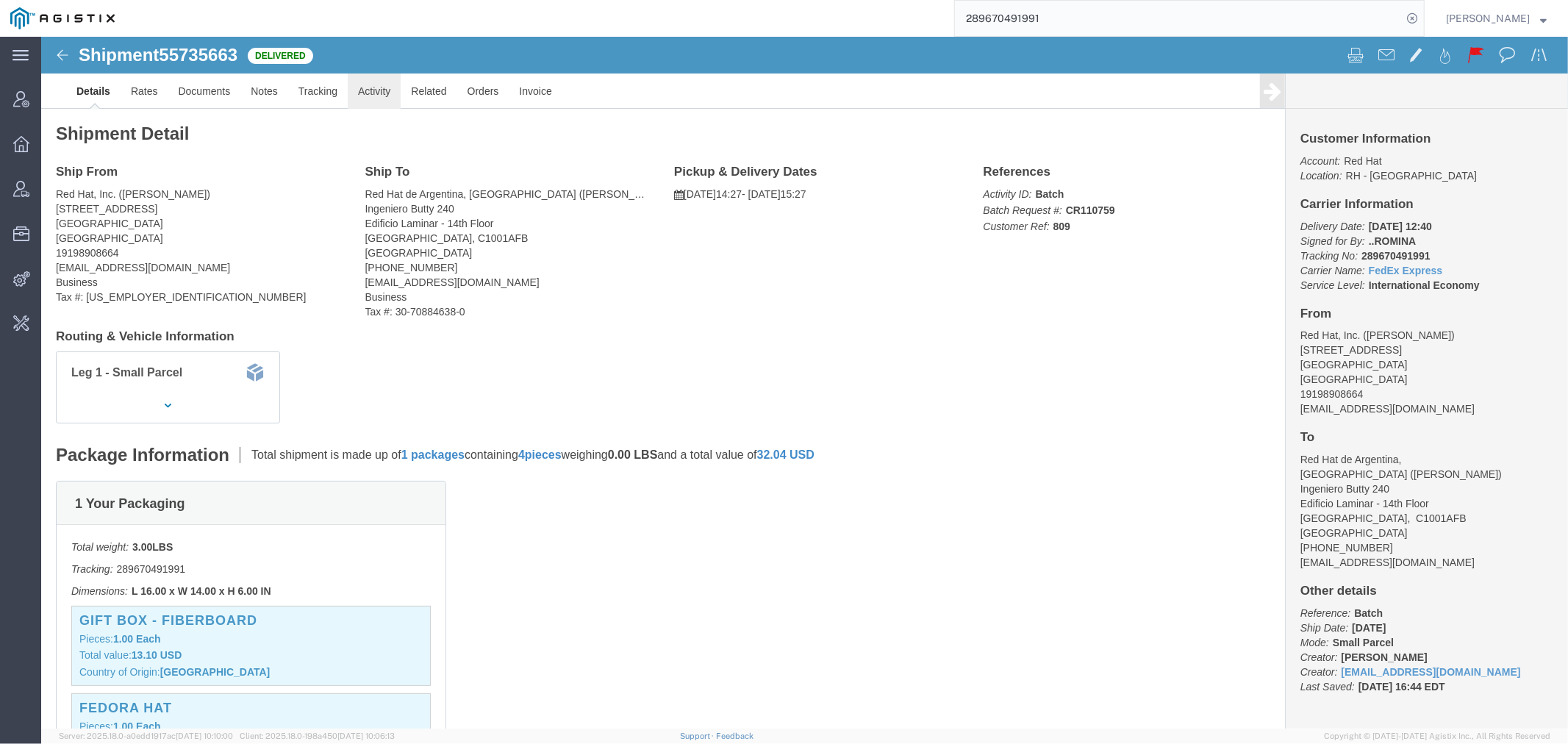
click link "Activity"
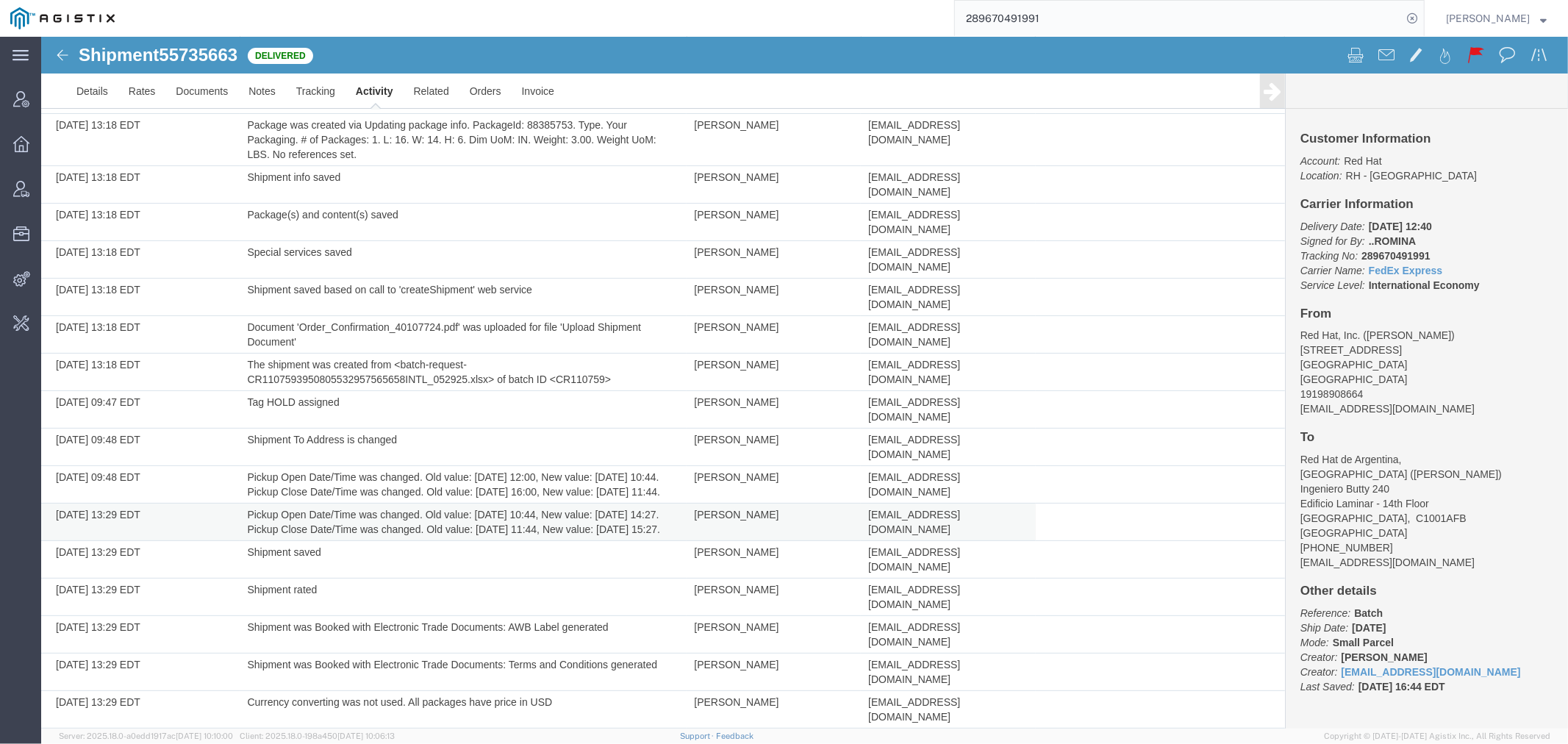
scroll to position [333, 0]
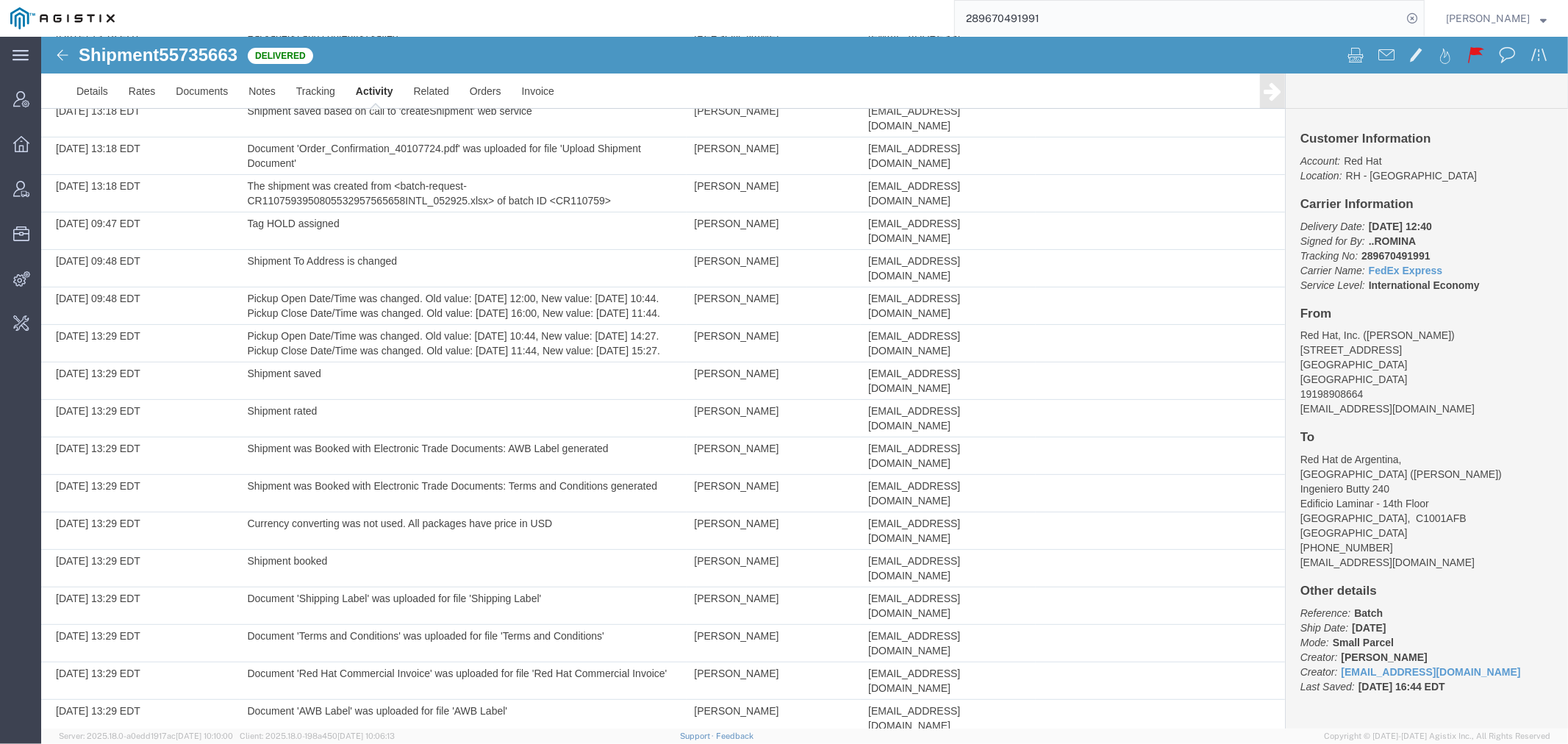
drag, startPoint x: 1121, startPoint y: 54, endPoint x: 629, endPoint y: 78, distance: 492.6
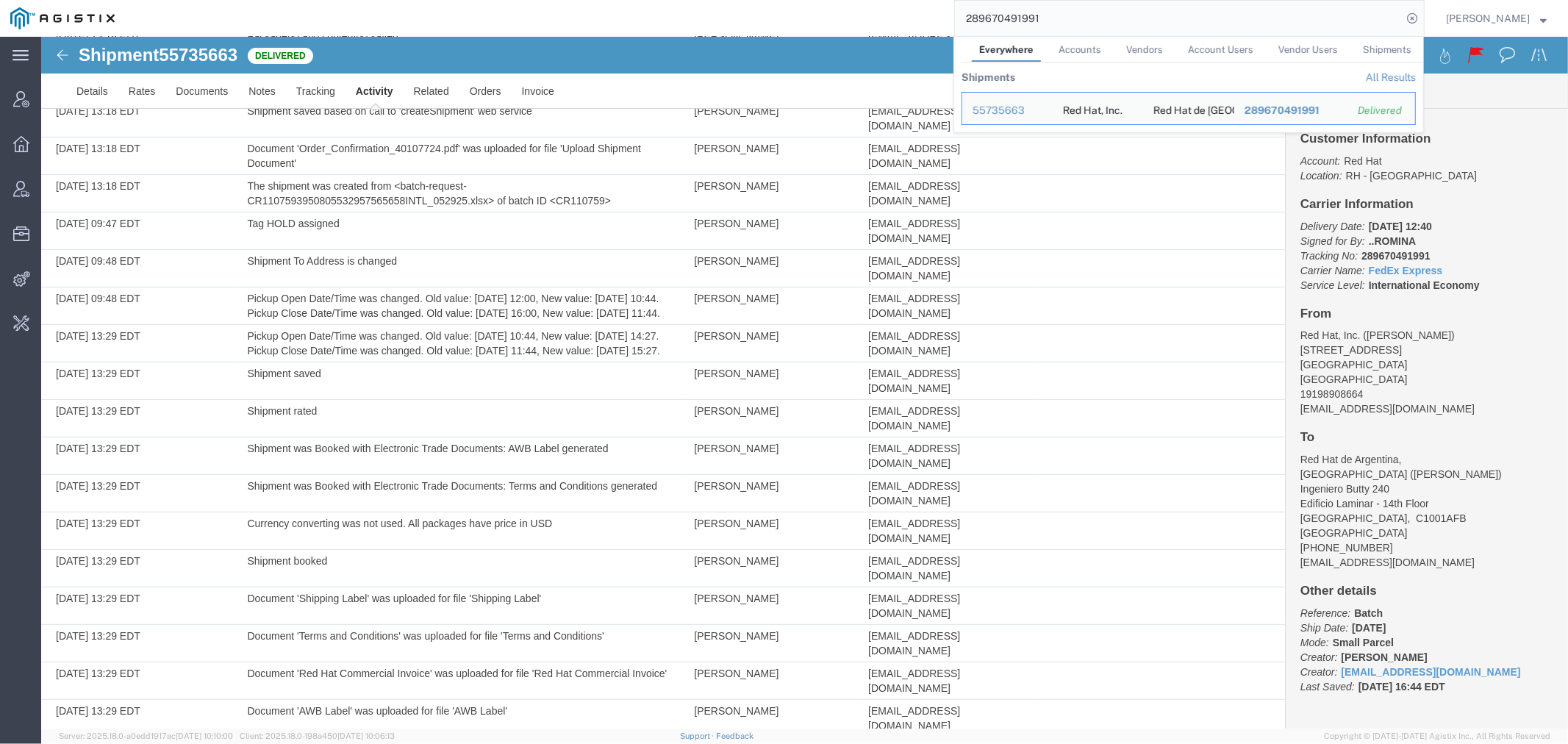
paste input "463785760097"
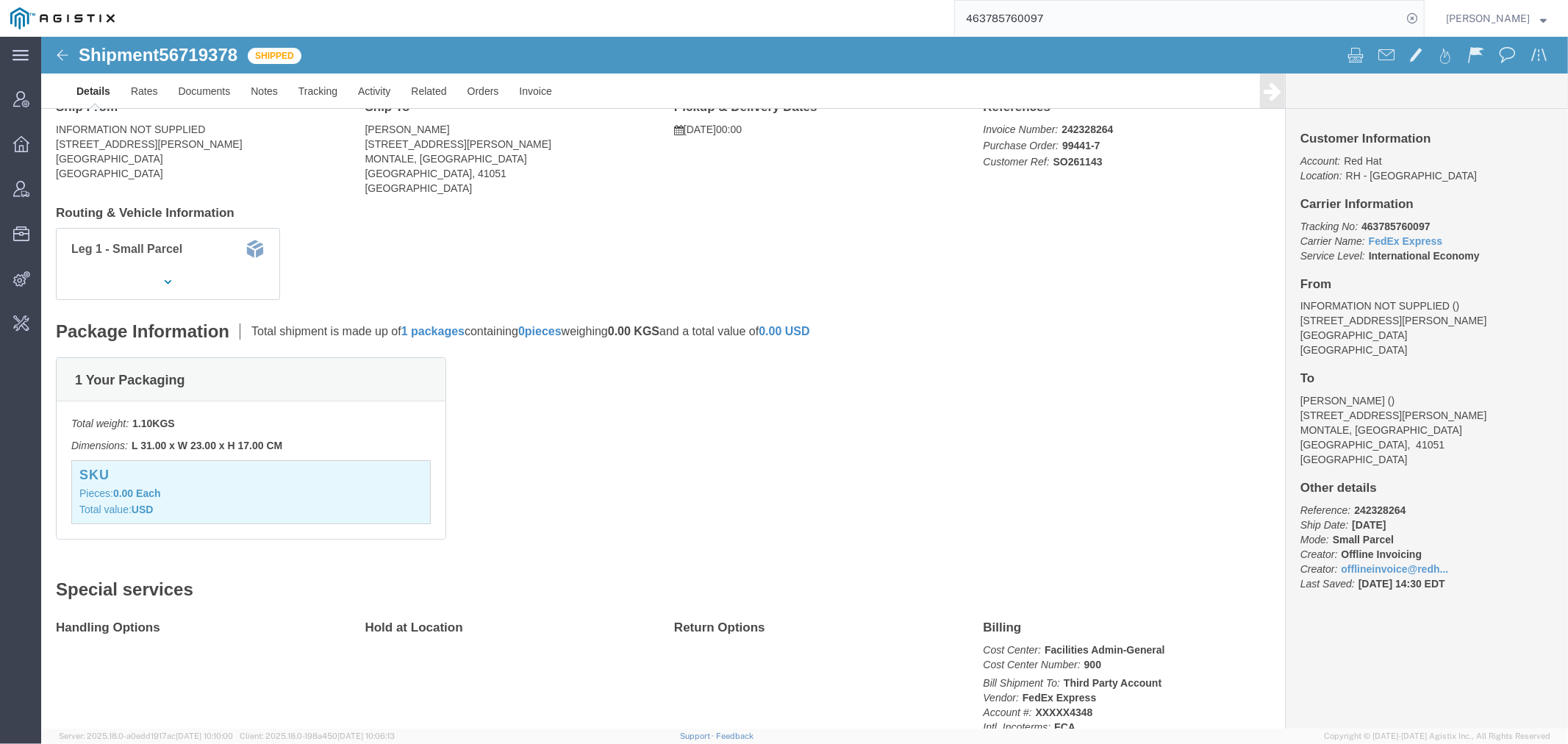
scroll to position [268, 0]
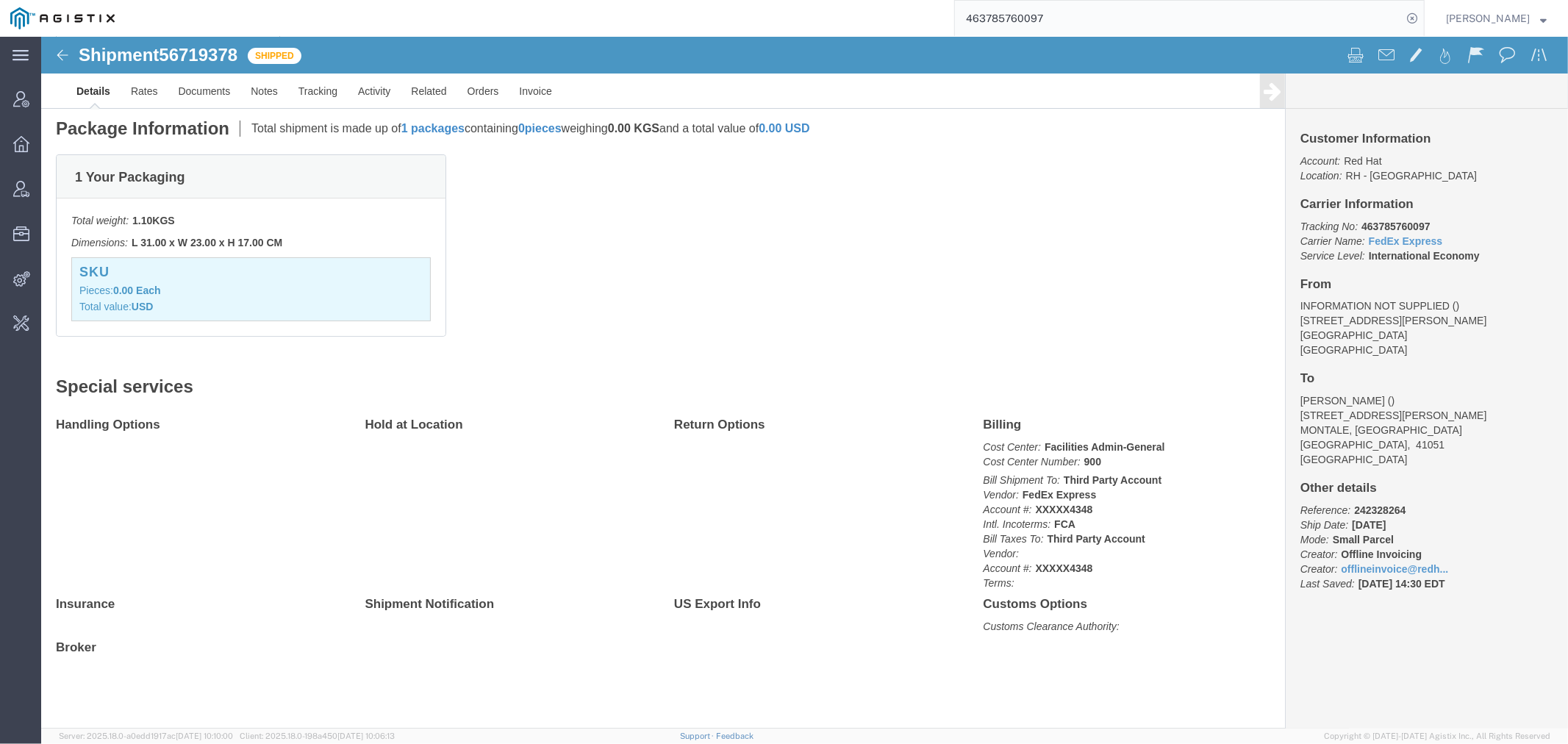
drag, startPoint x: 1072, startPoint y: 20, endPoint x: 788, endPoint y: 20, distance: 284.0
click at [840, 20] on div "463785760097" at bounding box center [775, 19] width 1300 height 37
type input "red hat"
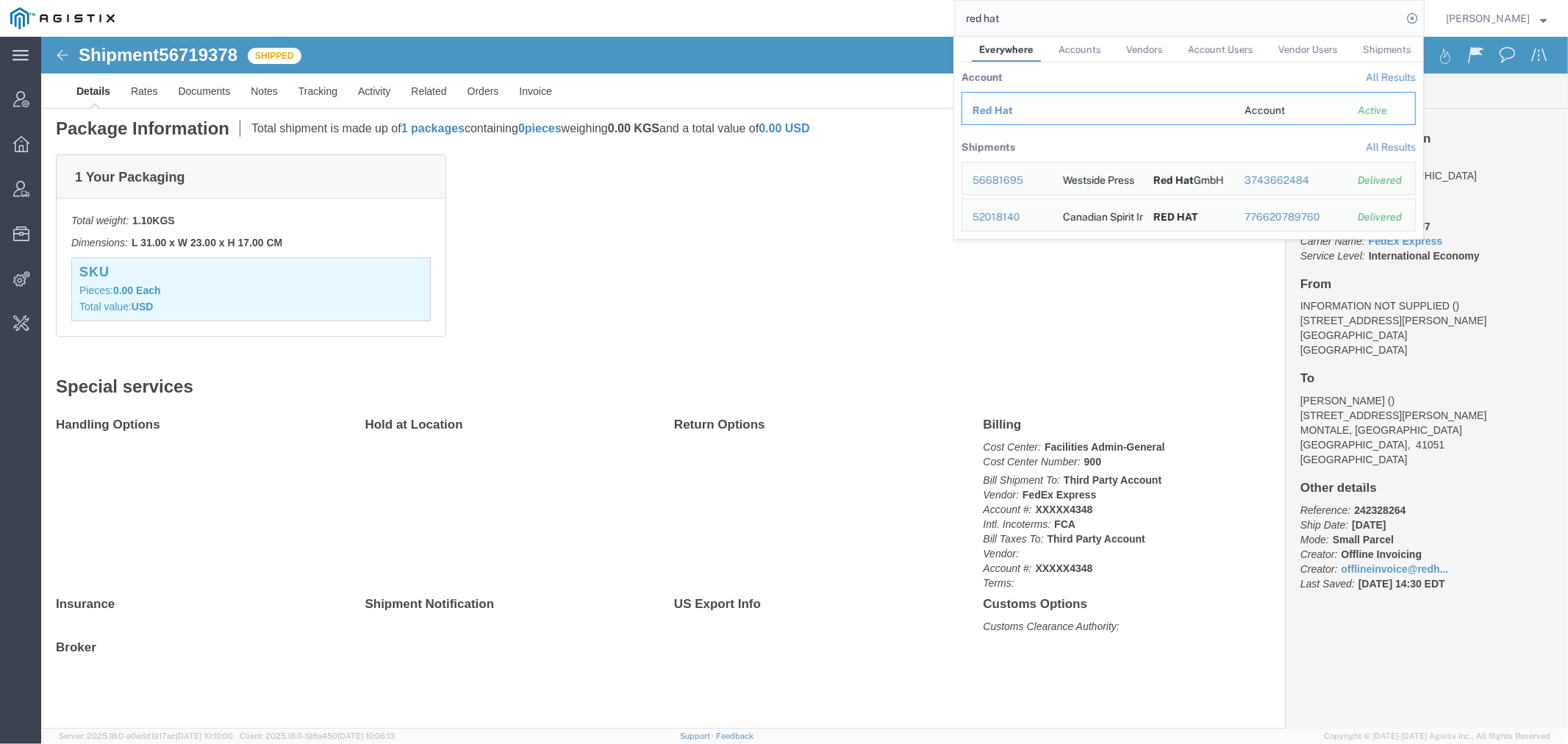
drag, startPoint x: 1016, startPoint y: 106, endPoint x: 974, endPoint y: 69, distance: 56.0
click at [1013, 106] on span "Red Hat" at bounding box center [993, 110] width 40 height 12
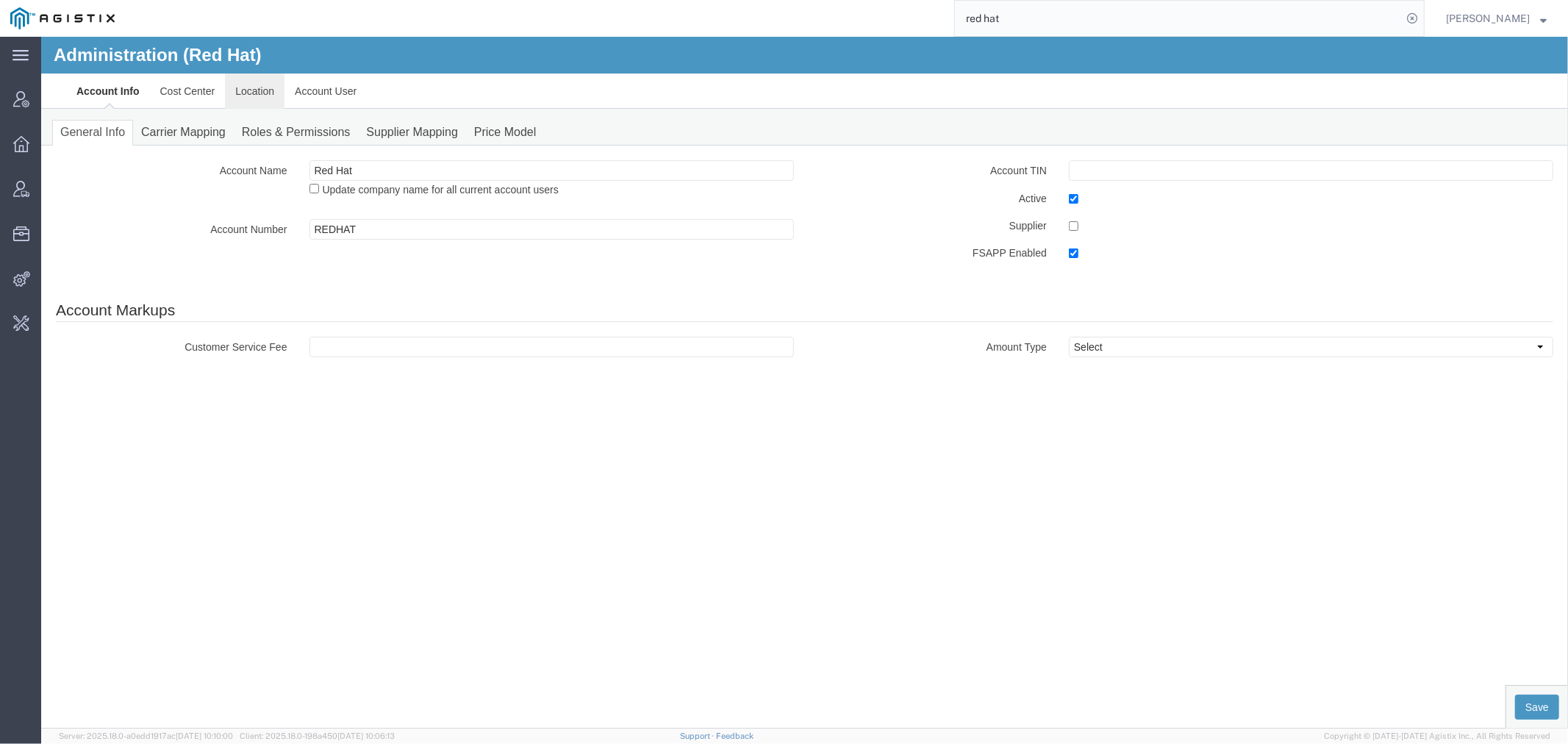
click at [257, 94] on link "Location" at bounding box center [254, 90] width 60 height 36
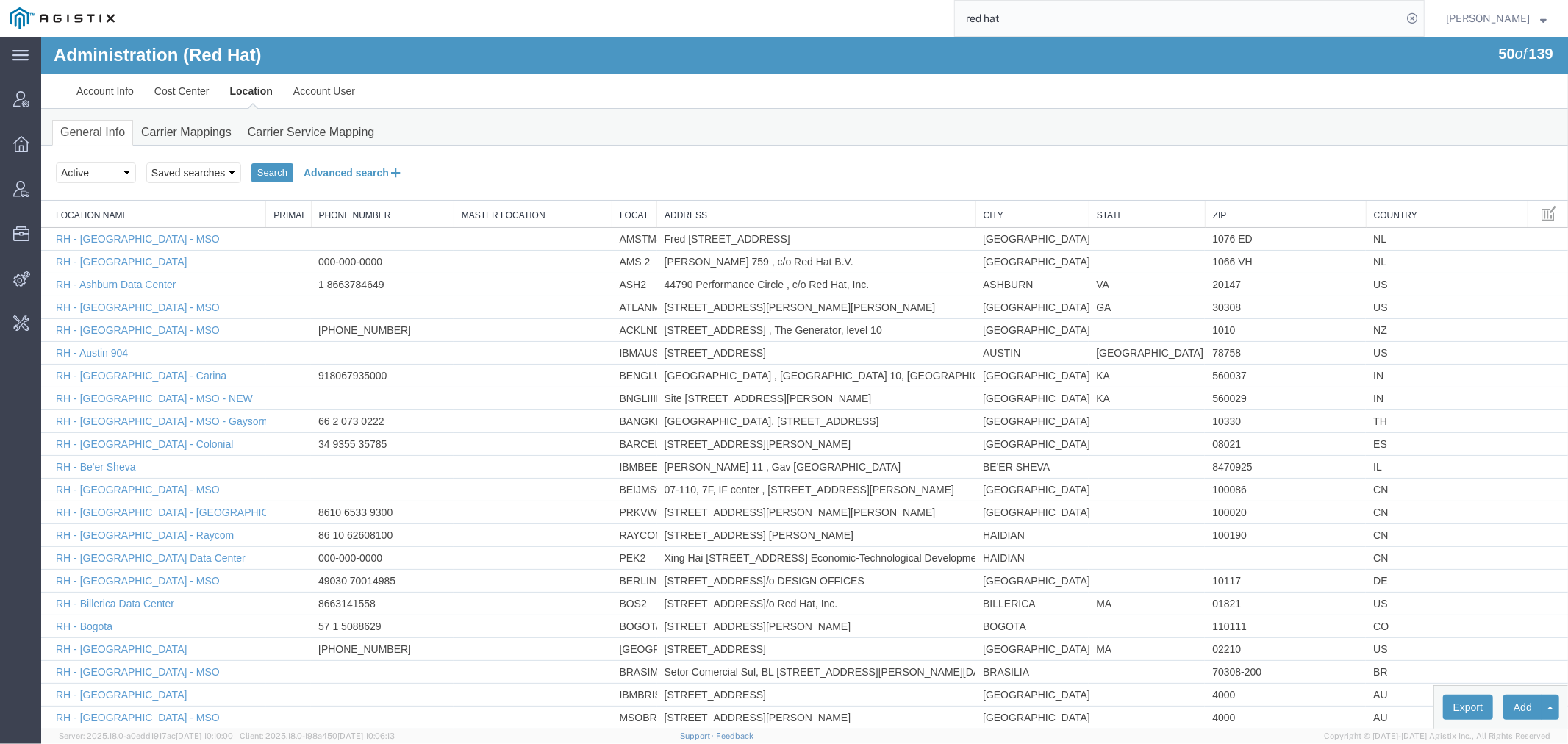
click at [334, 177] on button "Advanced search" at bounding box center [353, 172] width 119 height 25
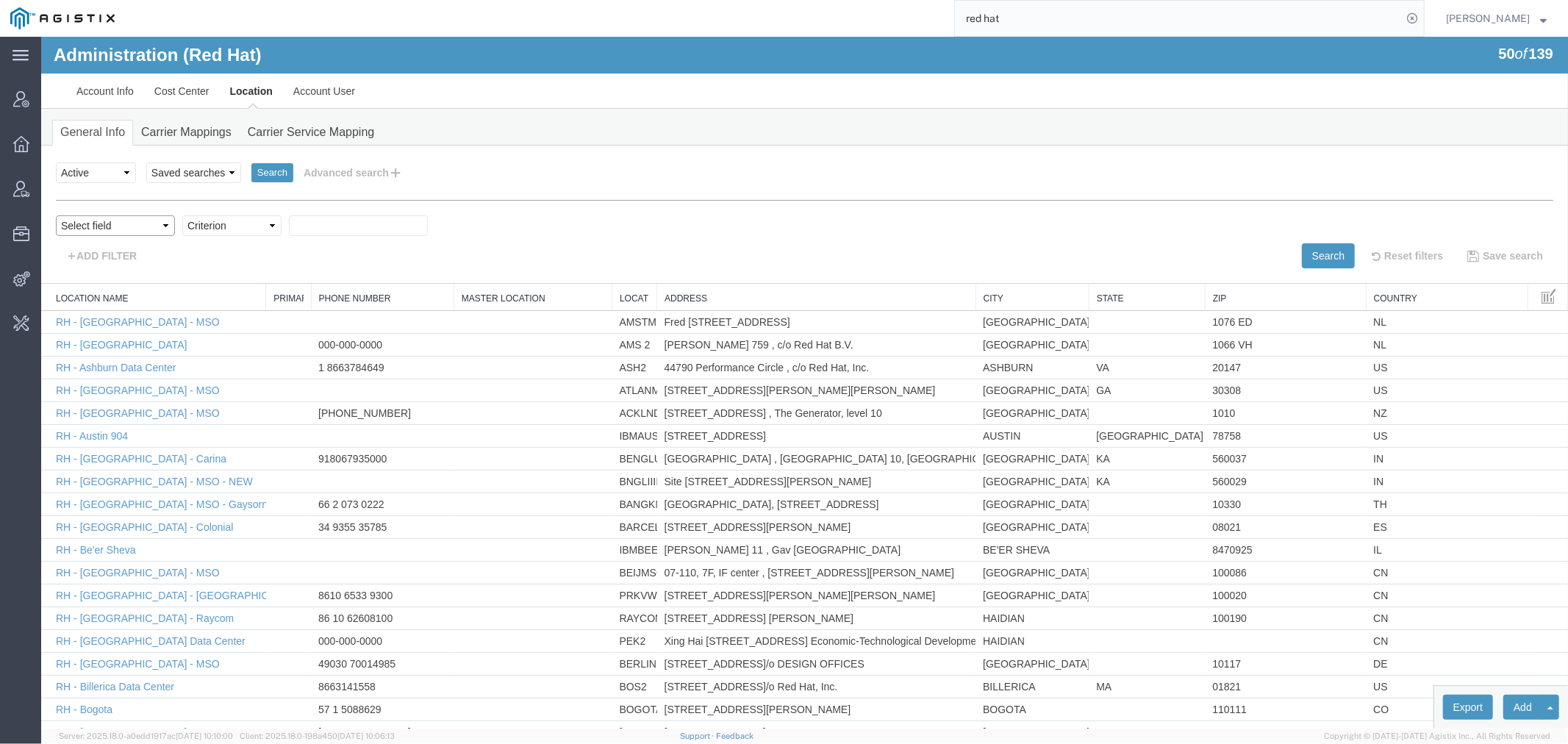
drag, startPoint x: 139, startPoint y: 219, endPoint x: 140, endPoint y: 227, distance: 8.1
click at [139, 219] on select "Select field Address City Country County Location Name Location Num Master Loca…" at bounding box center [115, 225] width 119 height 21
click at [194, 129] on link "Carrier Mappings" at bounding box center [186, 132] width 107 height 26
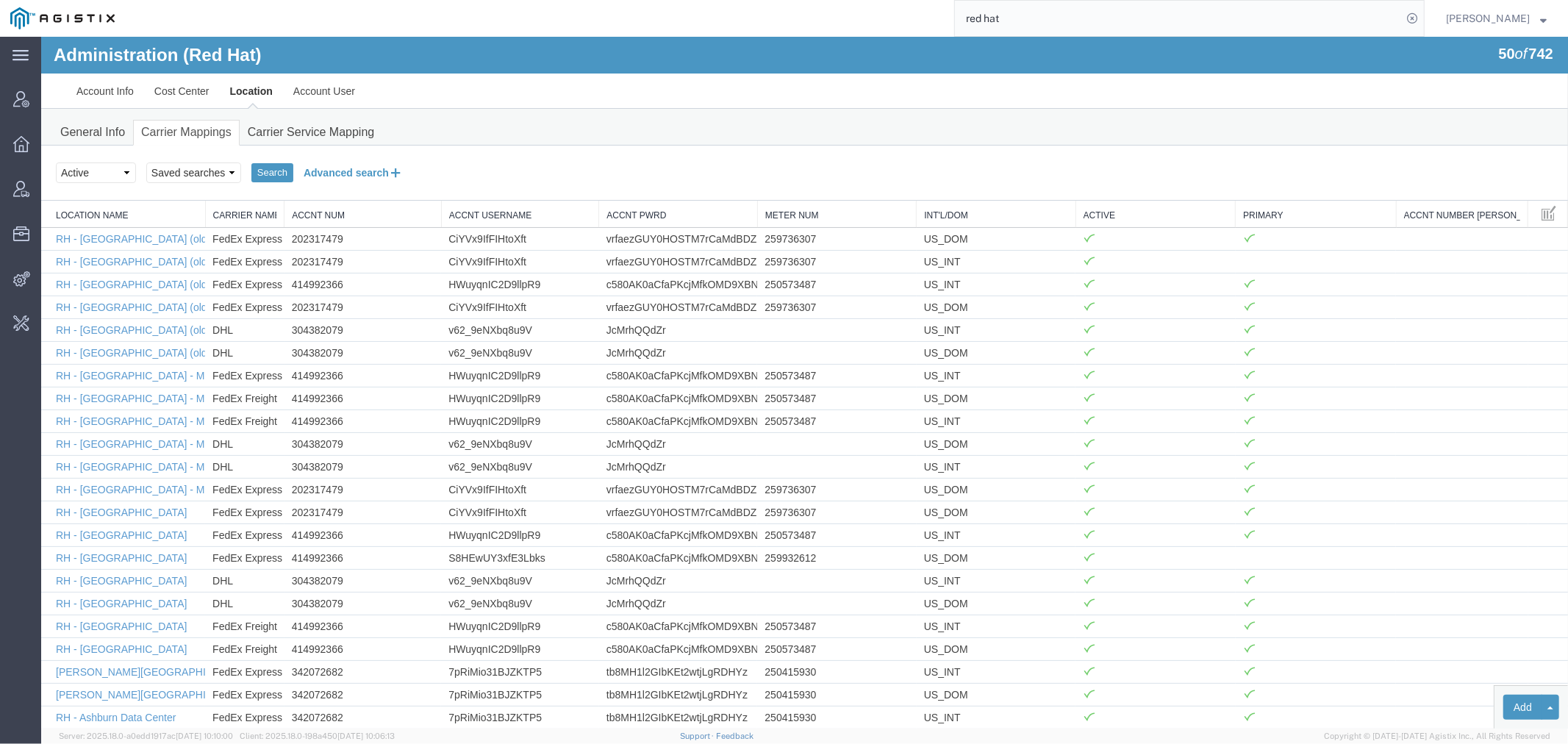
click at [339, 165] on button "Advanced search" at bounding box center [353, 172] width 119 height 25
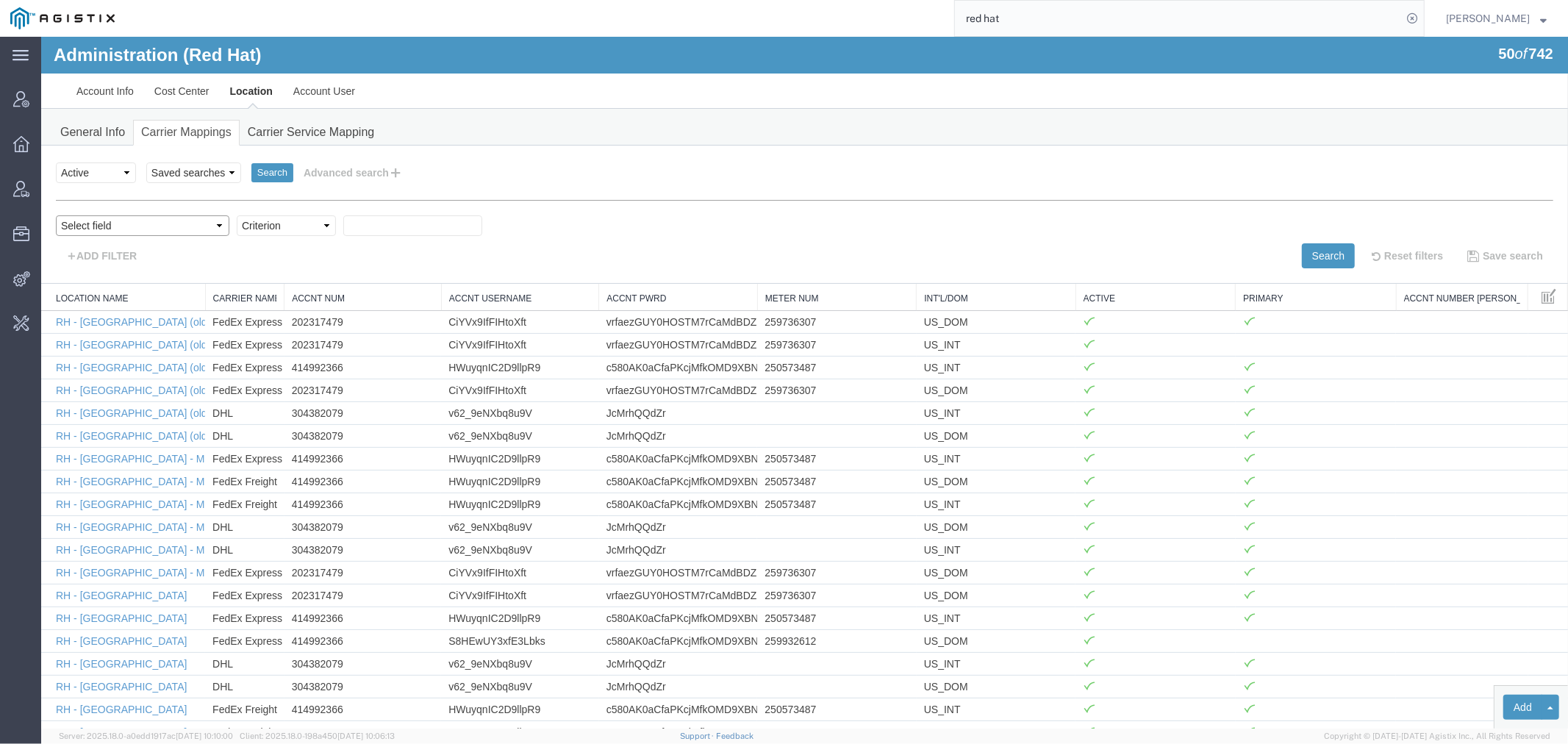
drag, startPoint x: 100, startPoint y: 224, endPoint x: 107, endPoint y: 235, distance: 13.0
click at [100, 224] on select "Select field Accnt Num Accnt Number Alias Accnt Username Carrier Name Int'l/Dom…" at bounding box center [141, 225] width 174 height 21
select select "locationName"
click at [55, 215] on select "Select field Accnt Num Accnt Number Alias Accnt Username Carrier Name Int'l/Dom…" at bounding box center [141, 225] width 174 height 21
drag, startPoint x: 119, startPoint y: 226, endPoint x: 128, endPoint y: 230, distance: 9.8
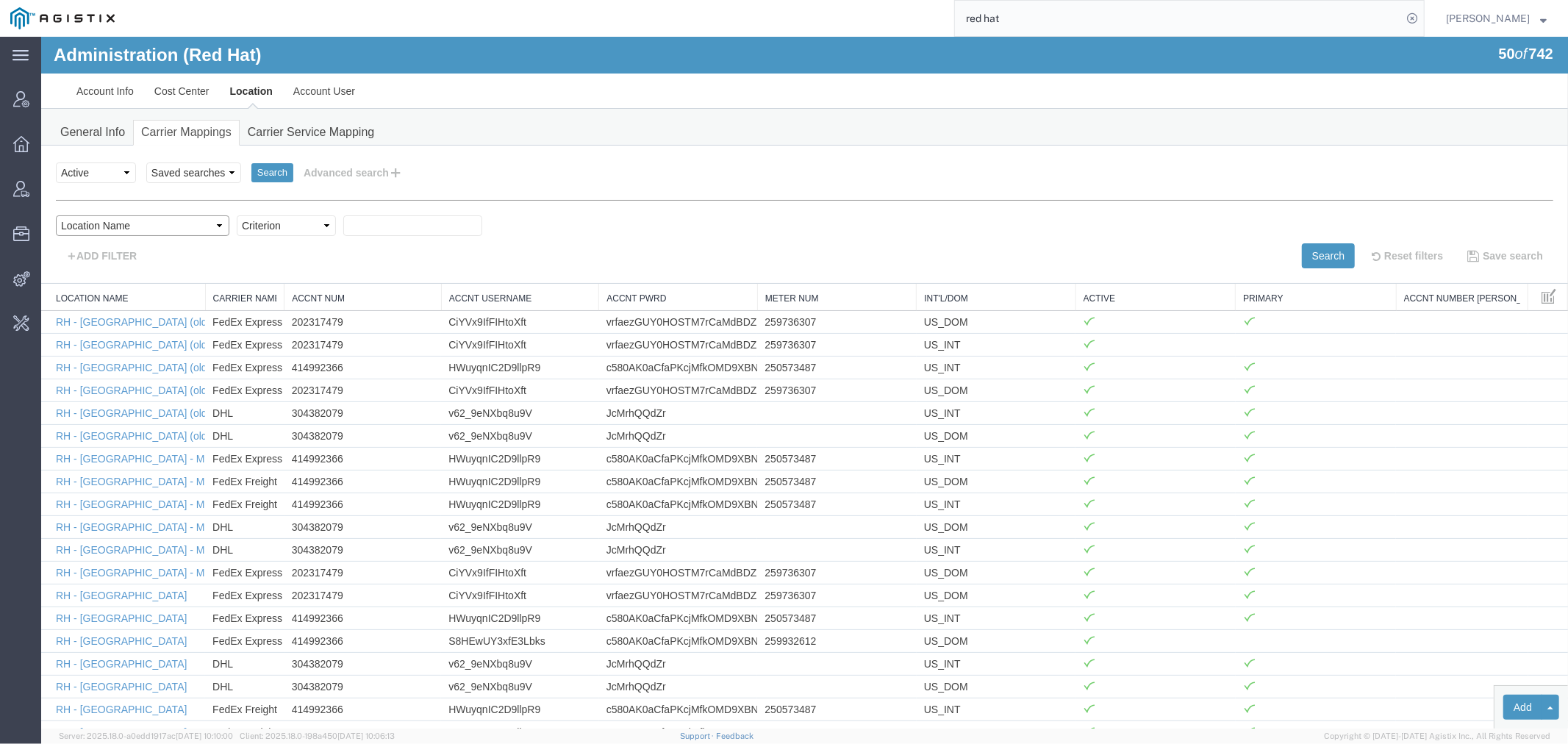
click at [119, 226] on select "Select field Accnt Num Accnt Number Alias Accnt Username Carrier Name Int'l/Dom…" at bounding box center [141, 225] width 174 height 21
select select "acctNum"
click at [55, 215] on select "Select field Accnt Num Accnt Number Alias Accnt Username Carrier Name Int'l/Dom…" at bounding box center [141, 225] width 174 height 21
click at [236, 224] on select "Criterion contains does not contain is is blank is not blank starts with" at bounding box center [285, 225] width 99 height 21
select select "contains"
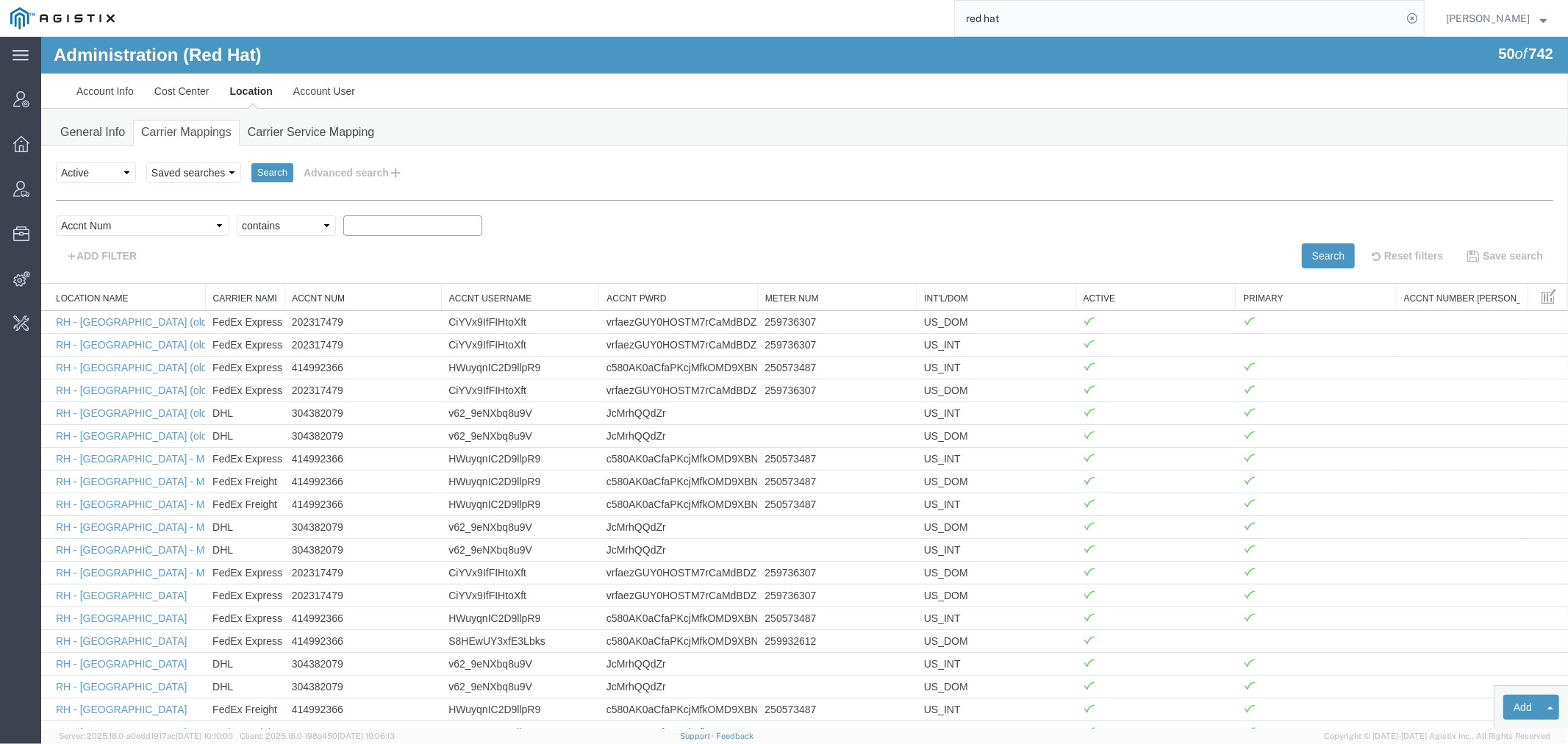
click at [236, 215] on select "Criterion contains does not contain is is blank is not blank starts with" at bounding box center [285, 225] width 99 height 21
click at [343, 225] on input "text" at bounding box center [412, 225] width 139 height 21
paste input "791314348"
type input "791314348"
click at [1305, 257] on button "Search" at bounding box center [1328, 255] width 53 height 25
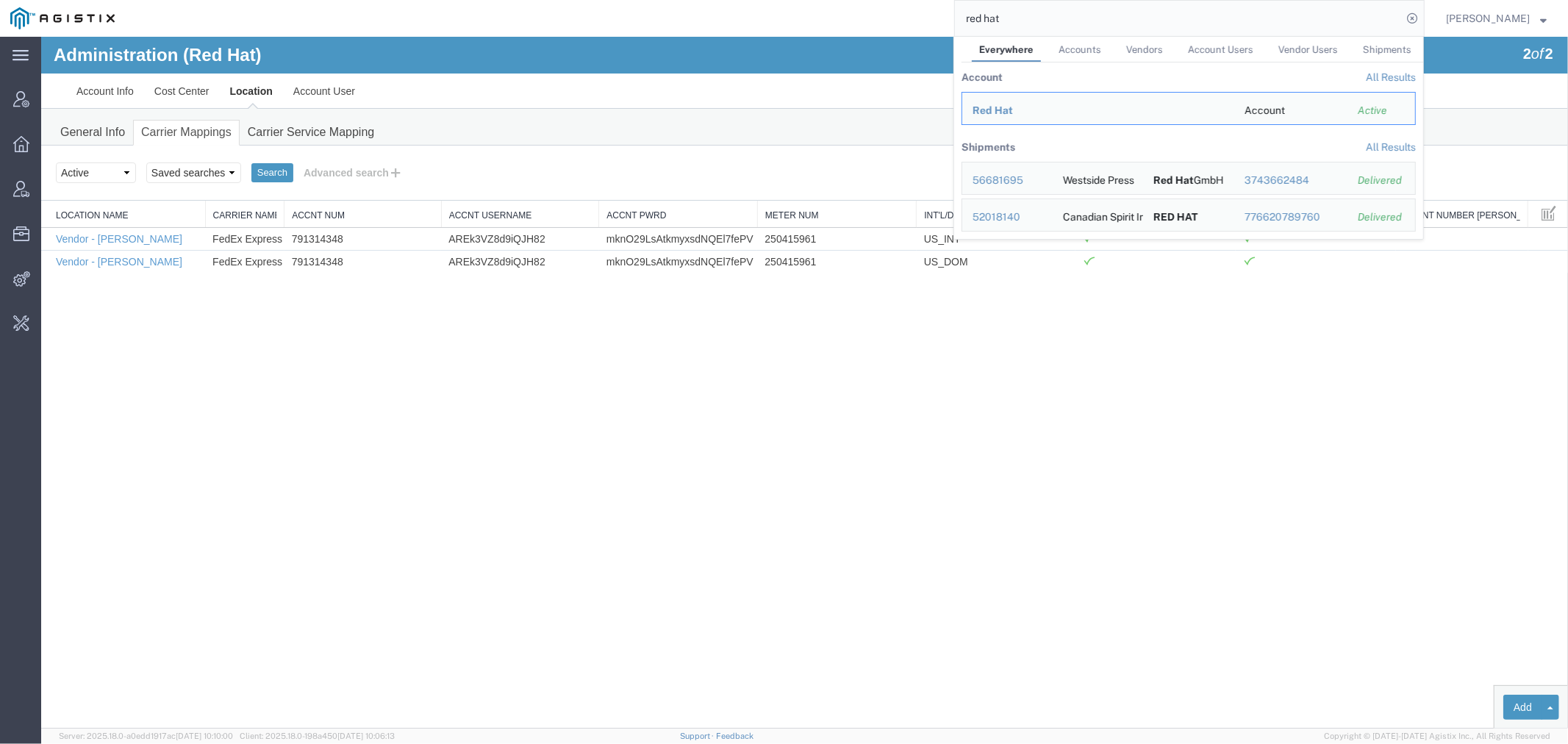
drag, startPoint x: 1035, startPoint y: 28, endPoint x: 936, endPoint y: 0, distance: 102.9
click at [1001, 19] on input "red hat" at bounding box center [1178, 19] width 447 height 36
paste input "56353152"
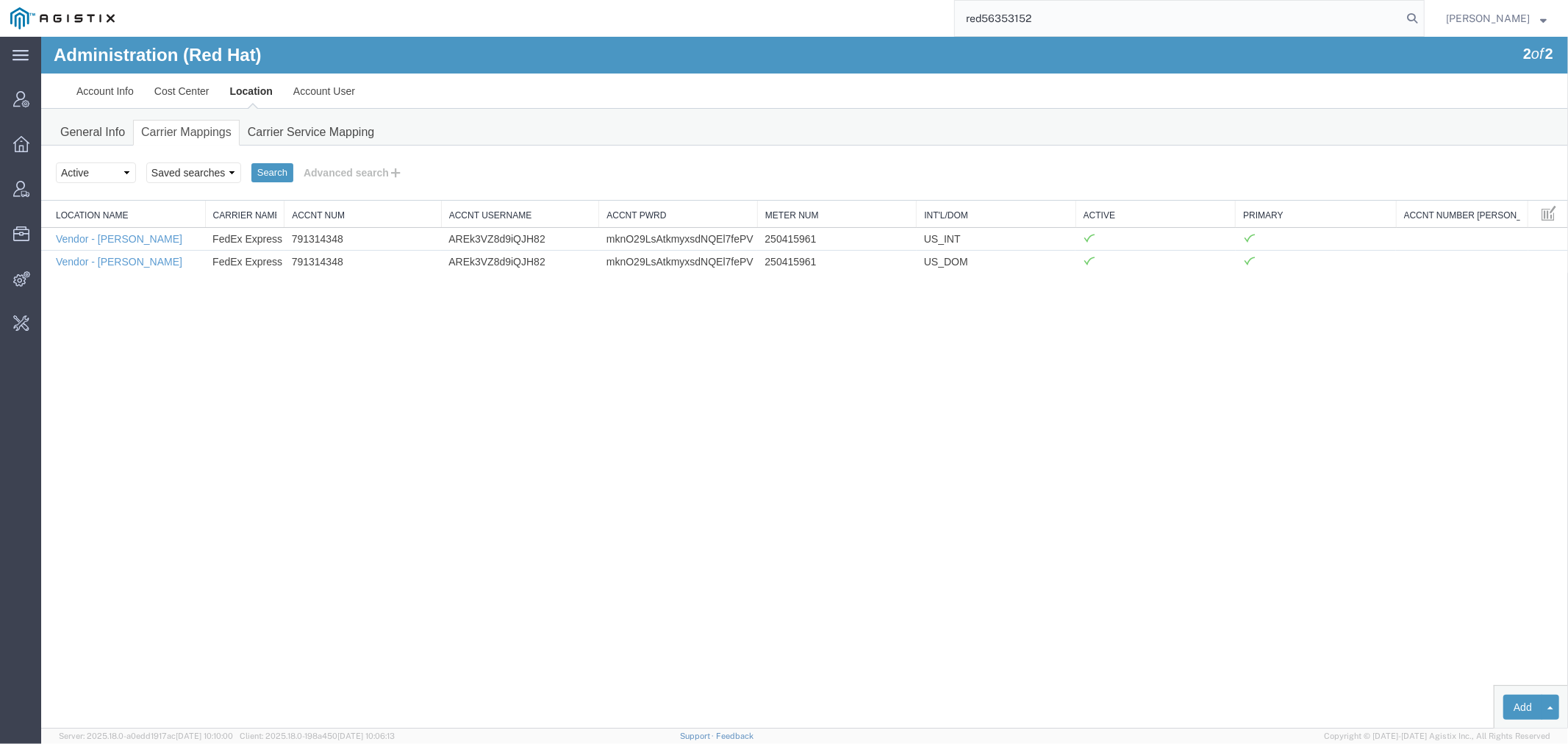
drag, startPoint x: 921, startPoint y: -17, endPoint x: 703, endPoint y: -13, distance: 218.0
click at [703, 0] on html "main_menu Created with Sketch. Collapse Menu Account Manager Overview Vendor Ma…" at bounding box center [784, 372] width 1568 height 744
paste input "search"
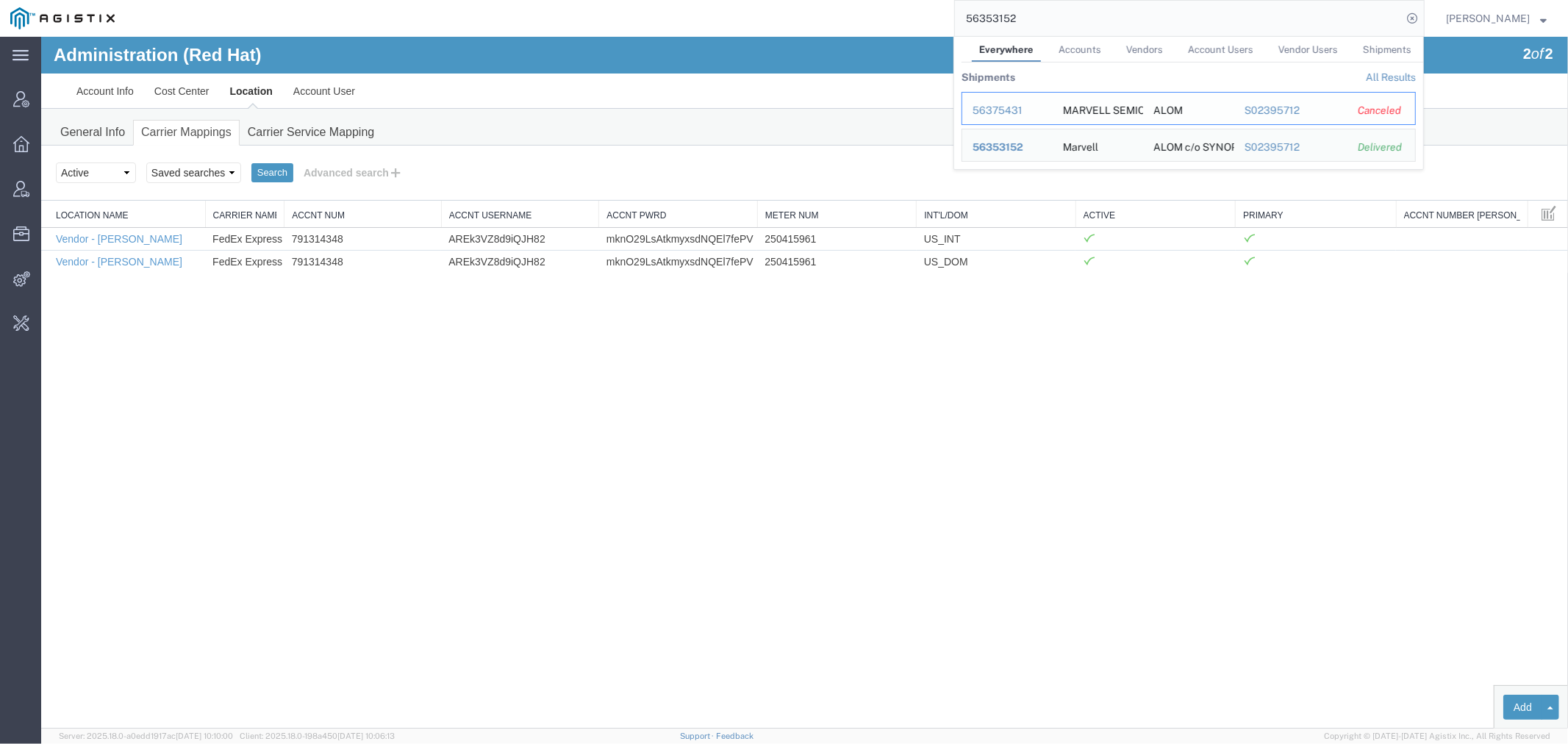
click at [1006, 113] on div "56375431" at bounding box center [1007, 111] width 70 height 15
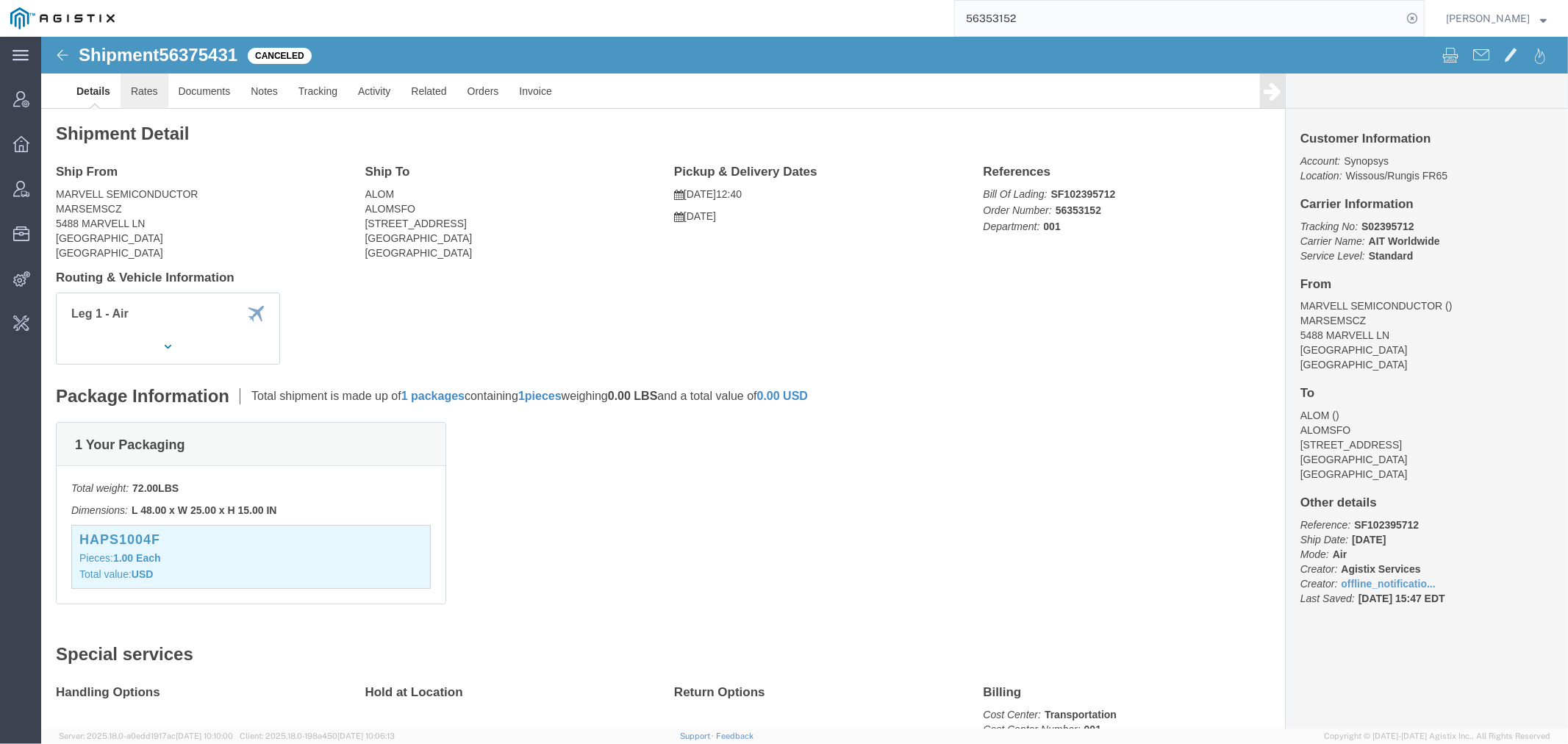
click link "Rates"
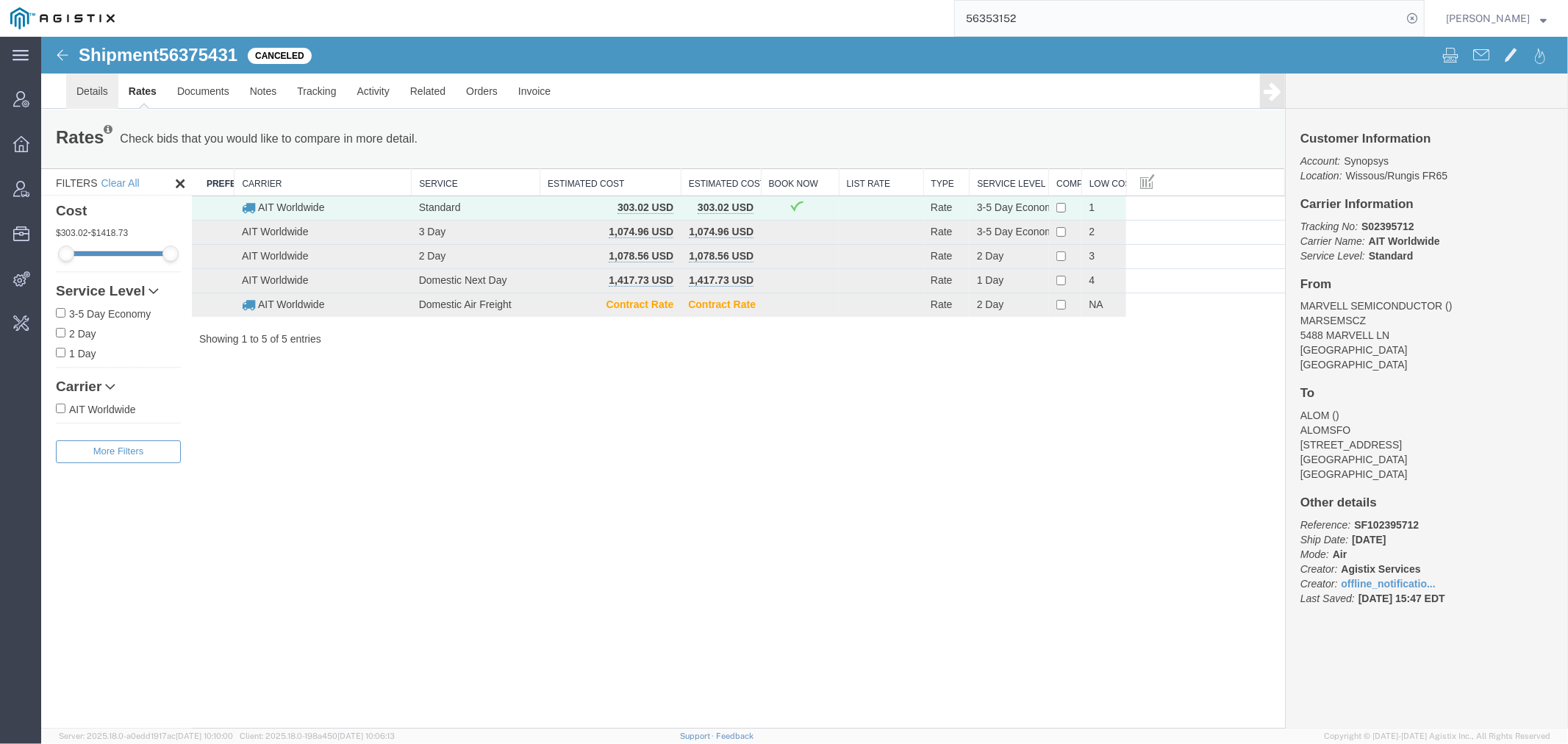
click at [83, 95] on link "Details" at bounding box center [91, 90] width 52 height 36
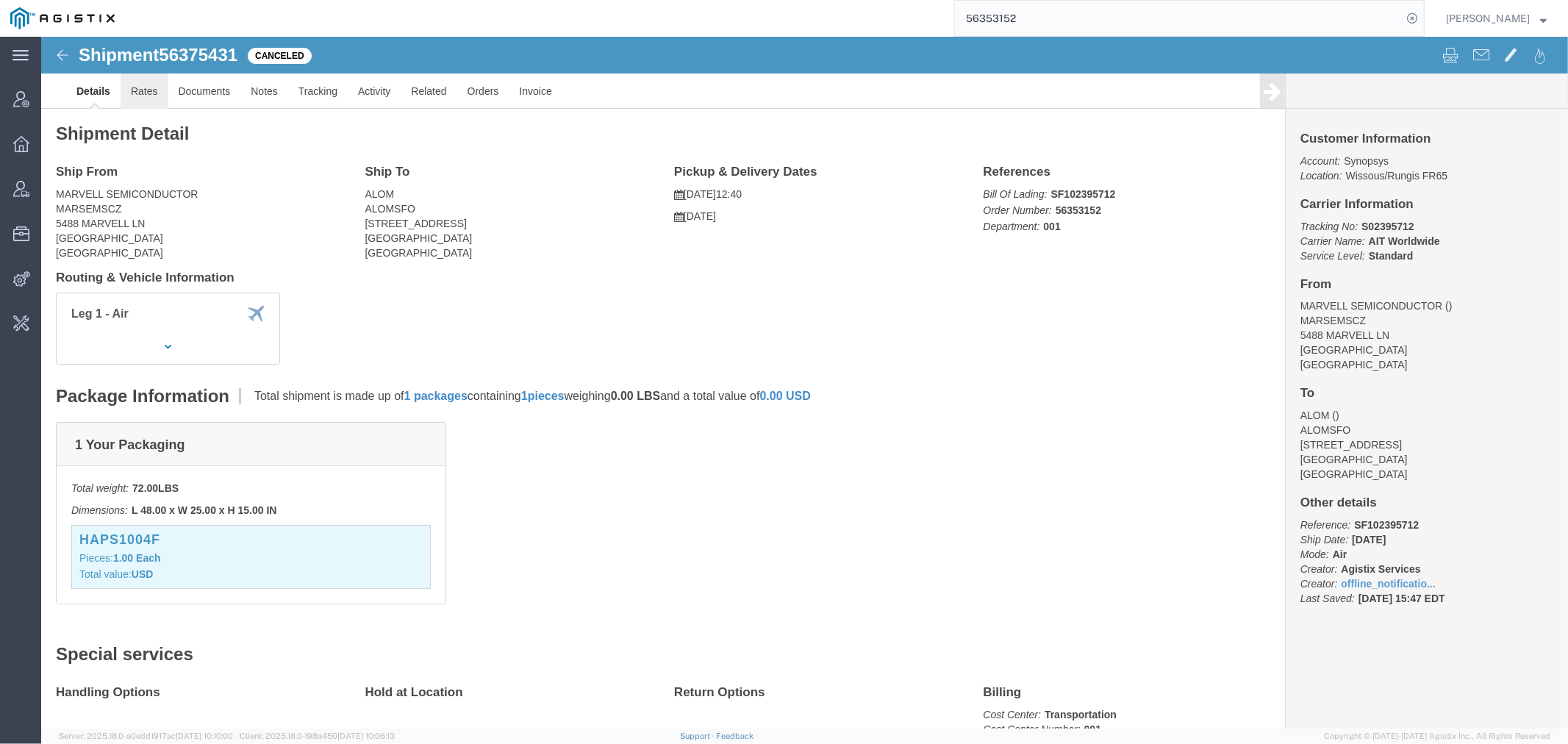
click link "Rates"
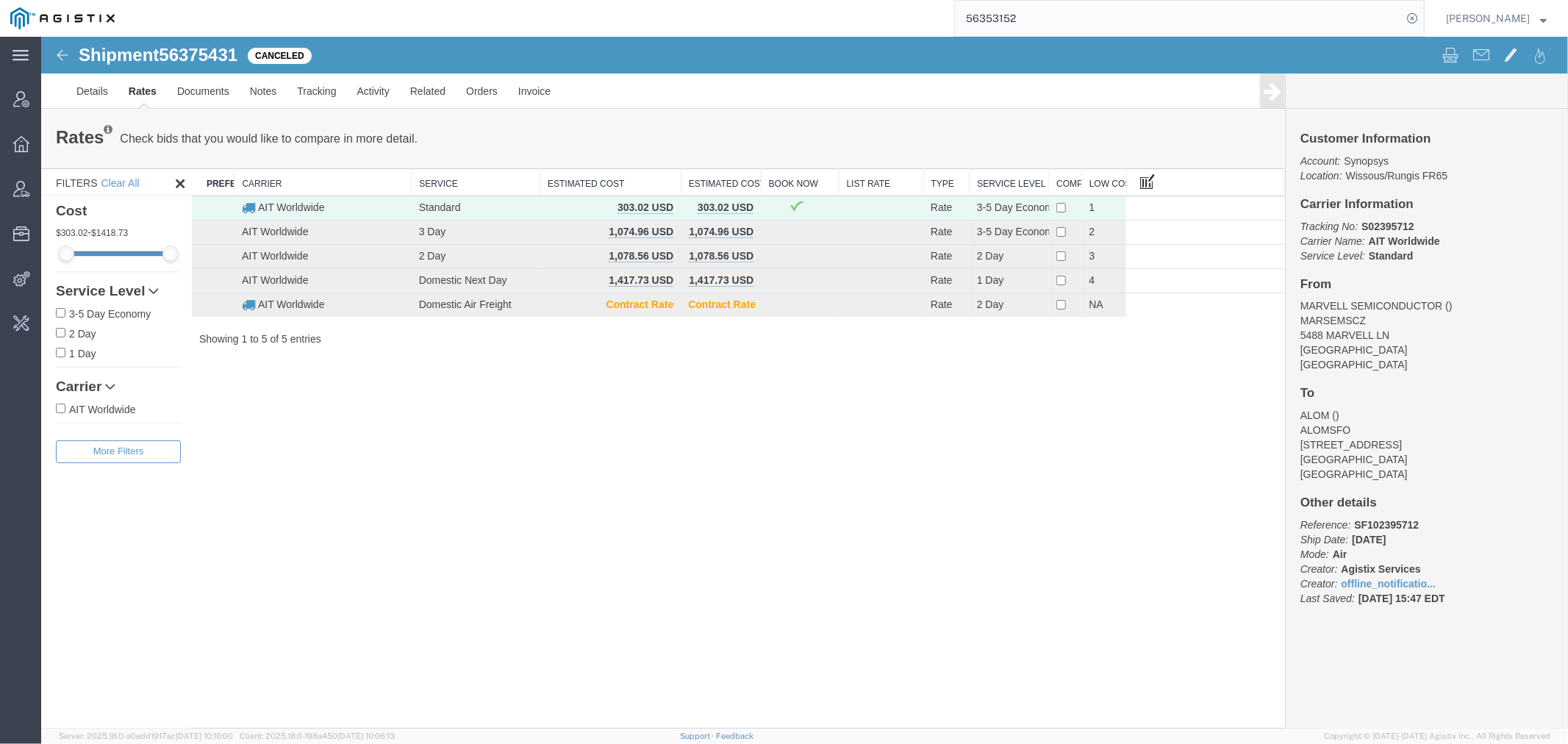
click at [1146, 179] on span at bounding box center [1147, 180] width 15 height 16
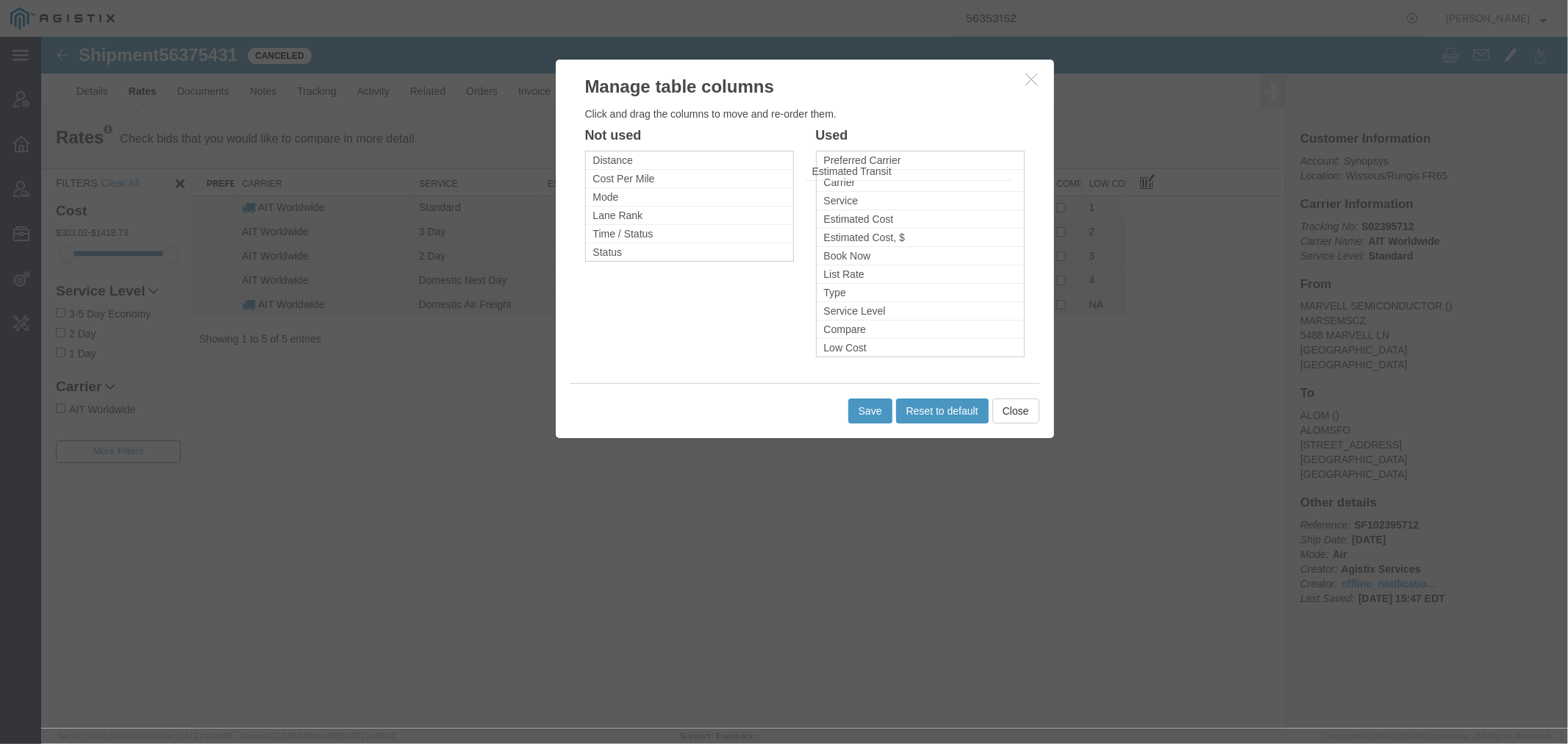
drag, startPoint x: 646, startPoint y: 159, endPoint x: 865, endPoint y: 169, distance: 219.2
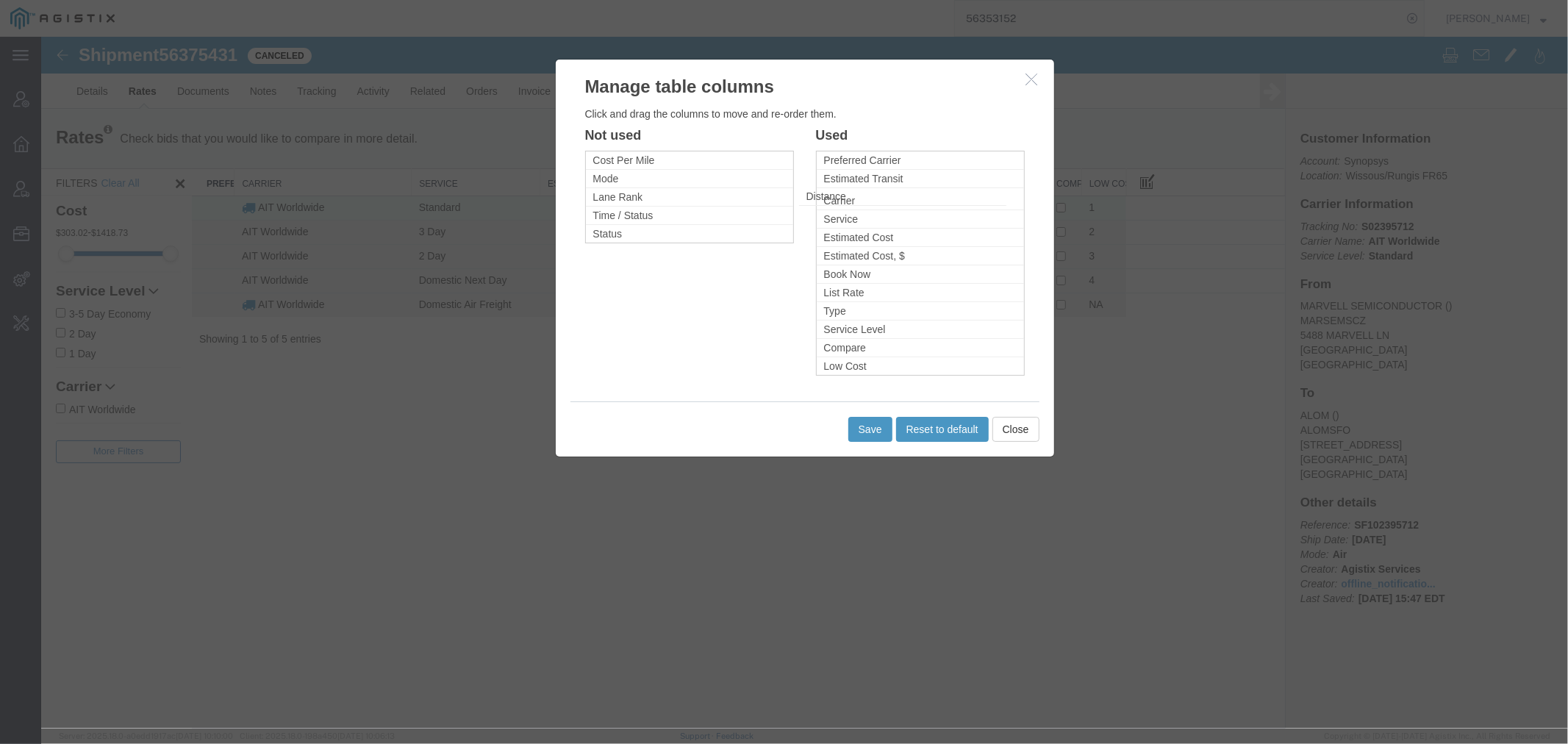
drag, startPoint x: 655, startPoint y: 157, endPoint x: 868, endPoint y: 193, distance: 216.0
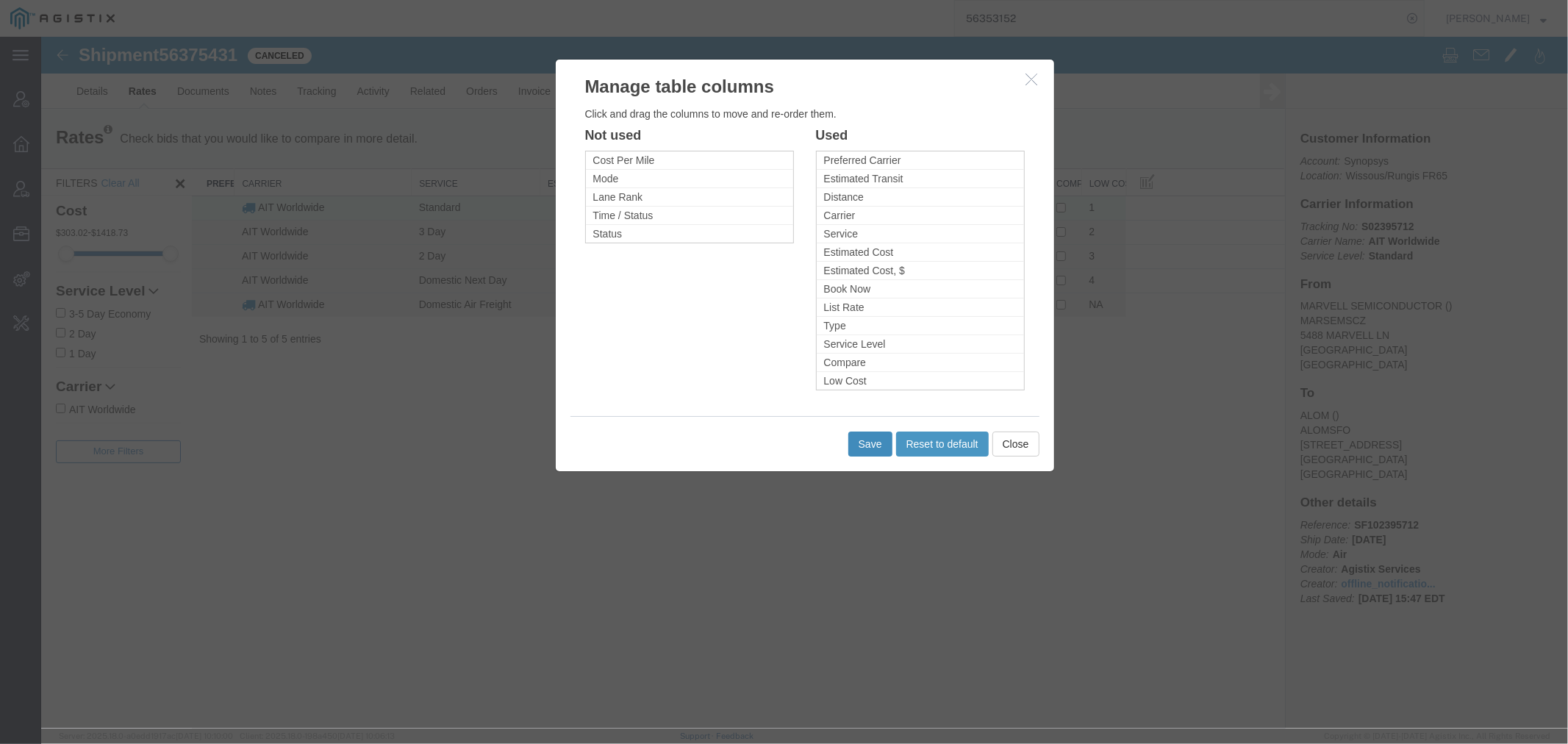
click at [889, 441] on button "Save" at bounding box center [869, 443] width 44 height 25
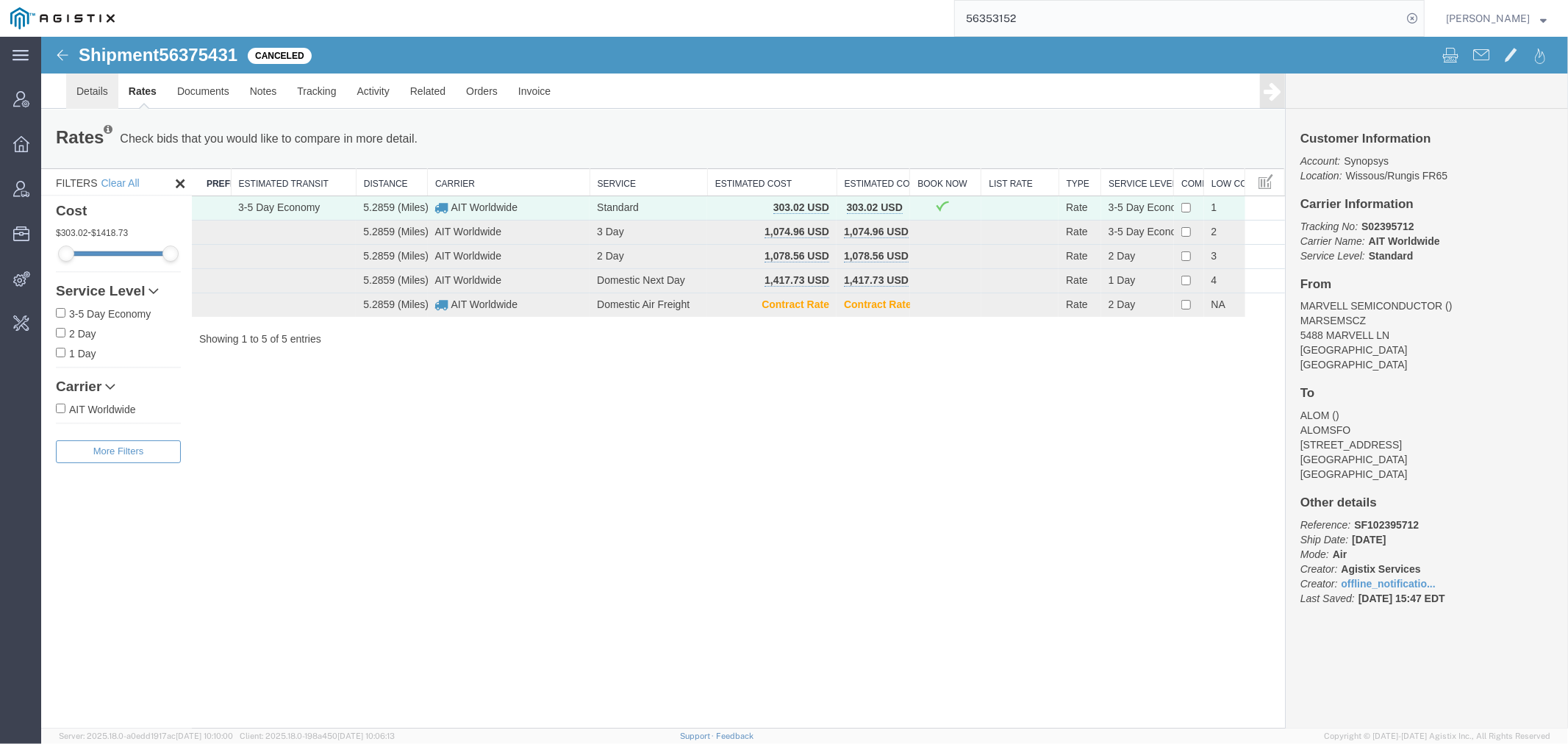
click at [98, 98] on link "Details" at bounding box center [91, 90] width 52 height 36
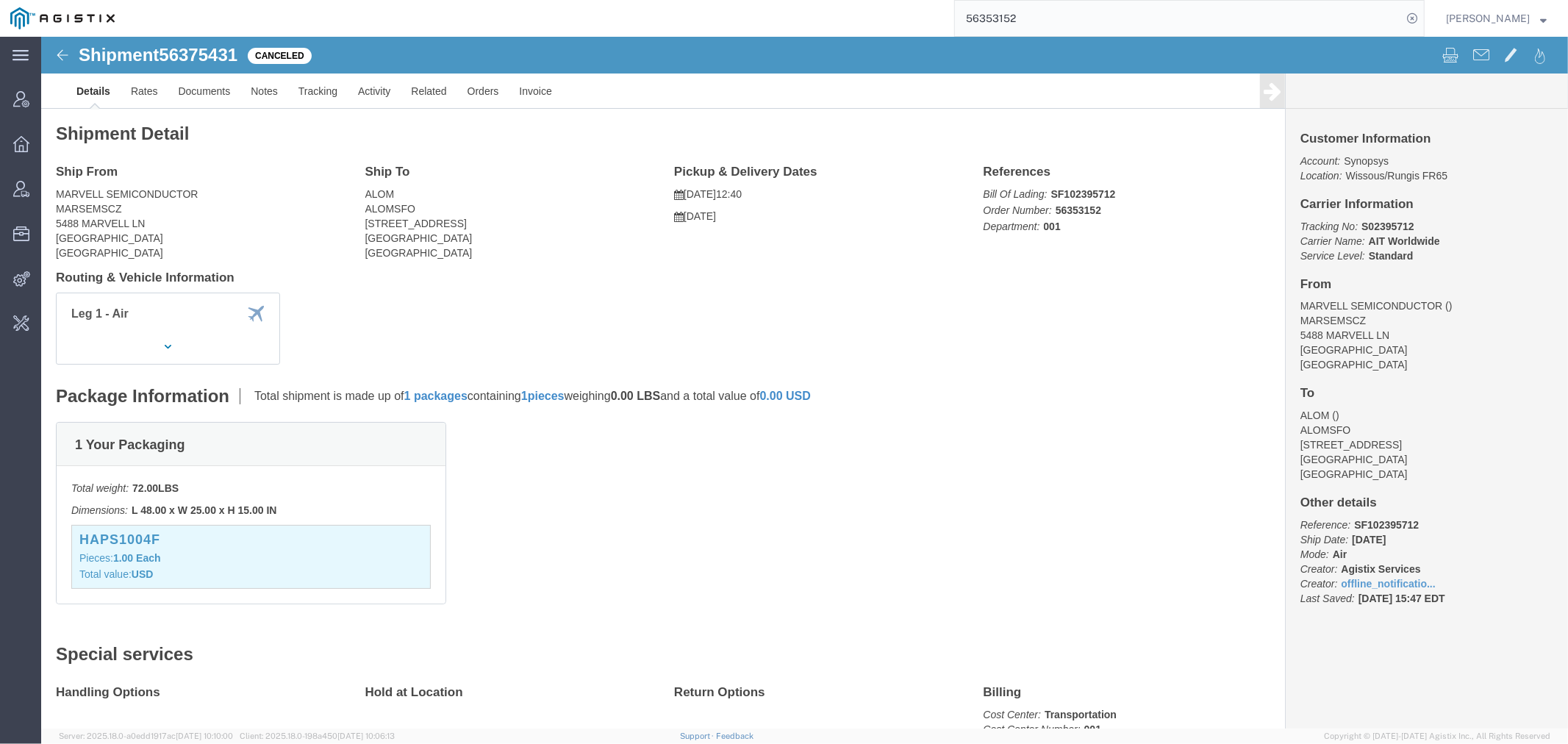
click span "56375431"
copy span "56375431"
click at [714, 23] on div "56353152" at bounding box center [775, 19] width 1300 height 37
paste input "75204"
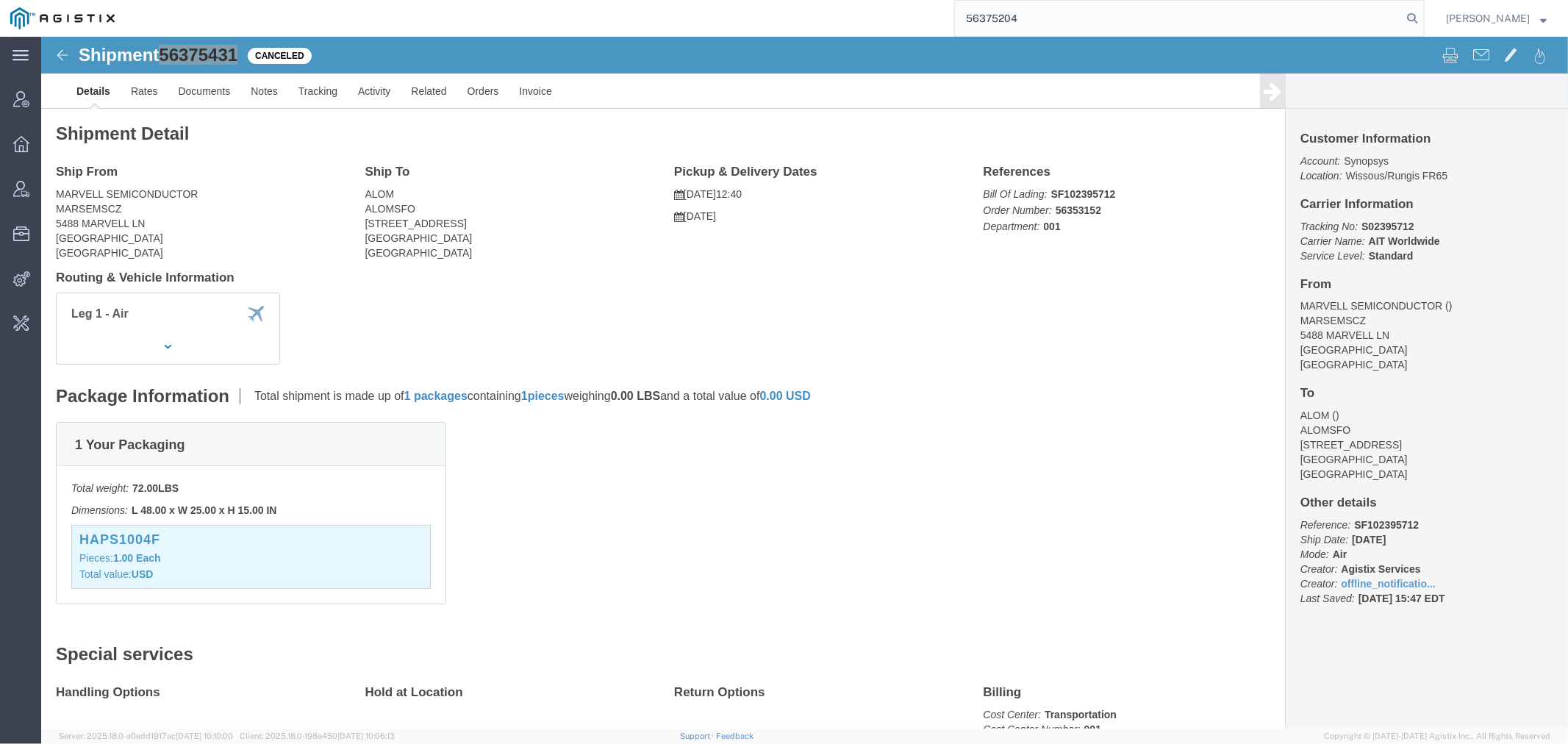
type input "56375204"
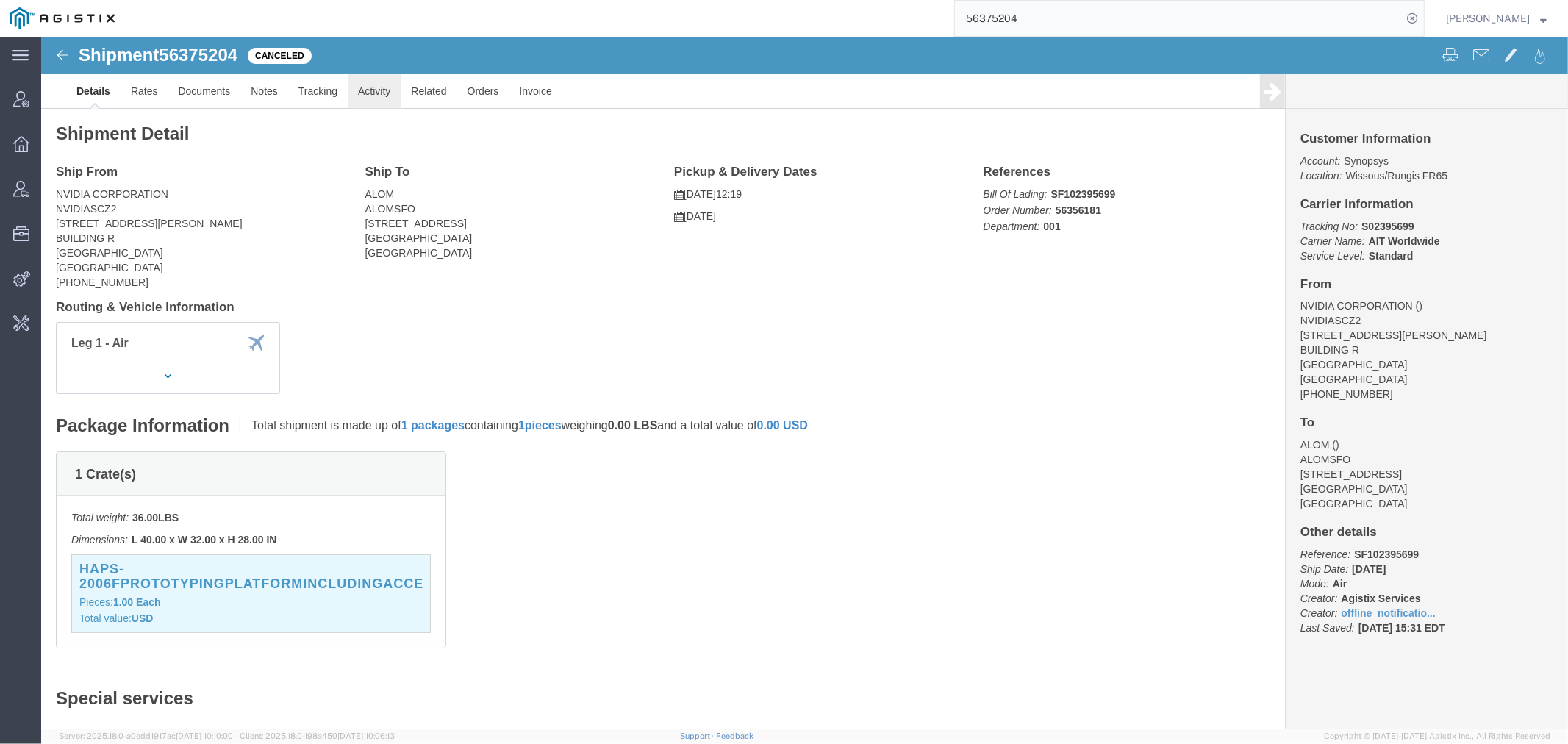
click link "Activity"
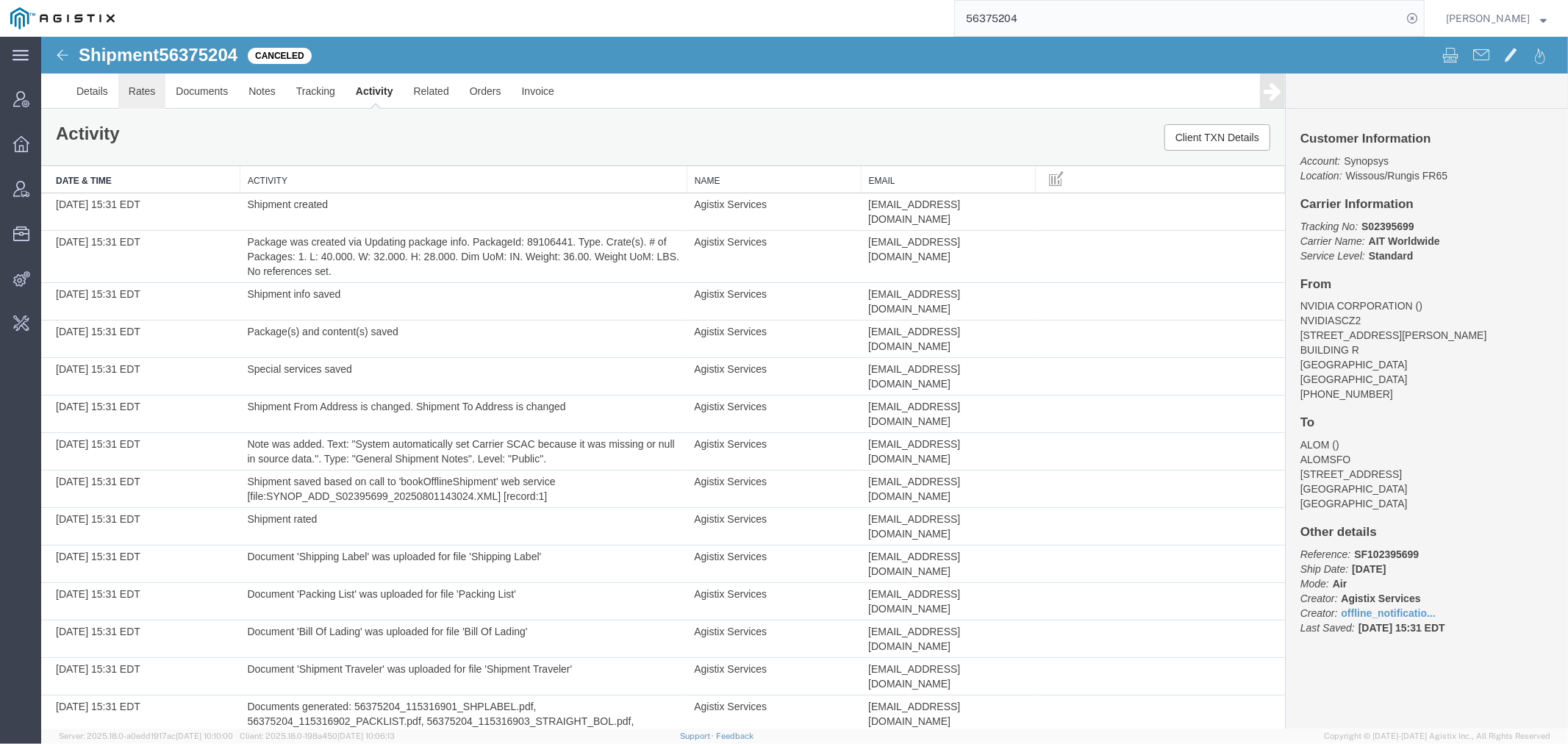
click at [154, 86] on link "Rates" at bounding box center [141, 90] width 48 height 36
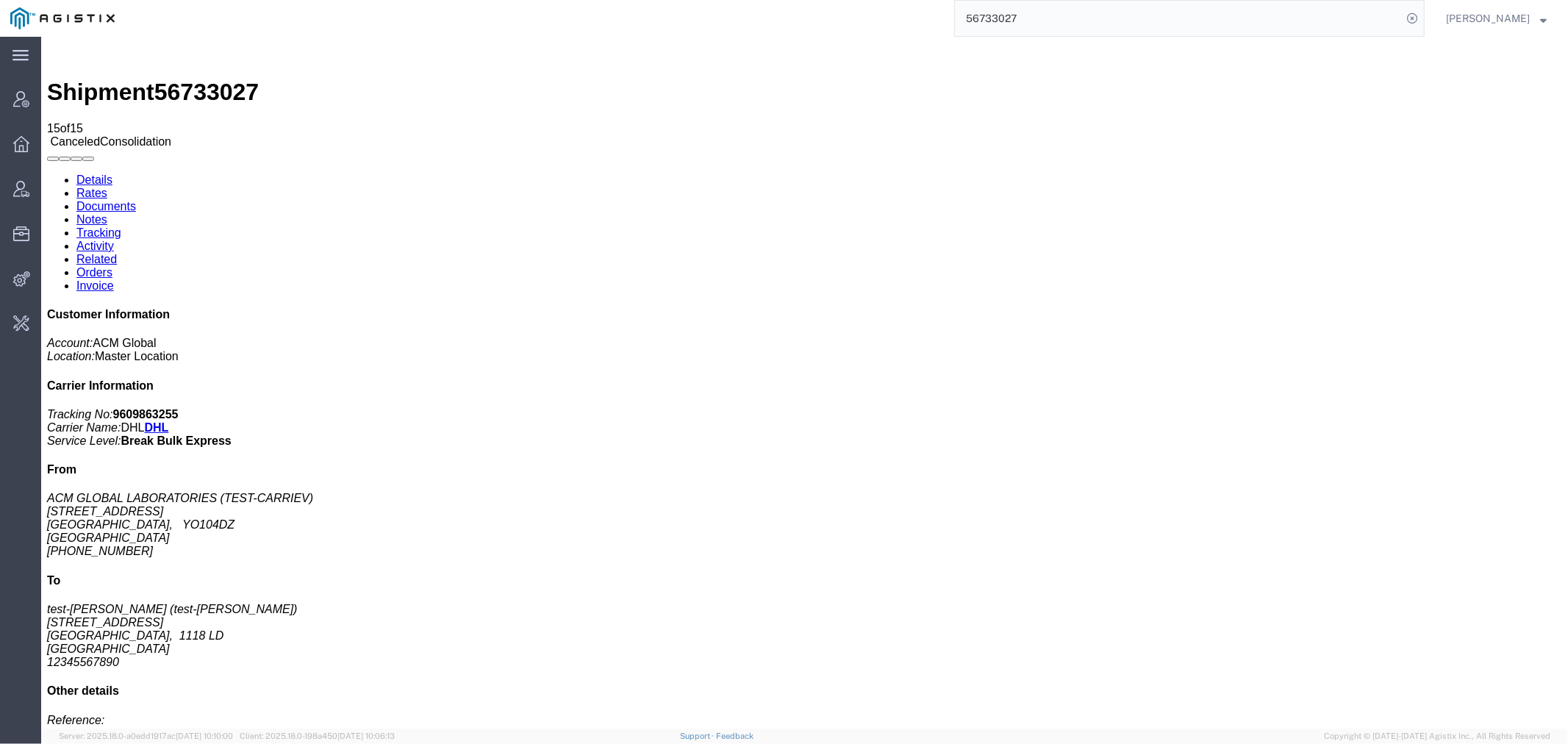
click at [1067, 11] on input "56733027" at bounding box center [1178, 19] width 447 height 36
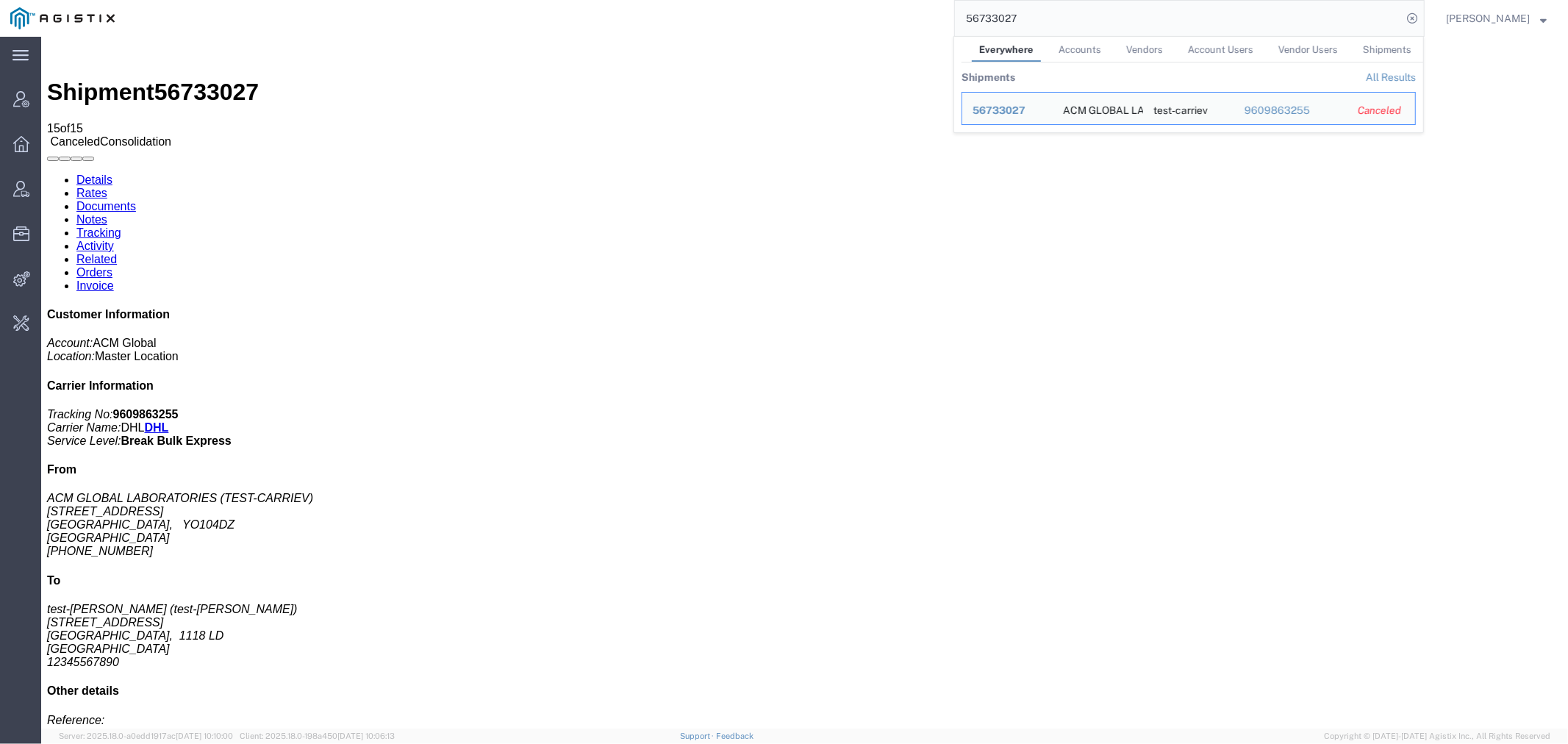
drag, startPoint x: 1064, startPoint y: 11, endPoint x: 703, endPoint y: 25, distance: 361.3
click at [704, 25] on div "56733027 Everywhere Accounts Vendors Account Users Vendor Users Shipments Shipm…" at bounding box center [775, 19] width 1300 height 37
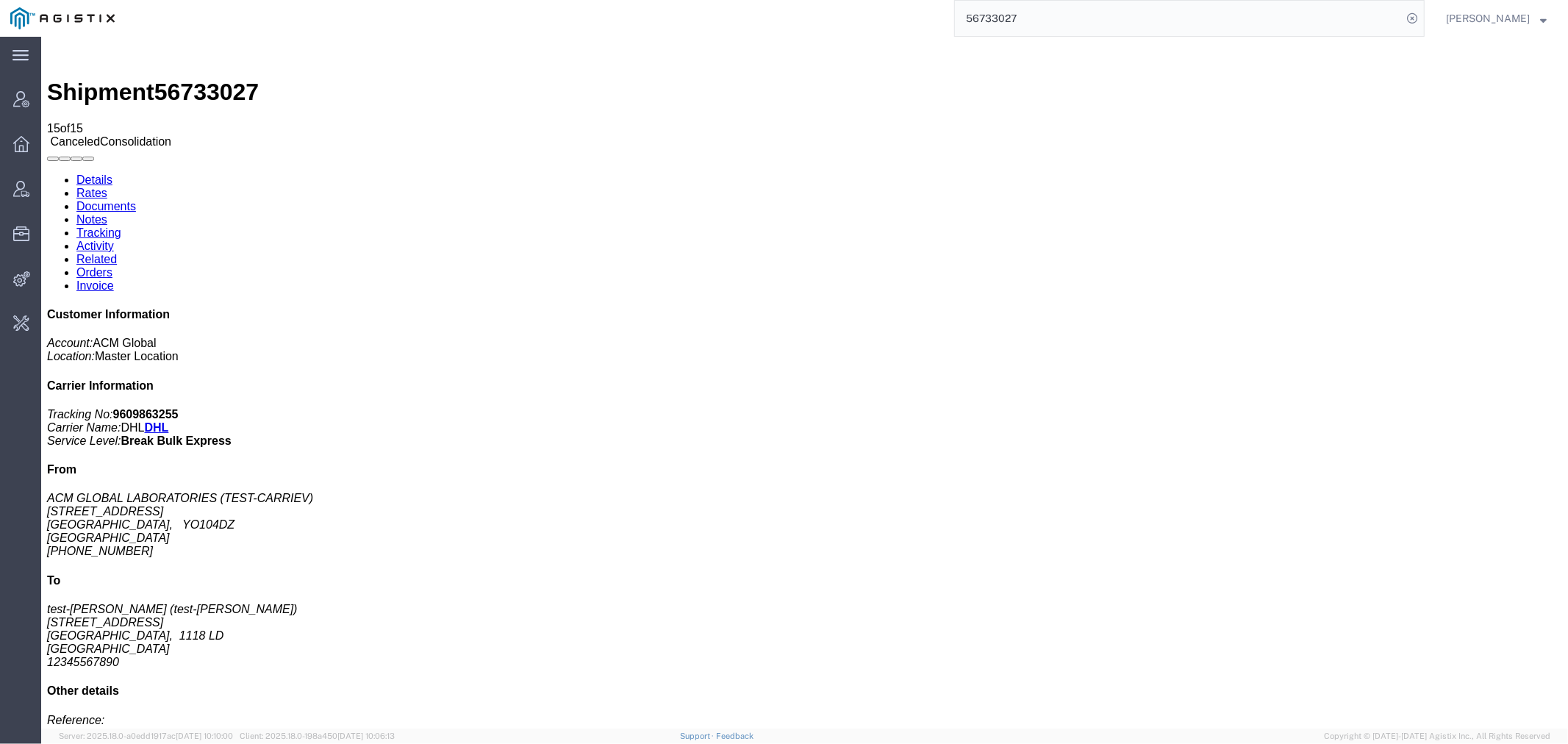
paste input "353152"
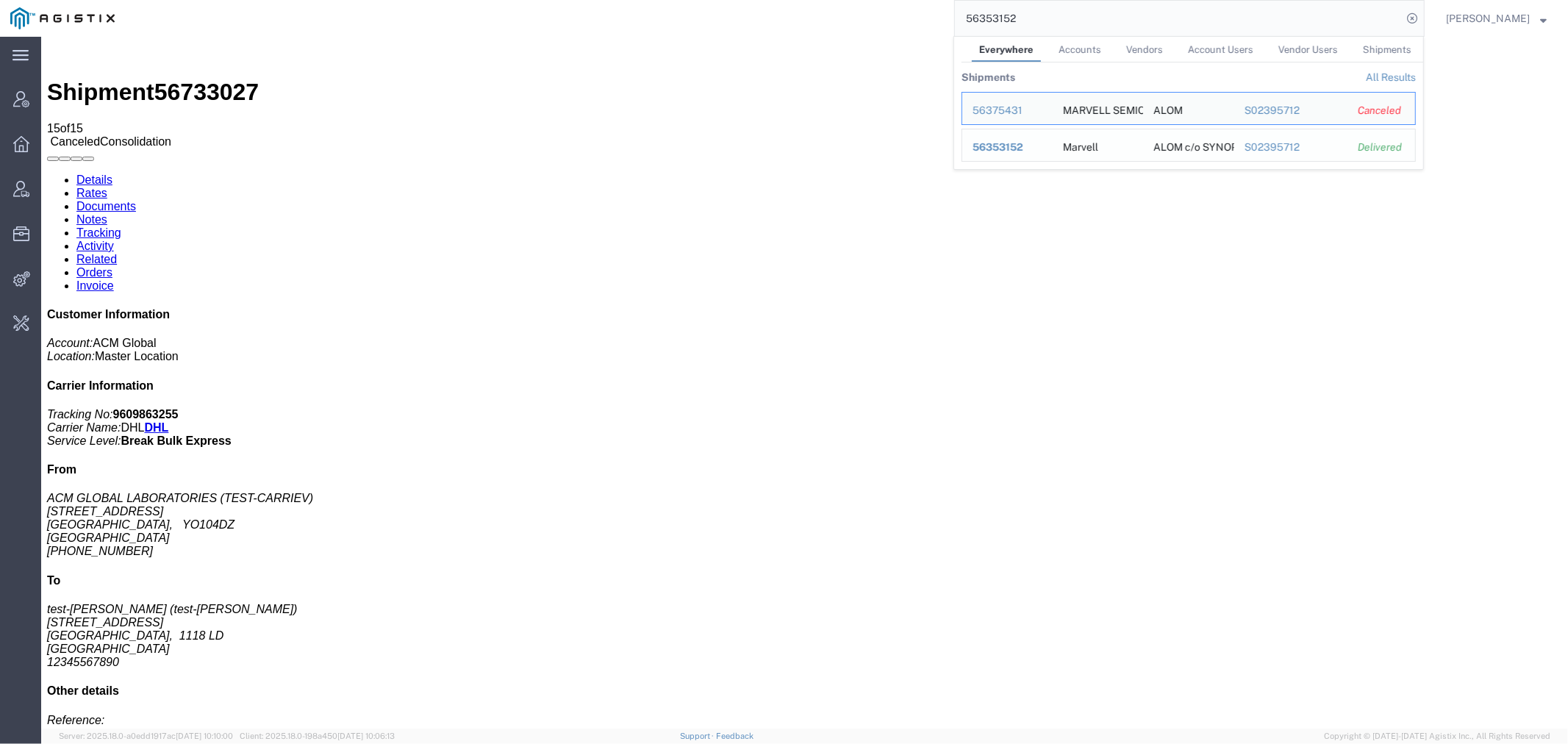
click at [1018, 141] on div "56353152" at bounding box center [1007, 147] width 70 height 15
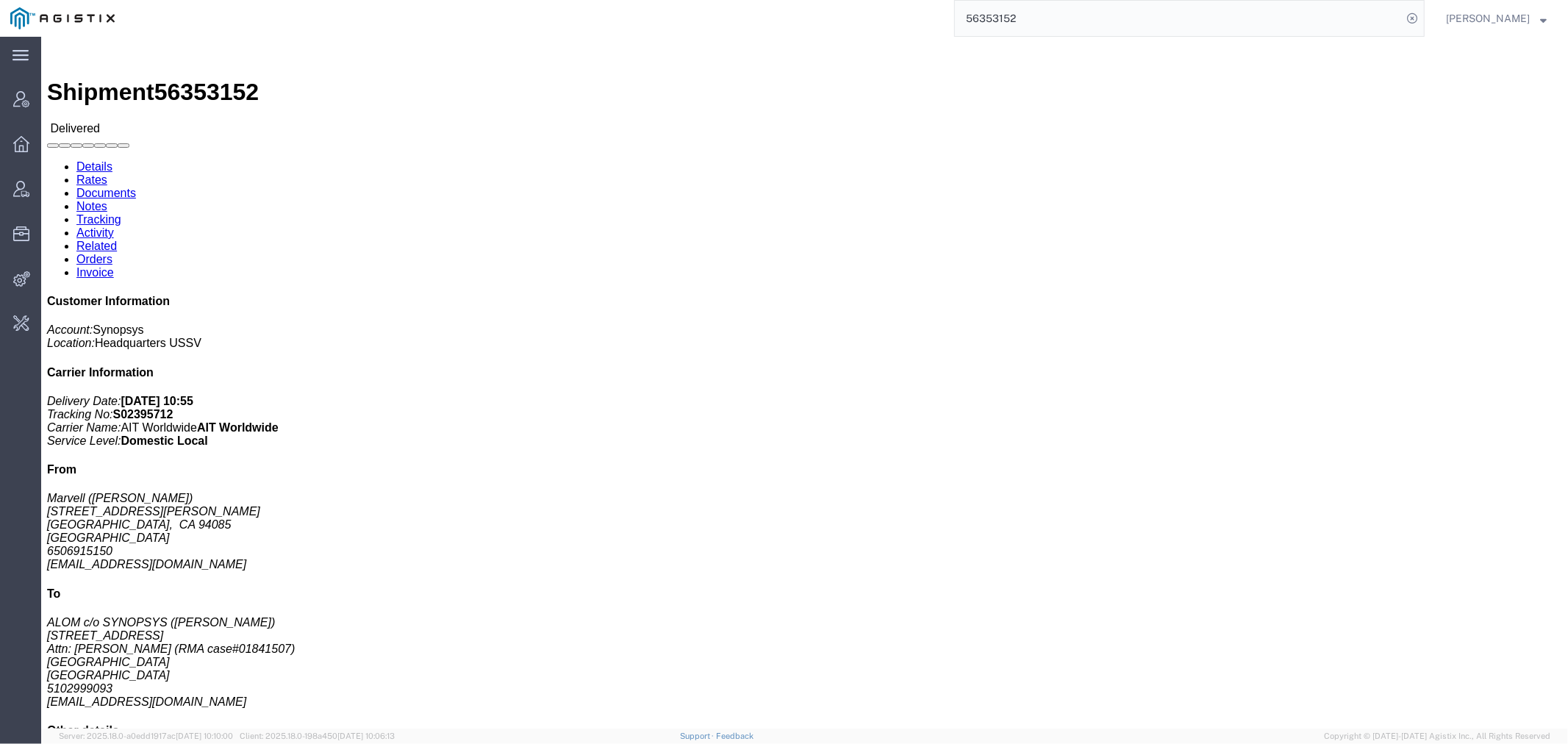
drag, startPoint x: 99, startPoint y: 56, endPoint x: 121, endPoint y: 61, distance: 22.6
click link "Rates"
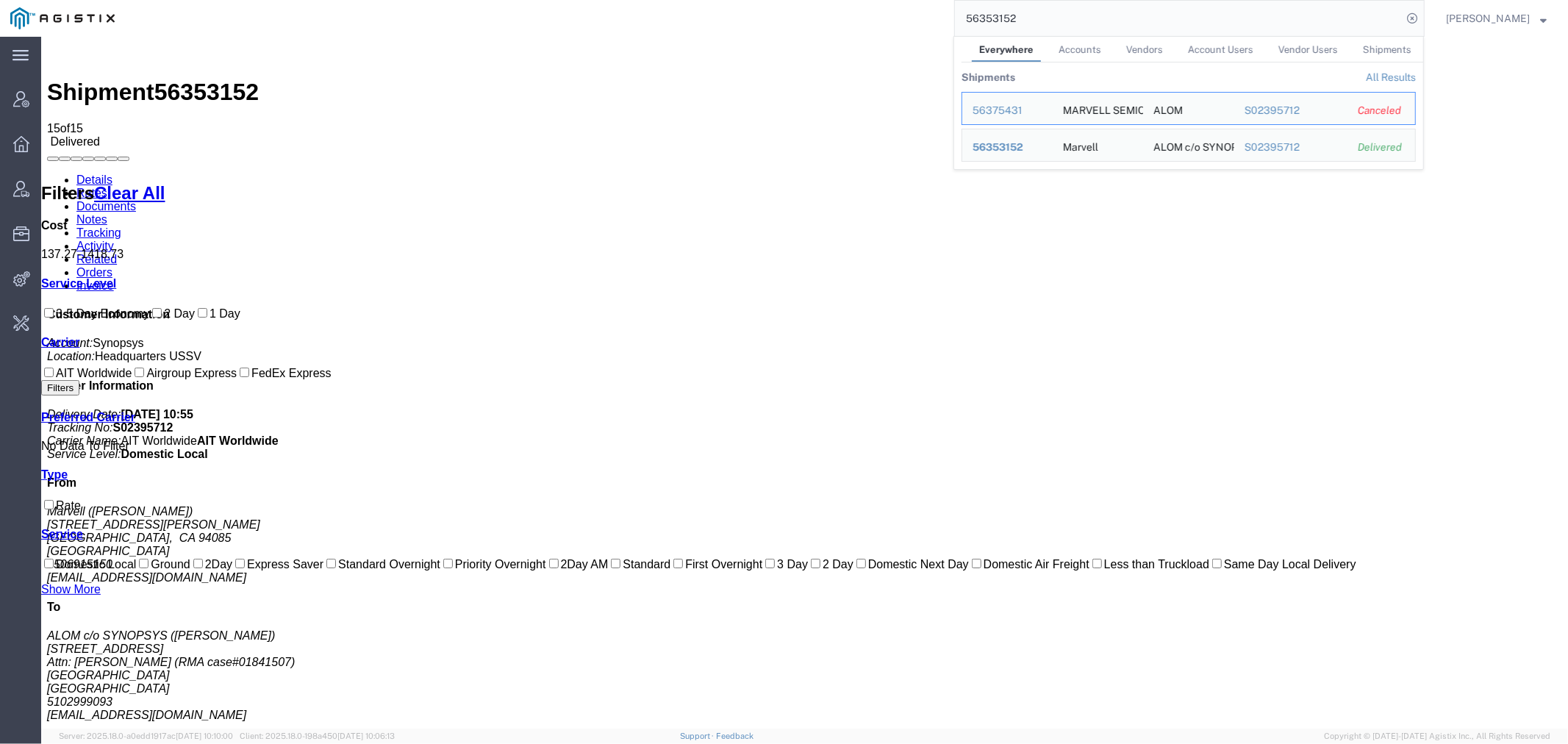
drag, startPoint x: 1063, startPoint y: 18, endPoint x: 784, endPoint y: 19, distance: 279.0
click at [784, 19] on div "56353152 Everywhere Accounts Vendors Account Users Vendor Users Shipments Shipm…" at bounding box center [775, 19] width 1300 height 37
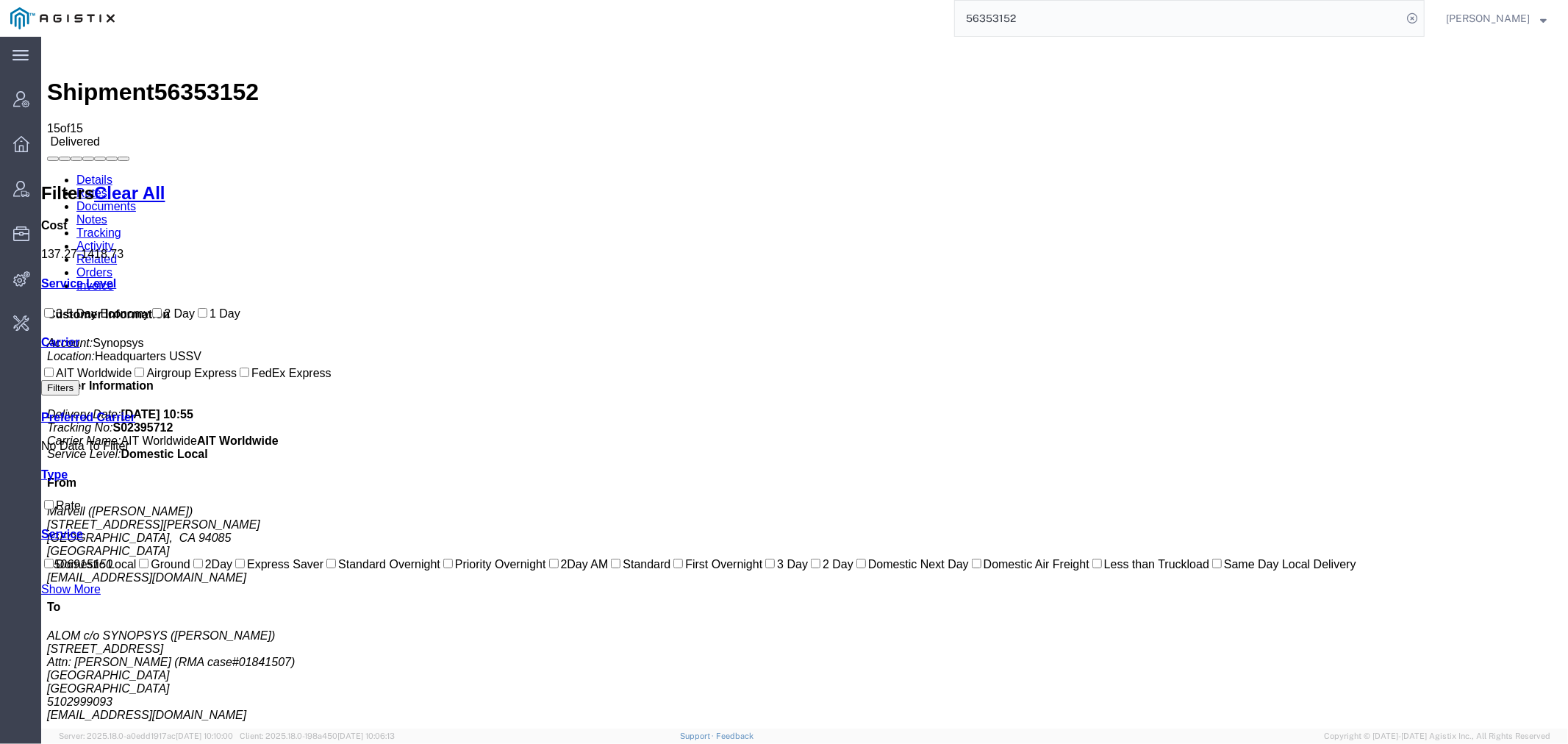
click at [86, 173] on link "Details" at bounding box center [94, 178] width 36 height 12
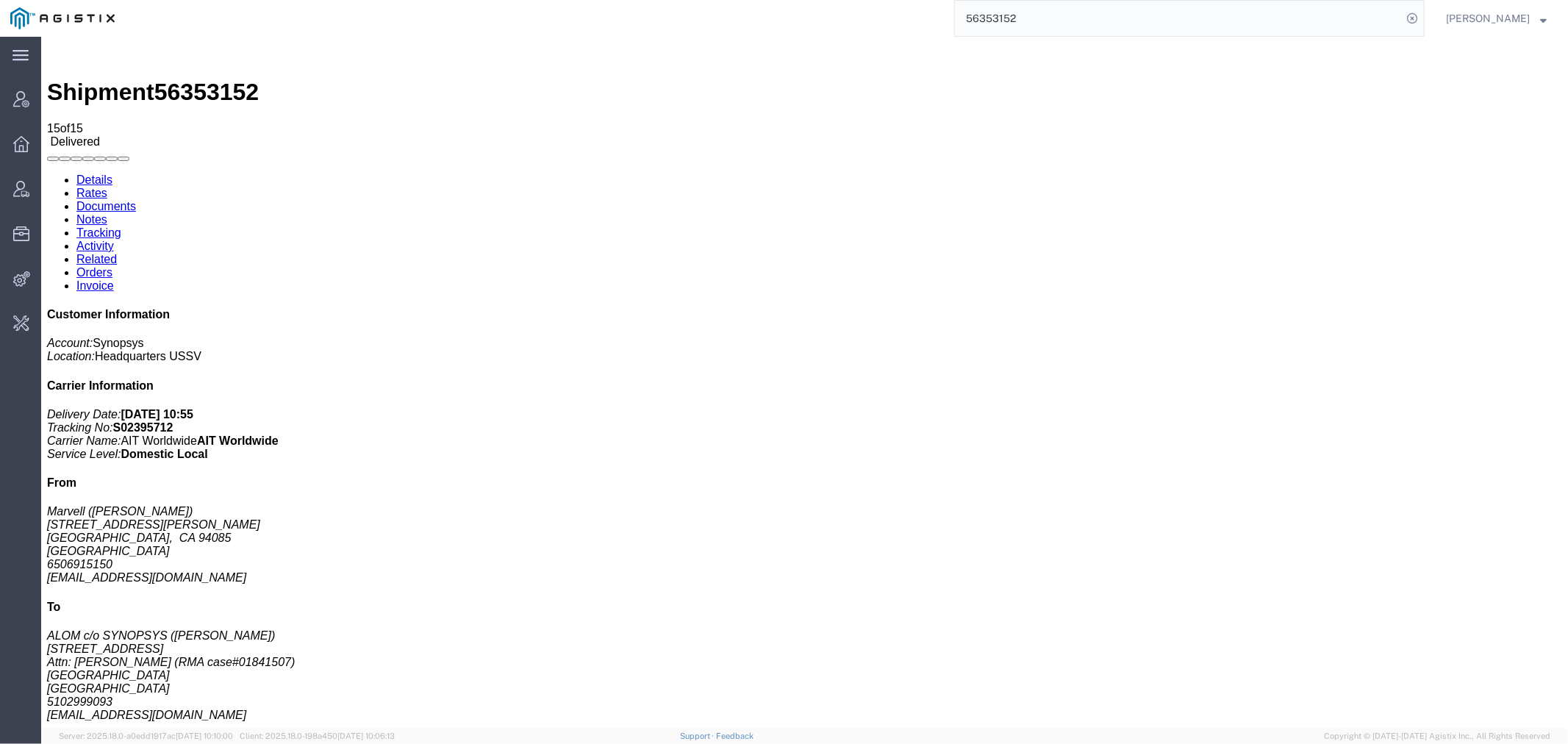
click link "Rates"
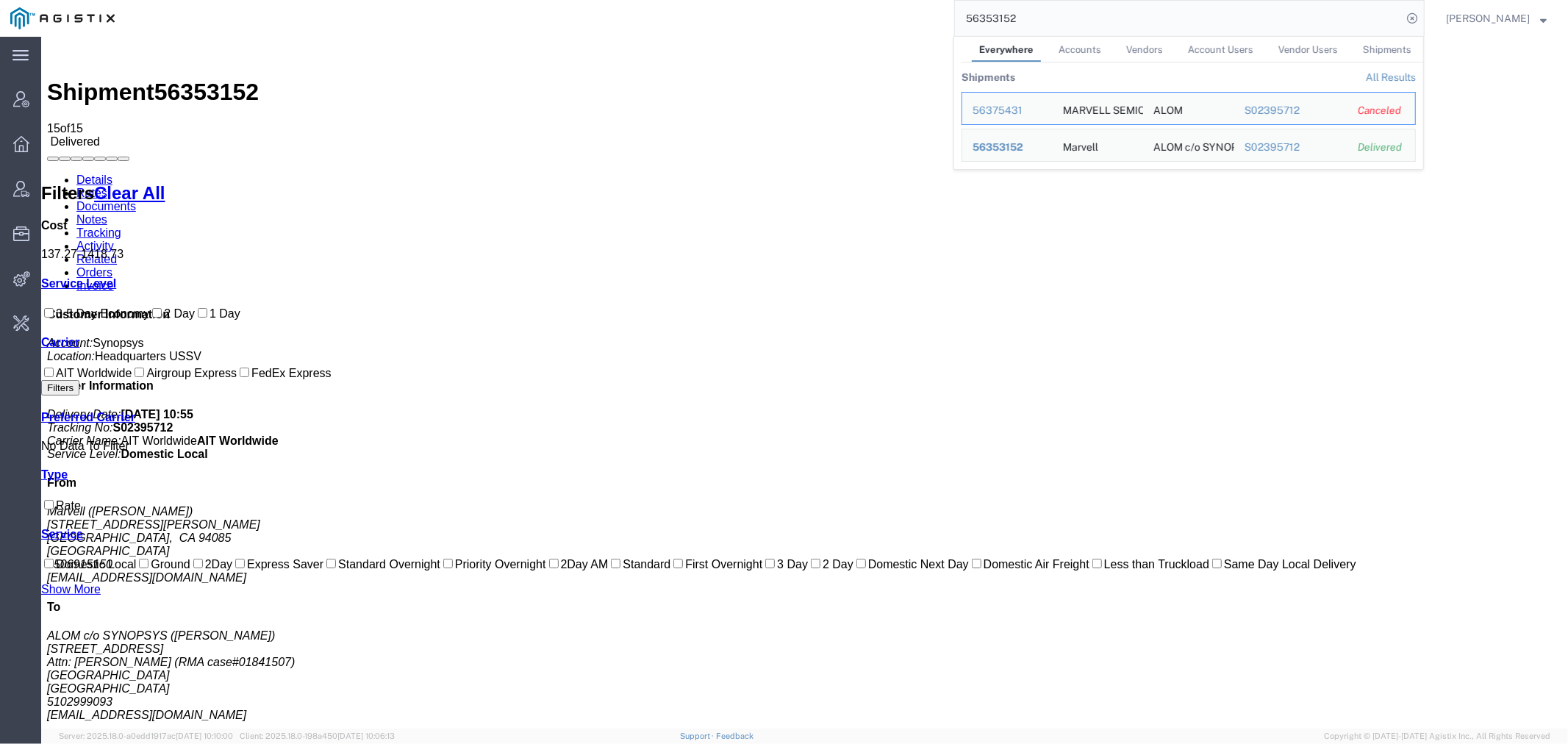
paste input "75204"
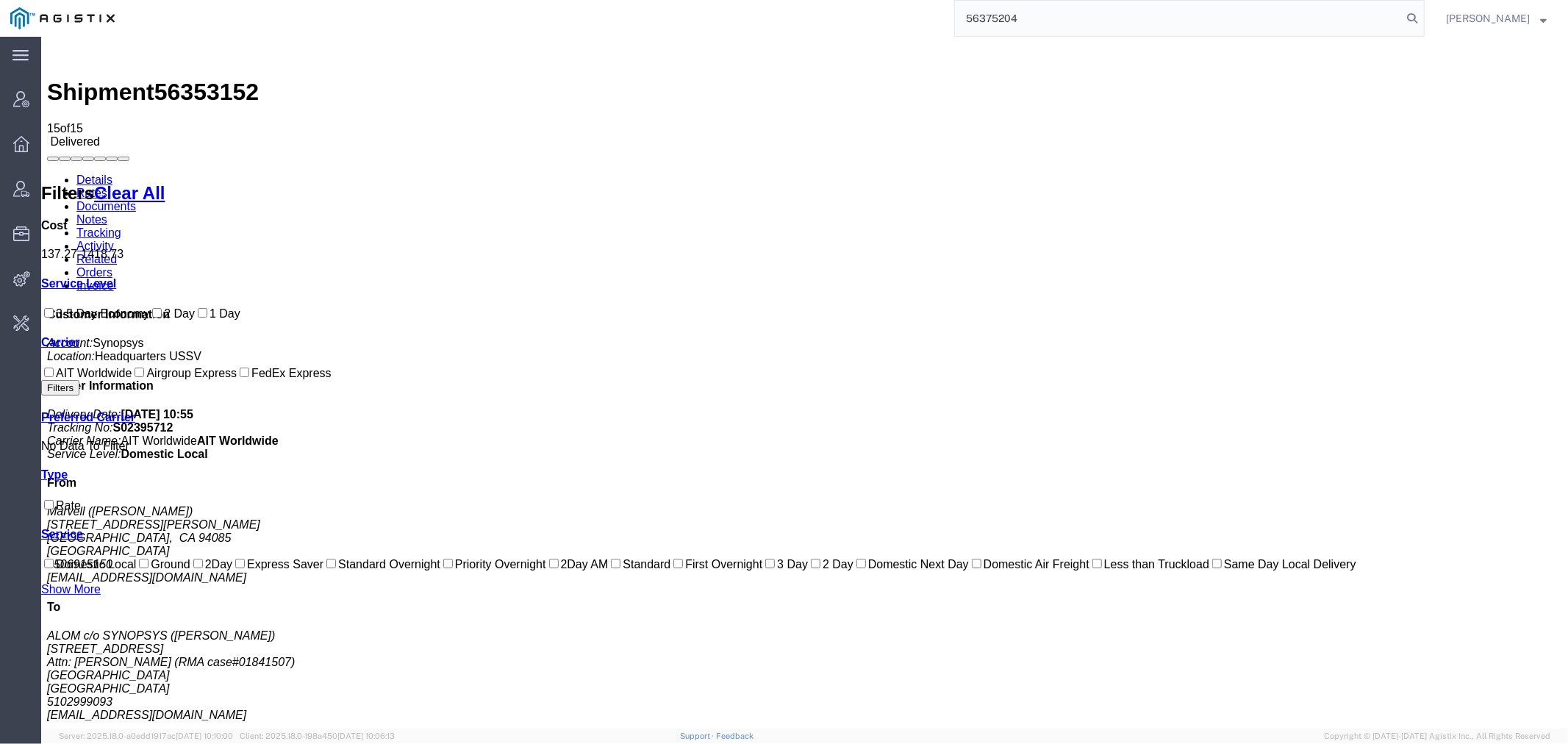
type input "56375204"
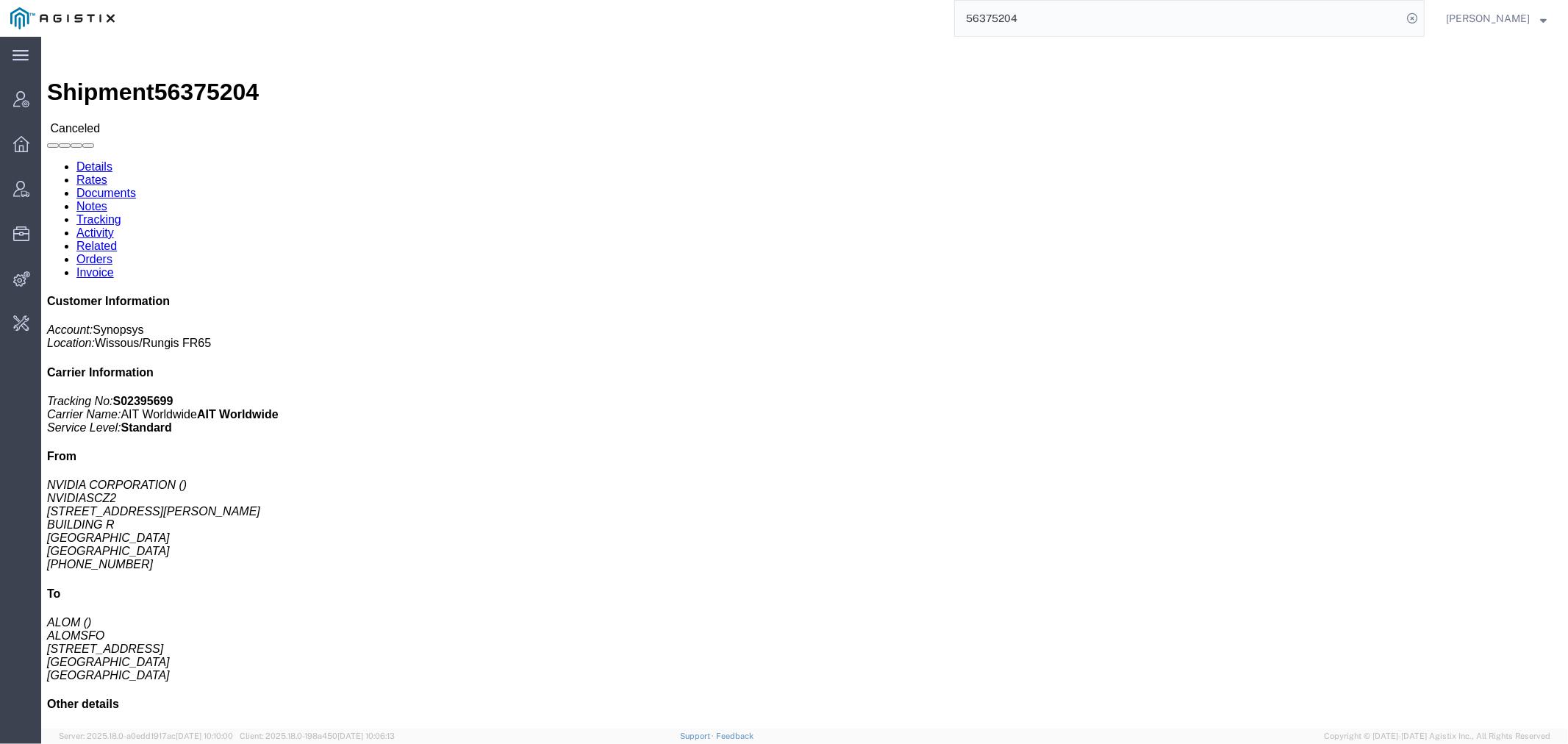
drag, startPoint x: 119, startPoint y: 57, endPoint x: 393, endPoint y: 99, distance: 277.2
click link "Rates"
